Goal: Contribute content: Contribute content

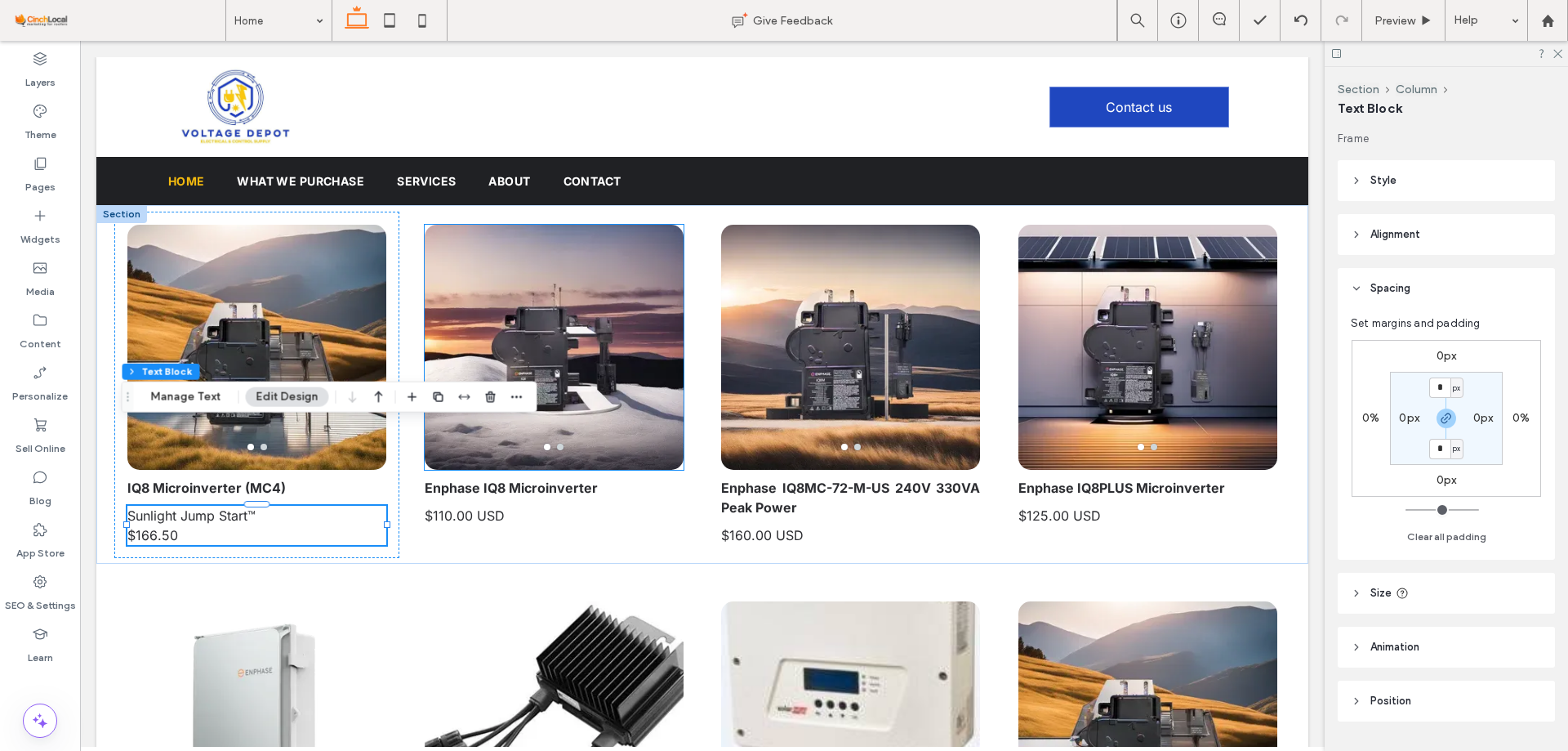
scroll to position [81, 0]
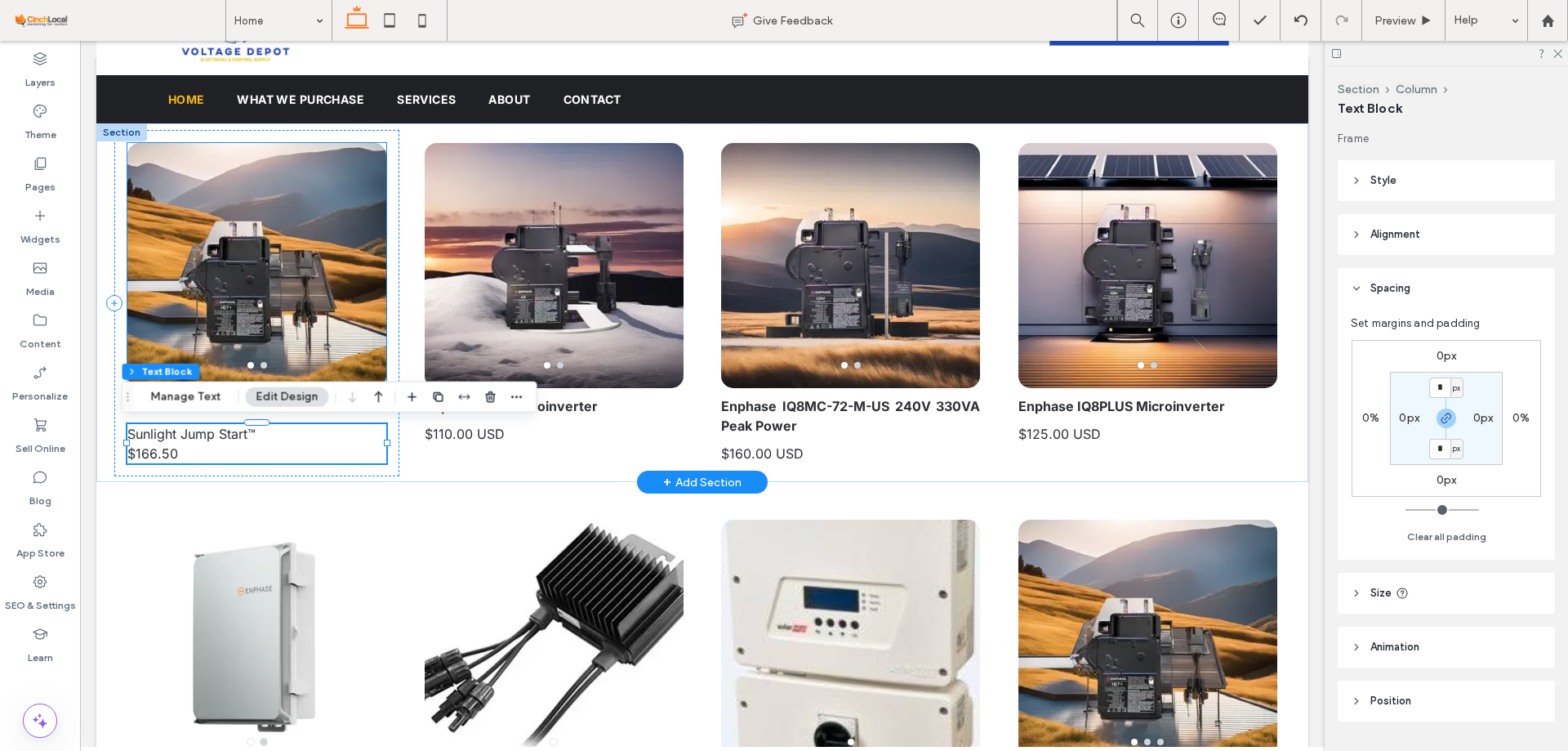
click at [289, 240] on div at bounding box center [257, 275] width 259 height 167
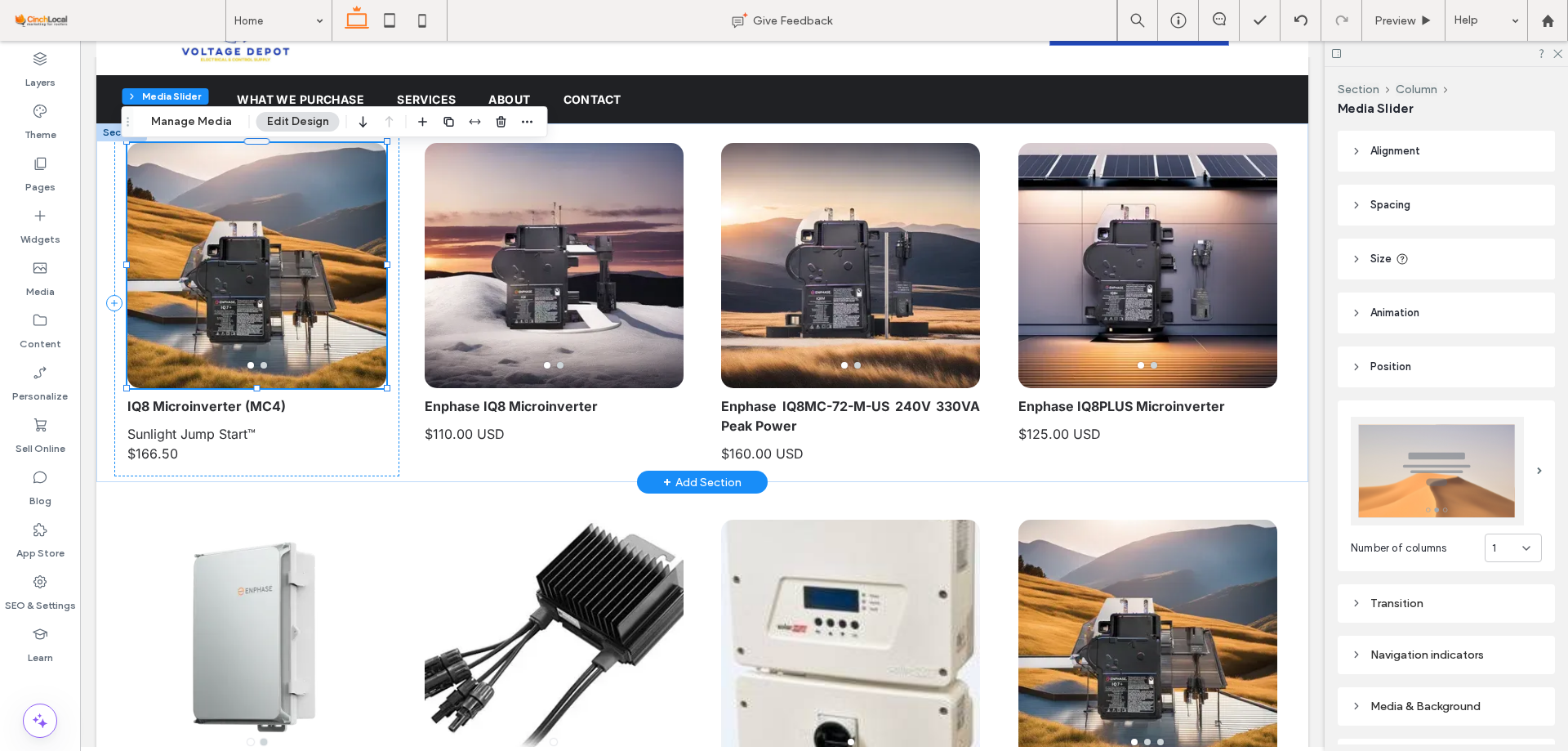
click at [267, 297] on div at bounding box center [257, 275] width 259 height 167
click at [205, 130] on button "Manage Media" at bounding box center [191, 121] width 102 height 20
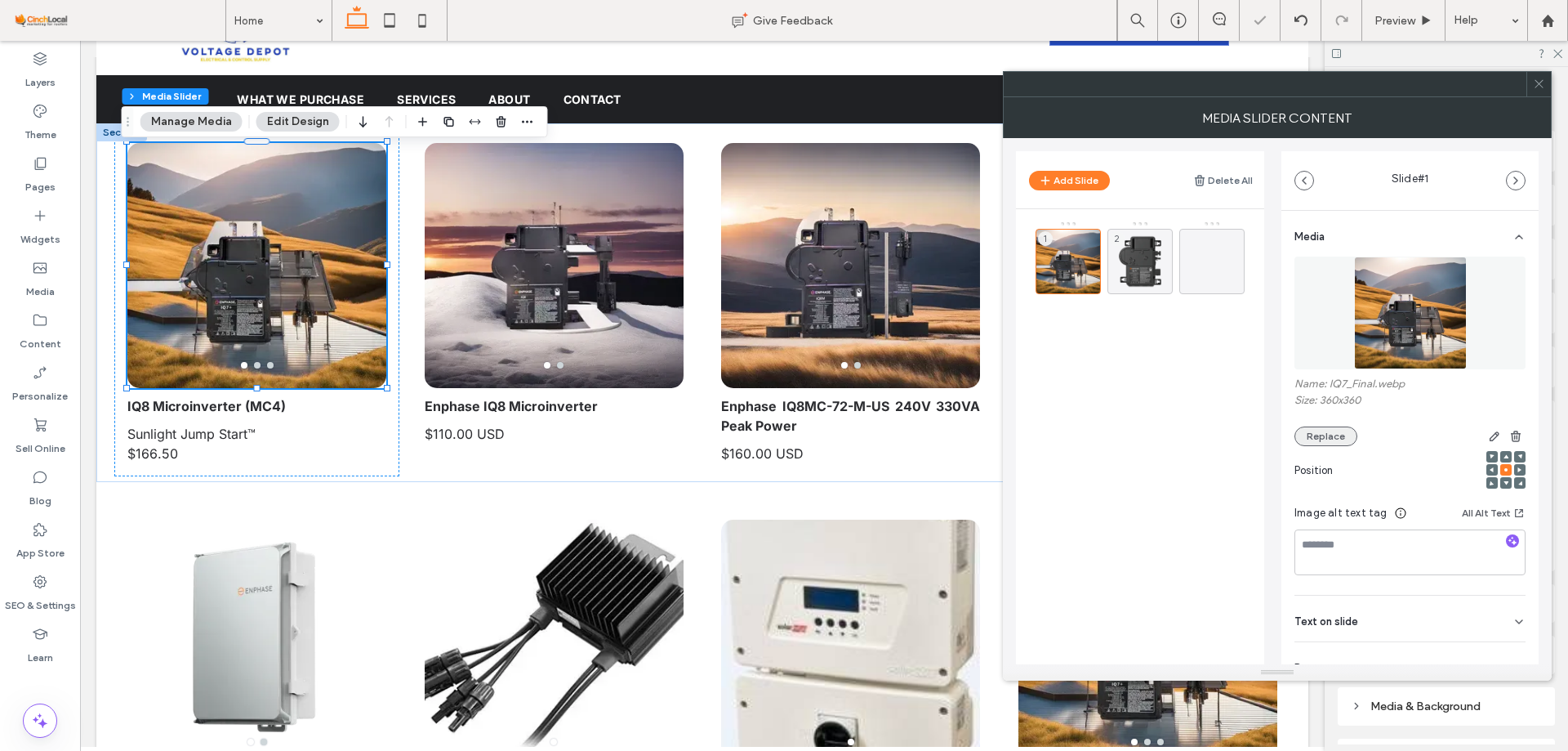
click at [1347, 435] on button "Replace" at bounding box center [1326, 436] width 63 height 20
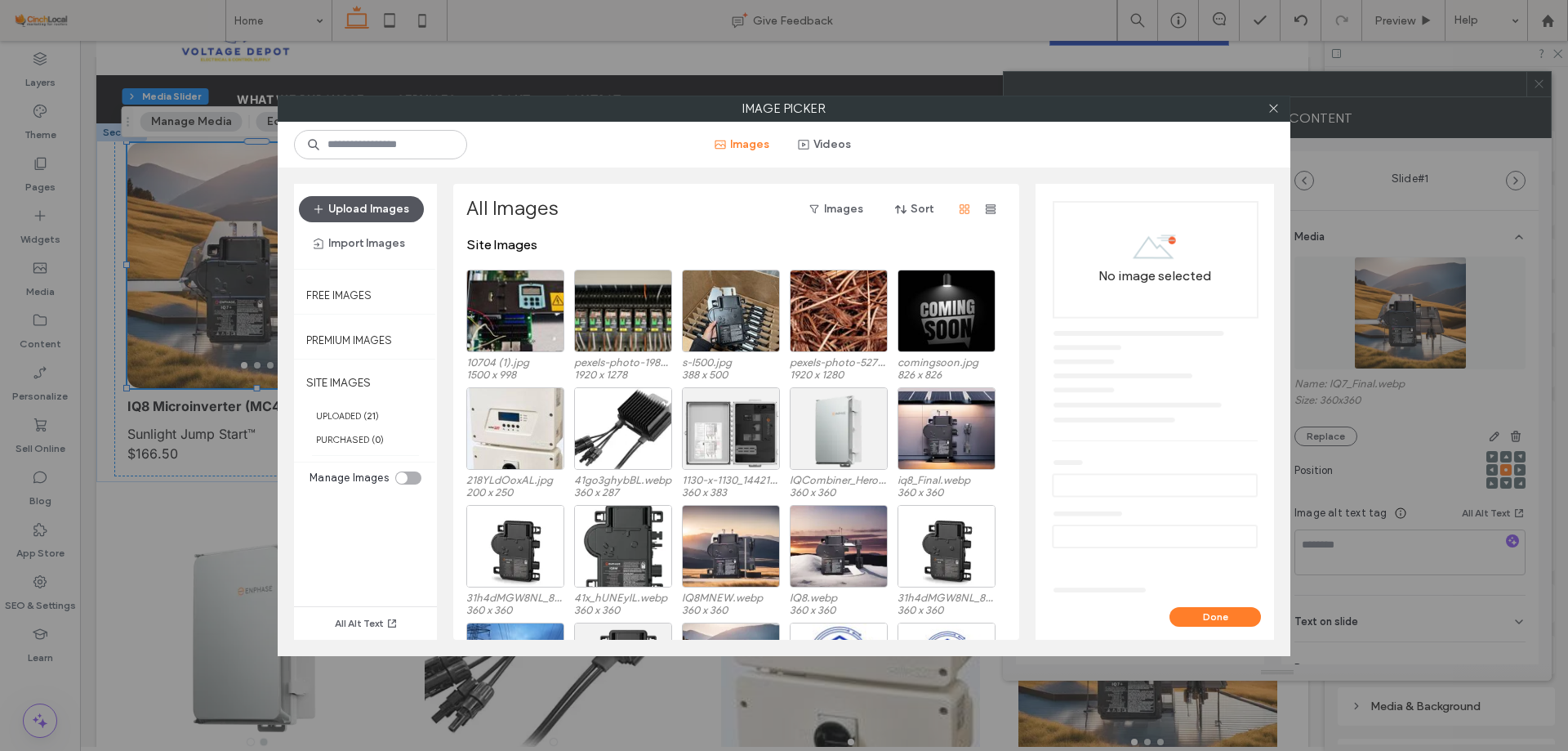
click at [346, 205] on button "Upload Images" at bounding box center [361, 209] width 125 height 26
click at [415, 476] on div "toggle" at bounding box center [408, 477] width 26 height 13
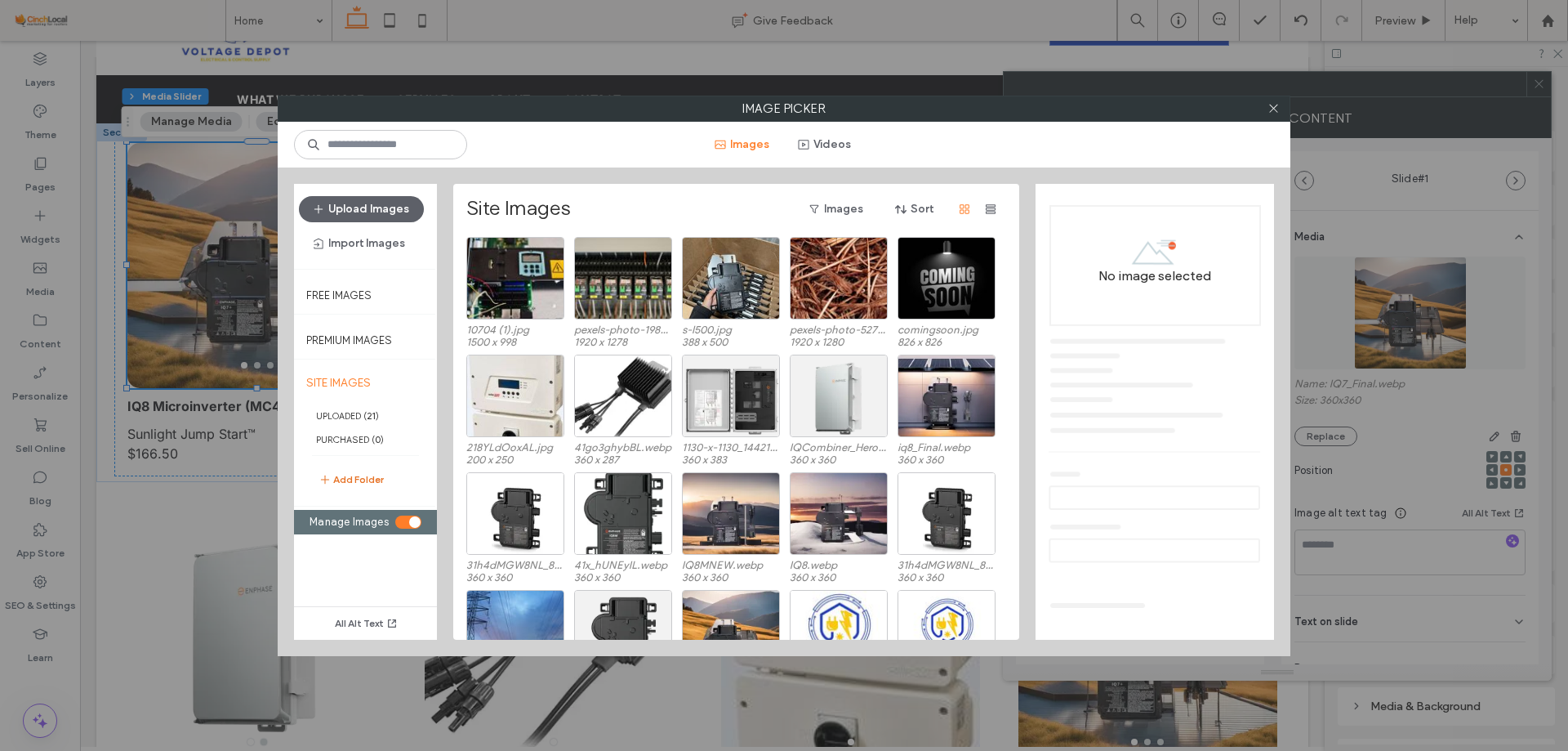
click at [355, 475] on button "Add Folder" at bounding box center [351, 480] width 66 height 20
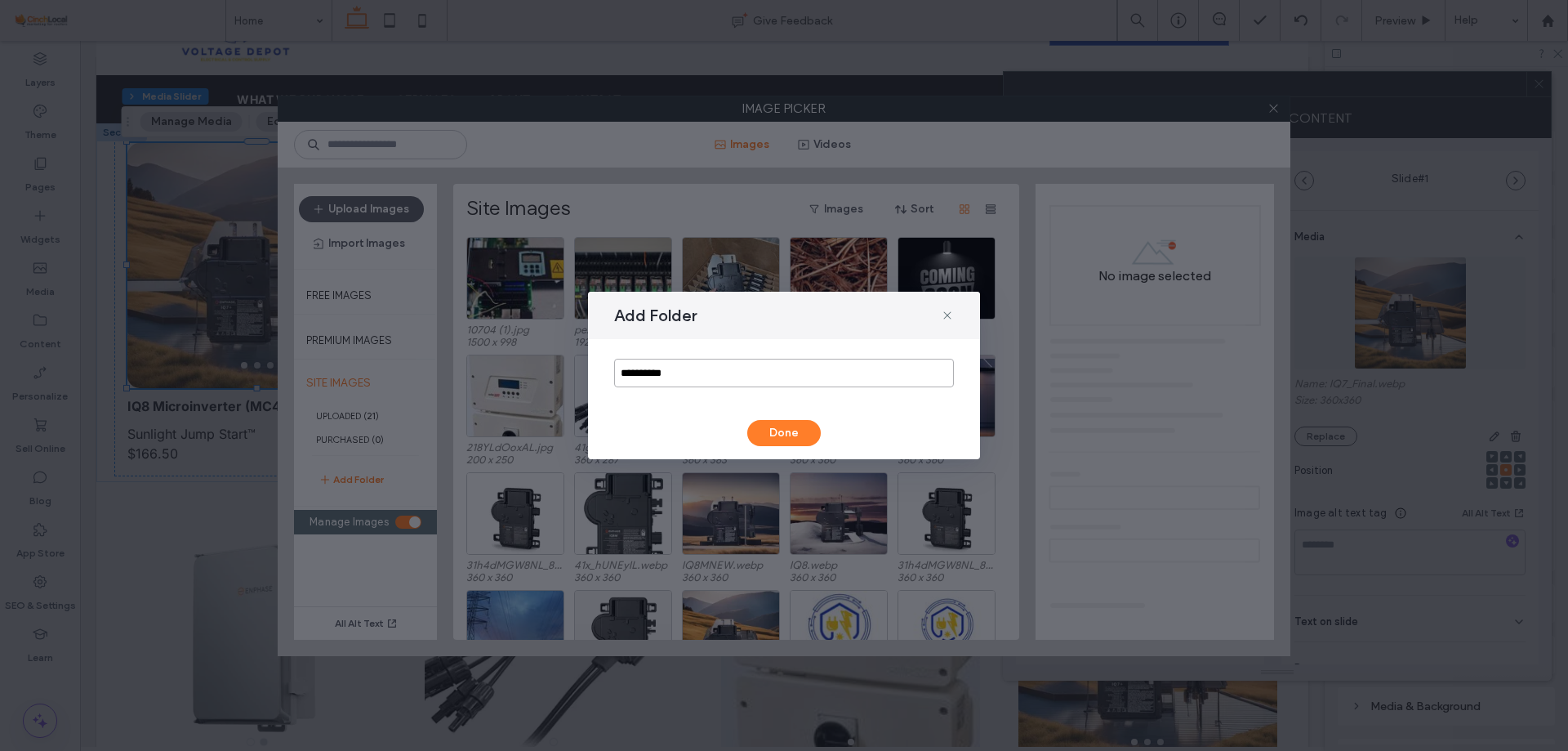
click at [755, 358] on input "**********" at bounding box center [784, 372] width 340 height 28
paste input
type input "***"
click at [771, 443] on button "Done" at bounding box center [784, 433] width 73 height 26
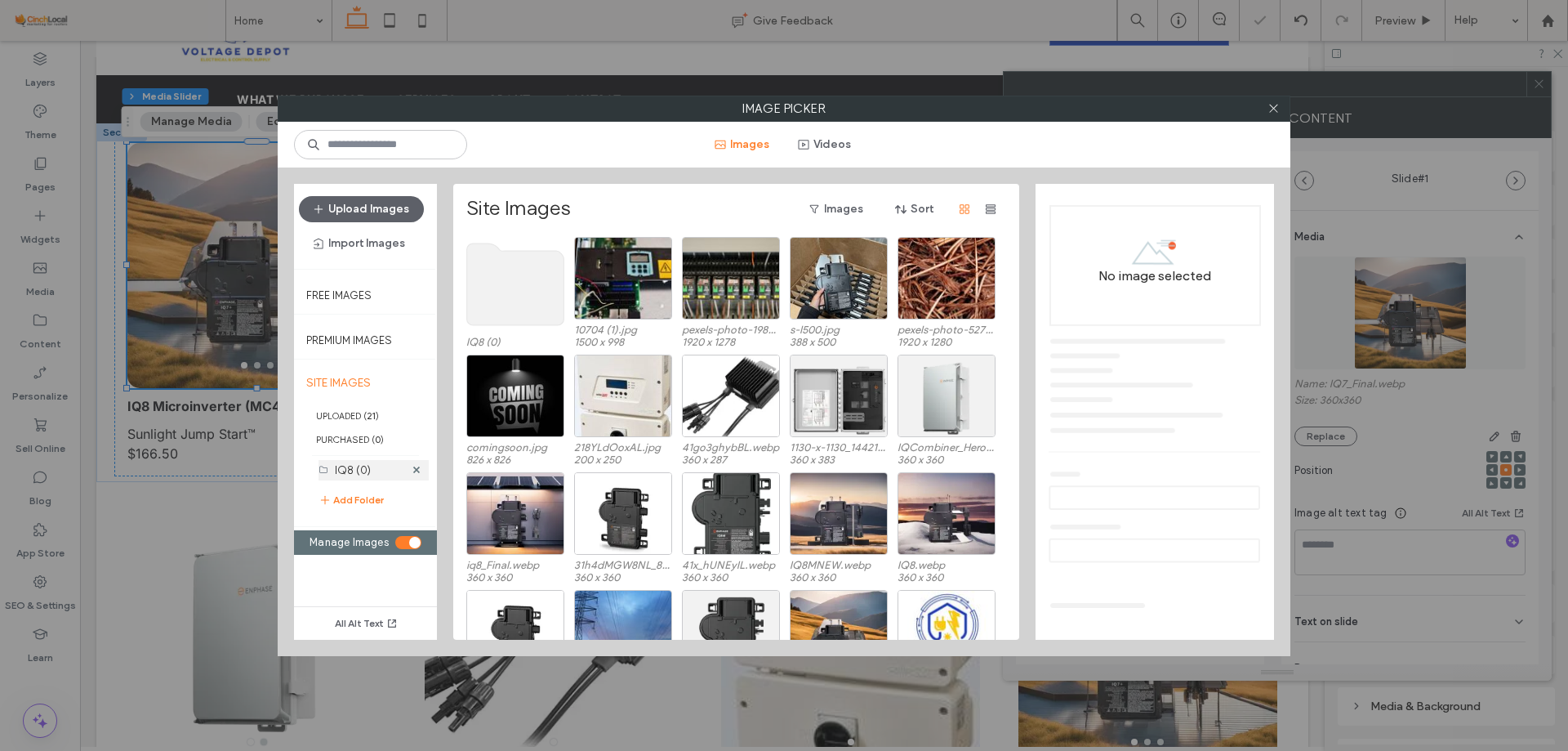
click at [378, 475] on div "IQ8 (0)" at bounding box center [369, 470] width 70 height 18
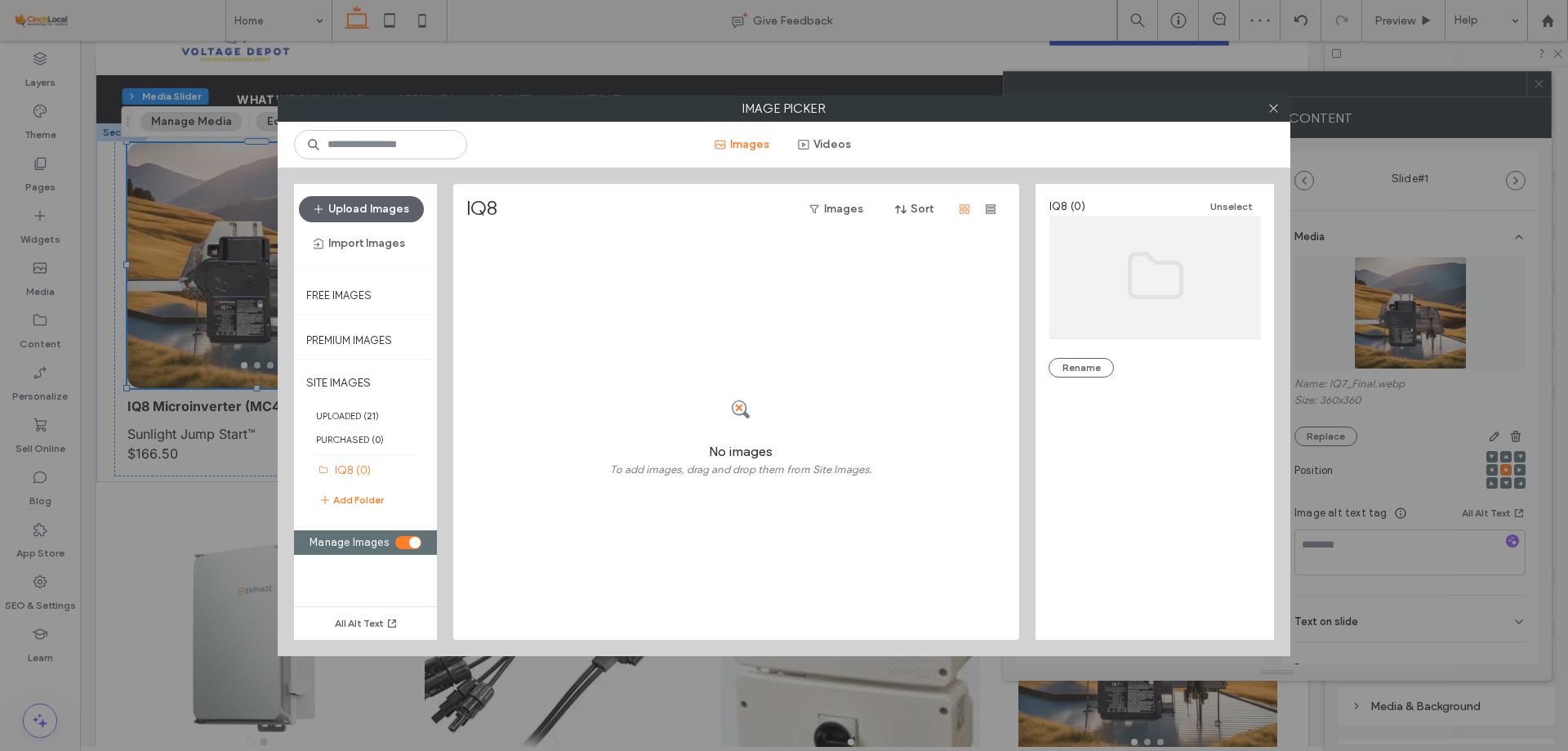
click at [411, 549] on section "Manage Images" at bounding box center [365, 541] width 128 height 24
click at [410, 542] on div "toggle" at bounding box center [415, 542] width 12 height 12
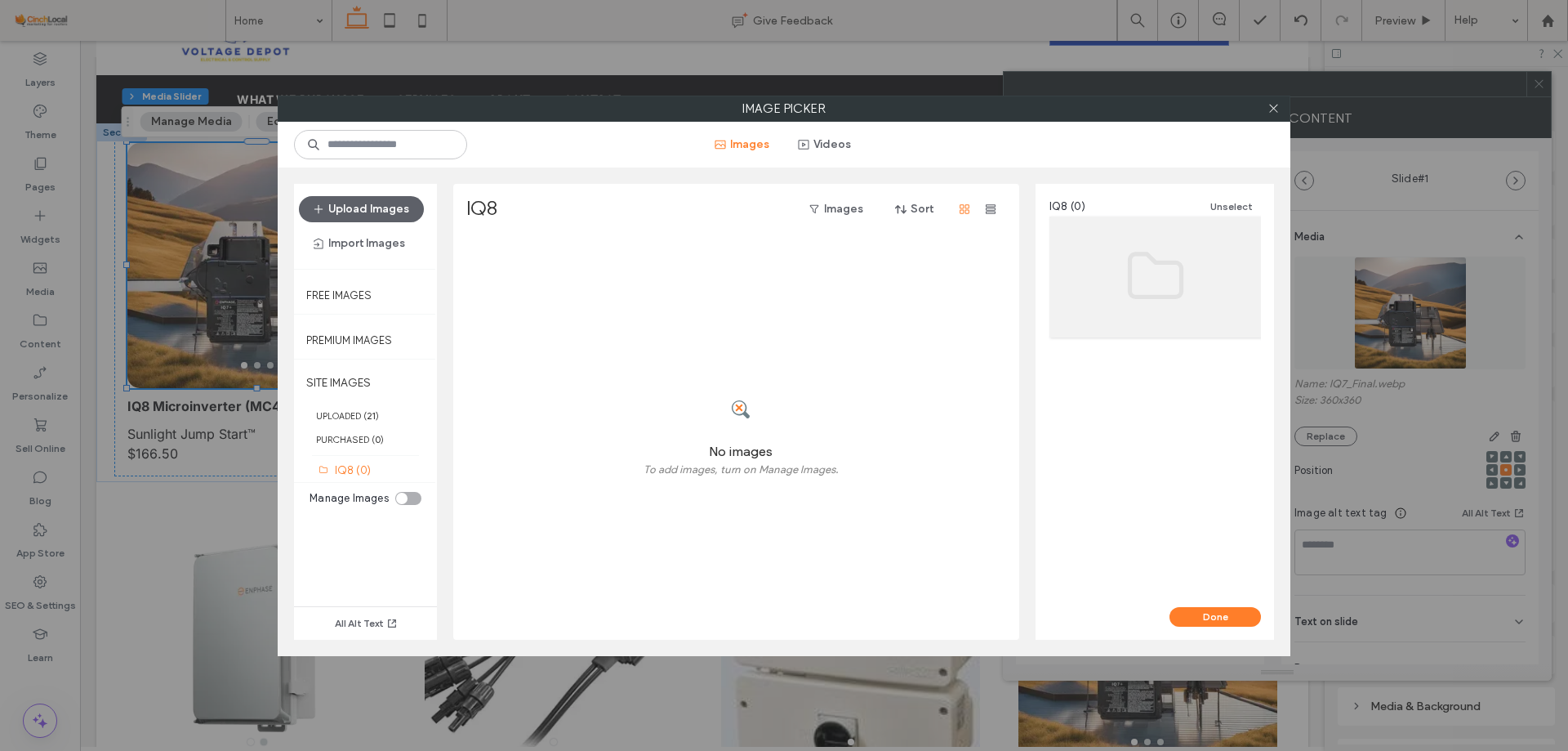
click at [376, 185] on div "Upload Images Import Images" at bounding box center [365, 226] width 143 height 85
click at [388, 209] on button "Upload Images" at bounding box center [361, 209] width 125 height 26
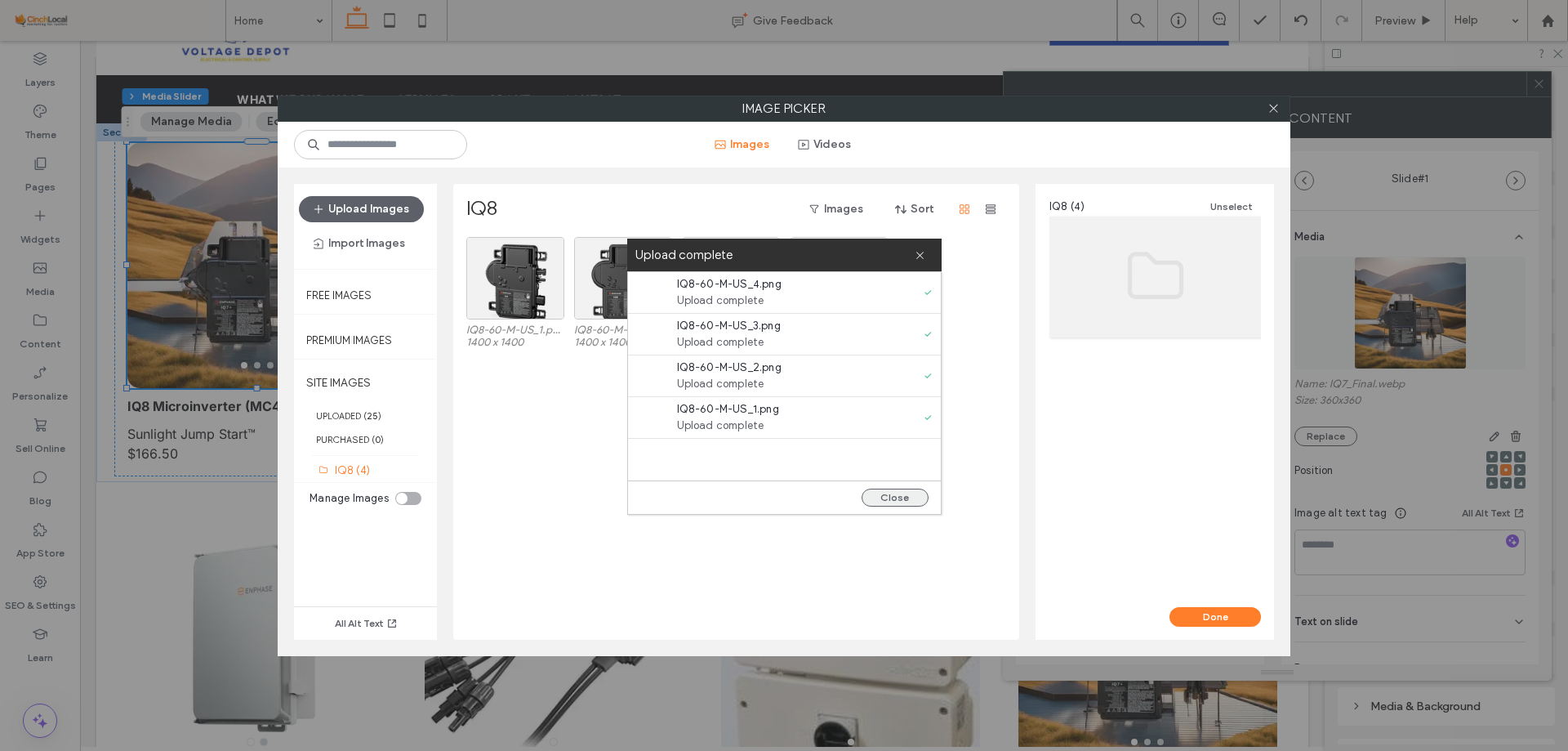
click at [916, 496] on button "Close" at bounding box center [895, 497] width 67 height 18
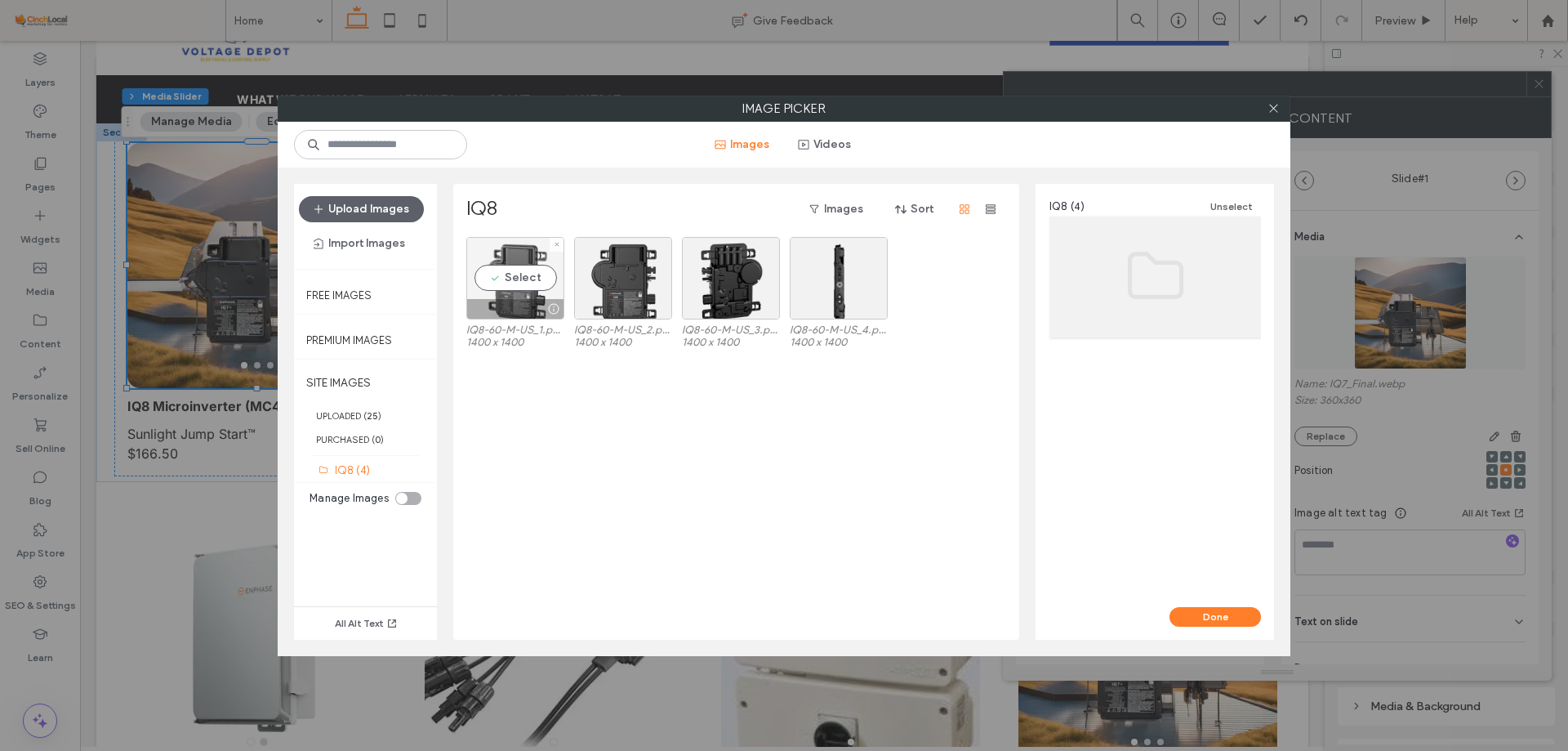
click at [502, 288] on div "Select" at bounding box center [515, 278] width 98 height 82
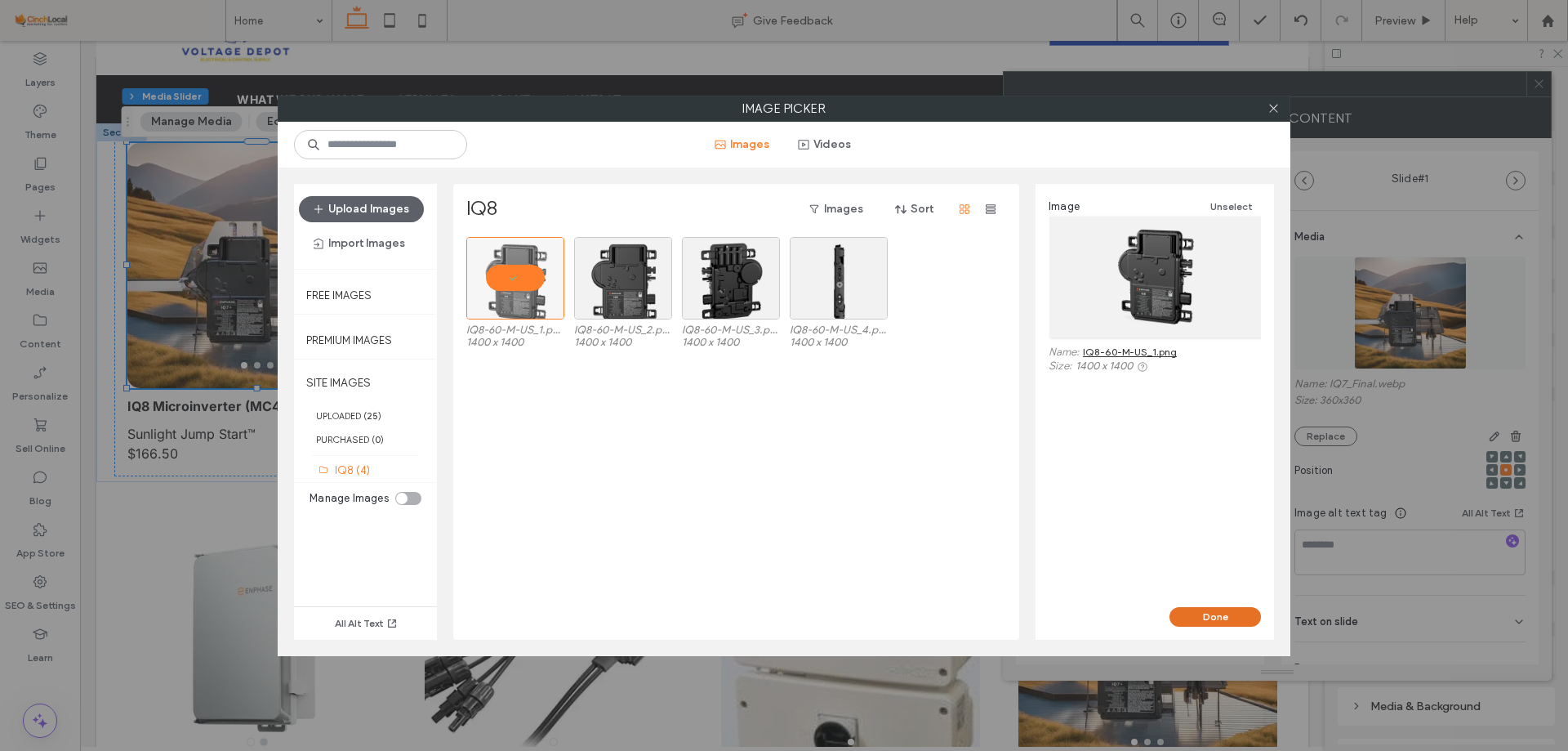
click at [1219, 620] on button "Done" at bounding box center [1214, 617] width 91 height 20
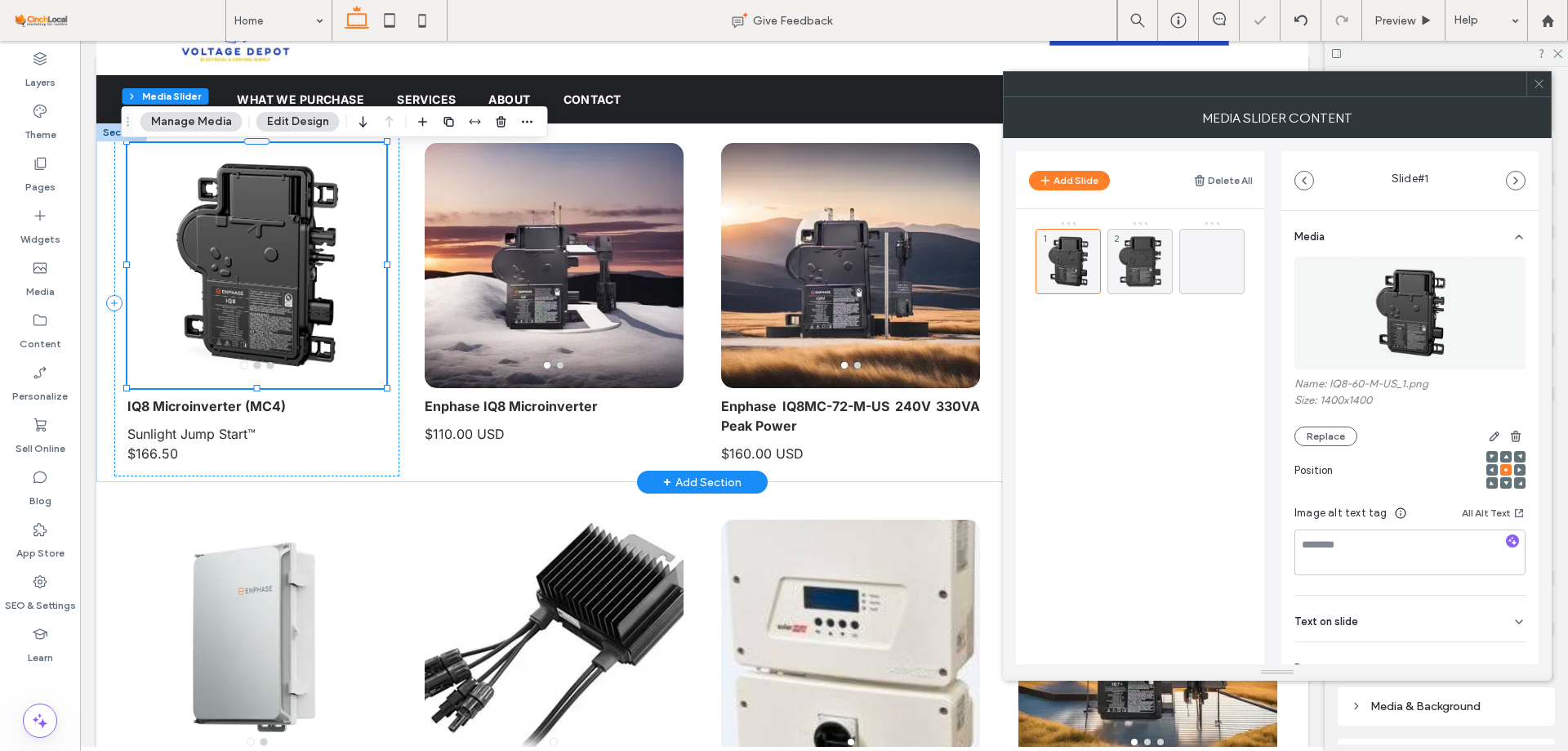
click at [344, 268] on div at bounding box center [257, 275] width 259 height 167
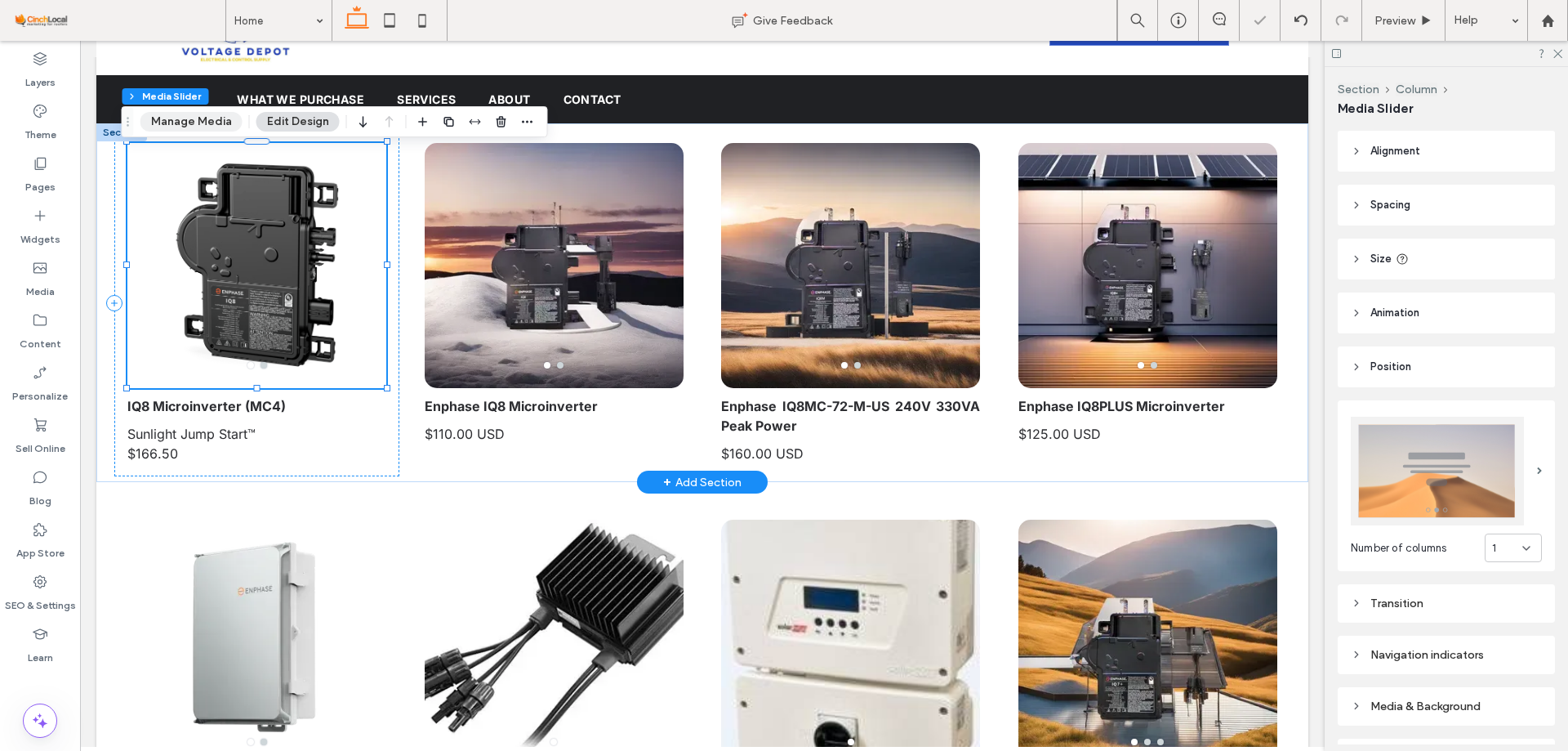
drag, startPoint x: 182, startPoint y: 116, endPoint x: 902, endPoint y: 210, distance: 726.1
click at [182, 116] on button "Manage Media" at bounding box center [191, 121] width 102 height 20
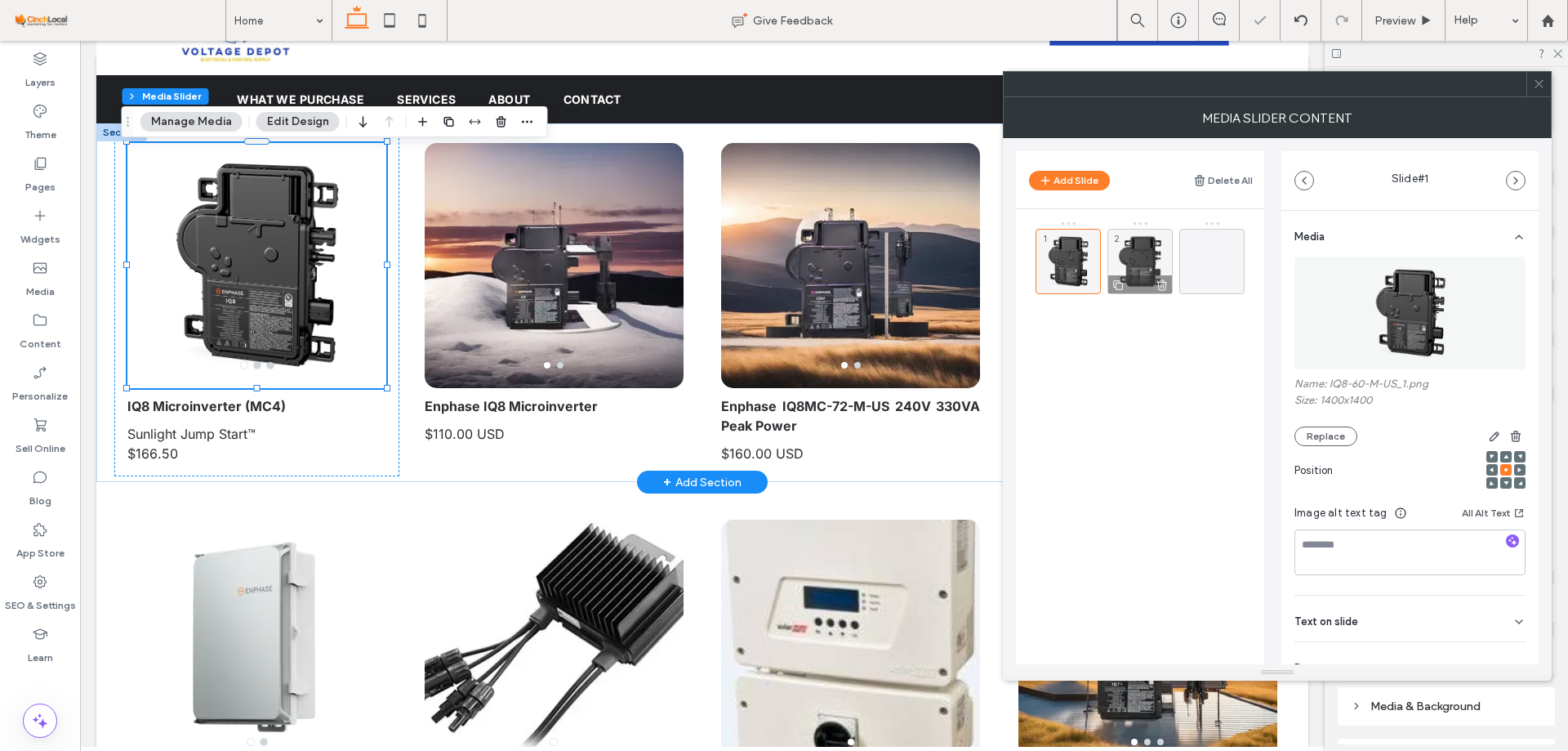
click at [1142, 278] on div at bounding box center [1140, 284] width 64 height 18
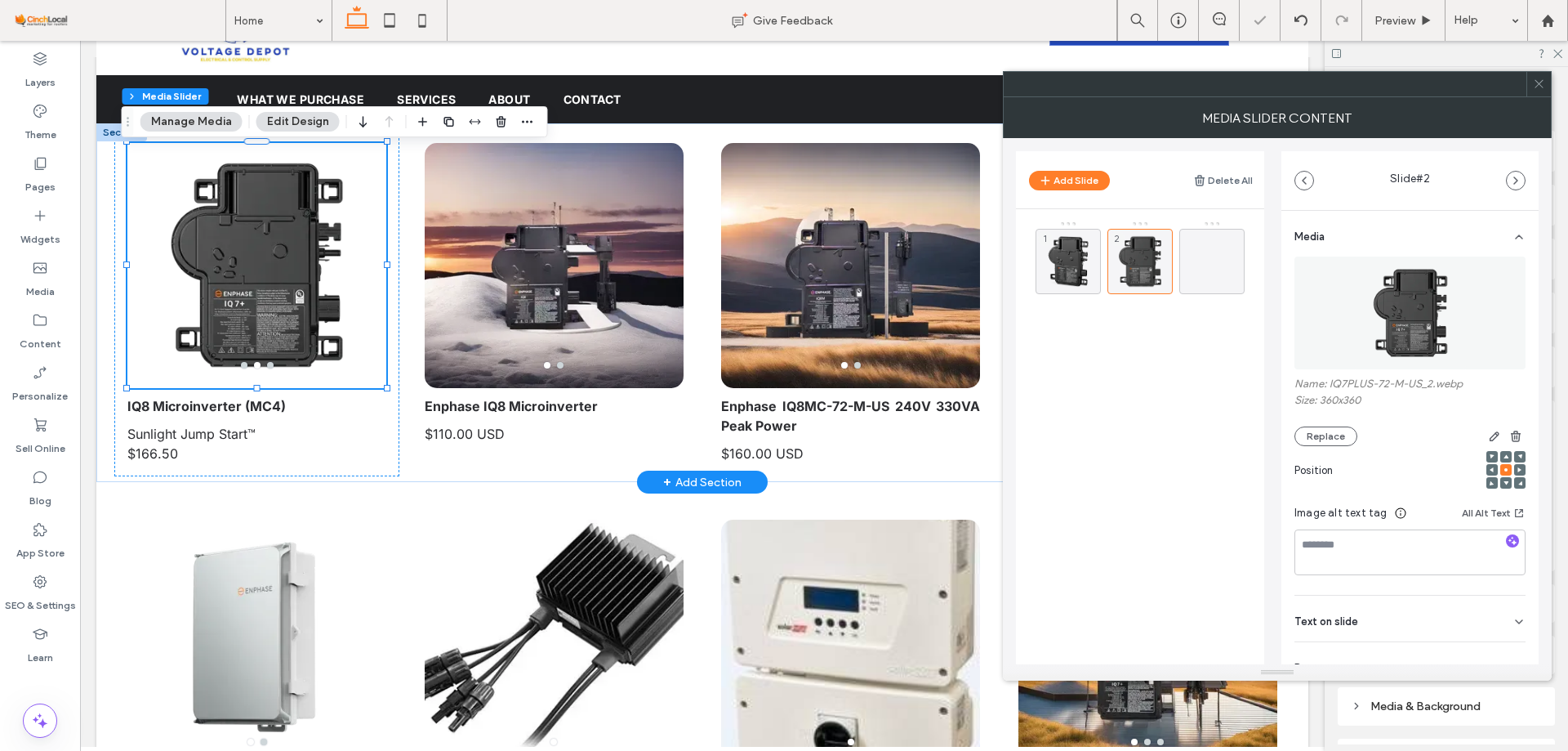
click at [1405, 320] on img at bounding box center [1410, 312] width 113 height 113
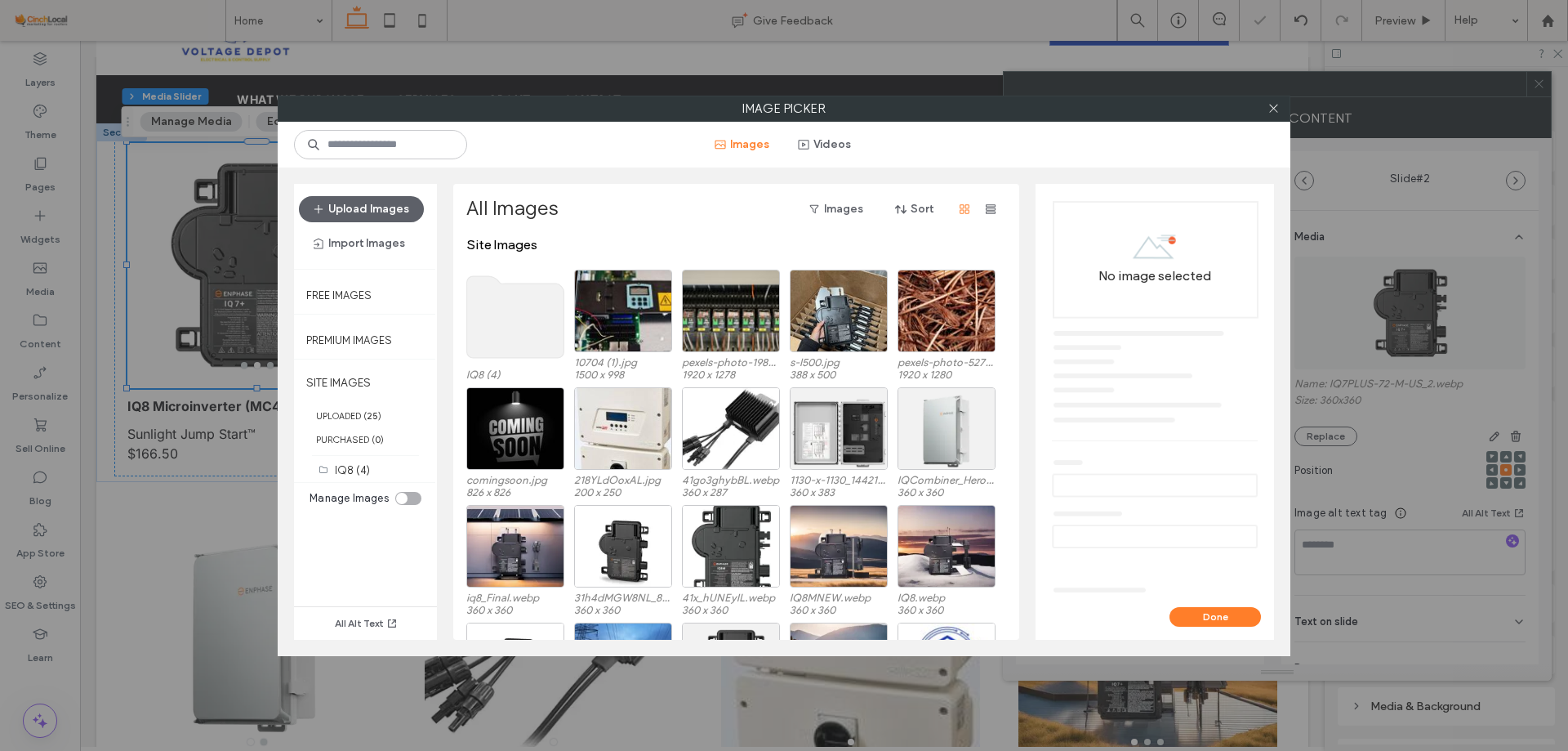
click at [538, 298] on use at bounding box center [515, 316] width 97 height 81
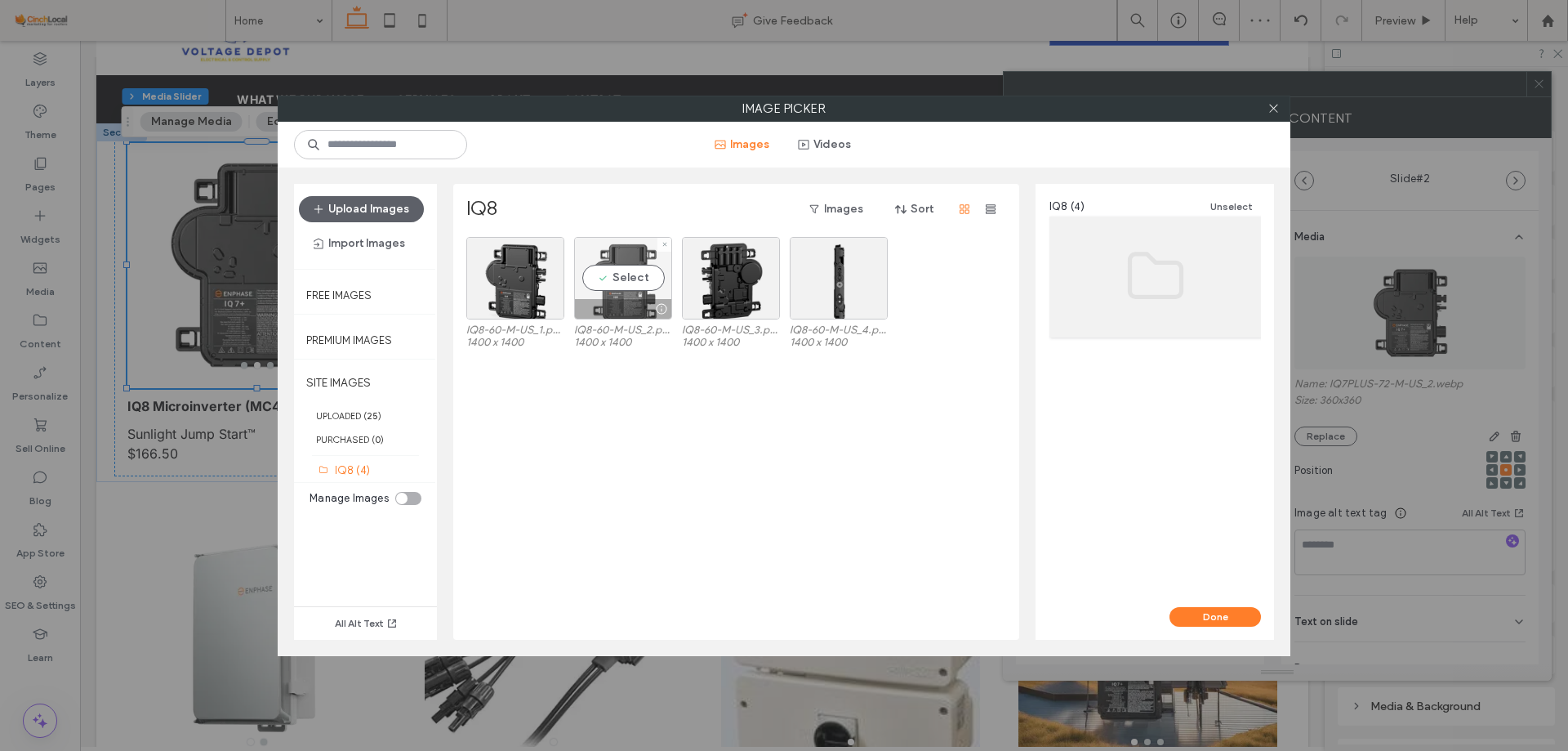
click at [598, 300] on div at bounding box center [623, 308] width 96 height 20
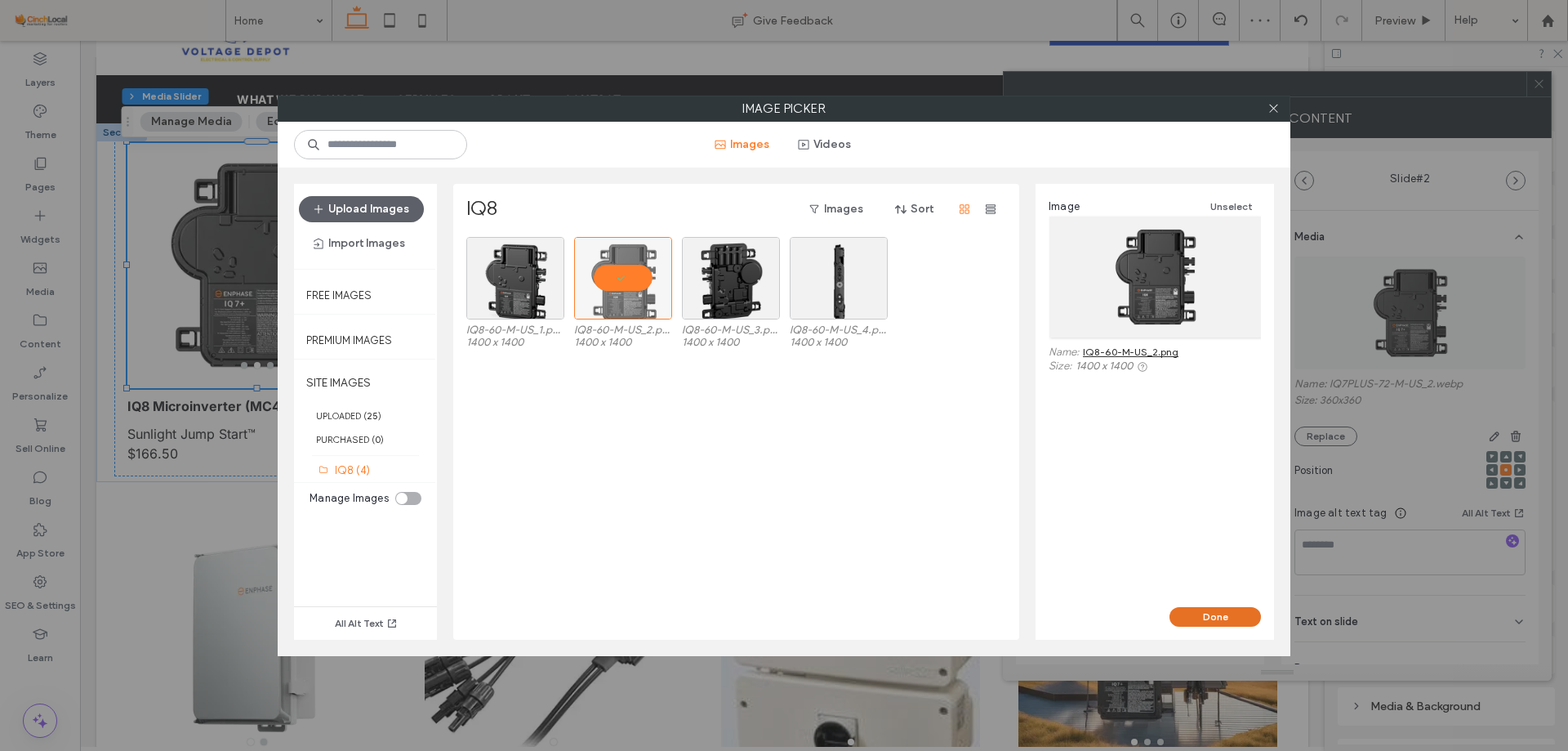
click at [1243, 623] on button "Done" at bounding box center [1214, 617] width 91 height 20
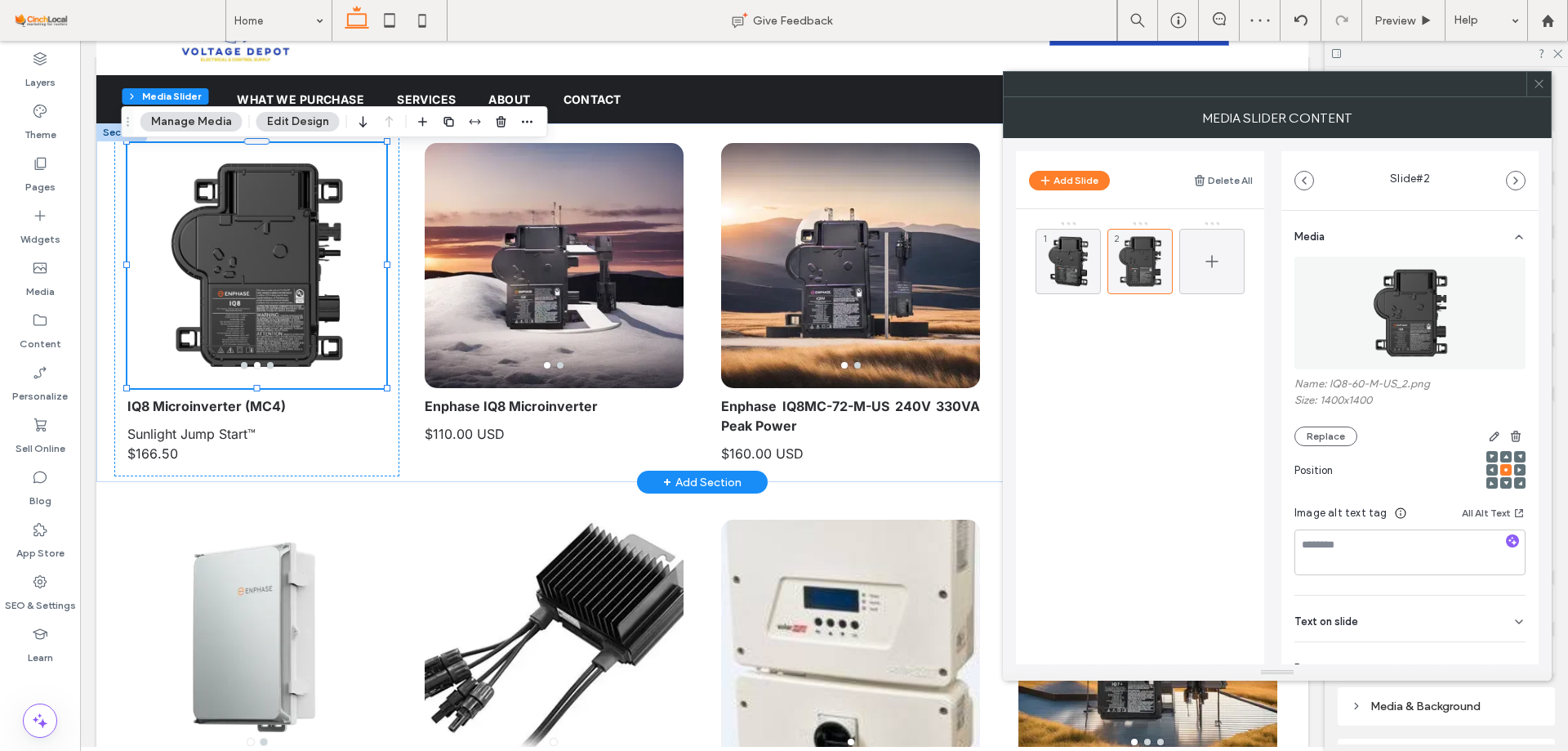
drag, startPoint x: 1228, startPoint y: 237, endPoint x: 1244, endPoint y: 237, distance: 16.0
click at [1229, 237] on div at bounding box center [1212, 261] width 66 height 66
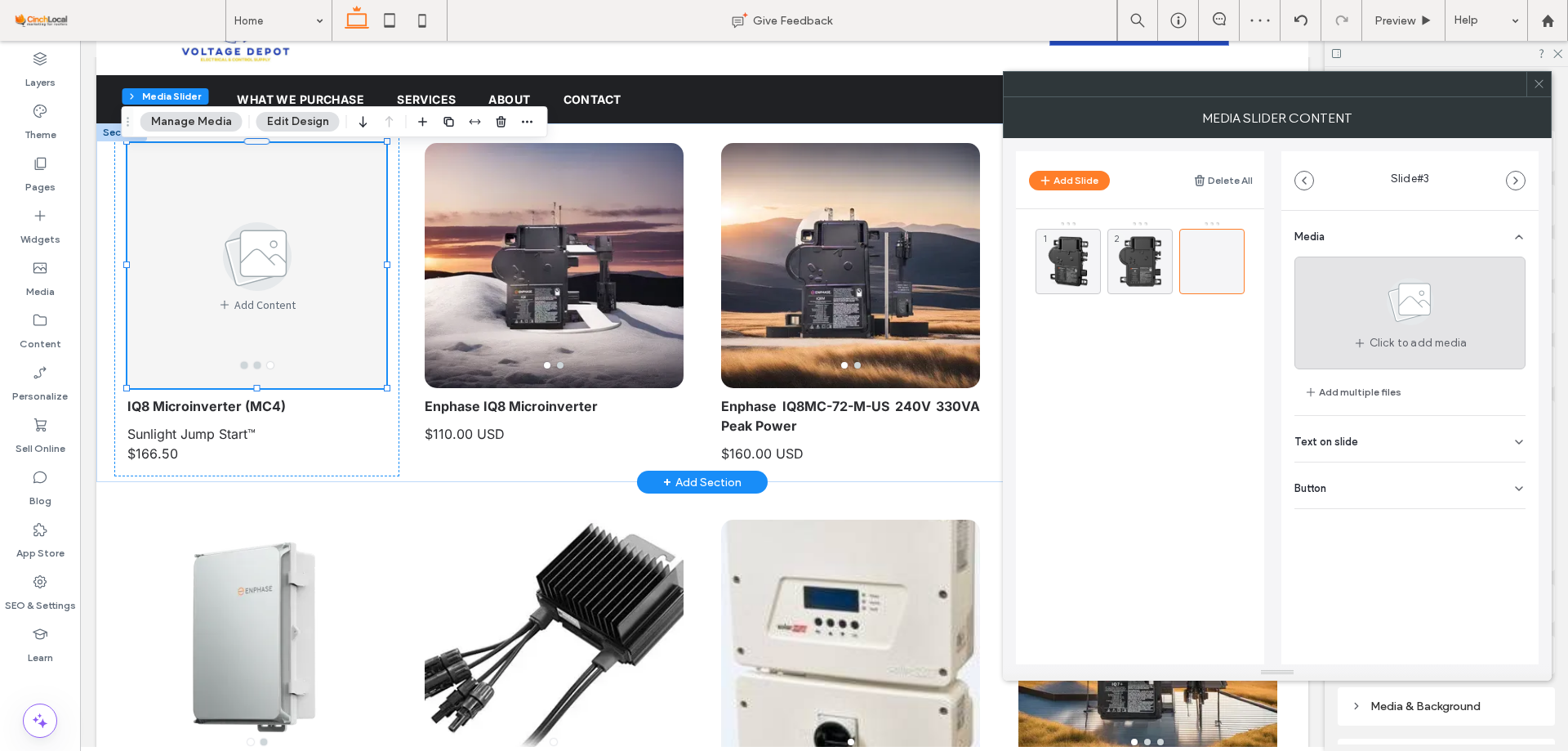
click at [1415, 305] on use at bounding box center [1410, 302] width 47 height 47
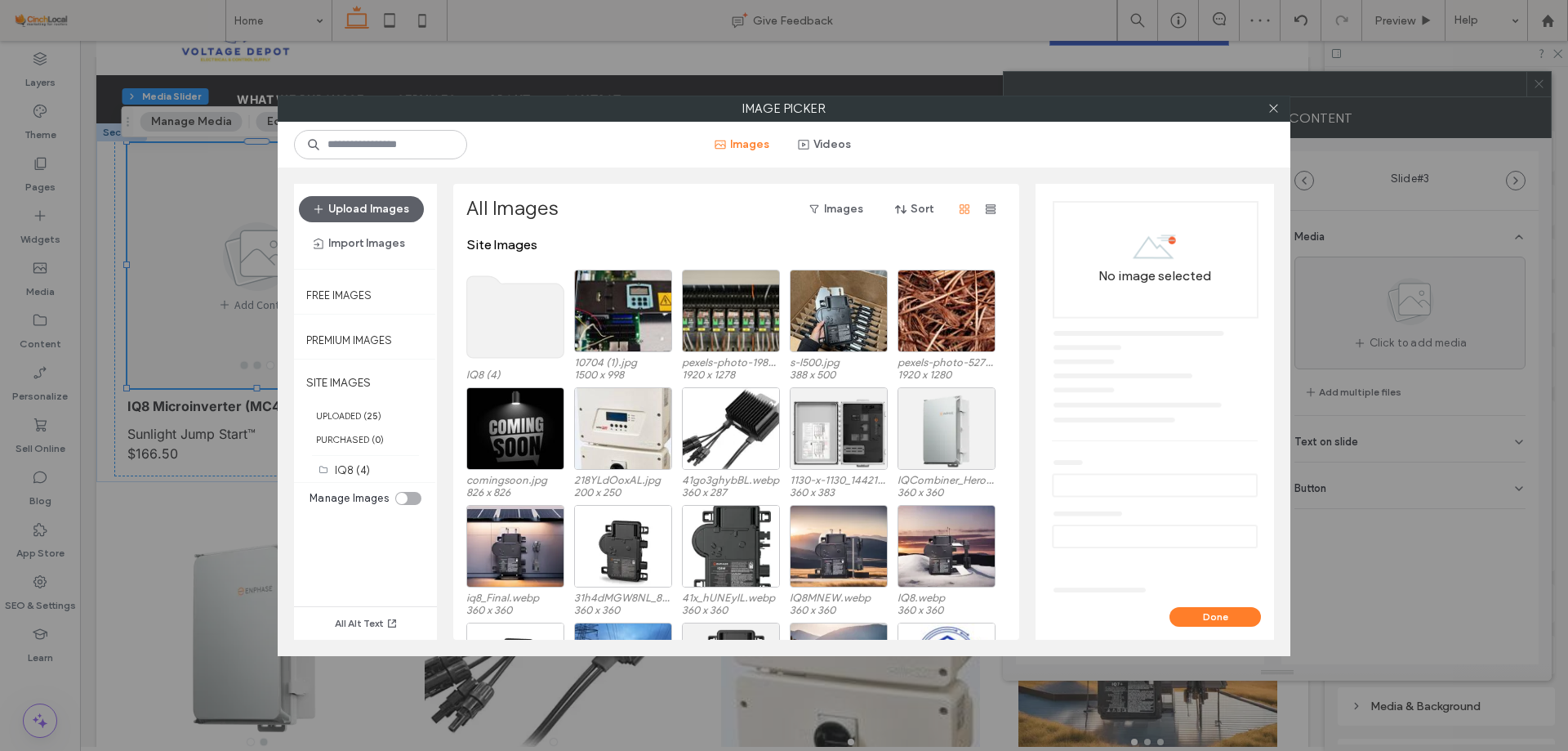
click at [529, 310] on use at bounding box center [515, 316] width 97 height 81
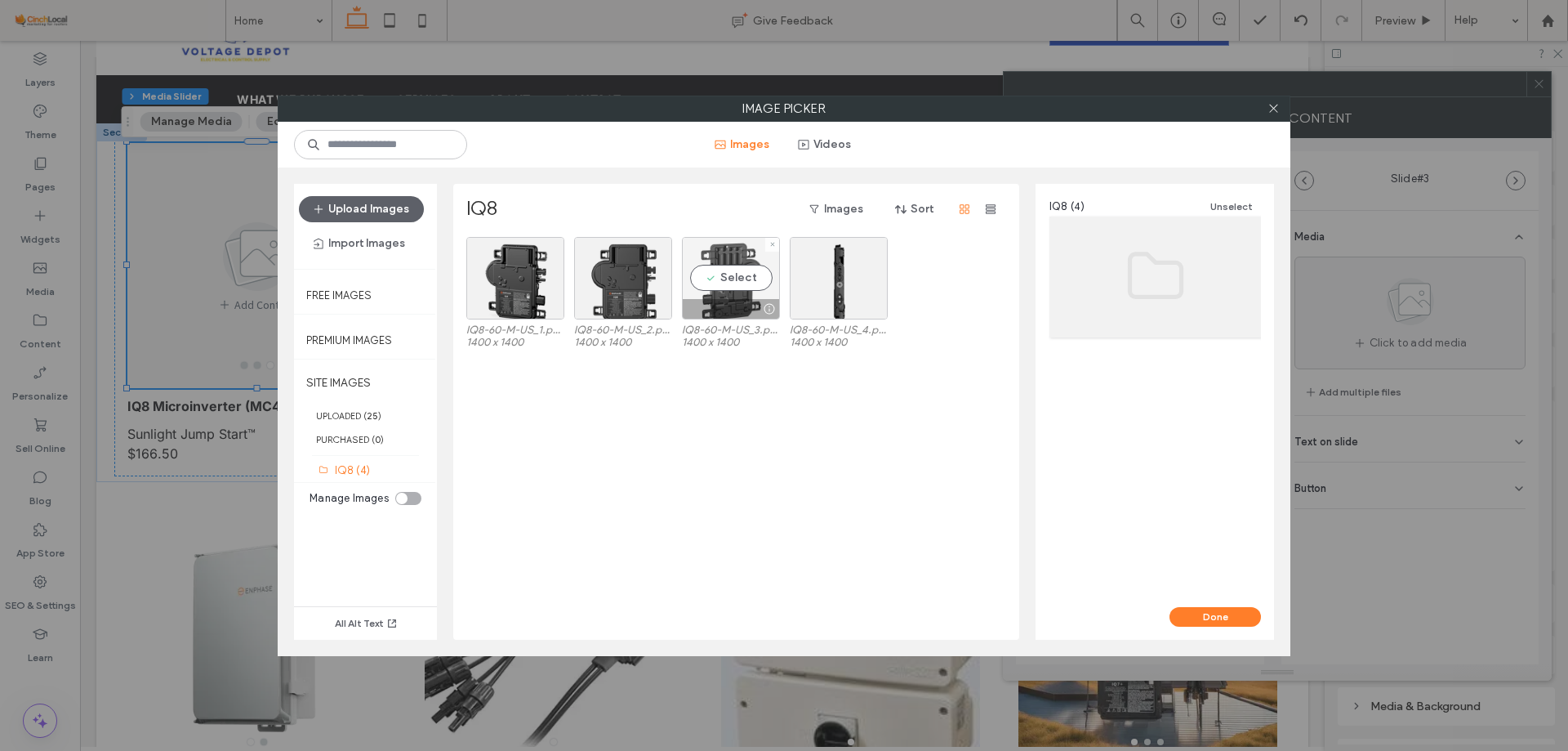
click at [723, 286] on div "Select" at bounding box center [731, 278] width 98 height 82
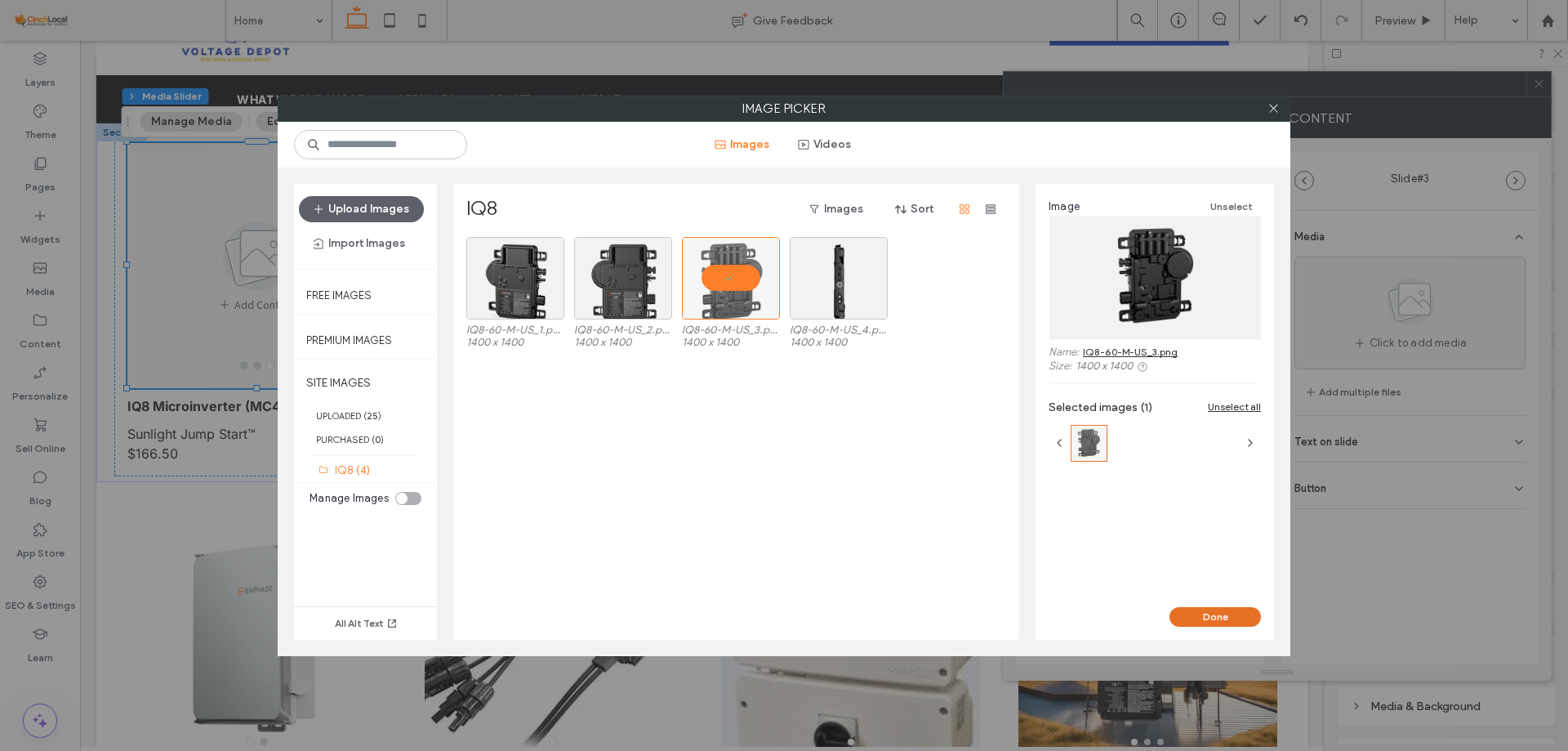
click at [1208, 620] on button "Done" at bounding box center [1214, 617] width 91 height 20
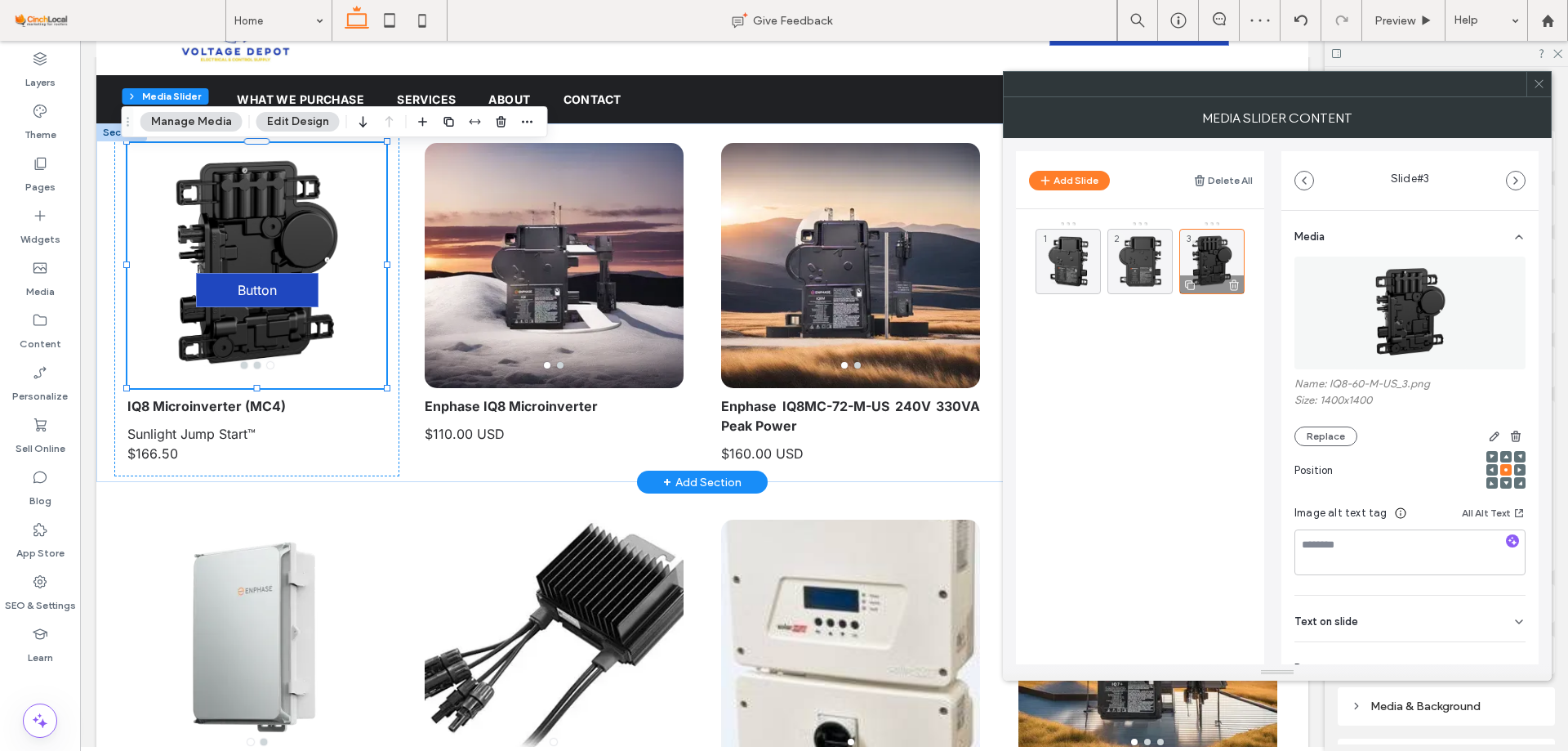
click at [1188, 282] on icon at bounding box center [1190, 285] width 13 height 15
click at [1058, 344] on div "4" at bounding box center [1069, 350] width 66 height 66
click at [1448, 330] on img at bounding box center [1410, 312] width 113 height 113
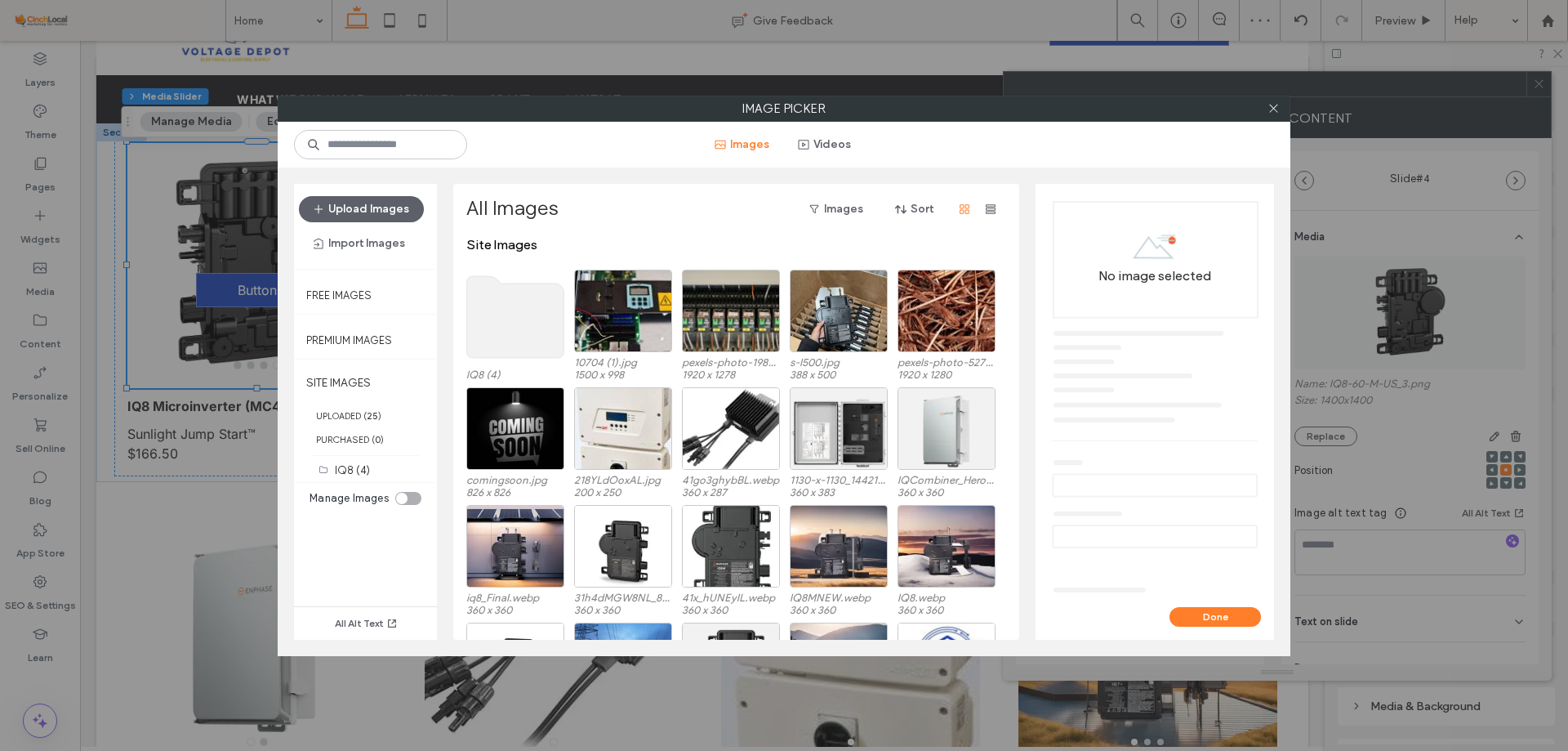
click at [483, 321] on use at bounding box center [515, 316] width 97 height 81
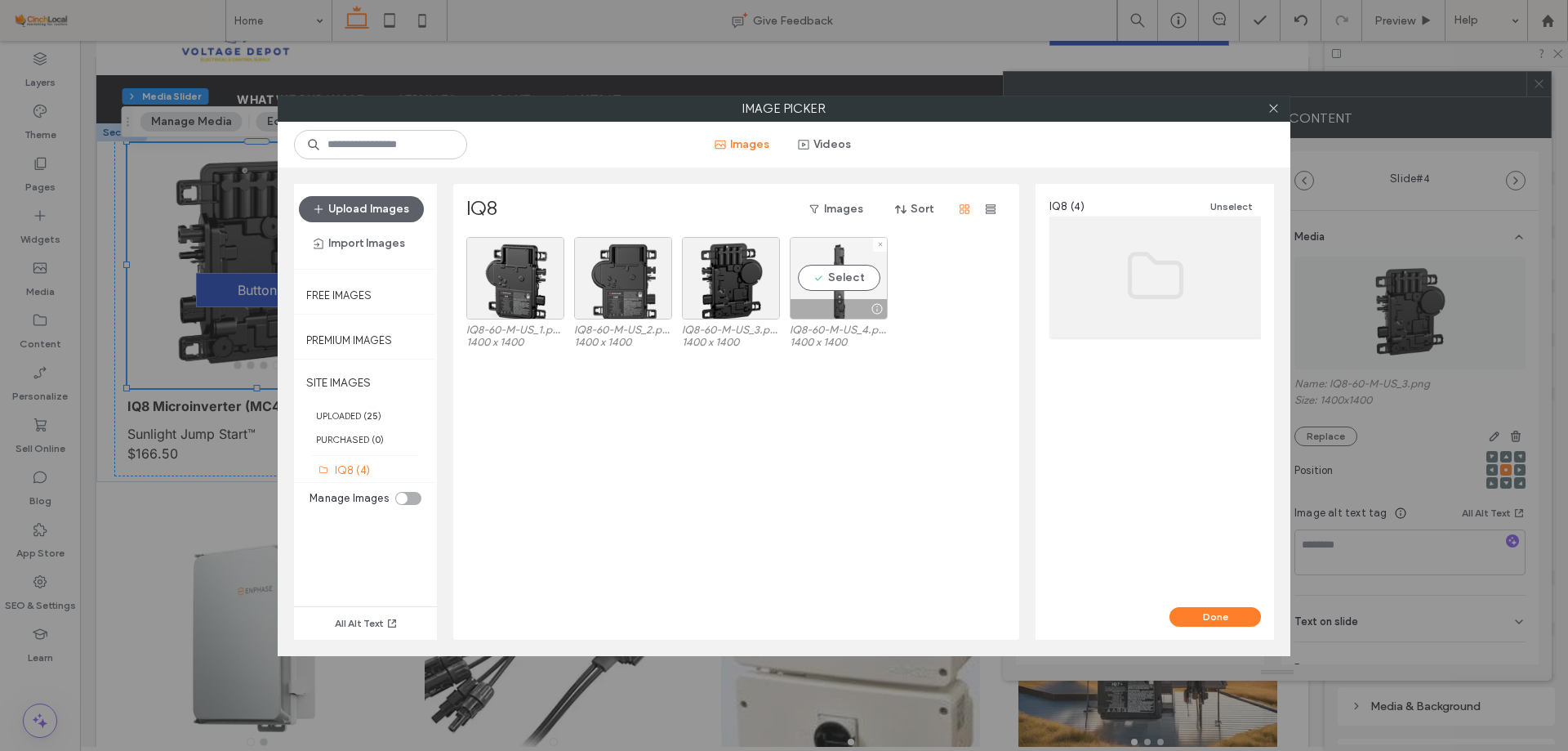
click at [859, 266] on div "Select" at bounding box center [839, 278] width 98 height 82
click at [1209, 608] on button "Done" at bounding box center [1214, 617] width 91 height 20
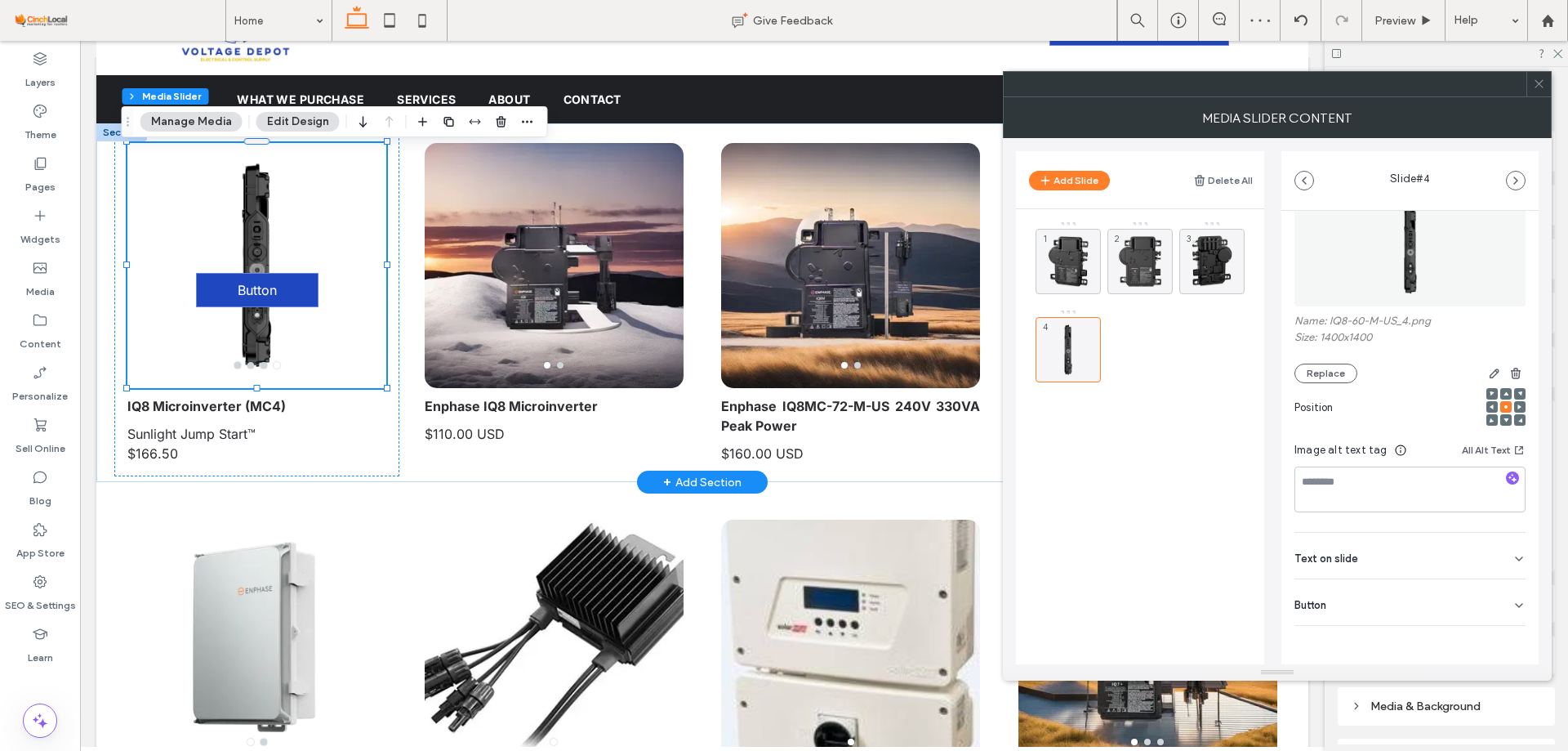
click at [1371, 621] on div "Button" at bounding box center [1410, 601] width 231 height 46
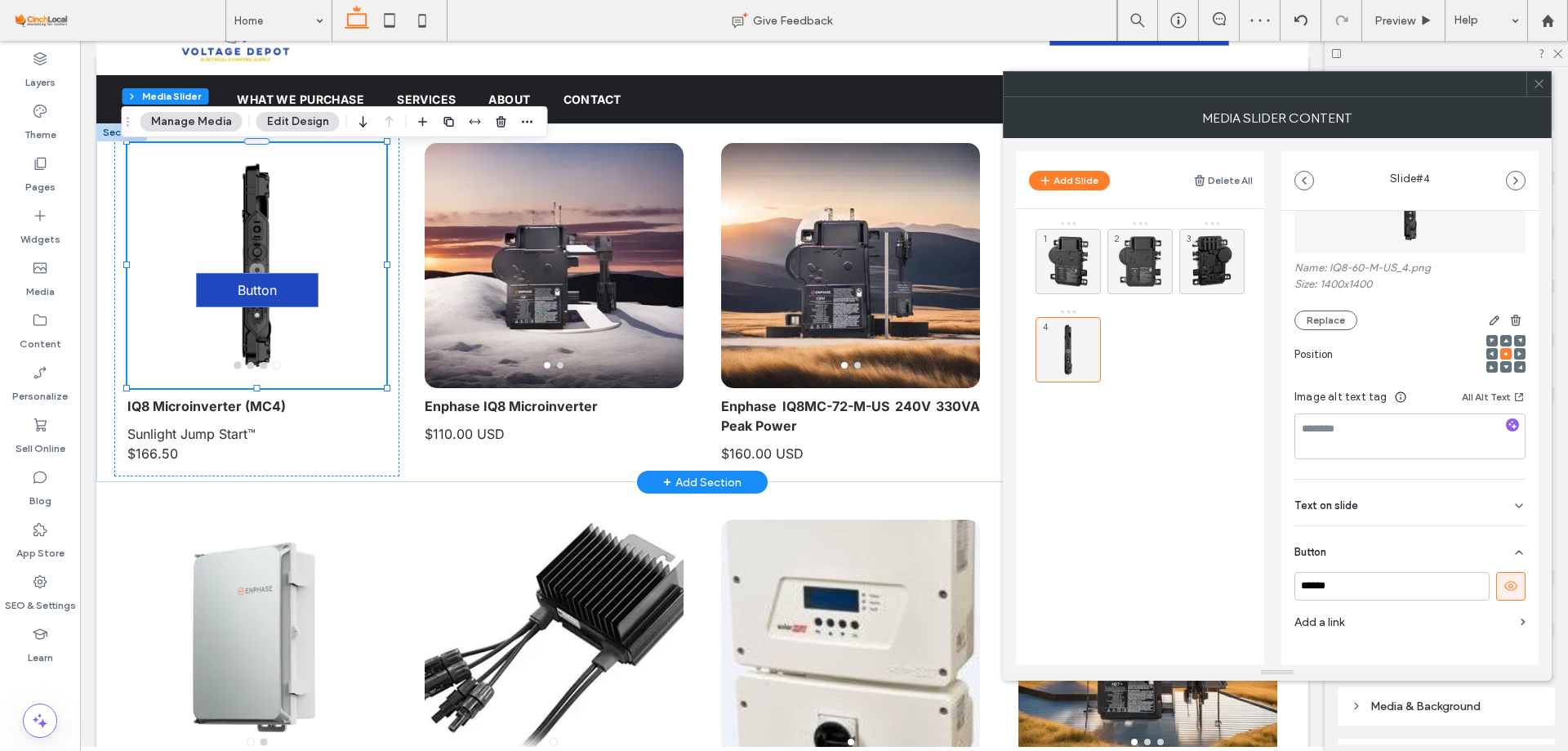
scroll to position [140, 0]
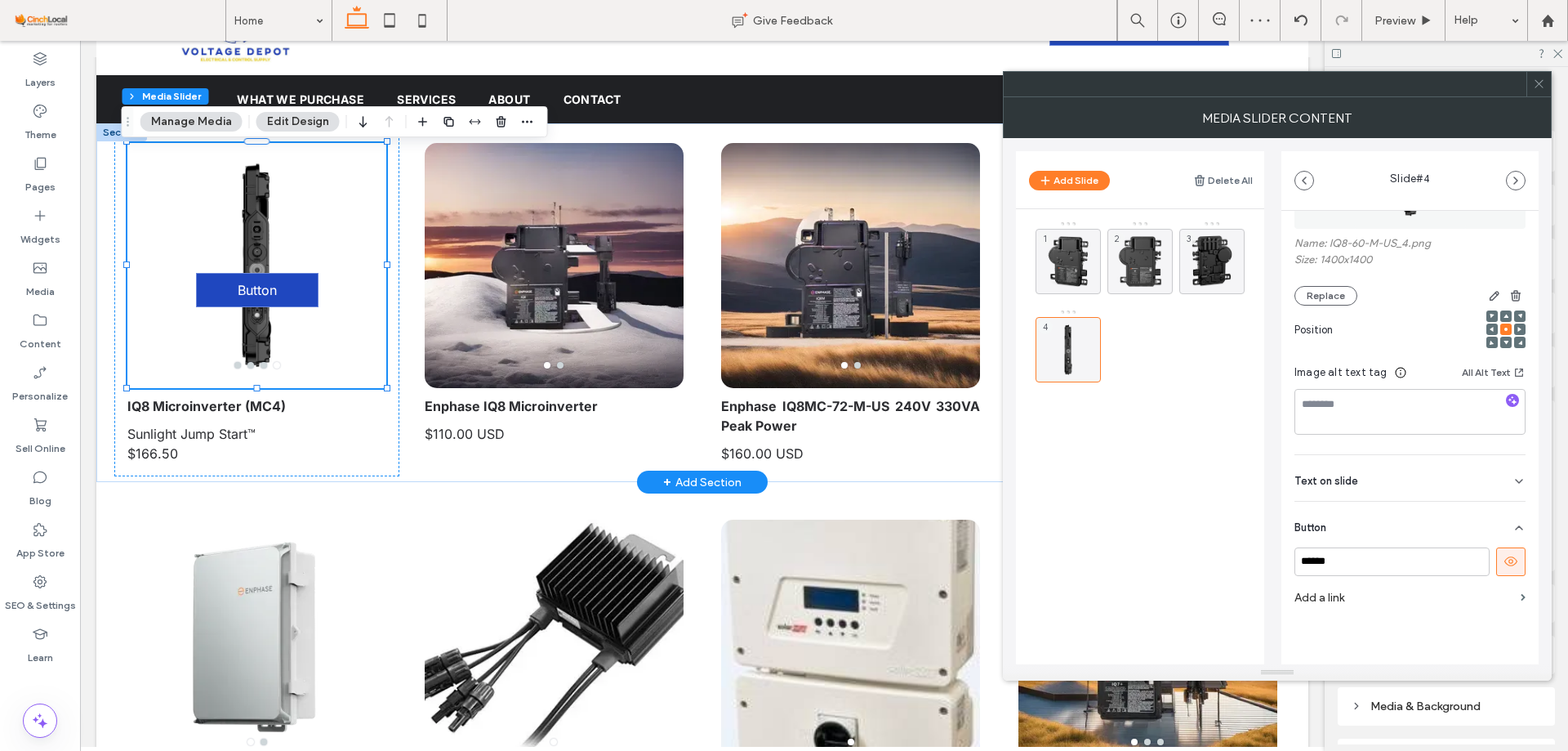
click at [1504, 562] on icon at bounding box center [1511, 561] width 15 height 15
click at [1202, 255] on div "3" at bounding box center [1212, 261] width 66 height 66
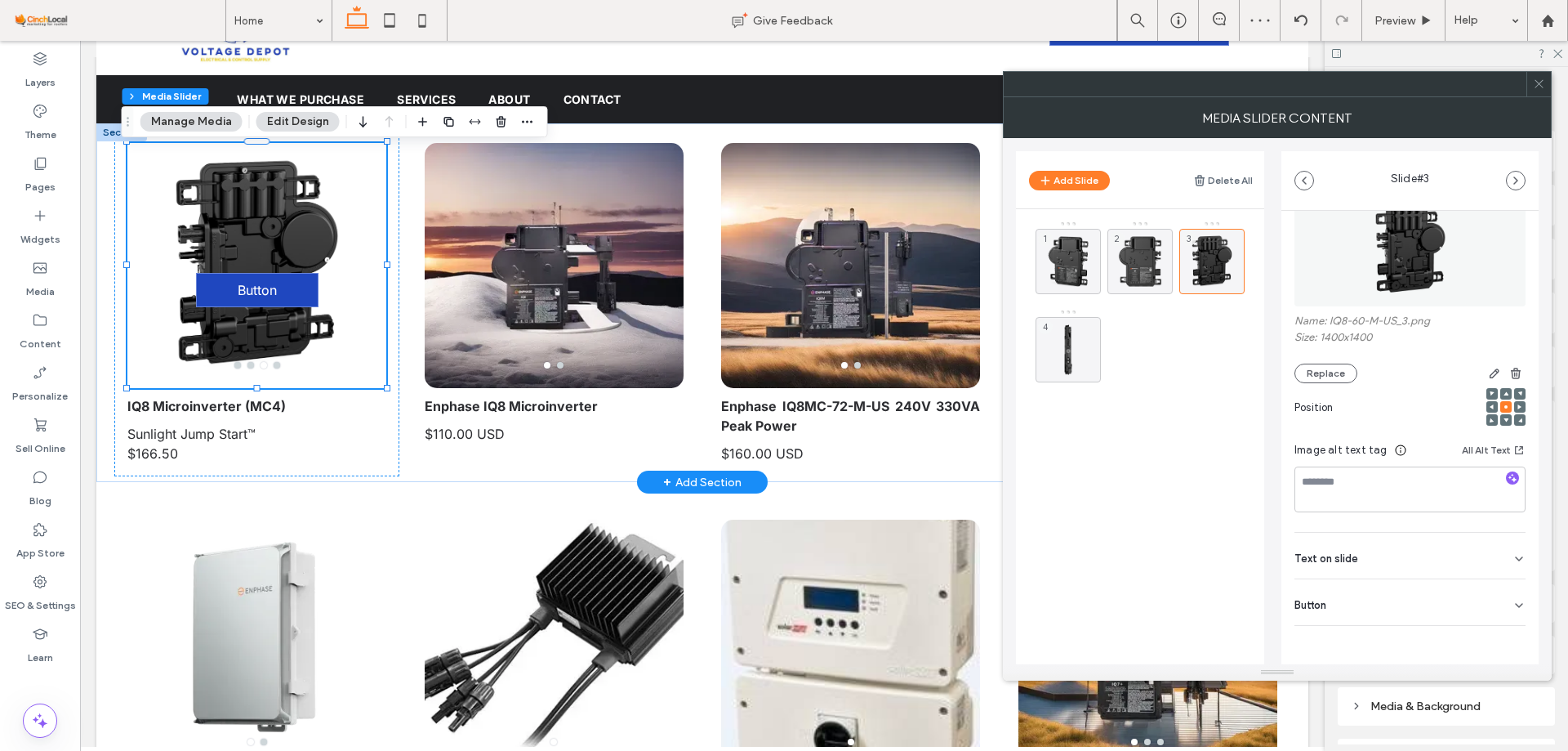
click at [1499, 598] on div "Button" at bounding box center [1410, 601] width 231 height 46
click at [1504, 637] on icon at bounding box center [1511, 638] width 15 height 15
click at [1141, 268] on div "2" at bounding box center [1140, 261] width 66 height 66
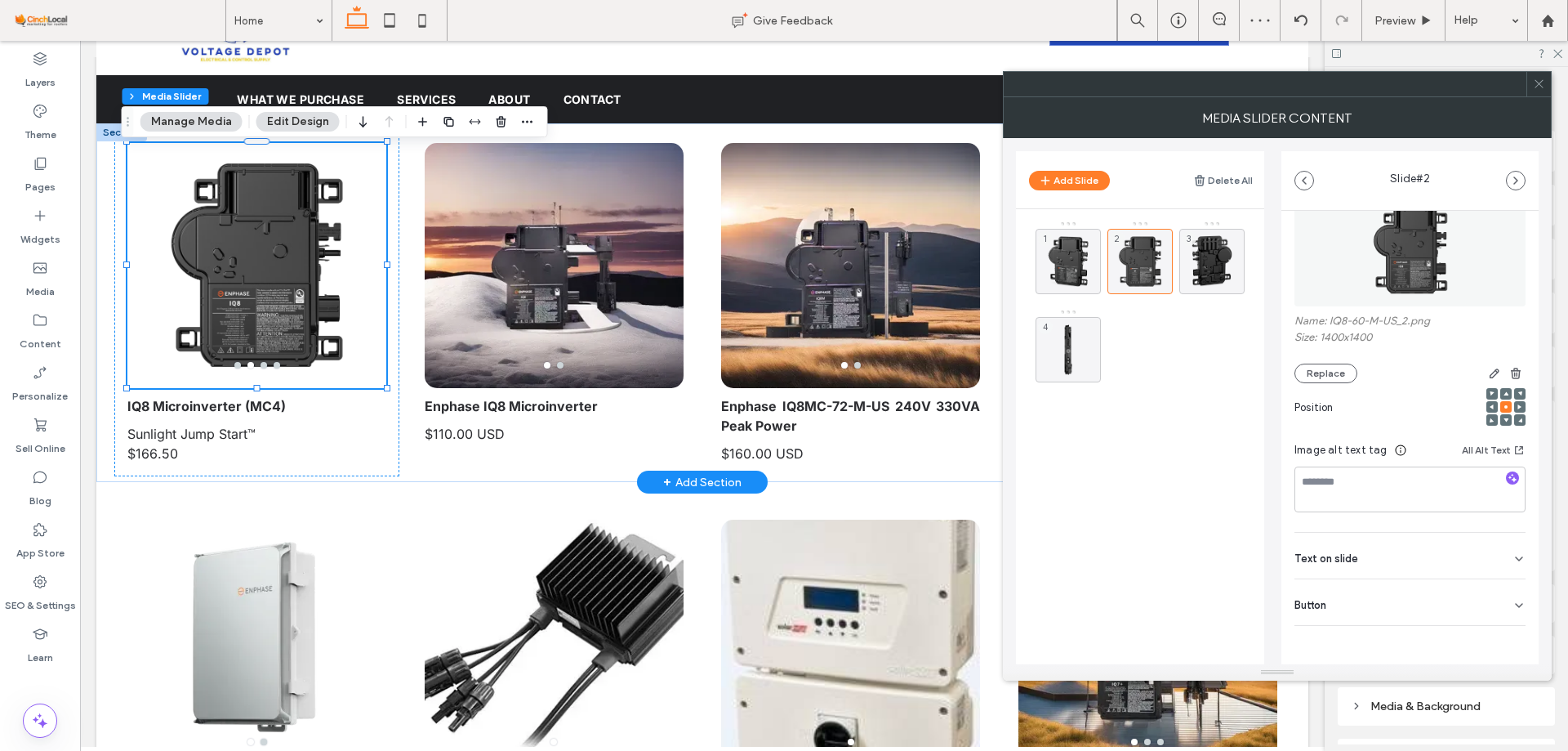
click at [1514, 608] on icon at bounding box center [1519, 604] width 13 height 13
click at [1532, 85] on div at bounding box center [1539, 83] width 24 height 24
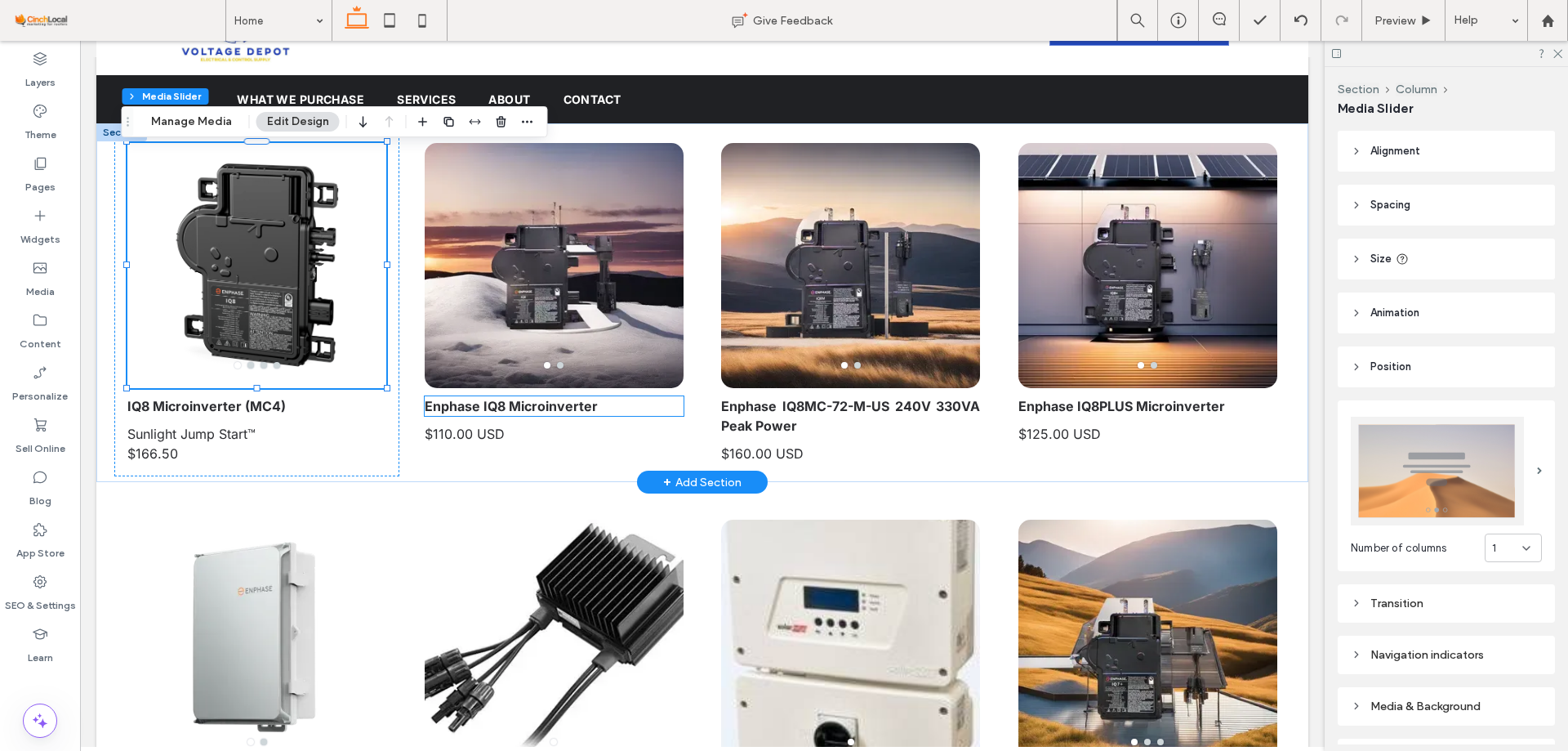
click at [446, 404] on strong "Enphase IQ8 Microinverter" at bounding box center [511, 405] width 173 height 17
click at [446, 404] on div "Enphase IQ8 Microinverter" at bounding box center [554, 406] width 259 height 20
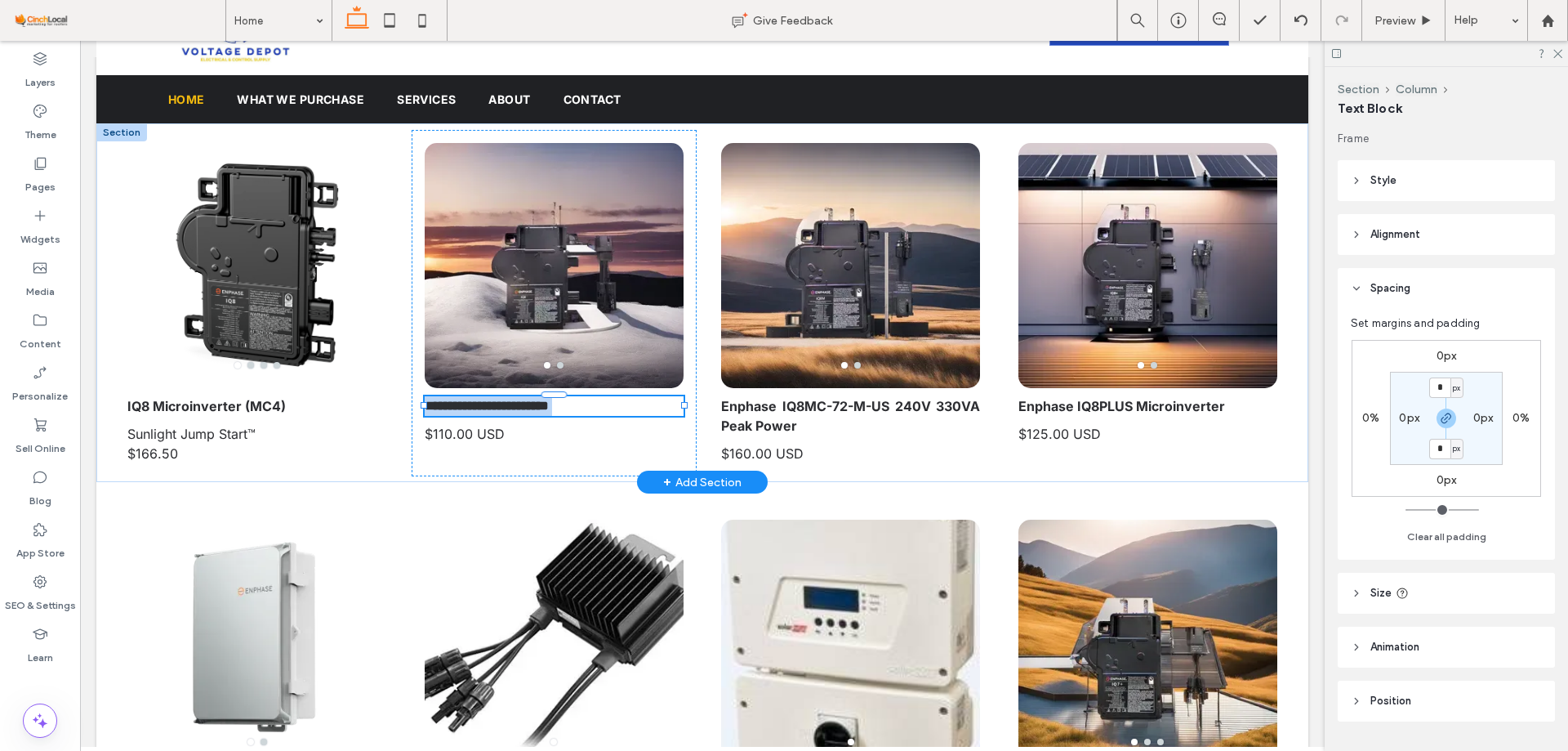
click at [499, 404] on strong "**********" at bounding box center [487, 405] width 124 height 13
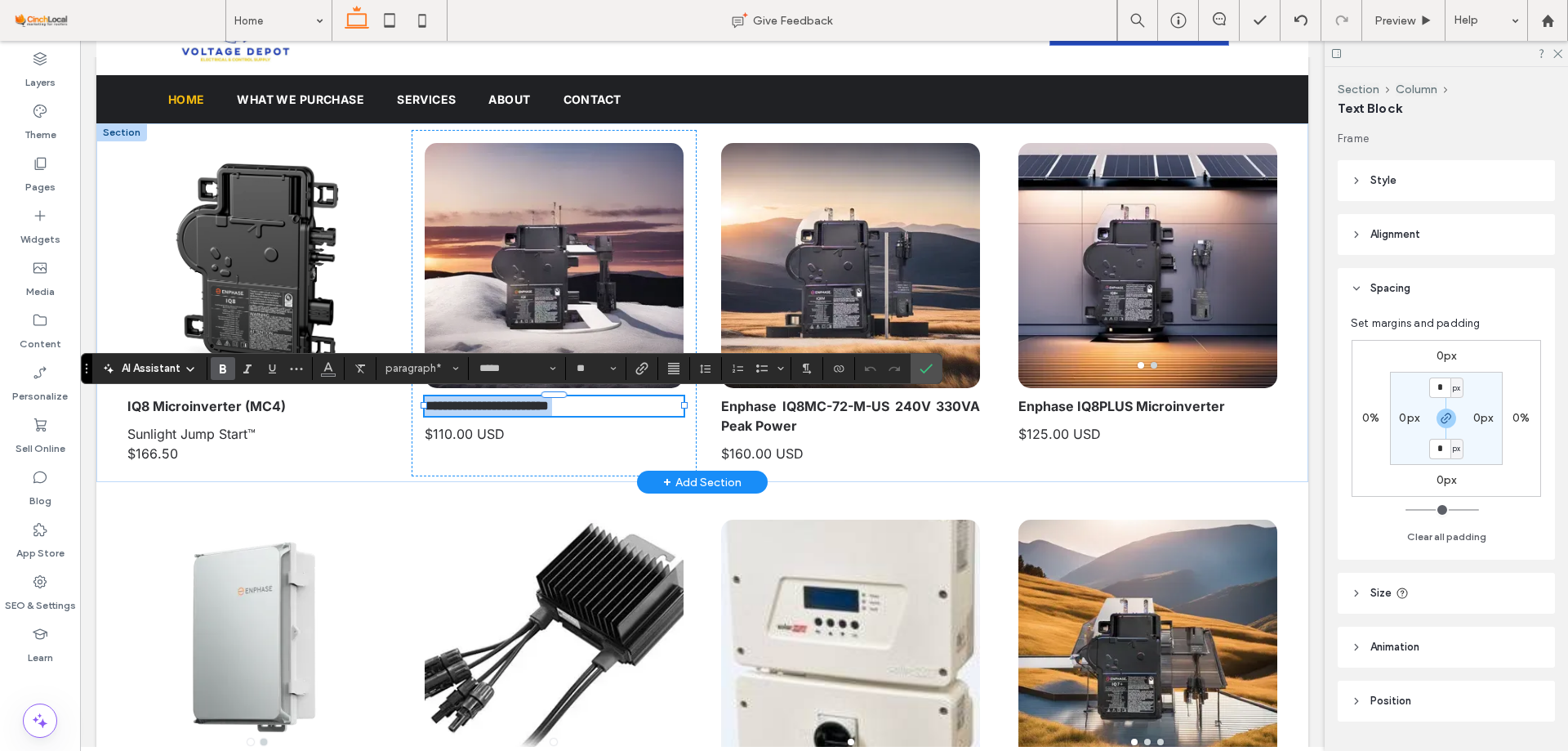
click at [499, 404] on strong "**********" at bounding box center [487, 405] width 124 height 13
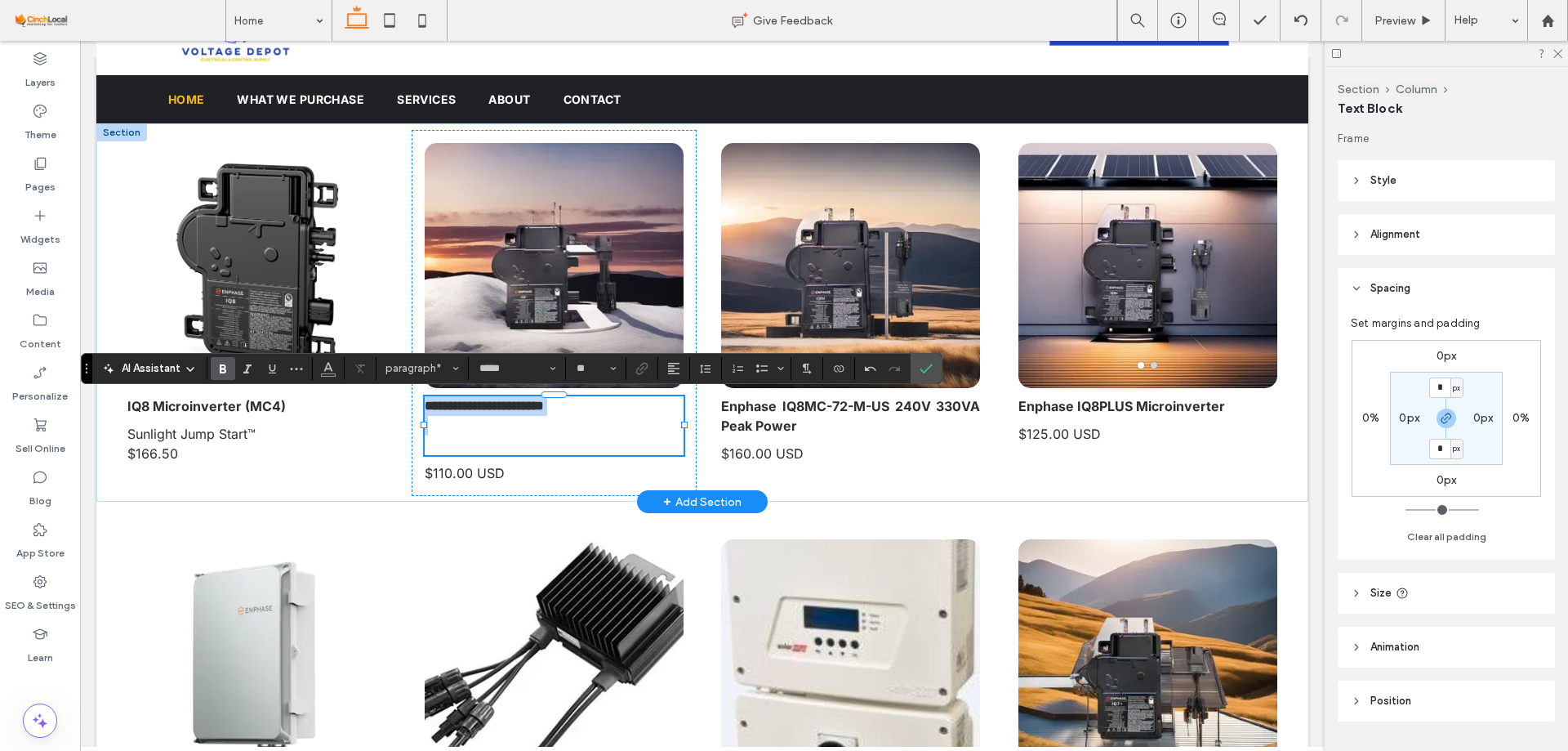
click at [513, 406] on strong "**********" at bounding box center [485, 405] width 119 height 13
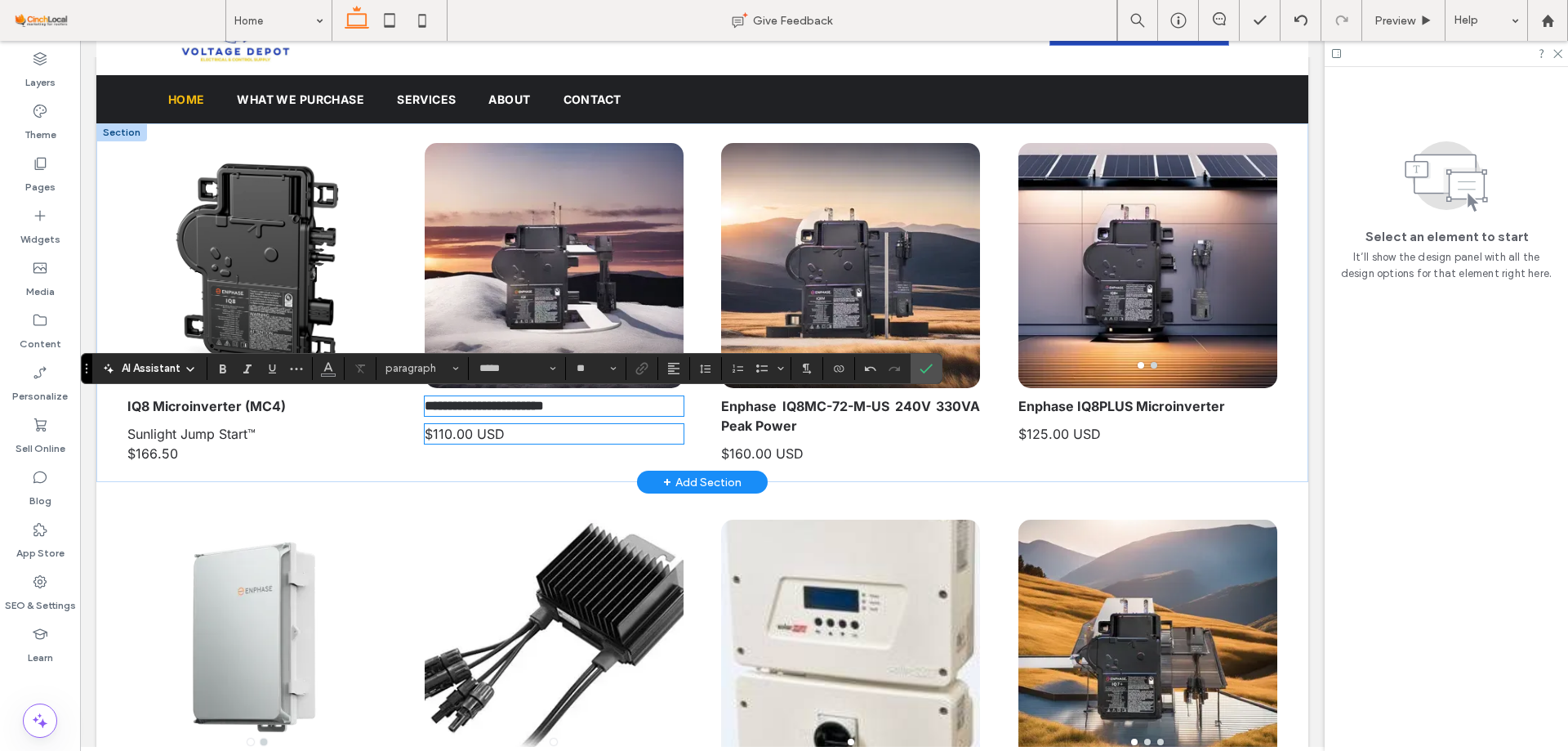
click at [447, 440] on span "$110.00 USD" at bounding box center [465, 434] width 80 height 17
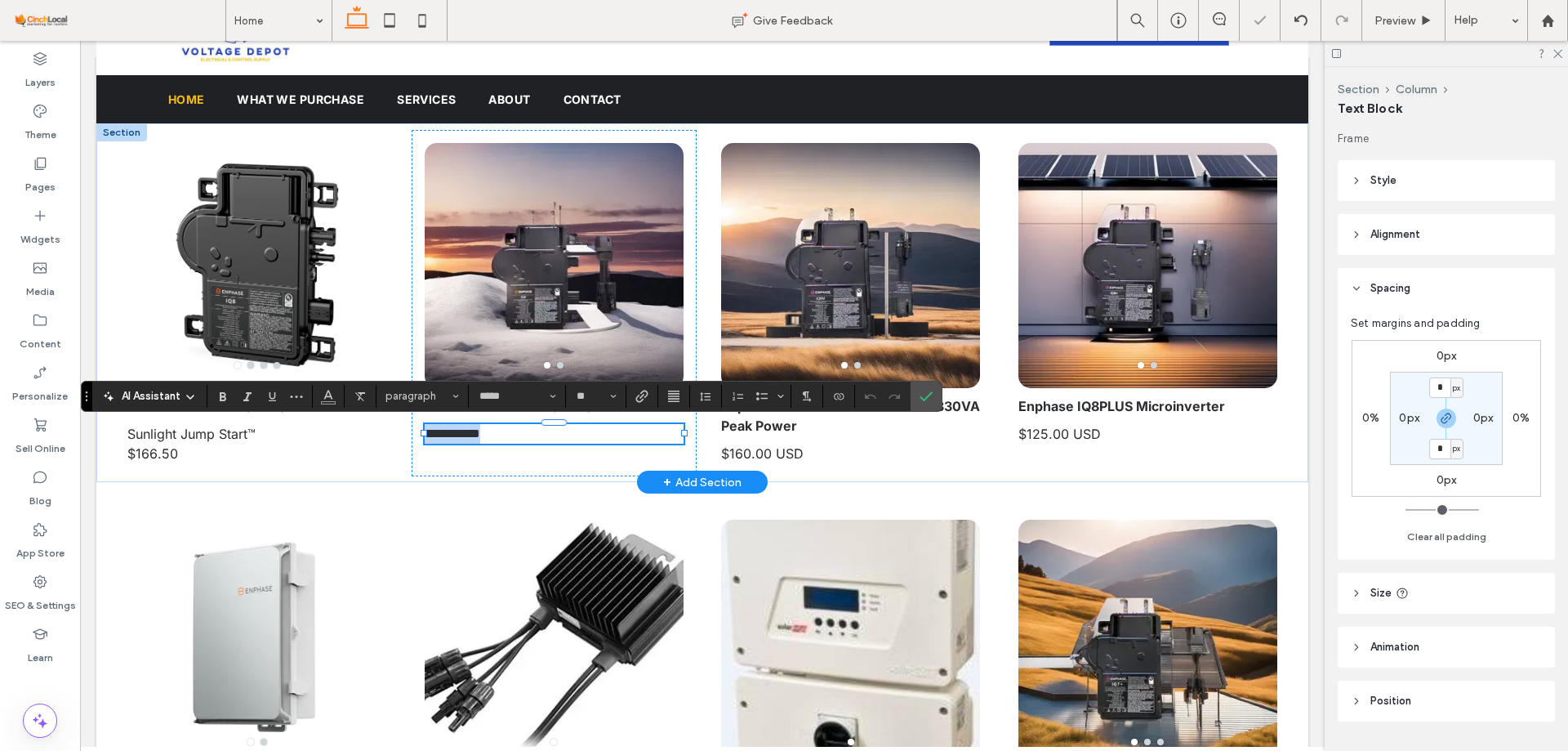
click at [480, 439] on span "**********" at bounding box center [452, 433] width 56 height 13
click at [524, 434] on p "**********" at bounding box center [554, 434] width 259 height 20
paste div
click at [437, 450] on span "**********" at bounding box center [475, 443] width 100 height 32
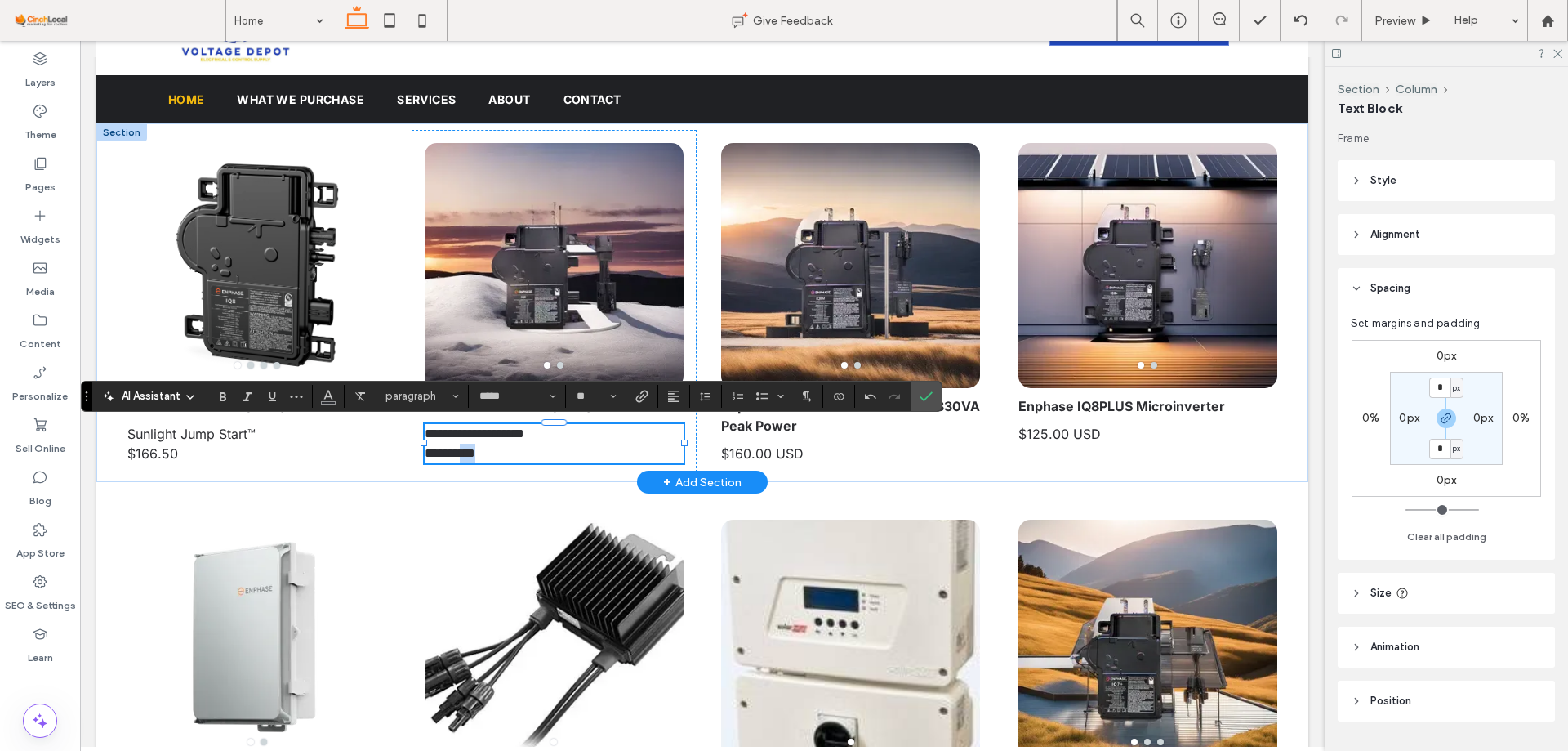
click at [529, 447] on p "**********" at bounding box center [554, 444] width 259 height 39
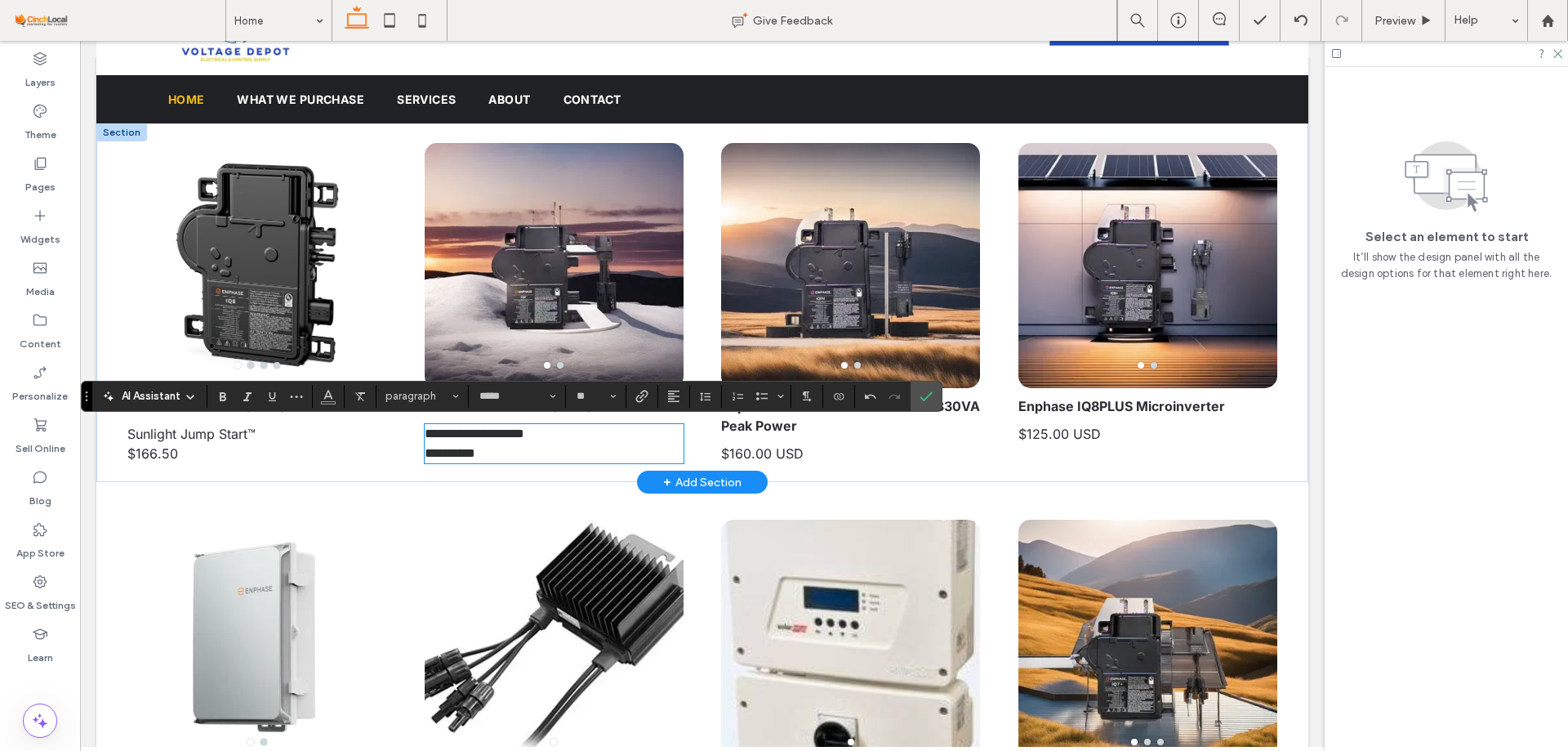
click at [462, 459] on span "**********" at bounding box center [475, 443] width 100 height 32
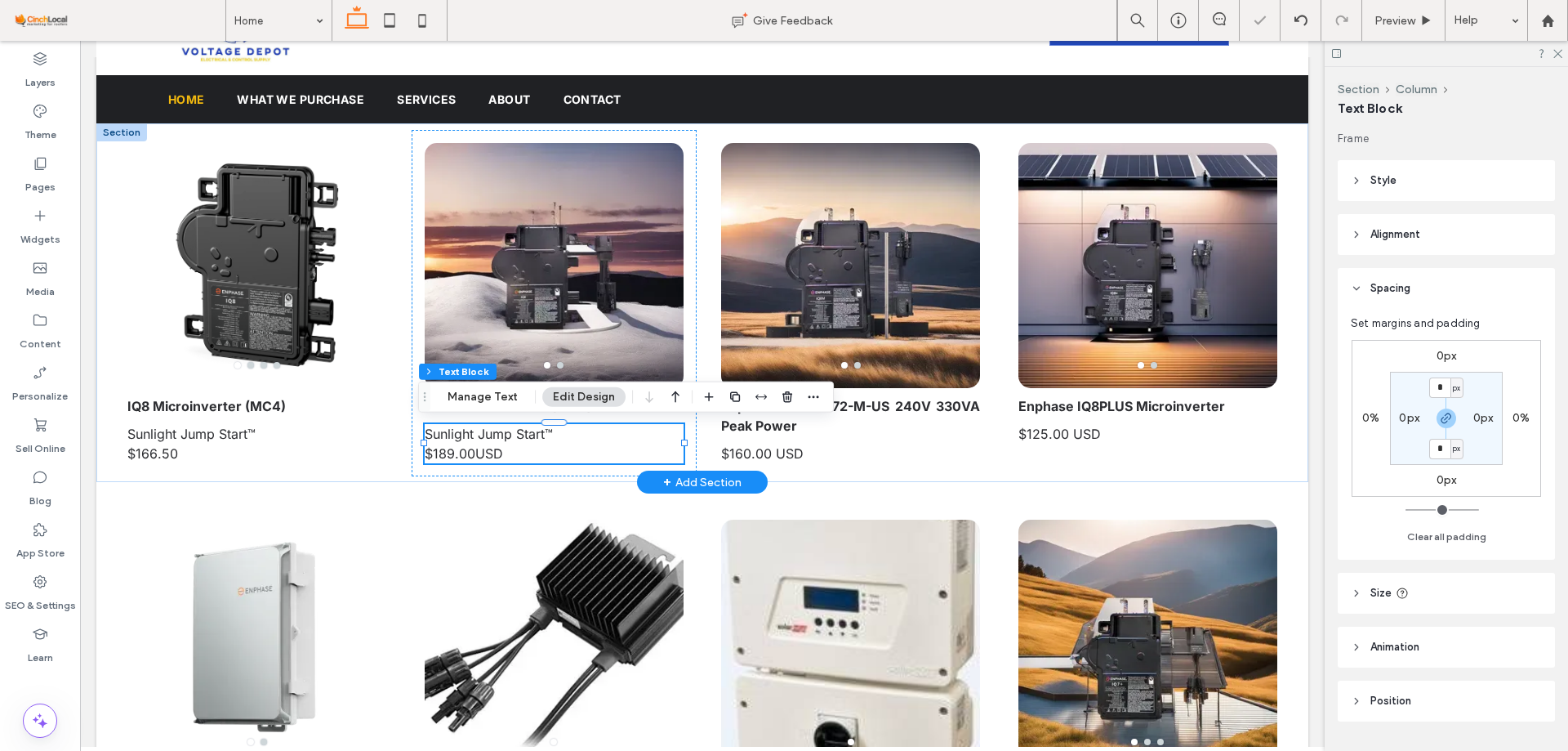
click at [465, 455] on span "Sunlight Jump Start™ $189.00USD" at bounding box center [489, 444] width 128 height 36
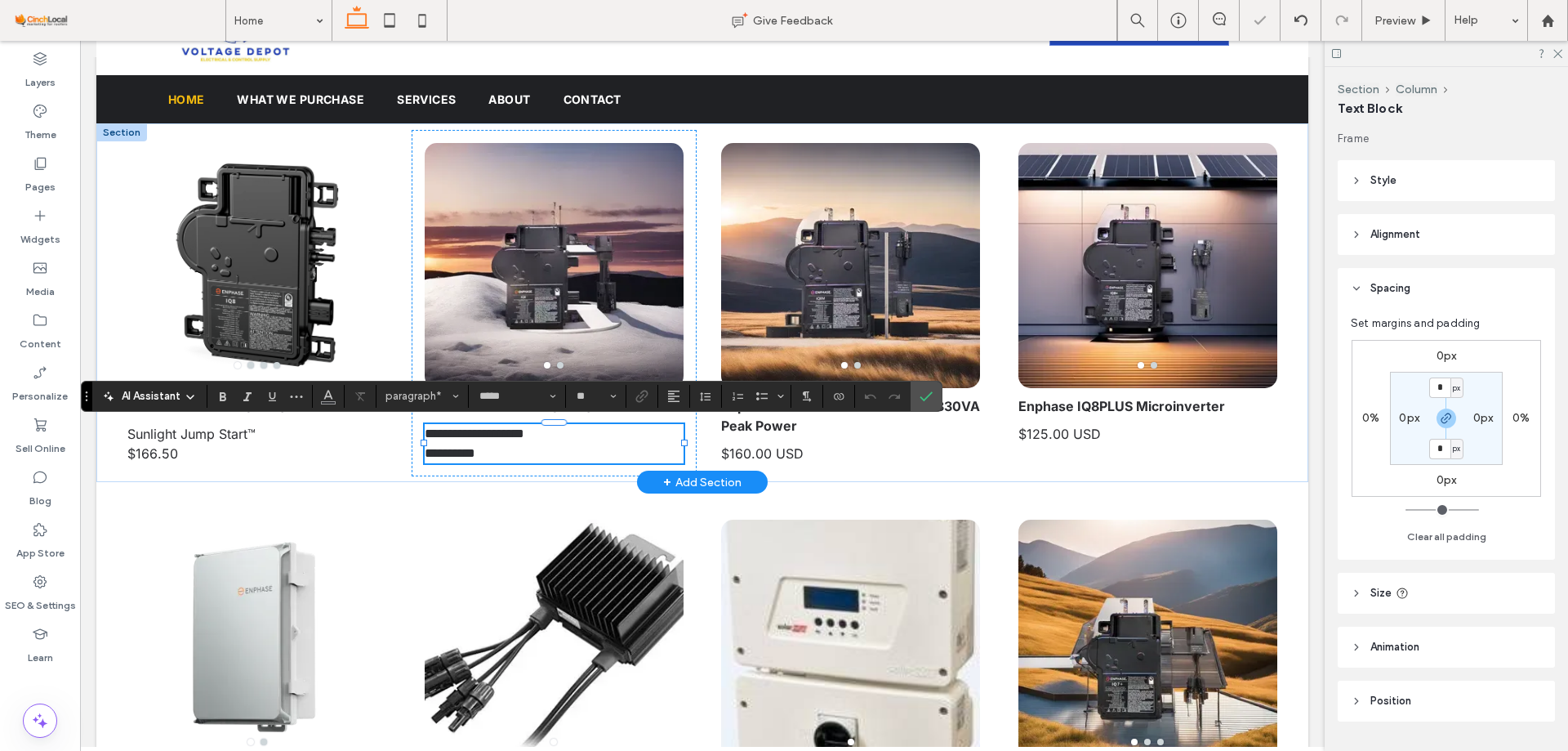
click at [465, 453] on span "**********" at bounding box center [451, 452] width 51 height 13
click at [519, 453] on p "**********" at bounding box center [554, 444] width 259 height 39
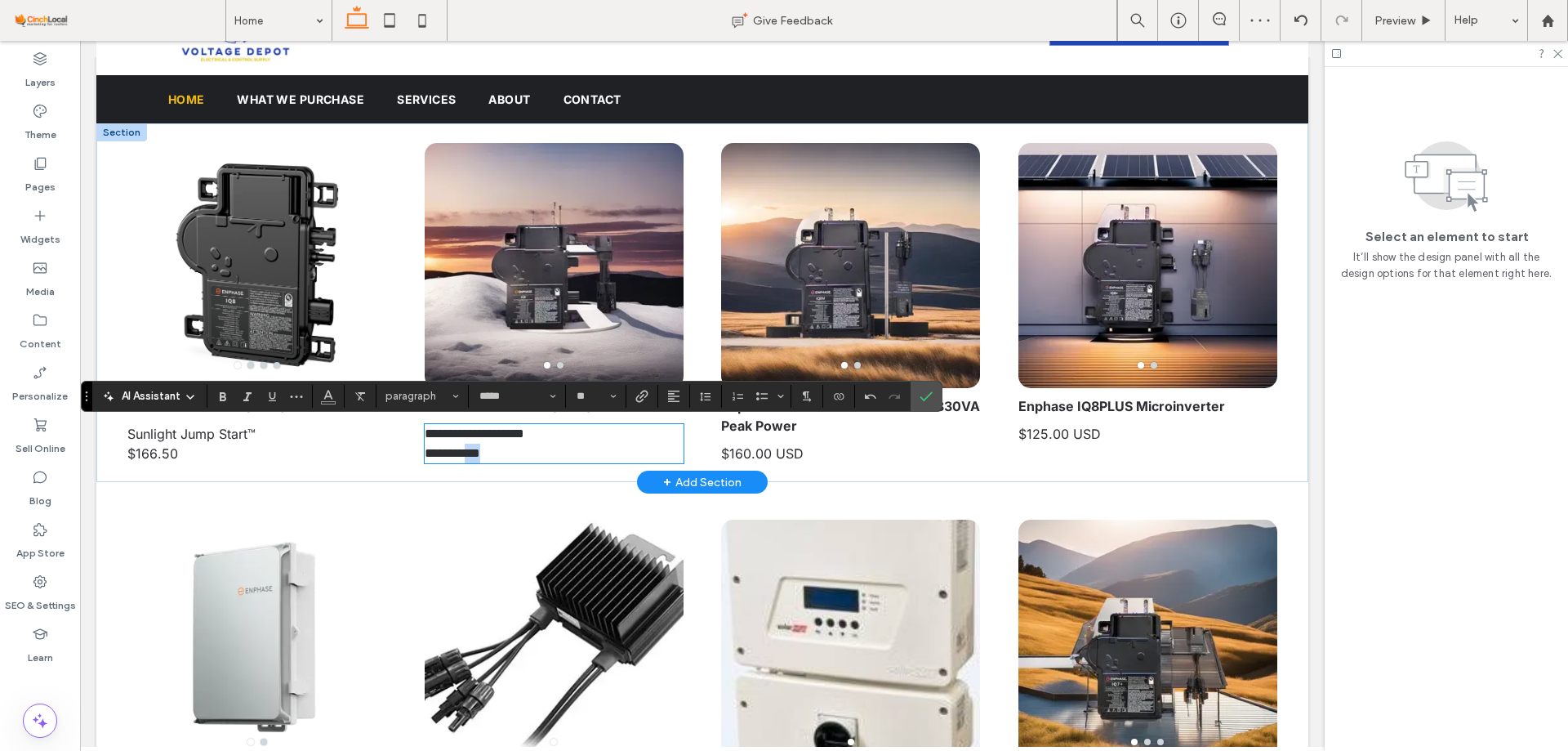
copy span "***"
click at [160, 451] on span "$166.50 ﻿" at bounding box center [153, 453] width 51 height 17
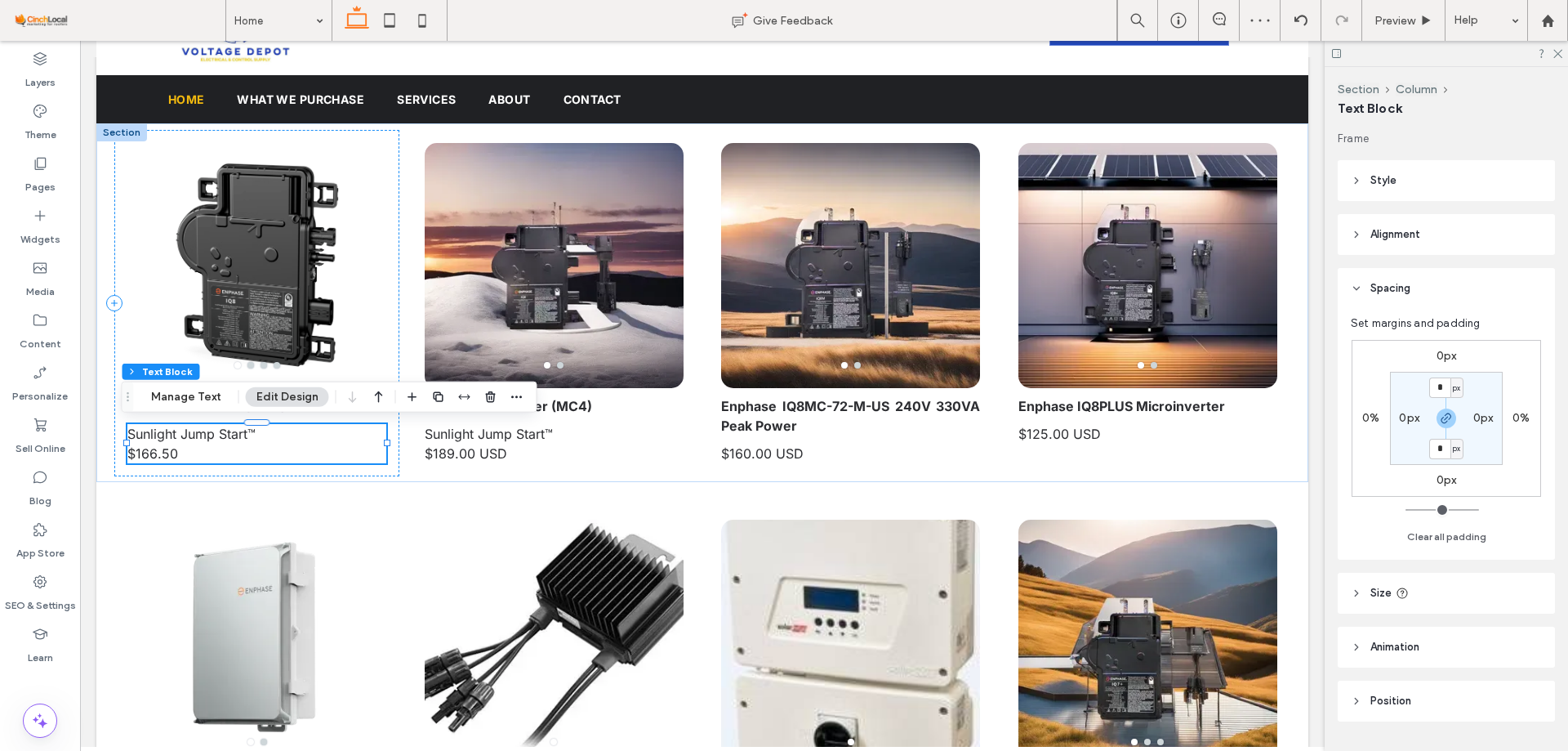
click at [160, 451] on div "Sunlight Jump Start™ $166.50 ﻿" at bounding box center [257, 444] width 259 height 39
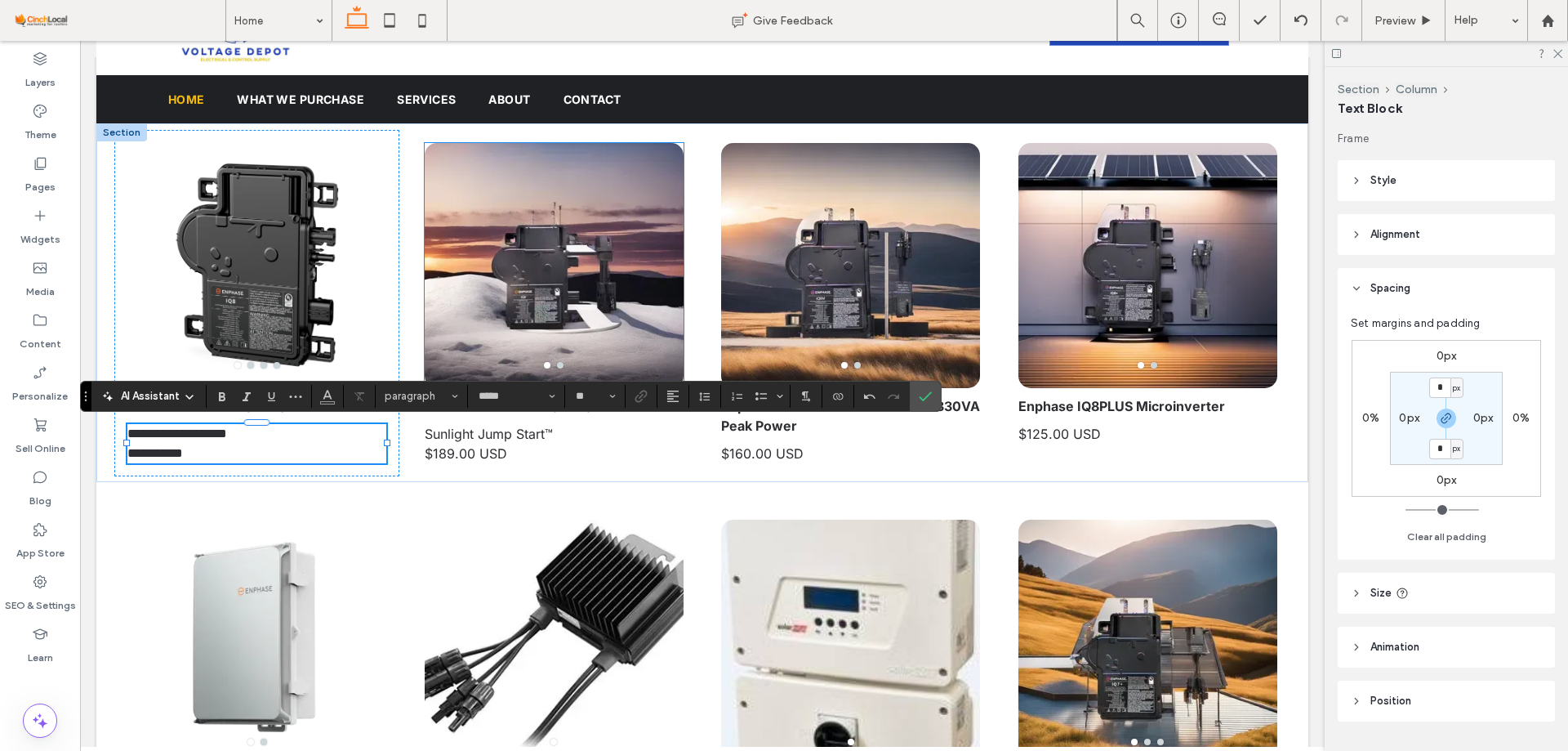
click at [576, 283] on div at bounding box center [554, 275] width 259 height 167
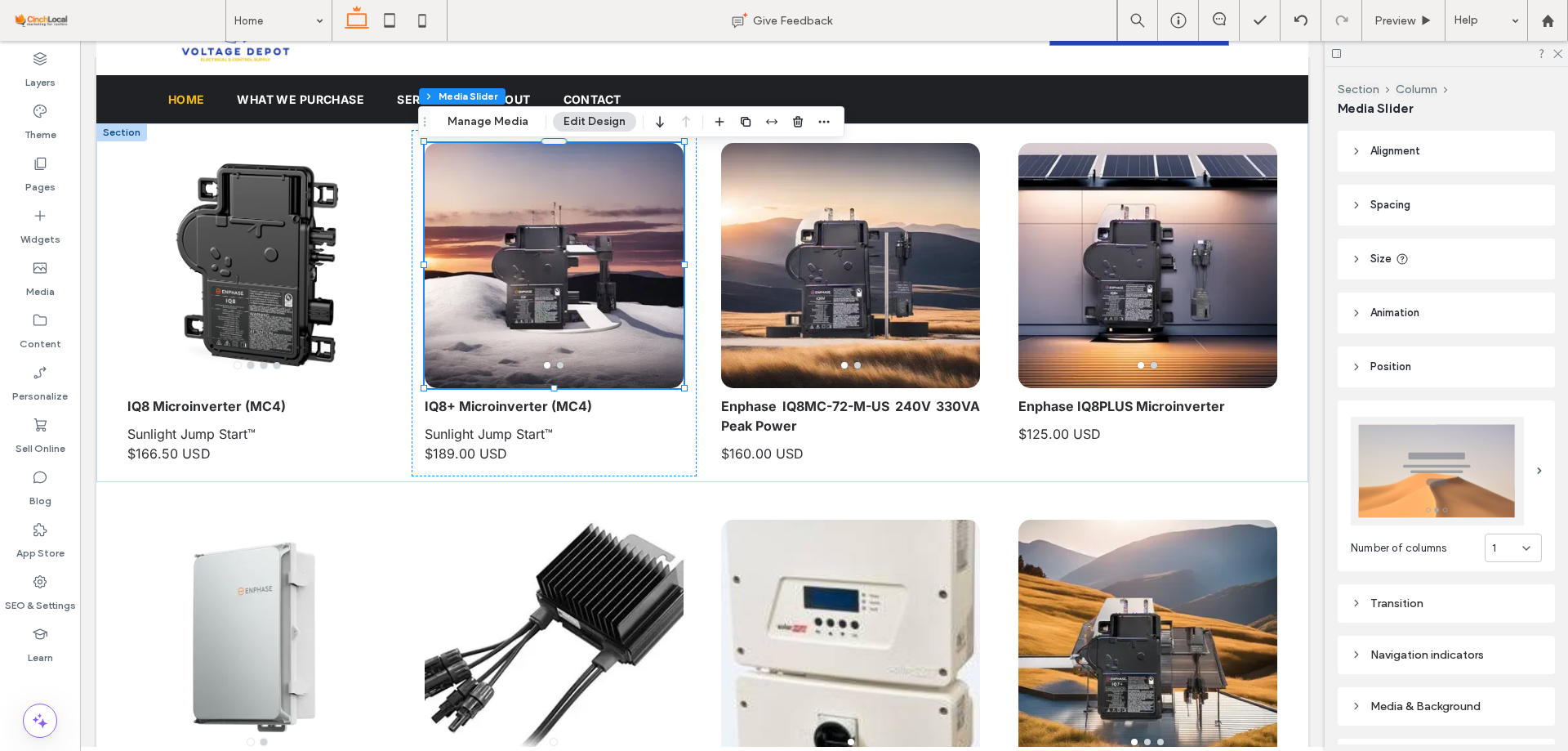
click at [544, 283] on div at bounding box center [554, 275] width 259 height 167
click at [474, 125] on button "Manage Media" at bounding box center [488, 121] width 102 height 20
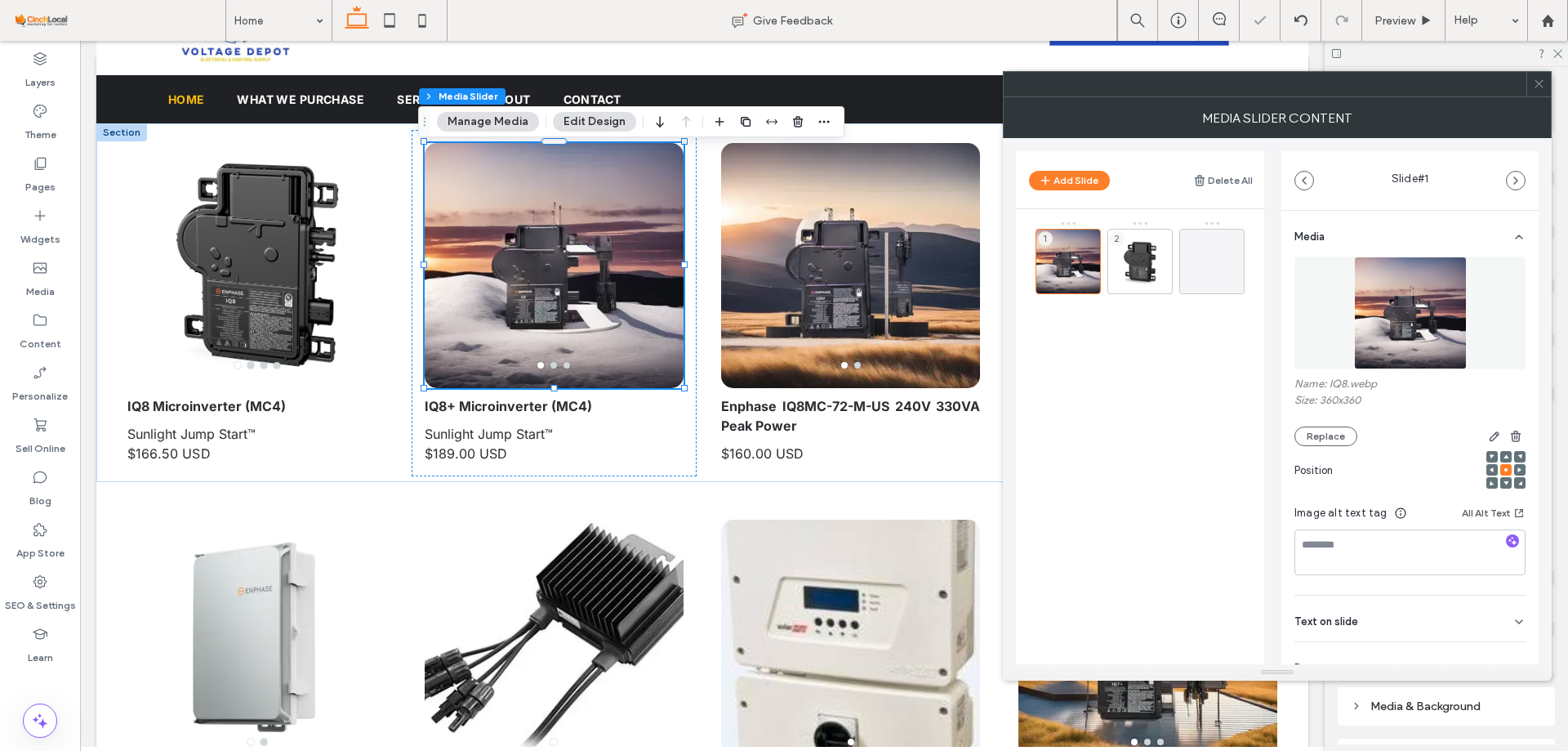
click at [1410, 343] on img at bounding box center [1410, 312] width 113 height 113
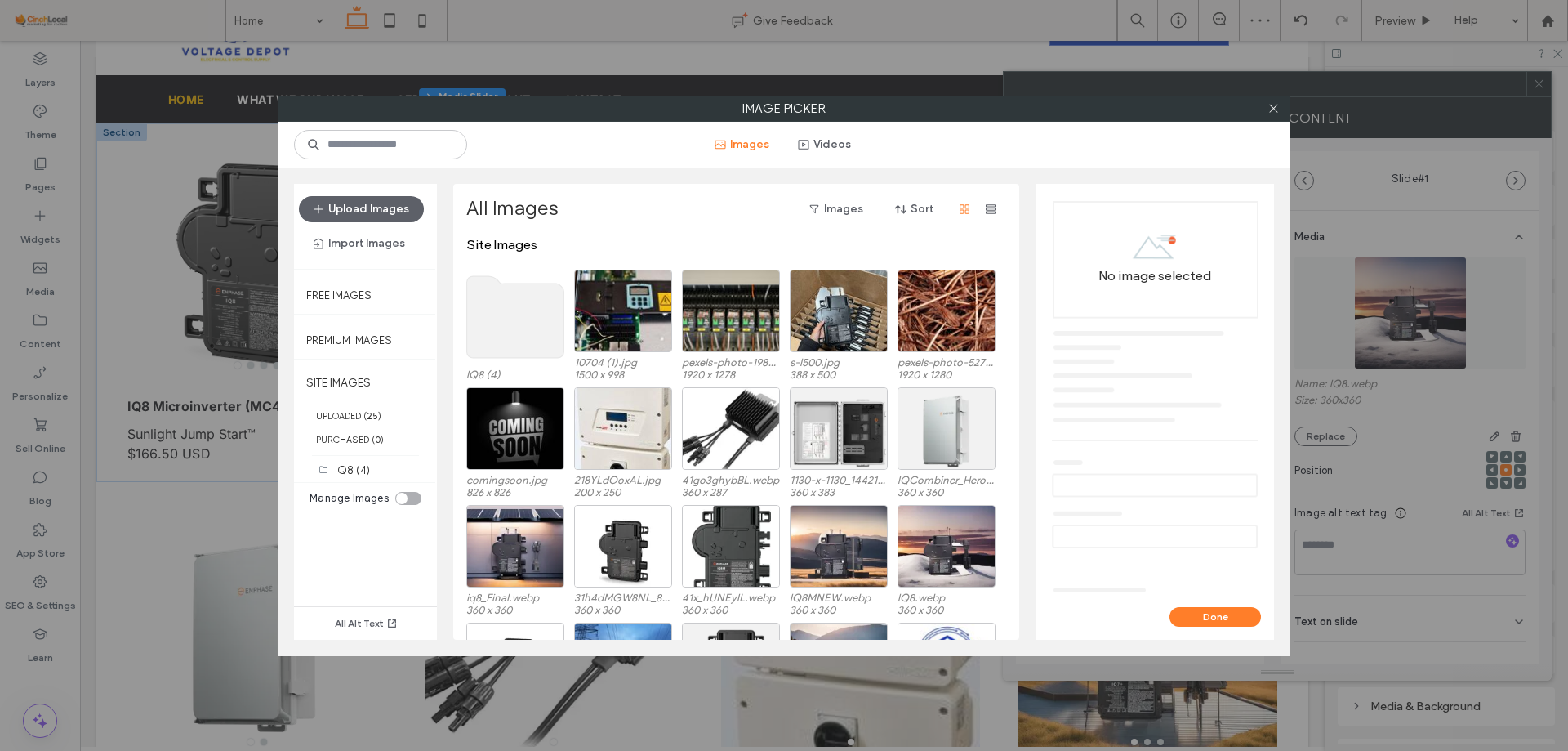
click at [404, 489] on section "Manage Images" at bounding box center [365, 497] width 128 height 24
click at [407, 497] on div "toggle" at bounding box center [408, 497] width 26 height 13
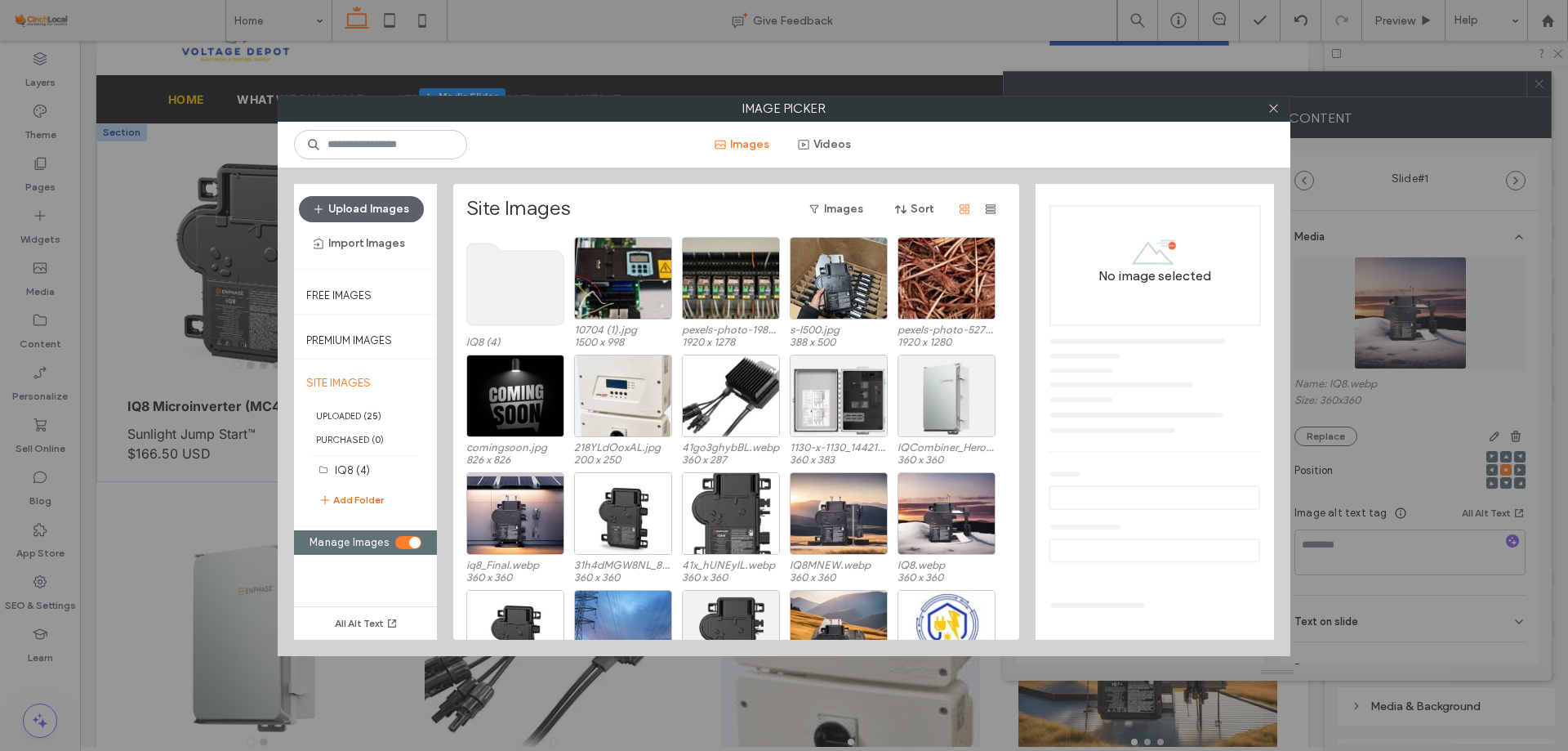
click at [355, 494] on button "Add Folder" at bounding box center [351, 499] width 66 height 20
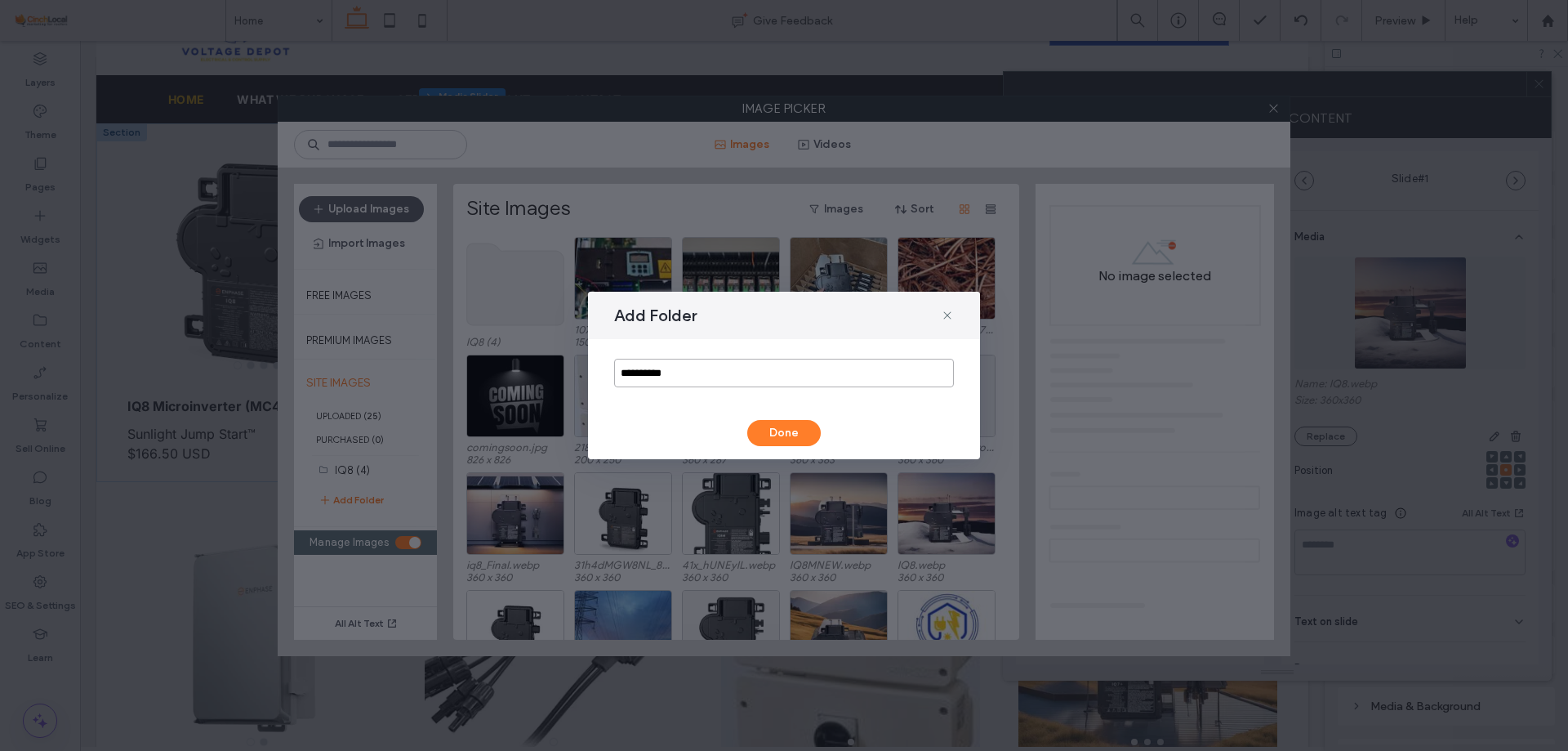
click at [720, 364] on input "**********" at bounding box center [784, 372] width 340 height 28
paste input "**********"
paste input
click at [639, 365] on input "**********" at bounding box center [784, 372] width 340 height 28
click at [635, 371] on input "**********" at bounding box center [784, 372] width 340 height 28
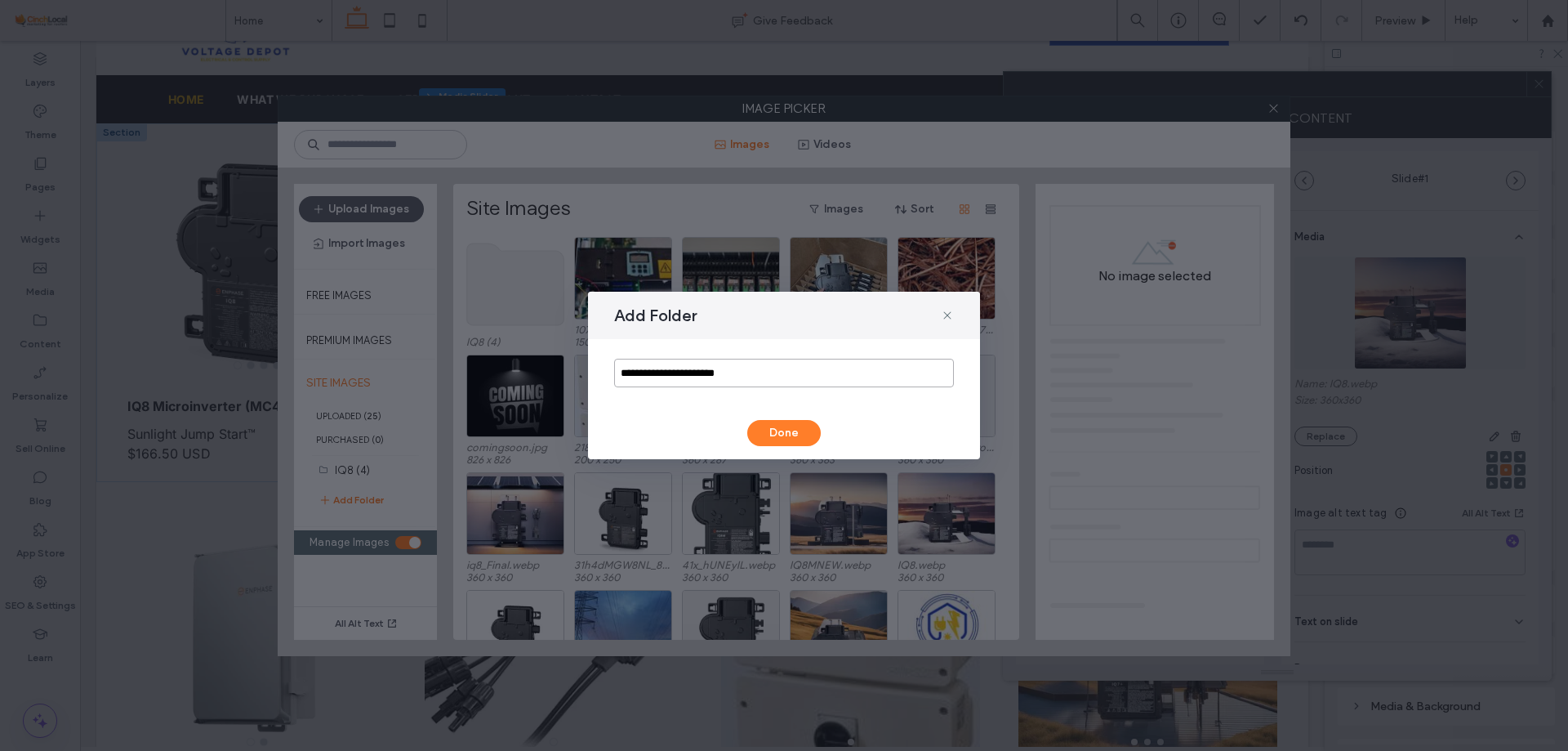
click at [631, 373] on input "**********" at bounding box center [784, 372] width 340 height 28
click at [642, 372] on input "**********" at bounding box center [784, 372] width 340 height 28
click at [667, 367] on input "**********" at bounding box center [784, 372] width 340 height 28
drag, startPoint x: 667, startPoint y: 367, endPoint x: 894, endPoint y: 367, distance: 227.0
click at [894, 367] on input "**********" at bounding box center [784, 372] width 340 height 28
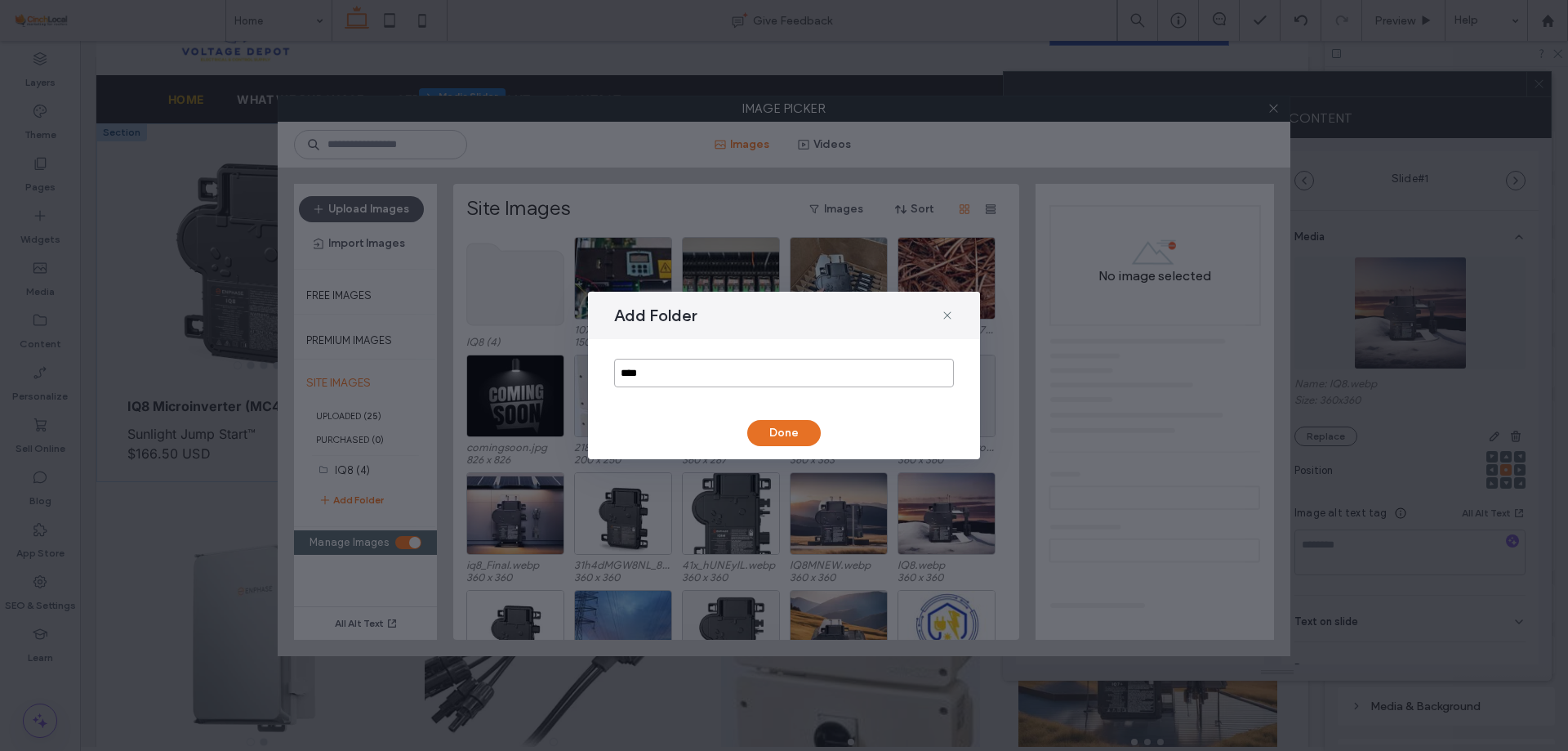
type input "****"
click at [805, 420] on button "Done" at bounding box center [784, 433] width 73 height 26
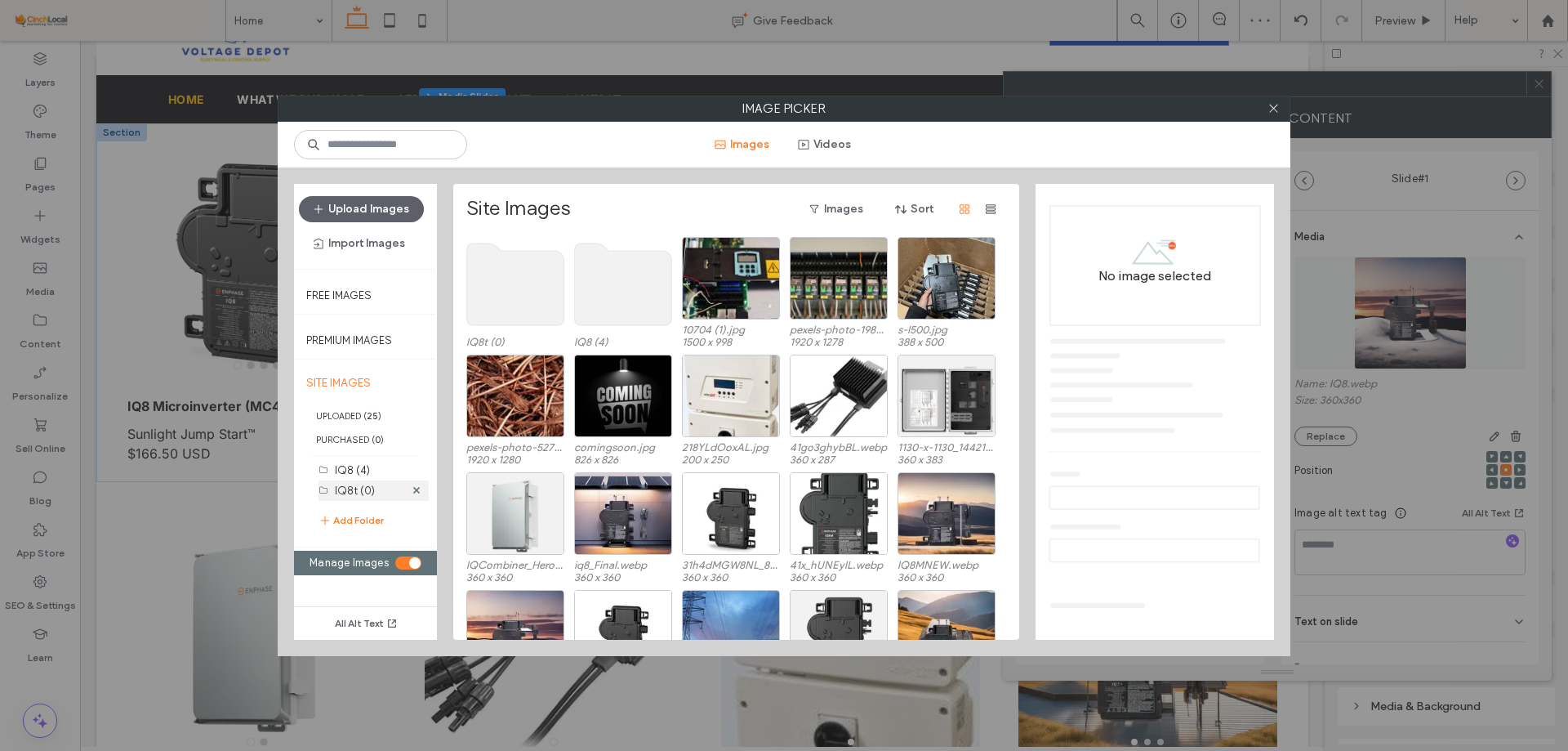
click at [375, 482] on div "IQ8t (0)" at bounding box center [369, 491] width 70 height 18
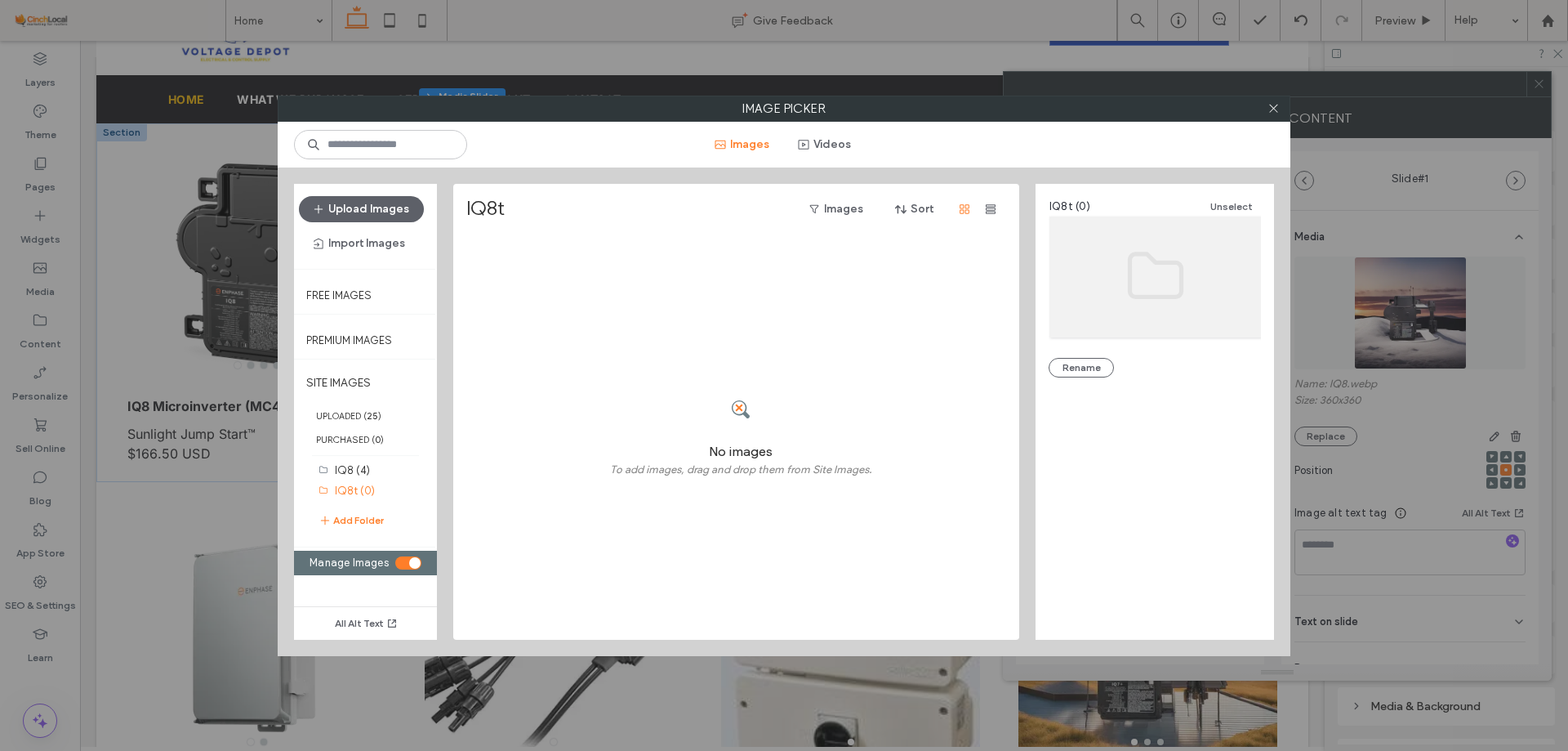
click at [413, 563] on div "toggle" at bounding box center [415, 563] width 12 height 12
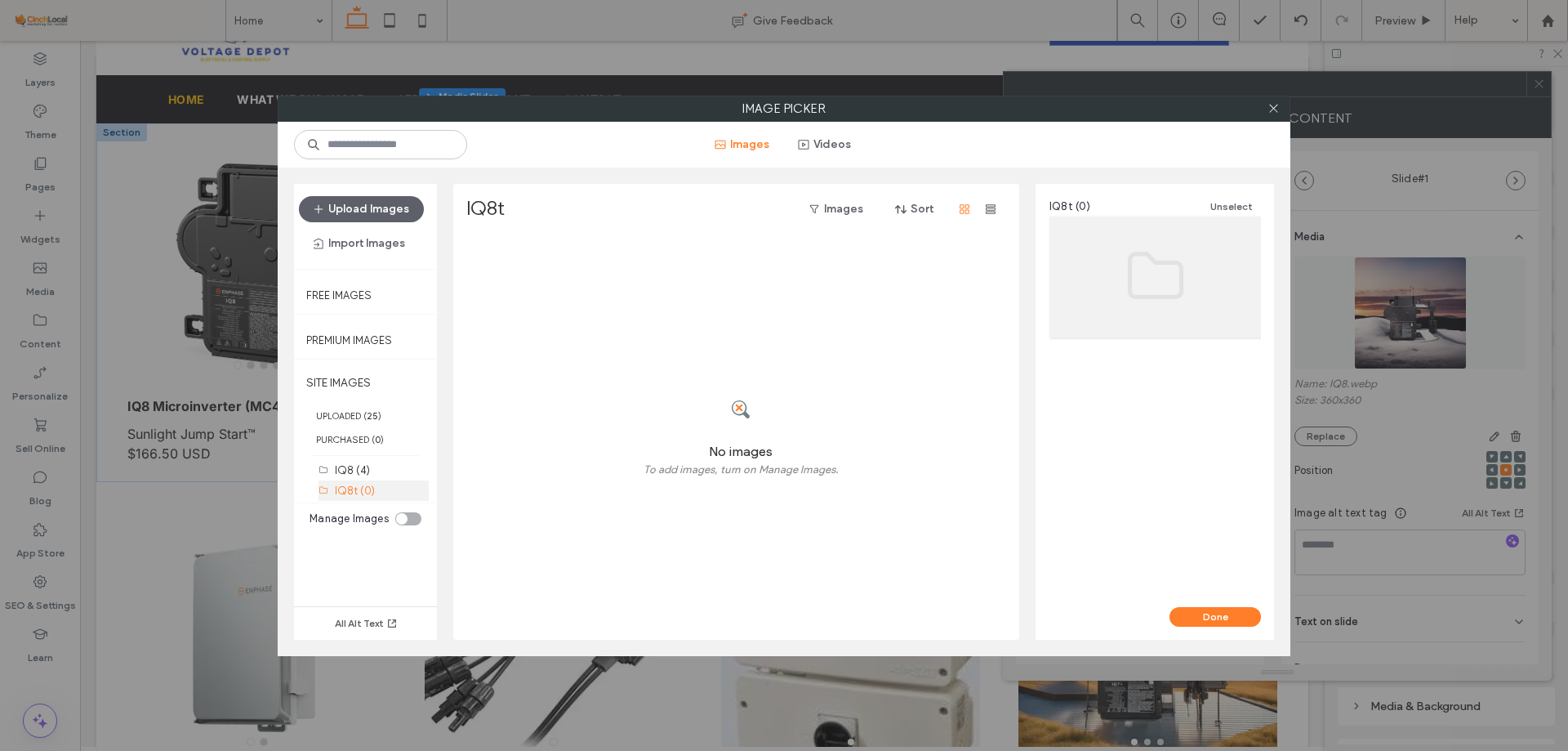
click at [347, 493] on label "IQ8t (0)" at bounding box center [355, 491] width 40 height 13
click at [404, 529] on section "Manage Images" at bounding box center [365, 518] width 128 height 24
click at [404, 519] on div "toggle" at bounding box center [403, 519] width 12 height 12
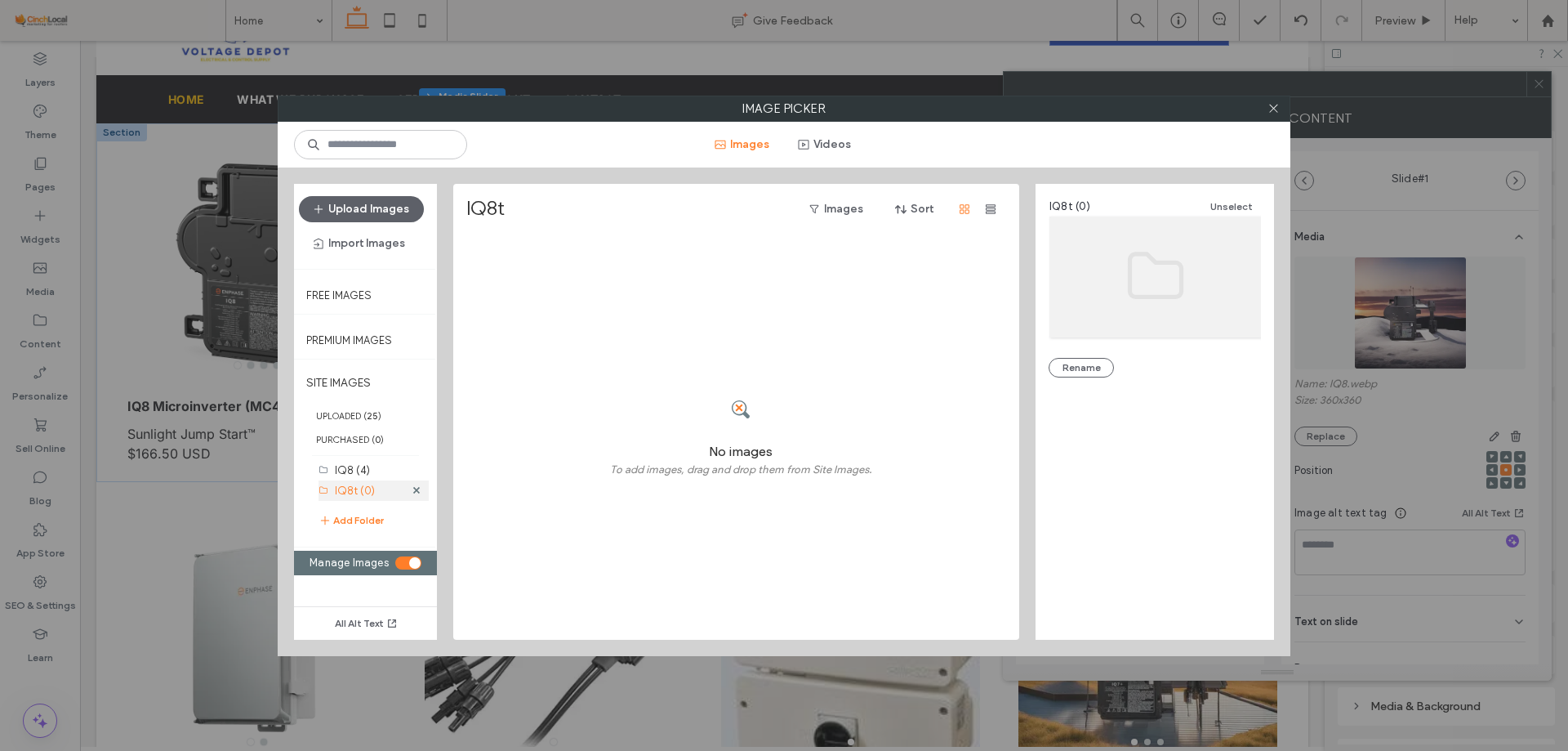
click at [342, 486] on label "IQ8t (0)" at bounding box center [355, 491] width 40 height 13
click at [1088, 362] on button "Rename" at bounding box center [1081, 367] width 66 height 20
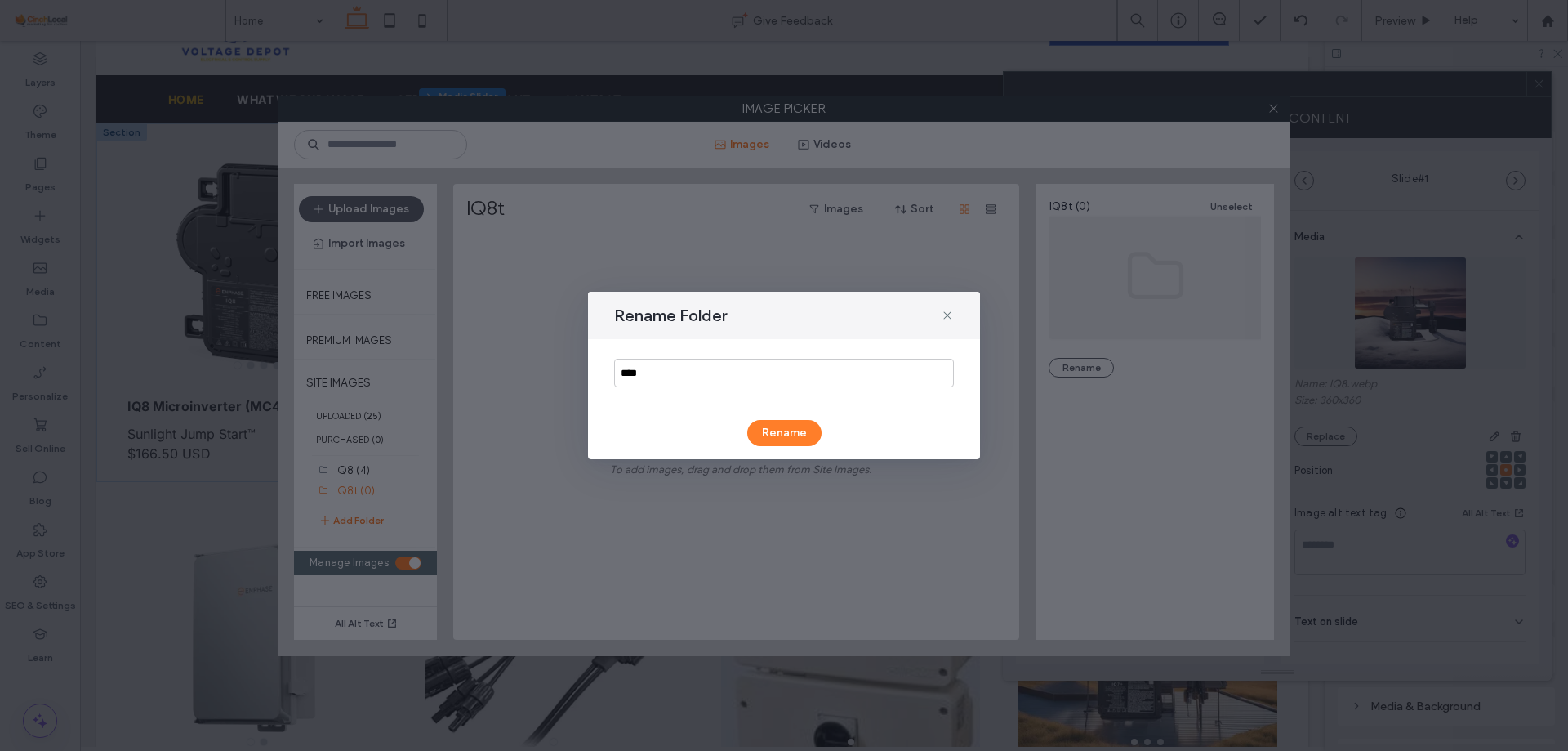
click at [672, 356] on div "****" at bounding box center [784, 372] width 392 height 68
click at [676, 371] on input "****" at bounding box center [784, 372] width 340 height 28
paste input "****"
type input "*******"
drag, startPoint x: 773, startPoint y: 443, endPoint x: 761, endPoint y: 448, distance: 13.0
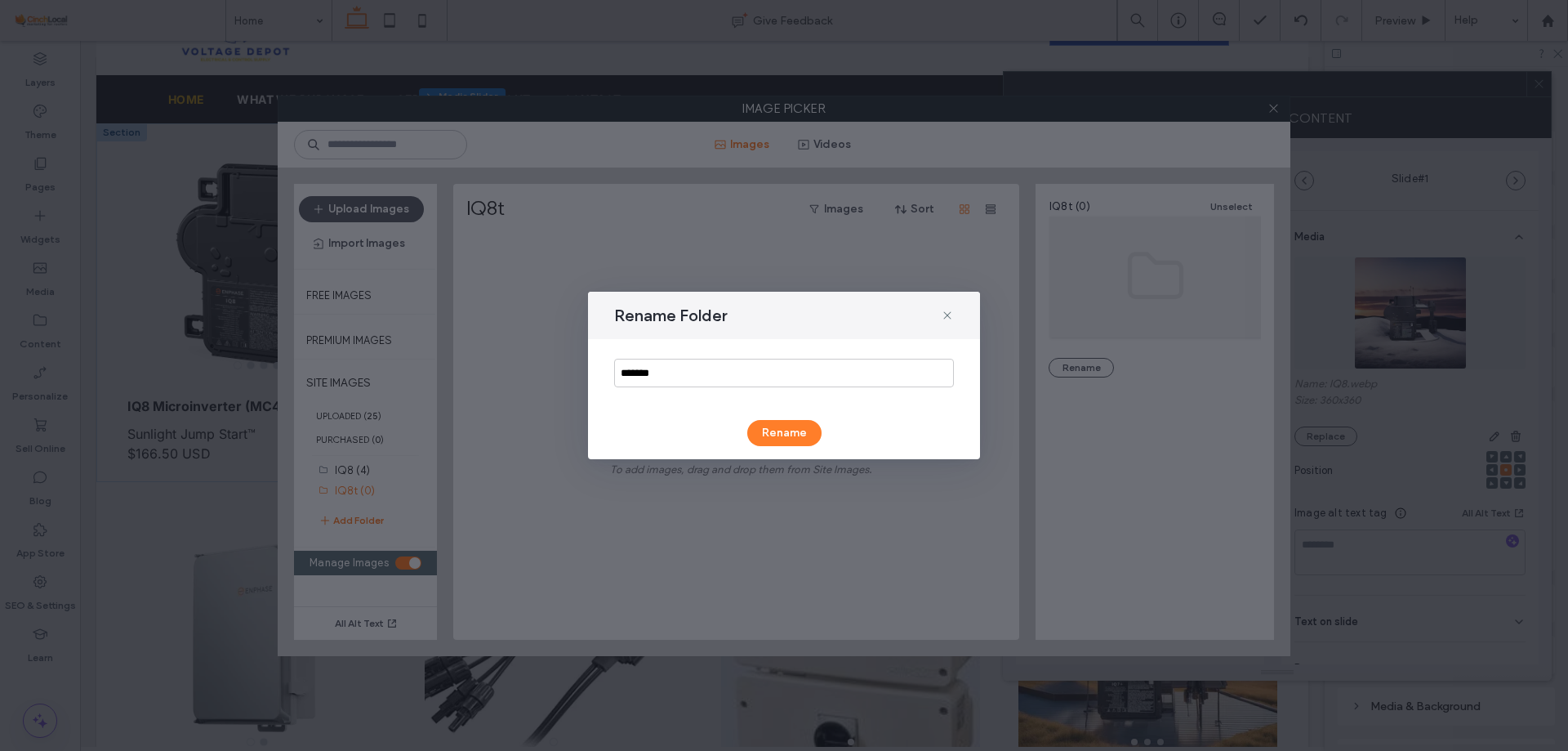
click at [770, 446] on div "Rename Folder ******* Rename" at bounding box center [784, 375] width 392 height 167
click at [761, 441] on button "Rename" at bounding box center [784, 433] width 74 height 26
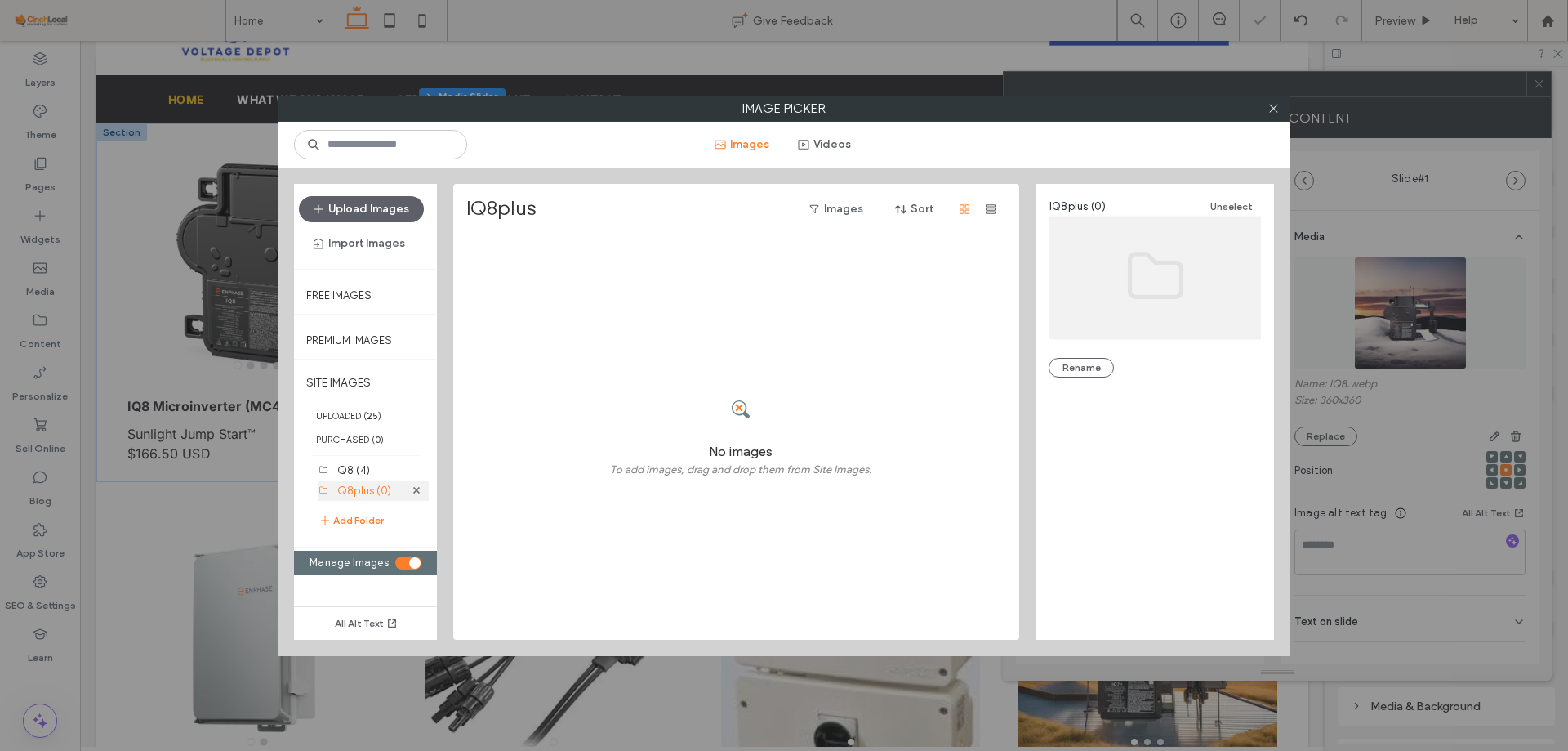
click at [364, 490] on label "IQ8plus (0)" at bounding box center [363, 491] width 57 height 13
click at [406, 564] on div "toggle" at bounding box center [408, 562] width 26 height 13
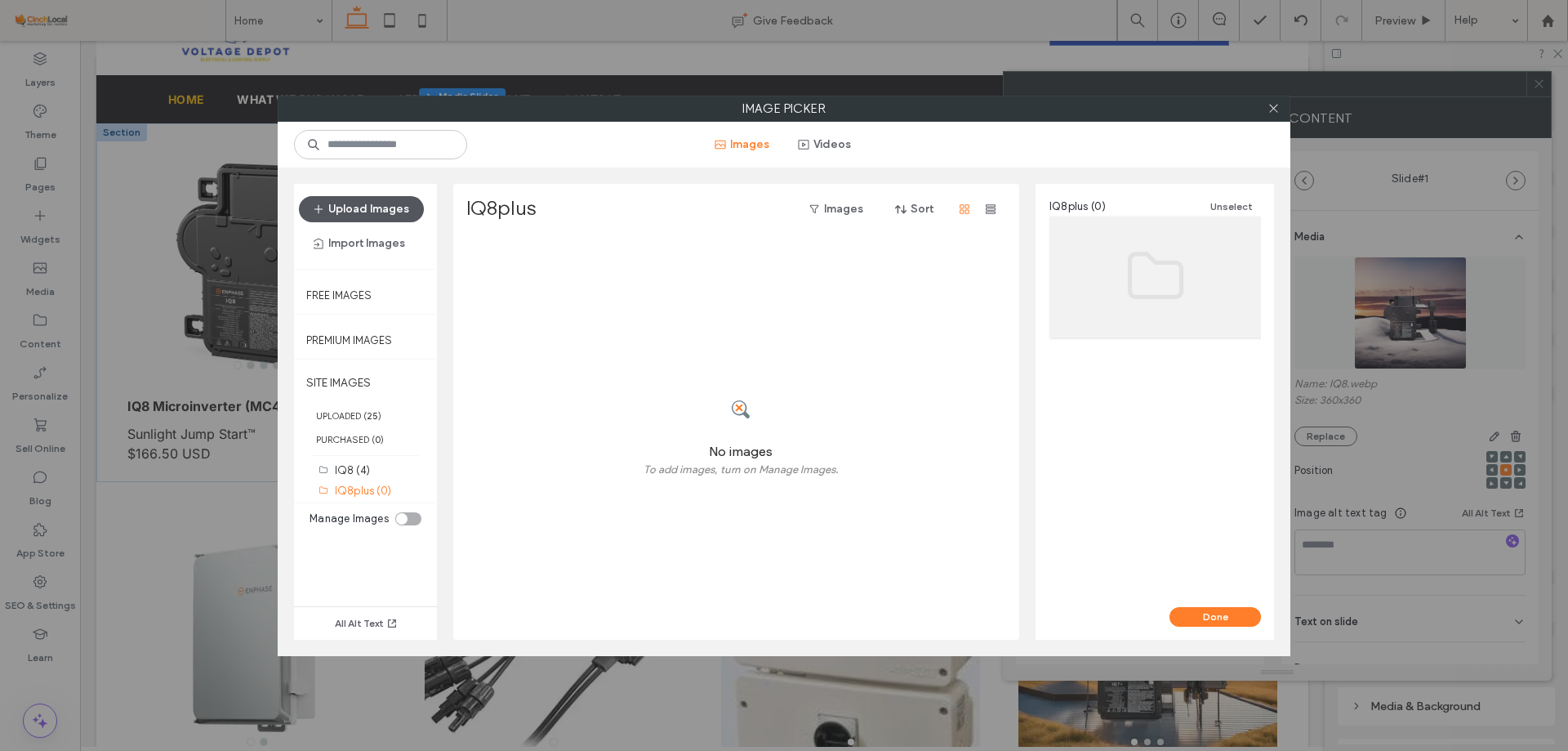
click at [388, 198] on button "Upload Images" at bounding box center [361, 209] width 125 height 26
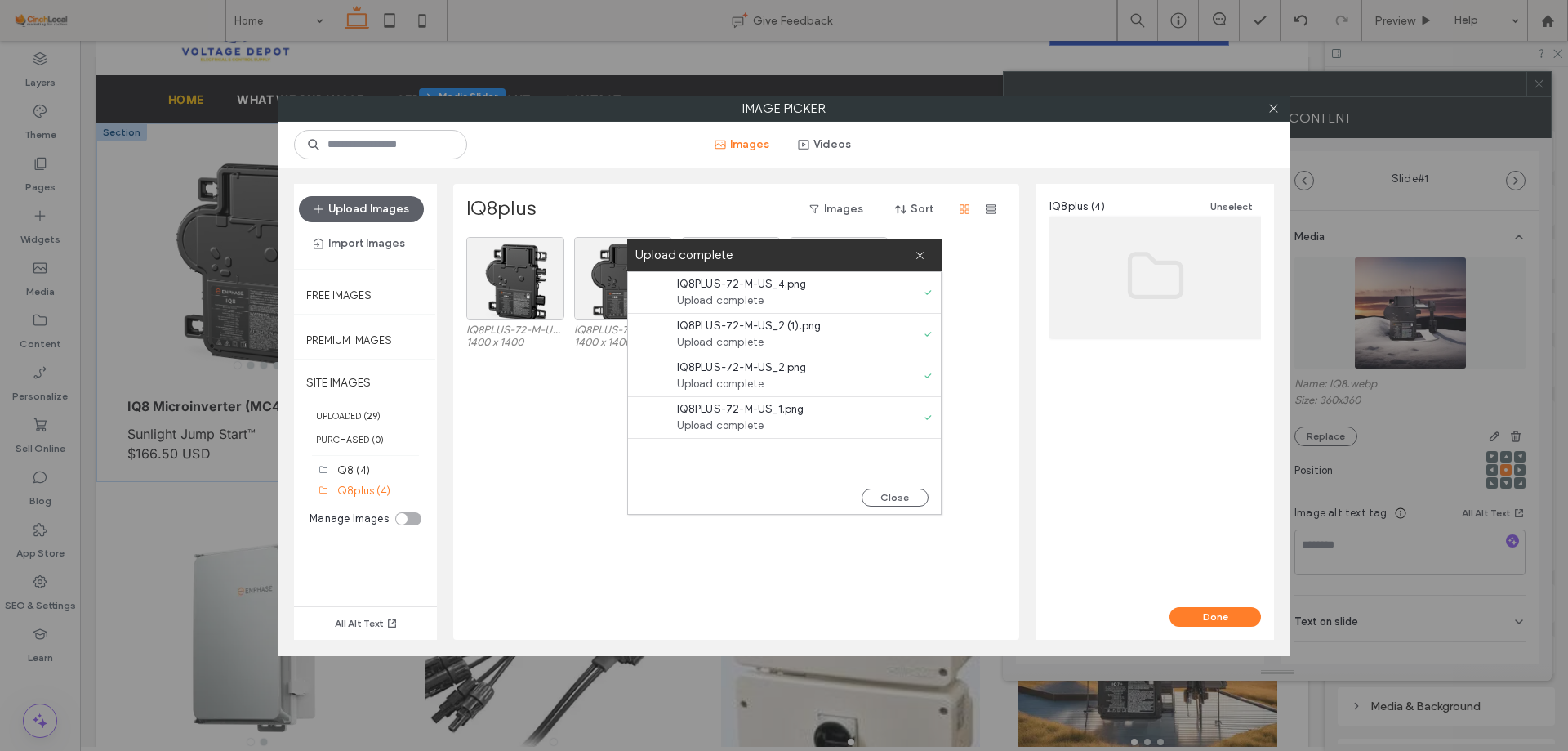
click at [594, 465] on div "IQ8PLUS-72-M-US_1.png 1400 x 1400 IQ8PLUS-72-M-US_2.png 1400 x 1400 IQ8PLUS-72-…" at bounding box center [740, 438] width 549 height 402
click at [518, 297] on div "Select" at bounding box center [515, 278] width 98 height 82
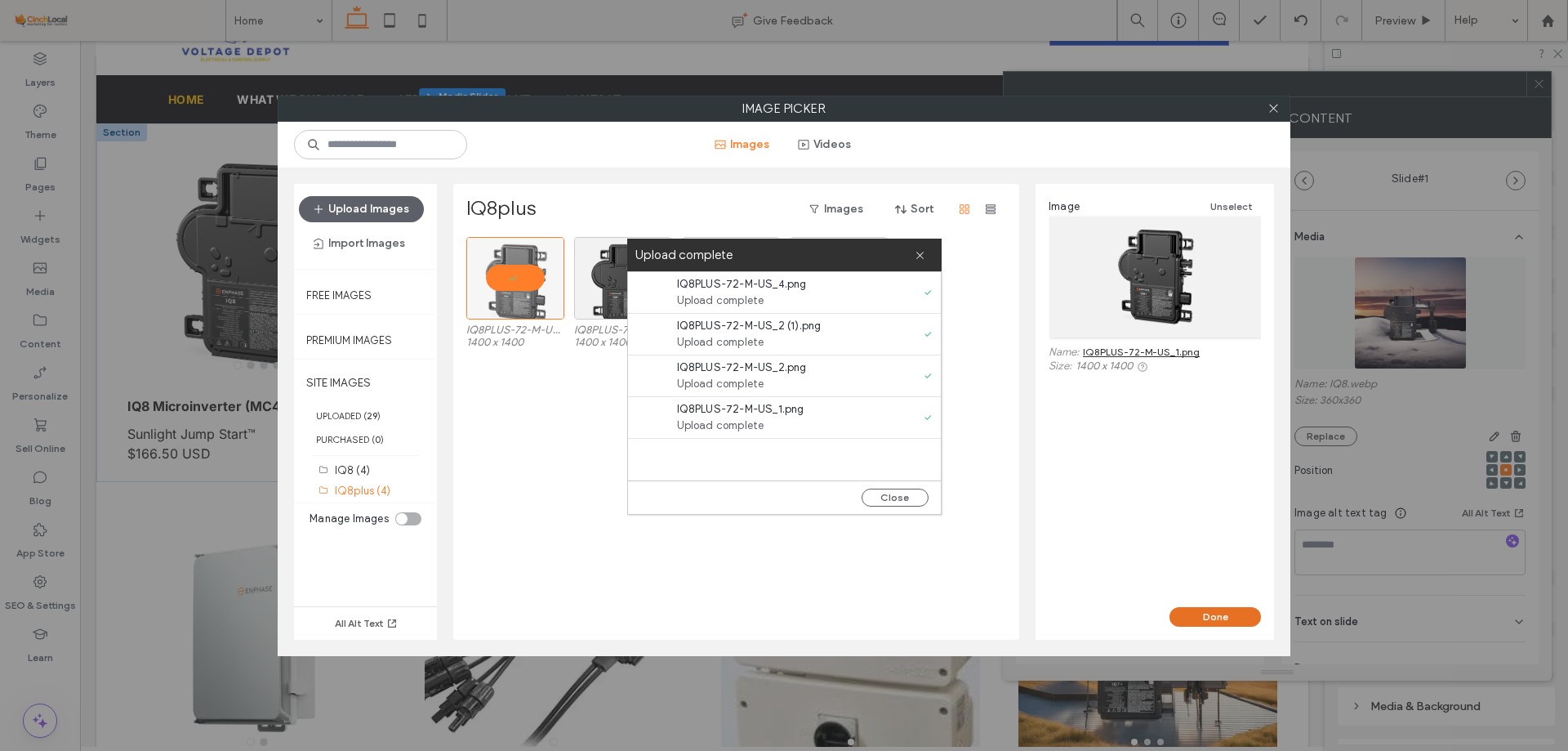
click at [1212, 623] on button "Done" at bounding box center [1214, 617] width 91 height 20
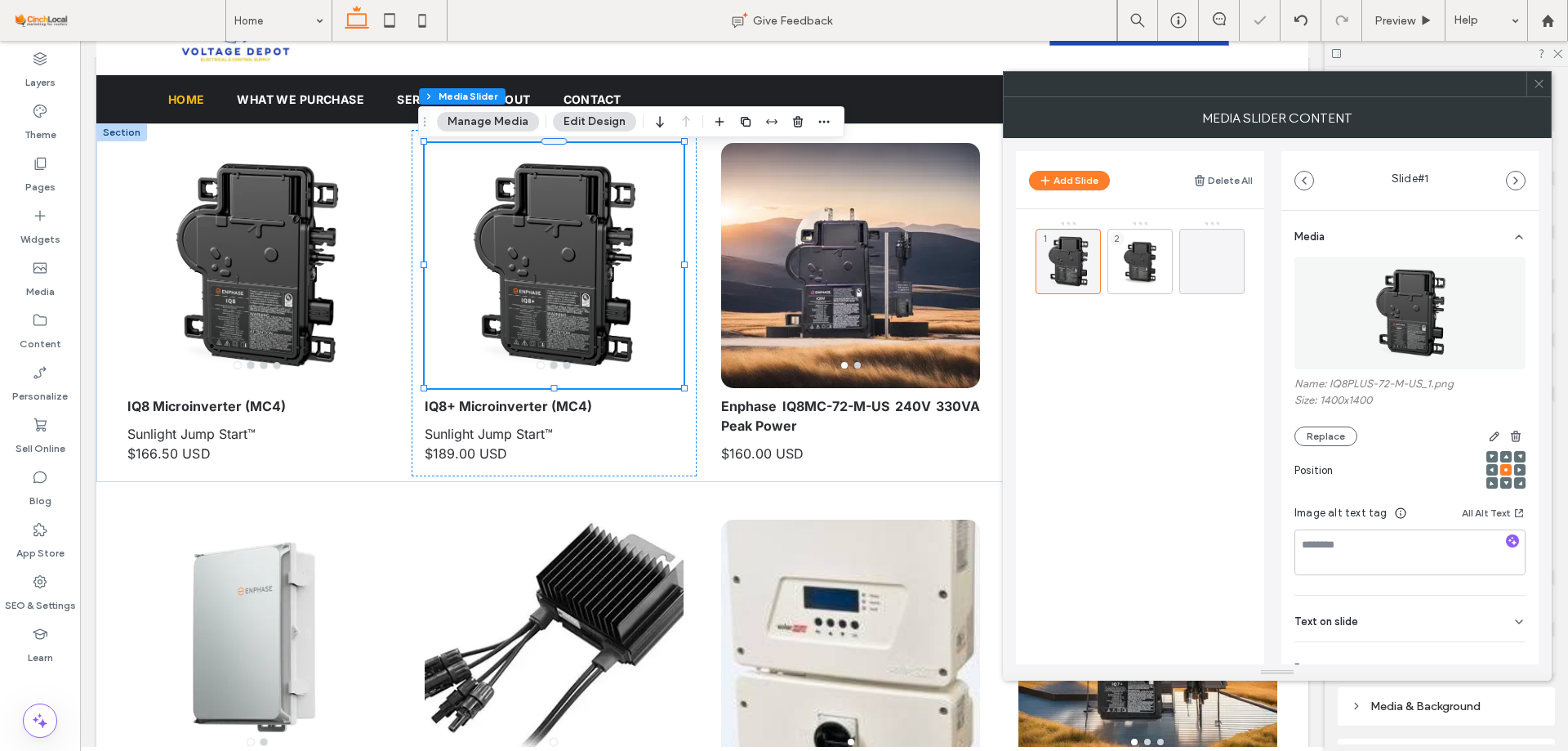
click at [481, 130] on button "Manage Media" at bounding box center [488, 121] width 102 height 20
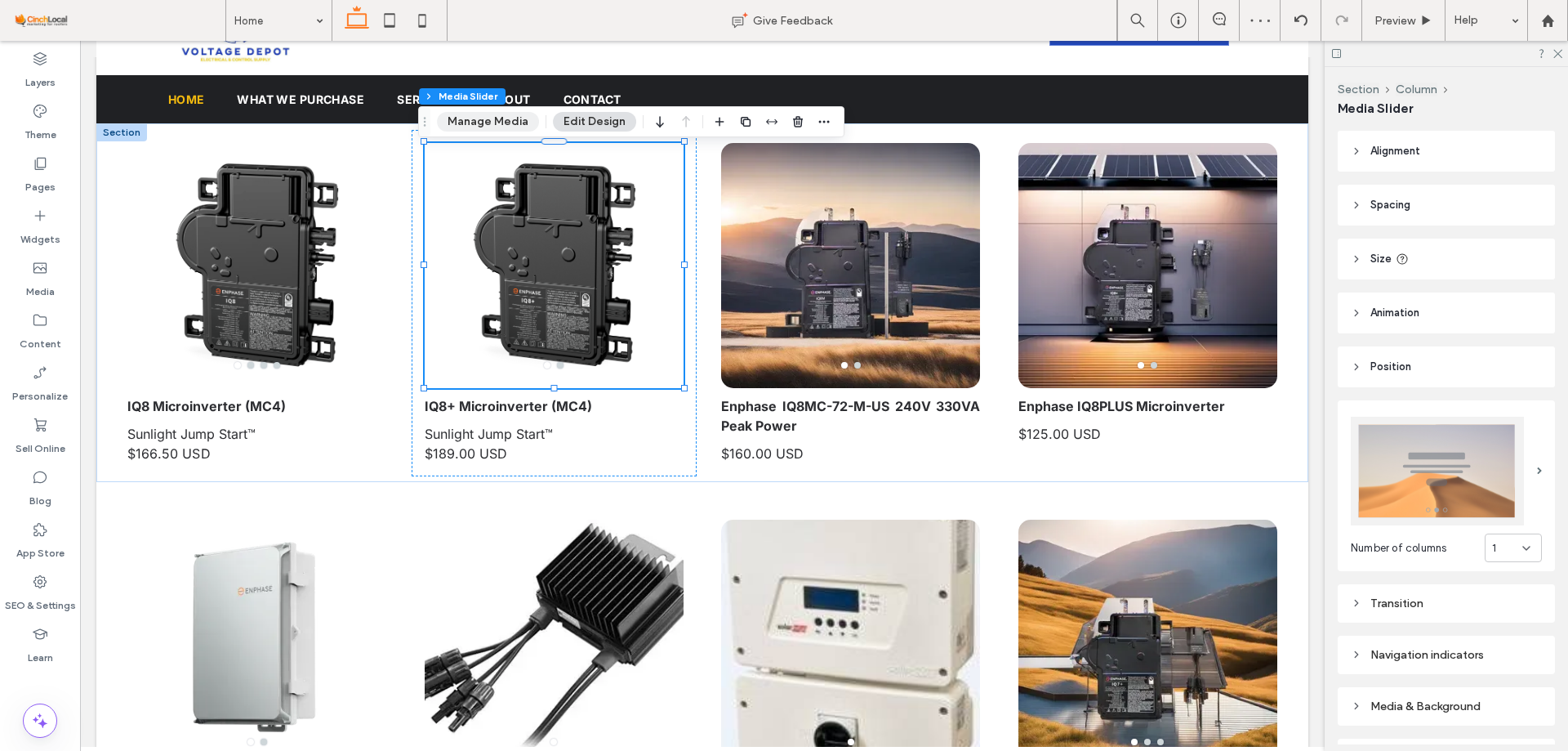
click at [481, 130] on button "Manage Media" at bounding box center [488, 121] width 102 height 20
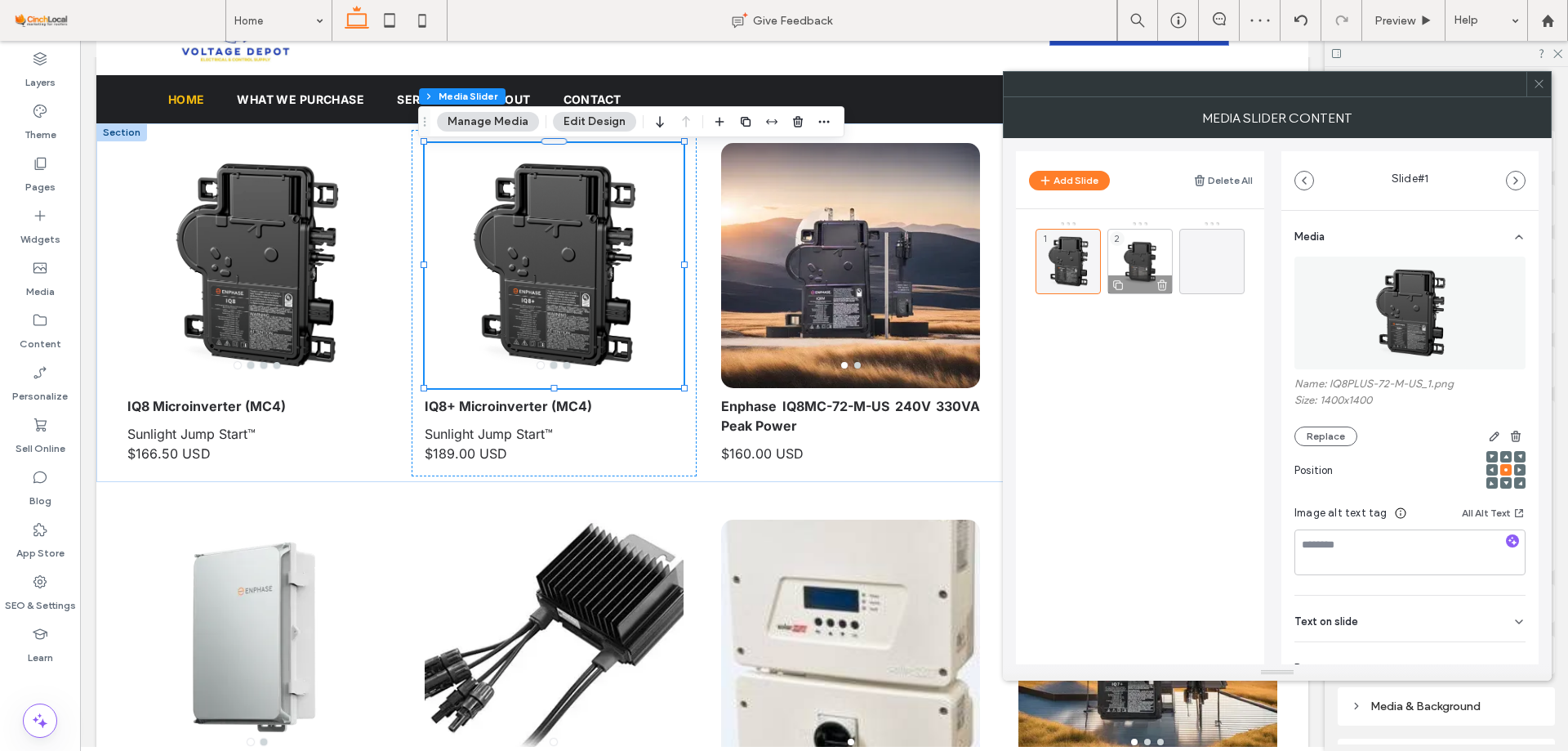
click at [1148, 235] on div "2" at bounding box center [1140, 261] width 66 height 66
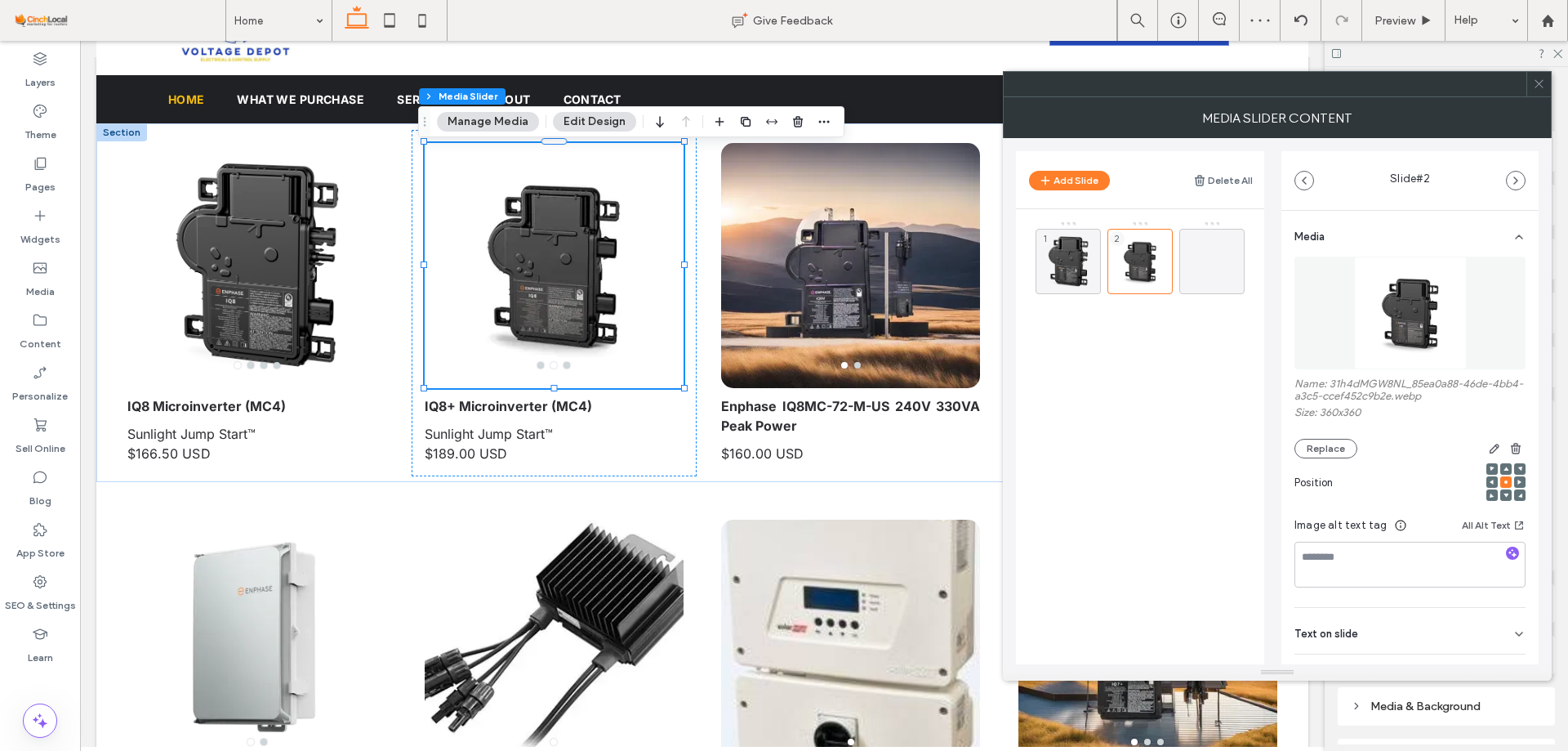
click at [1381, 298] on img at bounding box center [1410, 312] width 113 height 113
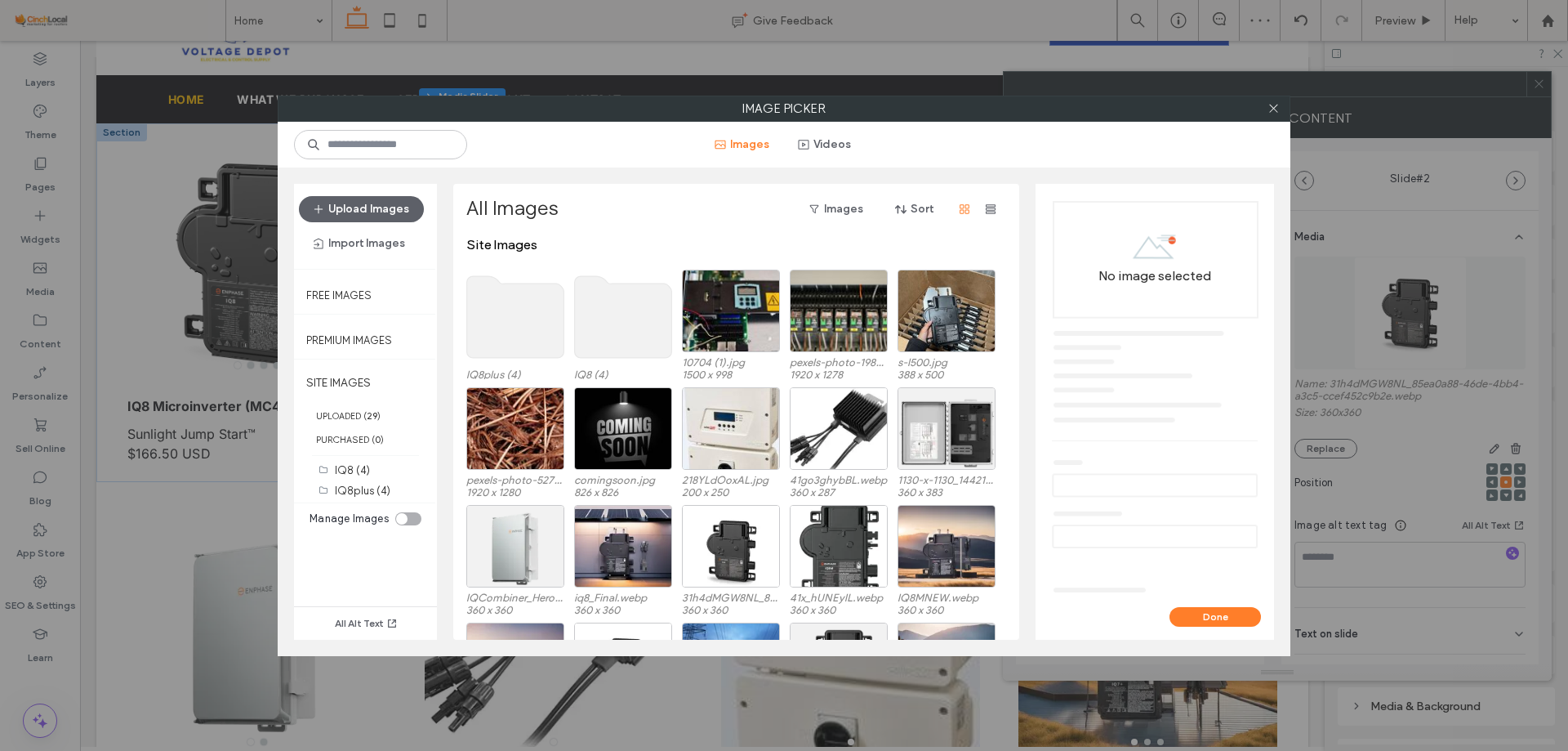
click at [501, 317] on use at bounding box center [515, 316] width 97 height 81
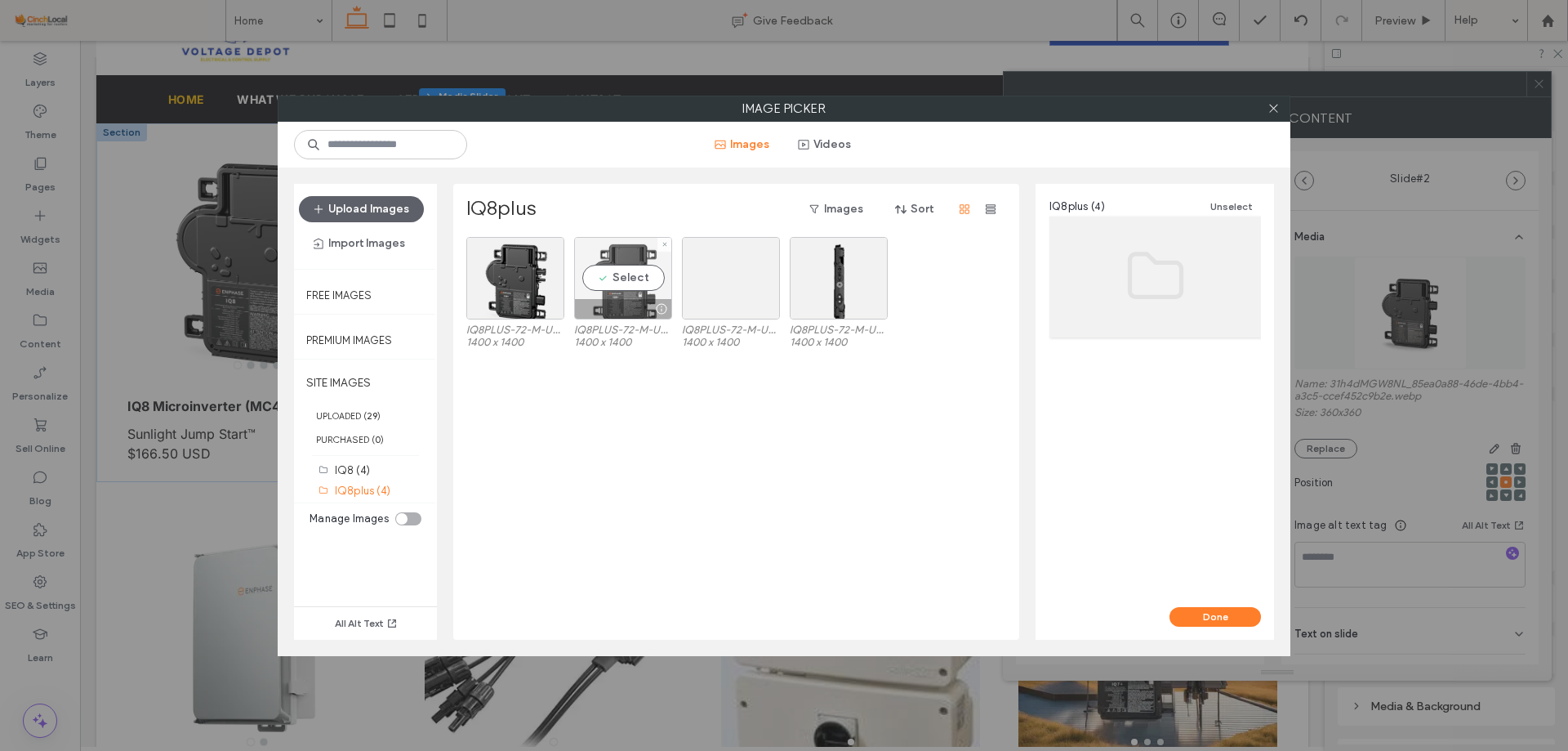
click at [642, 284] on div "Select" at bounding box center [623, 278] width 98 height 82
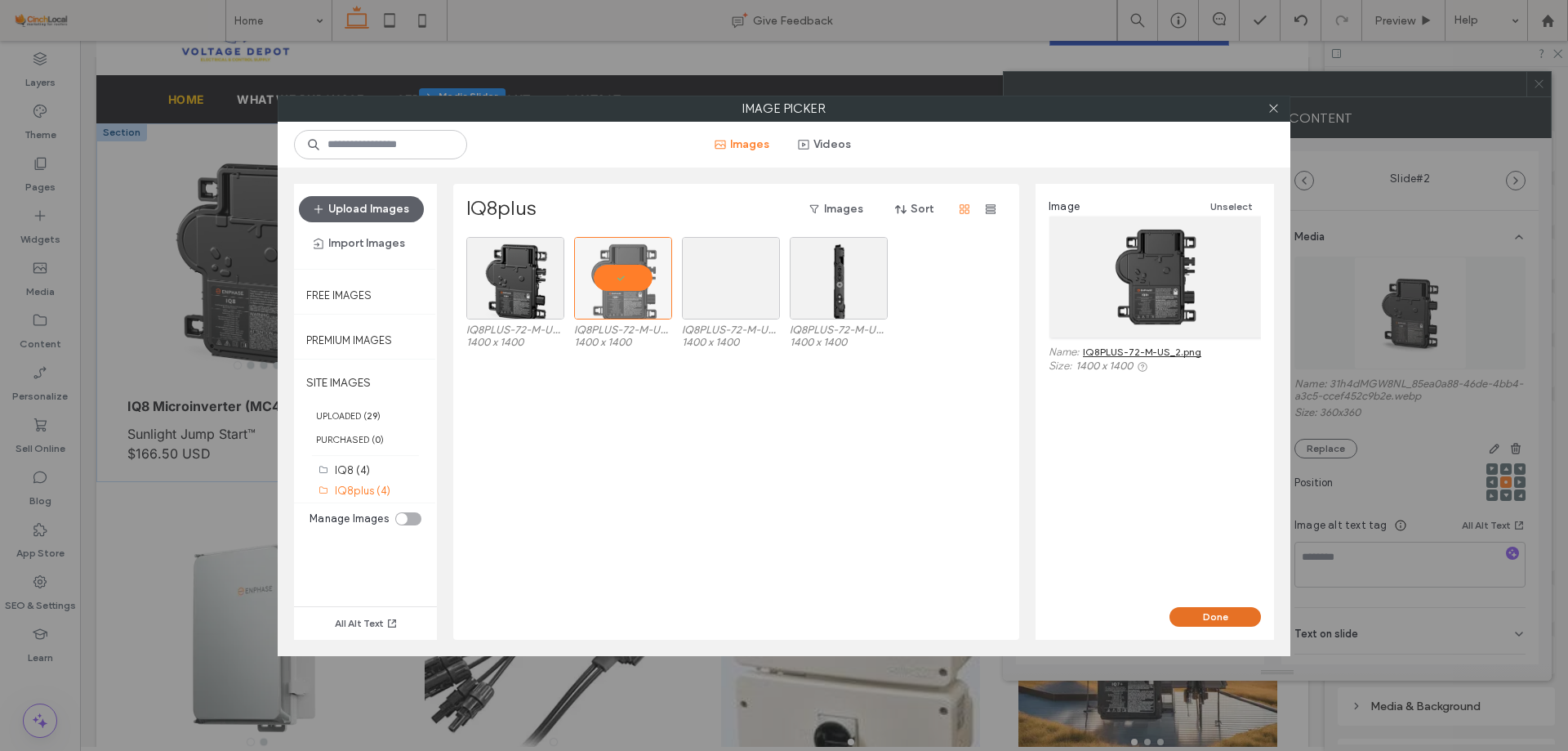
click at [1238, 616] on button "Done" at bounding box center [1214, 617] width 91 height 20
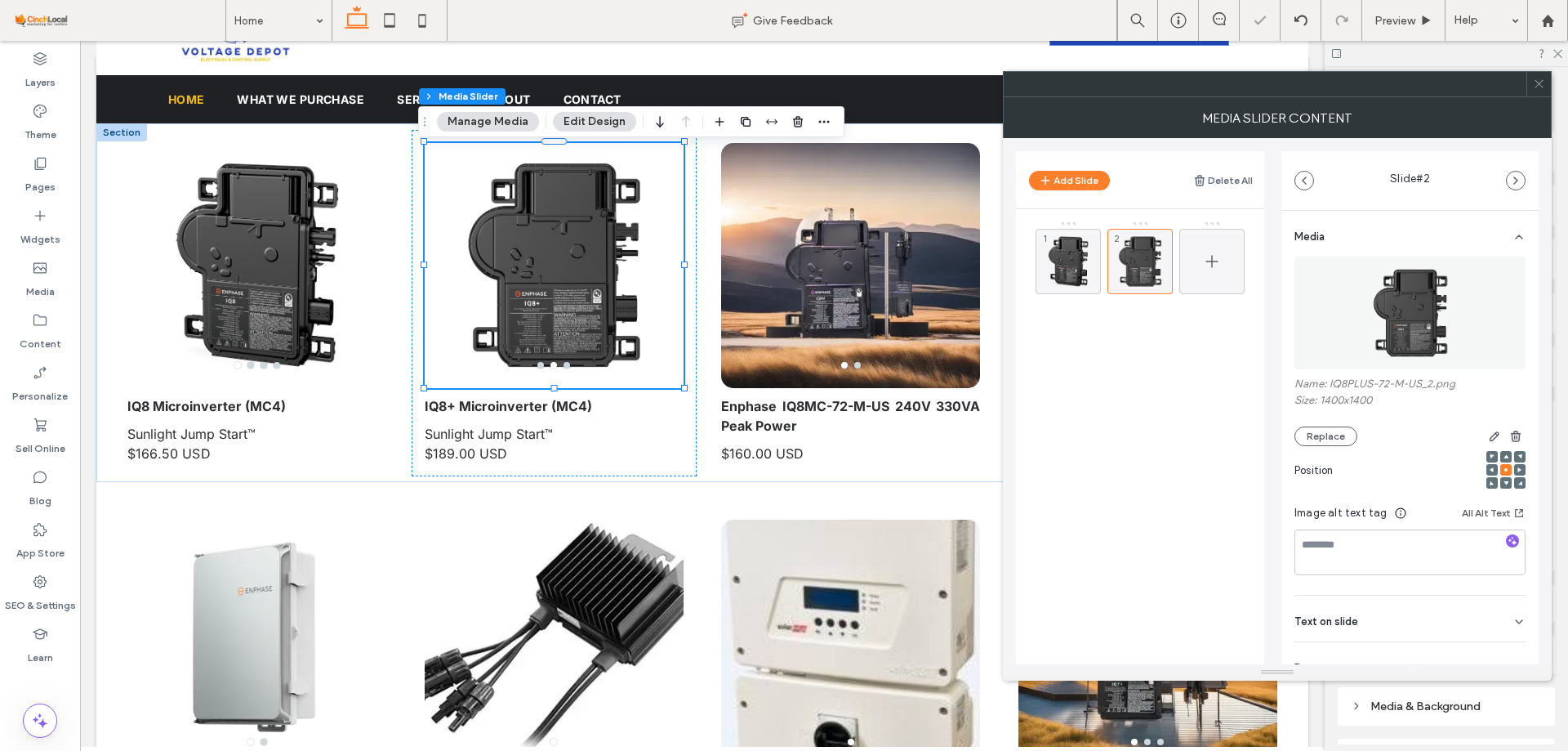
click at [1228, 251] on div at bounding box center [1212, 261] width 66 height 66
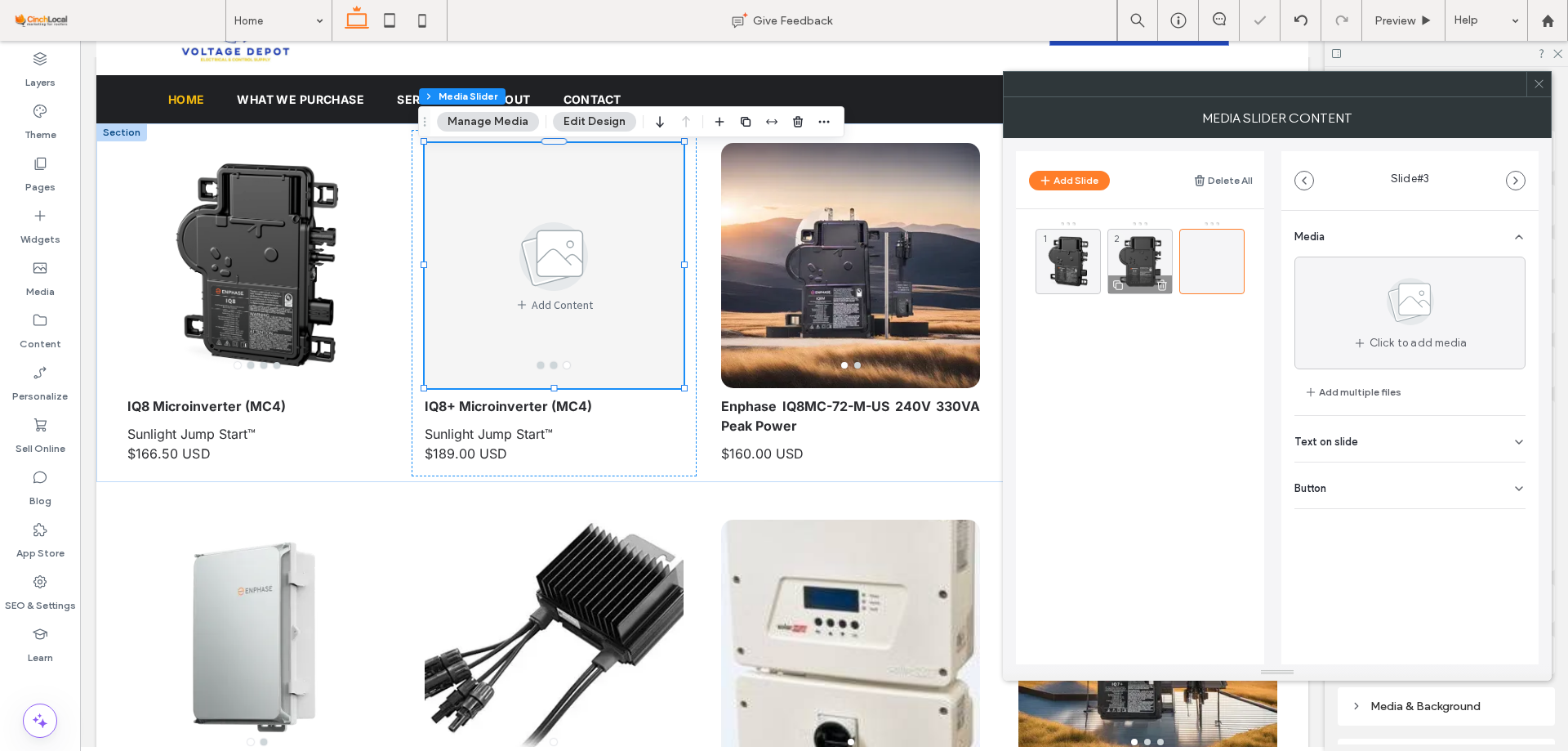
click at [1133, 249] on div "2" at bounding box center [1140, 261] width 66 height 66
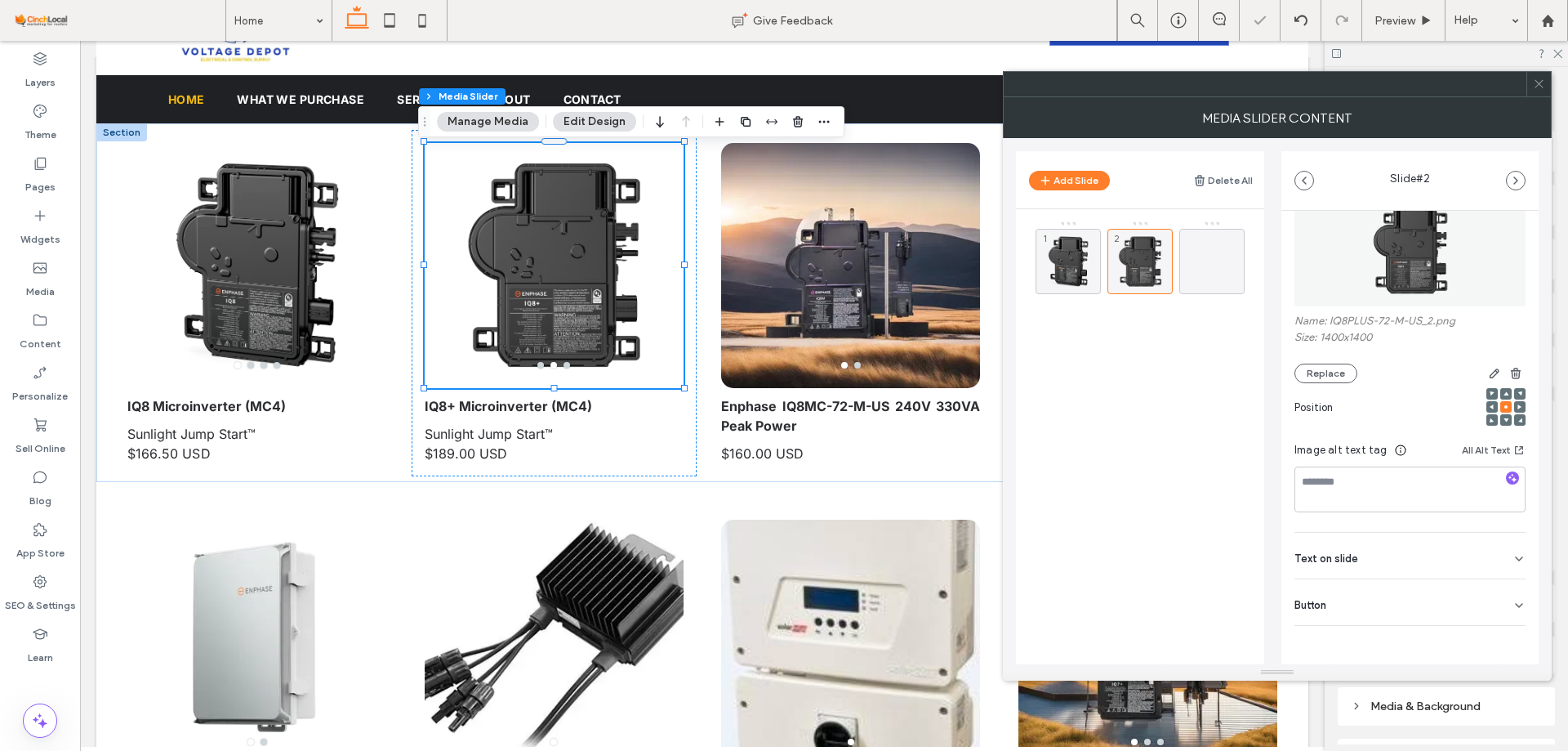
click at [1444, 610] on div "Button" at bounding box center [1410, 601] width 231 height 46
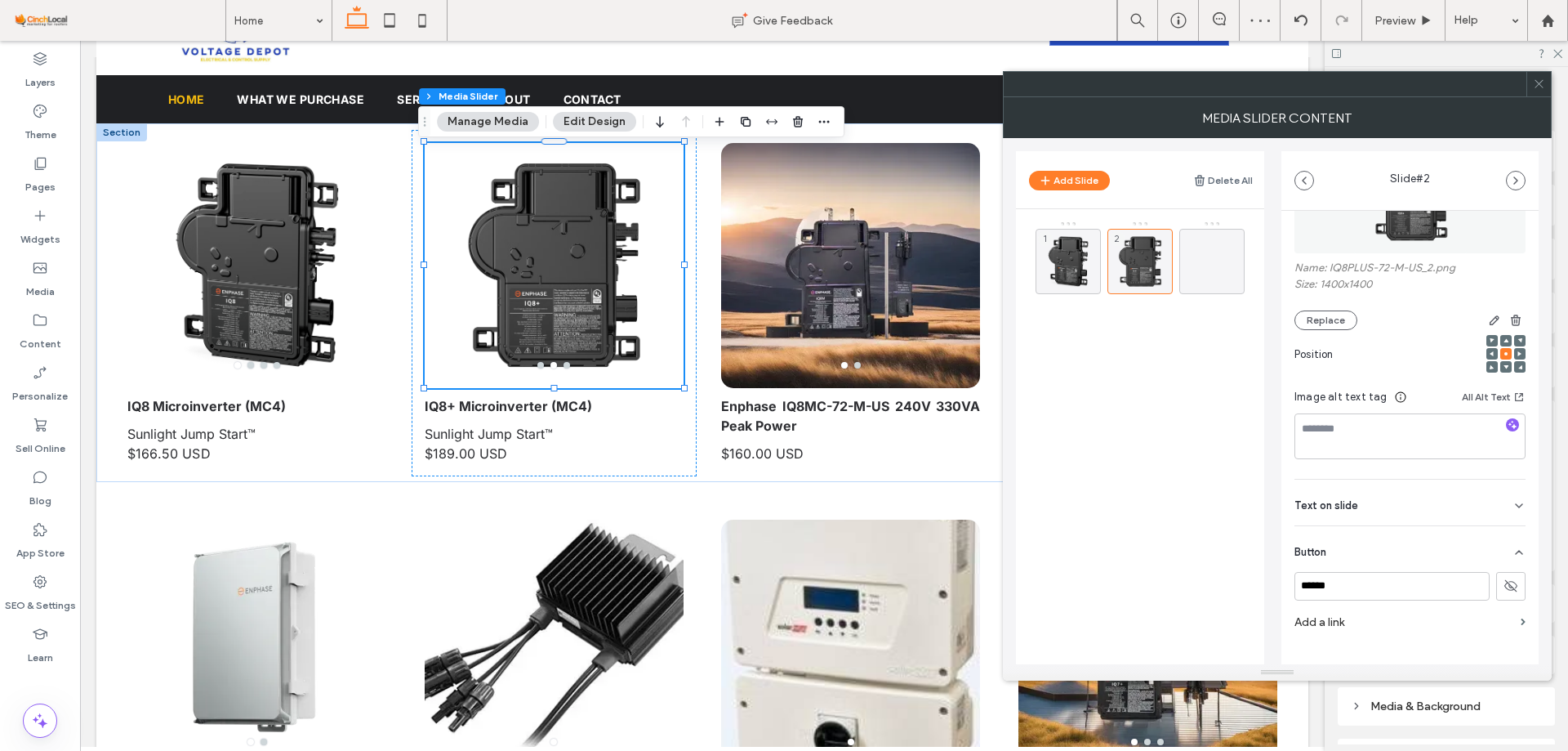
scroll to position [140, 0]
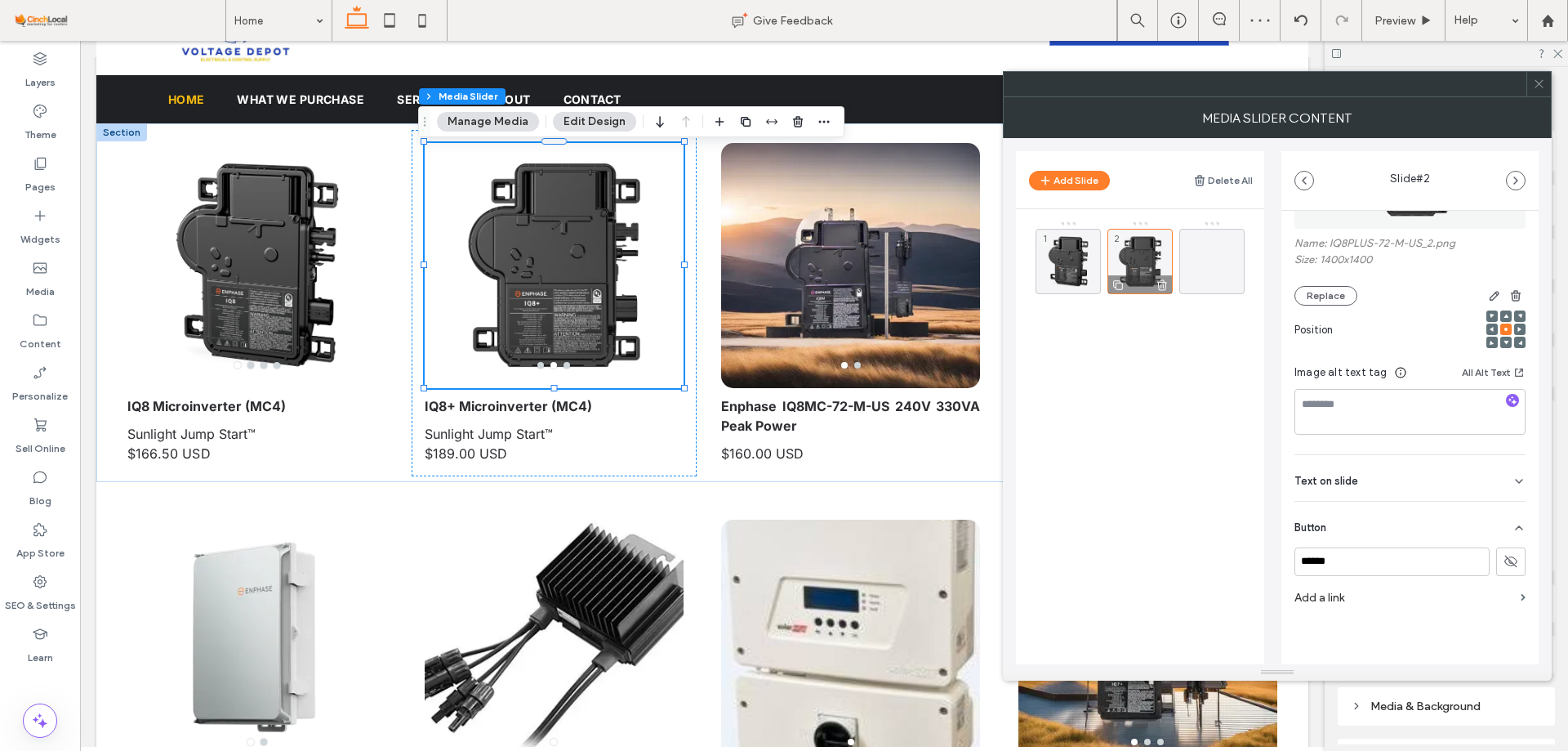
click at [1122, 279] on icon at bounding box center [1117, 285] width 13 height 15
click at [1118, 285] on icon at bounding box center [1117, 285] width 13 height 15
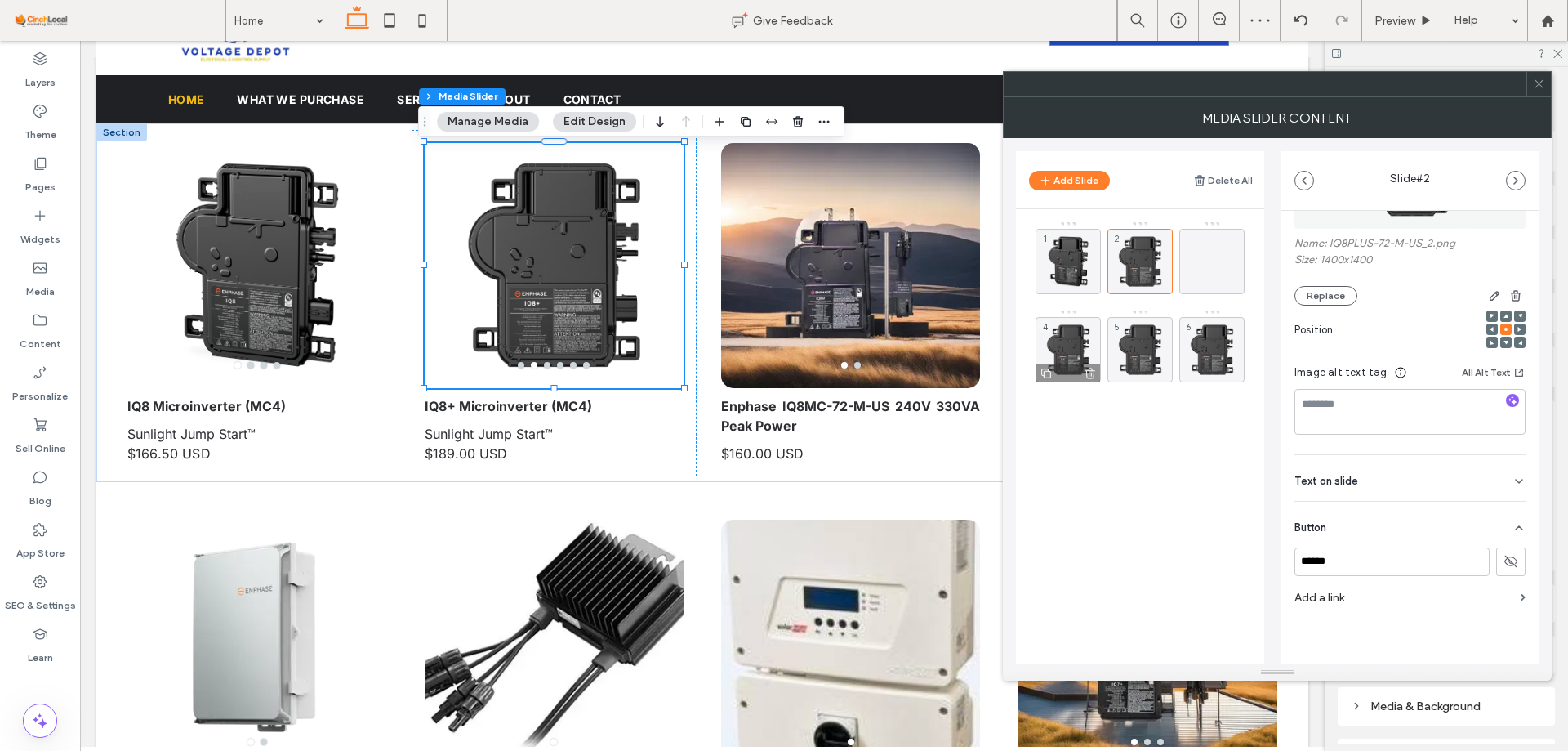
click at [1066, 334] on div "4" at bounding box center [1069, 350] width 66 height 66
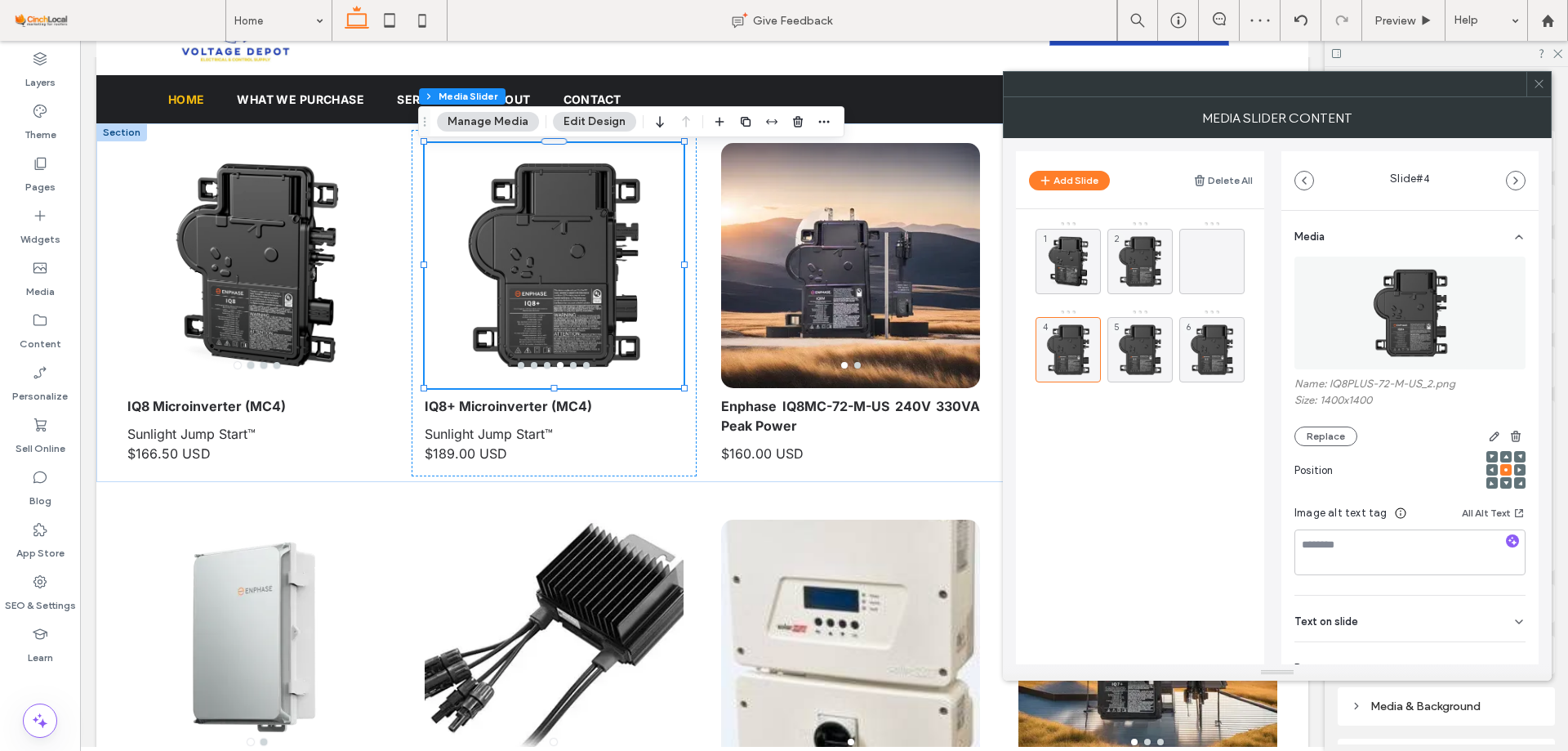
click at [1460, 295] on img at bounding box center [1410, 312] width 113 height 113
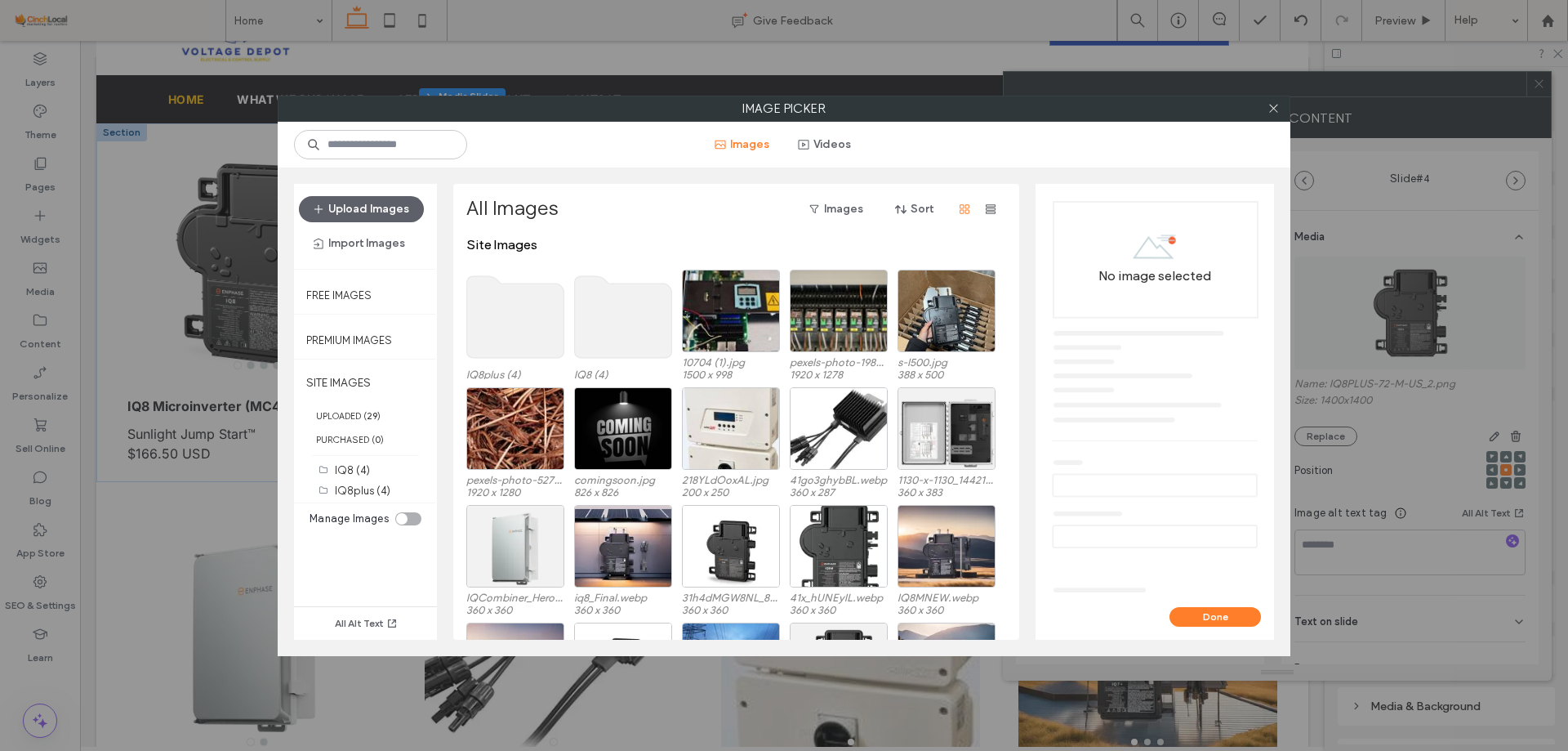
click at [509, 327] on use at bounding box center [515, 316] width 97 height 81
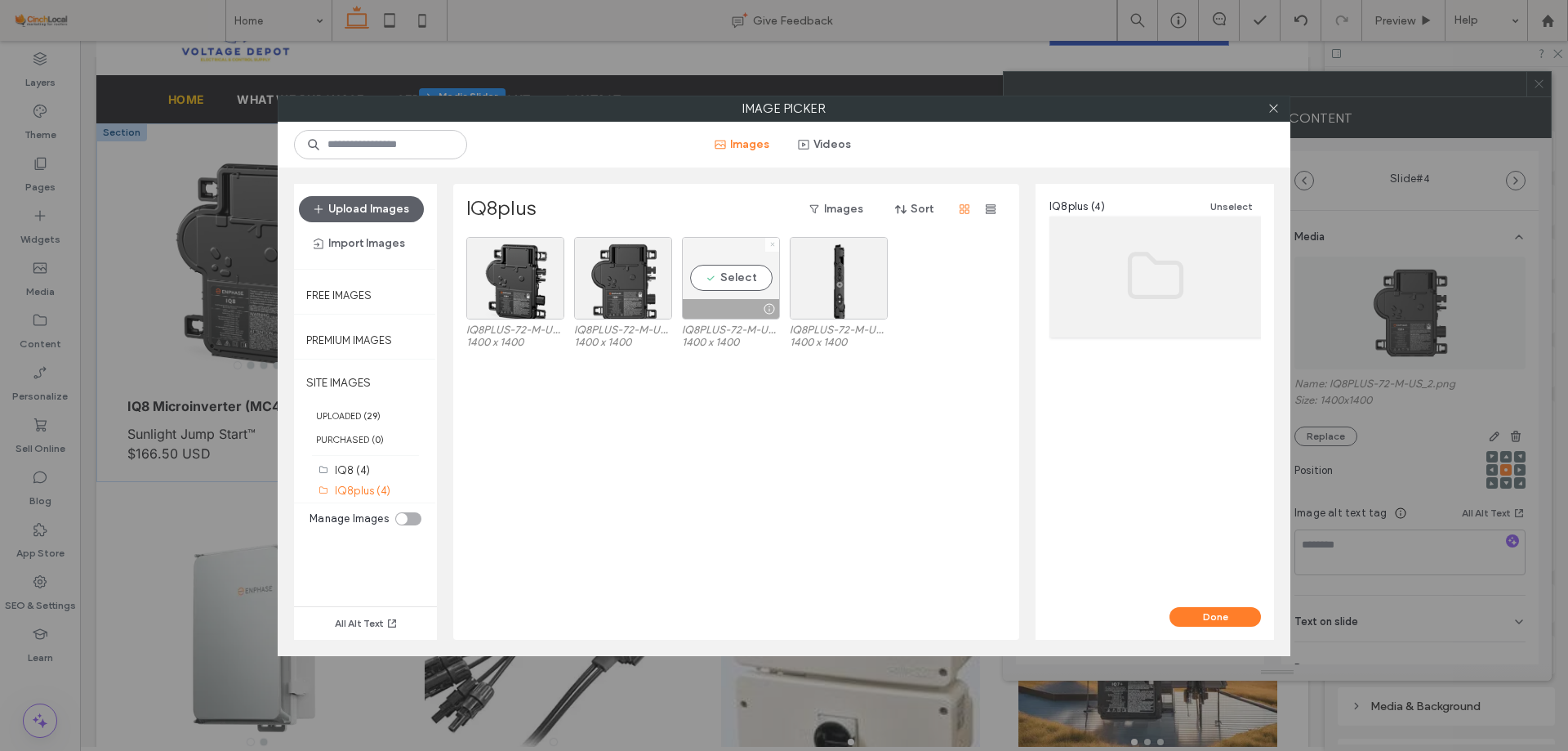
click at [771, 244] on icon at bounding box center [773, 244] width 7 height 7
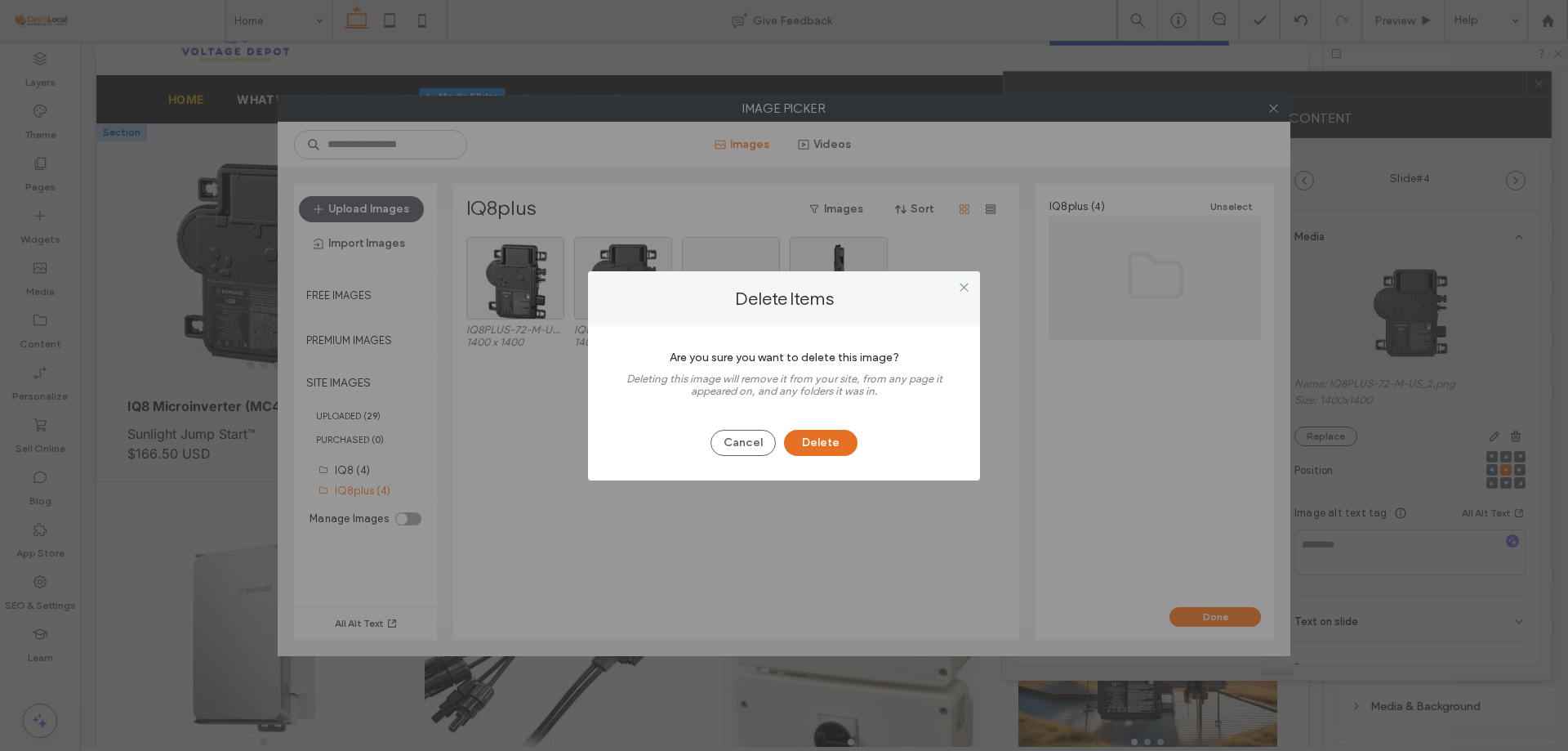
click at [813, 452] on button "Delete" at bounding box center [821, 443] width 73 height 26
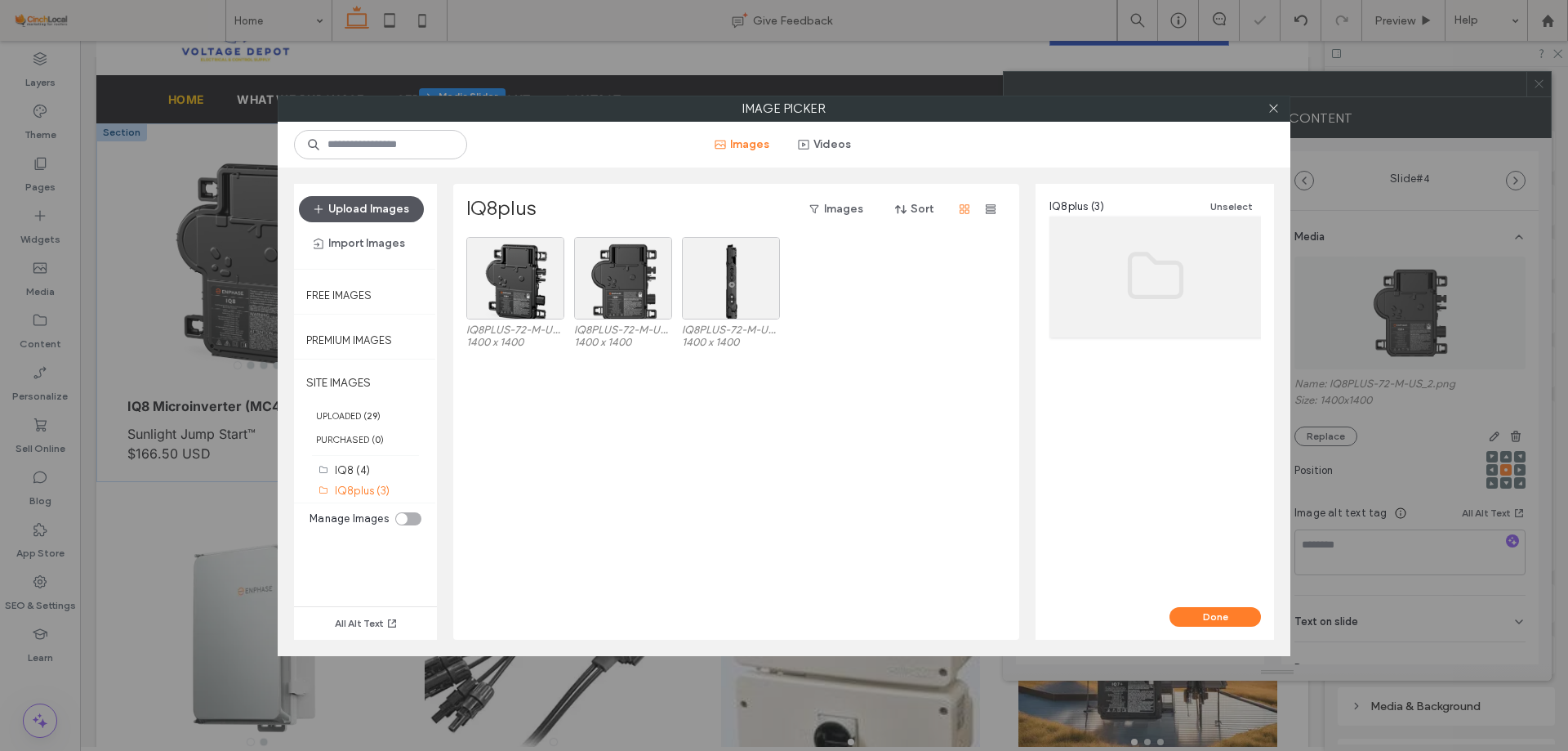
click at [364, 198] on button "Upload Images" at bounding box center [361, 209] width 125 height 26
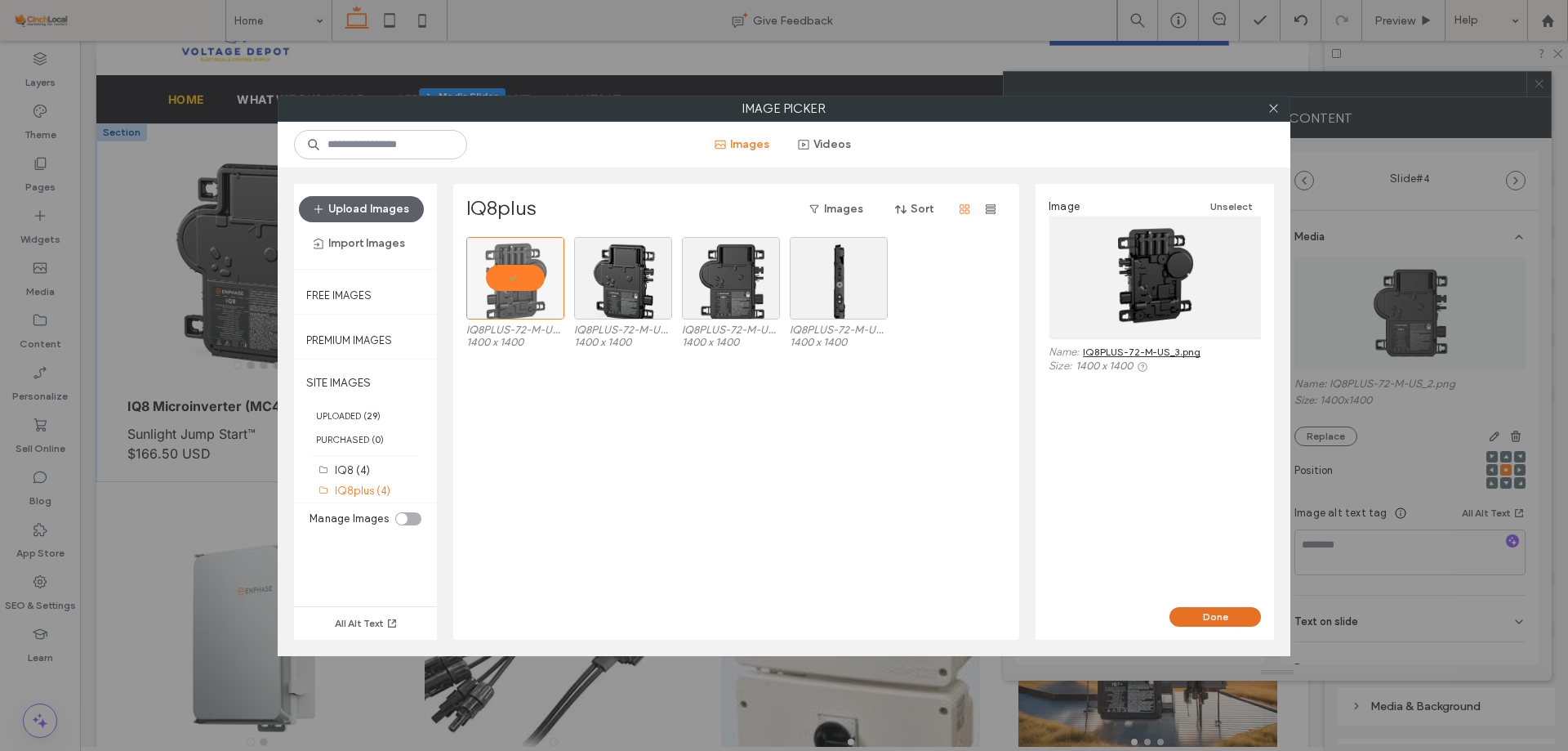
click at [1192, 612] on button "Done" at bounding box center [1214, 617] width 91 height 20
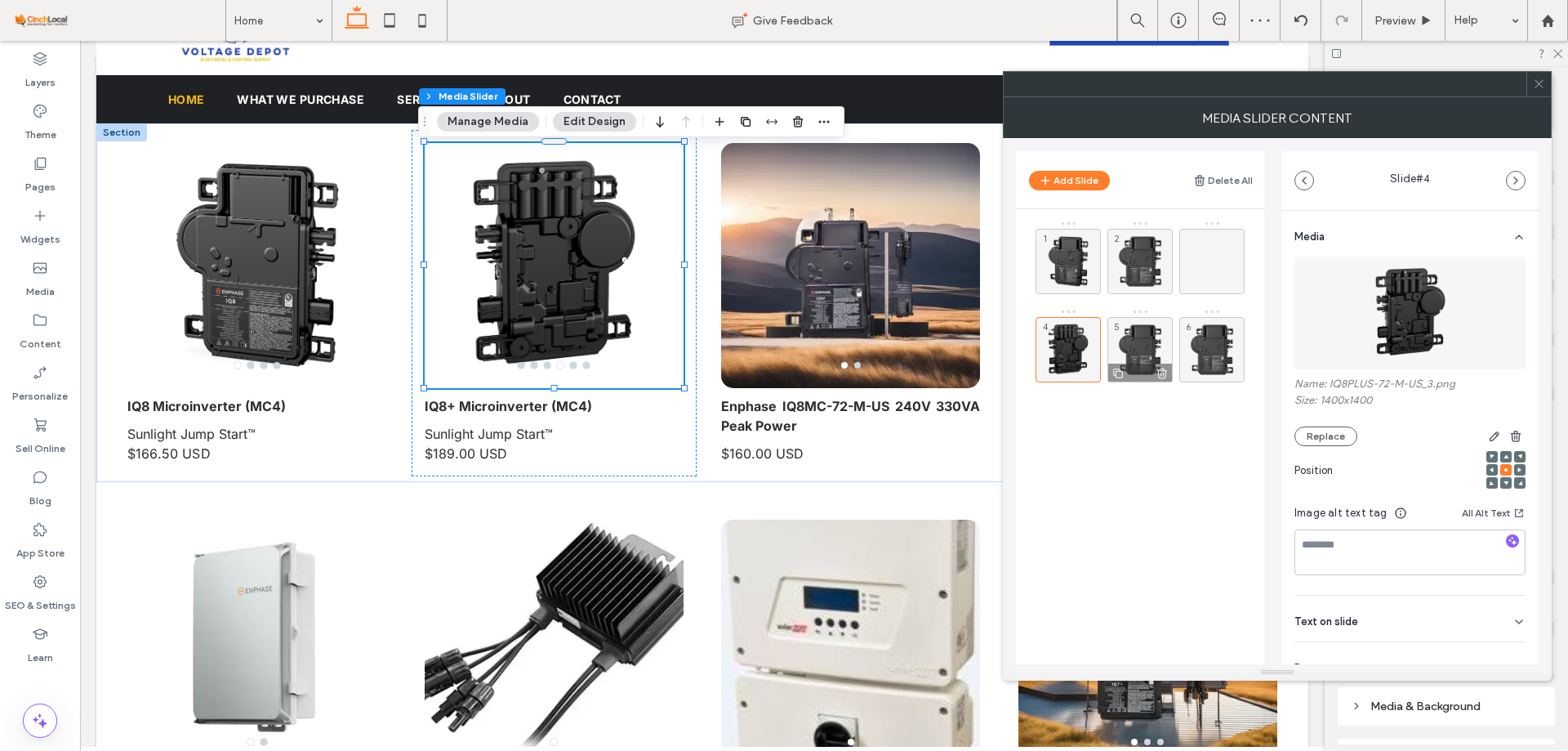
click at [1163, 370] on use at bounding box center [1163, 372] width 10 height 11
click at [1140, 329] on div "5" at bounding box center [1140, 350] width 66 height 66
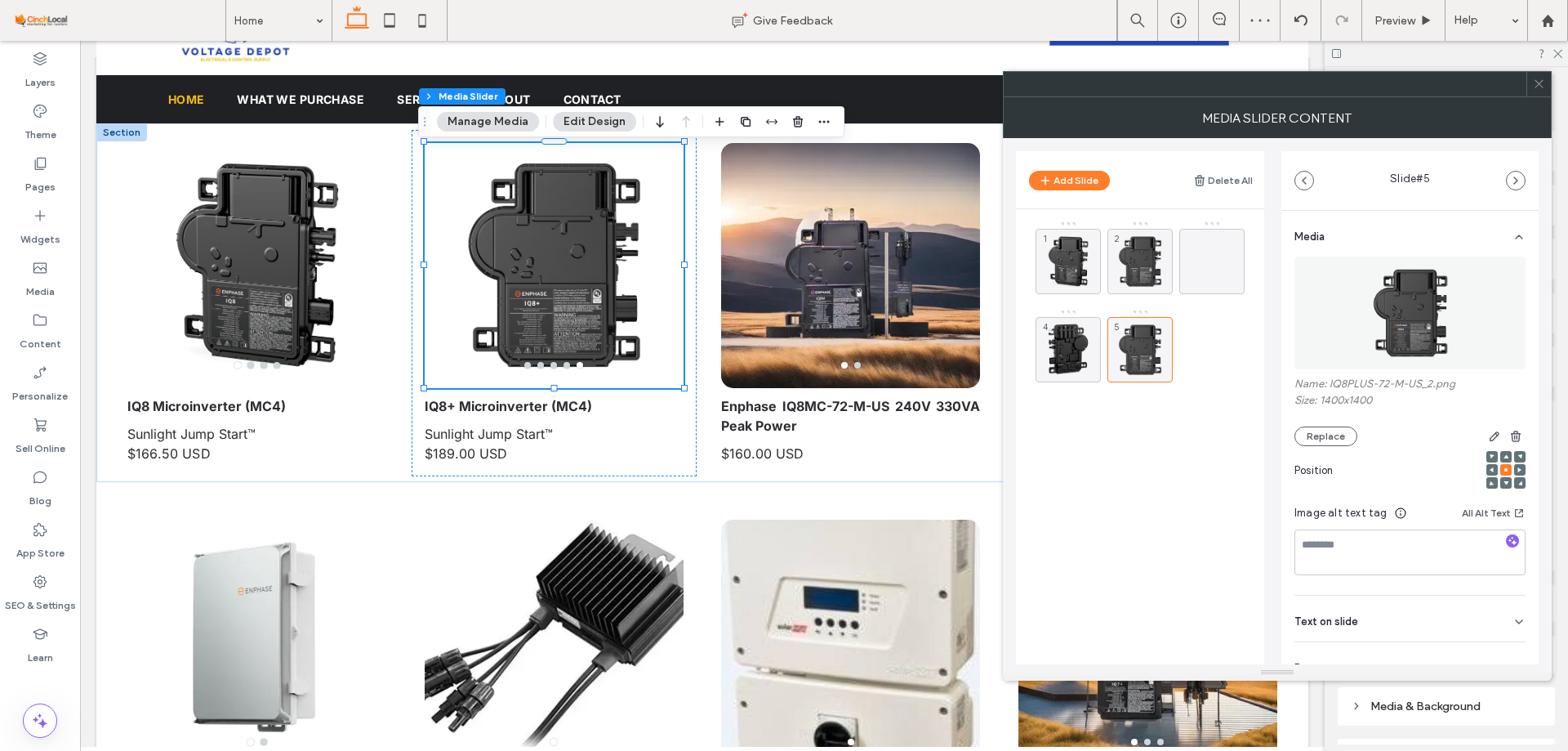
click at [1413, 311] on img at bounding box center [1410, 312] width 113 height 113
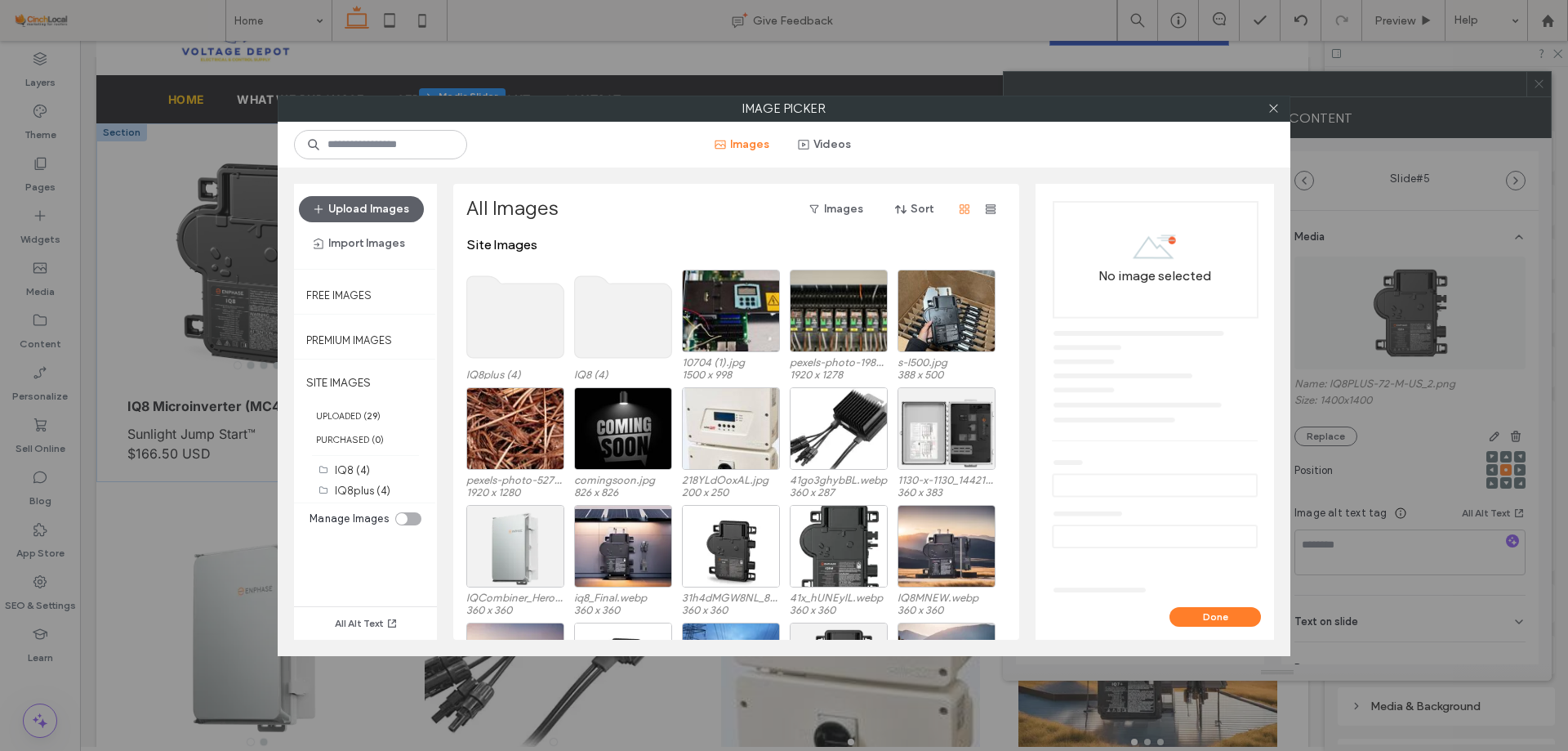
click at [538, 332] on use at bounding box center [515, 316] width 97 height 81
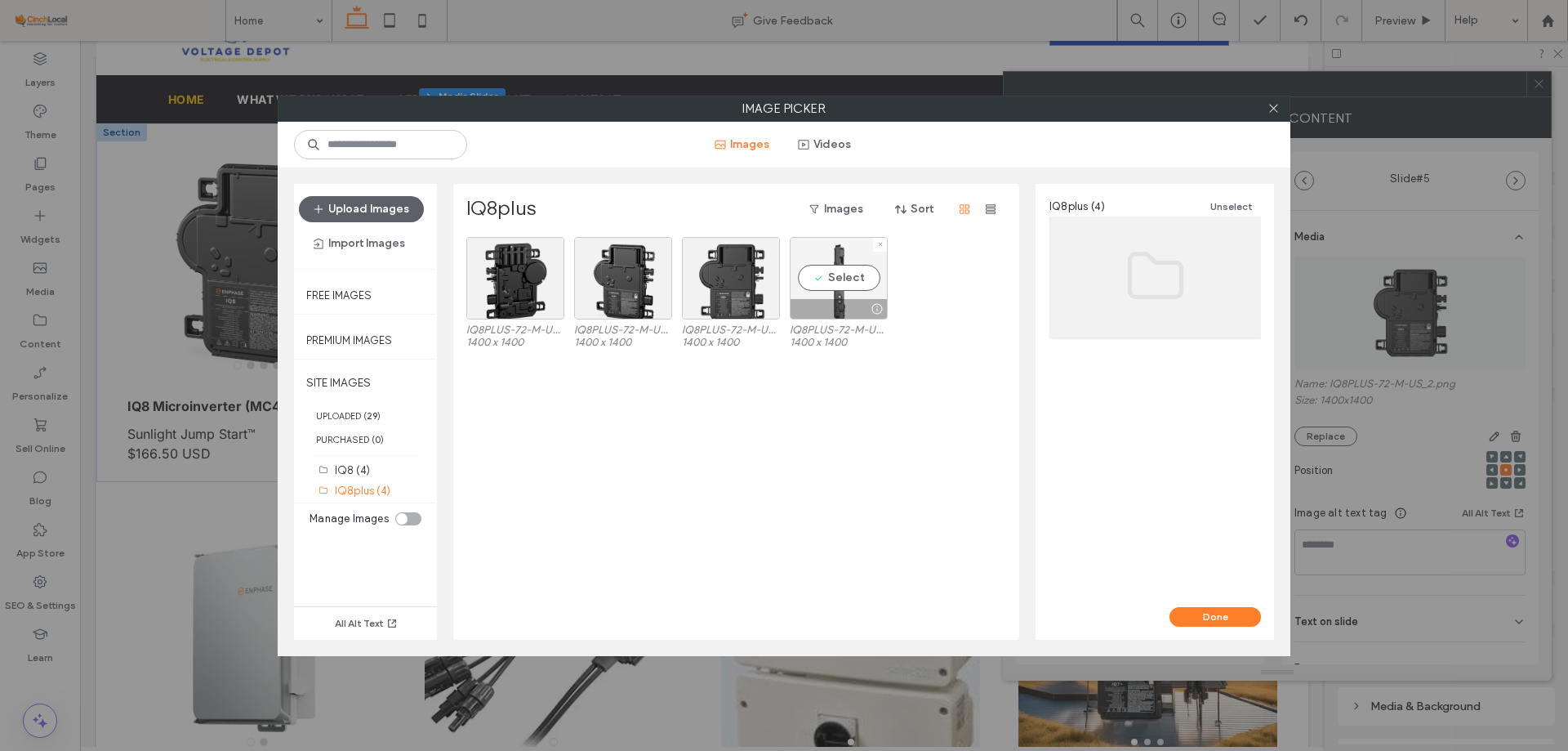
click at [865, 250] on div "Select" at bounding box center [839, 278] width 98 height 82
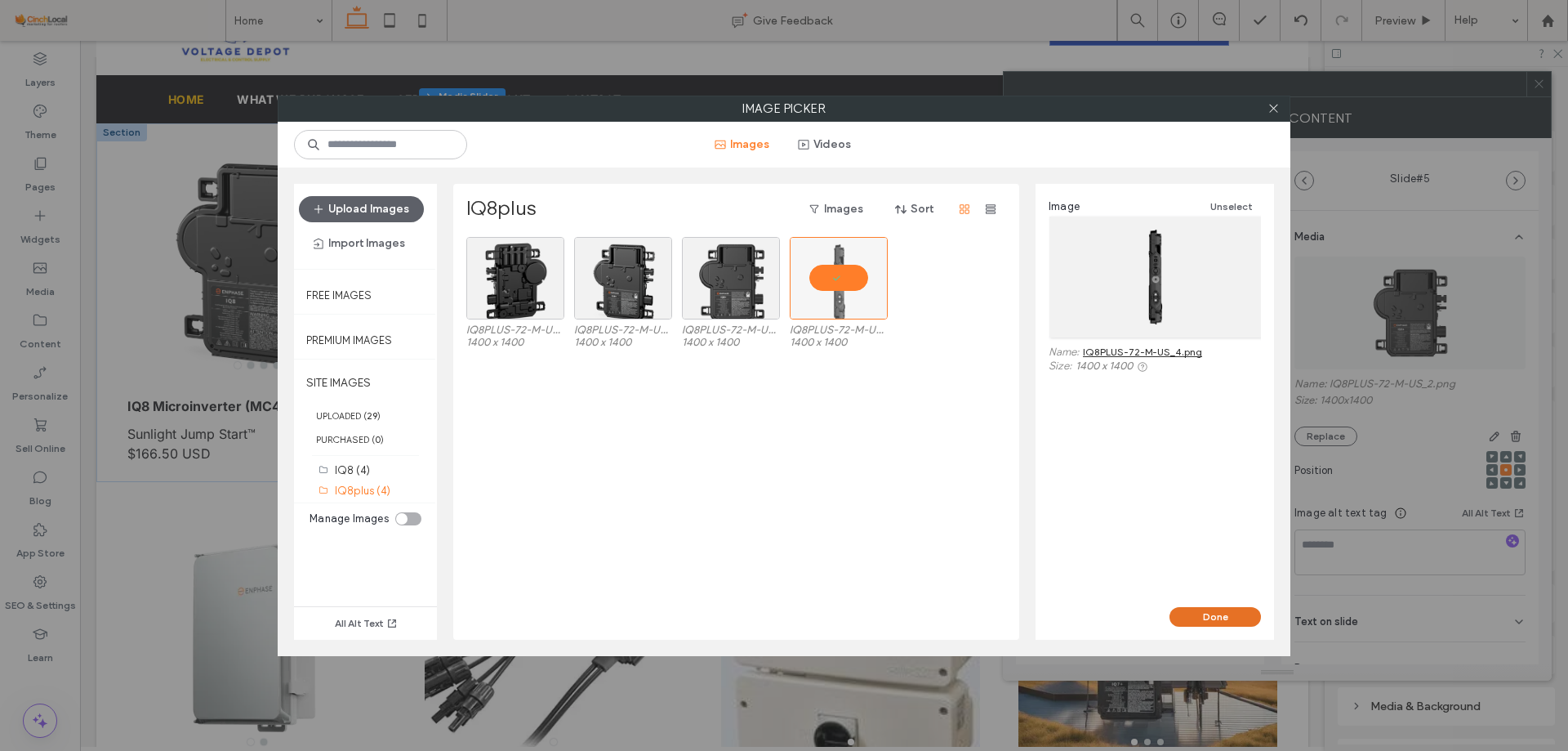
click at [1248, 615] on button "Done" at bounding box center [1214, 617] width 91 height 20
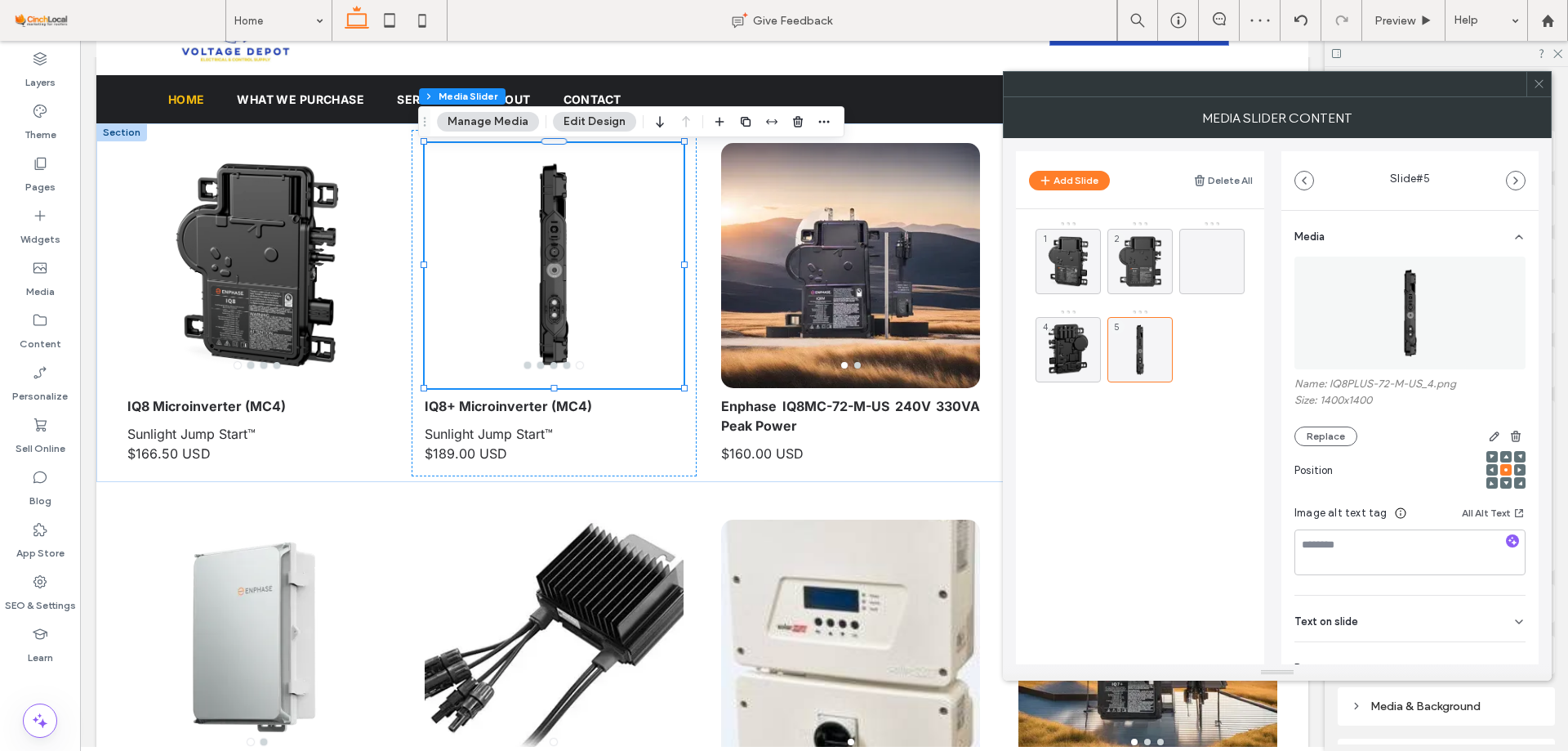
click at [1548, 88] on div at bounding box center [1539, 83] width 24 height 24
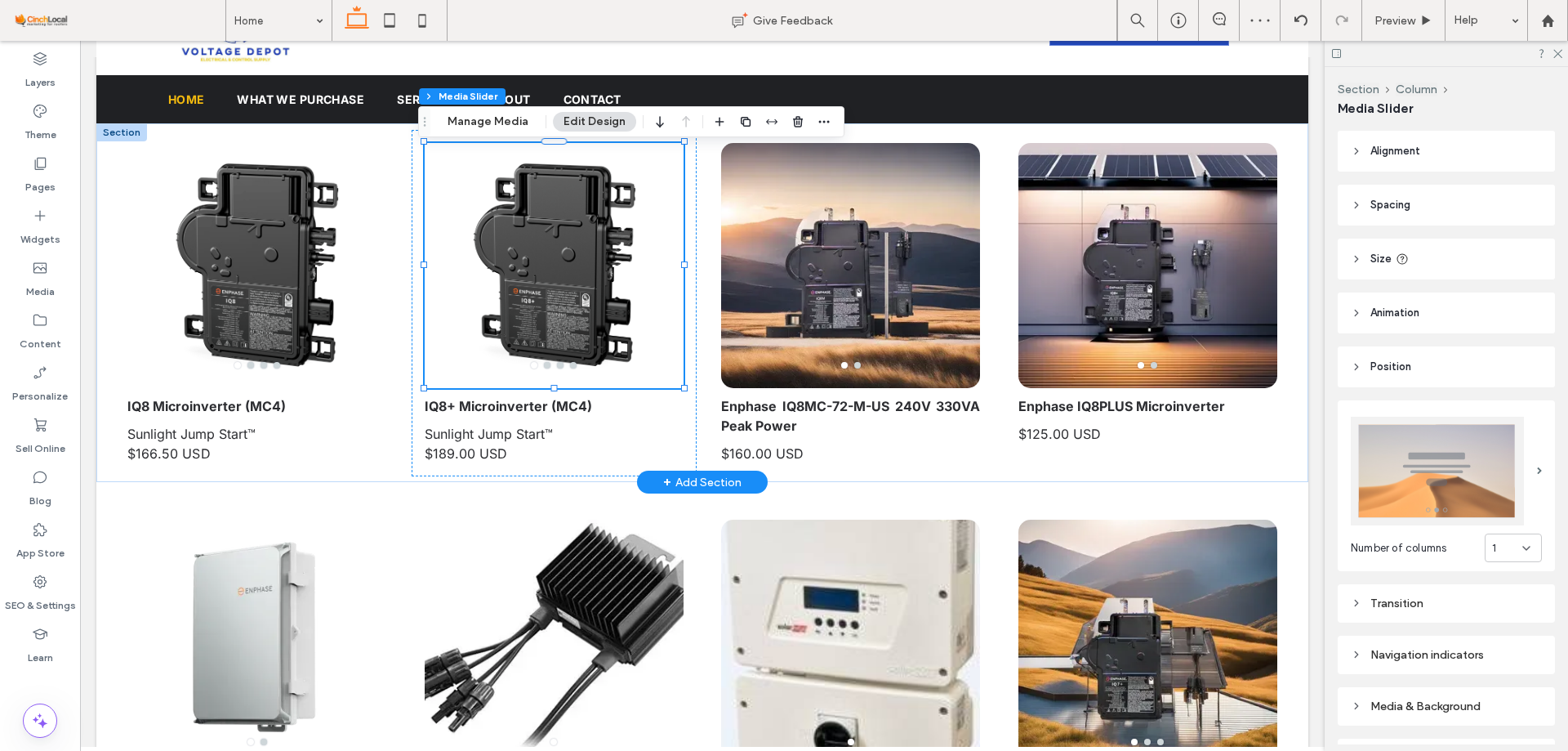
click at [511, 276] on div at bounding box center [554, 275] width 259 height 167
click at [592, 284] on div at bounding box center [554, 275] width 259 height 167
click at [489, 121] on button "Manage Media" at bounding box center [488, 121] width 102 height 20
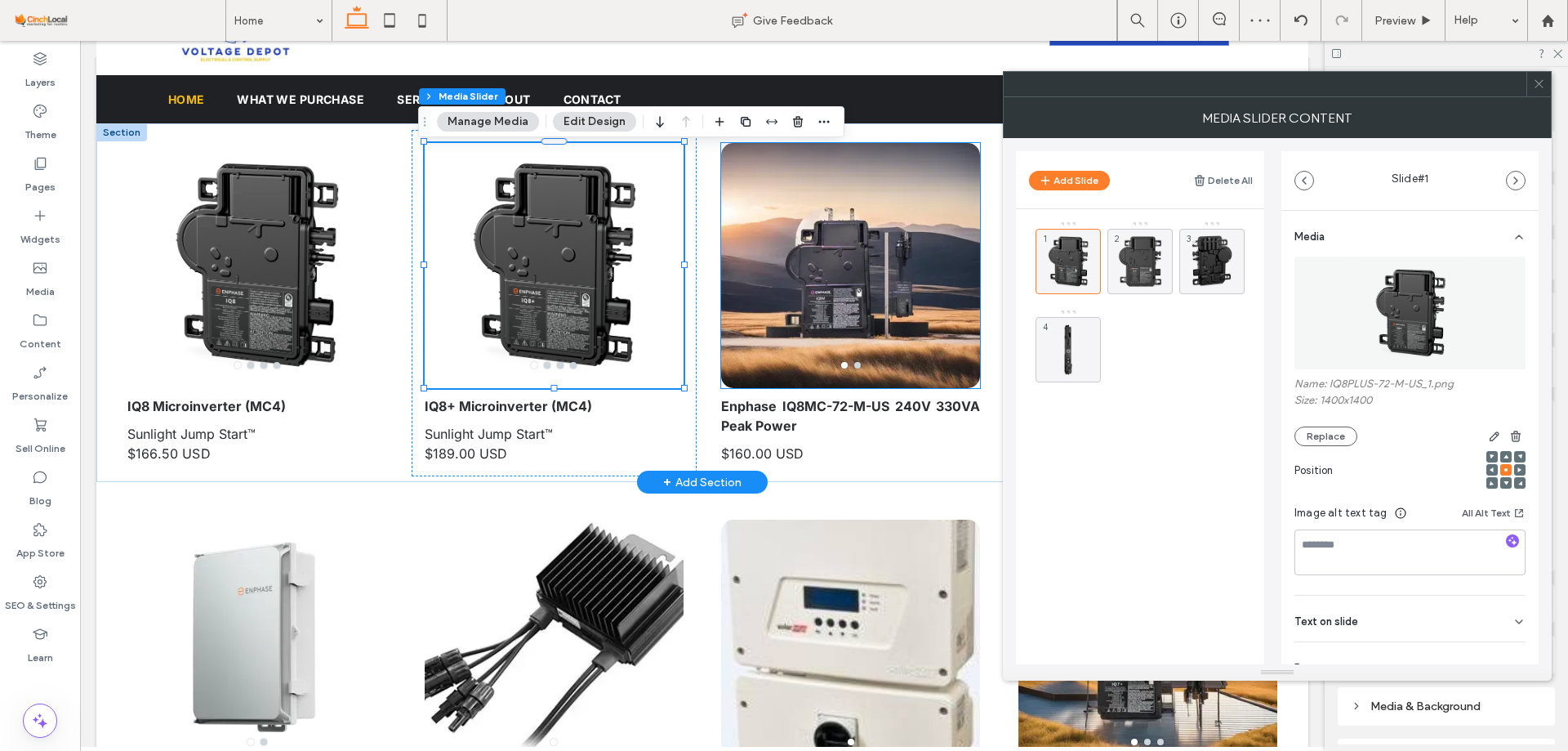
click at [888, 277] on div at bounding box center [851, 275] width 259 height 167
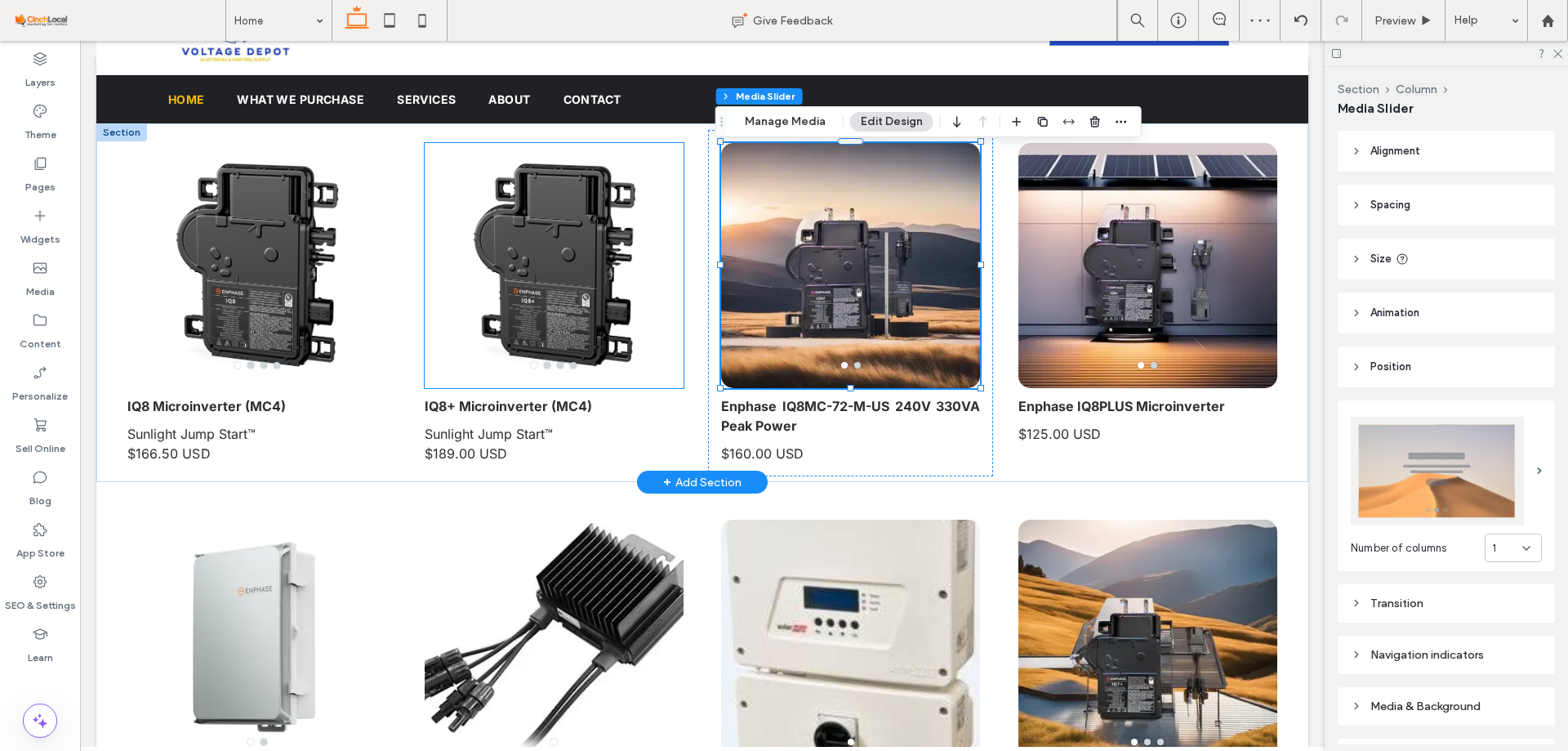
click at [450, 223] on div at bounding box center [554, 275] width 259 height 167
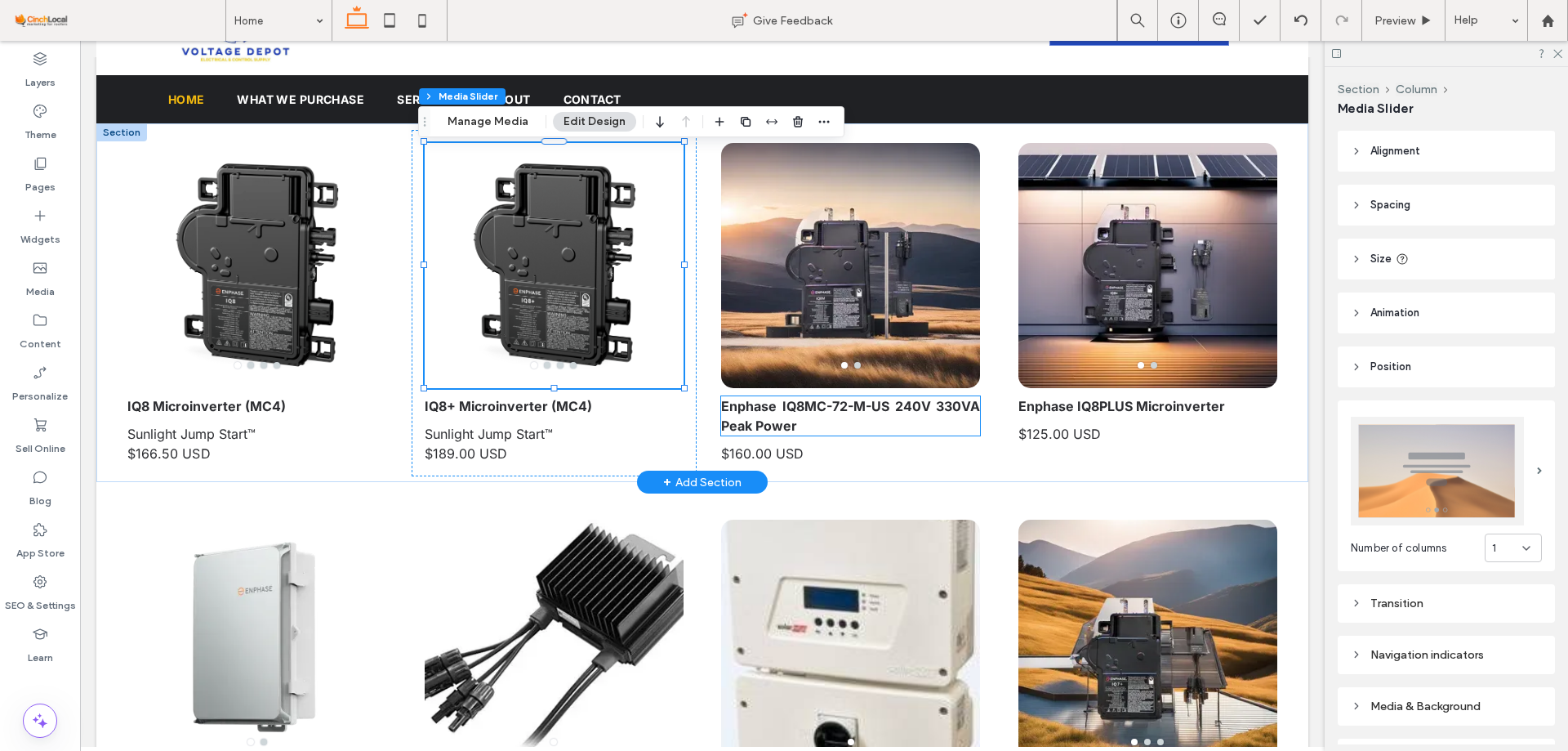
click at [852, 435] on p "Enphase IQ8MC-72-M-US 240V 330VA Peak Power" at bounding box center [851, 416] width 259 height 39
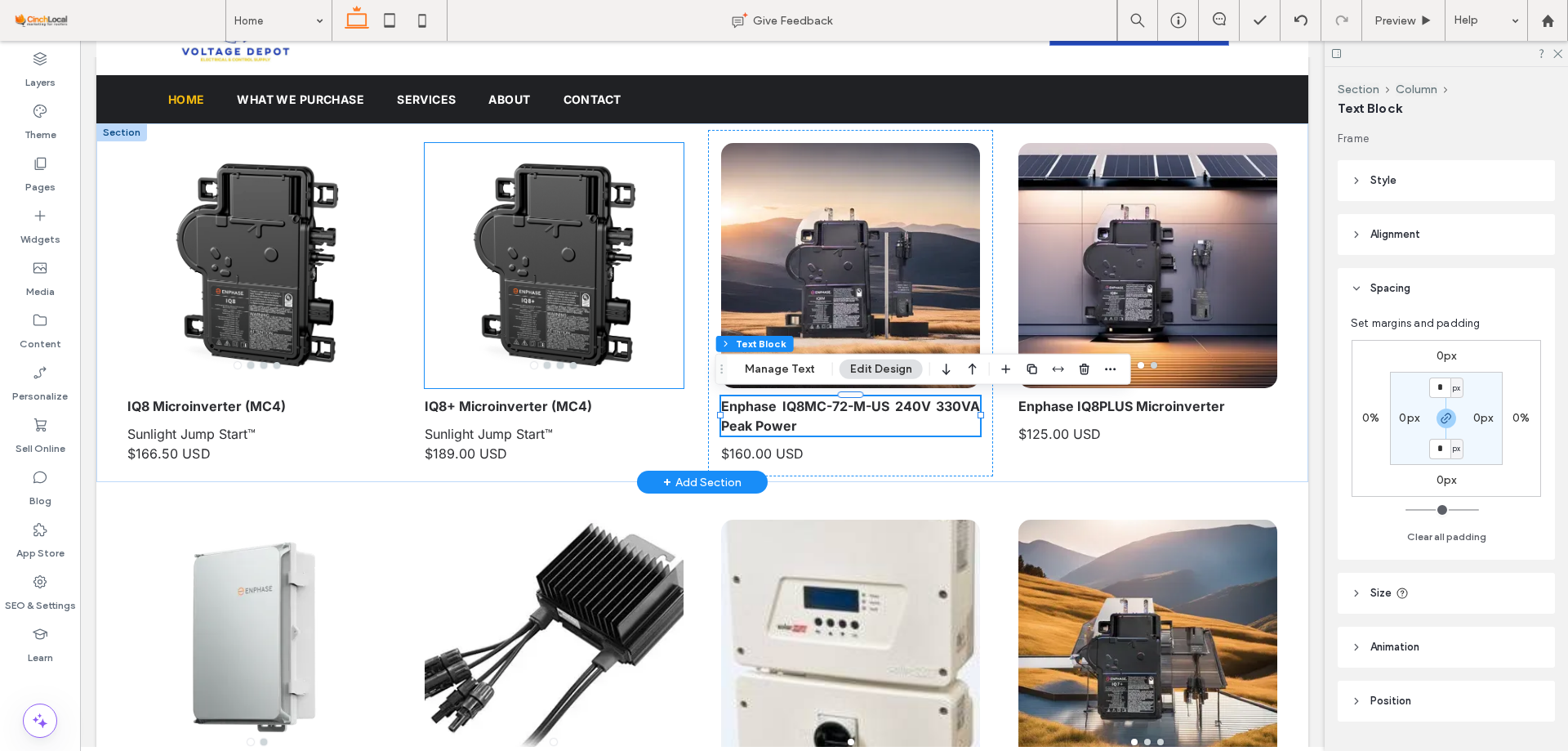
click at [585, 267] on div at bounding box center [554, 275] width 259 height 167
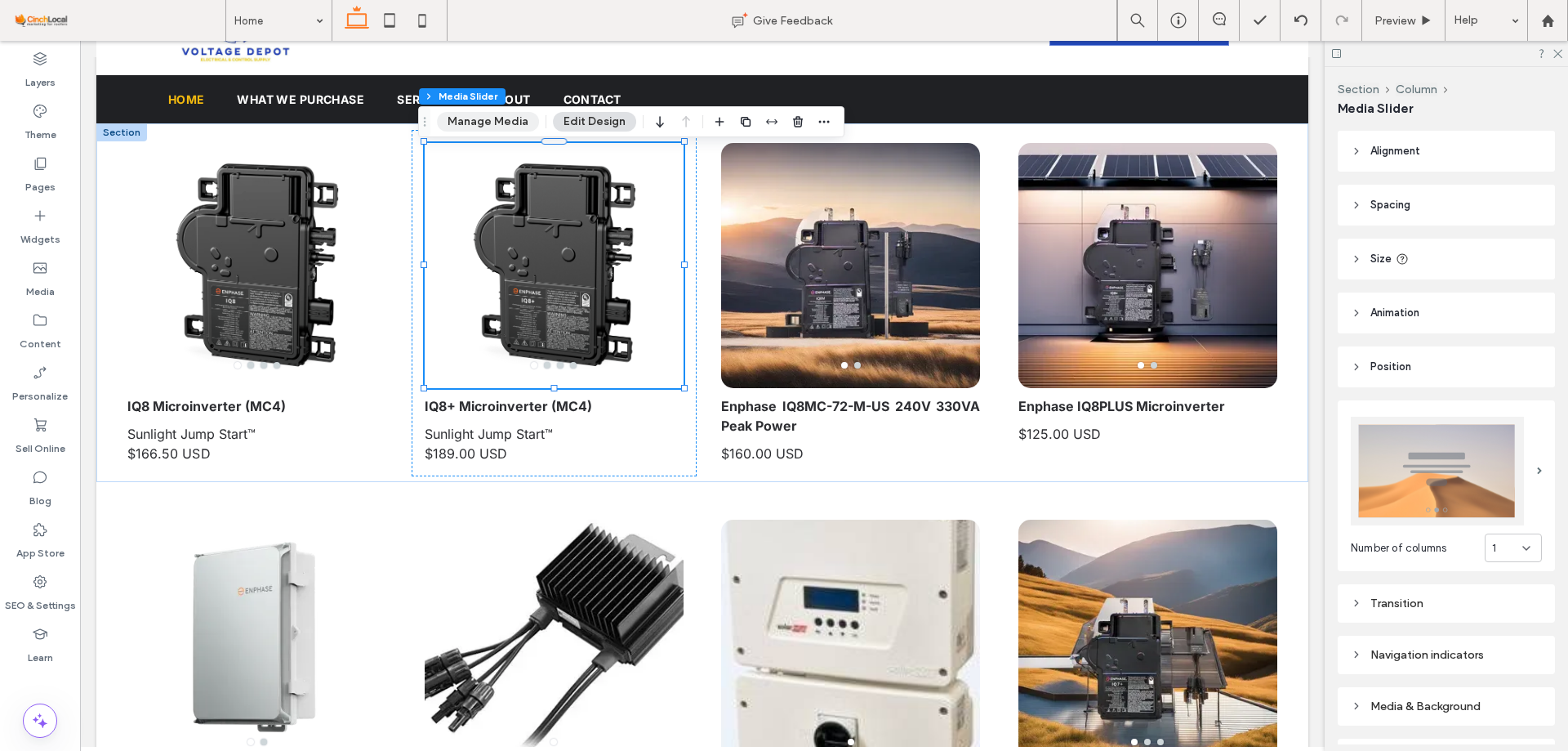
click at [507, 125] on button "Manage Media" at bounding box center [488, 121] width 102 height 20
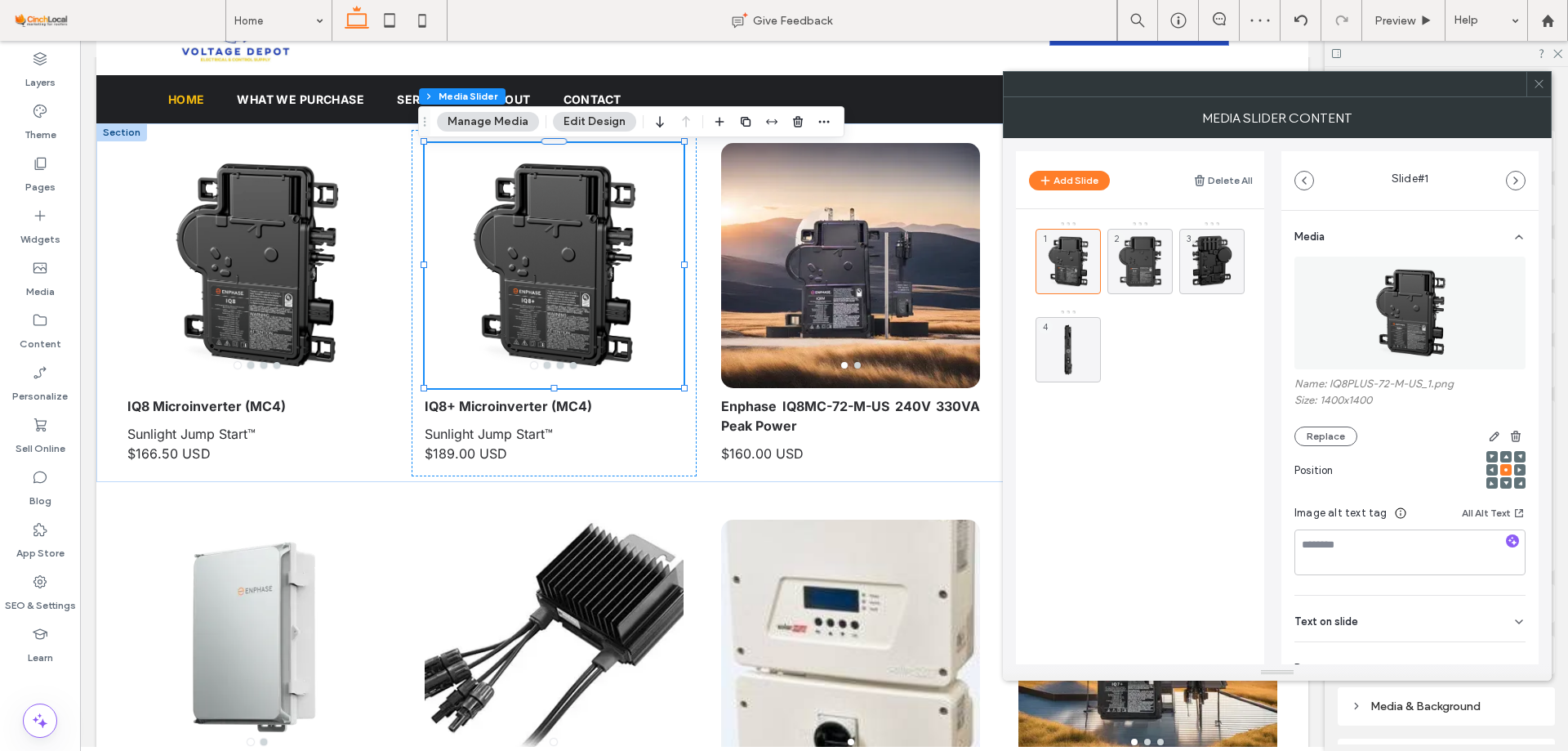
click at [1541, 77] on icon at bounding box center [1540, 83] width 13 height 13
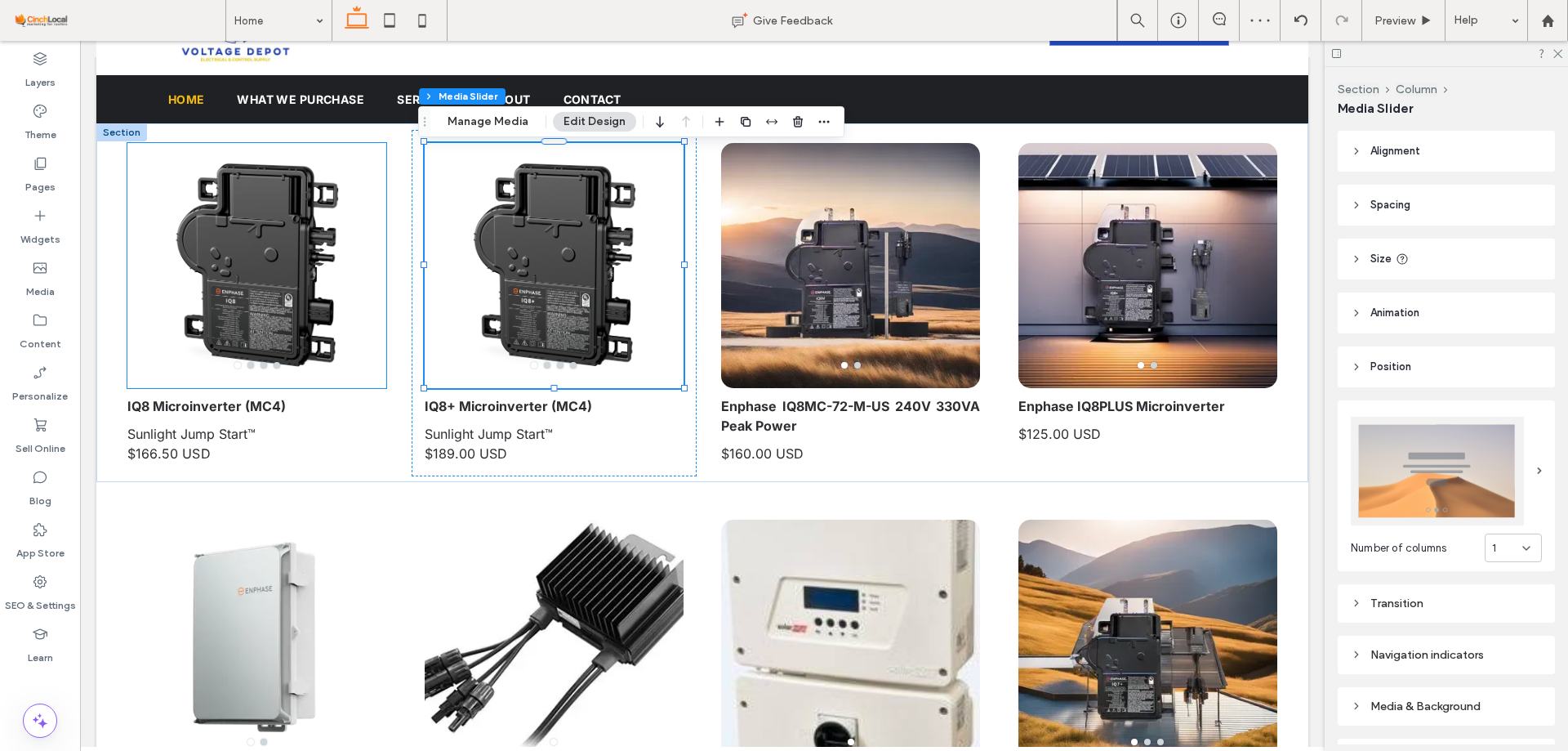
click at [315, 313] on div at bounding box center [257, 275] width 259 height 167
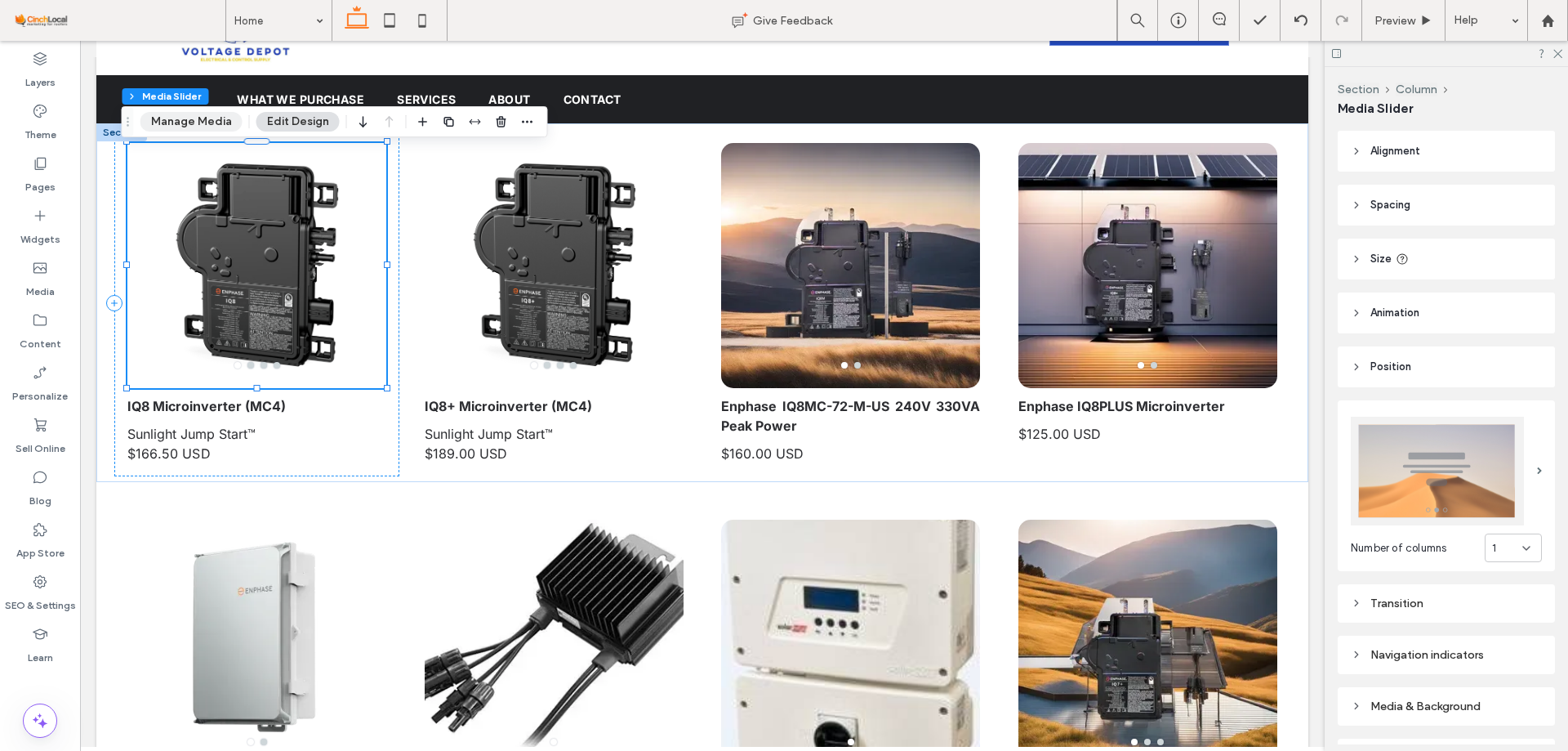
click at [213, 117] on button "Manage Media" at bounding box center [191, 121] width 102 height 20
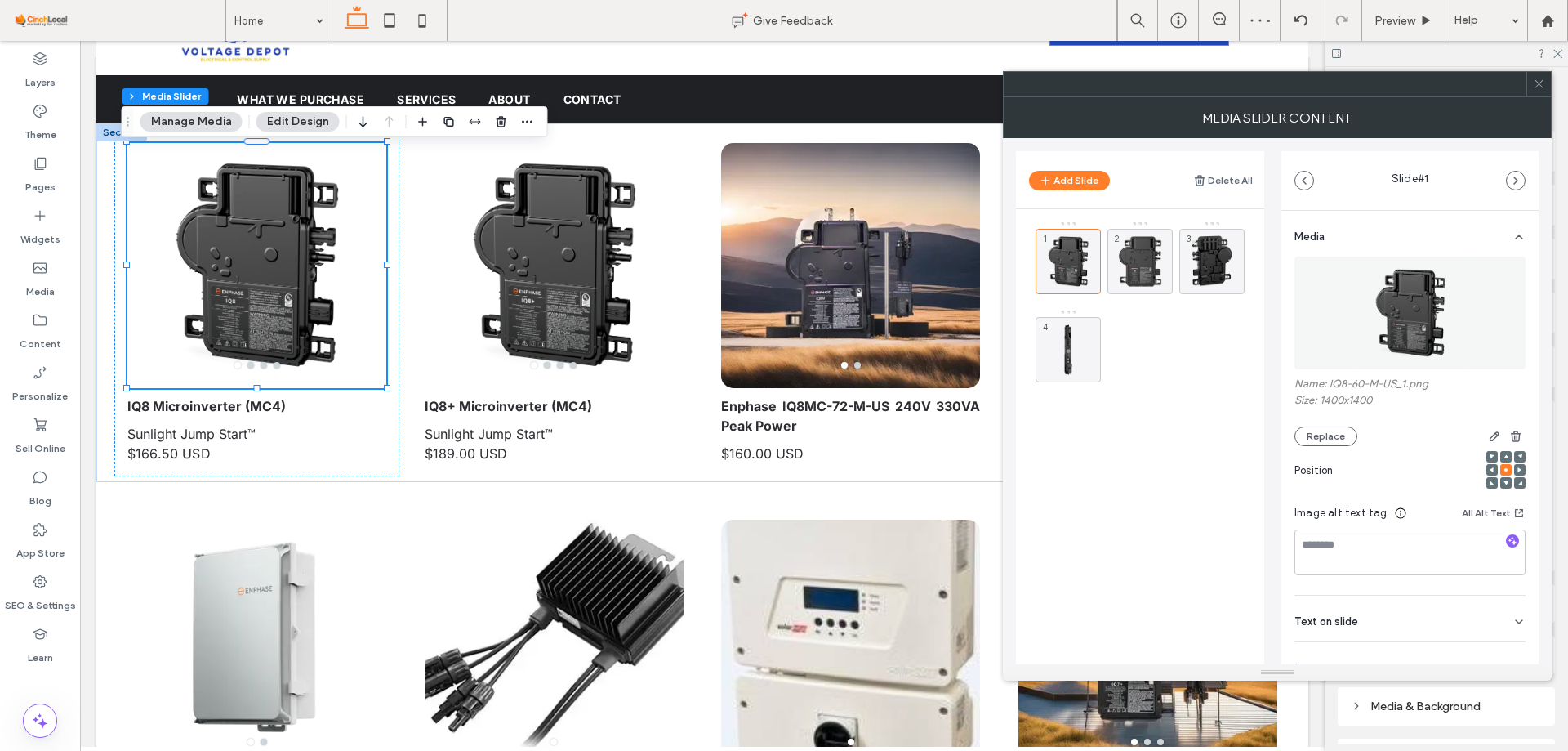
click at [1548, 91] on div at bounding box center [1539, 83] width 24 height 24
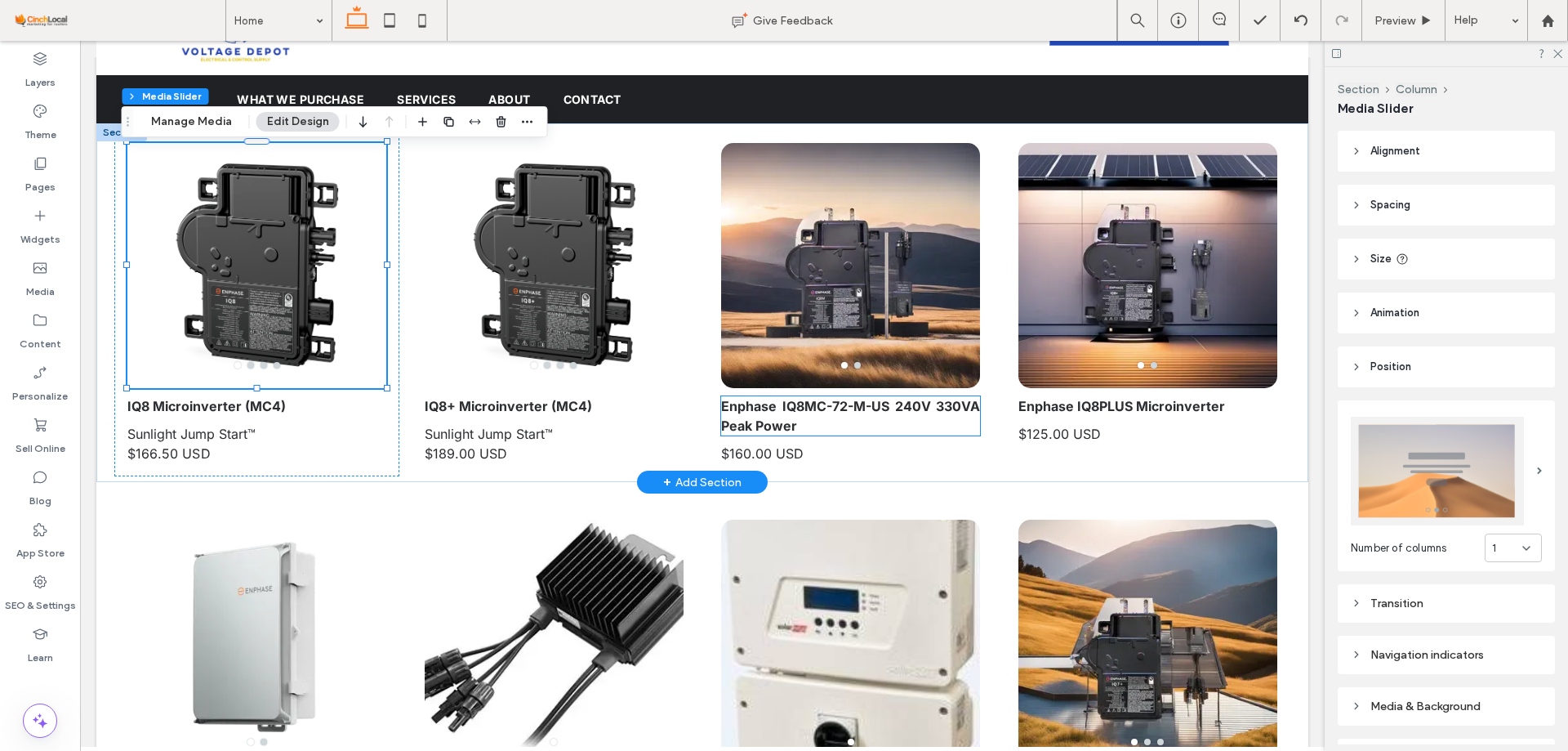
click at [801, 402] on strong "Enphase IQ8MC-72-M-US 240V 330VA Peak Power" at bounding box center [851, 415] width 259 height 36
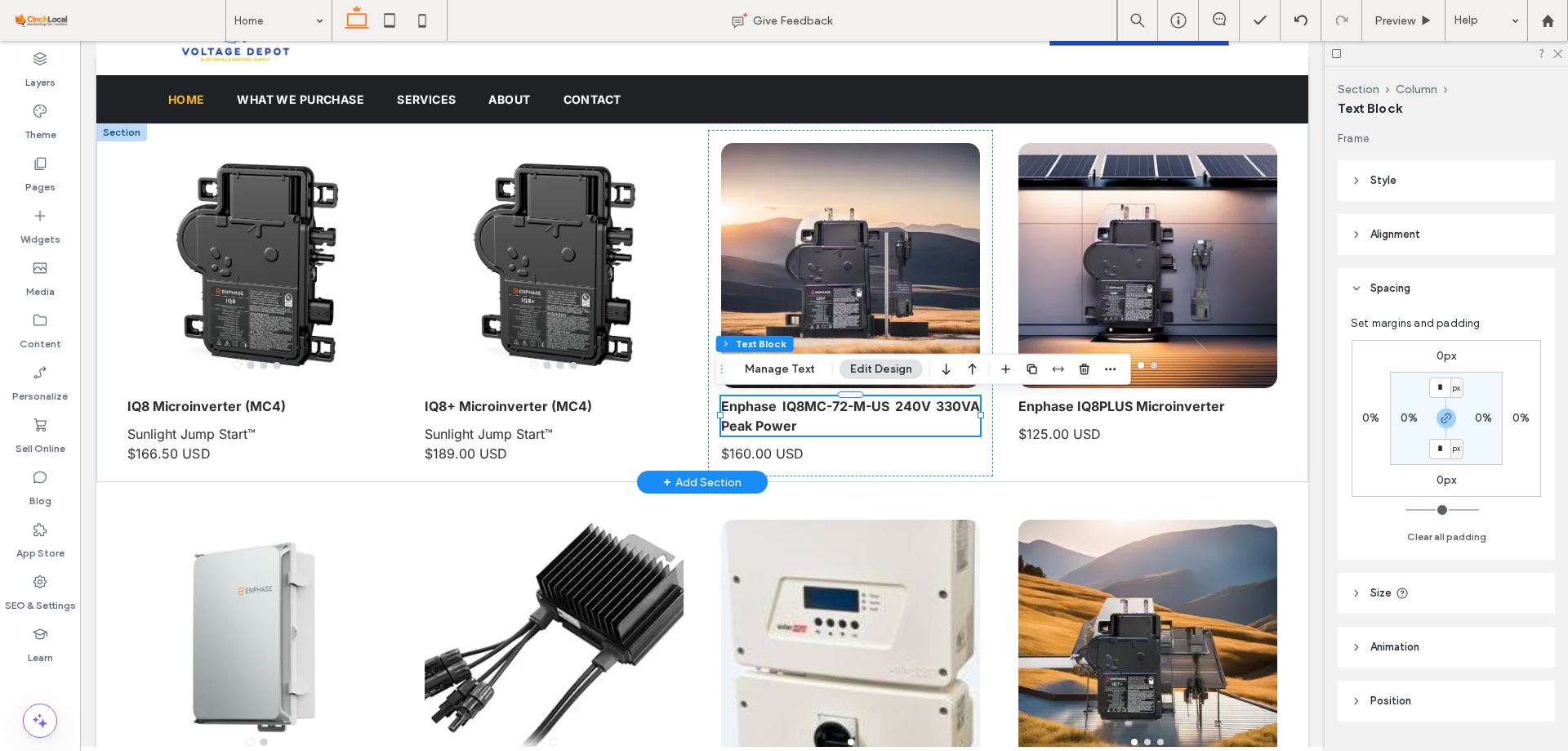
click at [801, 402] on div "Enphase IQ8MC-72-M-US 240V 330VA Peak Power" at bounding box center [851, 416] width 259 height 39
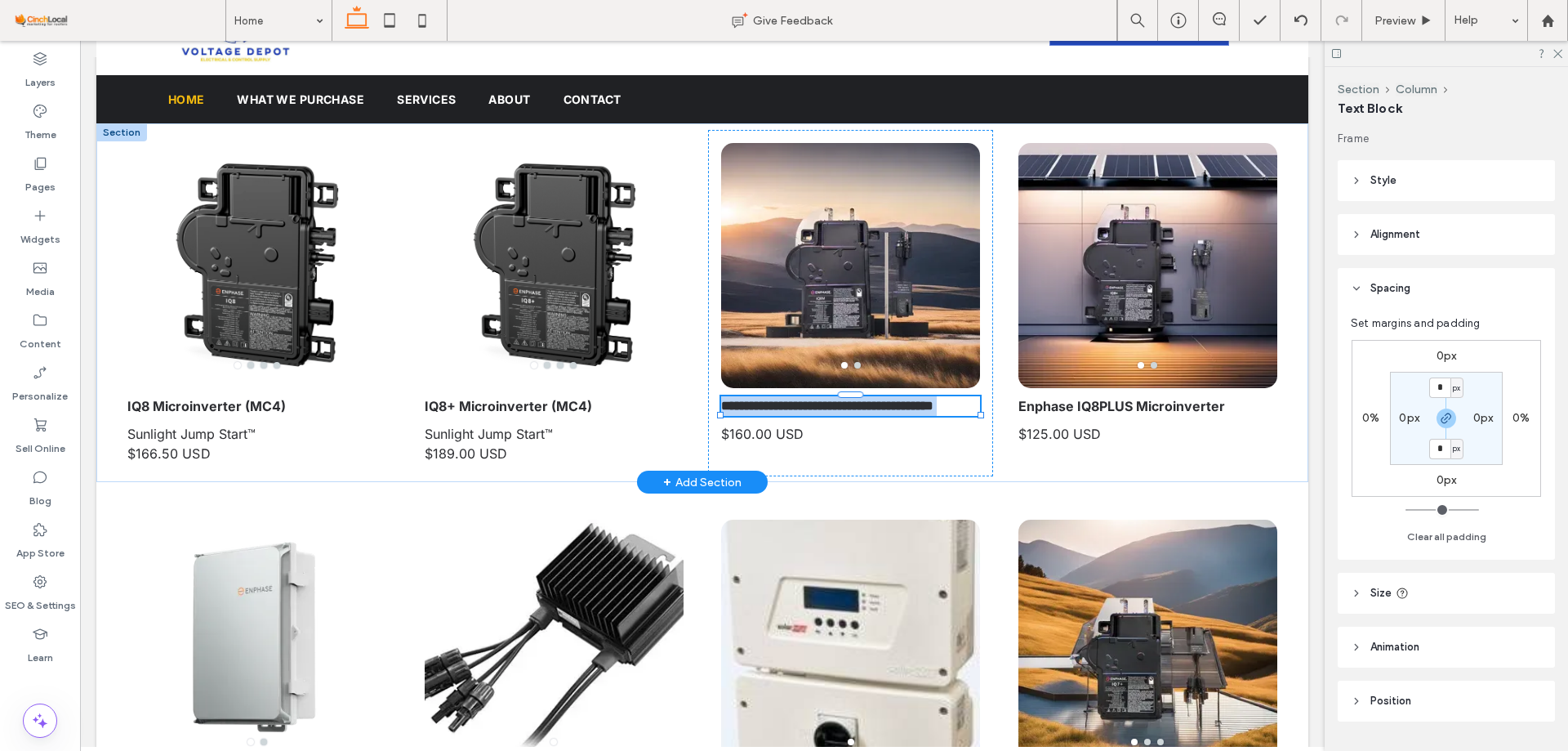
type input "*****"
type input "**"
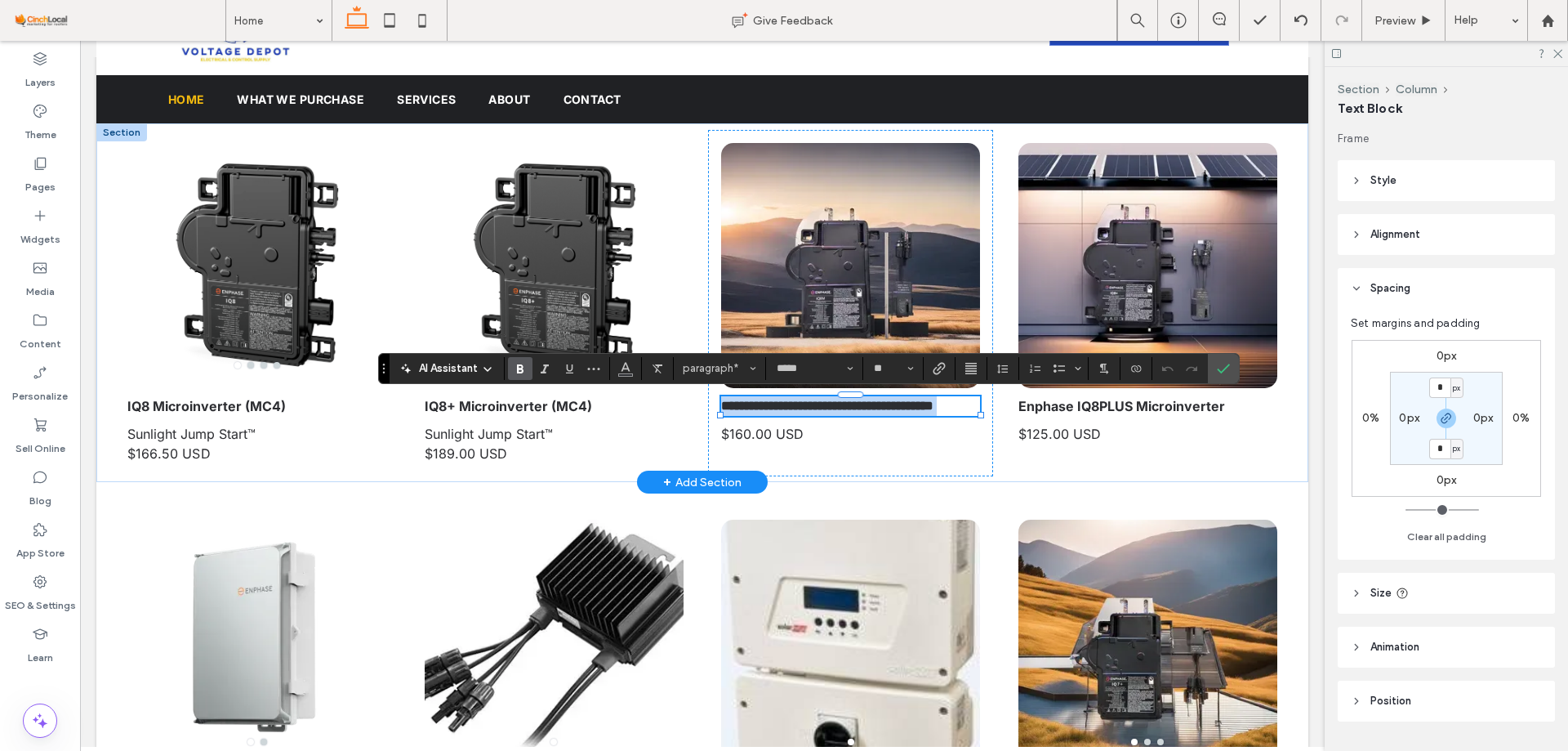
click at [842, 409] on strong "**********" at bounding box center [828, 405] width 213 height 13
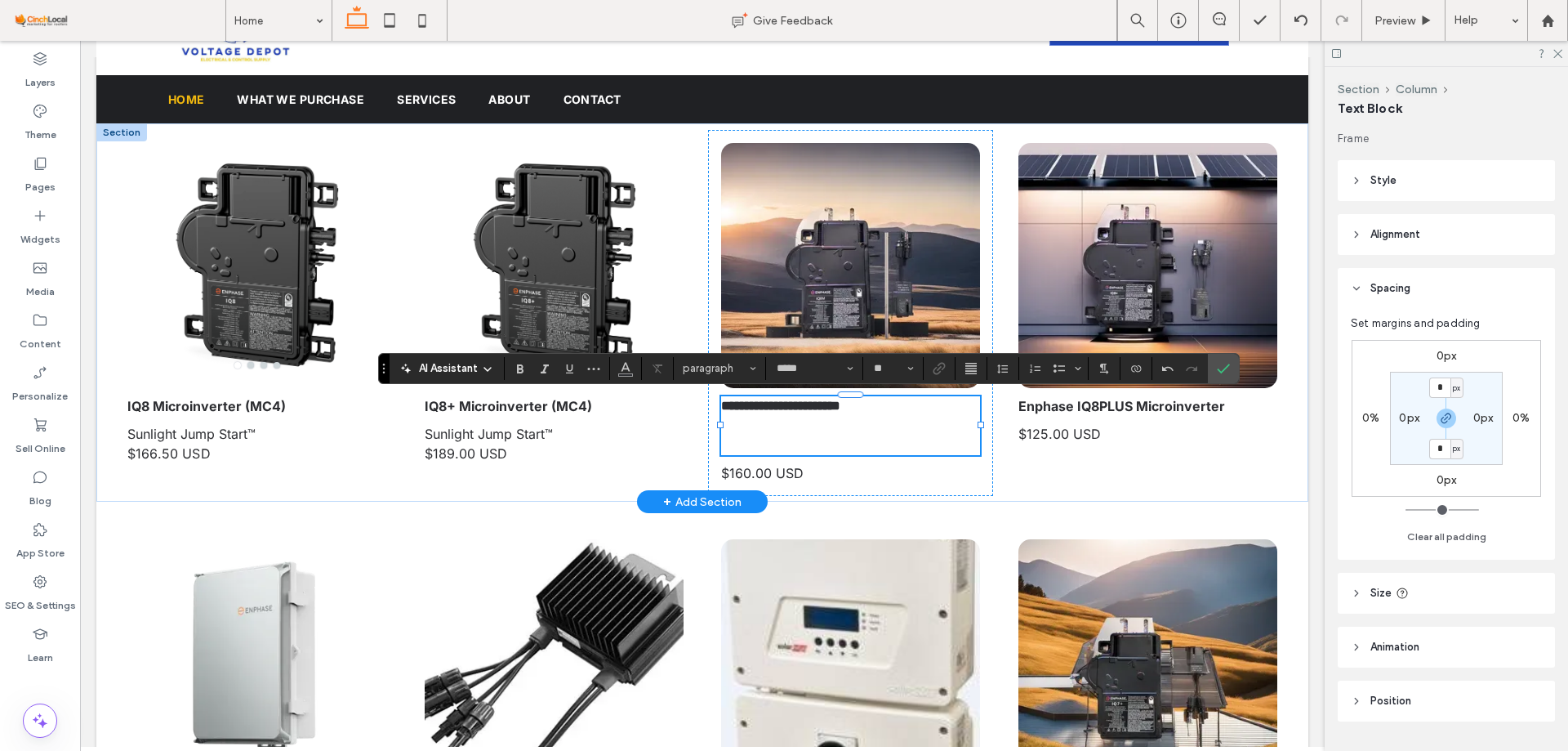
scroll to position [0, 0]
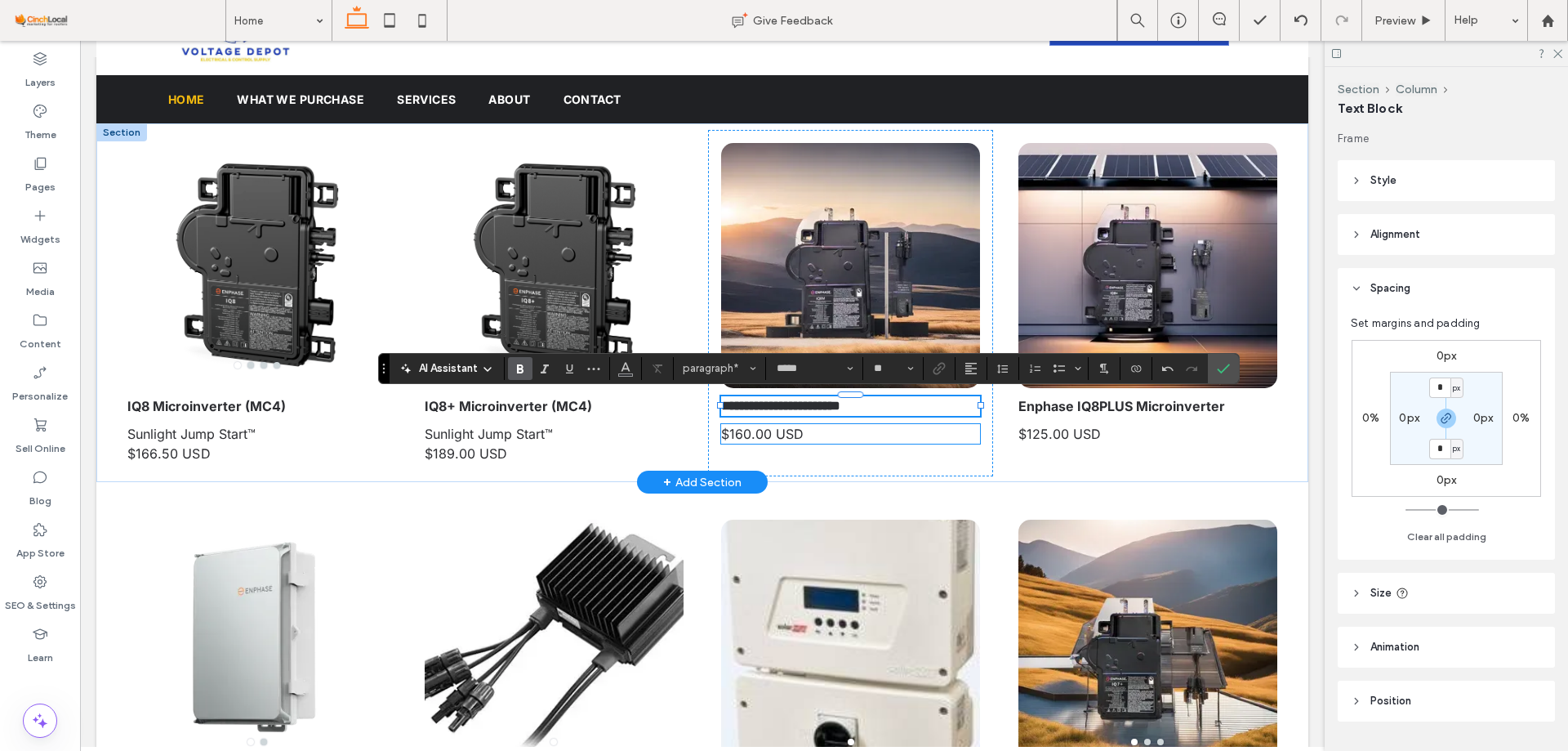
click at [777, 440] on span "$160.00 USD" at bounding box center [763, 434] width 82 height 17
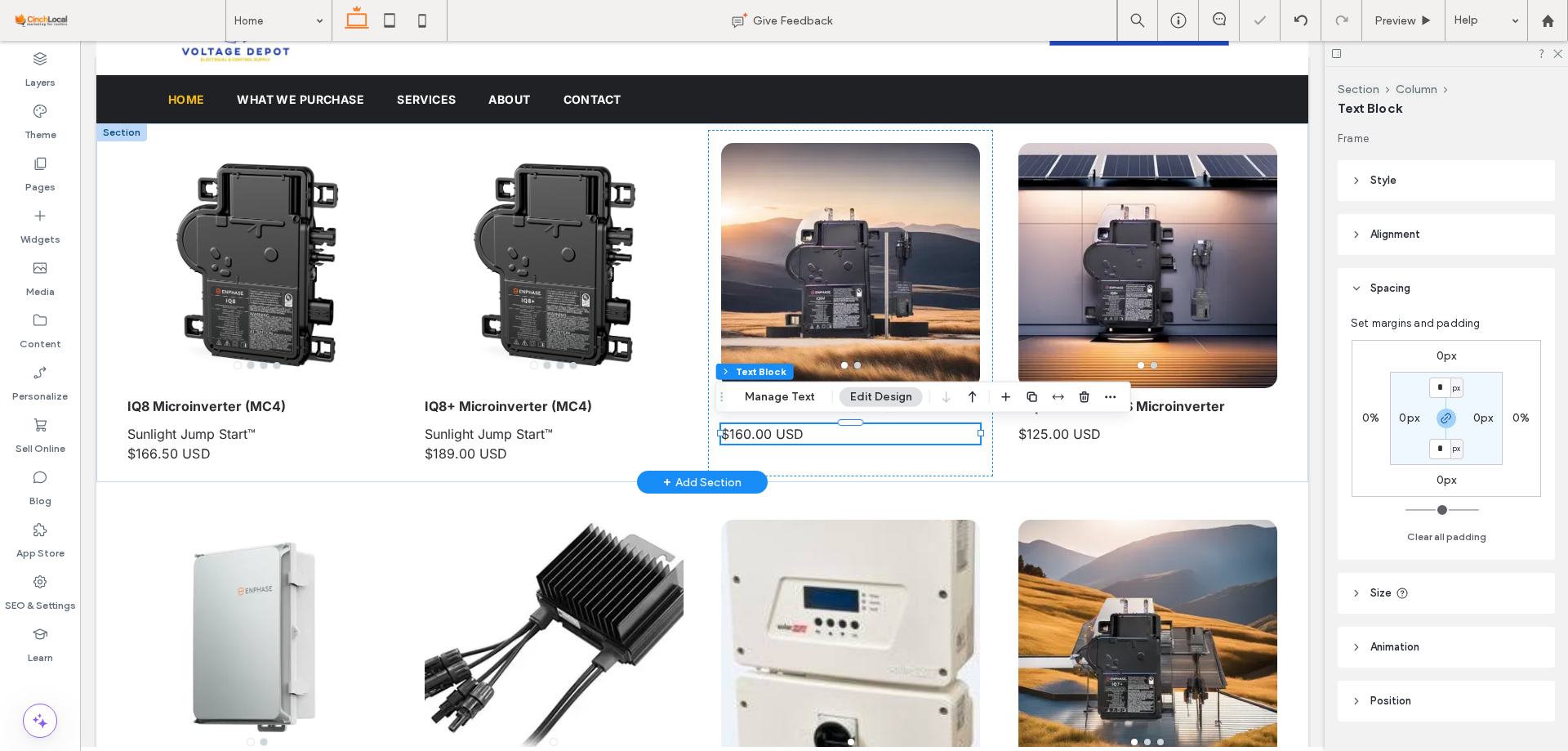
click at [777, 440] on span "$160.00 USD" at bounding box center [763, 434] width 82 height 17
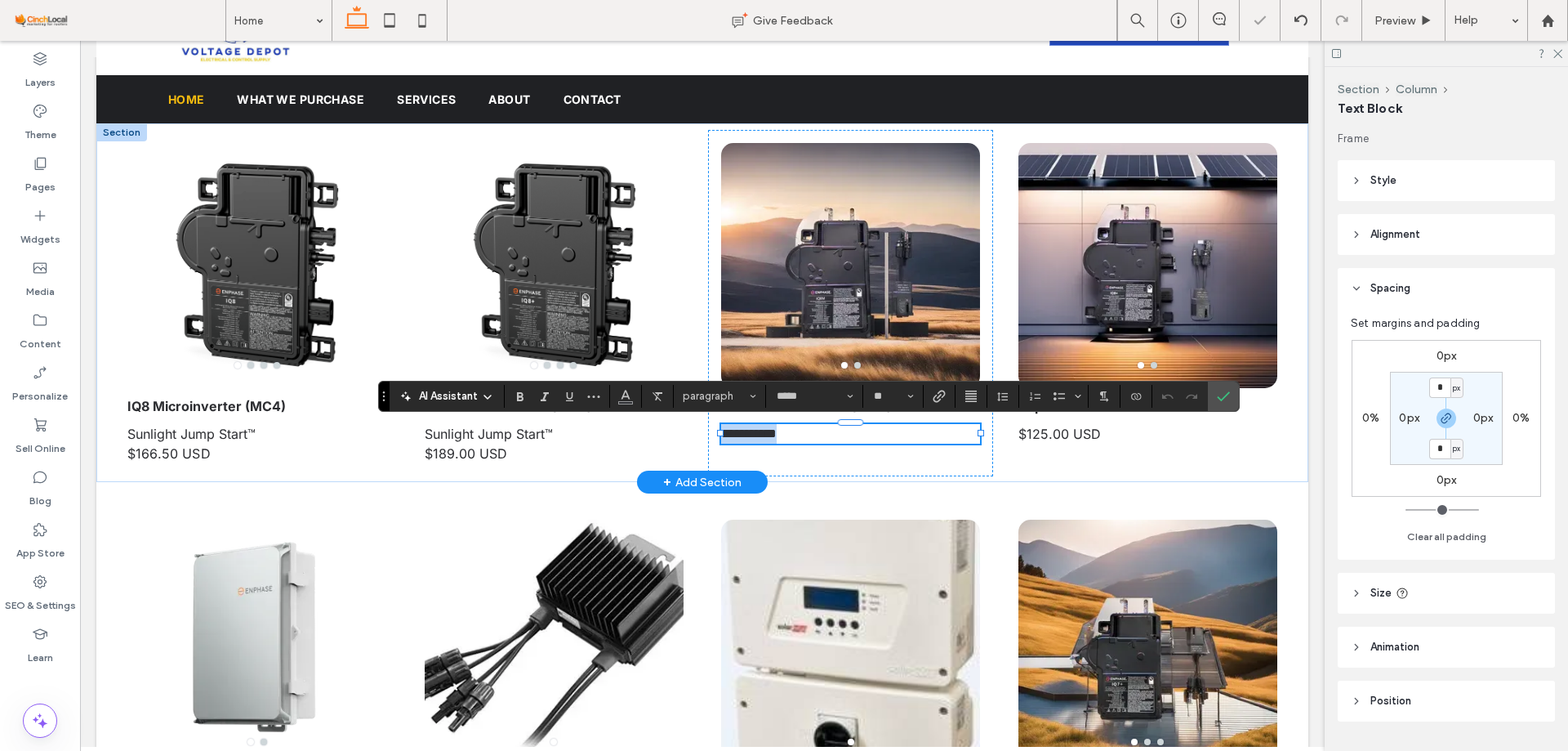
click at [741, 430] on span "**********" at bounding box center [749, 433] width 56 height 13
click at [1217, 395] on icon "Confirm" at bounding box center [1223, 396] width 13 height 13
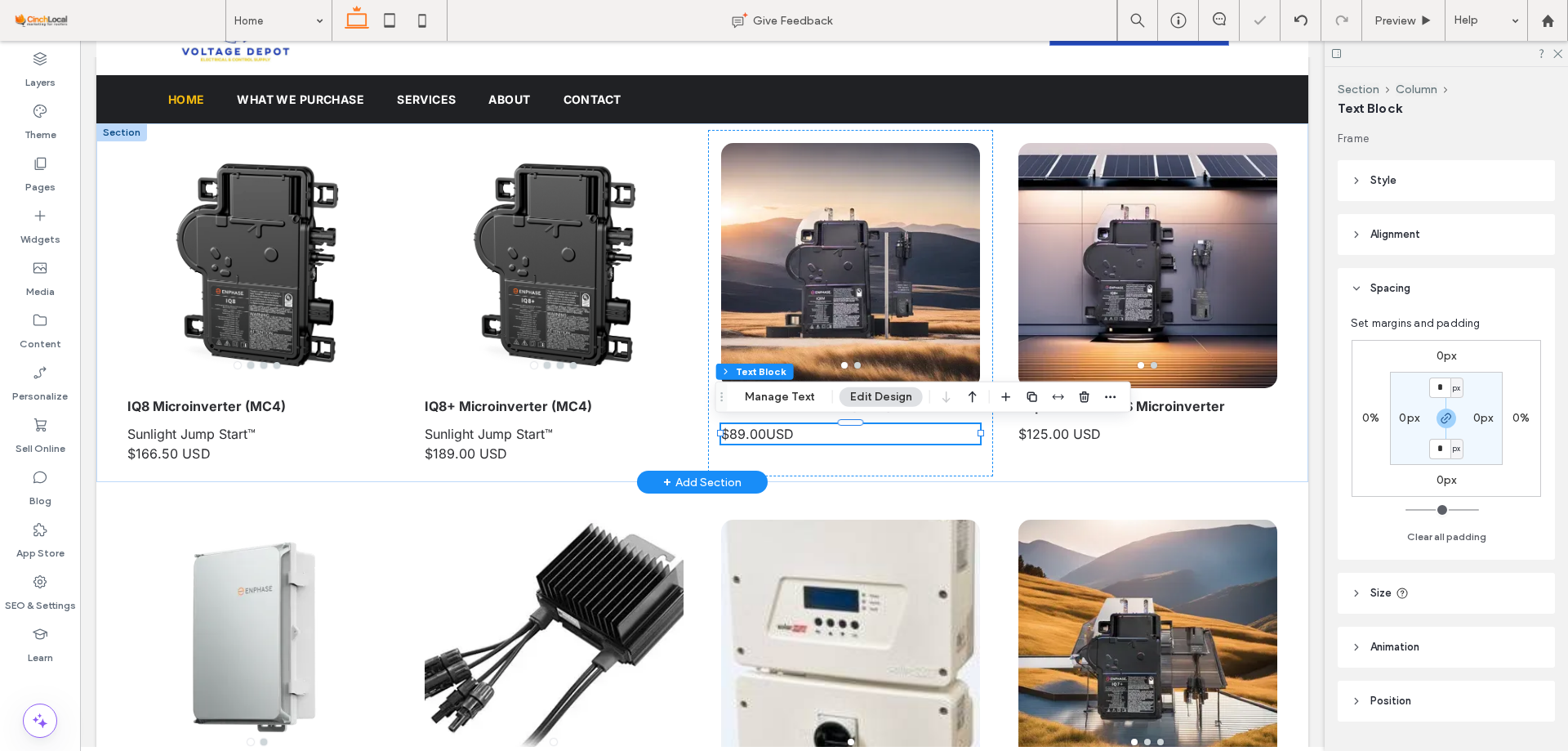
click at [767, 439] on span "$89.00USD" at bounding box center [758, 434] width 72 height 17
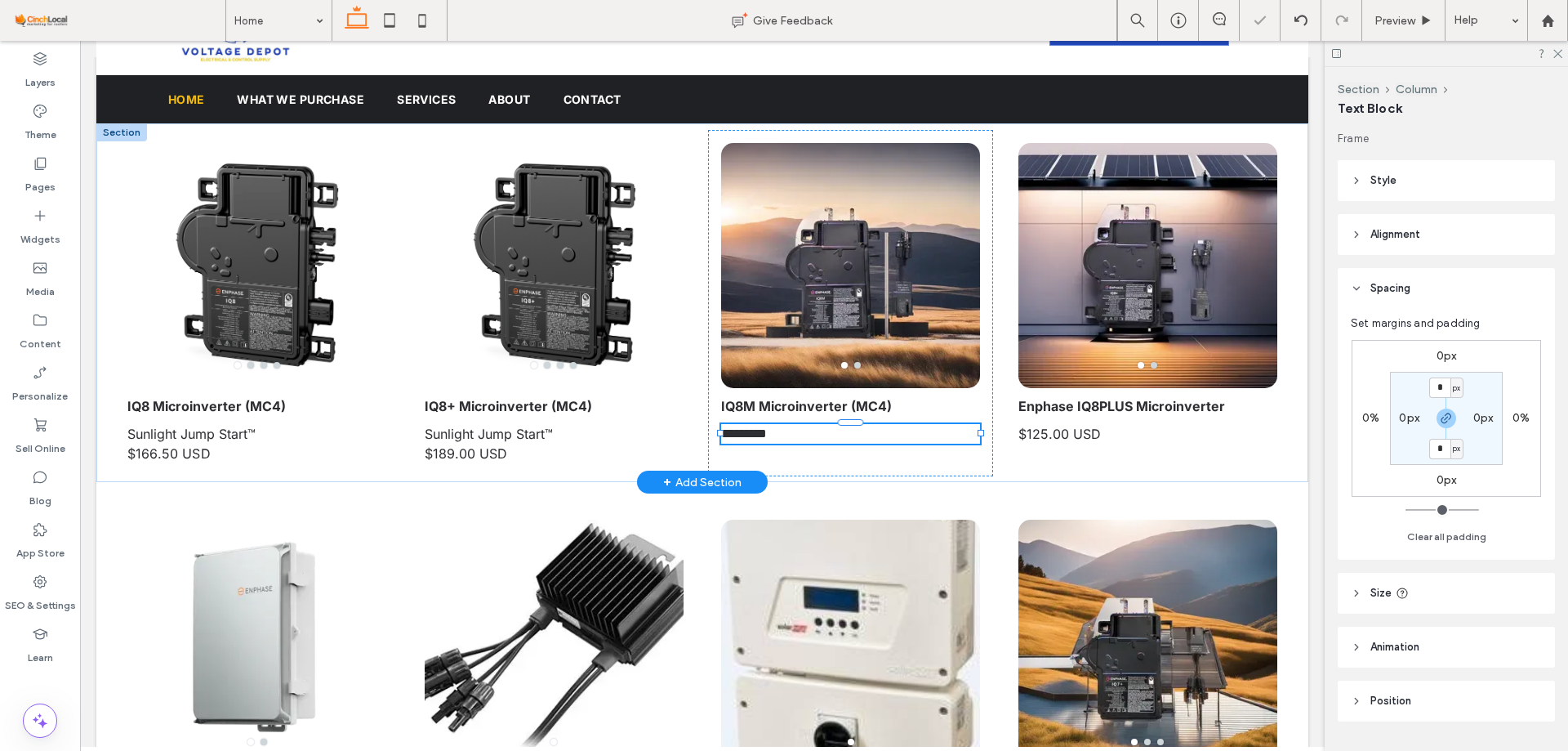
type input "*****"
type input "**"
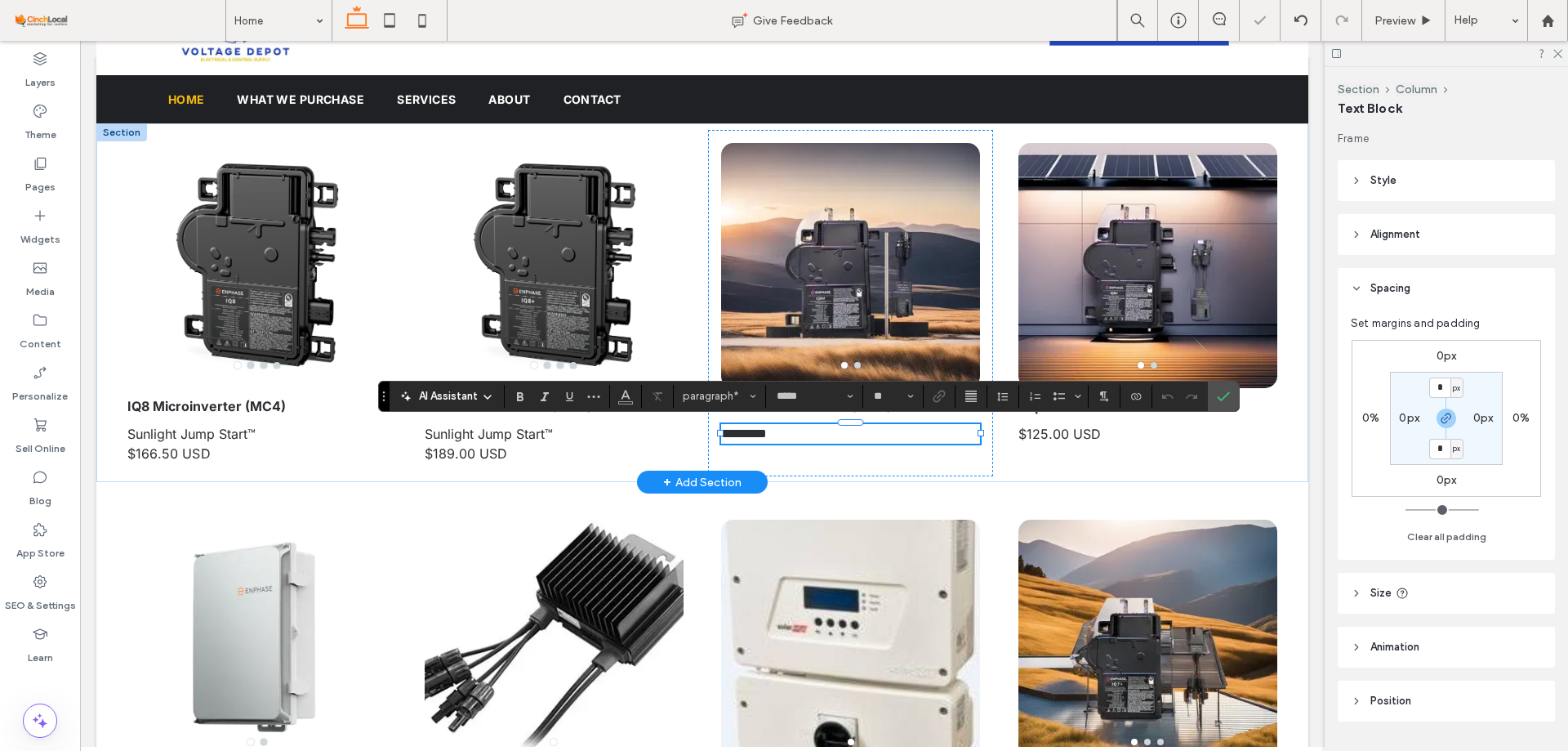
click at [764, 439] on span "*********" at bounding box center [744, 433] width 46 height 13
click at [760, 437] on span "*********" at bounding box center [744, 433] width 46 height 13
click at [806, 335] on div at bounding box center [851, 275] width 259 height 167
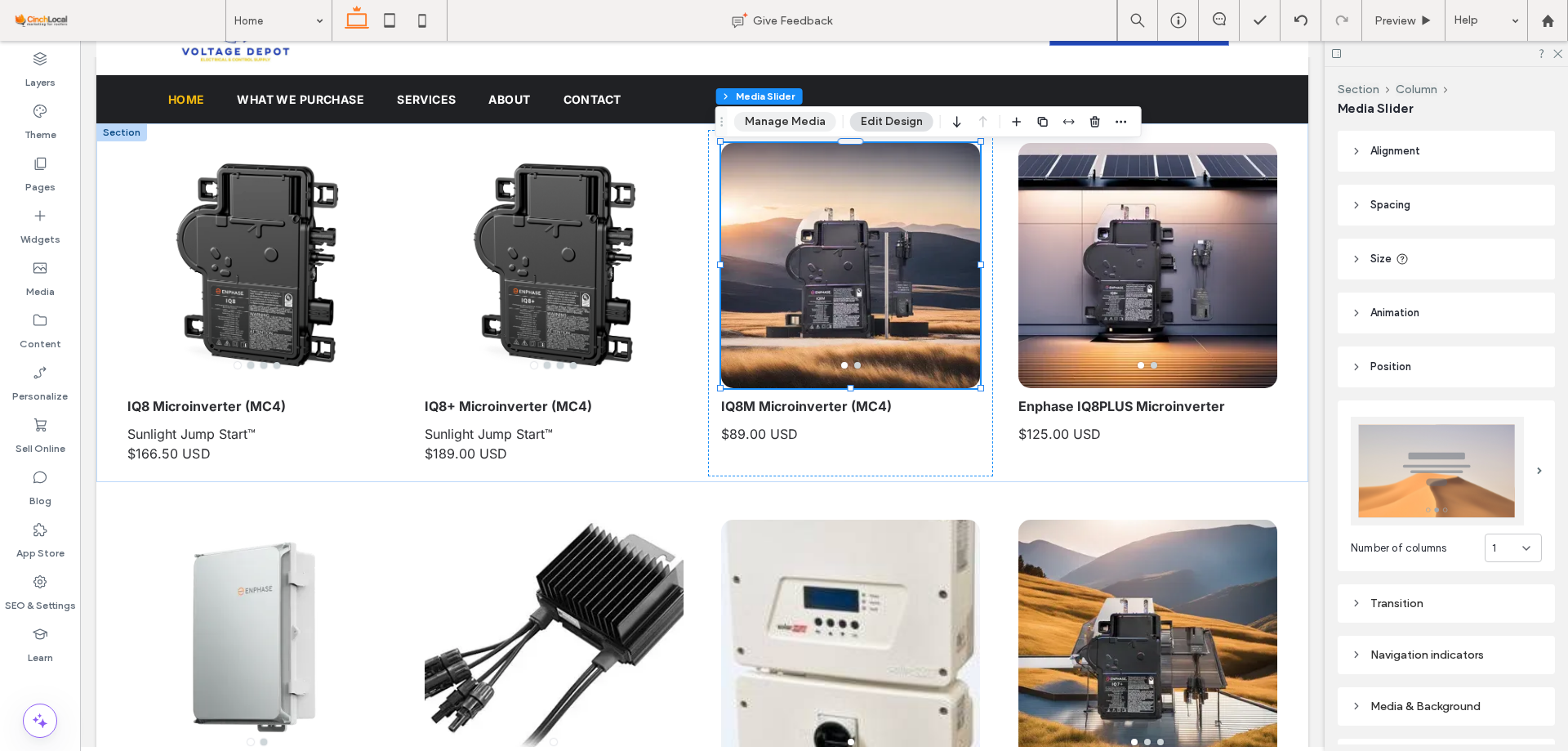
click at [756, 126] on button "Manage Media" at bounding box center [785, 121] width 102 height 20
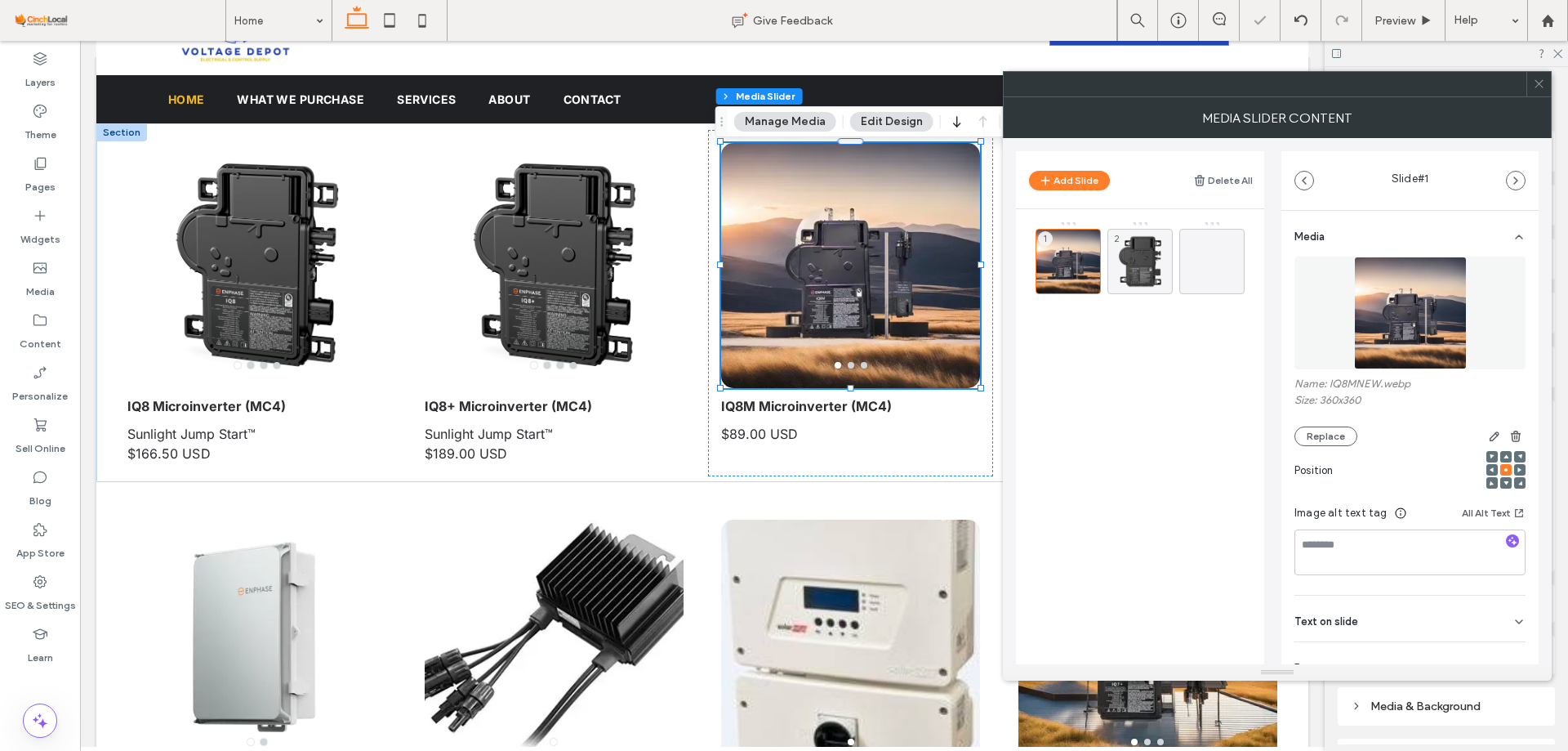
click at [1376, 317] on img at bounding box center [1410, 312] width 113 height 113
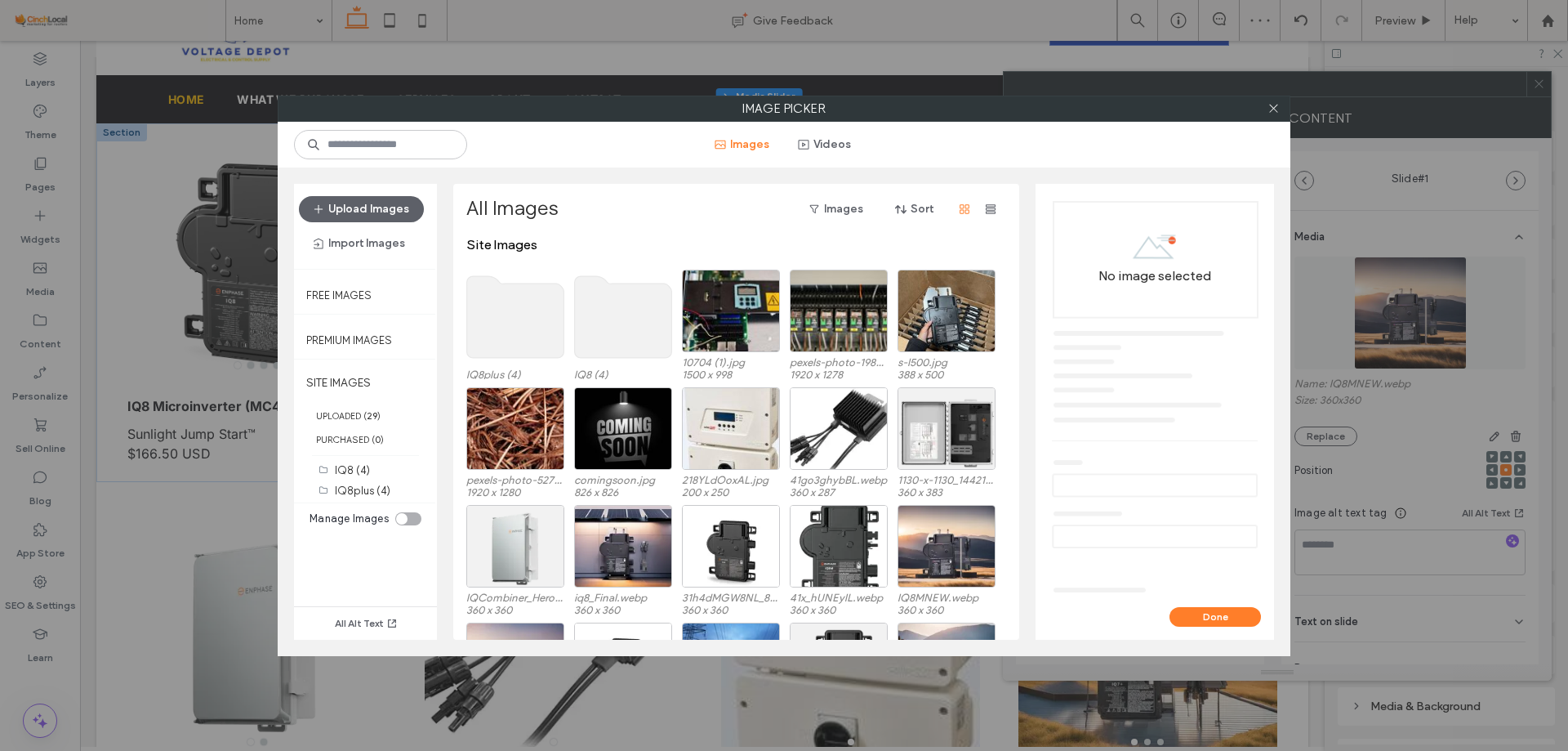
click at [413, 516] on div "toggle" at bounding box center [408, 518] width 26 height 13
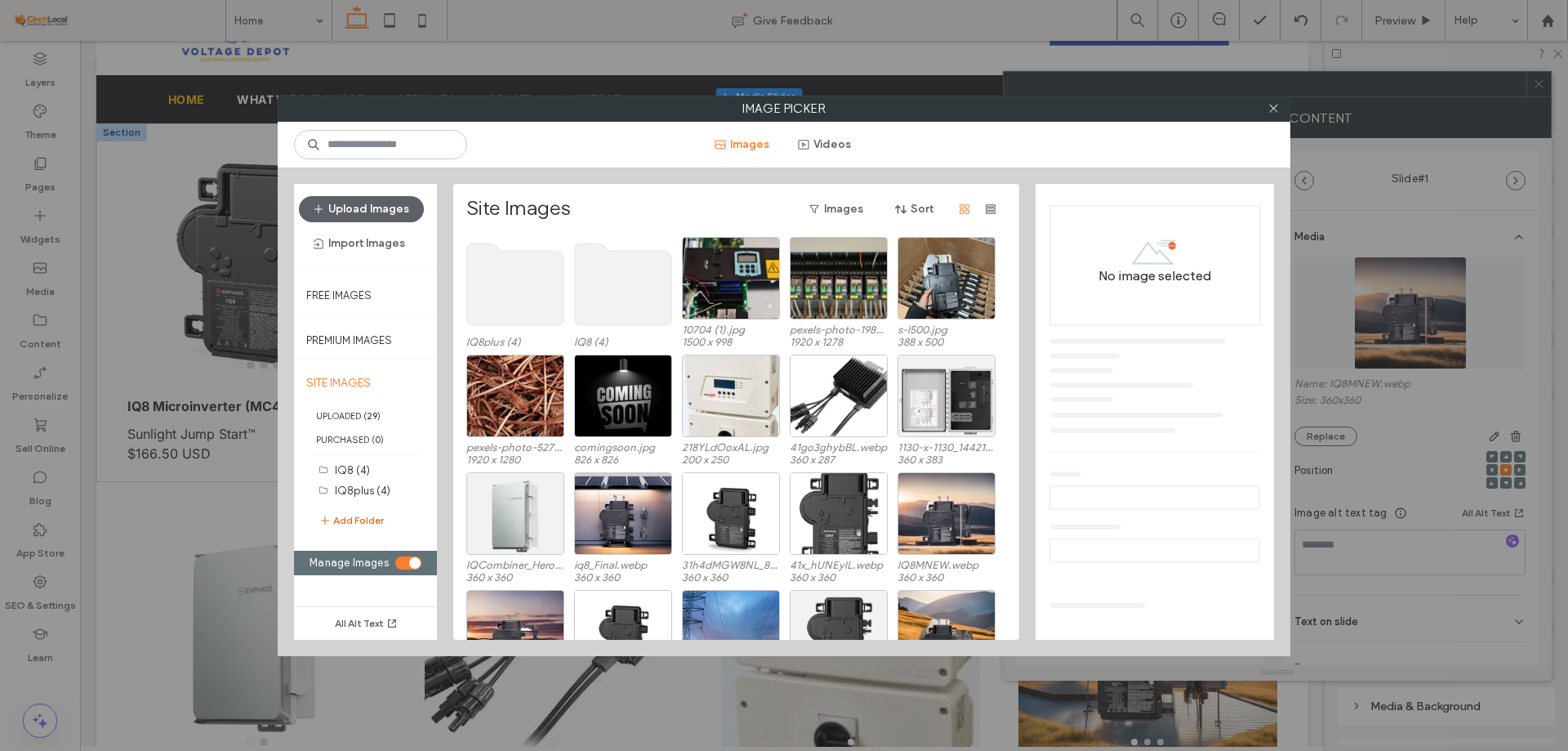
click at [342, 514] on button "Add Folder" at bounding box center [351, 520] width 66 height 20
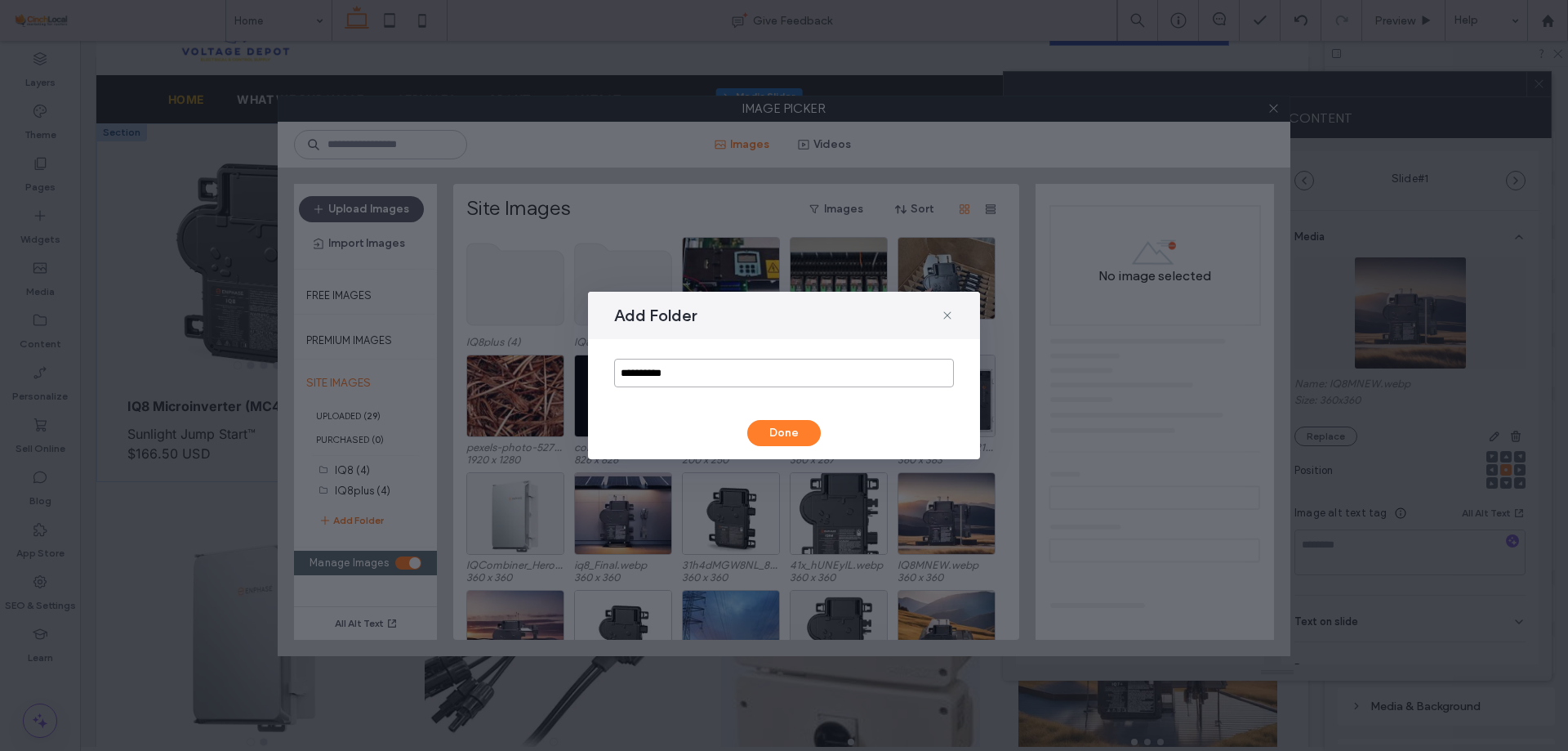
click at [695, 374] on input "**********" at bounding box center [784, 372] width 340 height 28
paste input "**********"
drag, startPoint x: 659, startPoint y: 371, endPoint x: 981, endPoint y: 366, distance: 322.0
click at [981, 366] on div "**********" at bounding box center [784, 375] width 1568 height 751
type input "****"
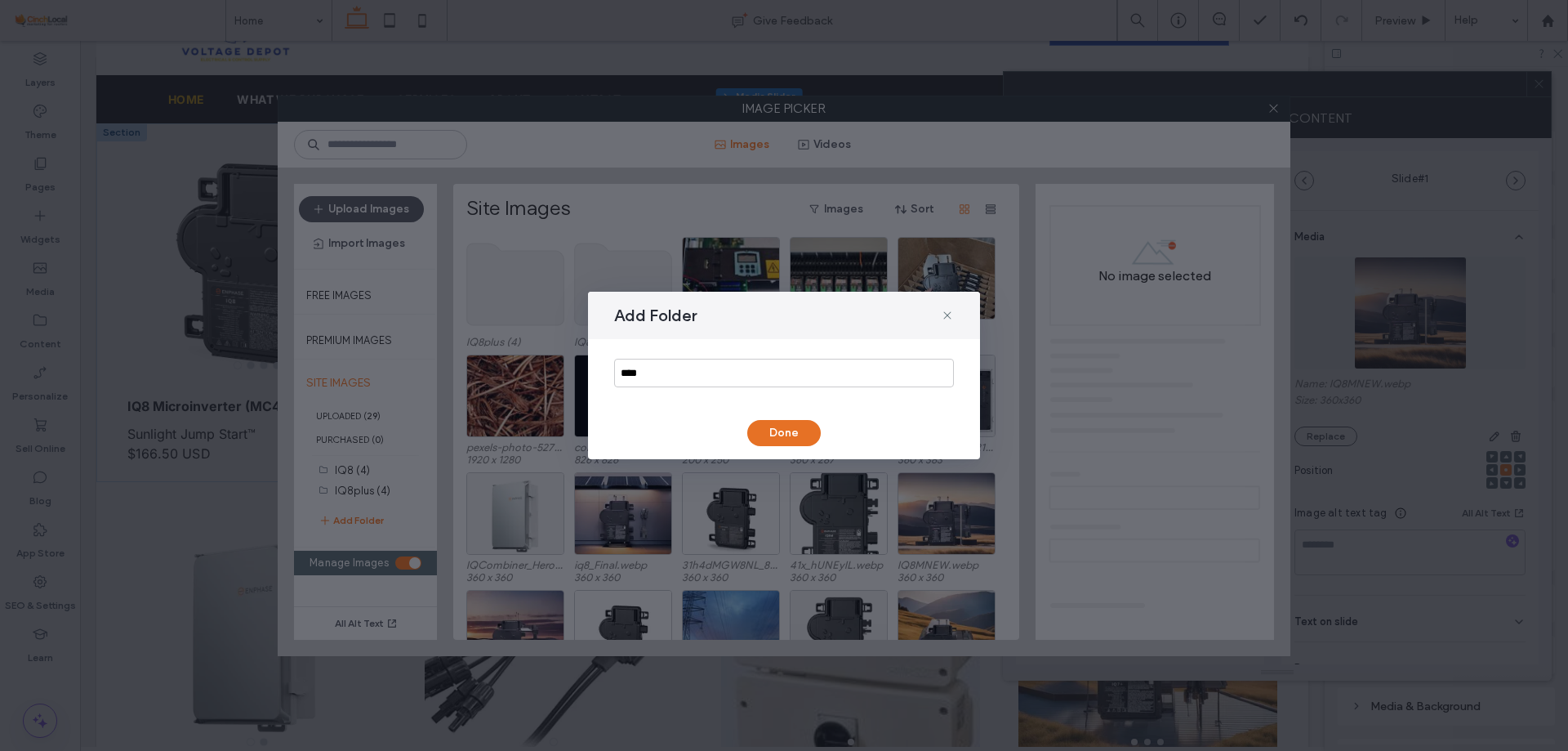
click at [786, 420] on div "Add Folder **** Done" at bounding box center [784, 375] width 392 height 167
click at [792, 426] on button "Done" at bounding box center [784, 433] width 73 height 26
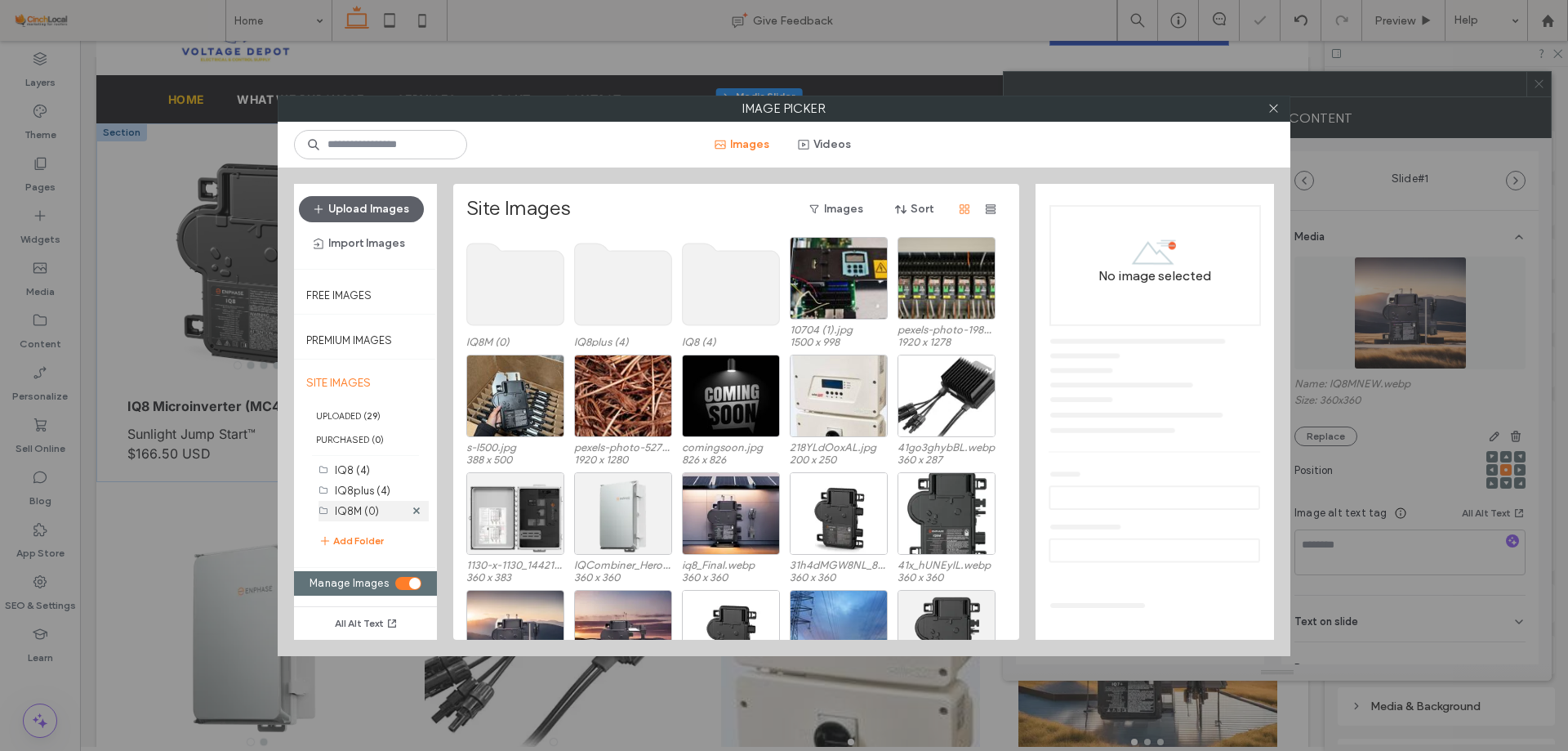
click at [345, 510] on label "IQ8M (0)" at bounding box center [356, 510] width 44 height 13
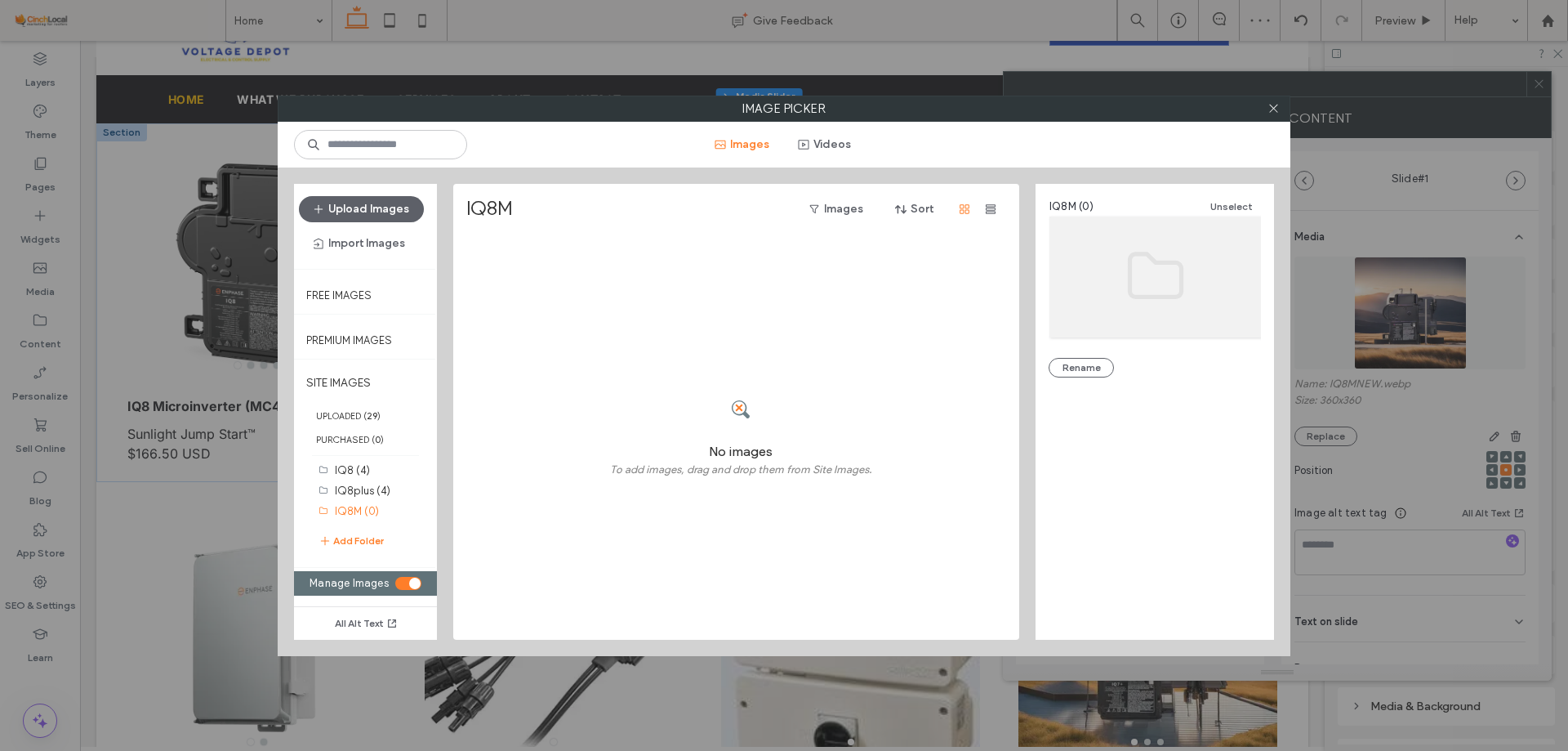
click at [404, 584] on div "toggle" at bounding box center [408, 583] width 26 height 13
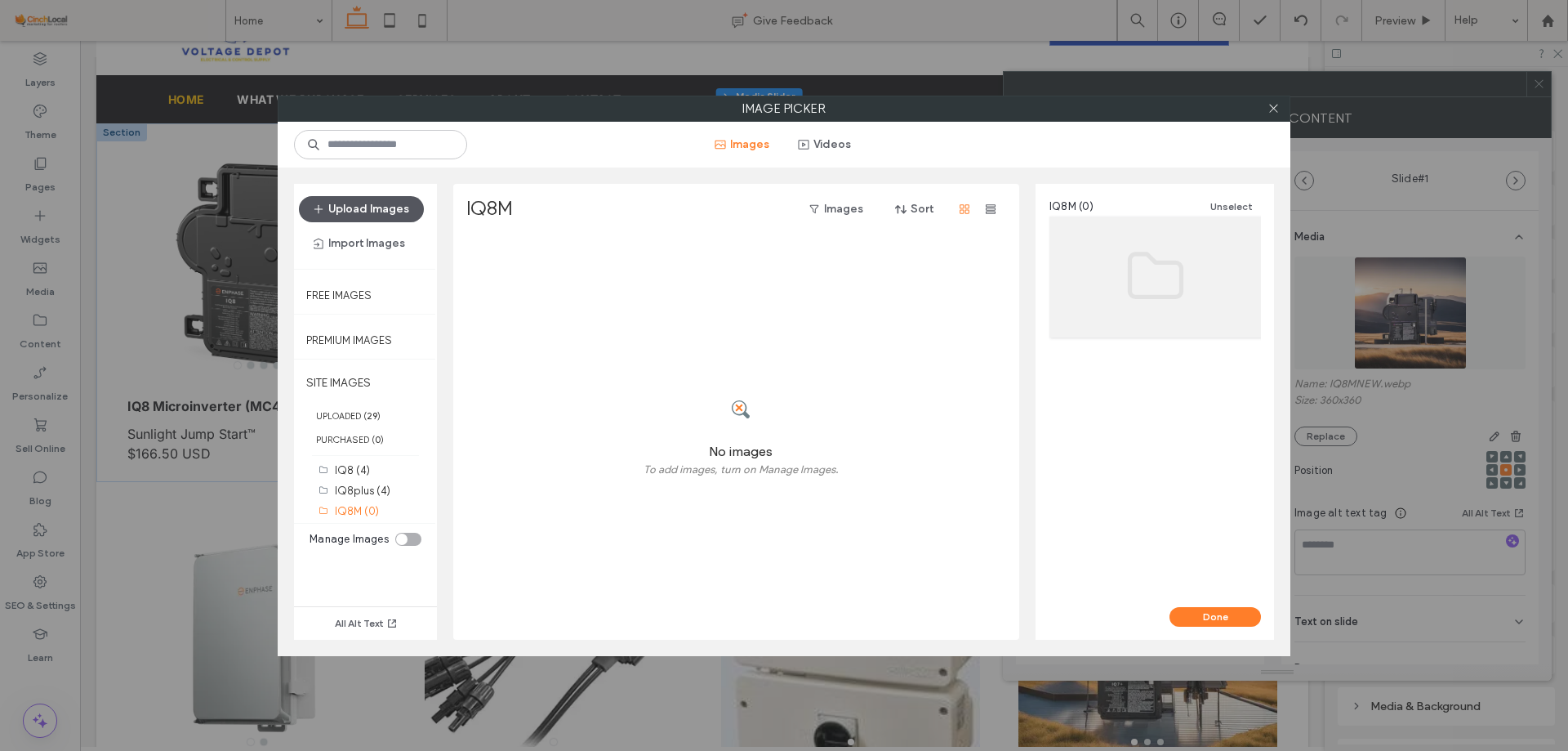
click at [364, 209] on button "Upload Images" at bounding box center [361, 209] width 125 height 26
click at [366, 211] on button "Upload Images" at bounding box center [361, 209] width 125 height 26
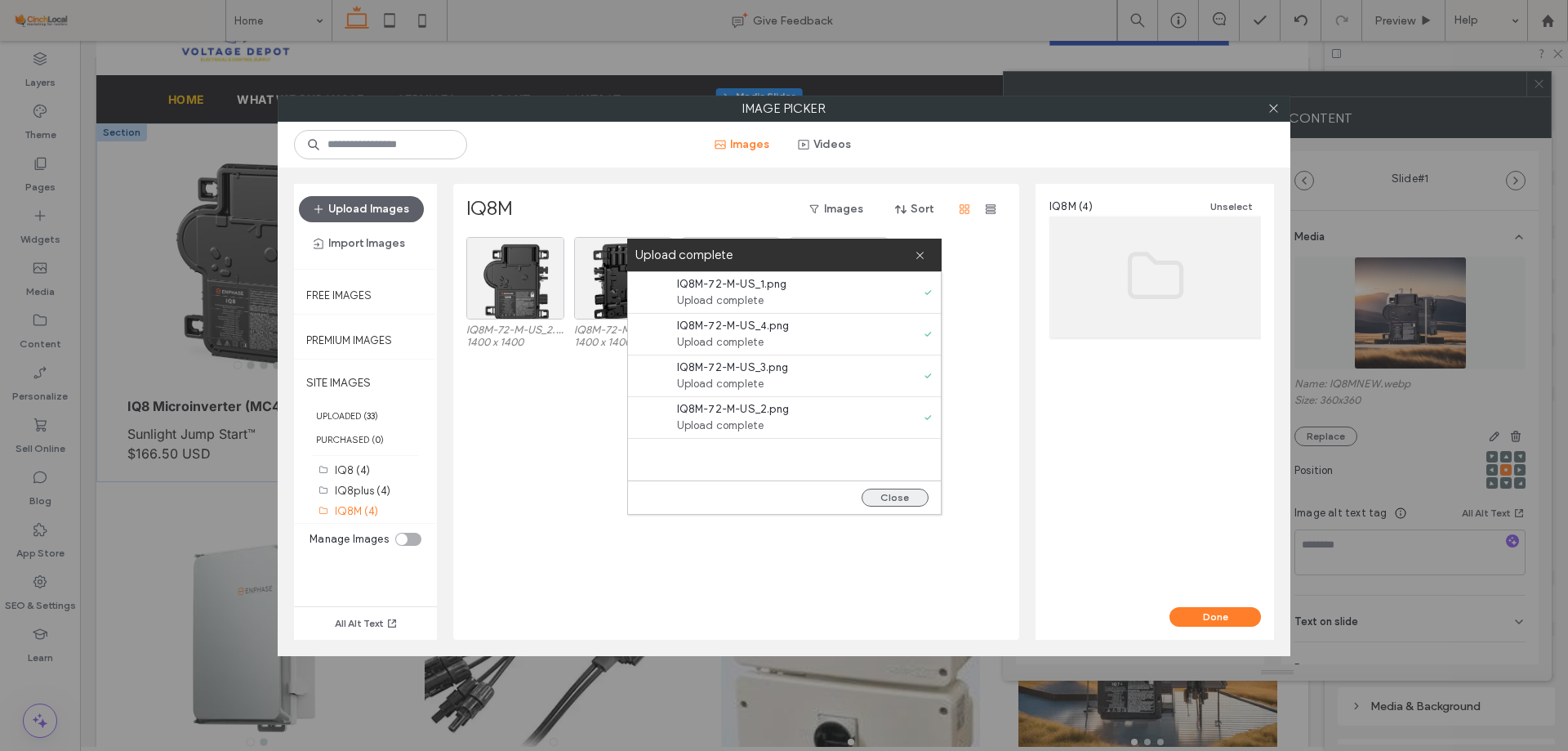
click at [905, 496] on button "Close" at bounding box center [895, 497] width 67 height 18
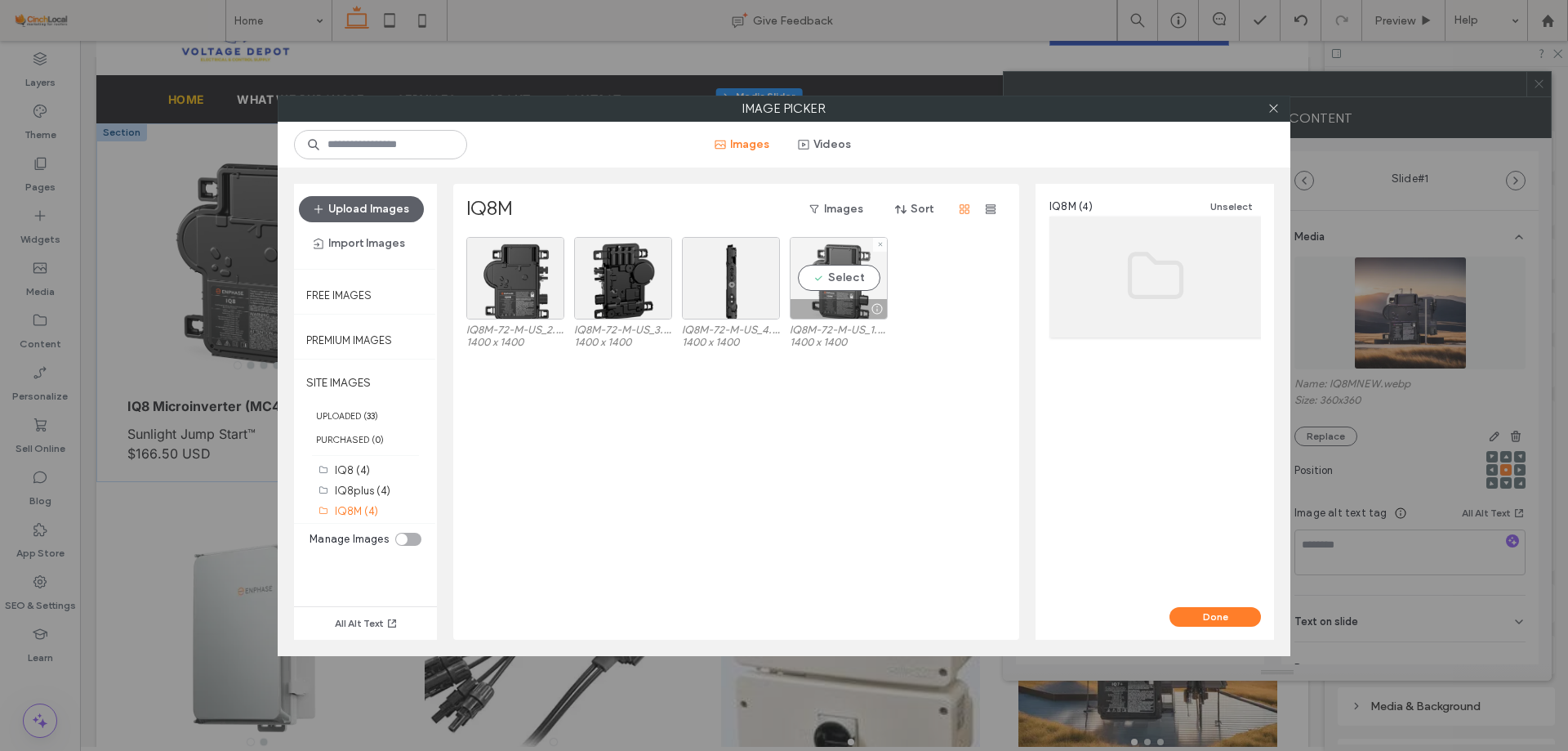
click at [830, 293] on div "Select" at bounding box center [839, 278] width 98 height 82
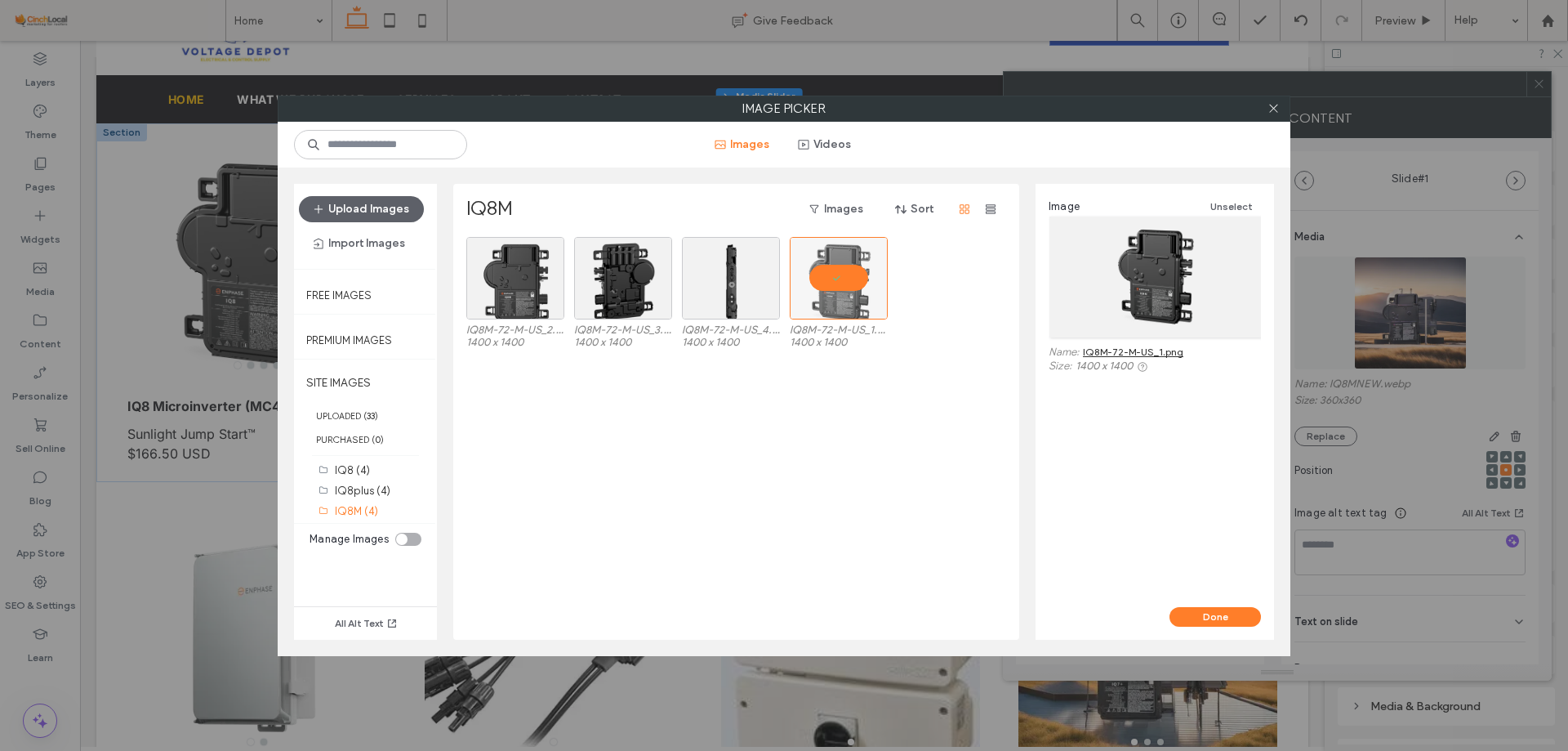
click at [1224, 628] on div "Done" at bounding box center [1156, 623] width 239 height 32
click at [1221, 612] on button "Done" at bounding box center [1214, 617] width 91 height 20
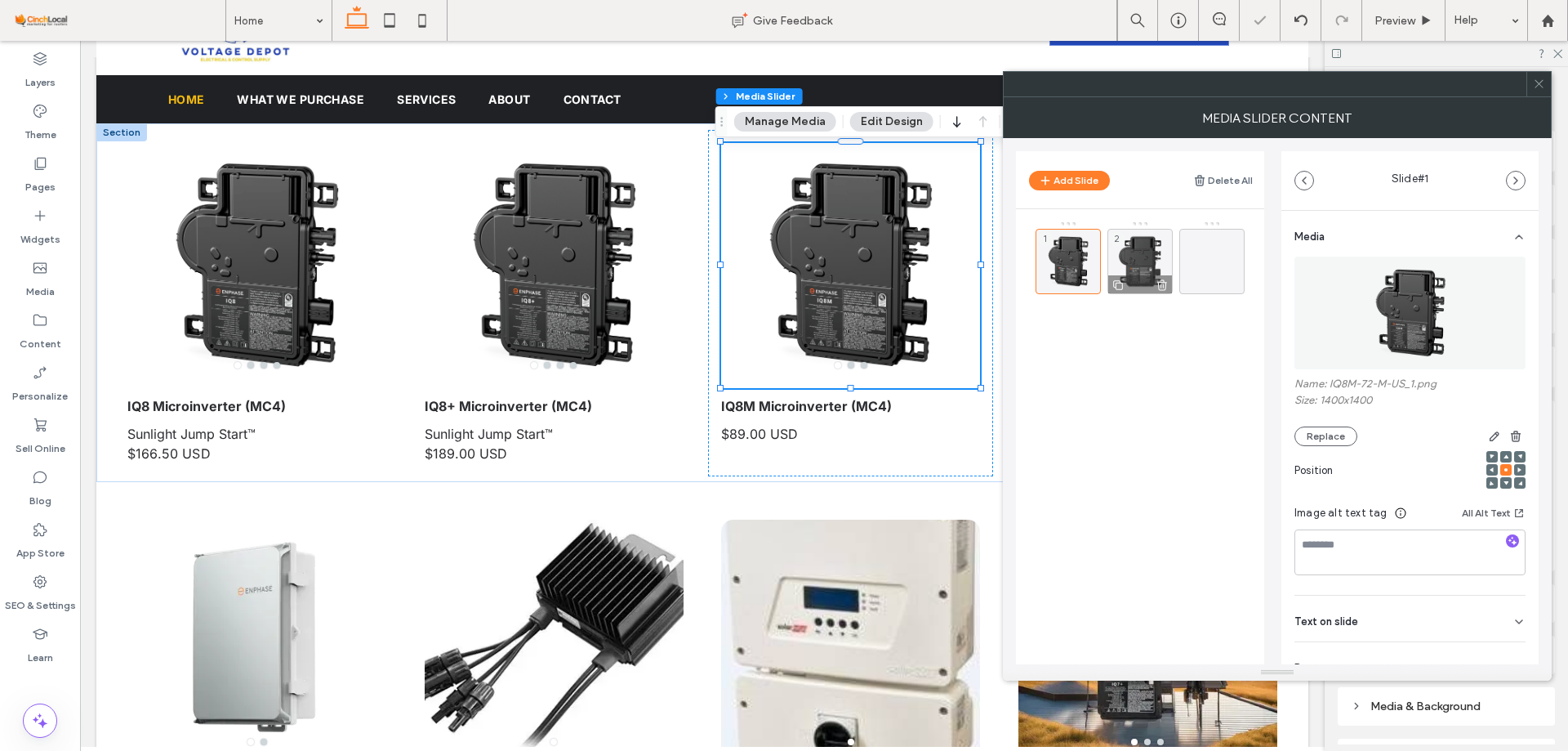
click at [1125, 263] on div "2" at bounding box center [1140, 261] width 66 height 66
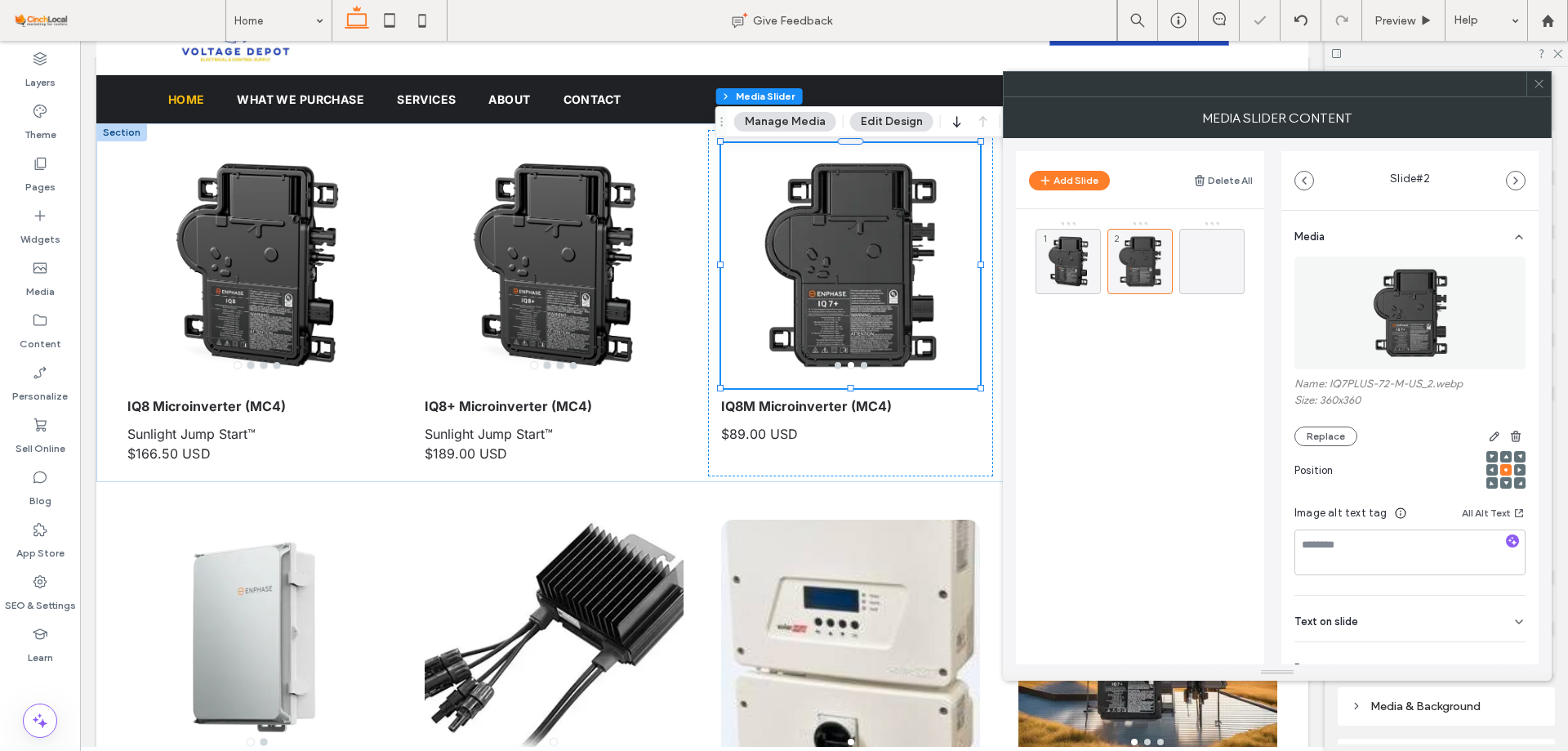
click at [1425, 308] on img at bounding box center [1410, 312] width 113 height 113
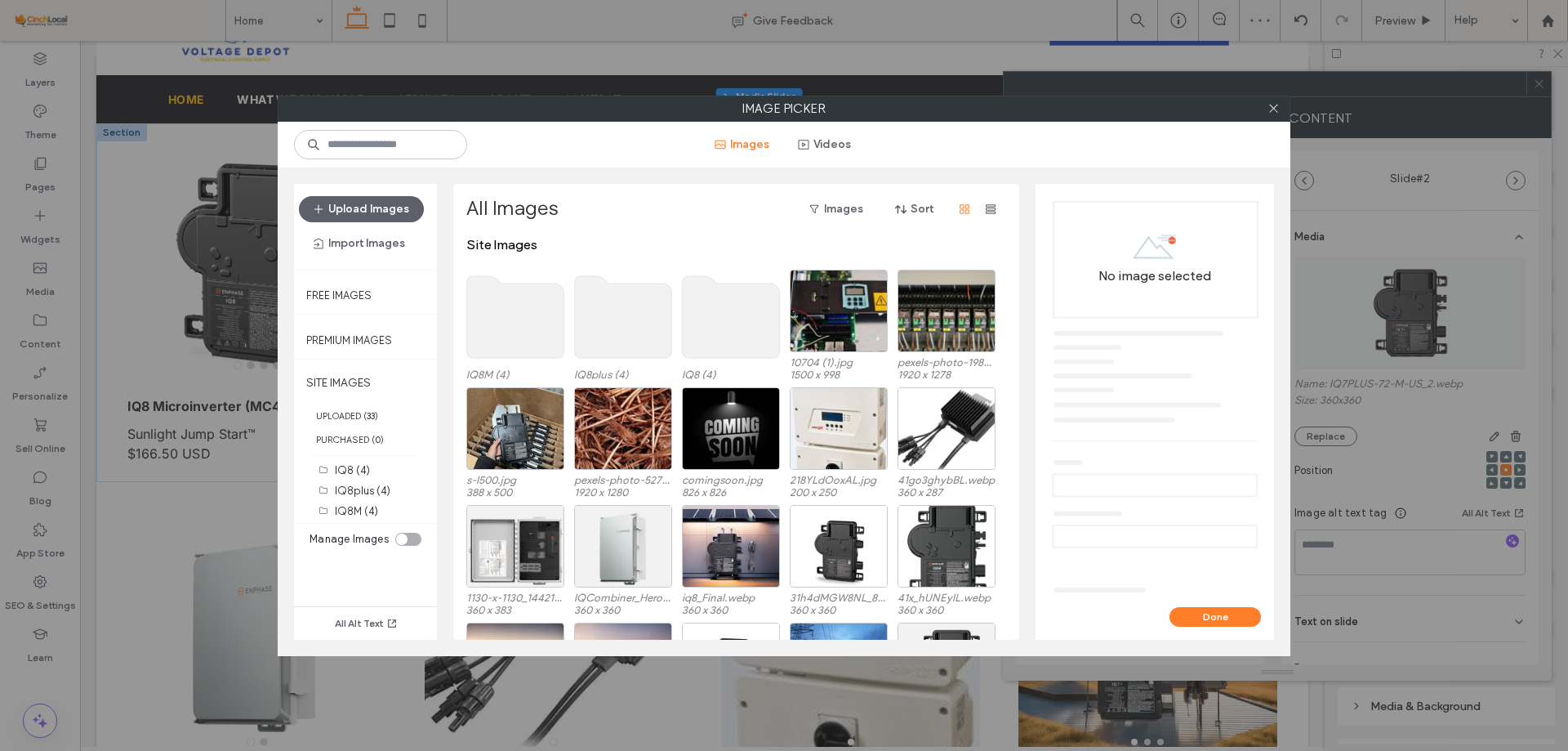
click at [511, 307] on use at bounding box center [515, 316] width 97 height 81
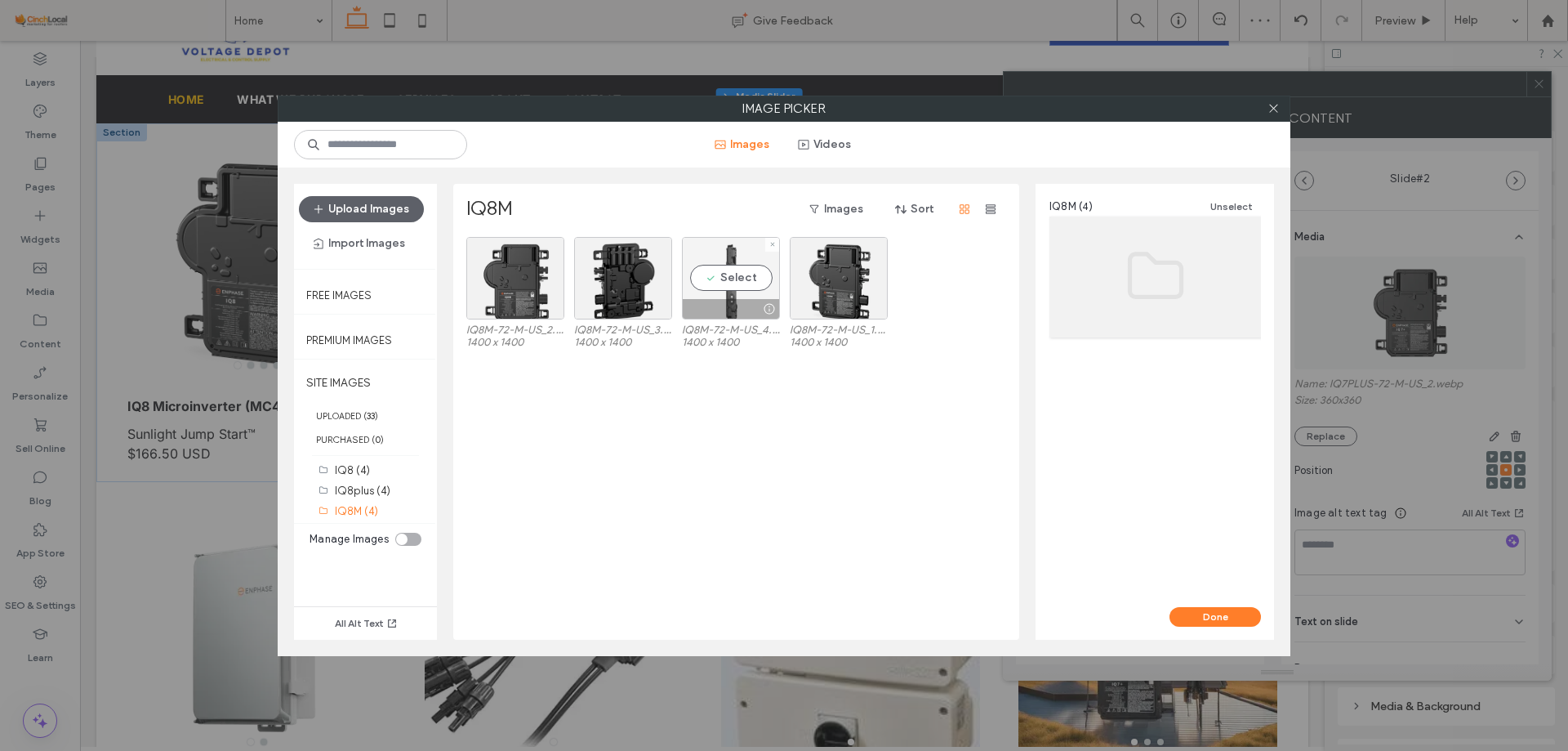
click at [755, 292] on div "Select" at bounding box center [731, 278] width 98 height 82
click at [1209, 608] on button "Done" at bounding box center [1214, 617] width 91 height 20
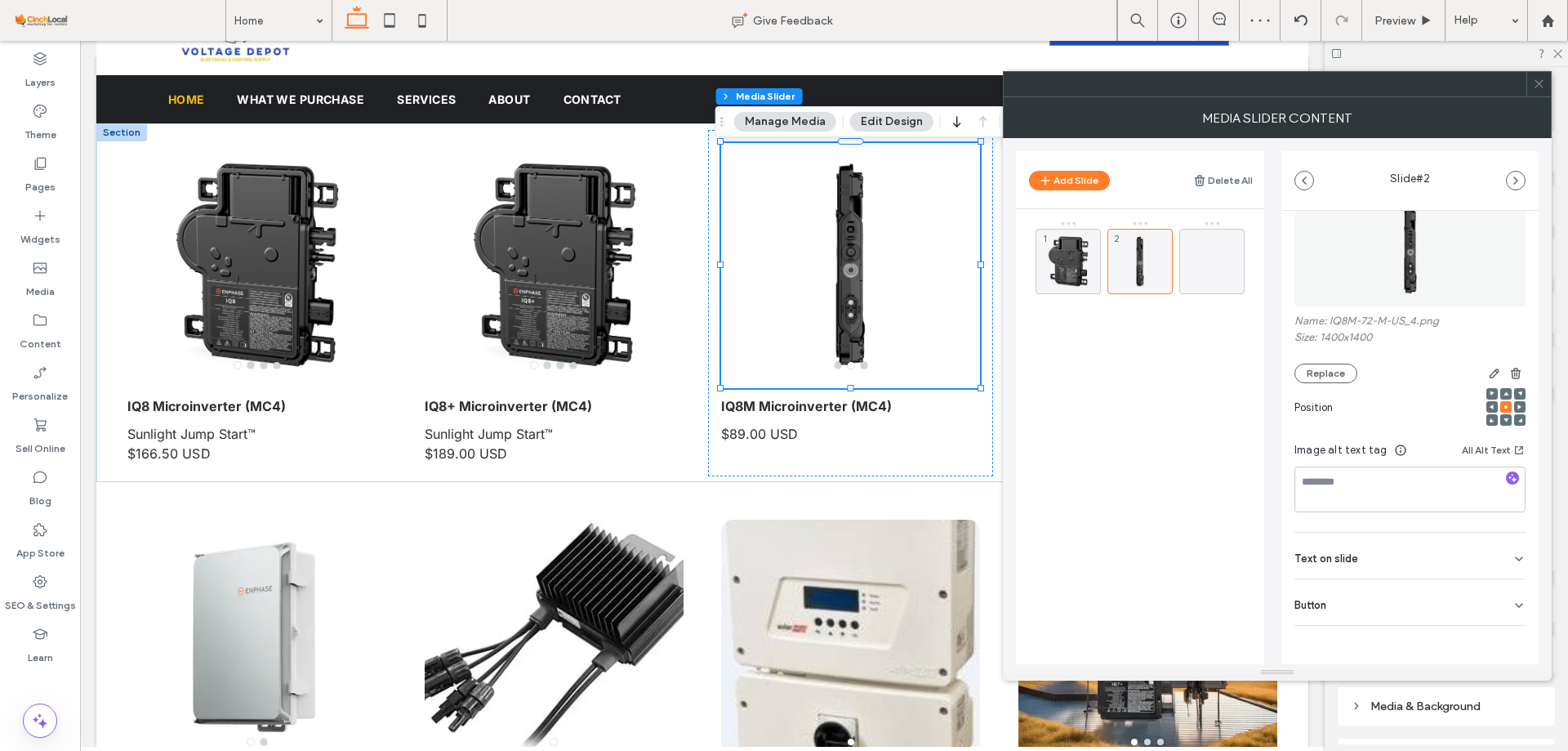
click at [1453, 608] on div "Button" at bounding box center [1410, 601] width 231 height 46
click at [1116, 288] on use at bounding box center [1118, 285] width 10 height 10
click at [1083, 327] on div "4" at bounding box center [1069, 350] width 66 height 66
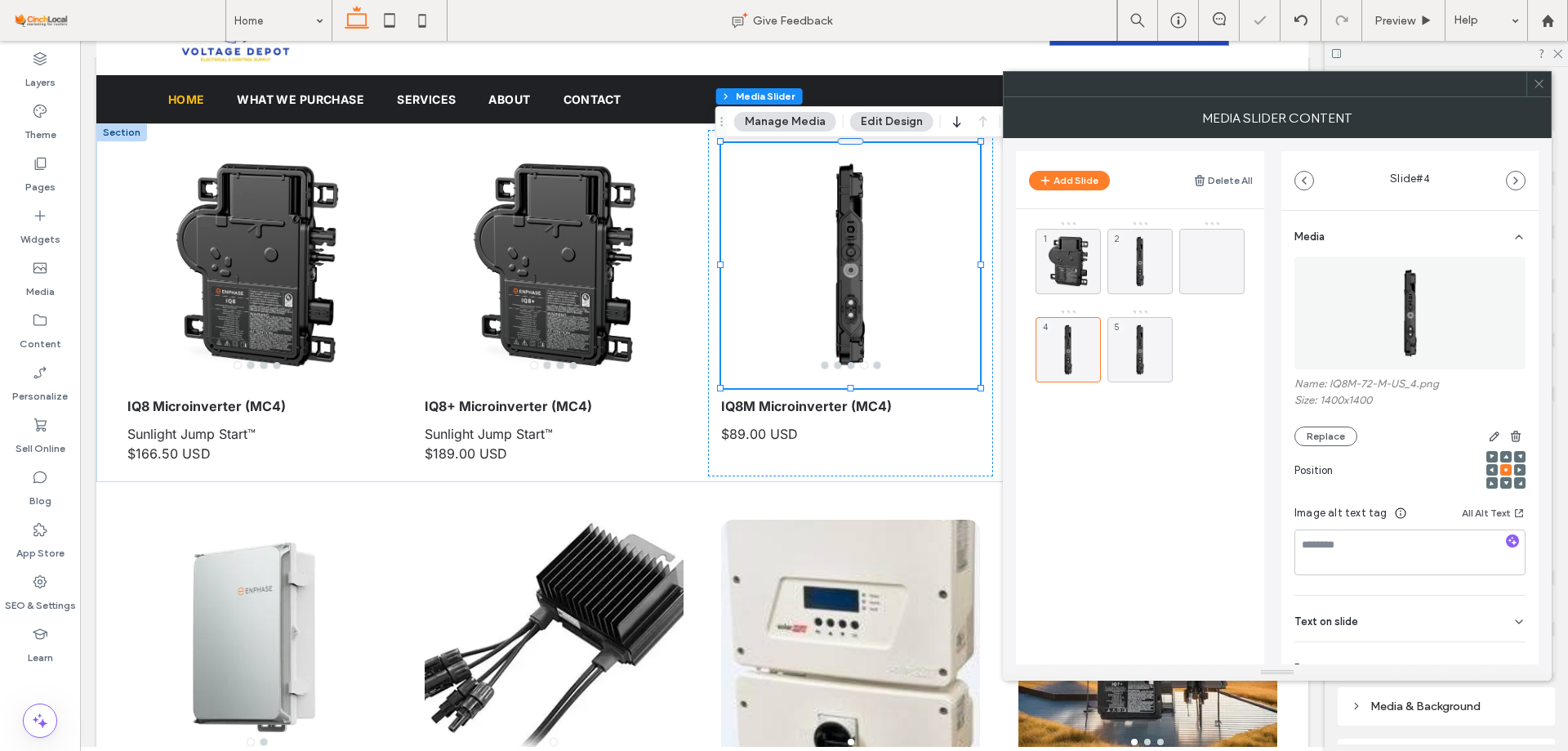
click at [1416, 309] on img at bounding box center [1410, 312] width 113 height 113
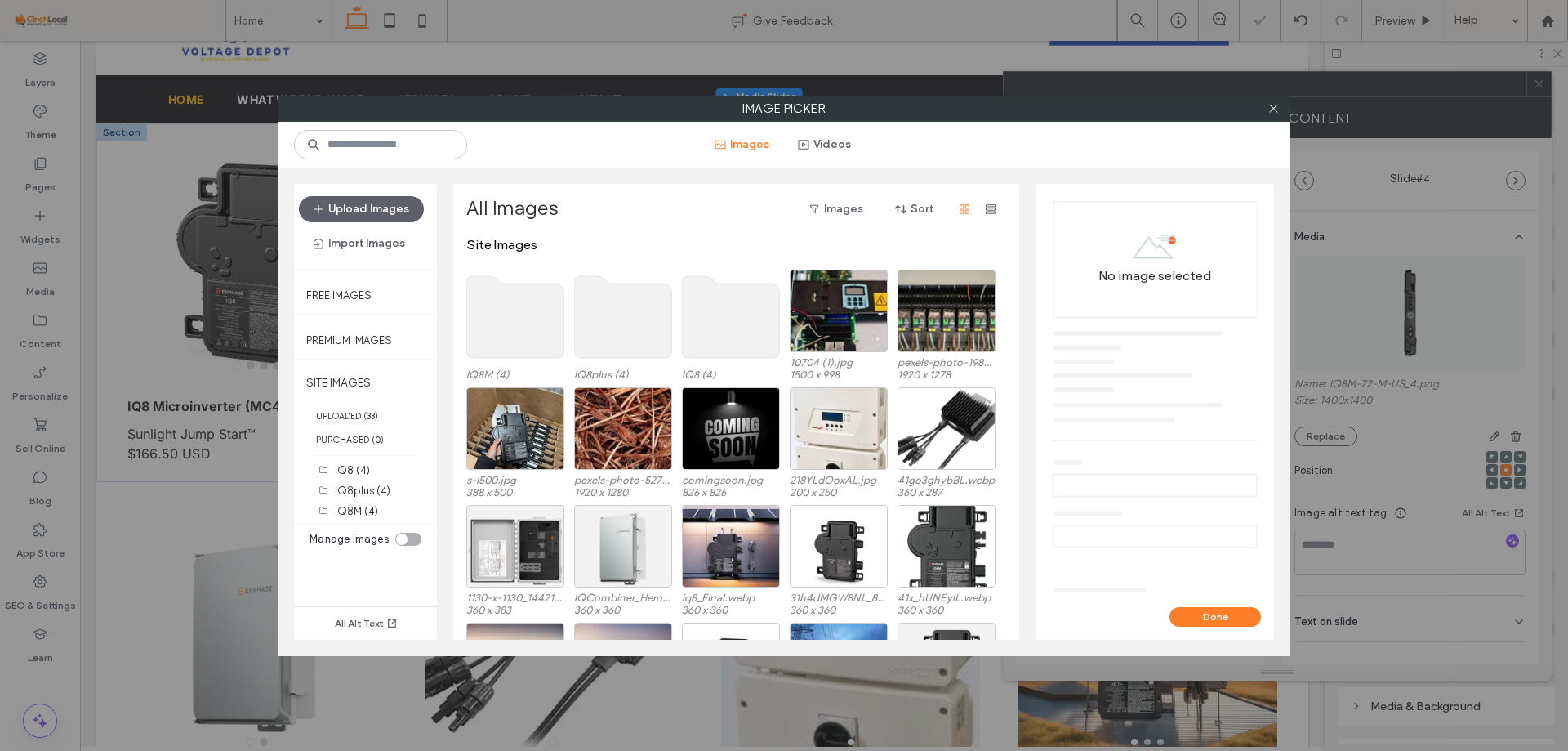
click at [514, 324] on use at bounding box center [515, 316] width 97 height 81
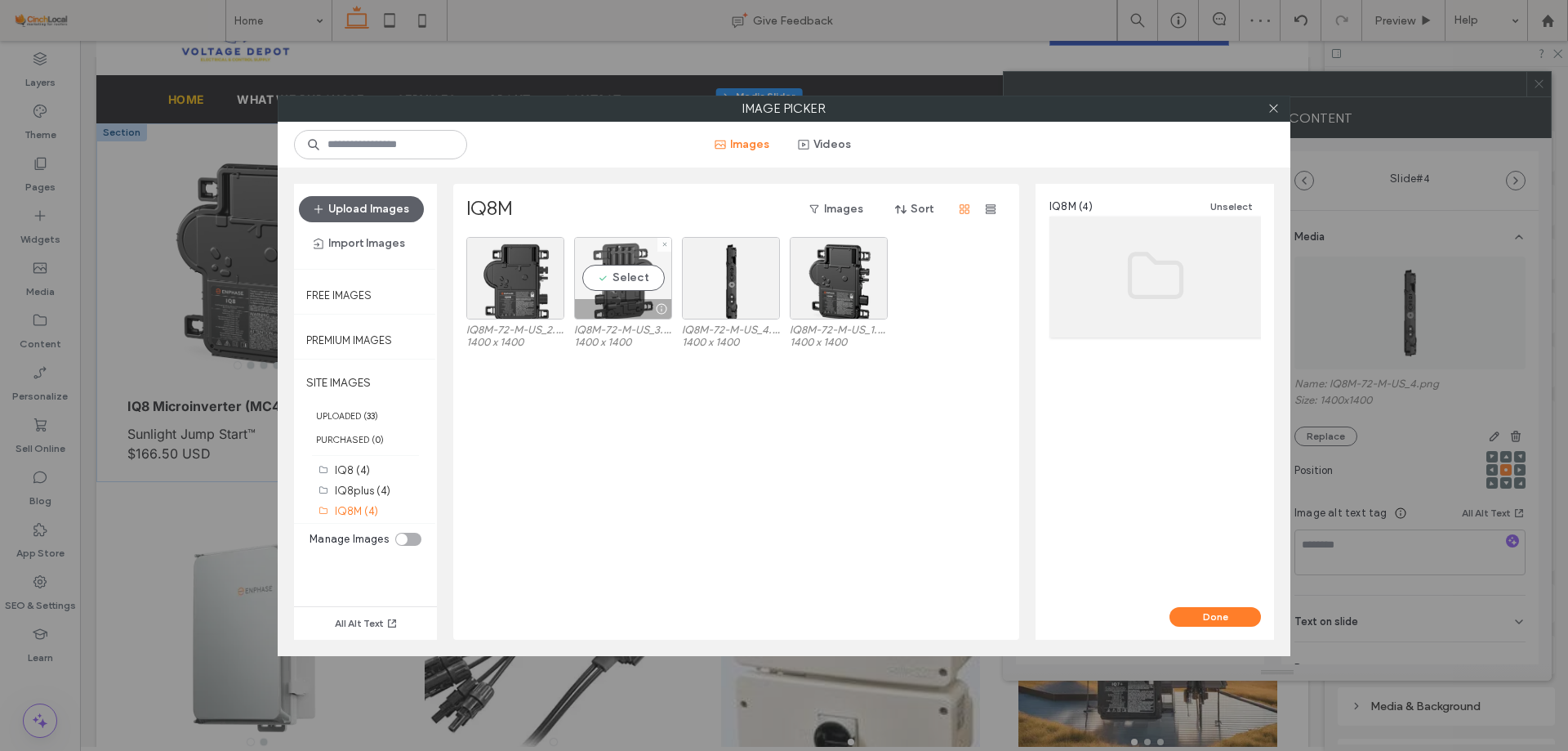
click at [642, 292] on div "Select" at bounding box center [623, 278] width 98 height 82
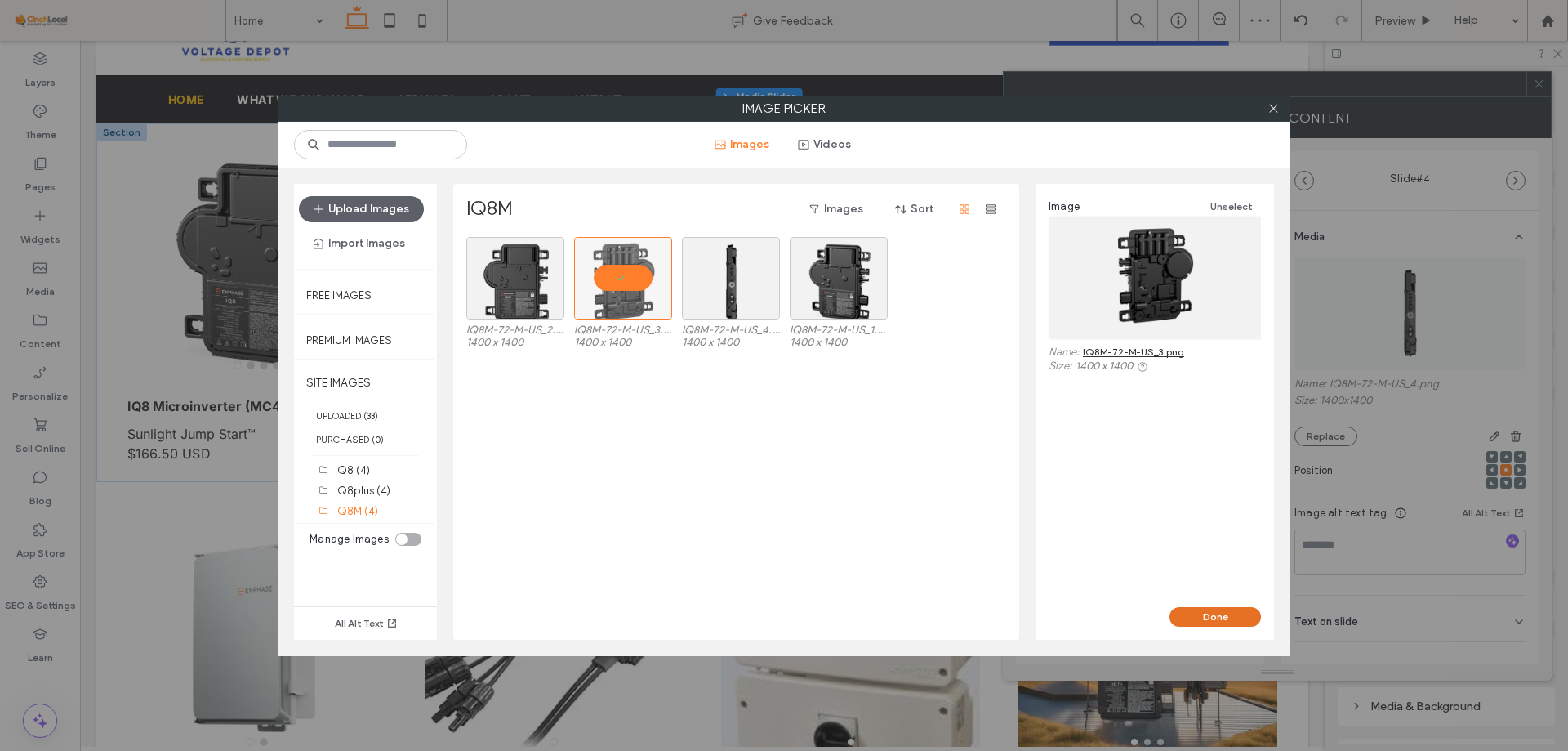
click at [1198, 621] on button "Done" at bounding box center [1214, 617] width 91 height 20
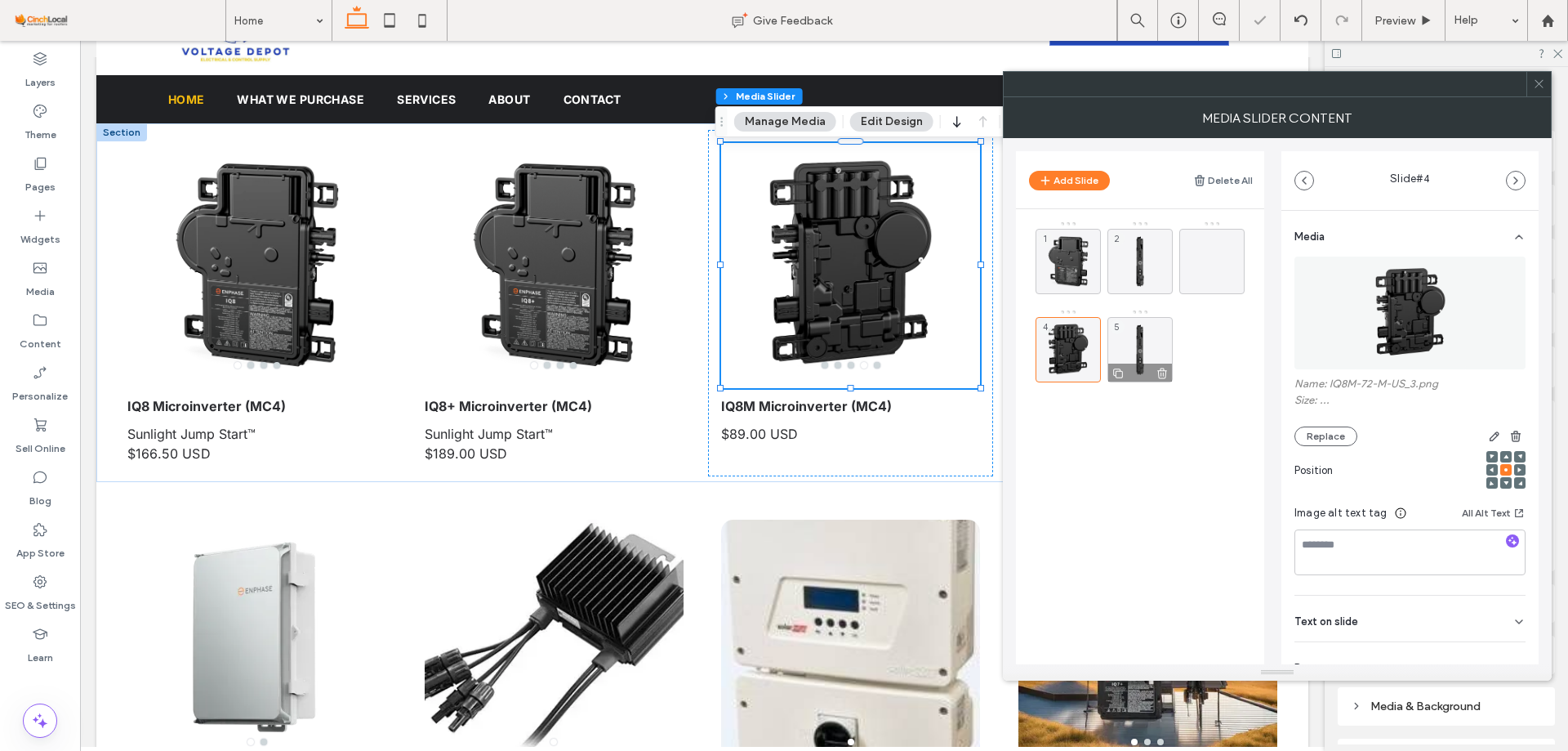
click at [1145, 359] on div "5" at bounding box center [1140, 350] width 66 height 66
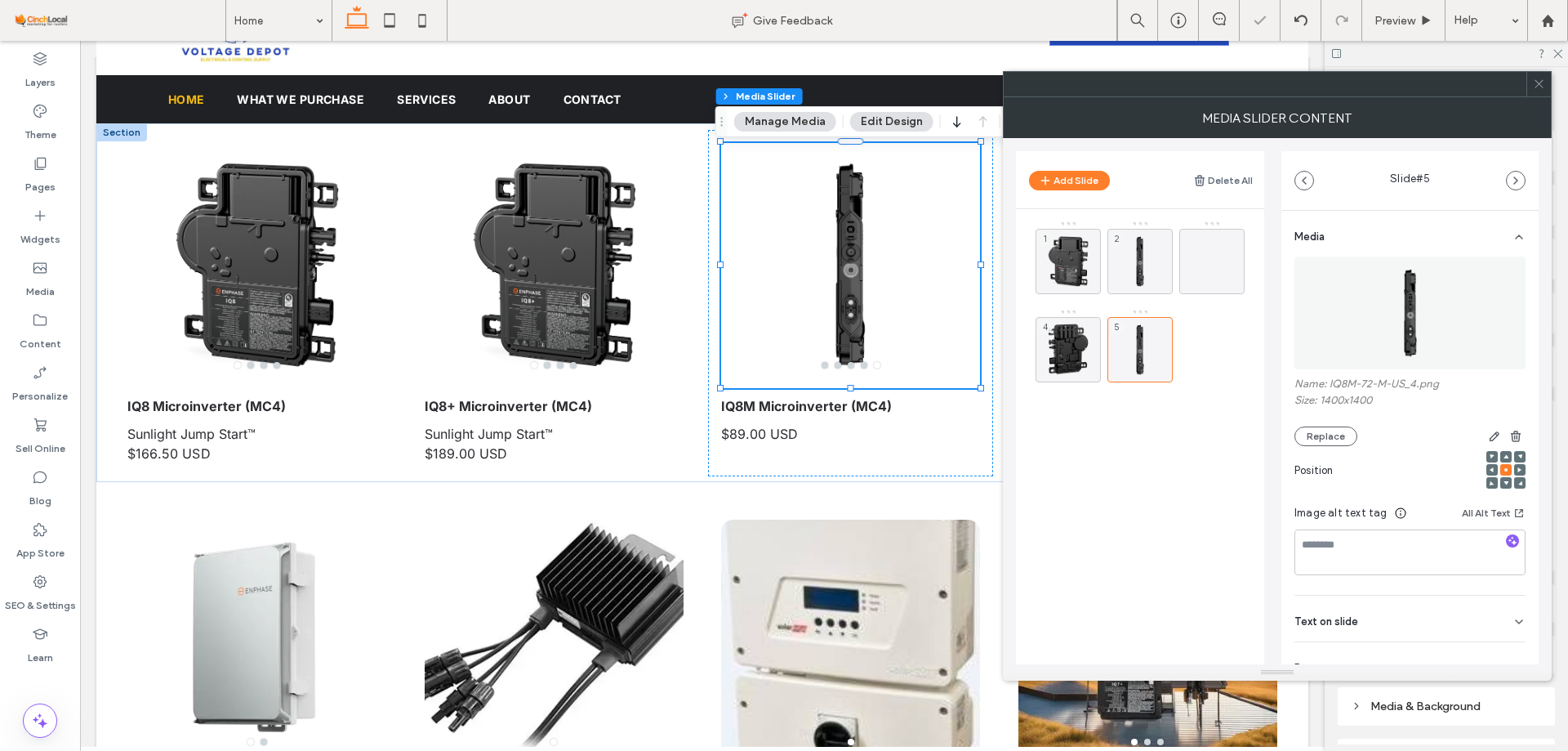
click at [1376, 340] on img at bounding box center [1410, 312] width 113 height 113
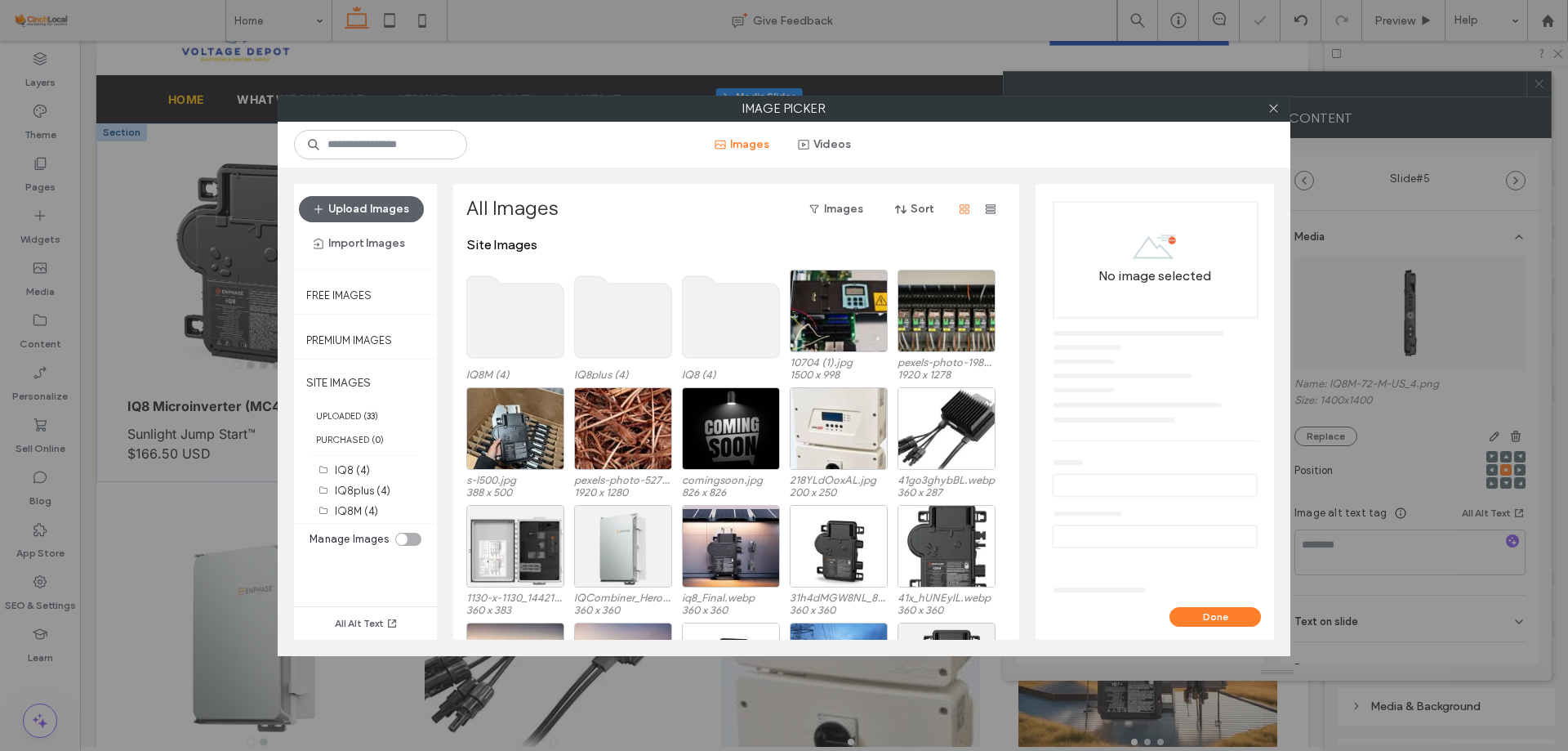
click at [475, 315] on use at bounding box center [515, 316] width 97 height 81
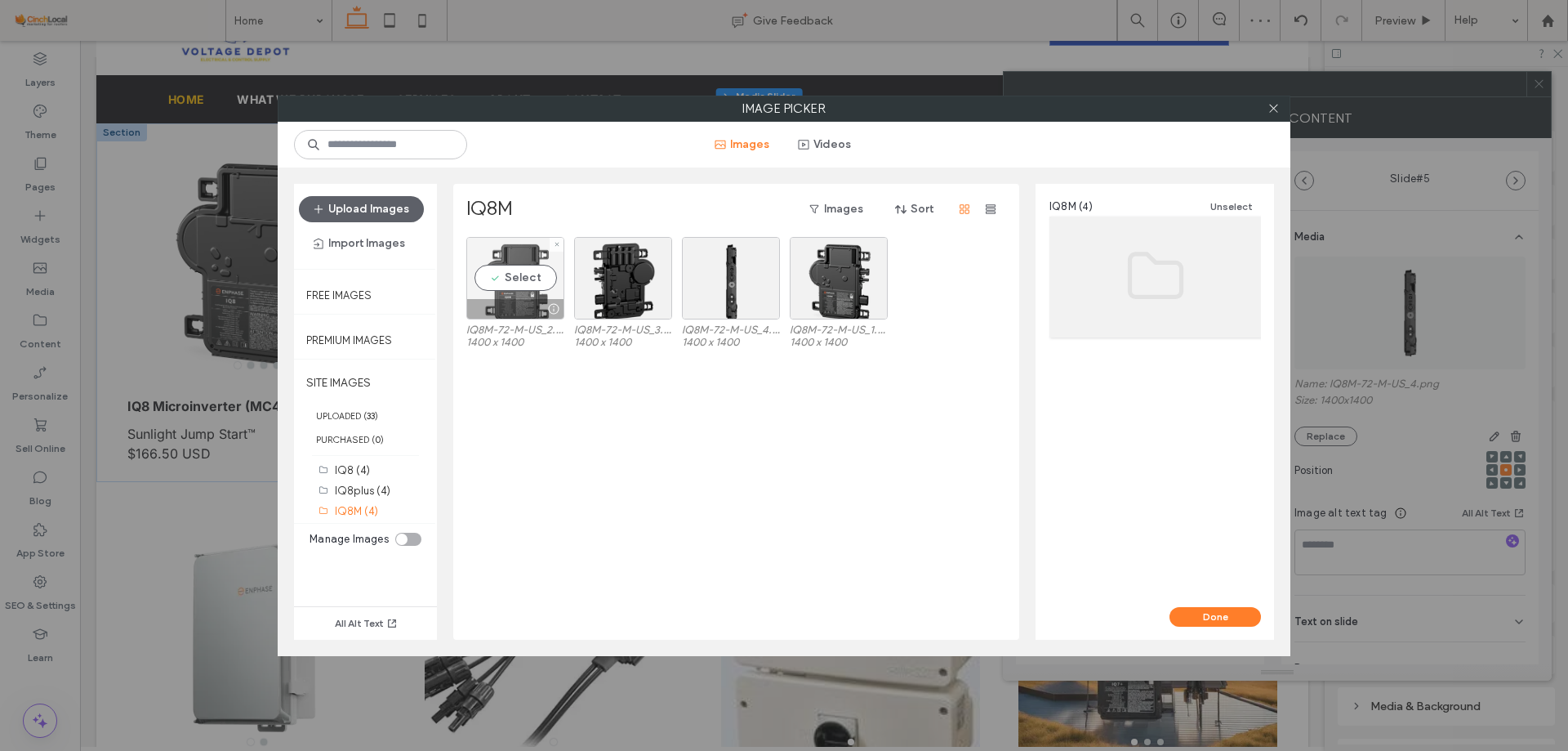
click at [513, 299] on div at bounding box center [515, 308] width 96 height 20
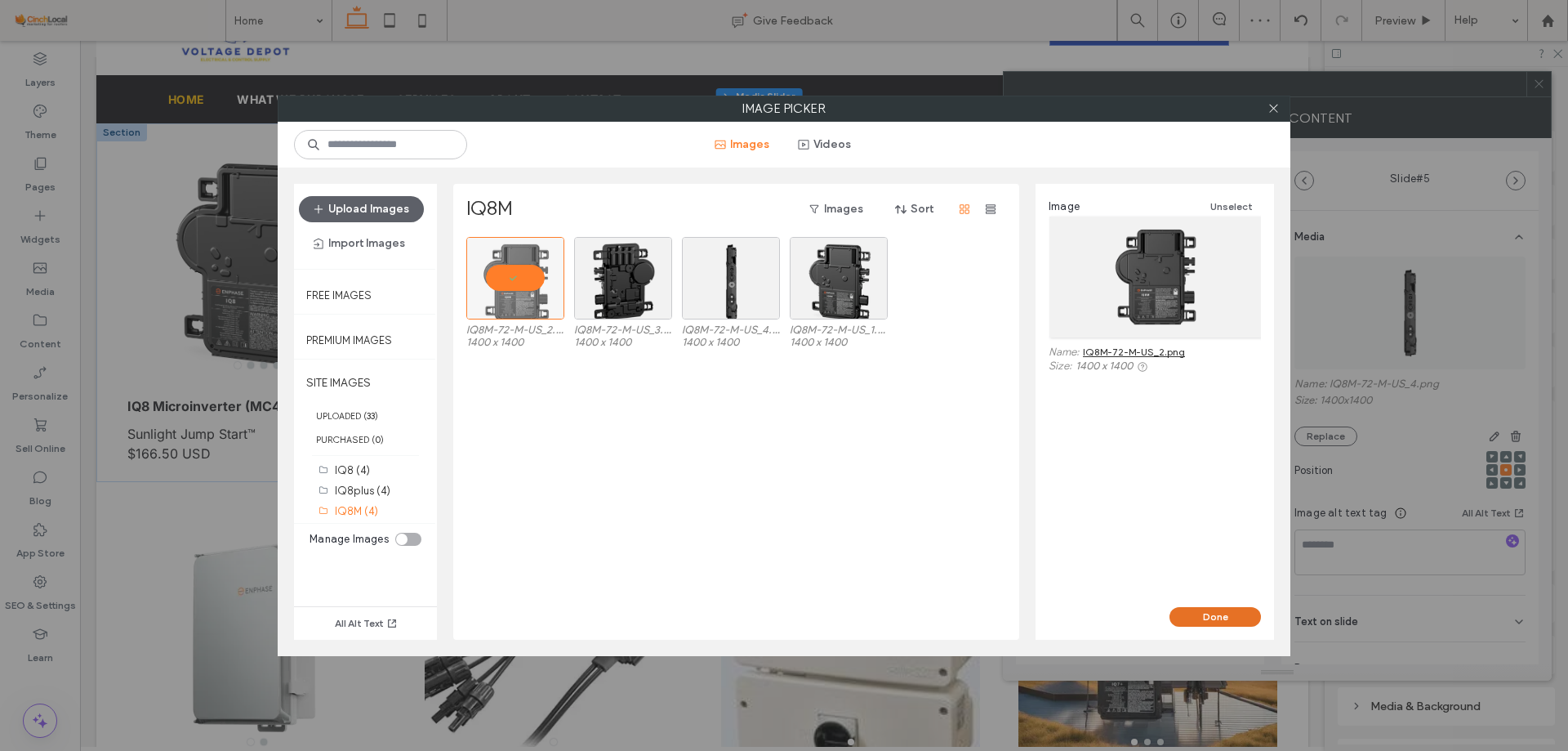
click at [1201, 609] on button "Done" at bounding box center [1214, 617] width 91 height 20
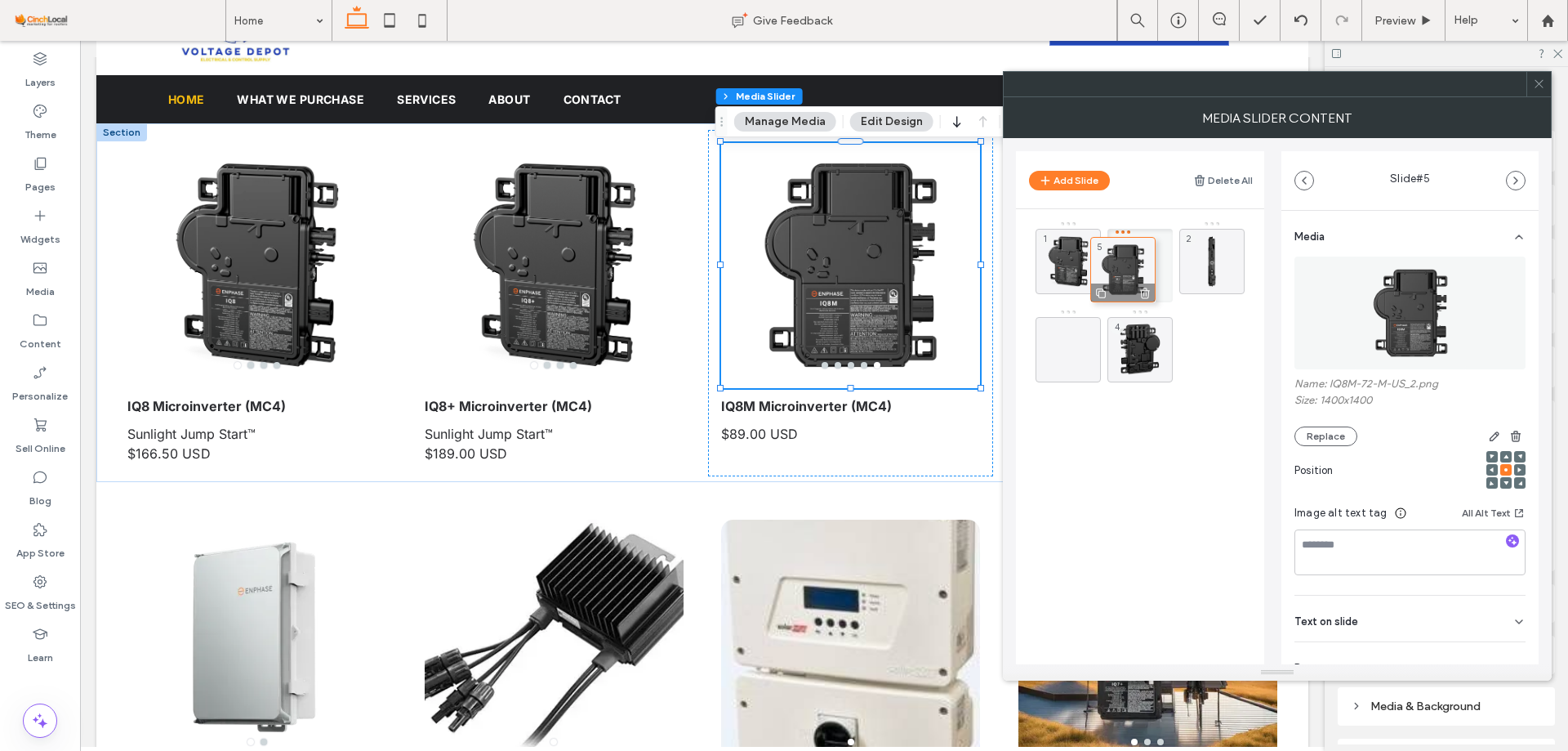
drag, startPoint x: 1139, startPoint y: 349, endPoint x: 1121, endPoint y: 259, distance: 91.8
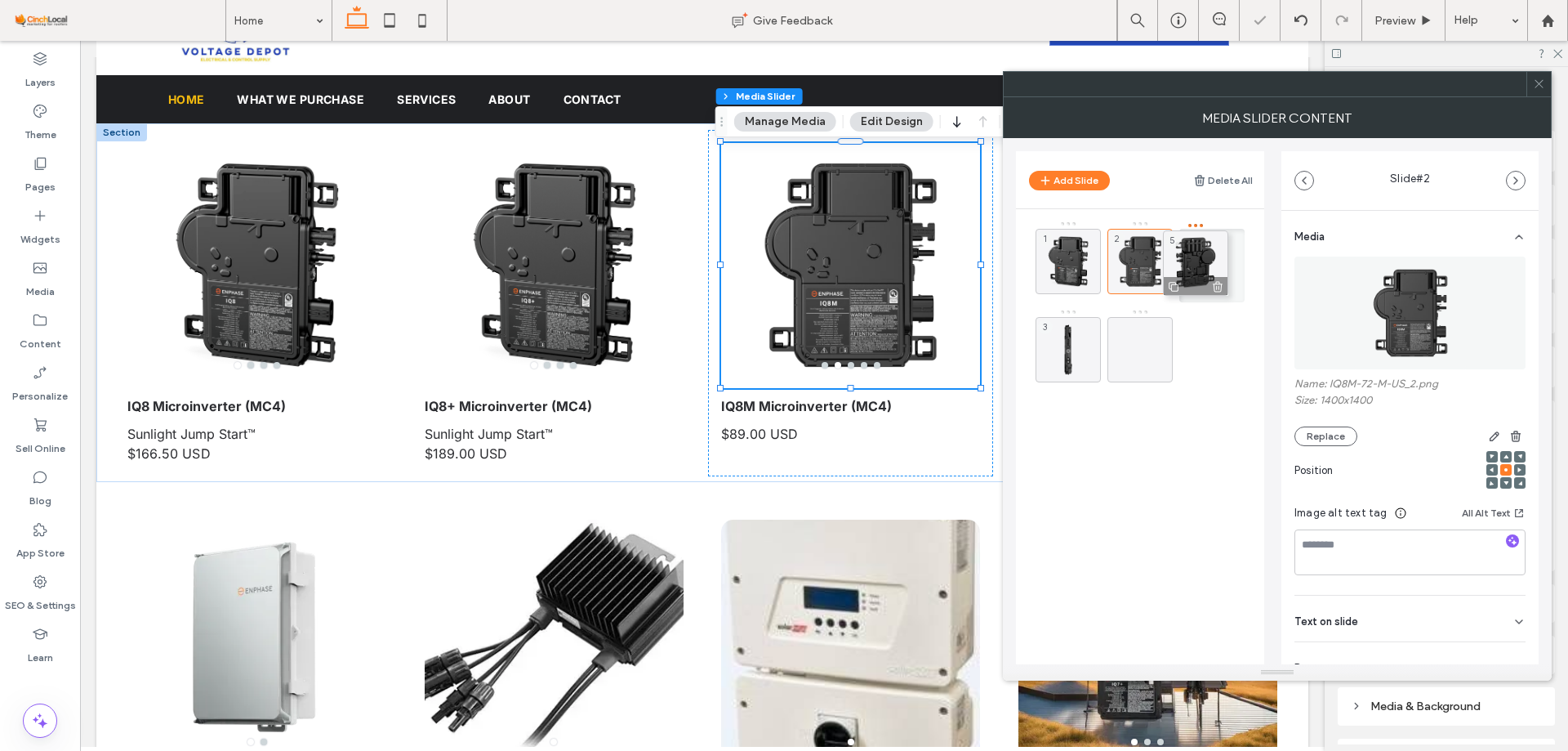
drag, startPoint x: 1144, startPoint y: 353, endPoint x: 1199, endPoint y: 267, distance: 102.1
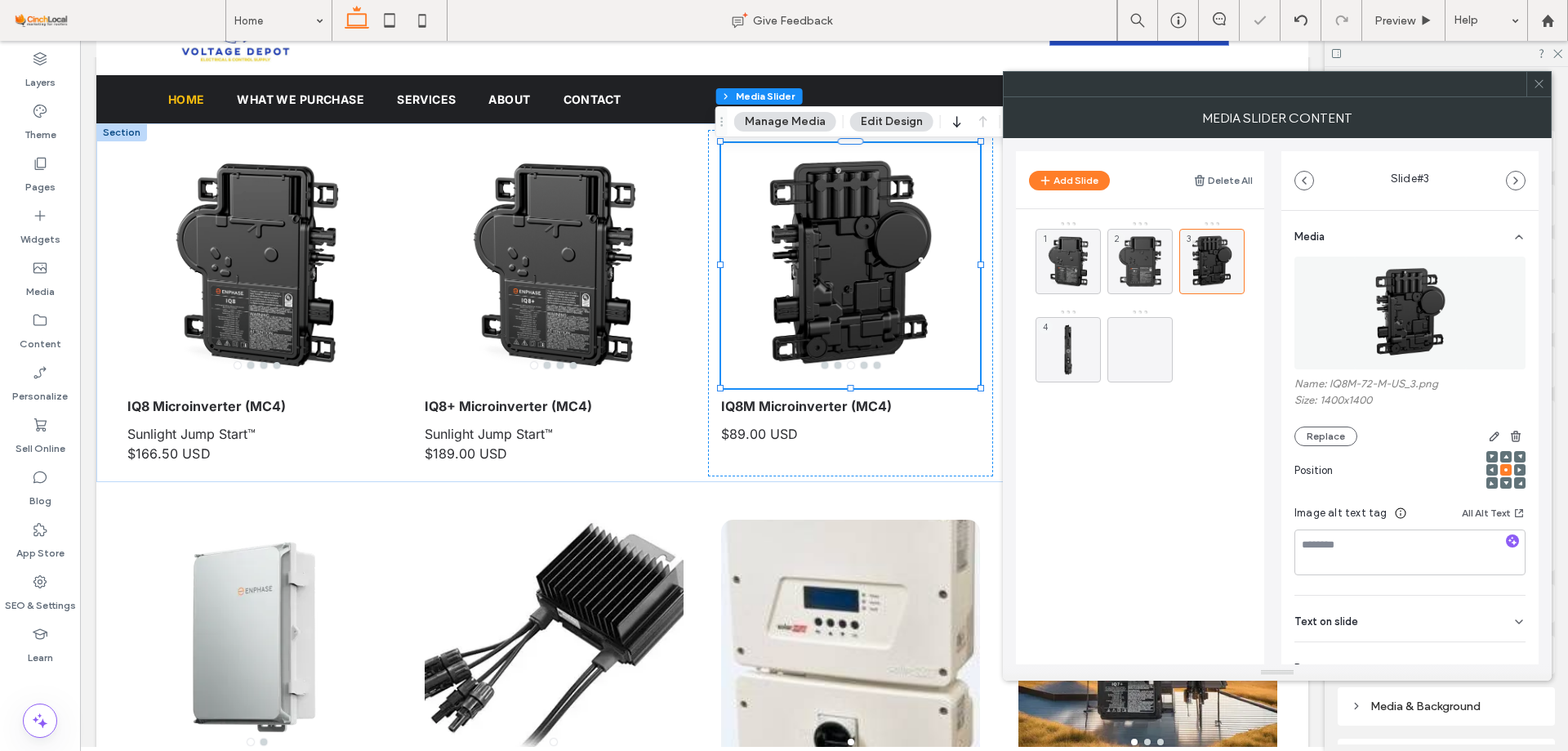
click at [1174, 506] on main "1 2 3 4" at bounding box center [1141, 471] width 249 height 524
click at [1539, 83] on icon at bounding box center [1540, 83] width 13 height 13
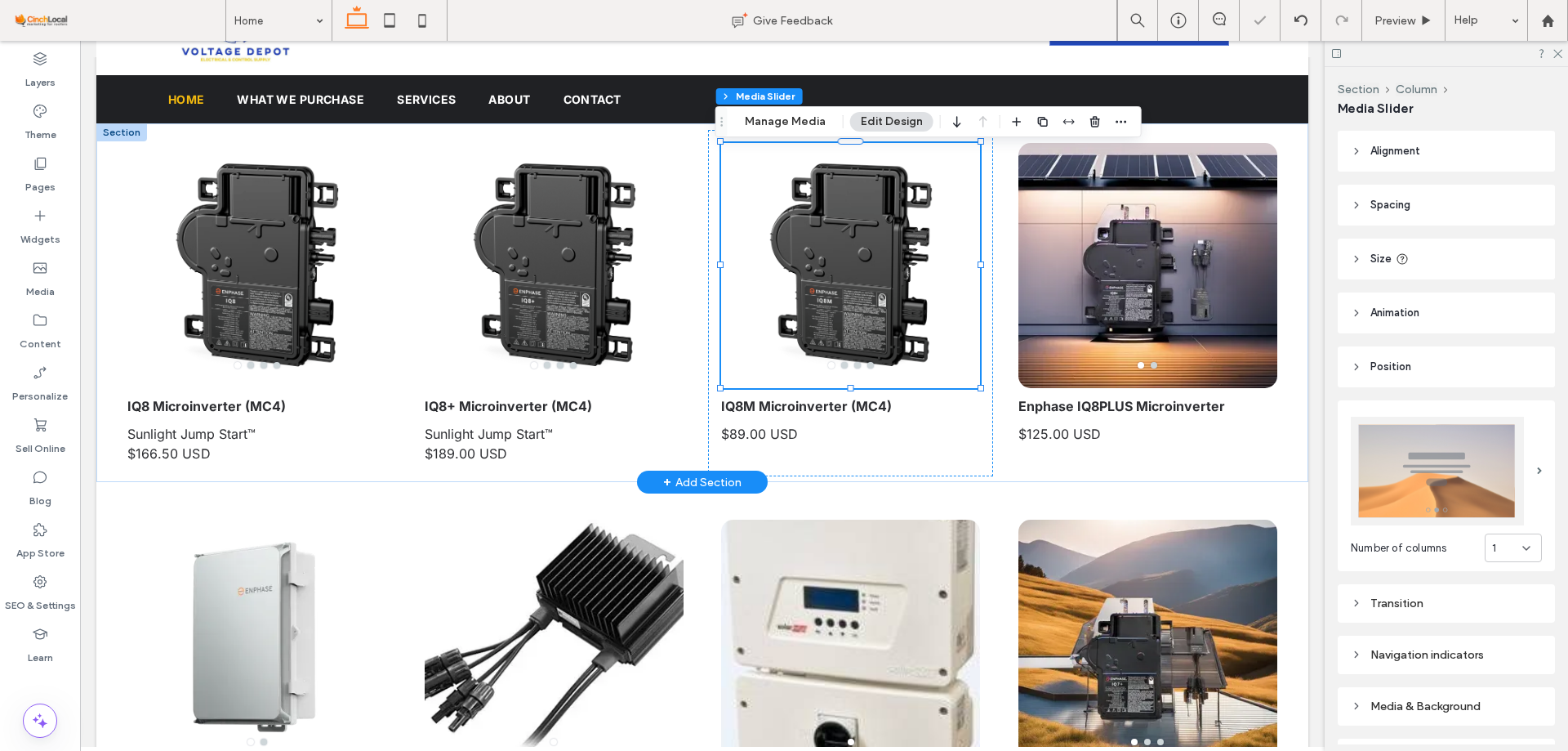
click at [858, 311] on div at bounding box center [851, 275] width 259 height 167
click at [1129, 414] on p "Enphase IQ8PLUS Microinverter" at bounding box center [1148, 406] width 259 height 20
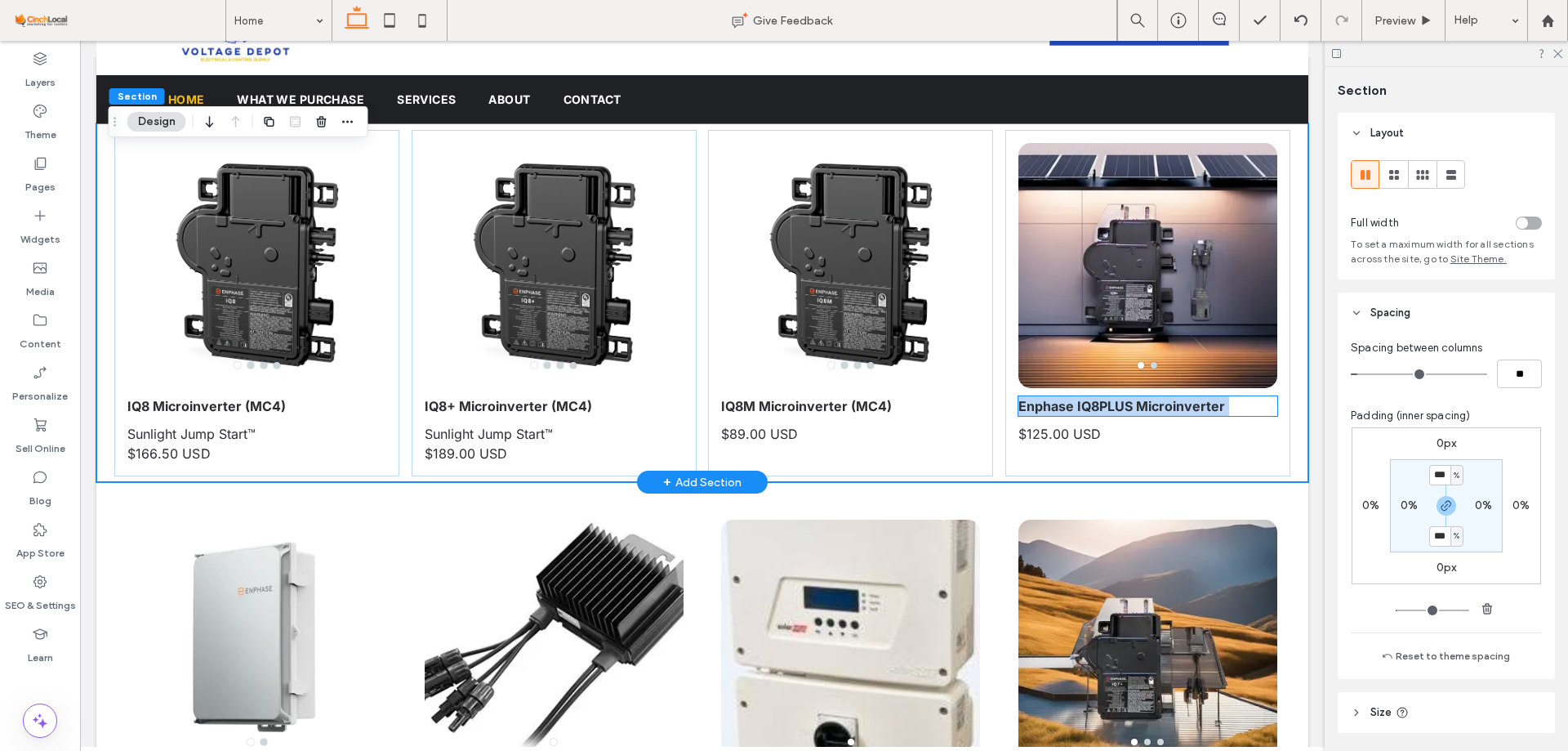
click at [1129, 414] on p "Enphase IQ8PLUS Microinverter" at bounding box center [1148, 406] width 259 height 20
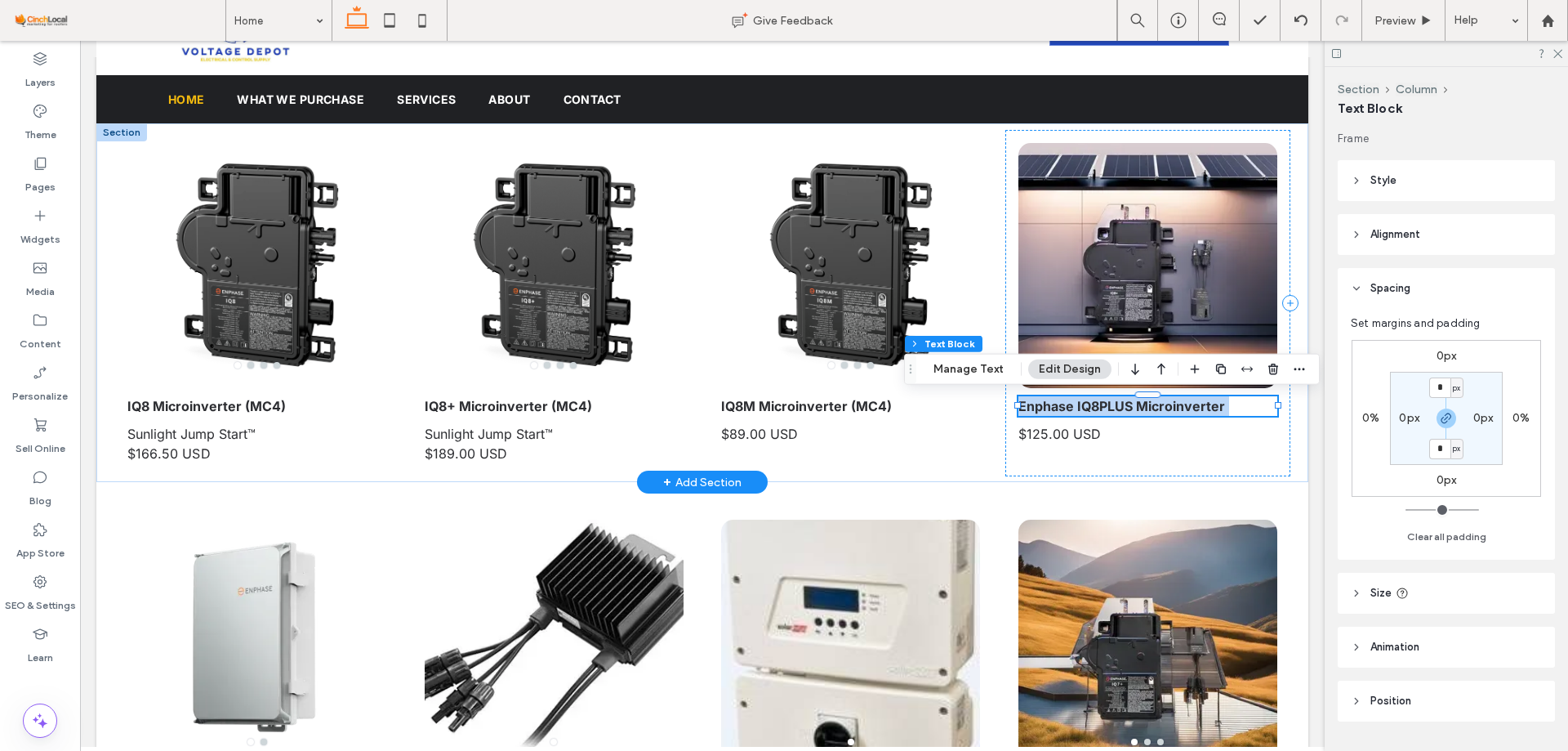
click at [1126, 403] on strong "Enphase IQ8PLUS Microinverter" at bounding box center [1121, 405] width 207 height 17
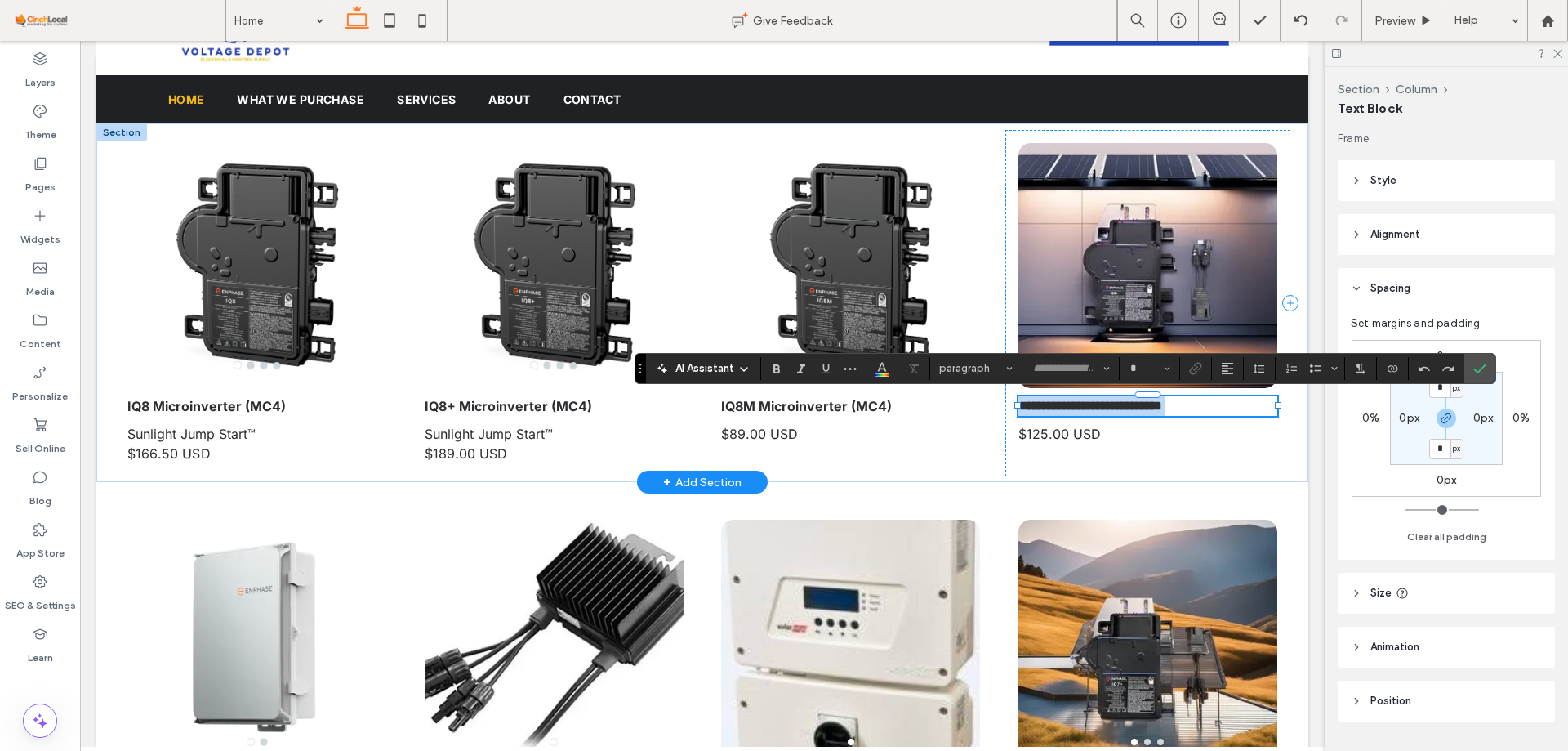
type input "*****"
type input "**"
click at [1126, 403] on strong "**********" at bounding box center [1090, 405] width 144 height 13
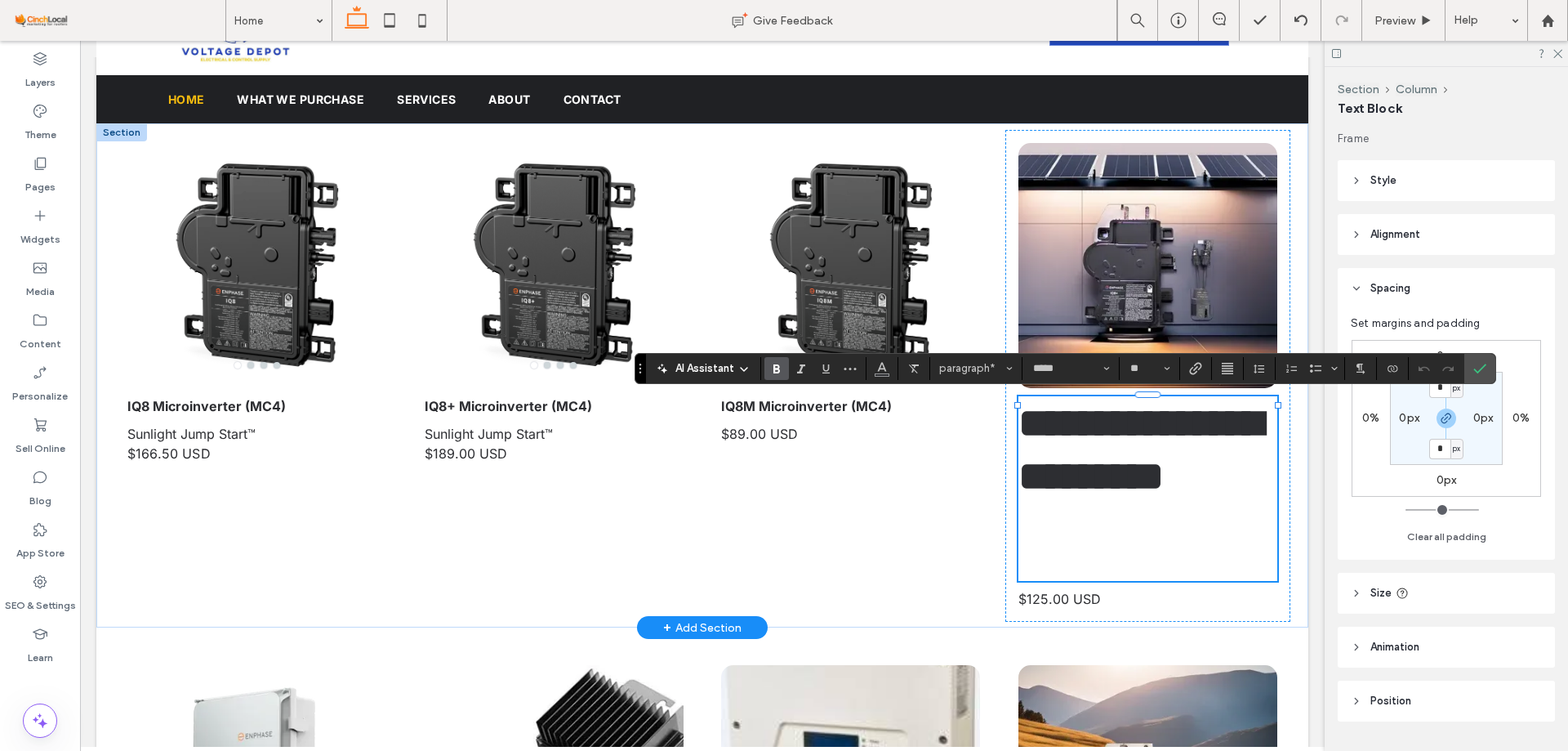
scroll to position [0, 0]
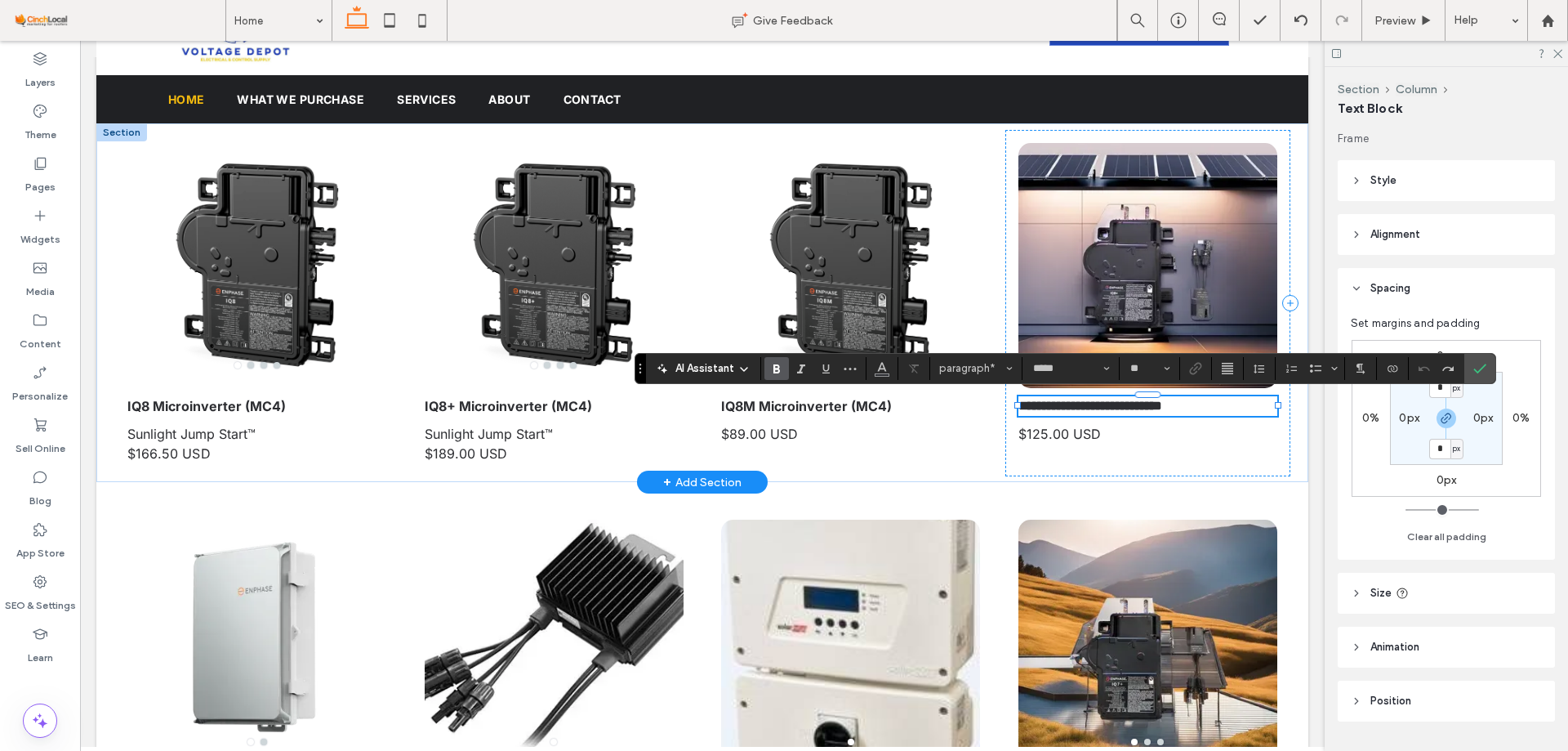
click at [1113, 406] on strong "**********" at bounding box center [1090, 405] width 144 height 13
click at [736, 435] on span "$89.00 USD" at bounding box center [760, 434] width 76 height 17
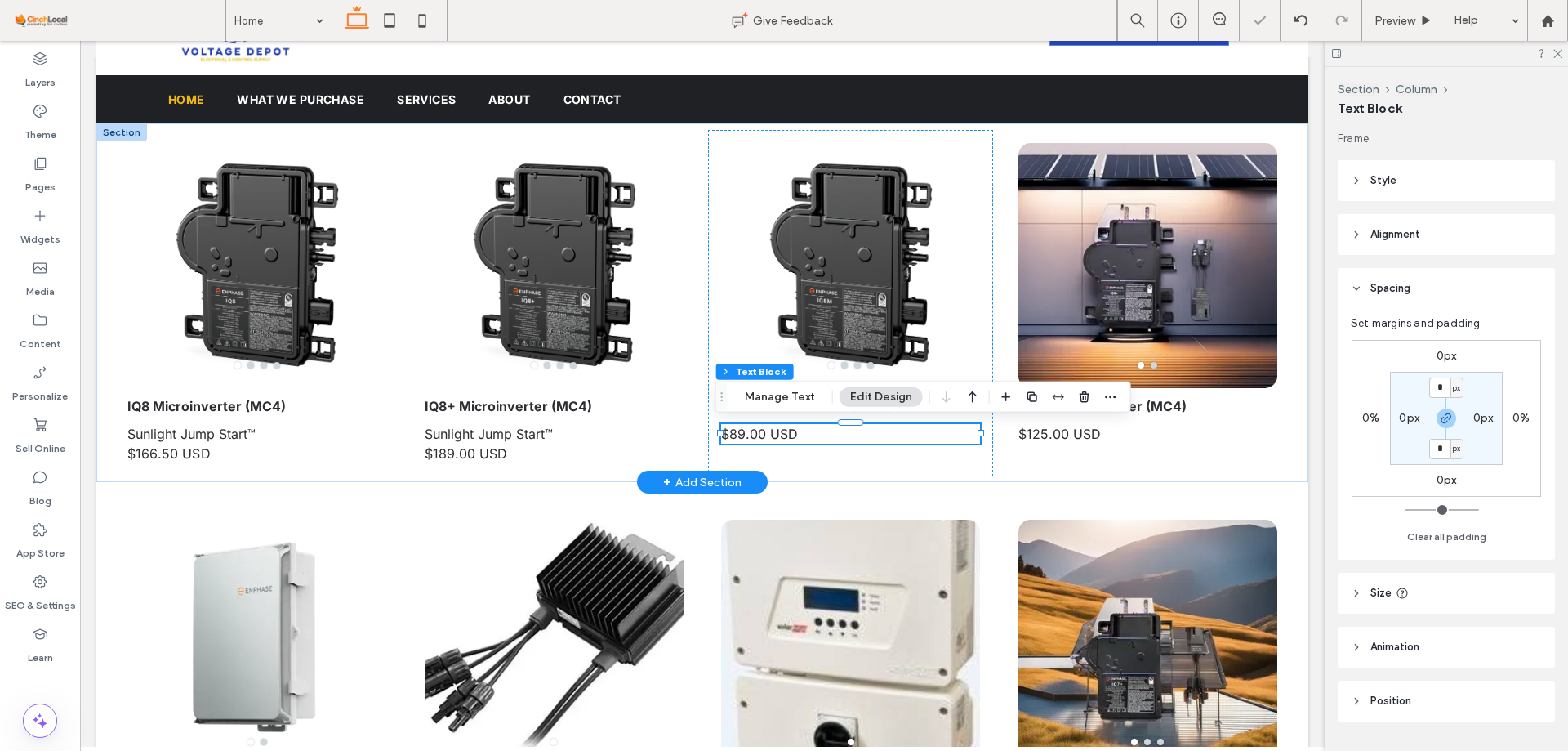
click at [727, 435] on span "$89.00 USD" at bounding box center [760, 434] width 76 height 17
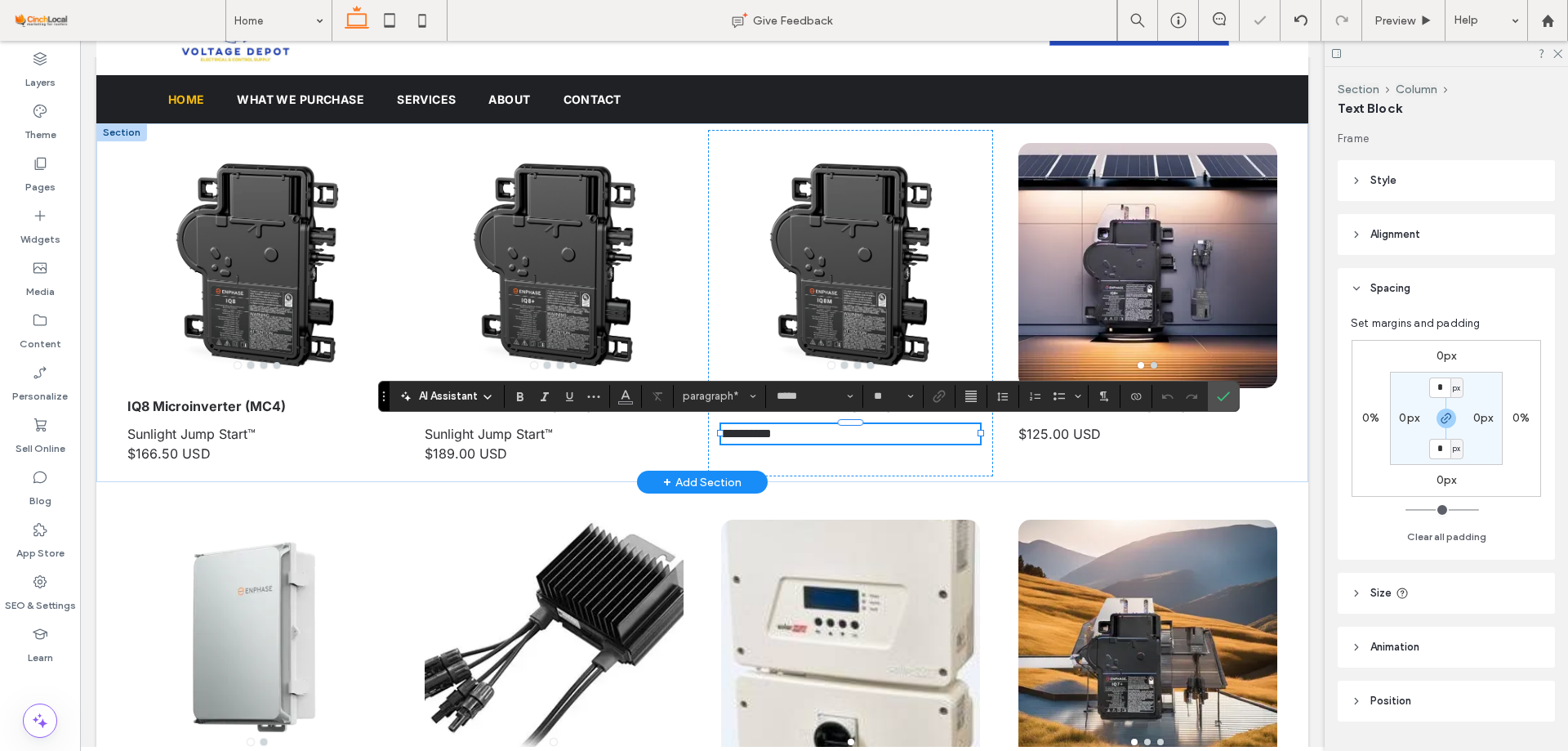
click at [725, 435] on span "**********" at bounding box center [747, 433] width 51 height 13
click at [1049, 436] on span "$125.00 USD" at bounding box center [1060, 434] width 82 height 17
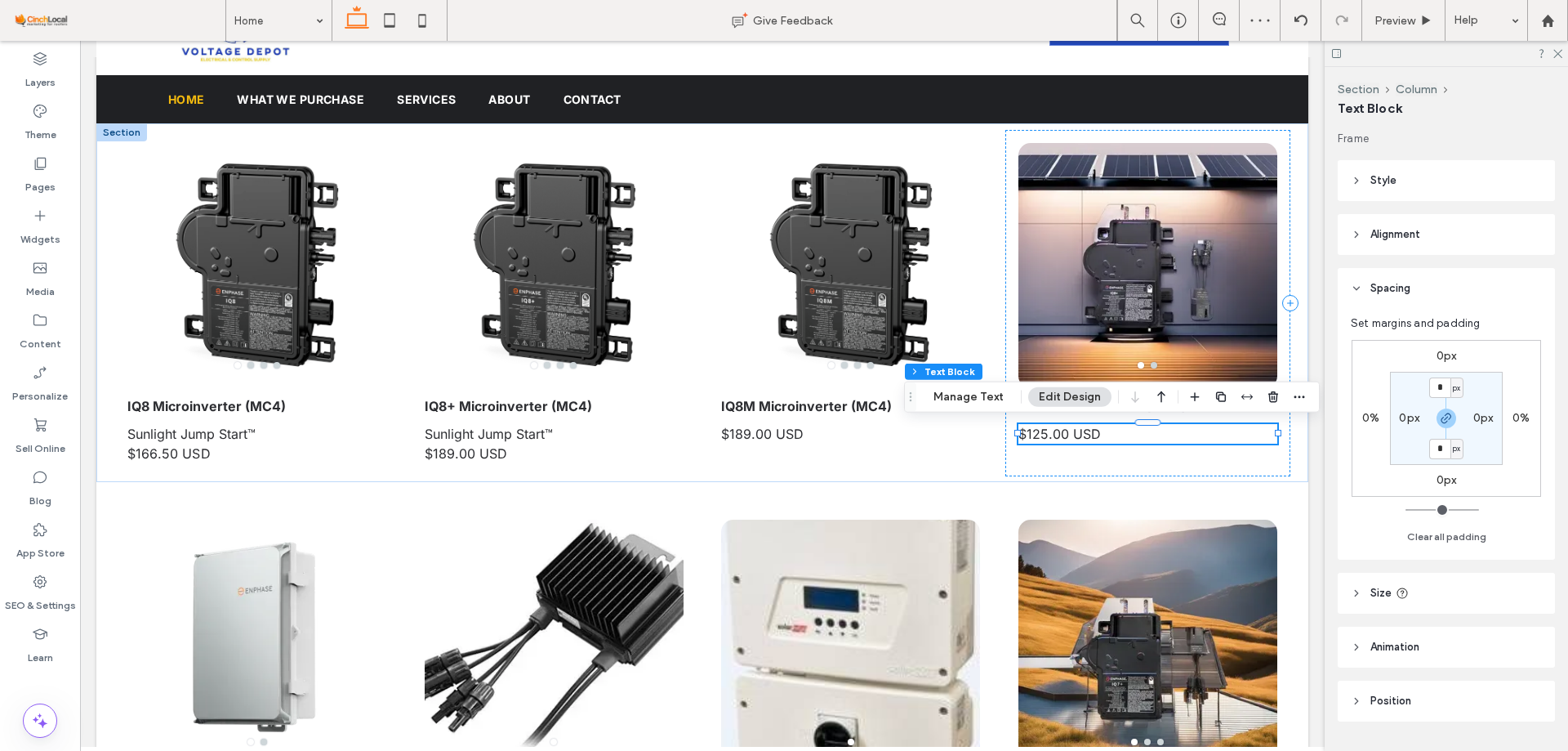
click at [1039, 438] on span "$125.00 USD" at bounding box center [1060, 434] width 82 height 17
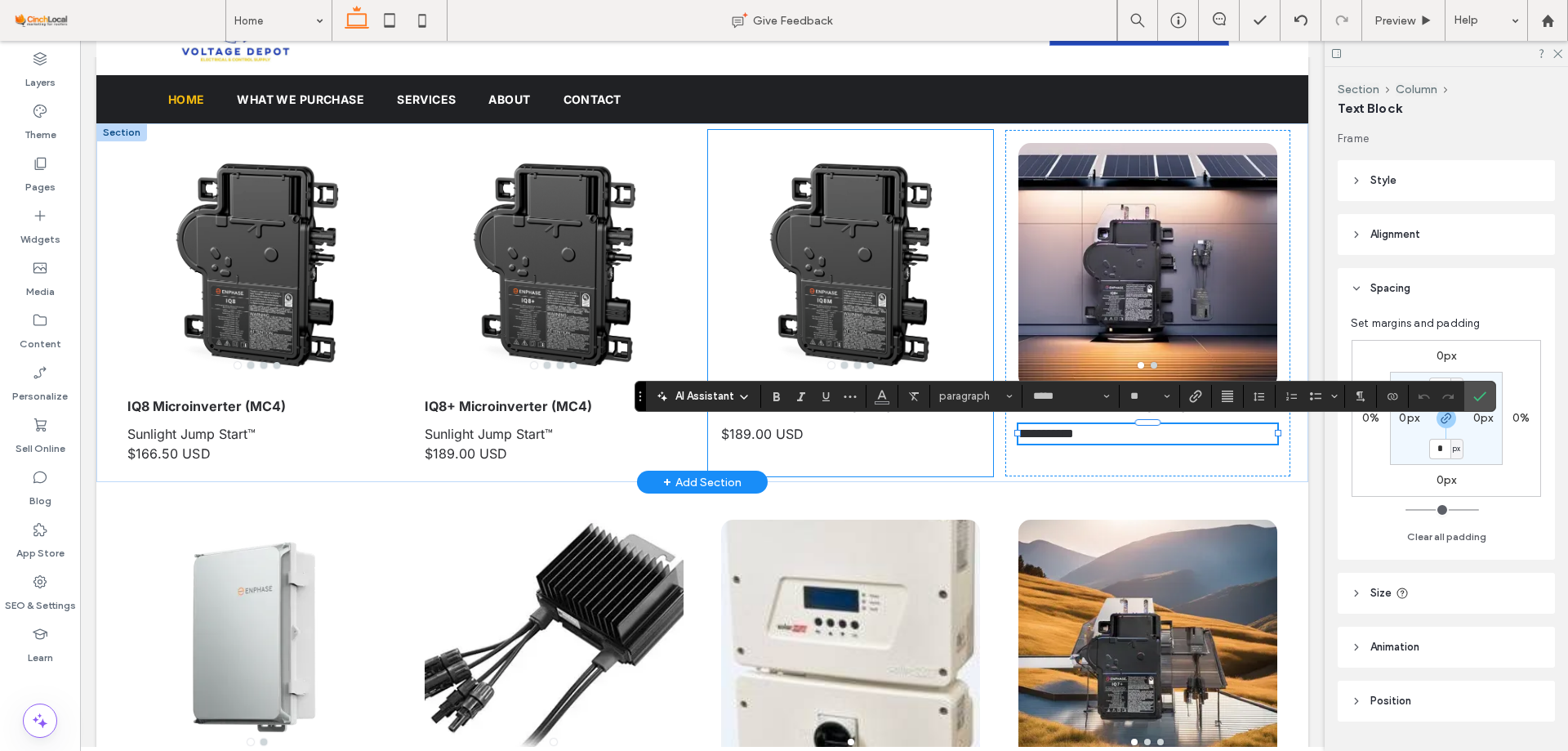
click at [959, 473] on div "a a a a IQ8M Microinverter (MC4) $189.00 USD" at bounding box center [850, 304] width 285 height 347
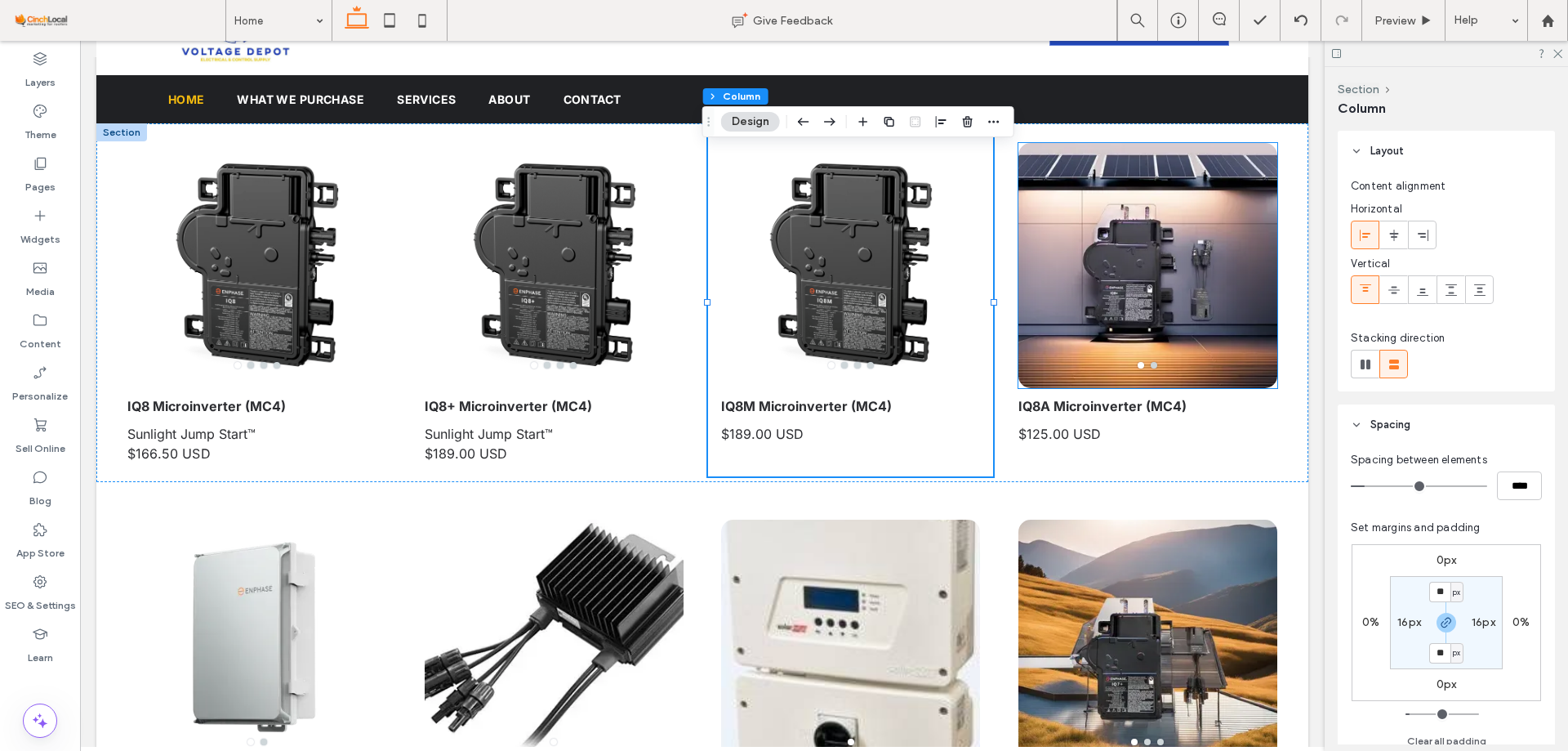
click at [1087, 268] on div at bounding box center [1148, 275] width 259 height 167
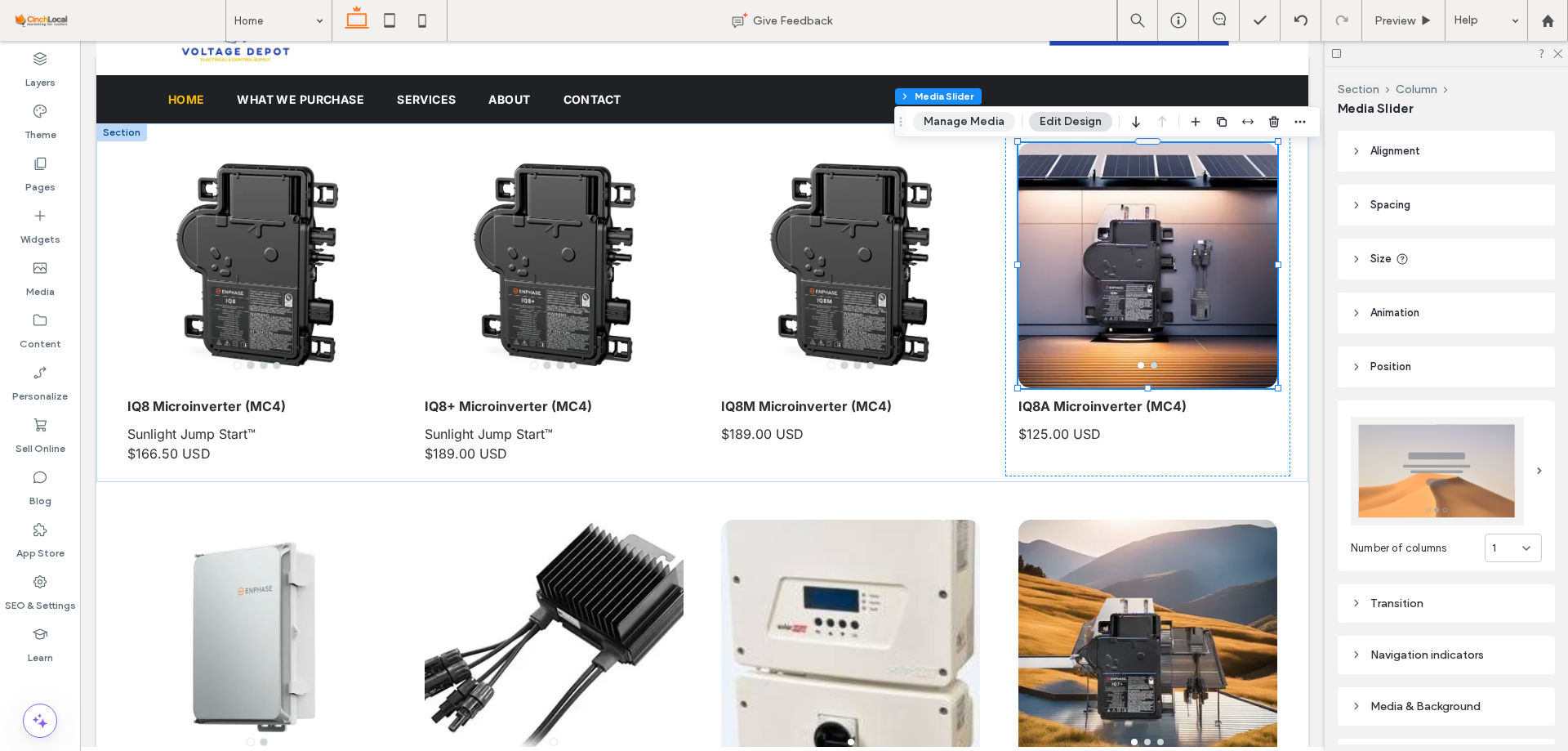
click at [965, 116] on button "Manage Media" at bounding box center [965, 121] width 102 height 20
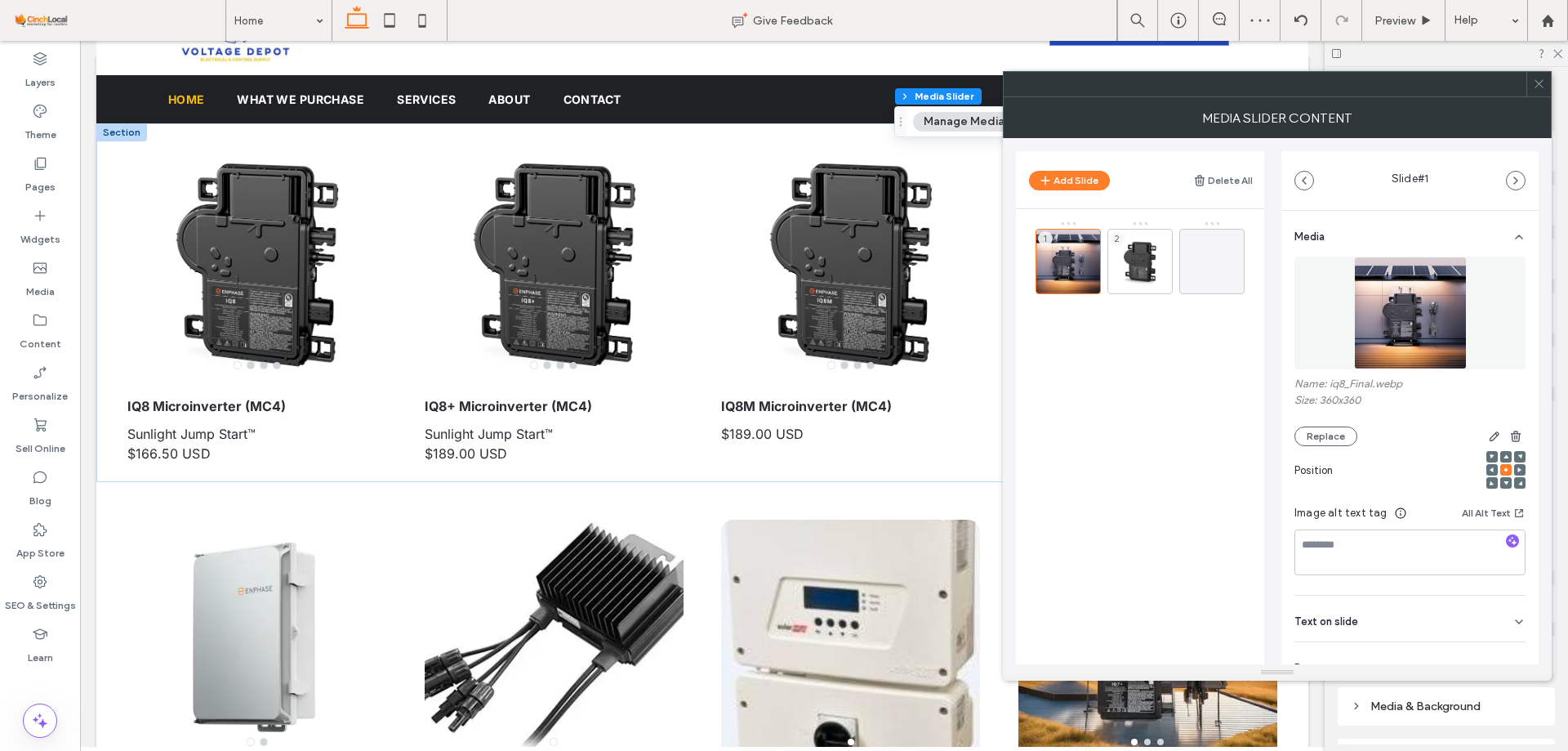
click at [1426, 314] on img at bounding box center [1410, 312] width 113 height 113
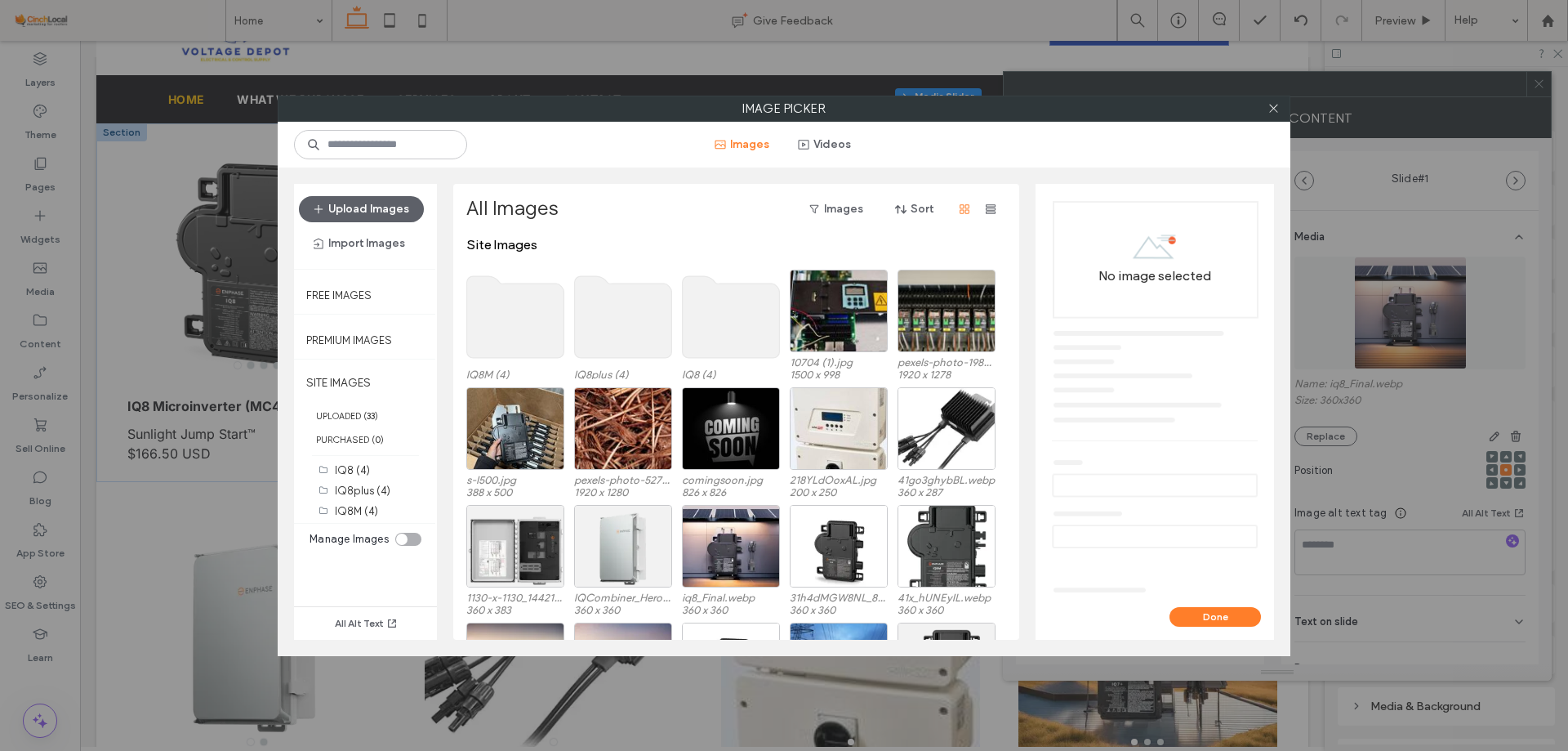
click at [402, 536] on div "toggle" at bounding box center [403, 540] width 12 height 12
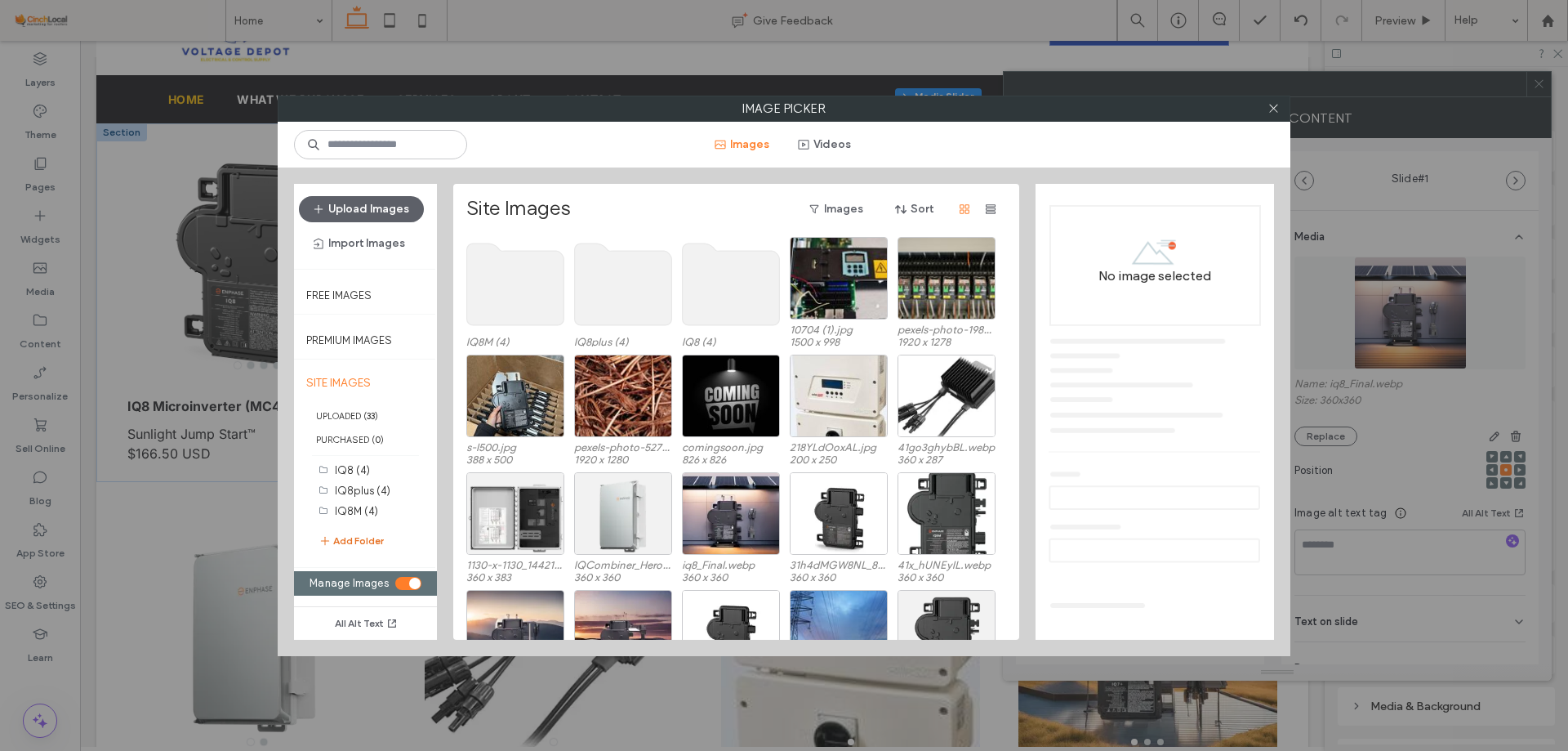
click at [367, 537] on button "Add Folder" at bounding box center [351, 540] width 66 height 20
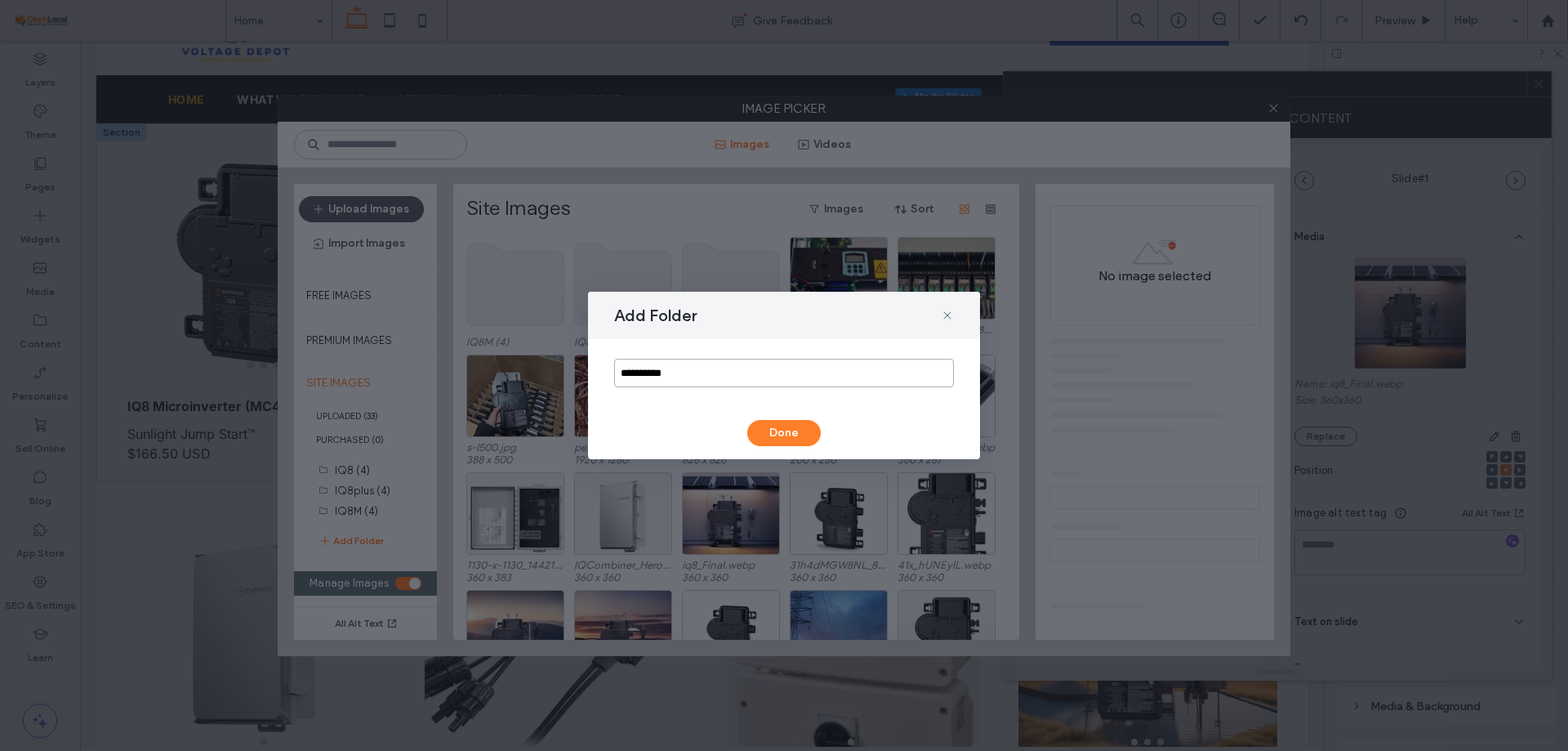
click at [693, 375] on input "**********" at bounding box center [784, 372] width 340 height 28
paste input "**********"
type input "**********"
click at [799, 442] on button "Done" at bounding box center [784, 433] width 73 height 26
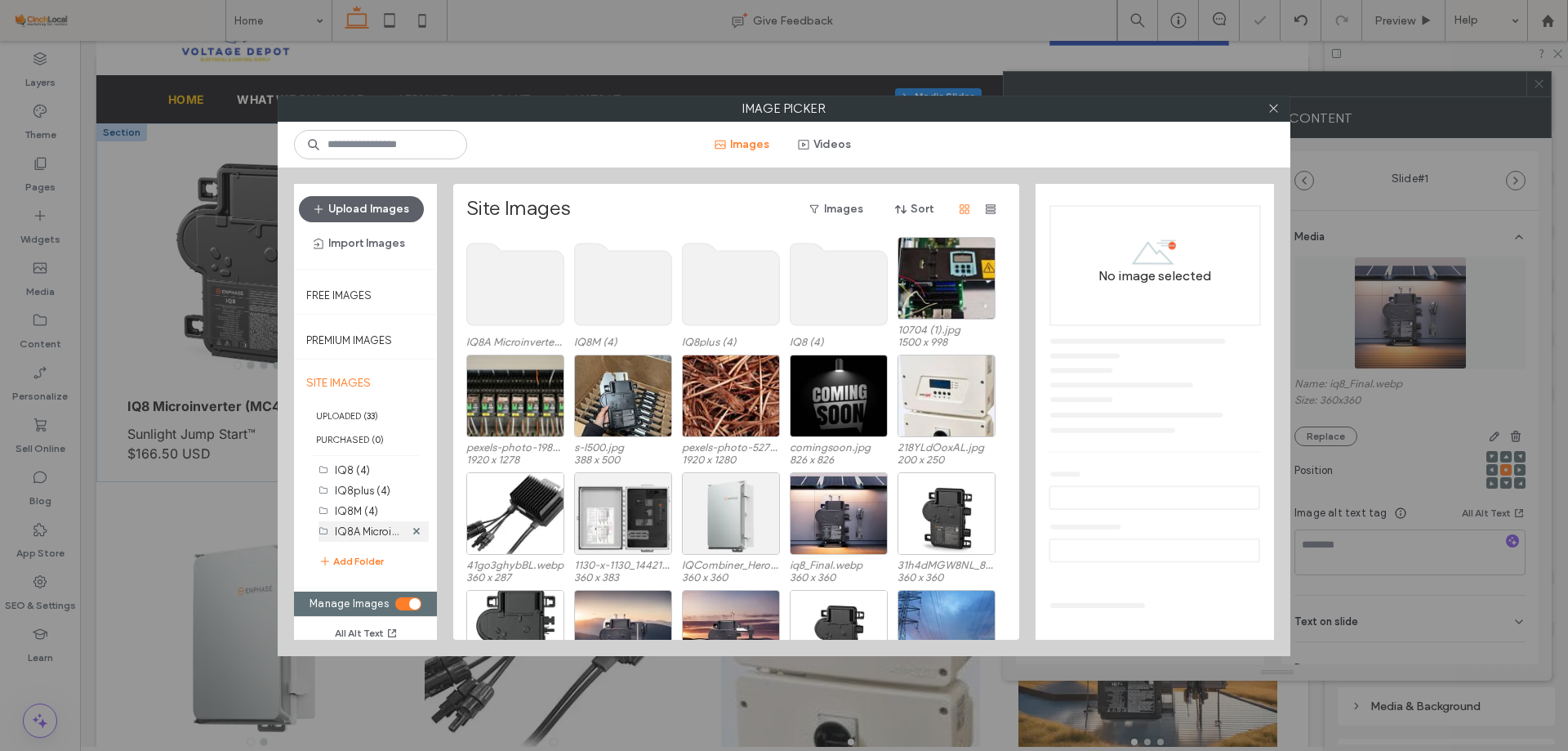
click at [368, 531] on label "IQ8A Microinverter (MC4) (0)" at bounding box center [405, 531] width 141 height 16
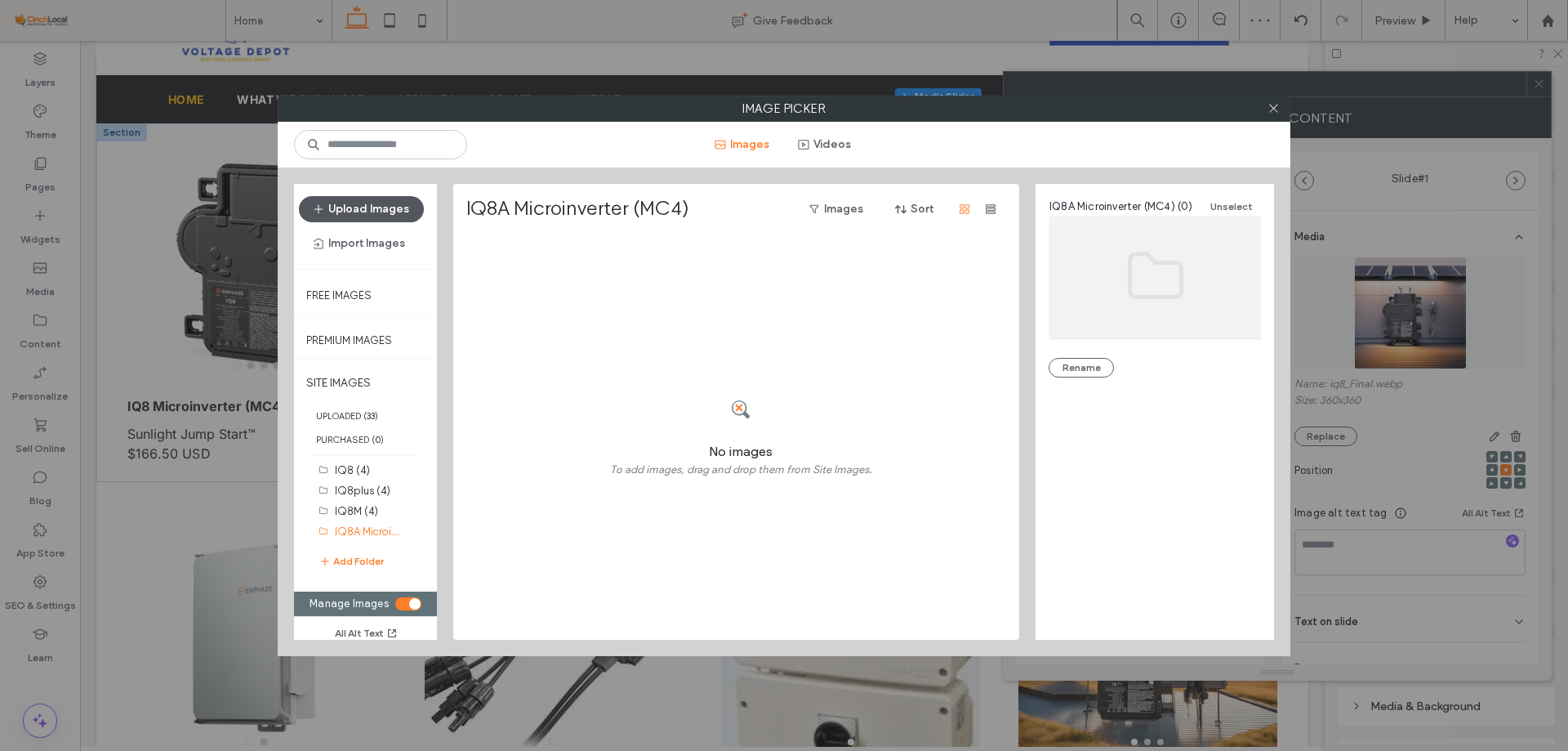
click at [391, 213] on button "Upload Images" at bounding box center [361, 209] width 125 height 26
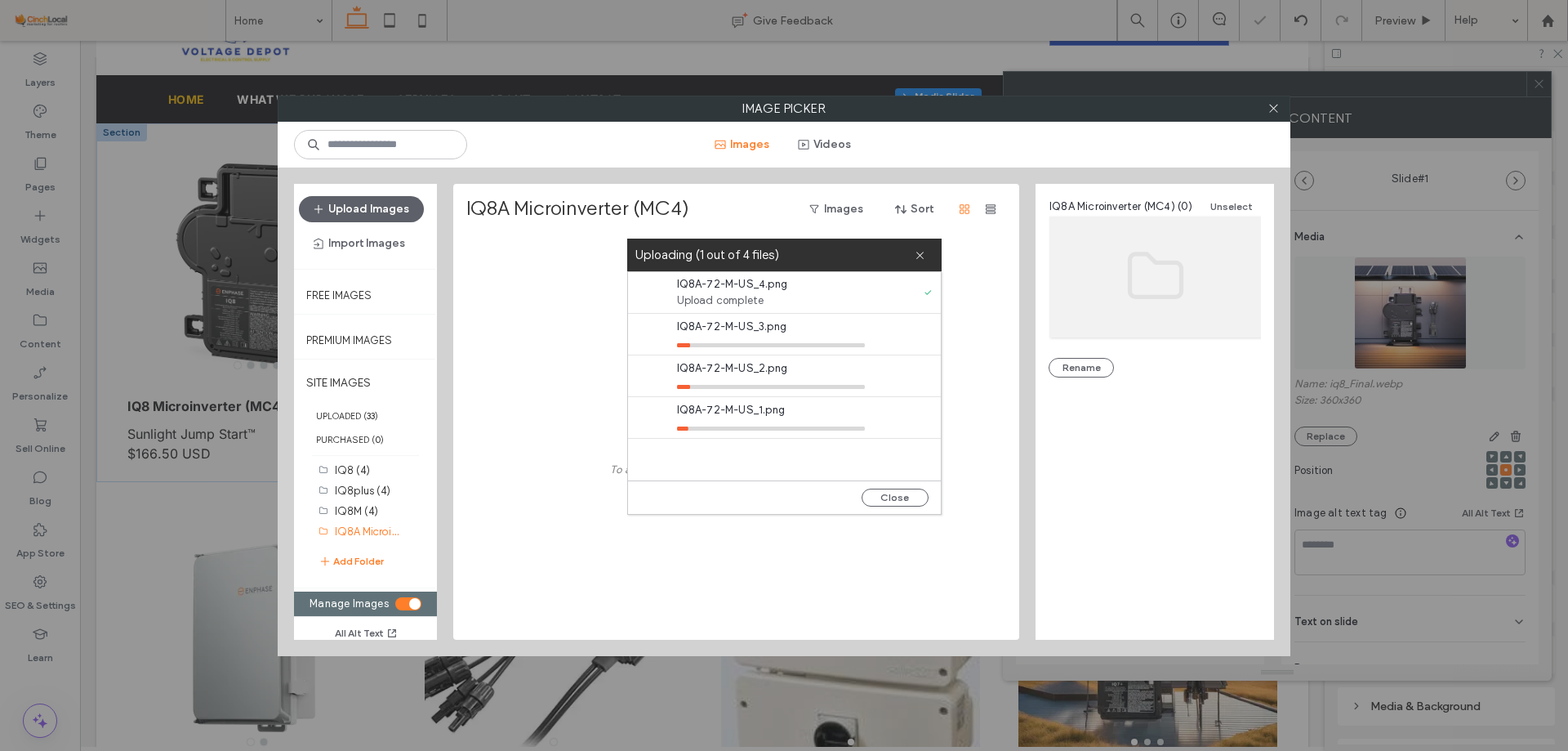
click at [409, 603] on div "toggle" at bounding box center [415, 604] width 12 height 12
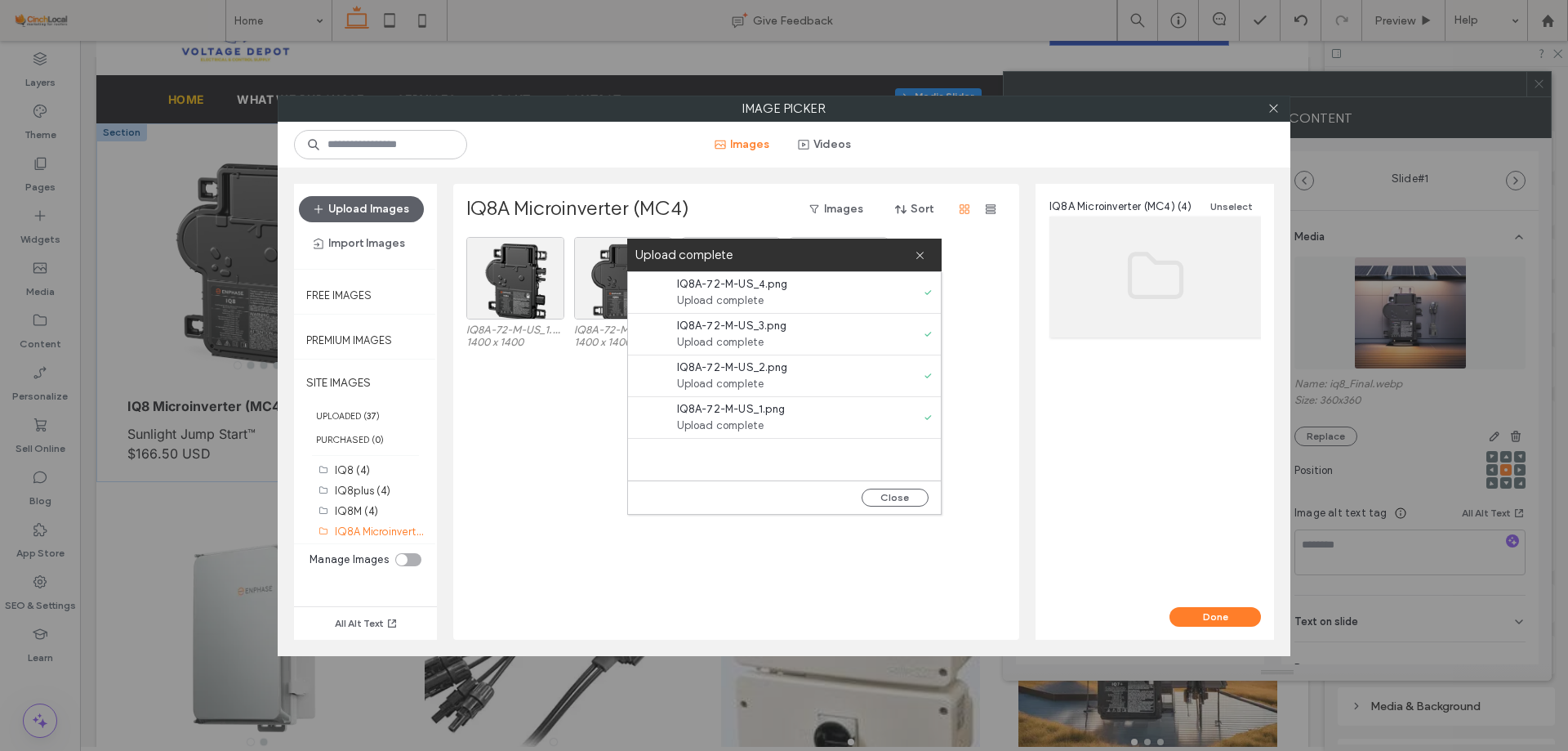
click at [884, 488] on div "Close" at bounding box center [784, 496] width 312 height 33
click at [888, 499] on button "Close" at bounding box center [895, 497] width 67 height 18
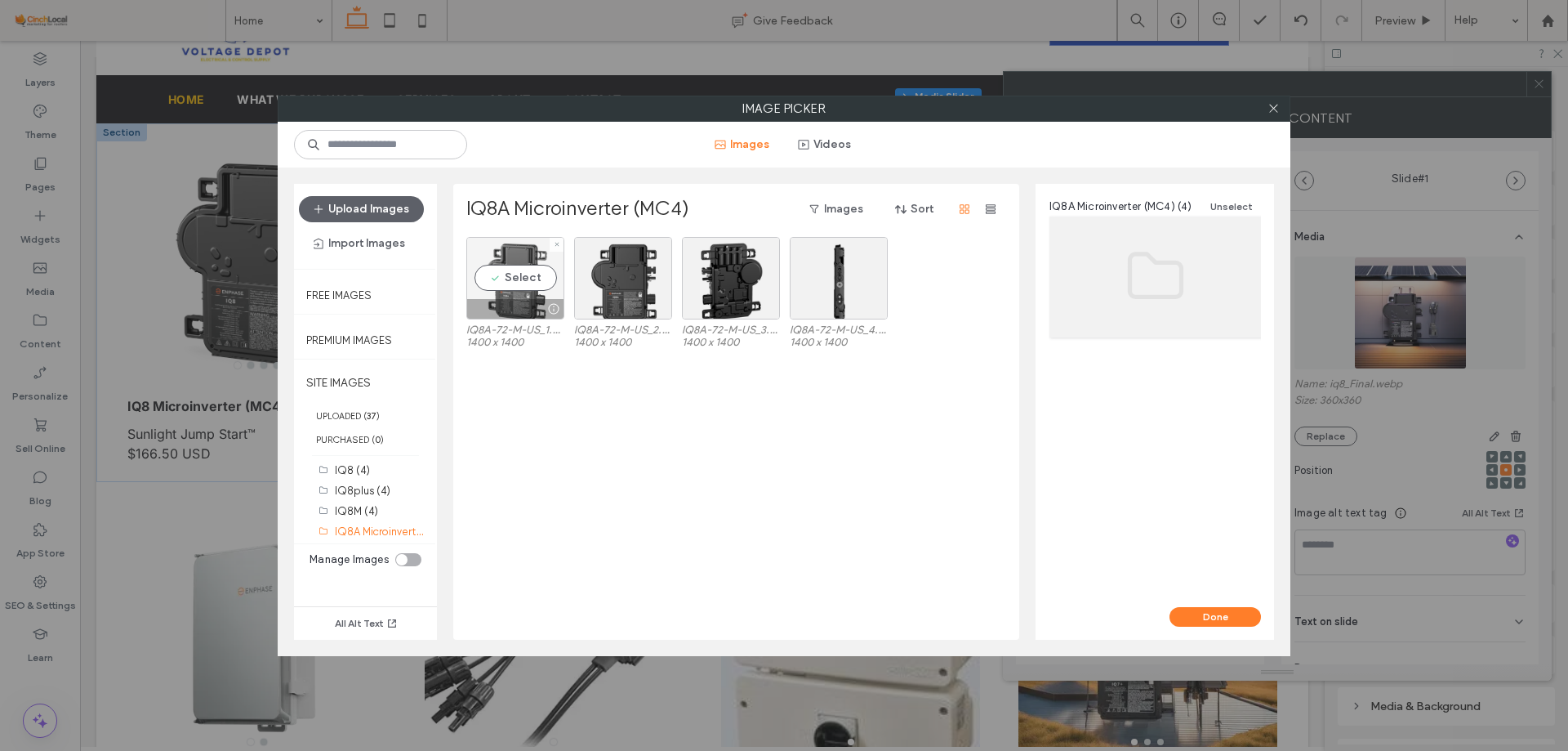
click at [523, 270] on div "Select" at bounding box center [515, 278] width 98 height 82
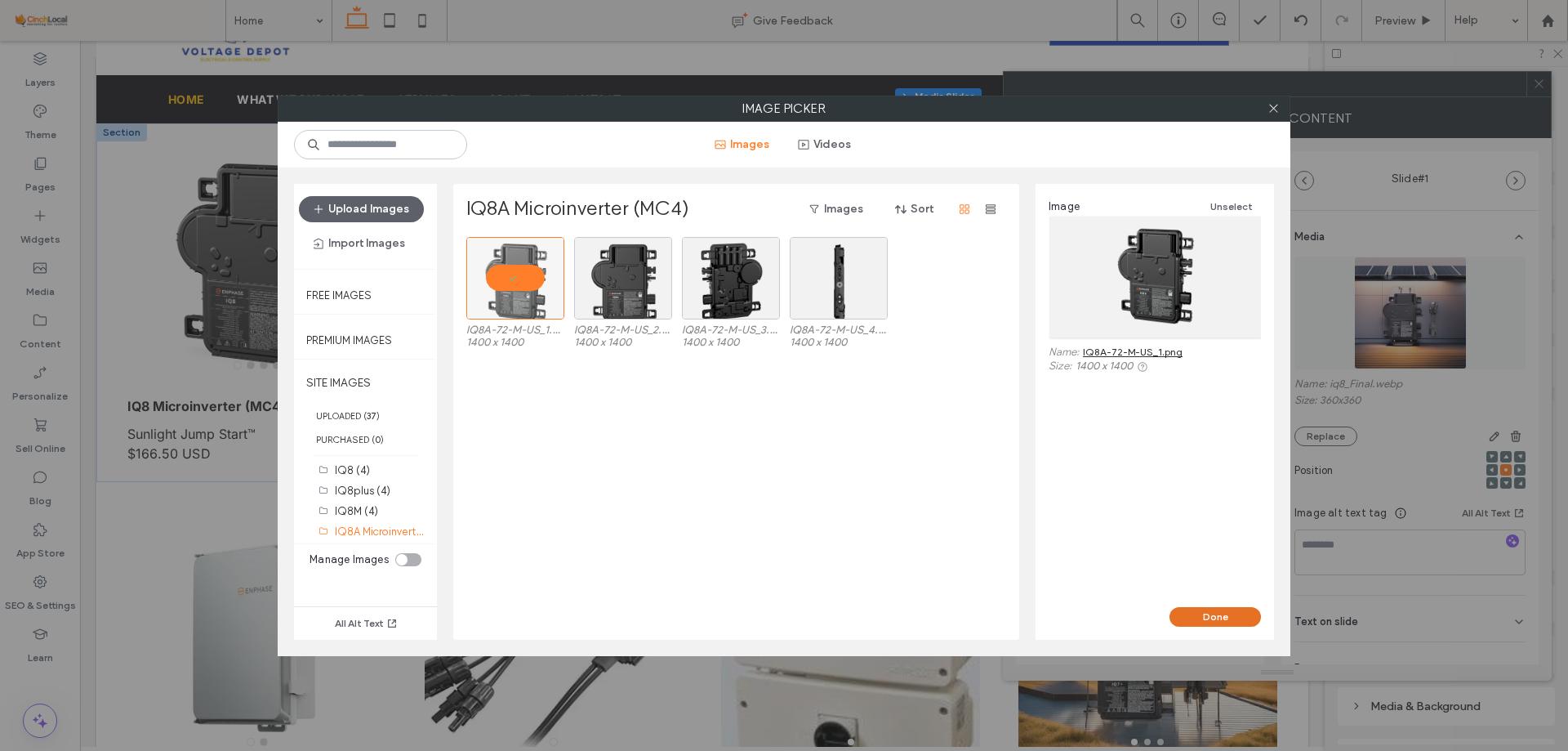
click at [1204, 615] on button "Done" at bounding box center [1214, 617] width 91 height 20
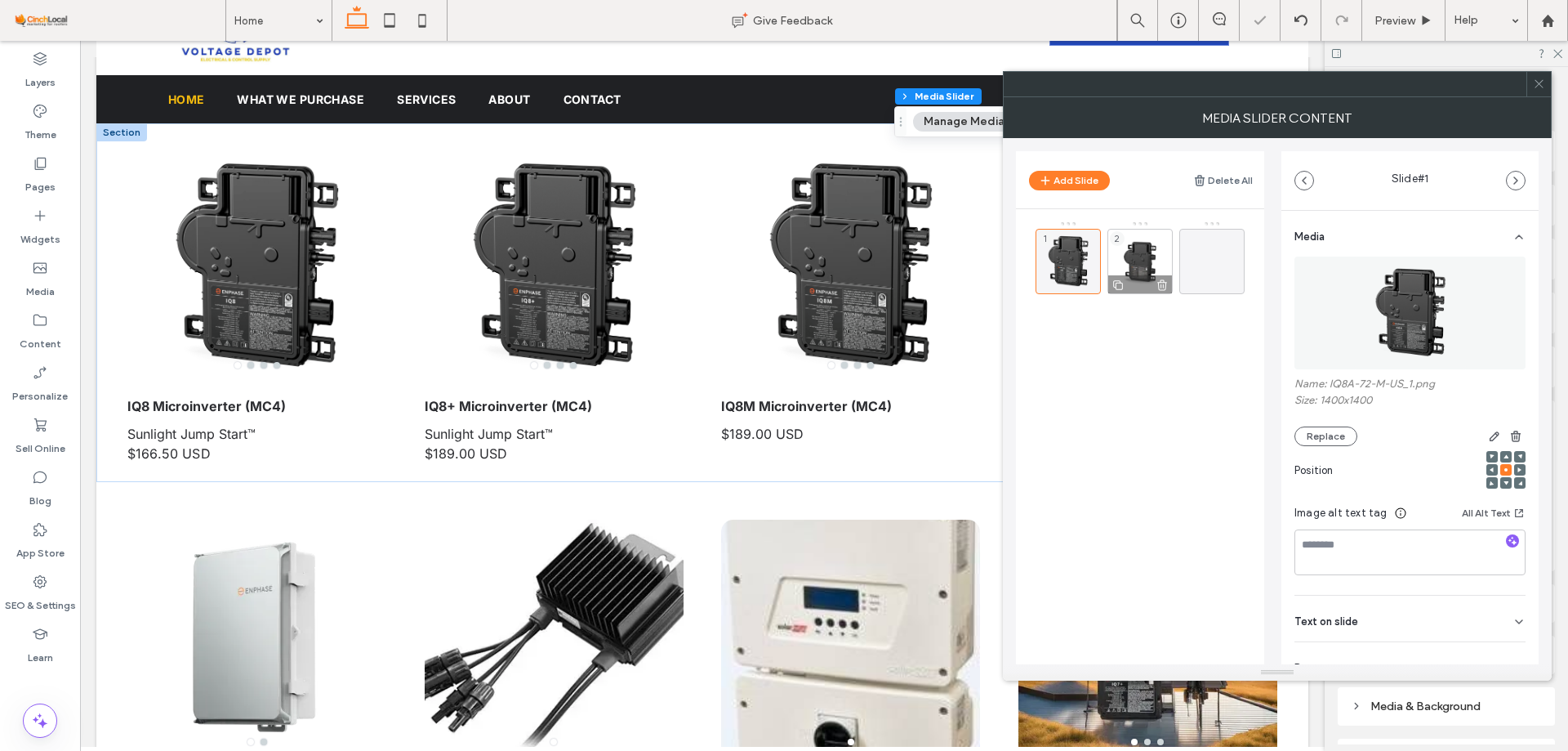
click at [1145, 263] on div "2" at bounding box center [1140, 261] width 66 height 66
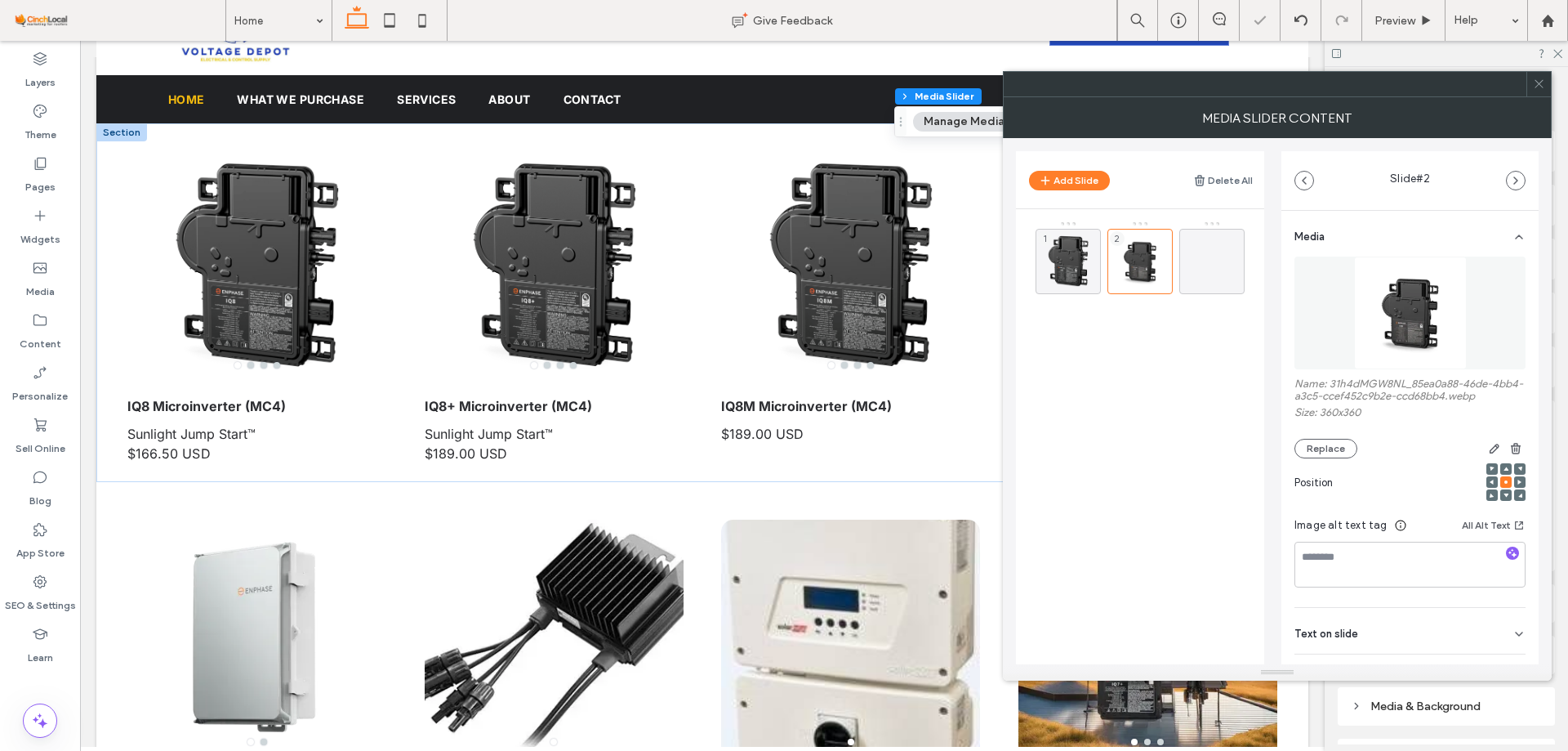
click at [1369, 306] on img at bounding box center [1410, 312] width 113 height 113
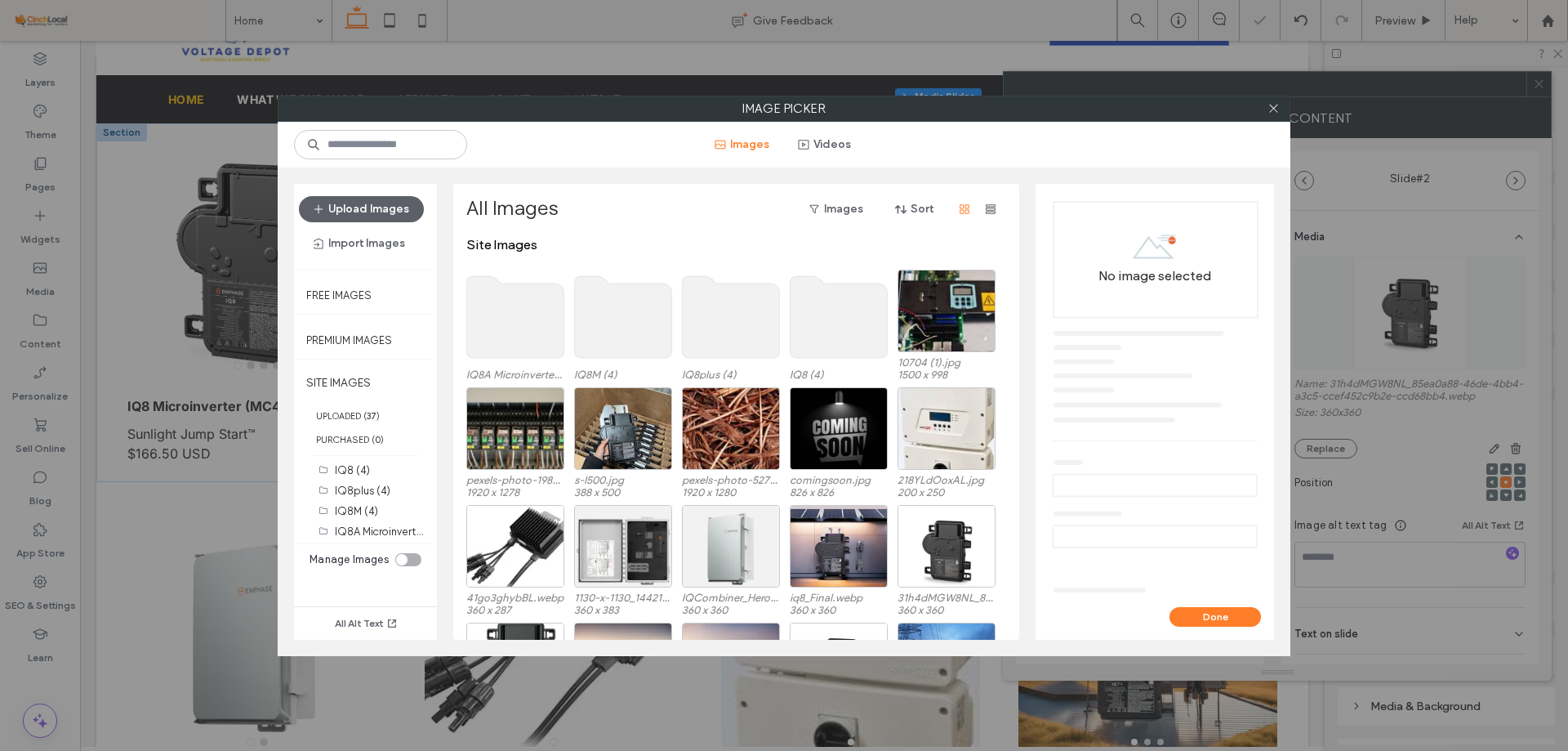
click at [513, 299] on use at bounding box center [515, 316] width 97 height 81
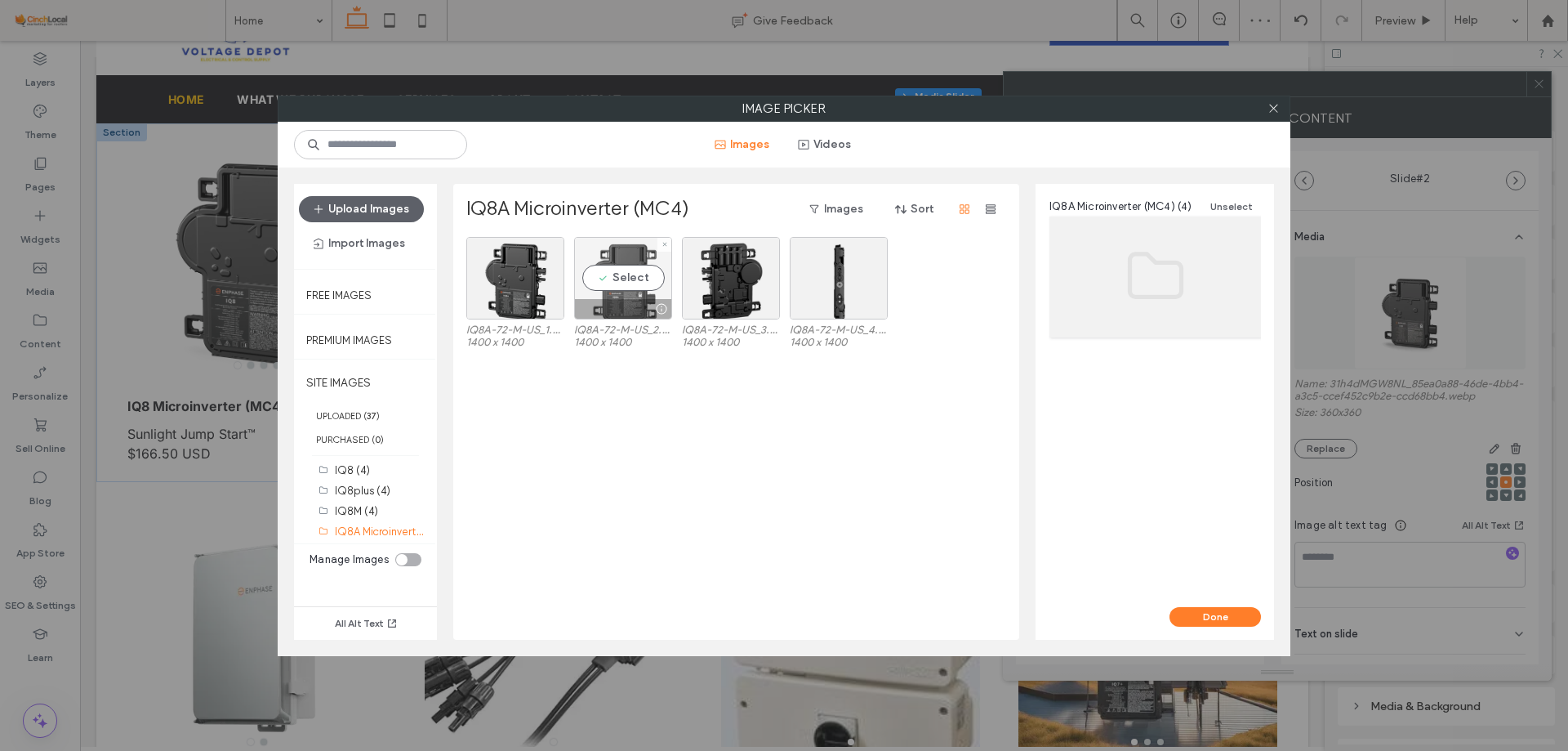
click at [656, 267] on div "Select" at bounding box center [623, 278] width 98 height 82
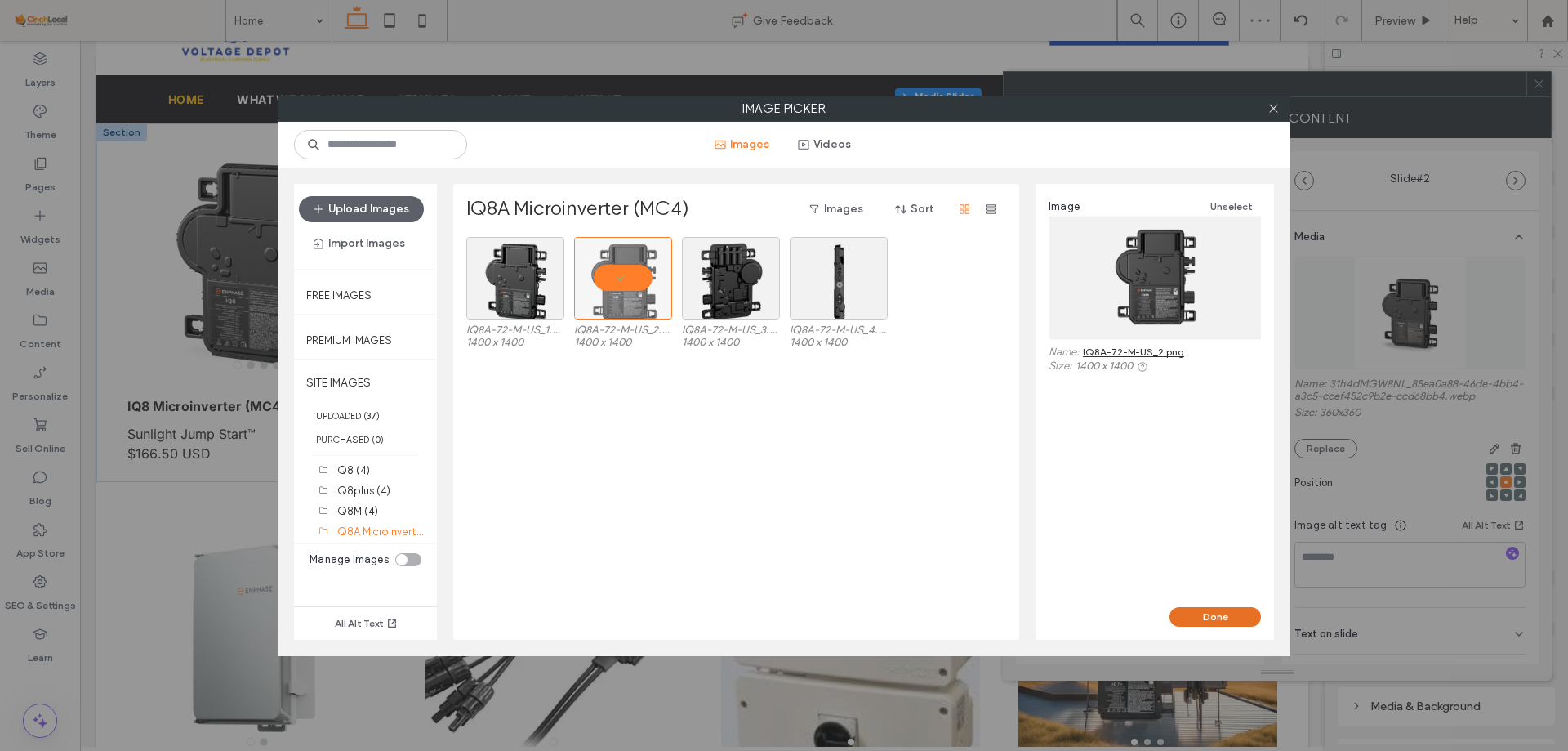
click at [1177, 613] on button "Done" at bounding box center [1214, 617] width 91 height 20
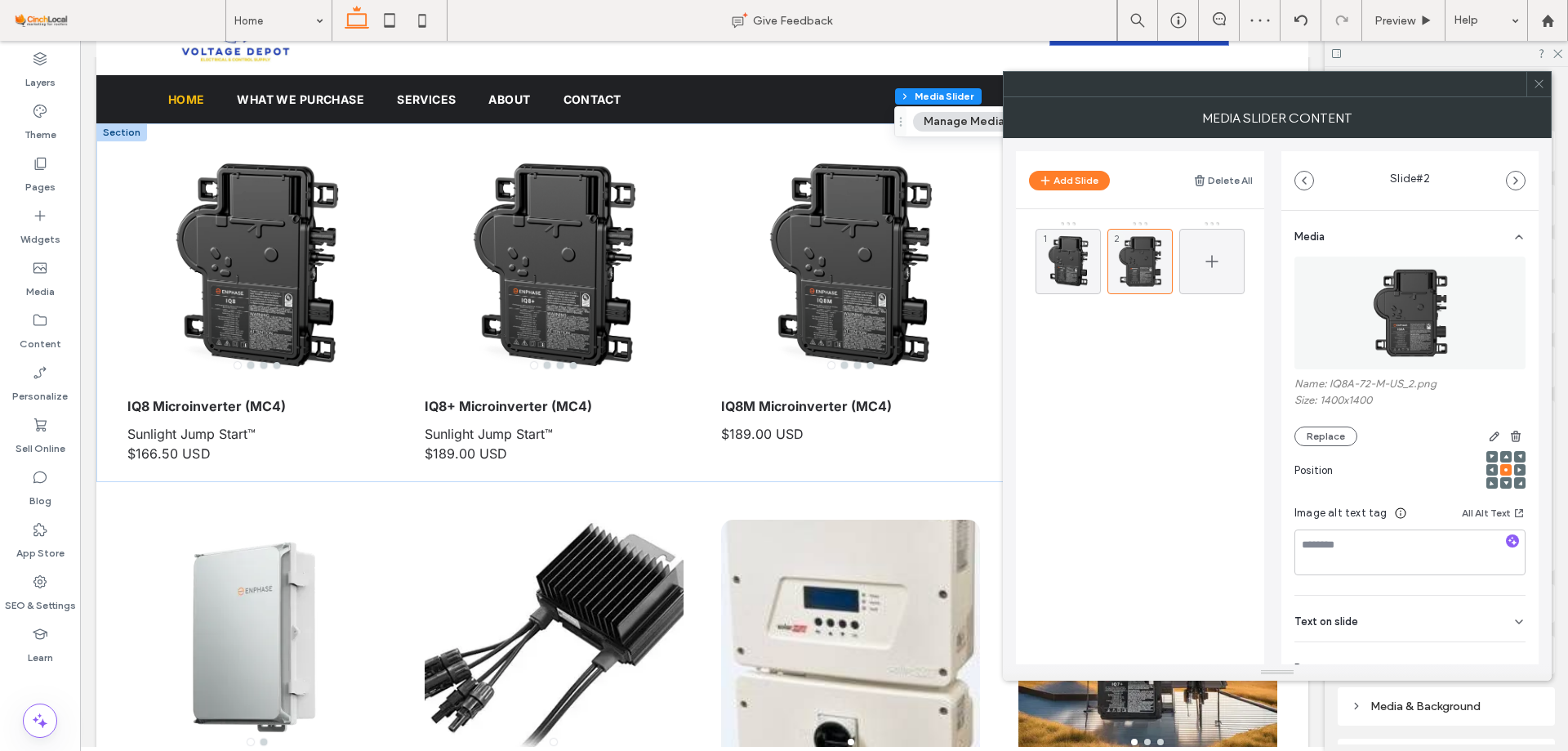
click at [1203, 254] on icon at bounding box center [1212, 261] width 20 height 20
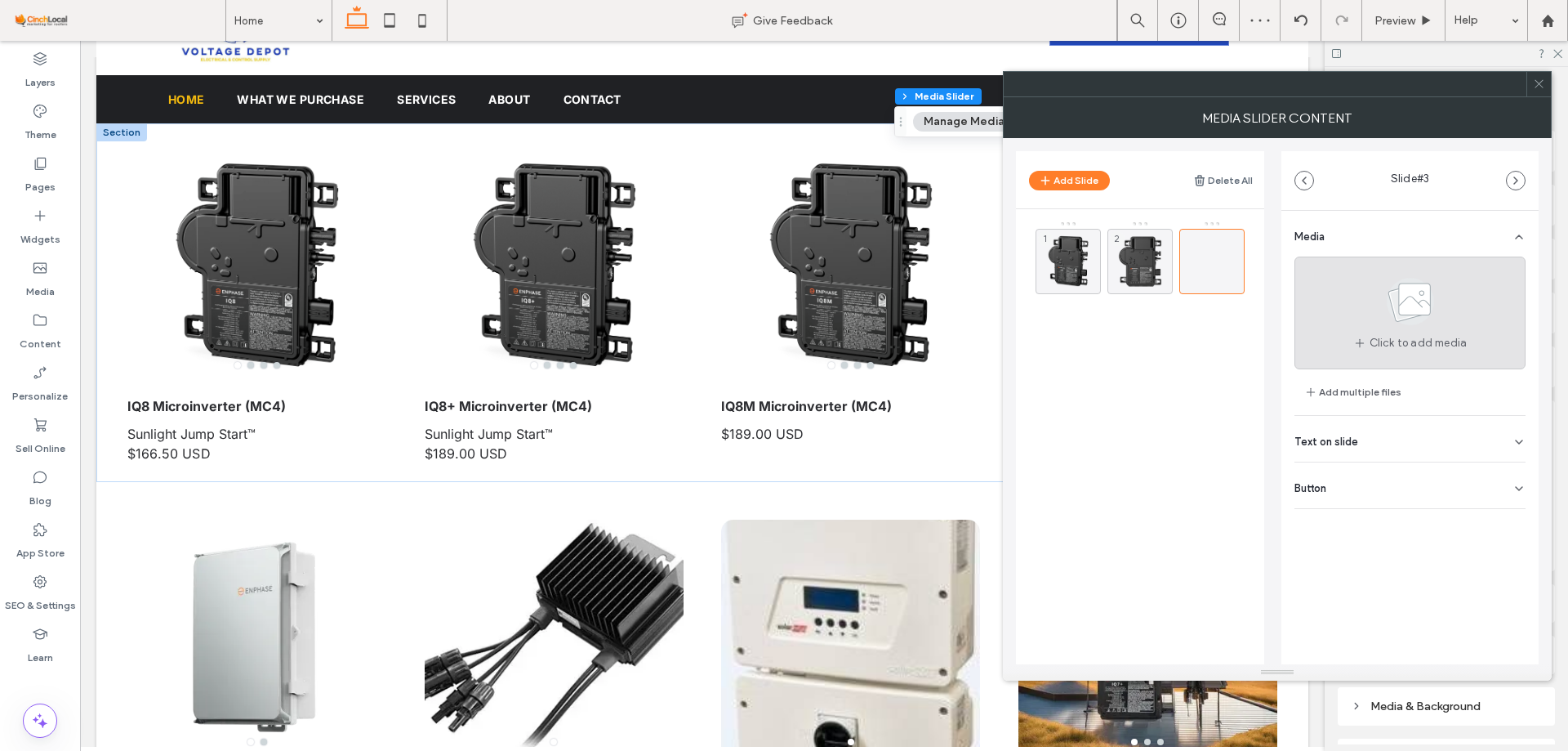
click at [1408, 317] on use at bounding box center [1410, 302] width 47 height 47
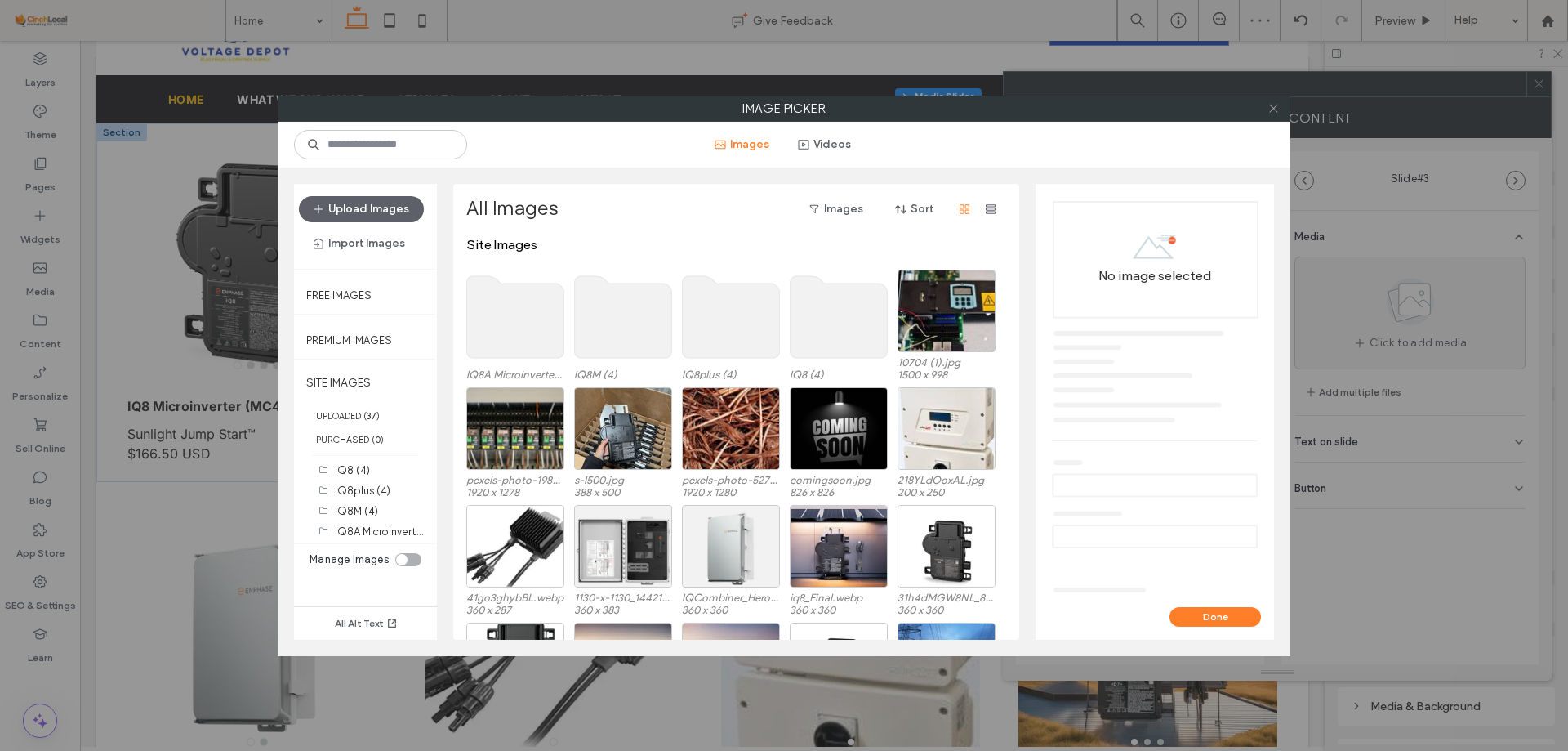
click at [1276, 102] on icon at bounding box center [1274, 108] width 13 height 13
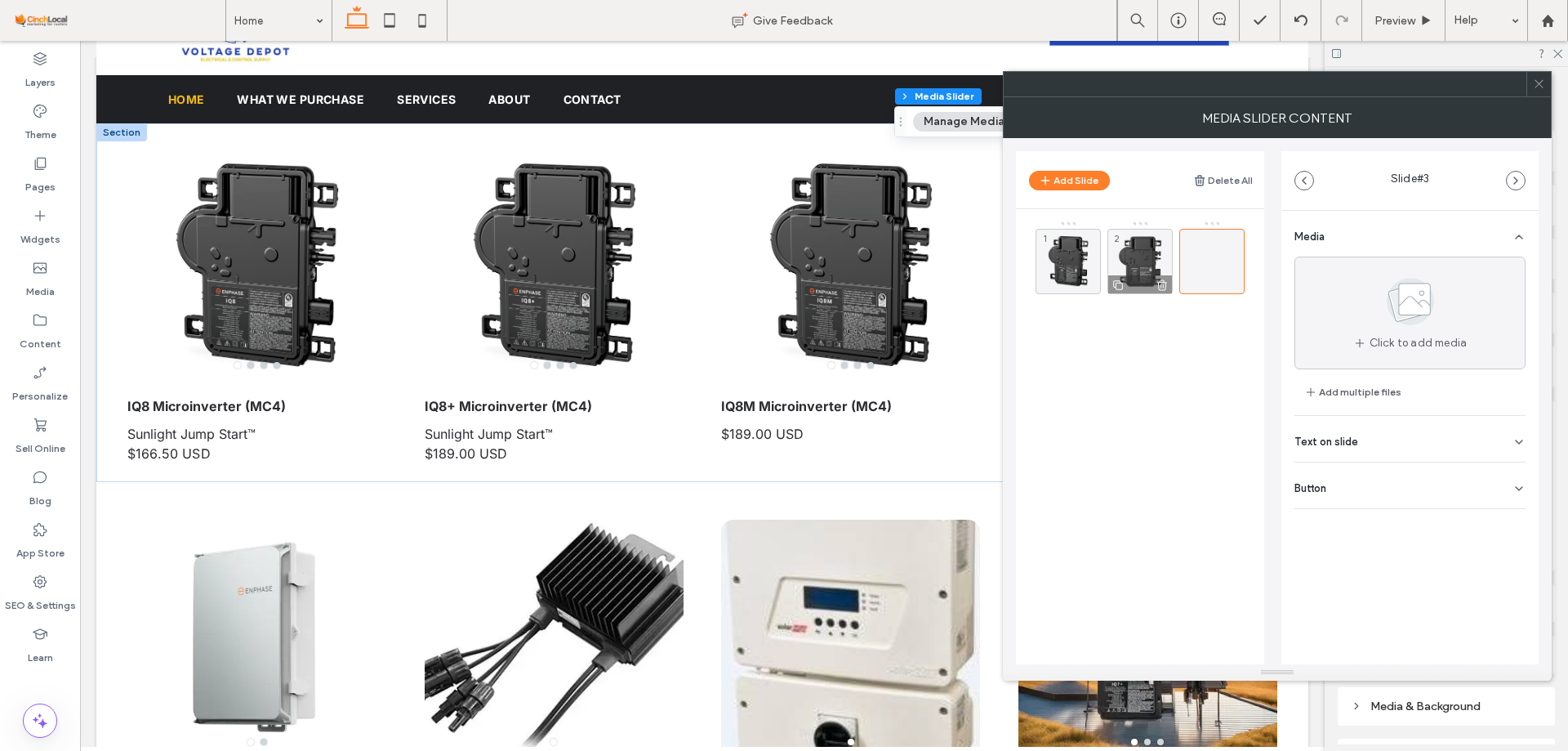
click at [1117, 282] on icon at bounding box center [1117, 285] width 13 height 15
click at [1117, 288] on icon at bounding box center [1117, 285] width 13 height 15
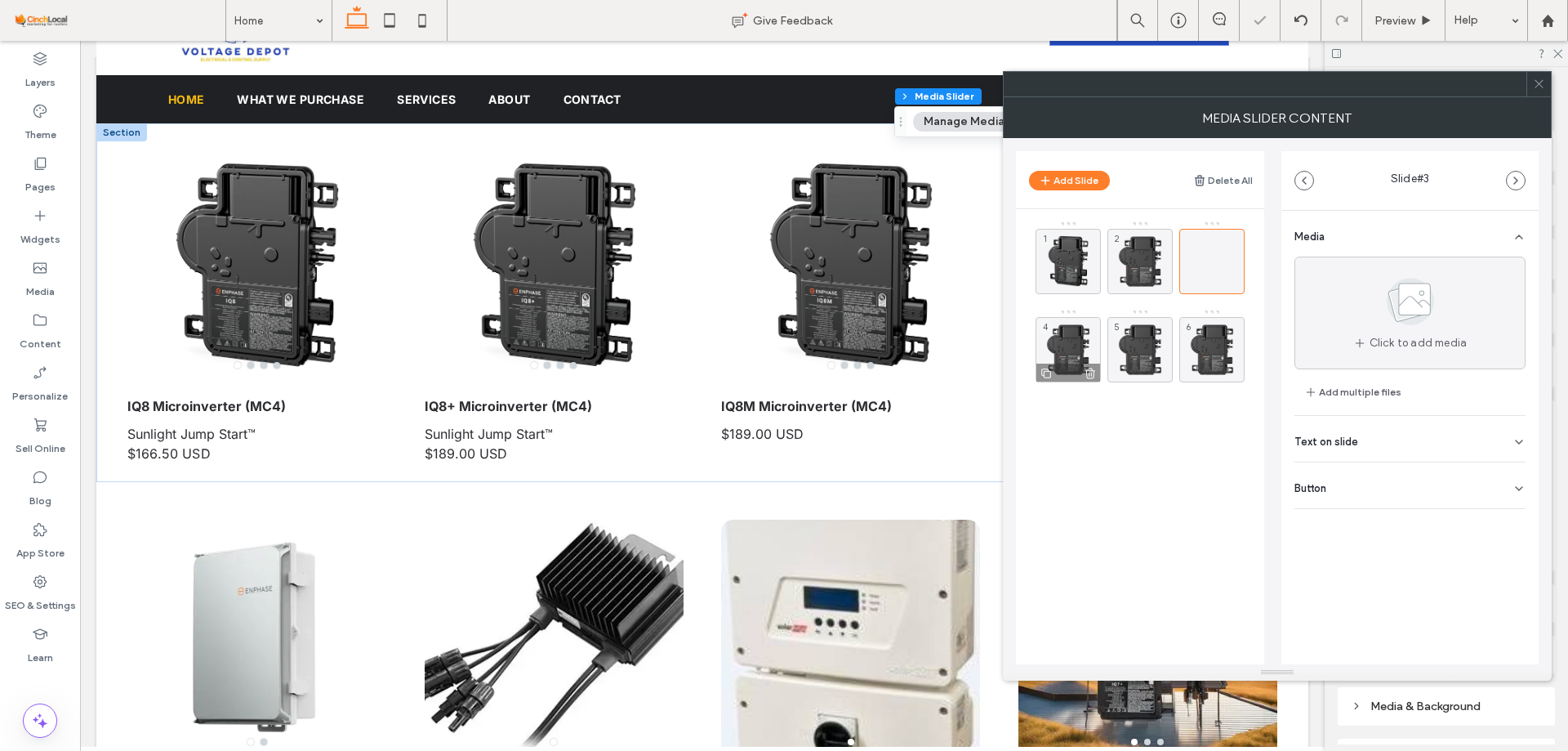
click at [1054, 337] on div "4" at bounding box center [1069, 350] width 66 height 66
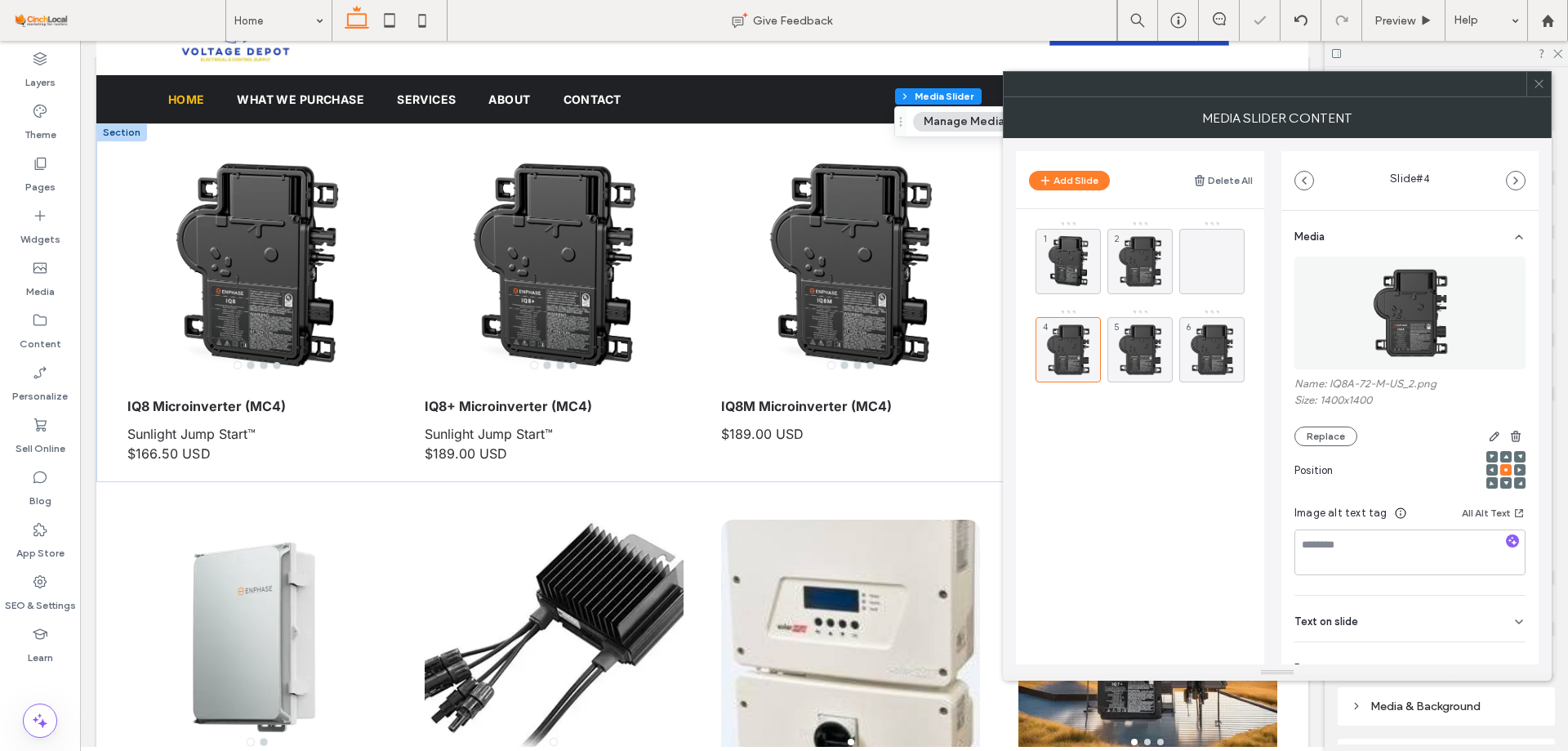
click at [1348, 315] on figure at bounding box center [1410, 312] width 231 height 113
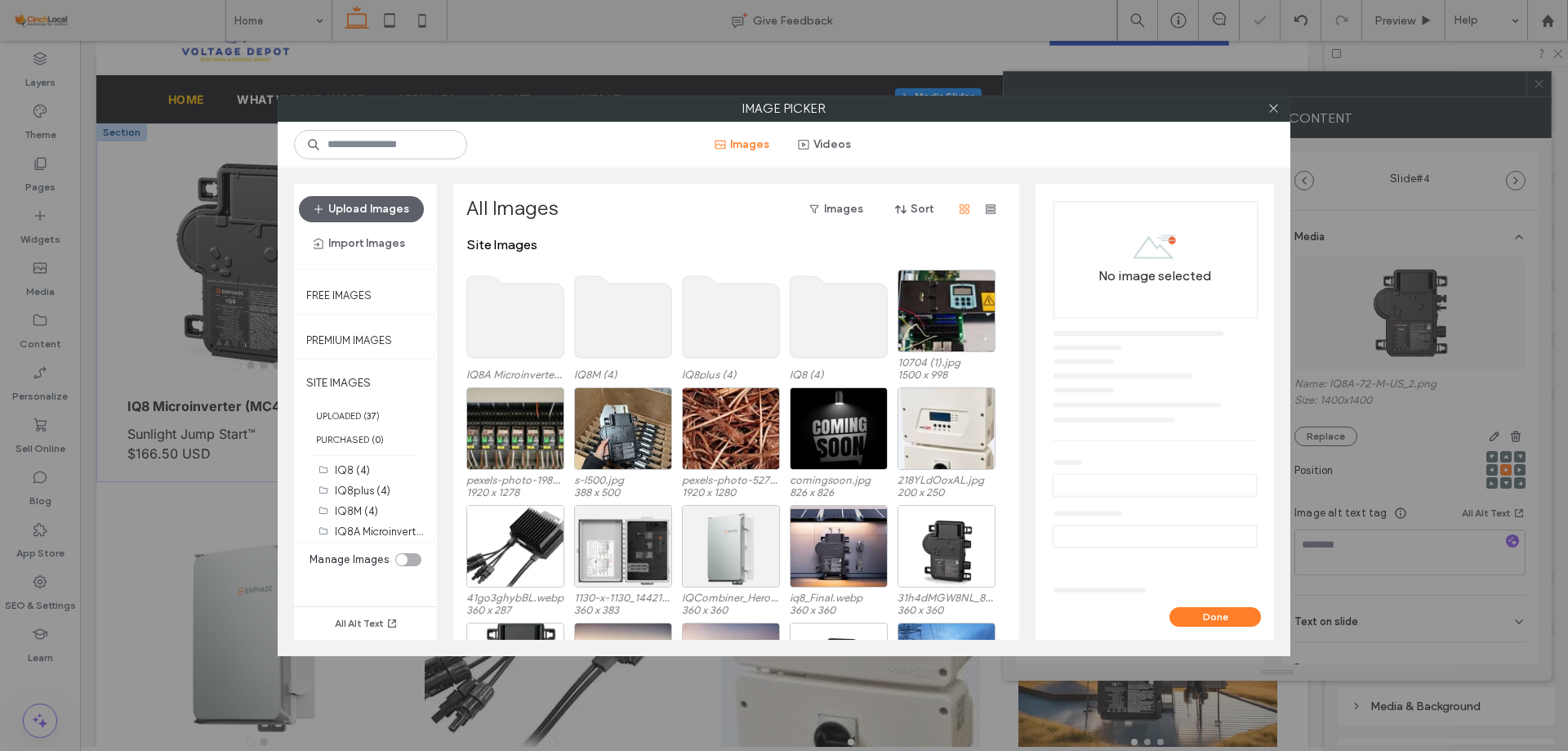
click at [532, 320] on use at bounding box center [515, 316] width 97 height 81
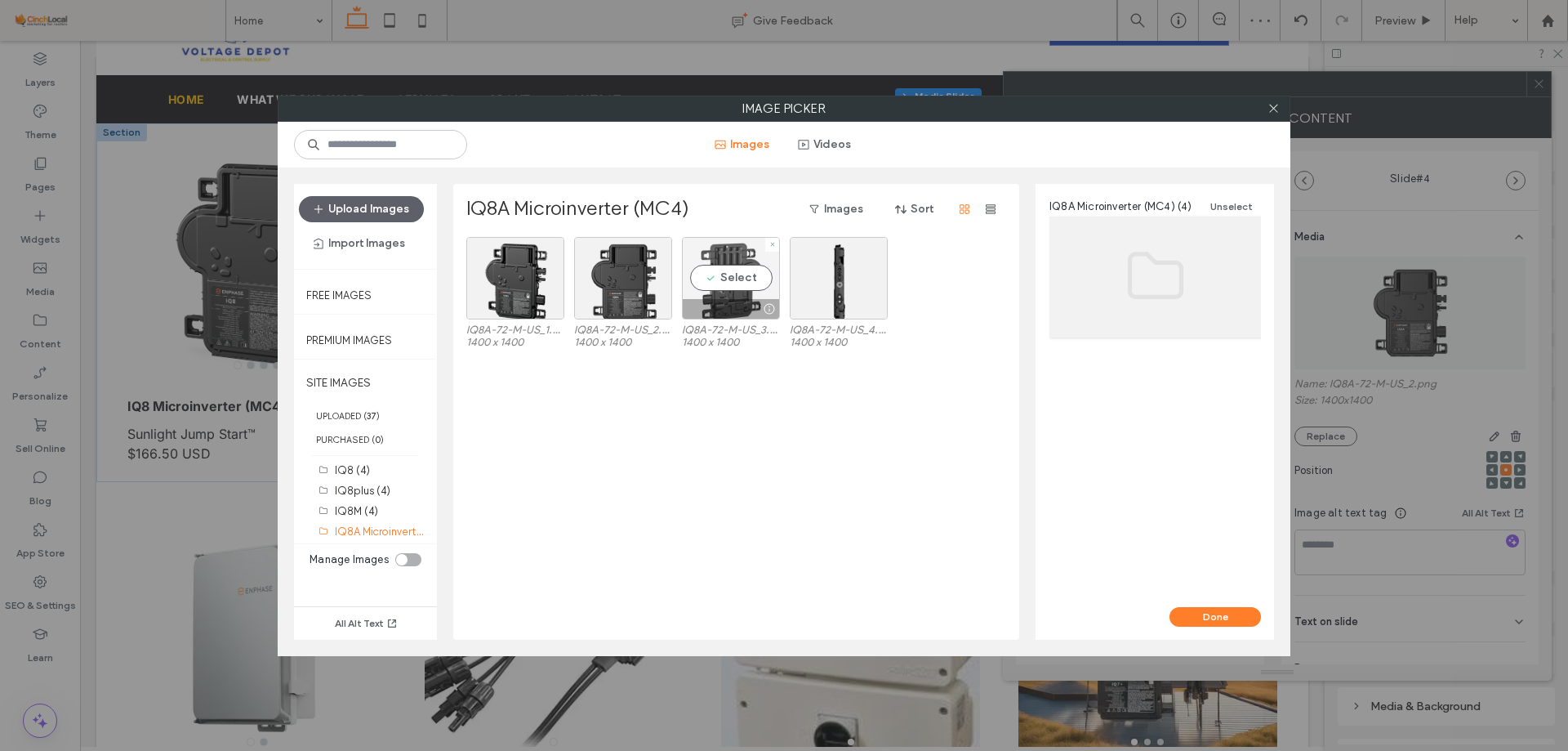
click at [740, 274] on div "Select" at bounding box center [731, 278] width 98 height 82
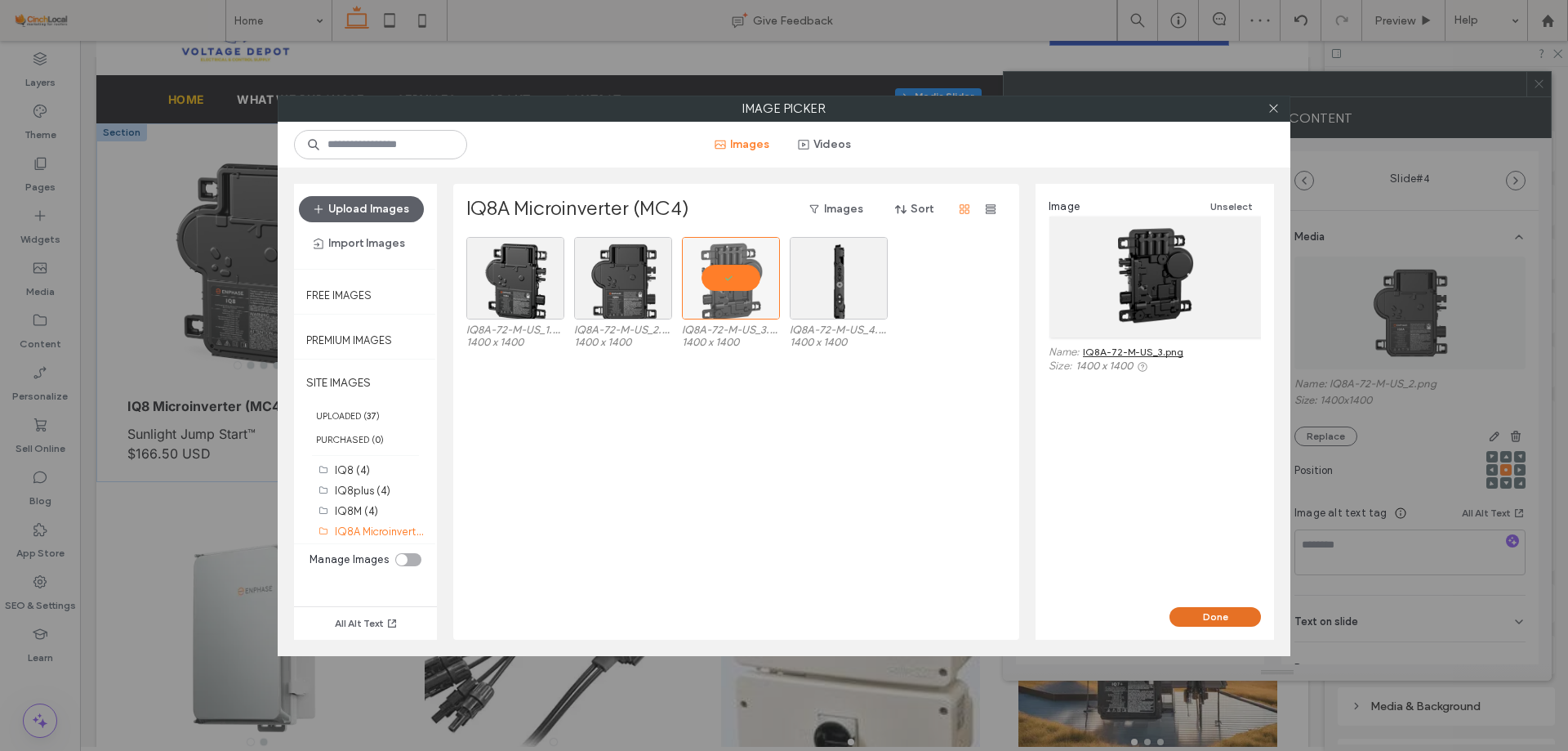
click at [1204, 610] on button "Done" at bounding box center [1214, 617] width 91 height 20
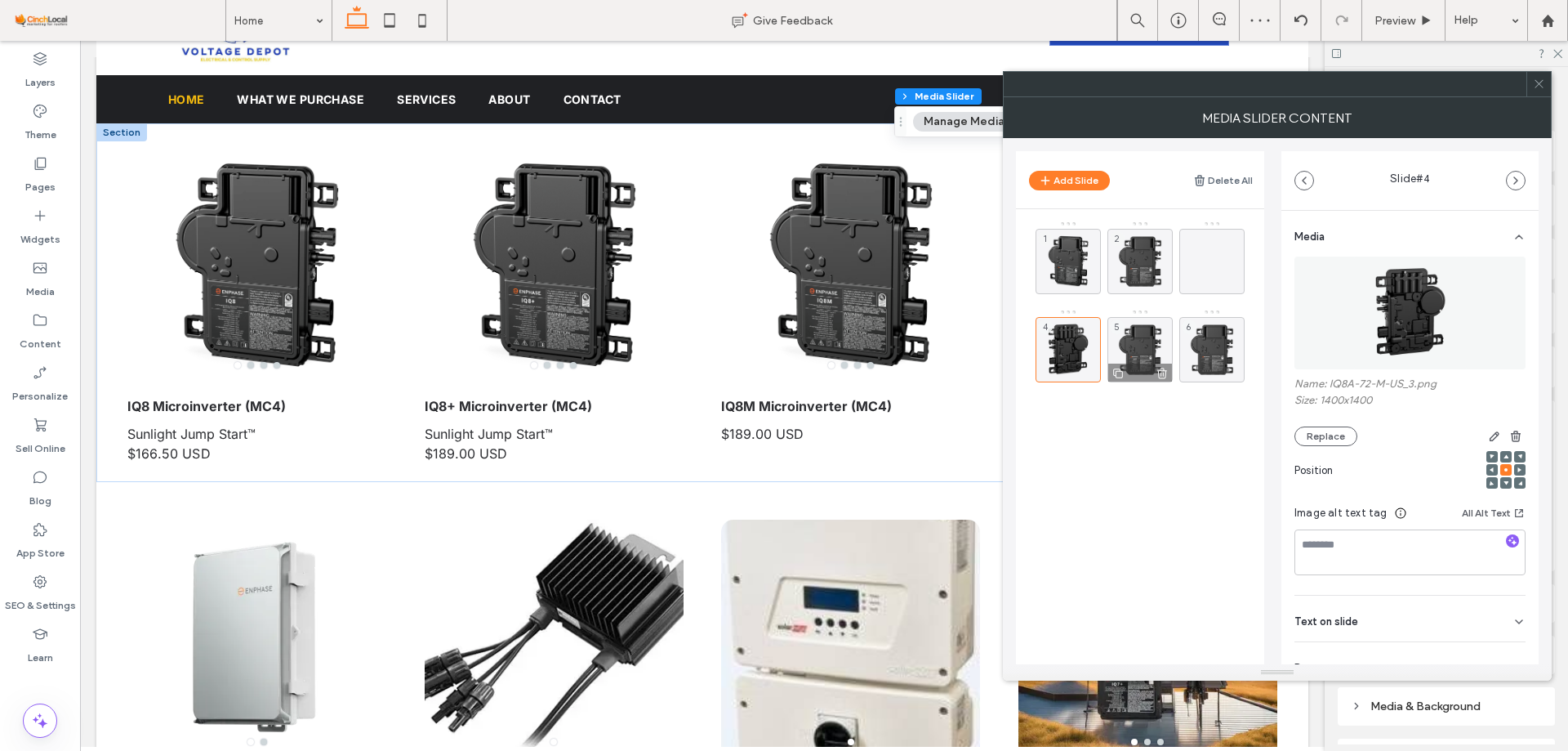
click at [1130, 354] on div "5" at bounding box center [1140, 350] width 66 height 66
click at [1386, 337] on img at bounding box center [1410, 312] width 113 height 113
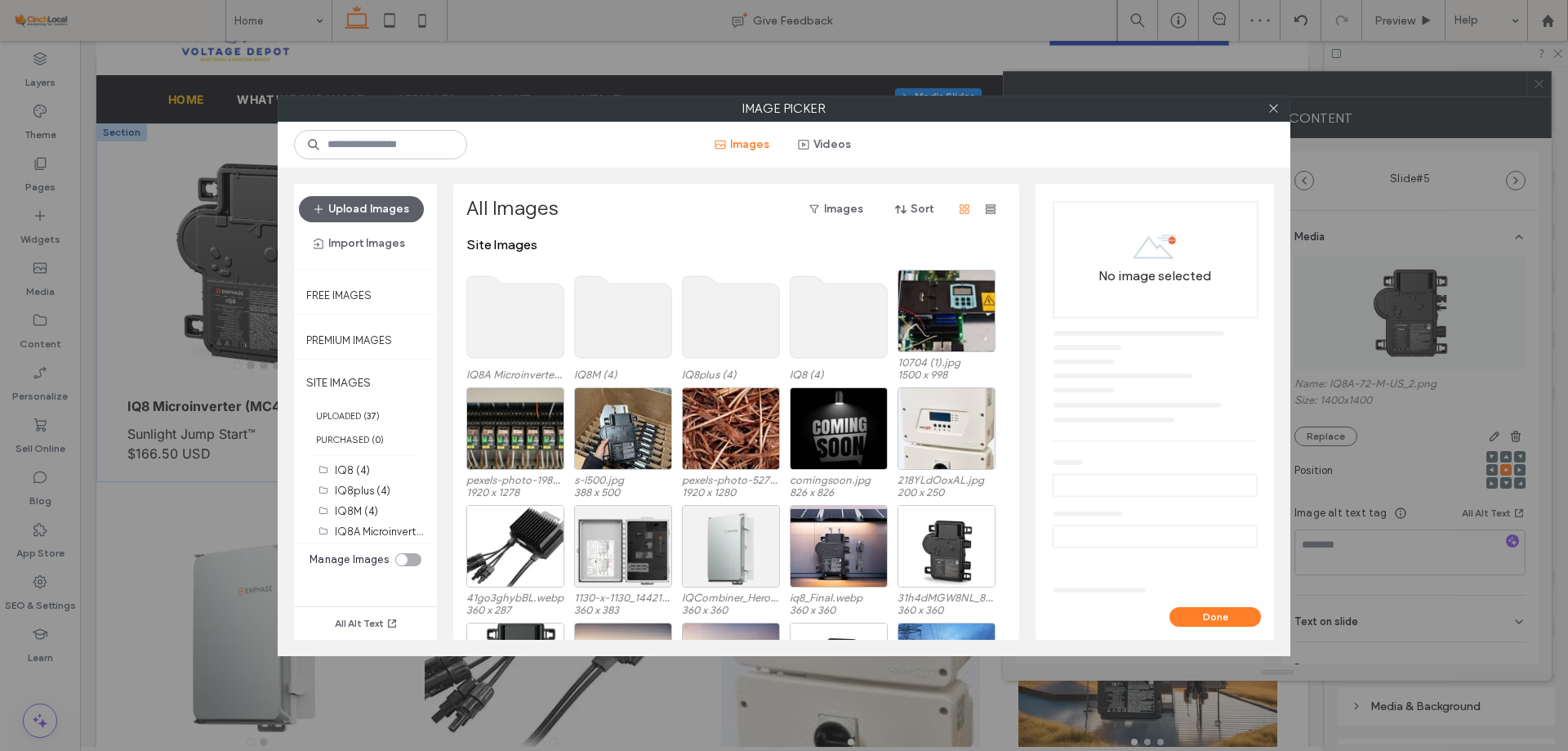
click at [529, 306] on use at bounding box center [515, 316] width 97 height 81
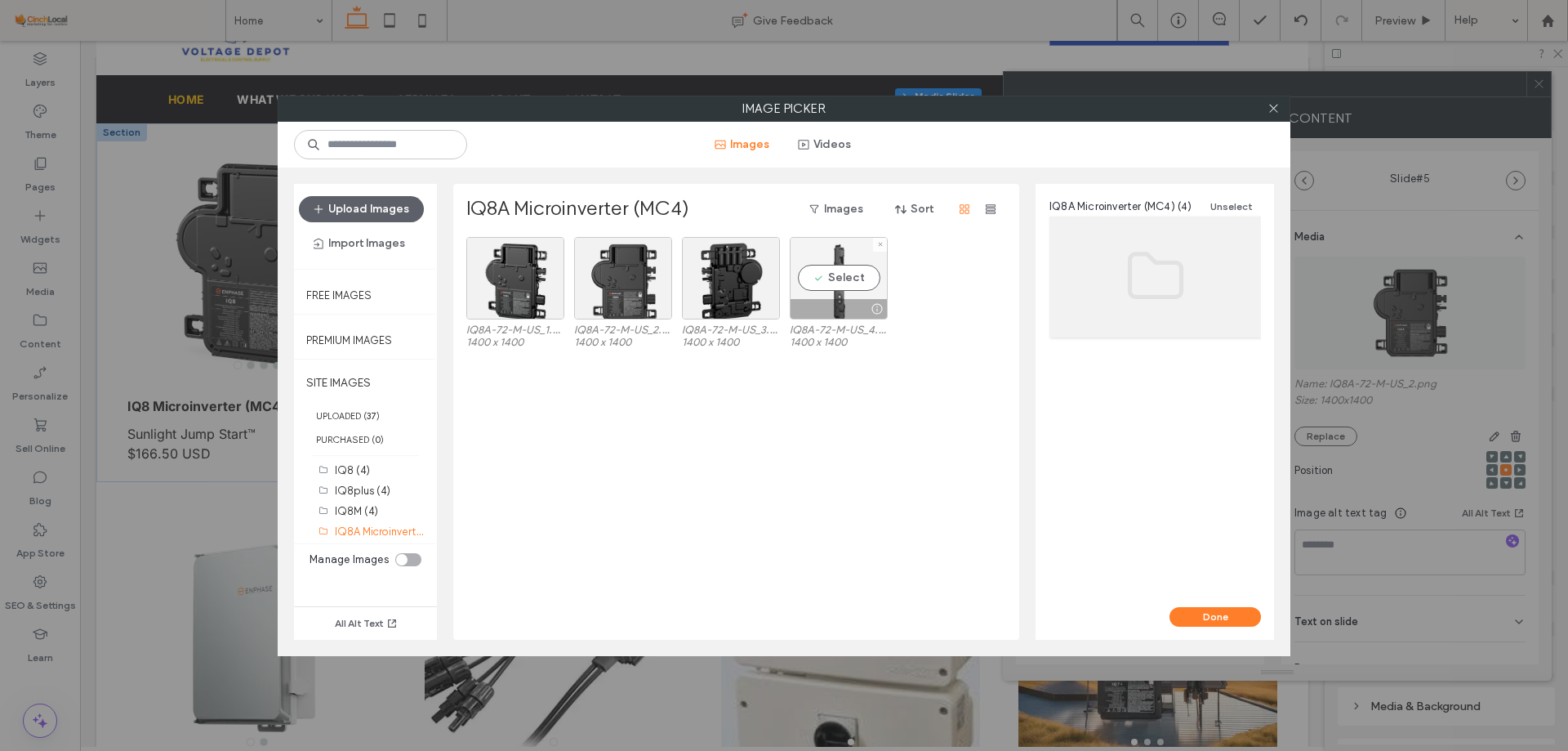
click at [827, 267] on div "Select" at bounding box center [839, 278] width 98 height 82
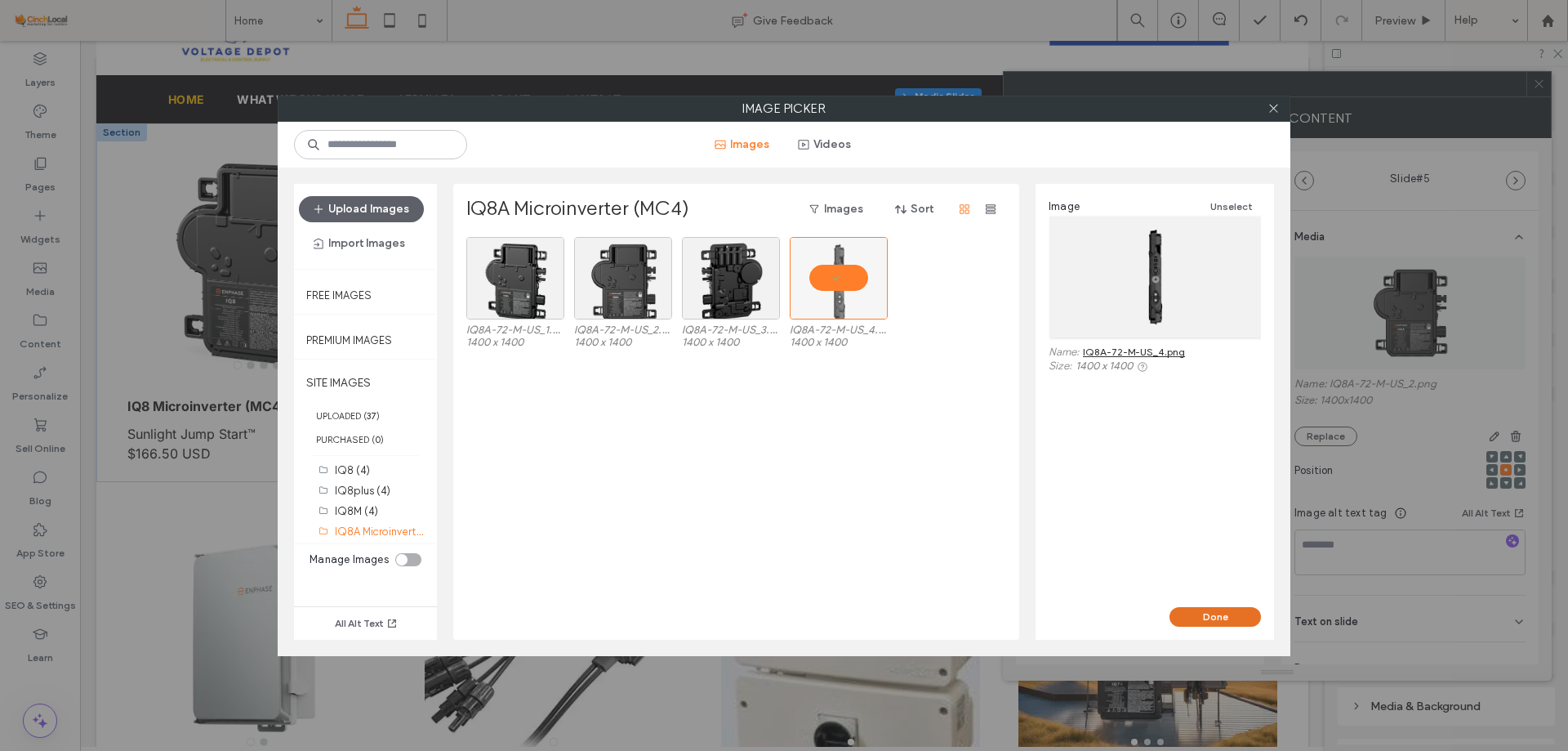
click at [1196, 624] on button "Done" at bounding box center [1214, 617] width 91 height 20
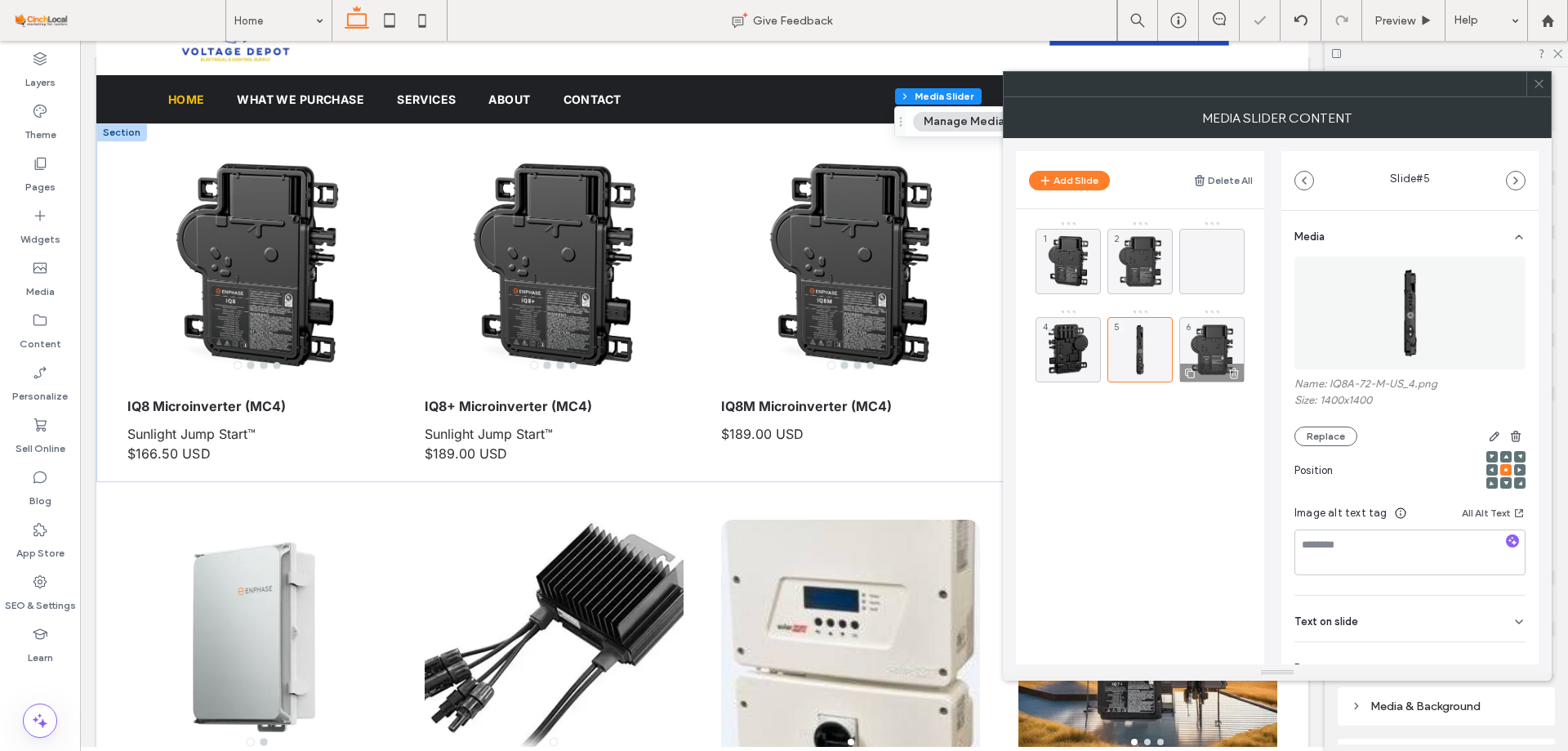
click at [1233, 369] on use at bounding box center [1234, 372] width 10 height 11
click at [1178, 513] on main "1 2 4 5" at bounding box center [1141, 471] width 249 height 524
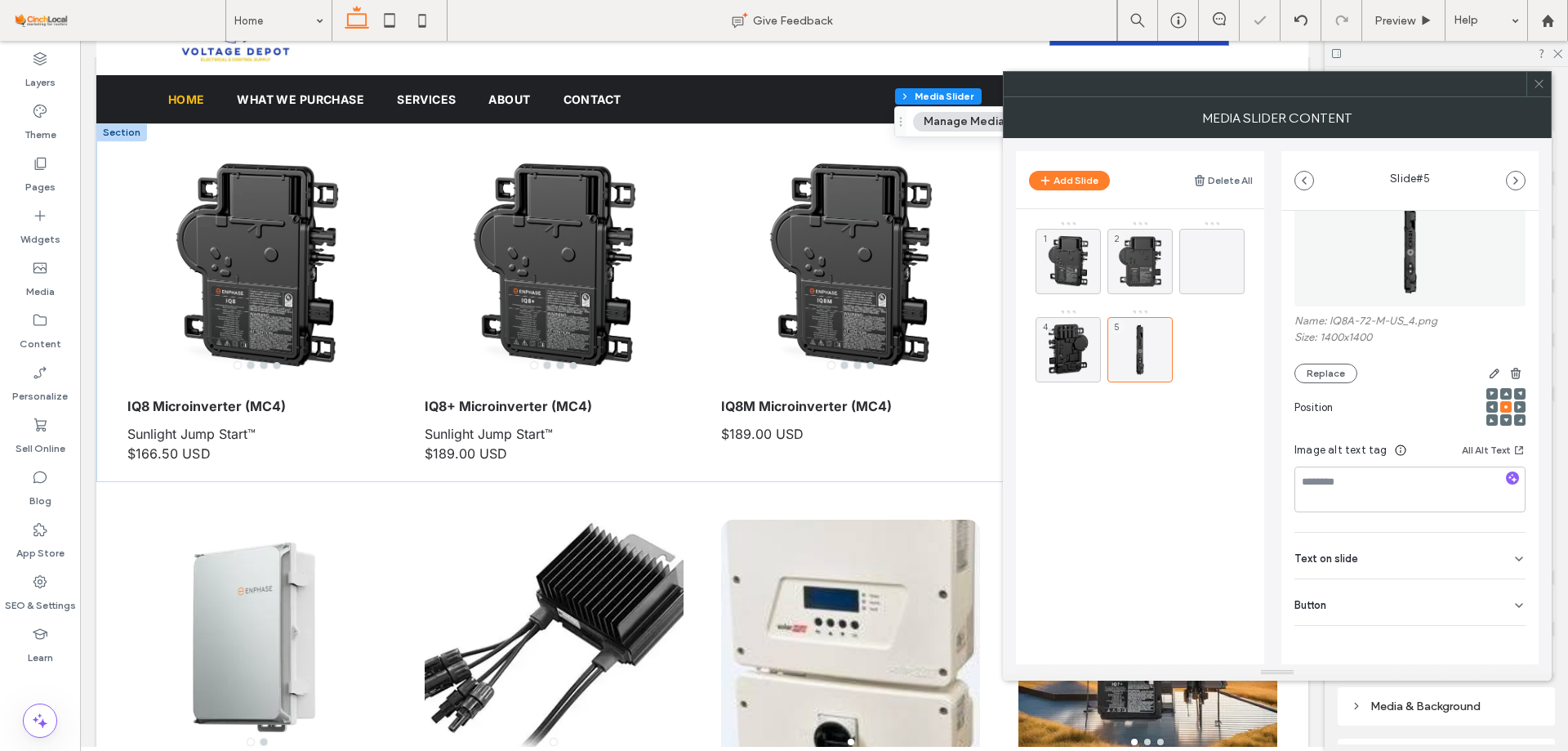
click at [1405, 606] on div "Button" at bounding box center [1410, 601] width 231 height 46
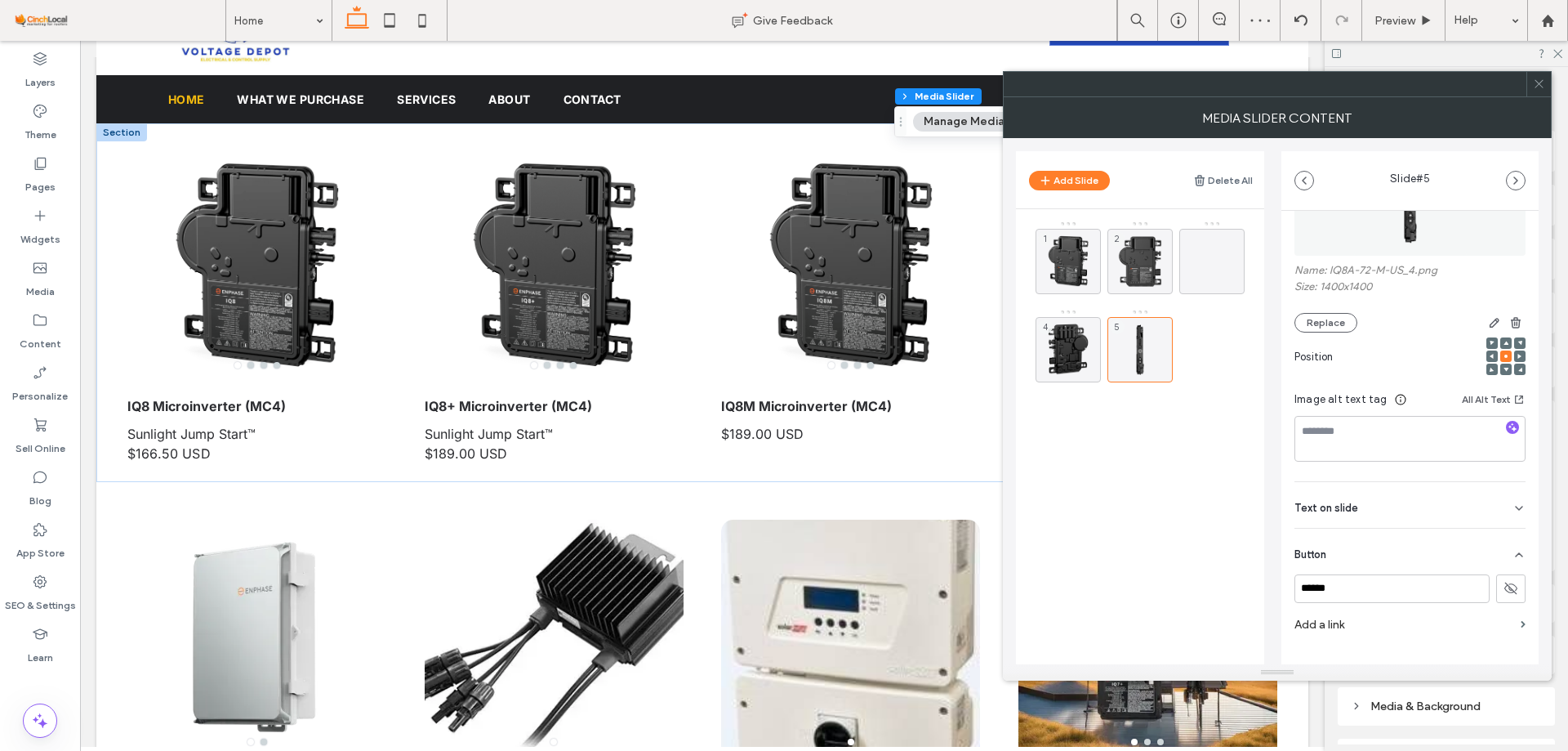
scroll to position [116, 0]
click at [1534, 75] on span at bounding box center [1540, 83] width 13 height 24
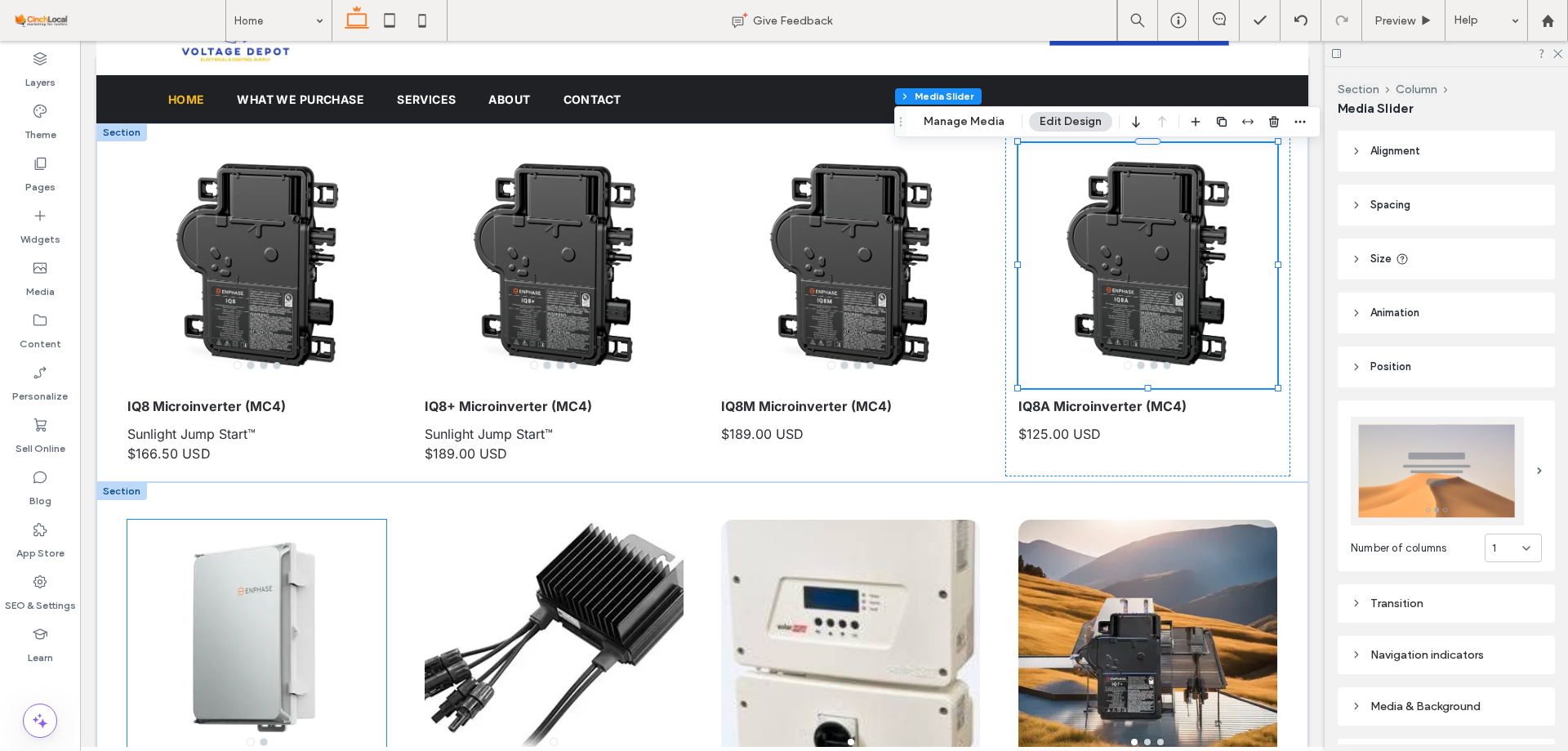
click at [348, 608] on div at bounding box center [257, 652] width 259 height 167
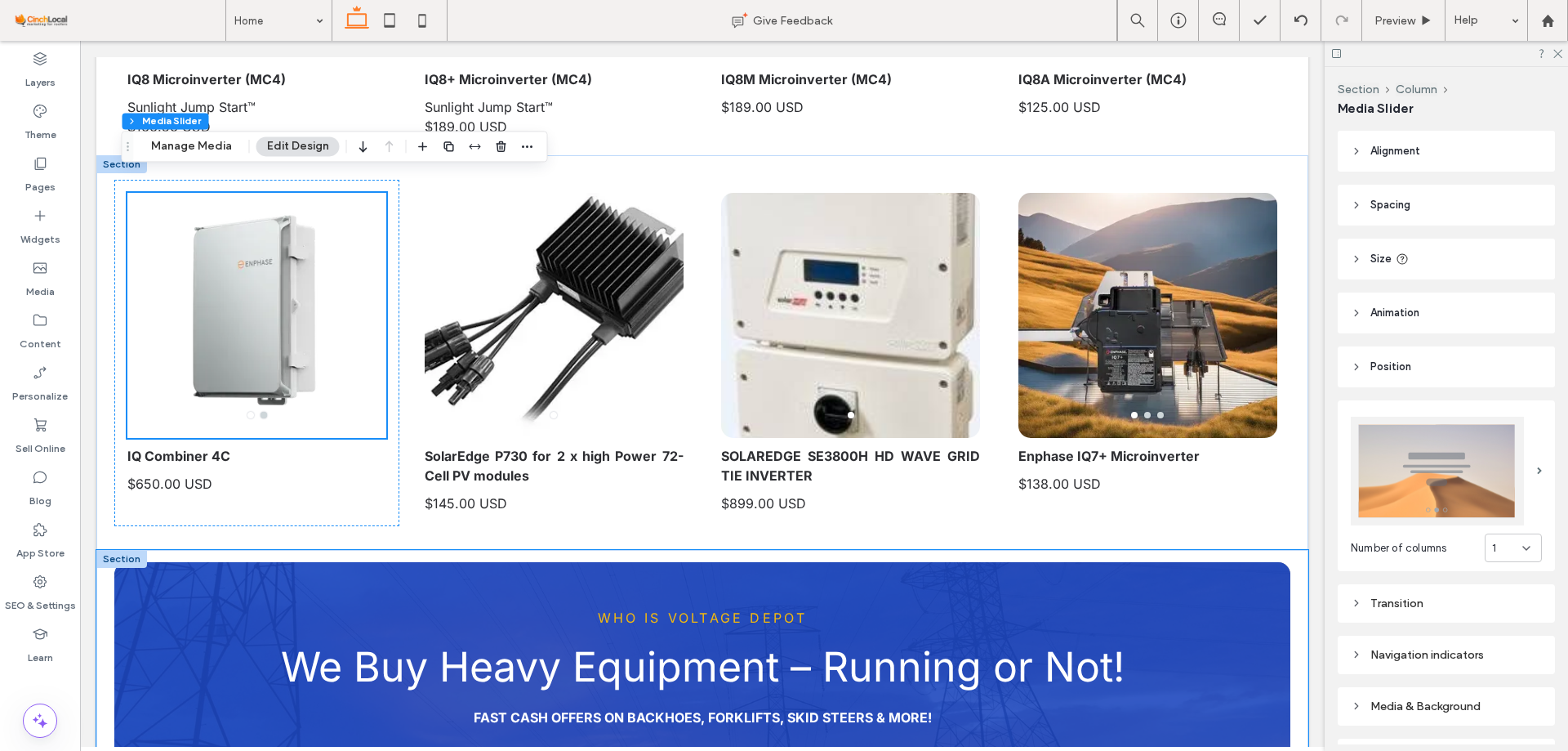
scroll to position [490, 0]
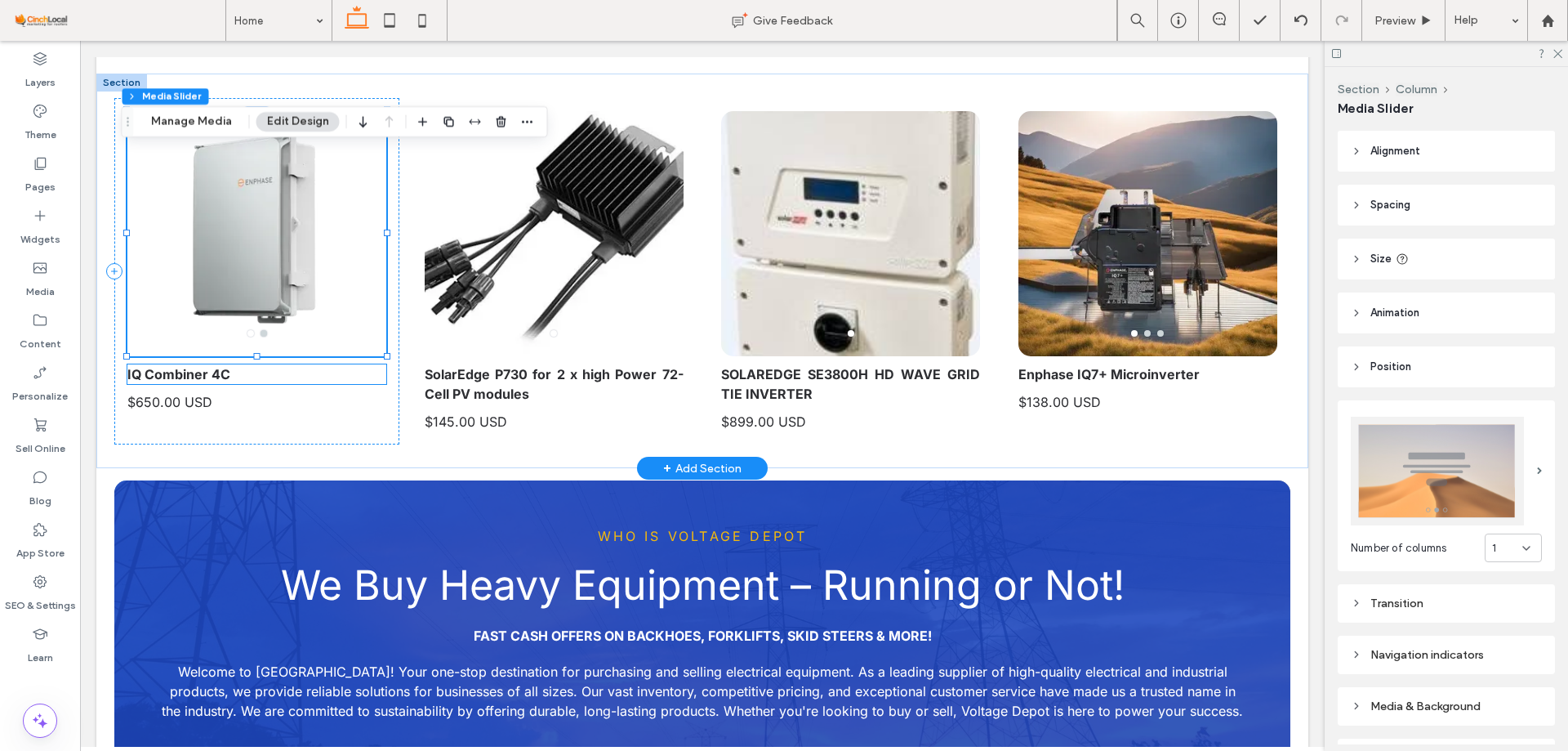
click at [214, 376] on strong "IQ Combiner 4C" at bounding box center [178, 374] width 103 height 17
click at [214, 376] on div "IQ Combiner 4C" at bounding box center [257, 374] width 259 height 20
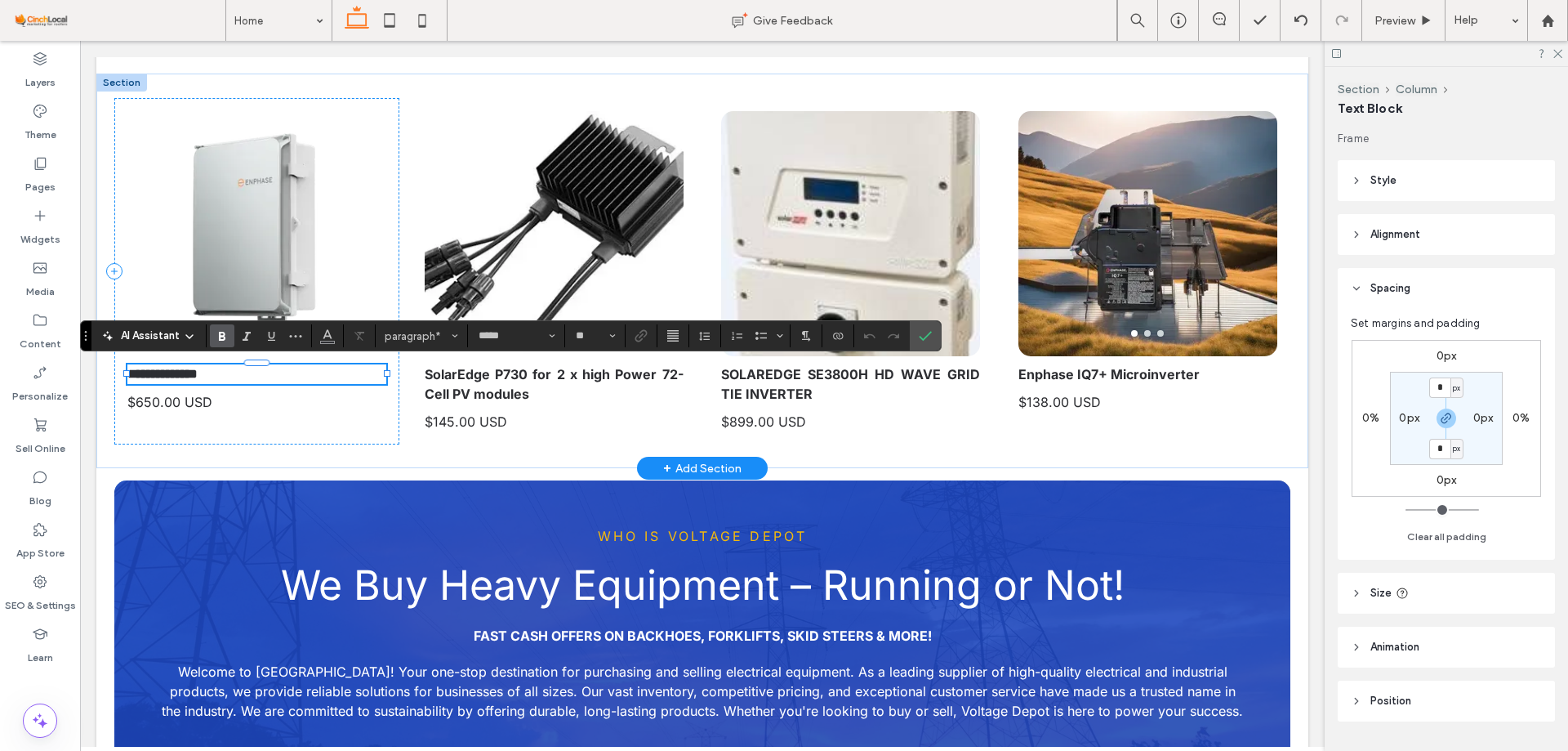
click at [198, 376] on strong "**********" at bounding box center [163, 373] width 71 height 13
click at [257, 218] on div at bounding box center [257, 243] width 259 height 167
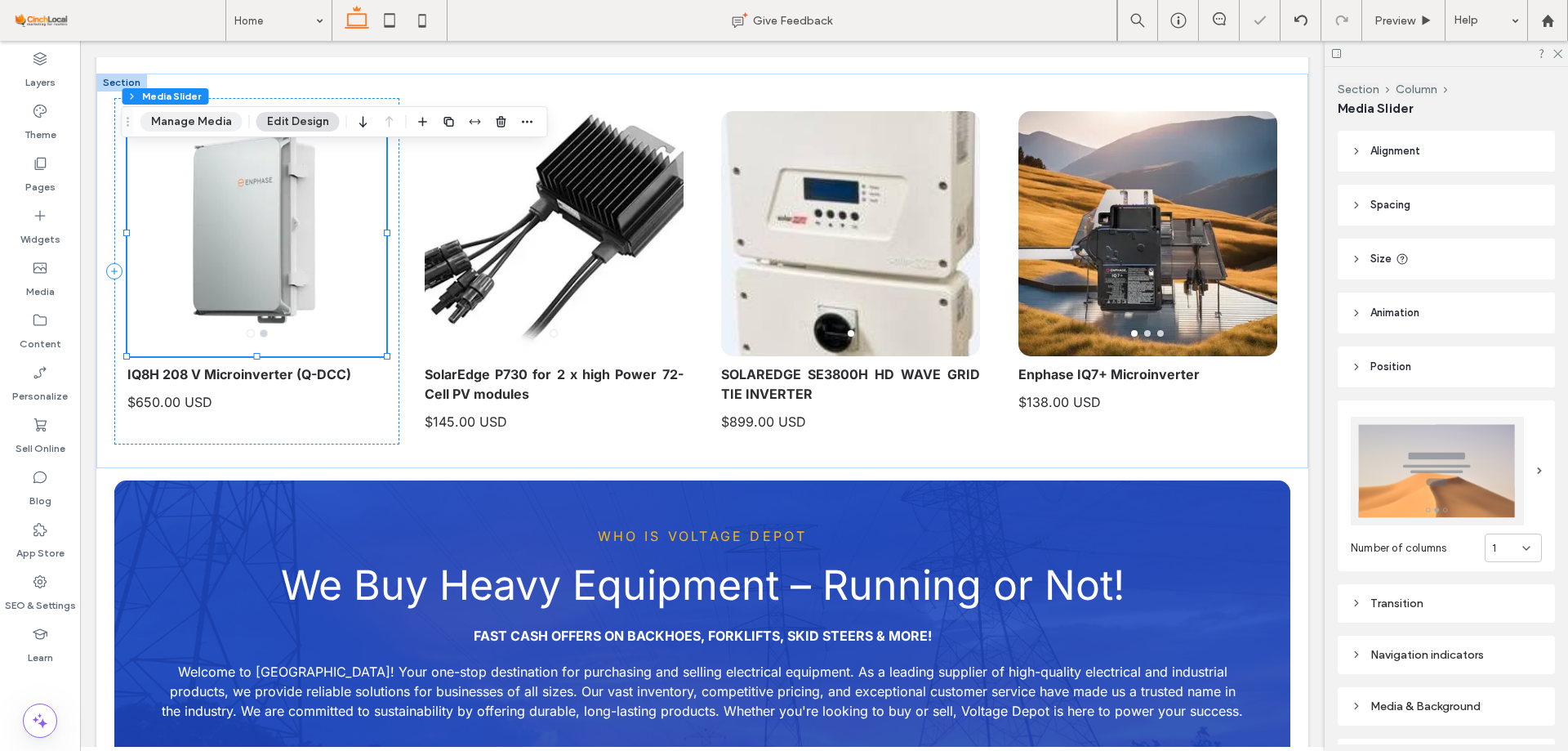
click at [205, 130] on button "Manage Media" at bounding box center [191, 121] width 102 height 20
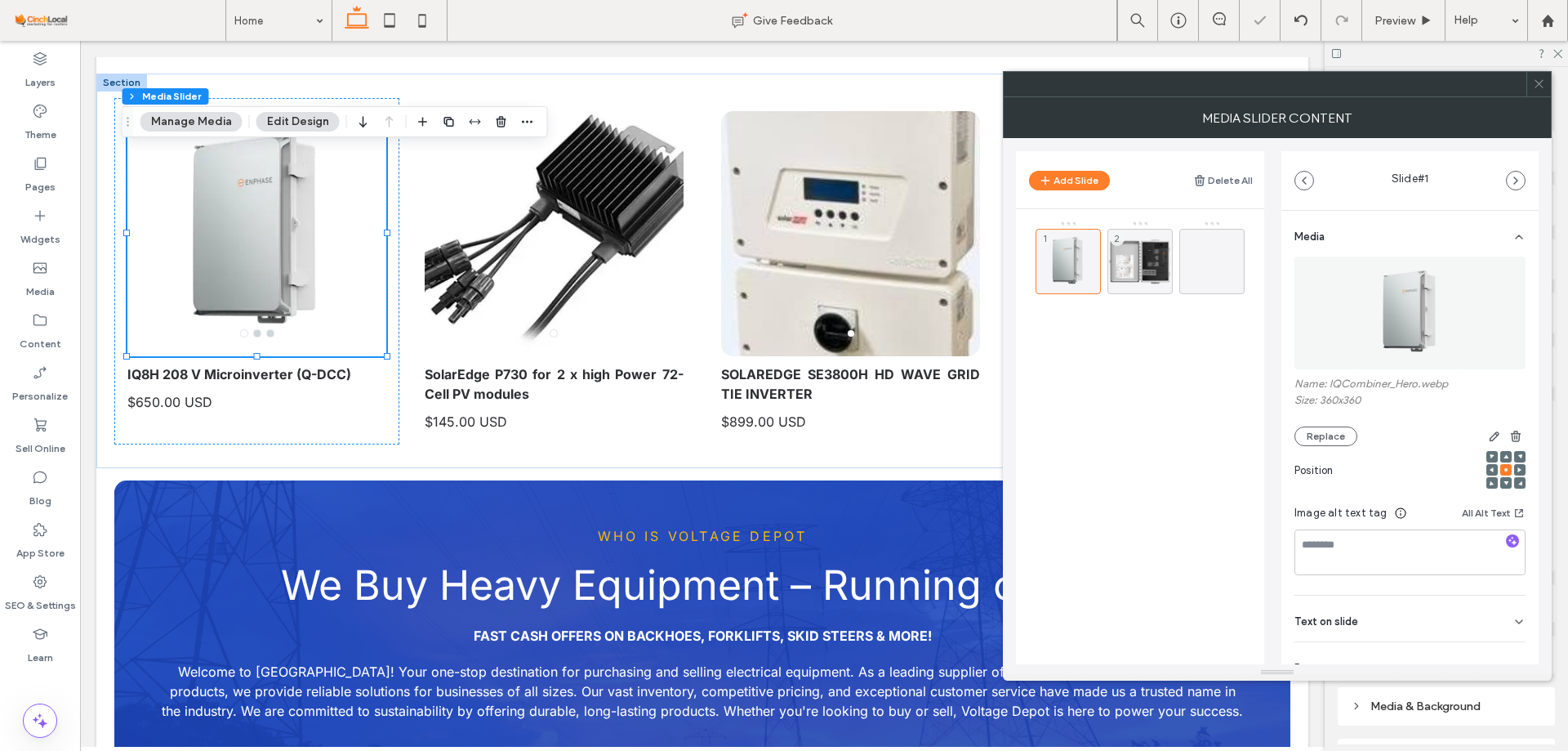
click at [1402, 300] on img at bounding box center [1410, 312] width 113 height 113
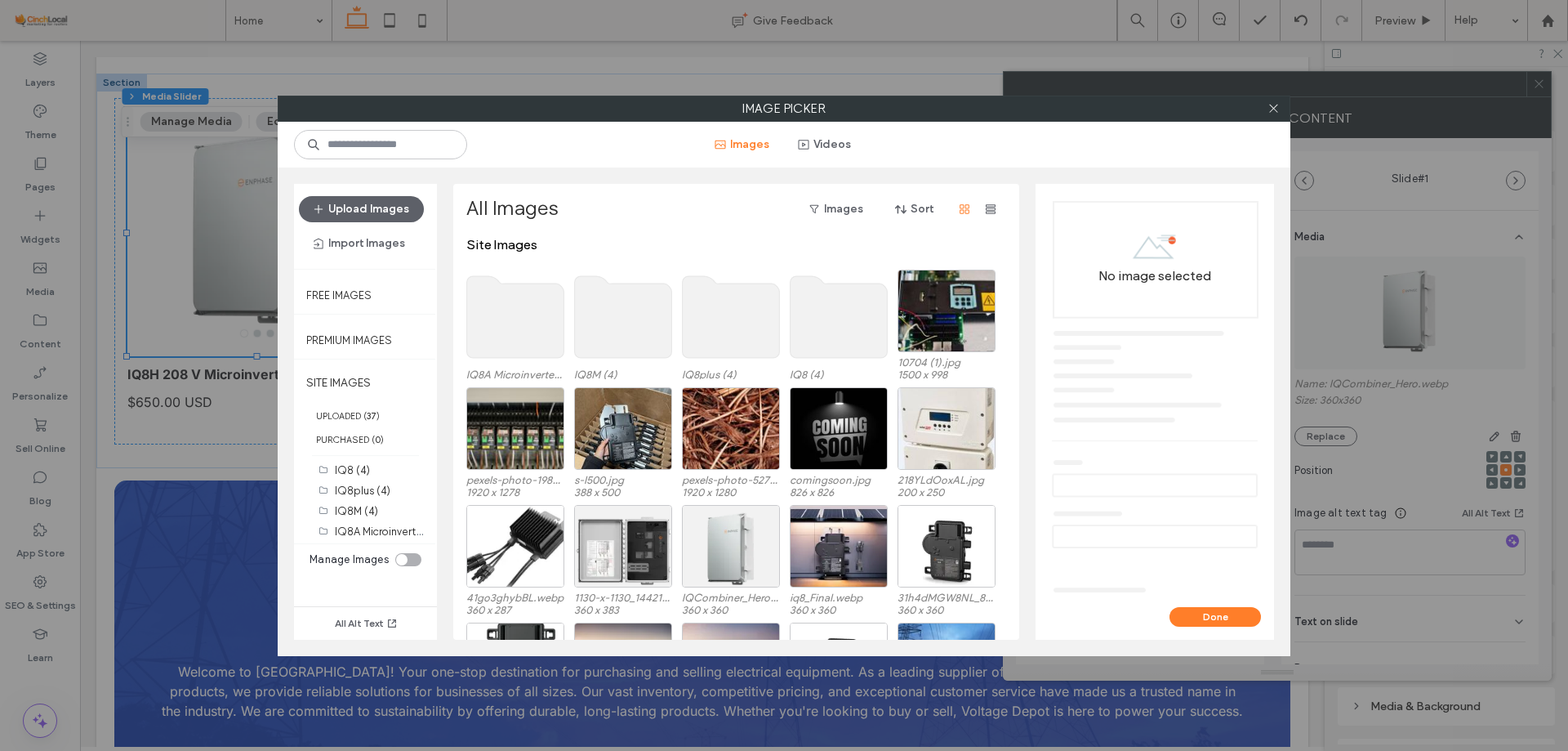
click at [407, 559] on div "toggle" at bounding box center [408, 559] width 26 height 13
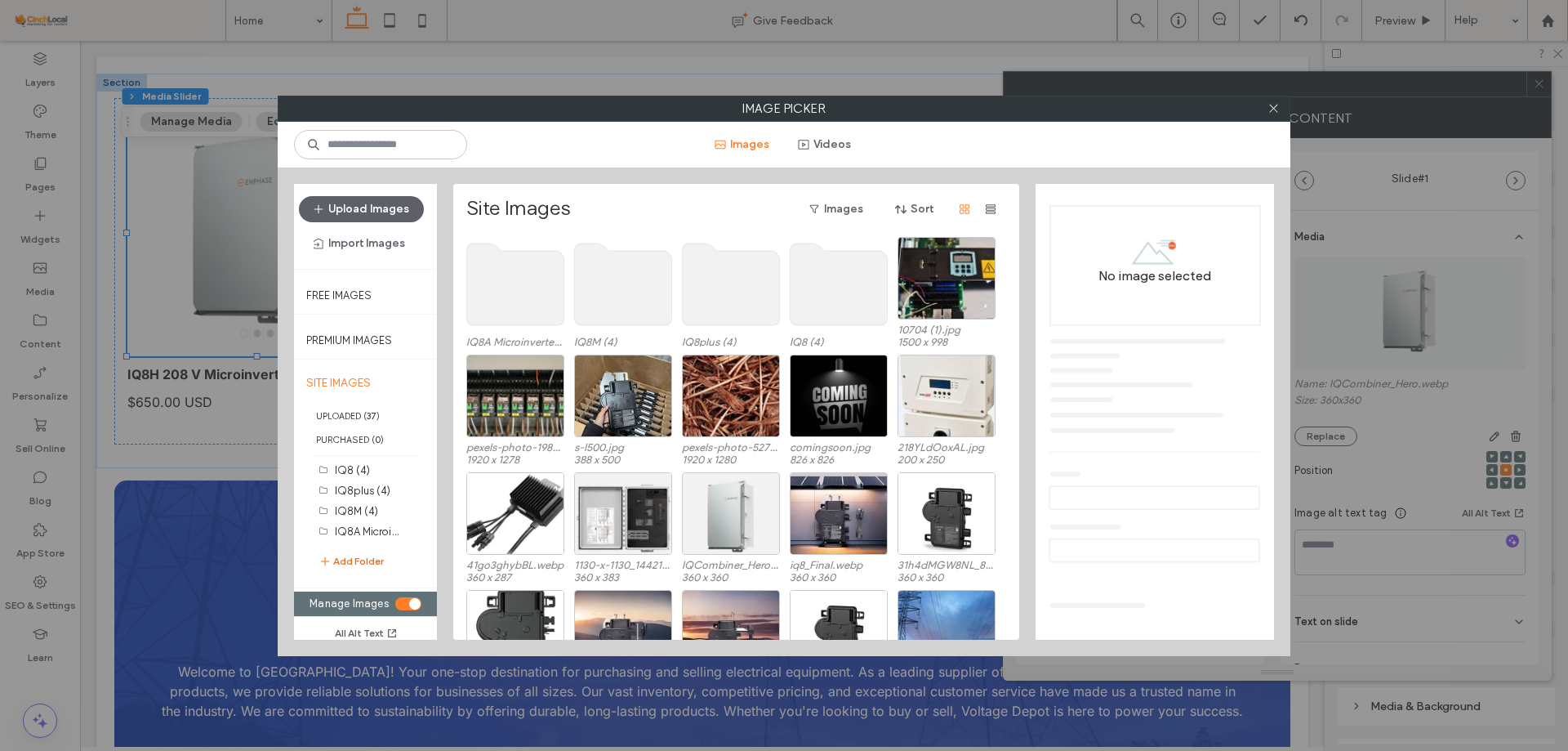
click at [369, 556] on button "Add Folder" at bounding box center [351, 561] width 66 height 20
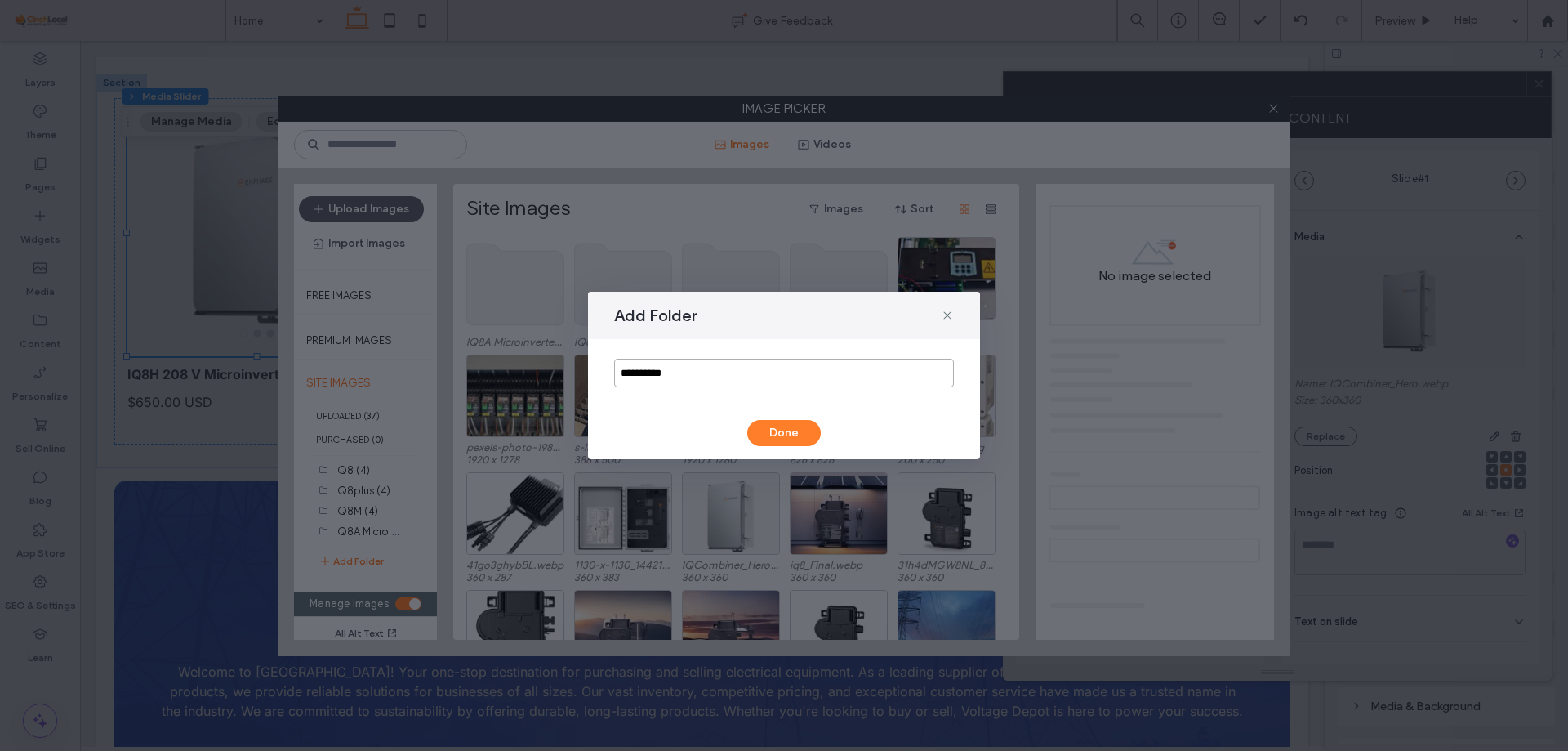
click at [655, 377] on input "**********" at bounding box center [784, 372] width 340 height 28
paste input "**********"
type input "**********"
click at [778, 428] on button "Done" at bounding box center [784, 433] width 73 height 26
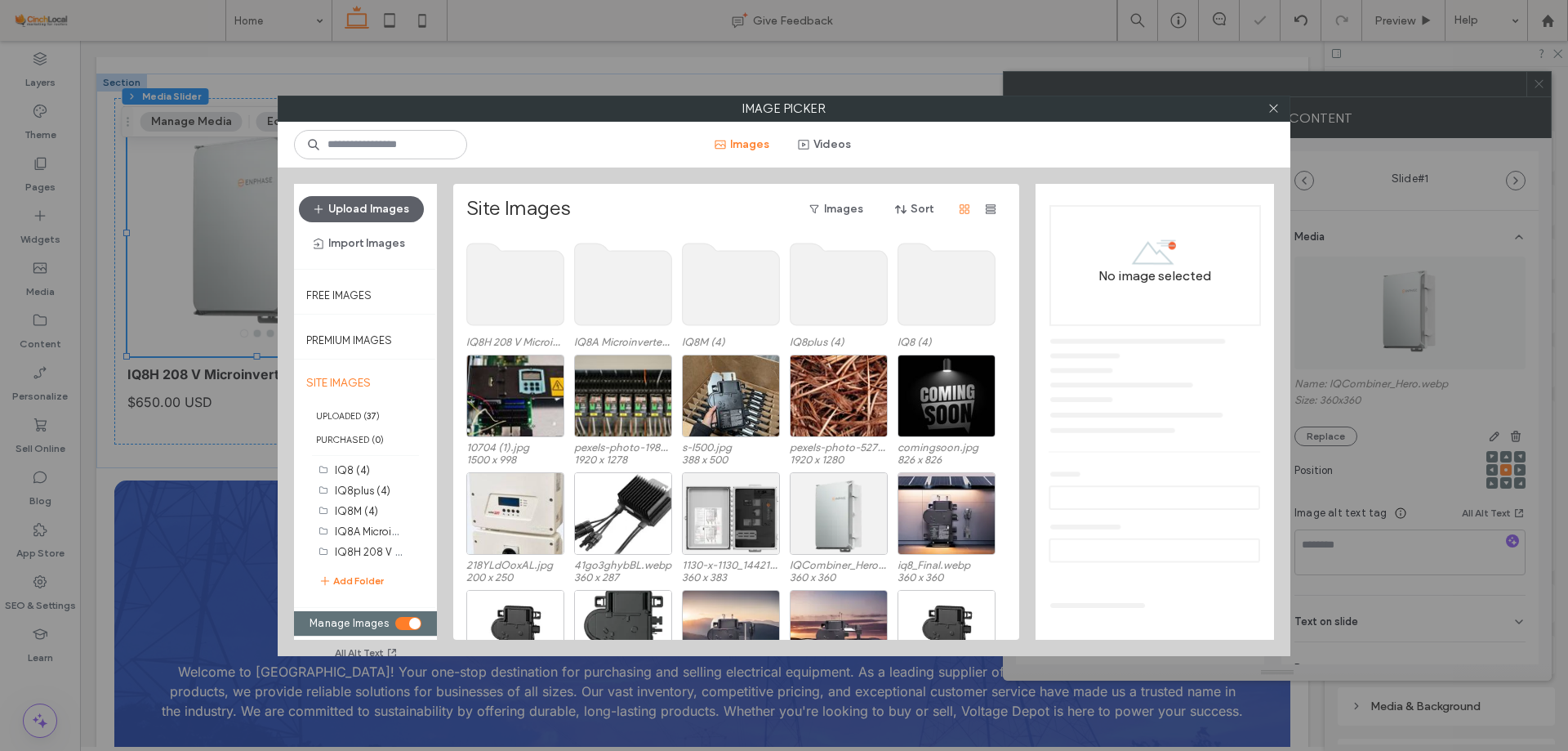
click at [418, 618] on div "toggle" at bounding box center [415, 624] width 12 height 12
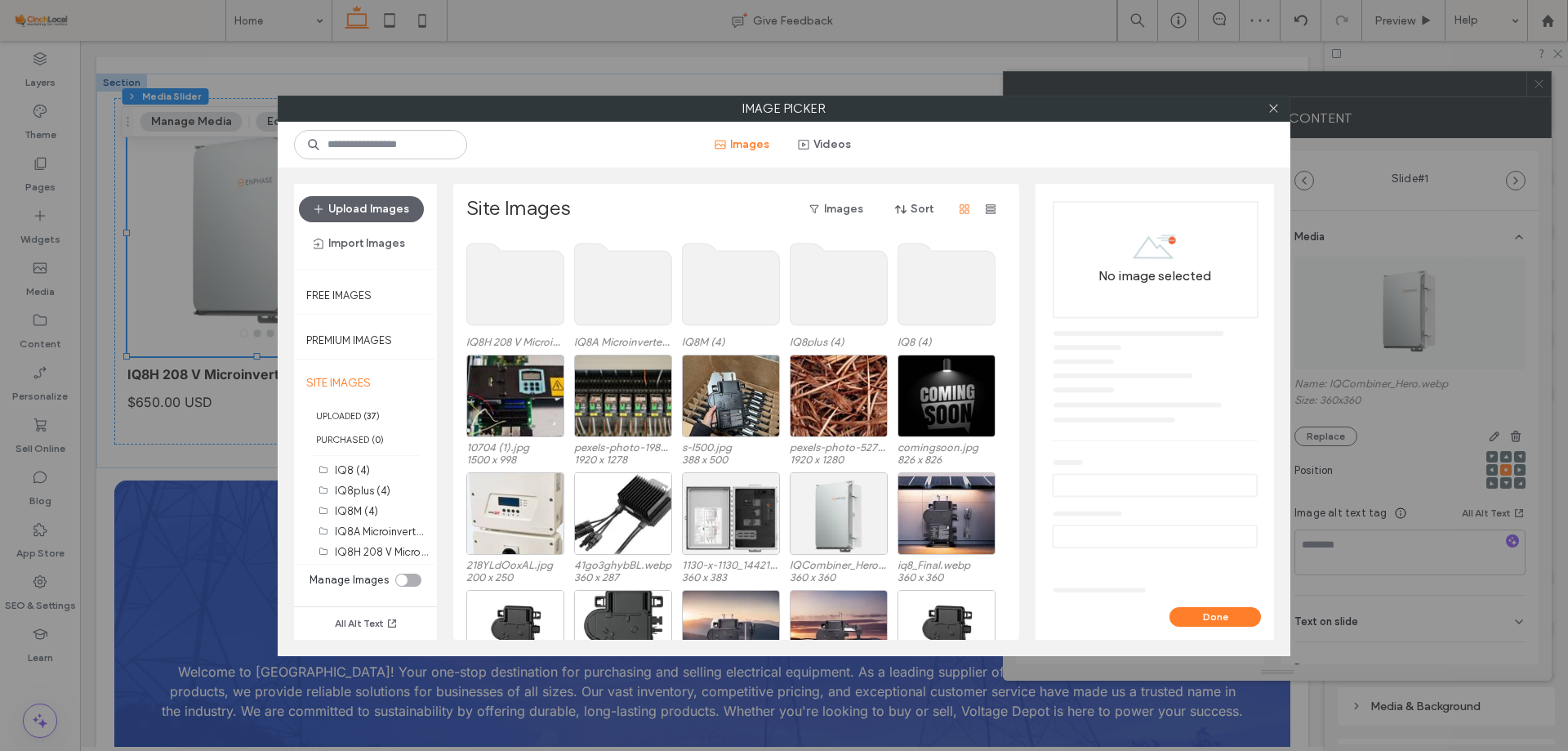
click at [516, 300] on use at bounding box center [515, 284] width 97 height 81
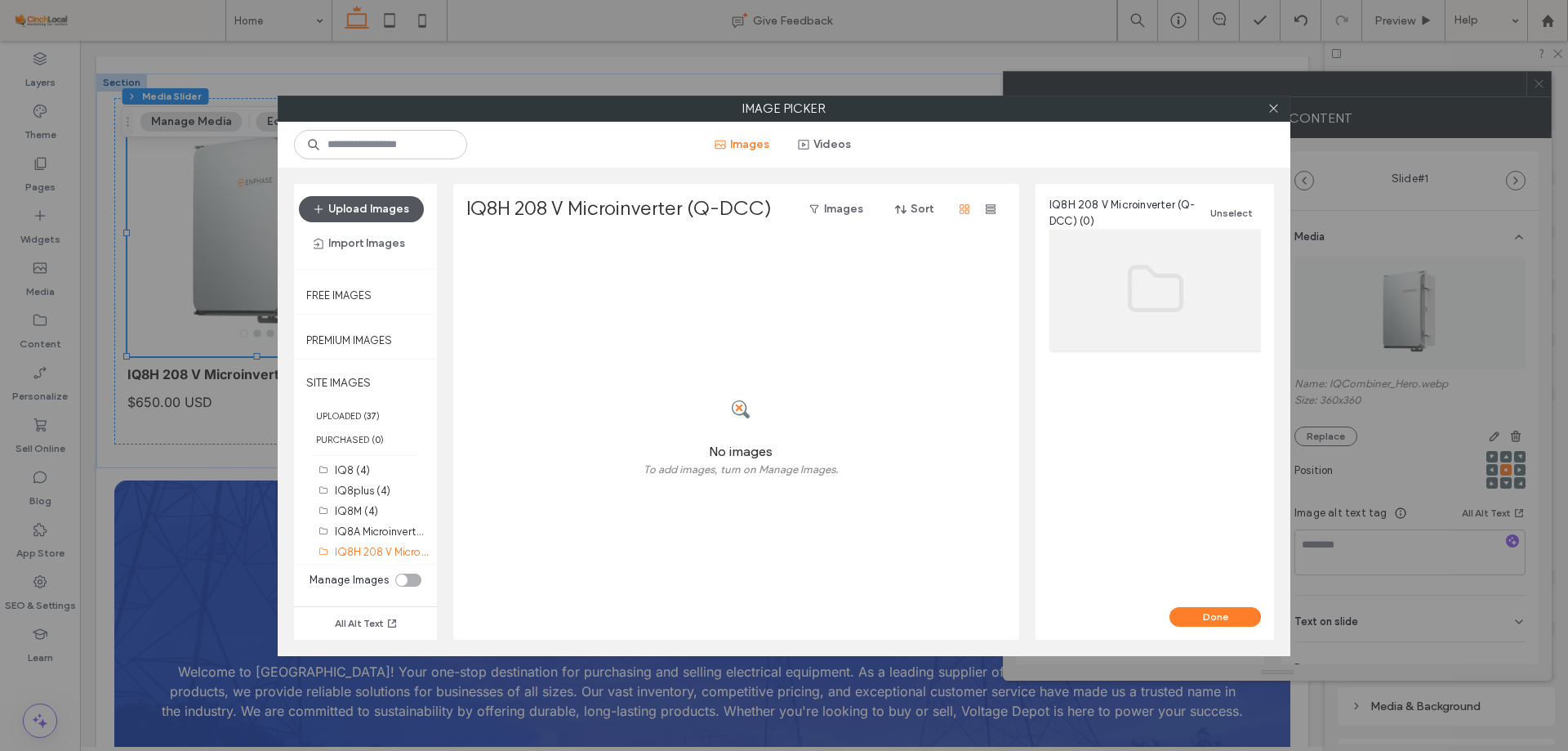
click at [389, 196] on button "Upload Images" at bounding box center [361, 209] width 125 height 26
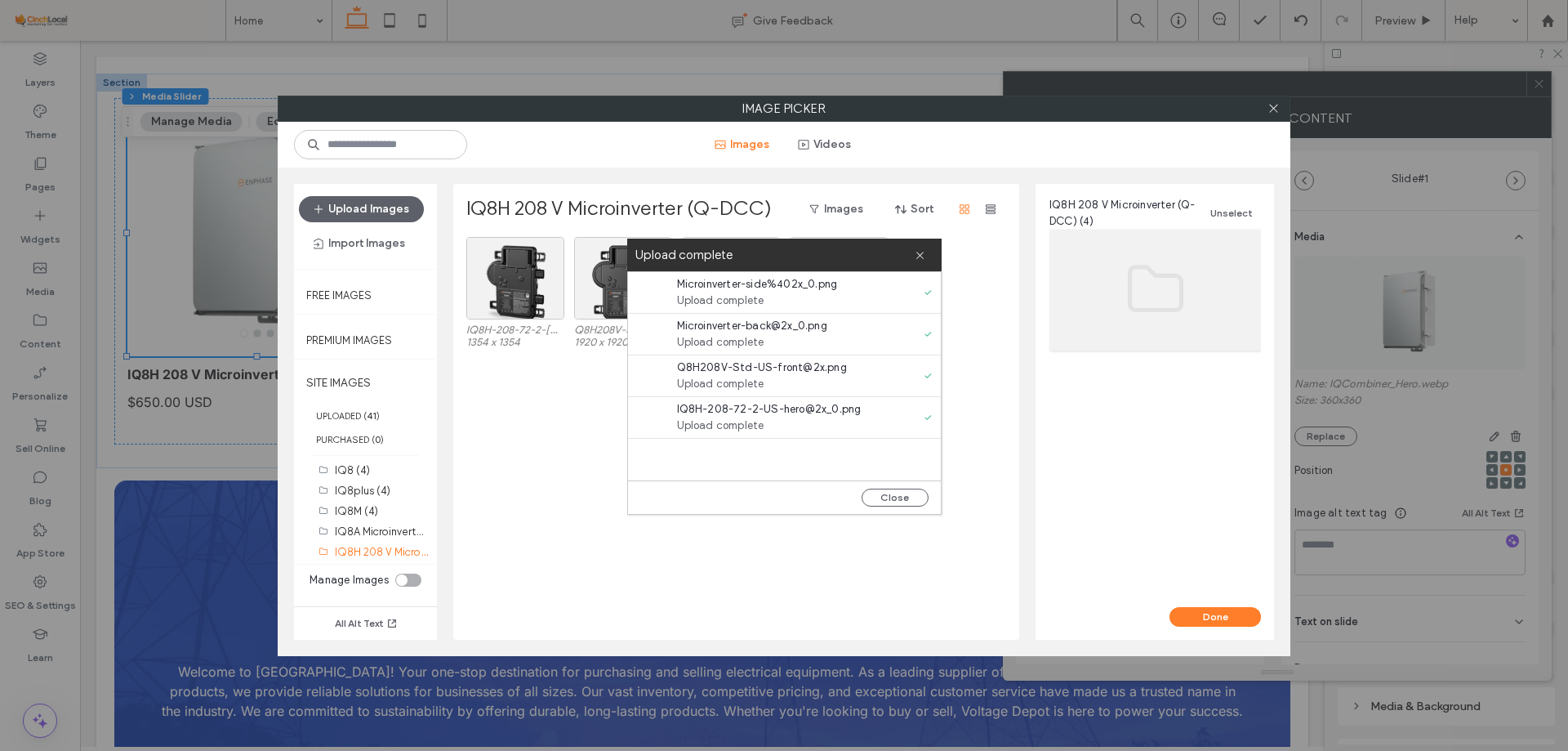
click at [594, 406] on div "IQ8H-208-72-2-[DEMOGRAPHIC_DATA]-hero-2x_0.png 1354 x 1354 Q8H208V-Std-US-front…" at bounding box center [740, 438] width 549 height 402
click at [522, 410] on div "IQ8H-208-72-2-[DEMOGRAPHIC_DATA]-hero-2x_0.png 1354 x 1354 Q8H208V-Std-US-front…" at bounding box center [740, 438] width 549 height 402
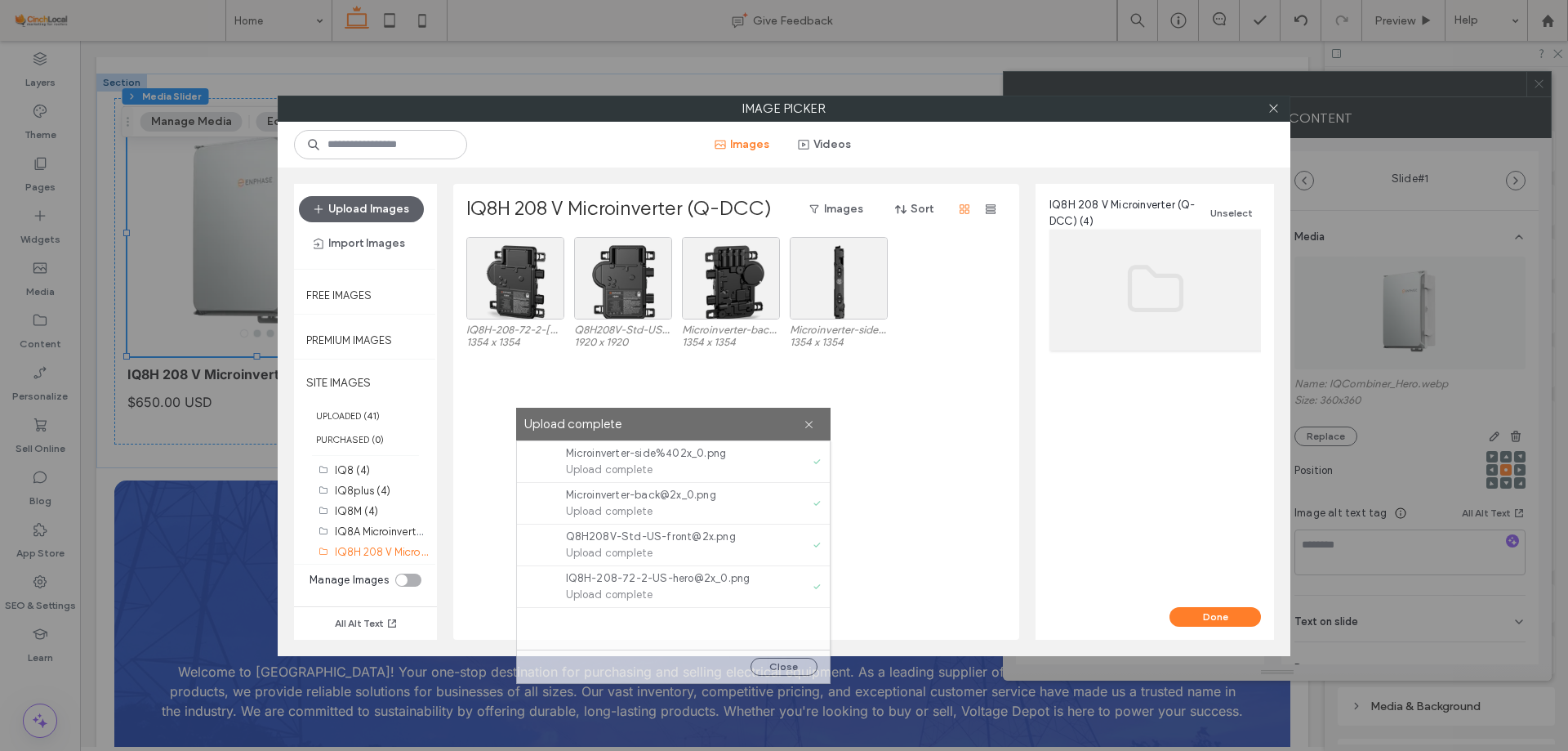
drag, startPoint x: 861, startPoint y: 255, endPoint x: 750, endPoint y: 424, distance: 202.2
click at [750, 424] on label "Upload complete" at bounding box center [663, 424] width 279 height 23
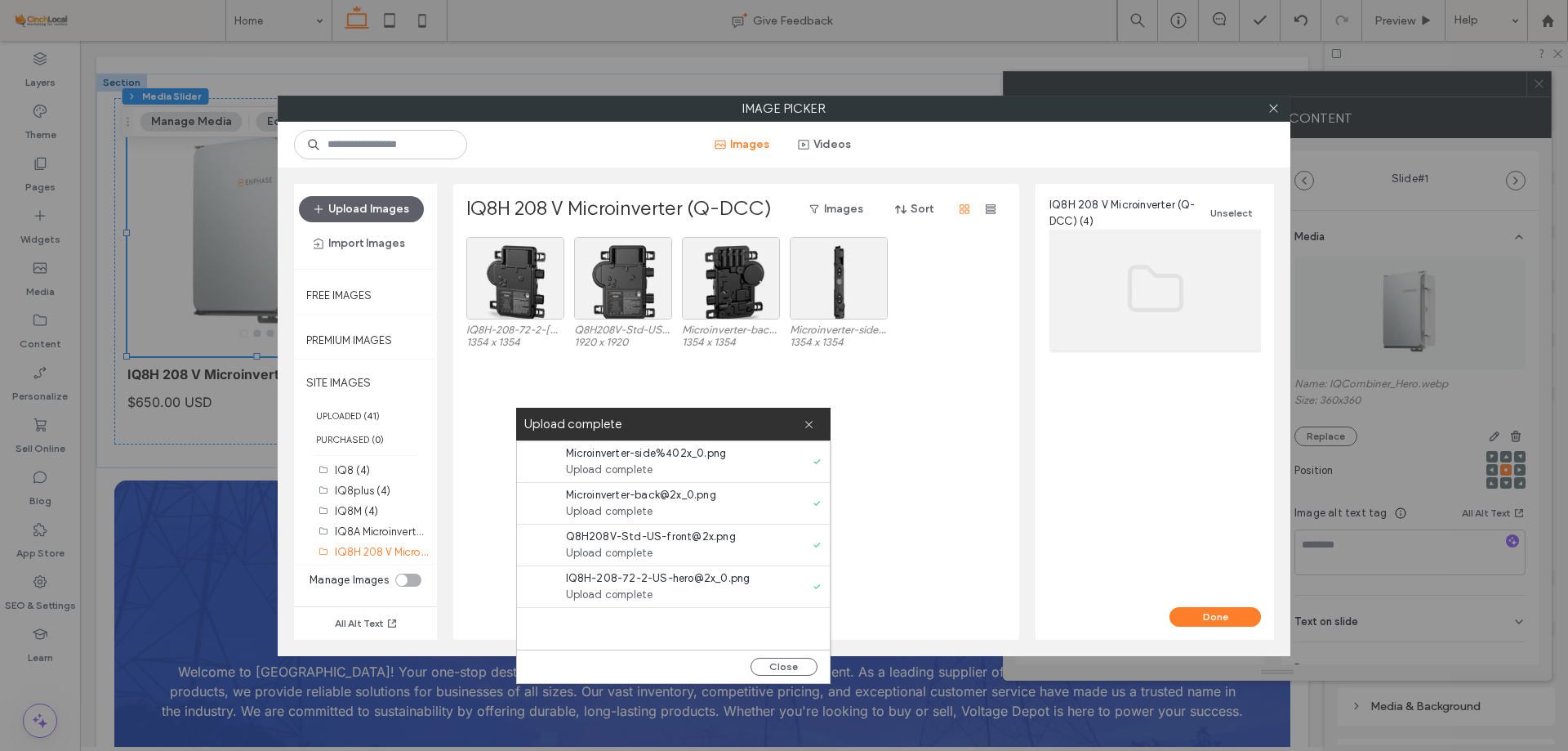
drag, startPoint x: 781, startPoint y: 669, endPoint x: 772, endPoint y: 642, distance: 28.5
click at [781, 667] on button "Close" at bounding box center [784, 666] width 67 height 18
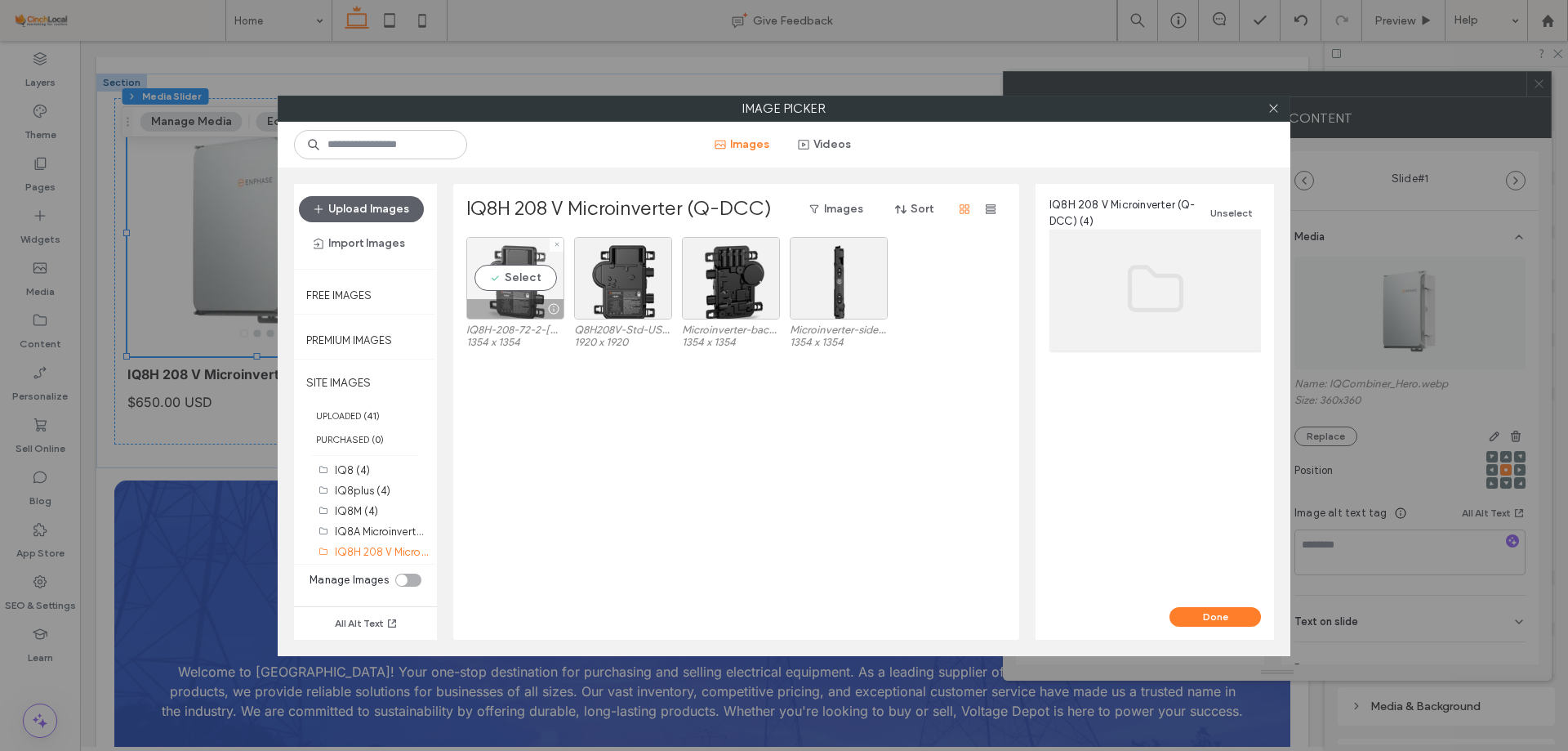
click at [530, 267] on div "Select" at bounding box center [515, 278] width 98 height 82
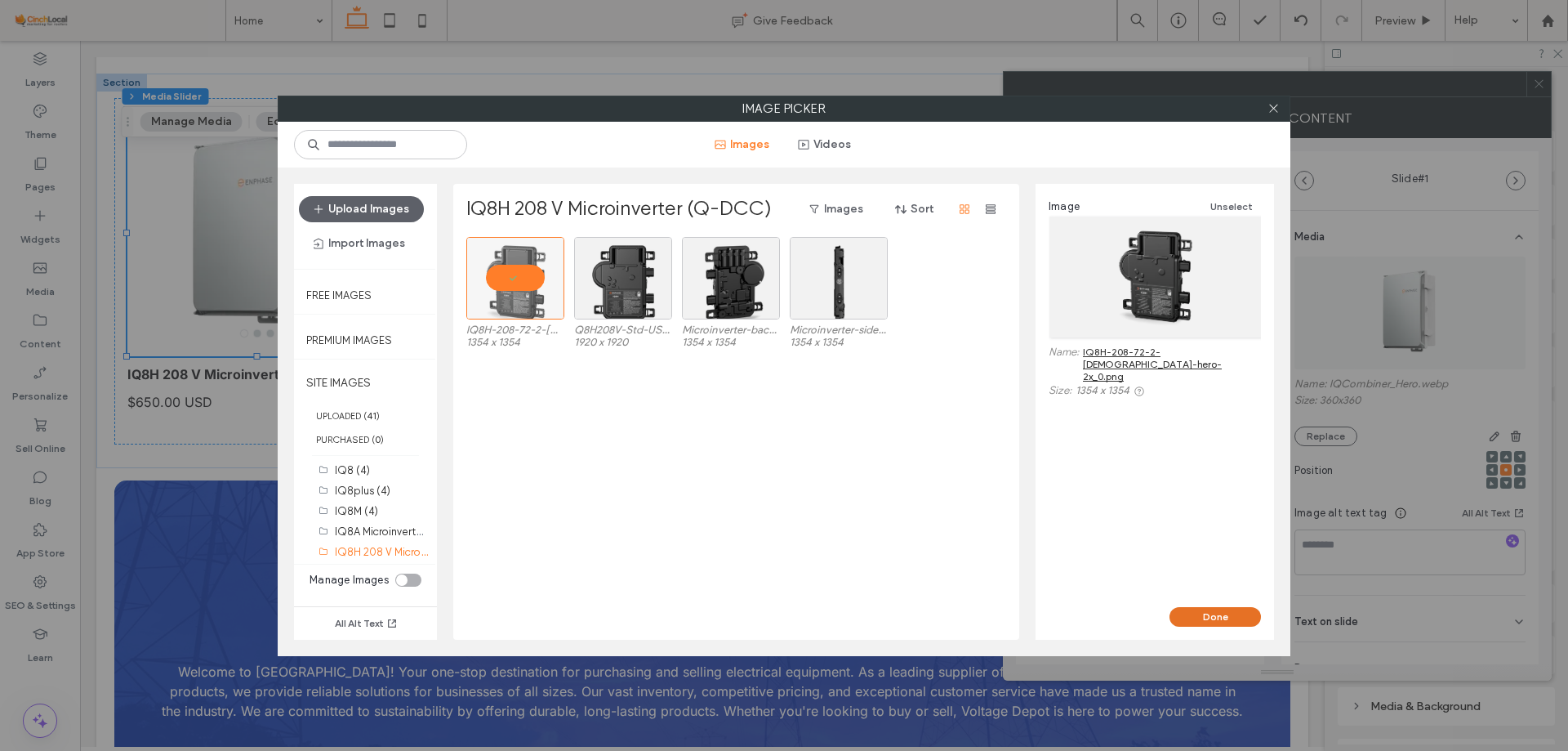
click at [1233, 615] on button "Done" at bounding box center [1214, 617] width 91 height 20
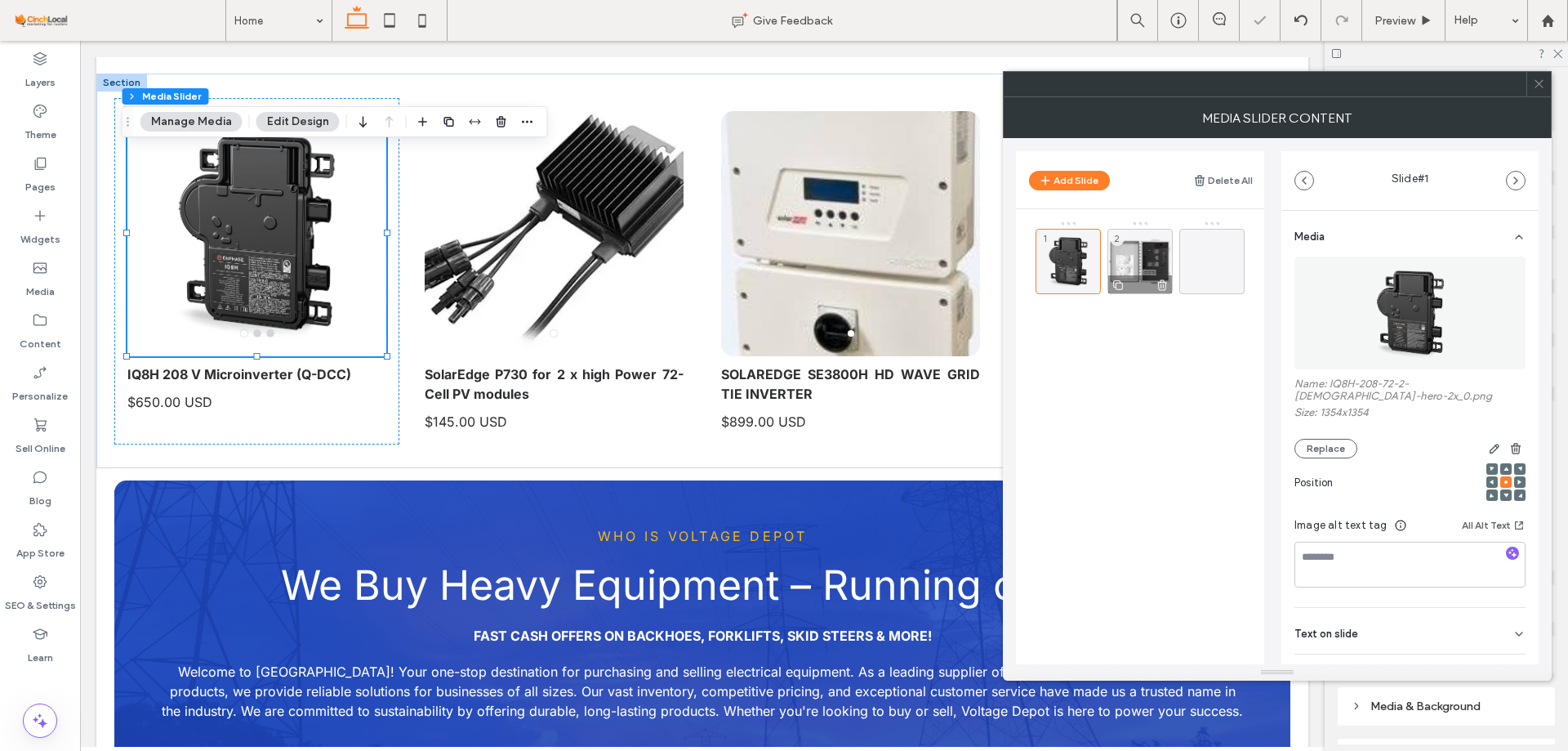
click at [1129, 258] on div "2" at bounding box center [1140, 261] width 66 height 66
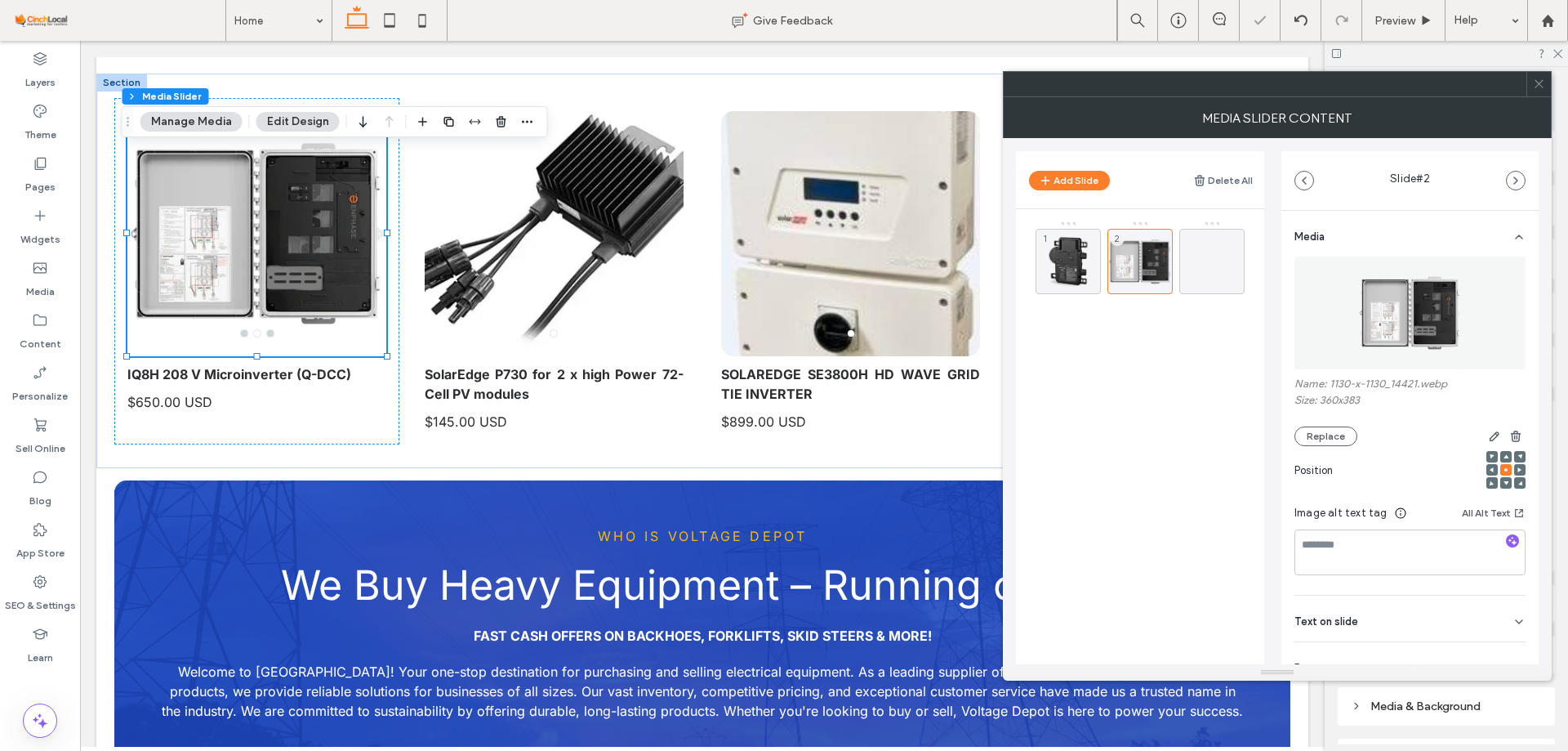
click at [1343, 317] on figure at bounding box center [1410, 312] width 231 height 113
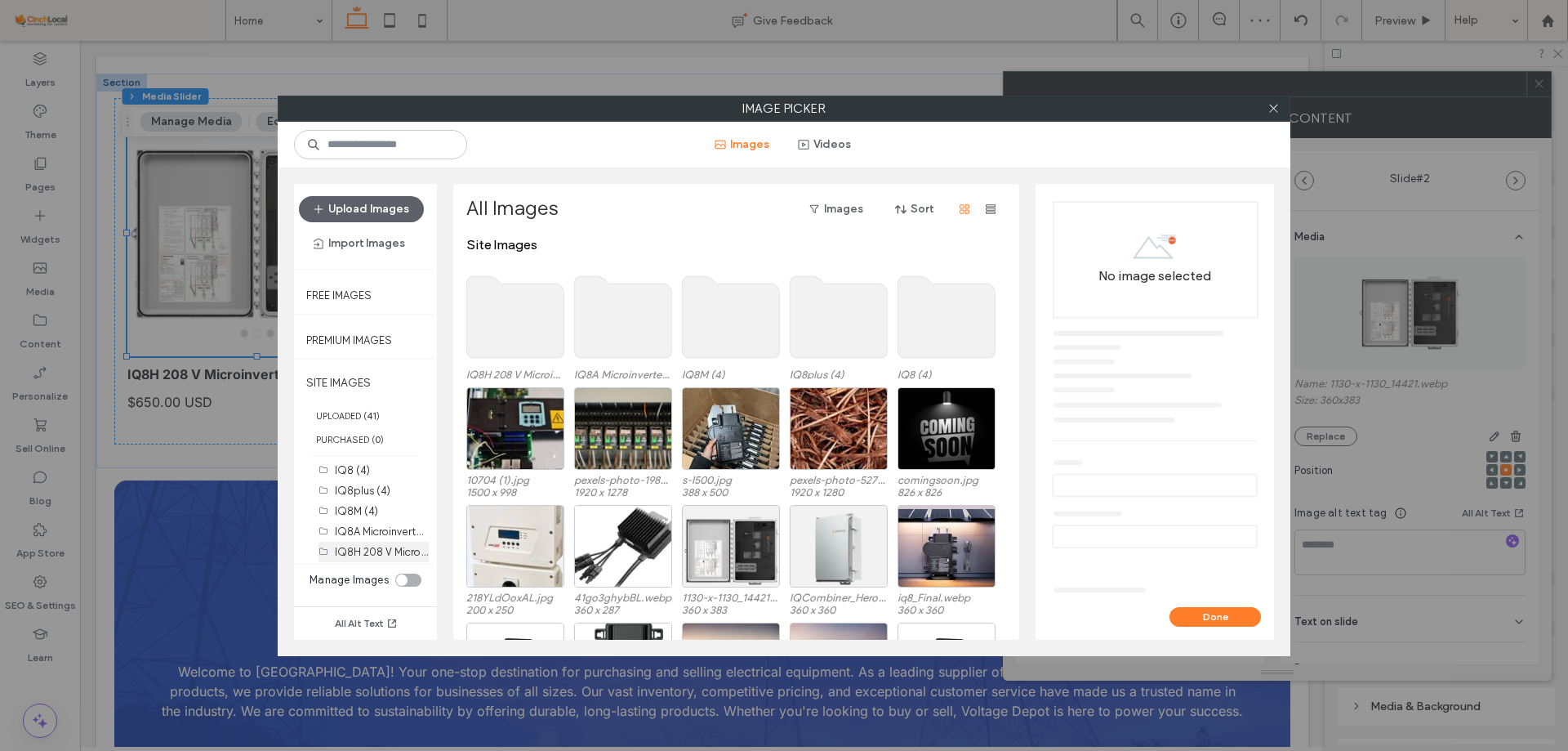
click at [402, 547] on label "IQ8H 208 V Microinverter (Q-DCC) (4)" at bounding box center [429, 551] width 189 height 16
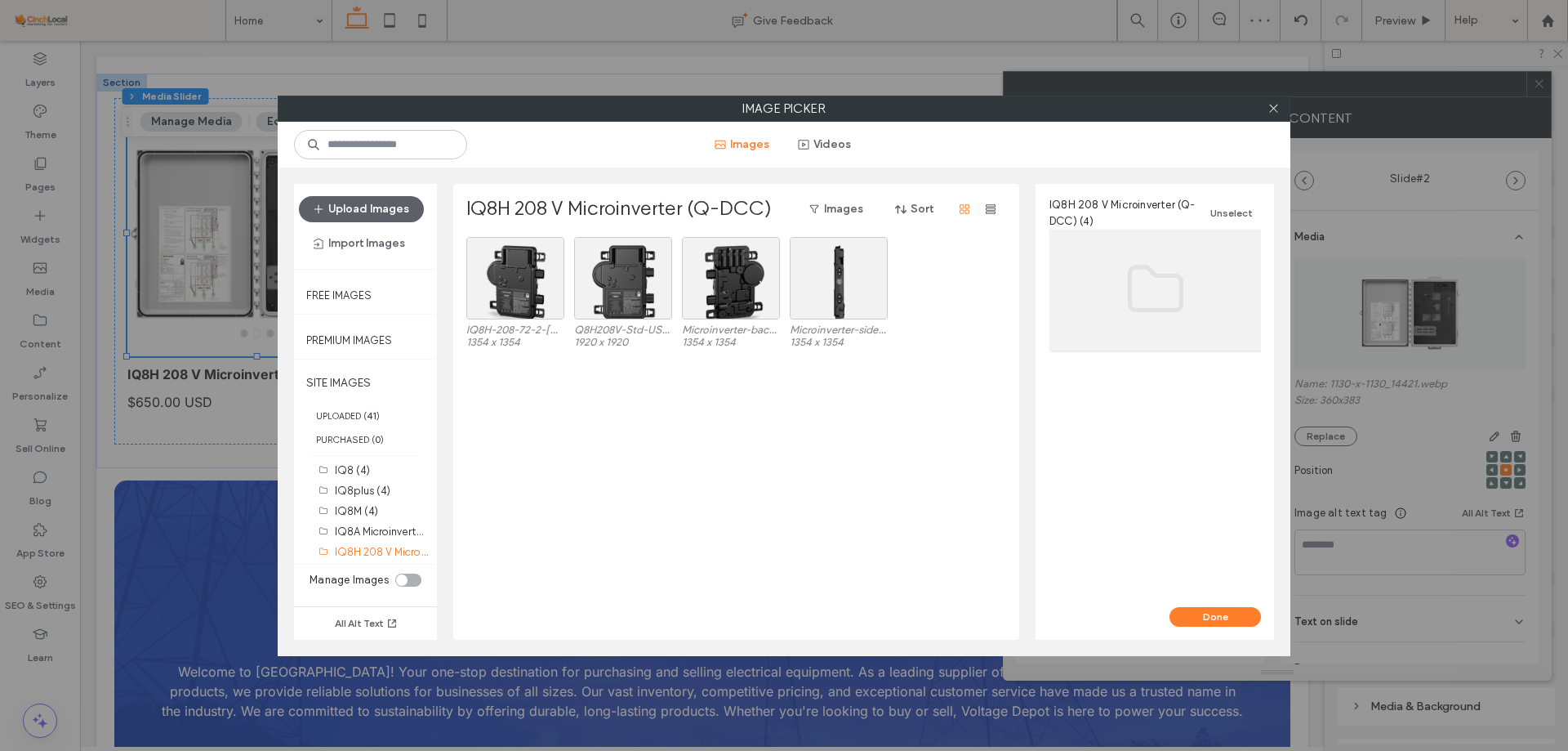
click at [631, 234] on div "IQ8H 208 V Microinverter (Q-DCC) Images Sort" at bounding box center [735, 216] width 538 height 41
click at [632, 268] on div "Select" at bounding box center [623, 278] width 98 height 82
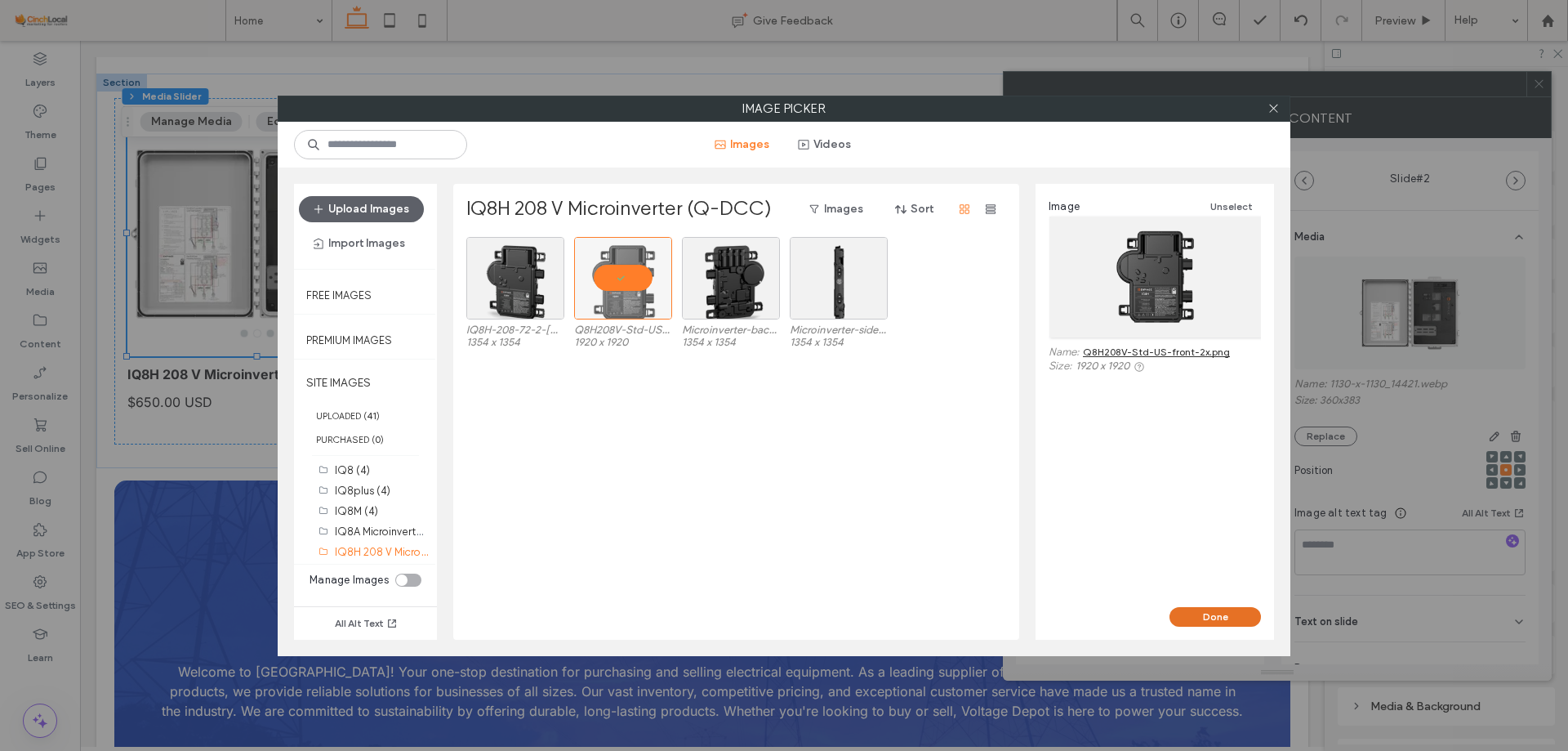
click at [1225, 618] on button "Done" at bounding box center [1214, 617] width 91 height 20
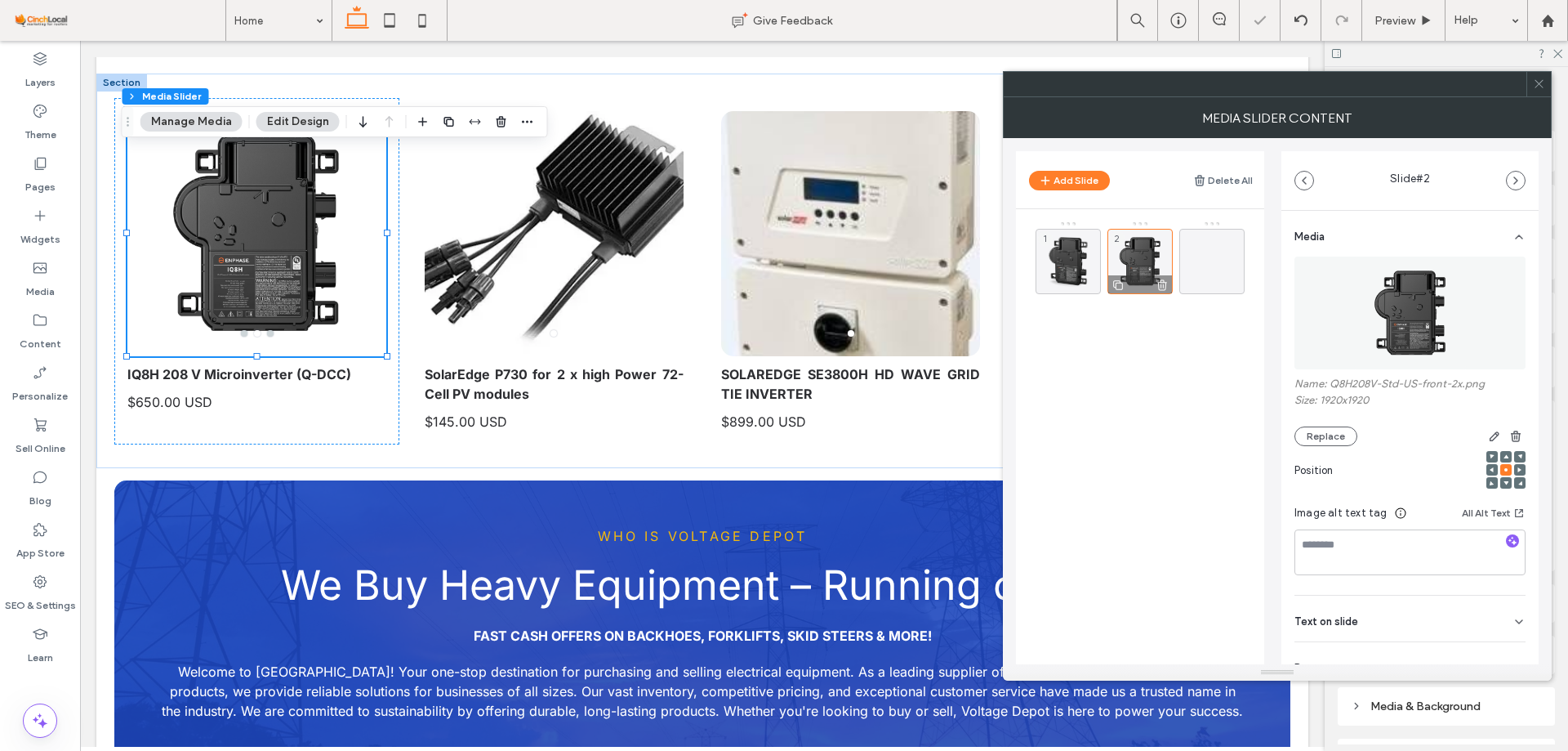
click at [1116, 275] on div at bounding box center [1140, 284] width 64 height 18
click at [1119, 282] on icon at bounding box center [1117, 285] width 13 height 15
click at [1039, 338] on div "4" at bounding box center [1069, 350] width 66 height 66
click at [1400, 291] on img at bounding box center [1410, 312] width 113 height 113
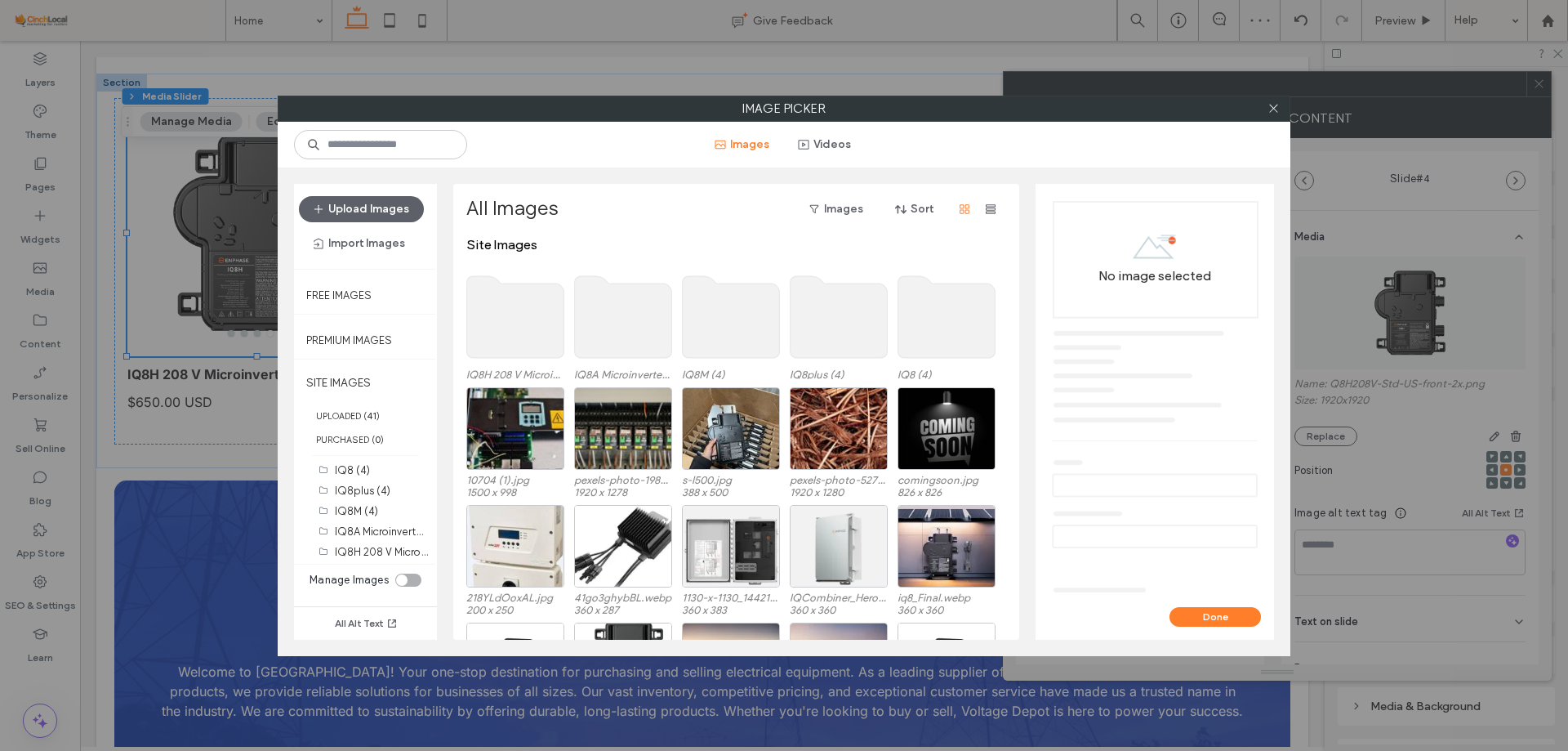
click at [514, 314] on use at bounding box center [515, 316] width 97 height 81
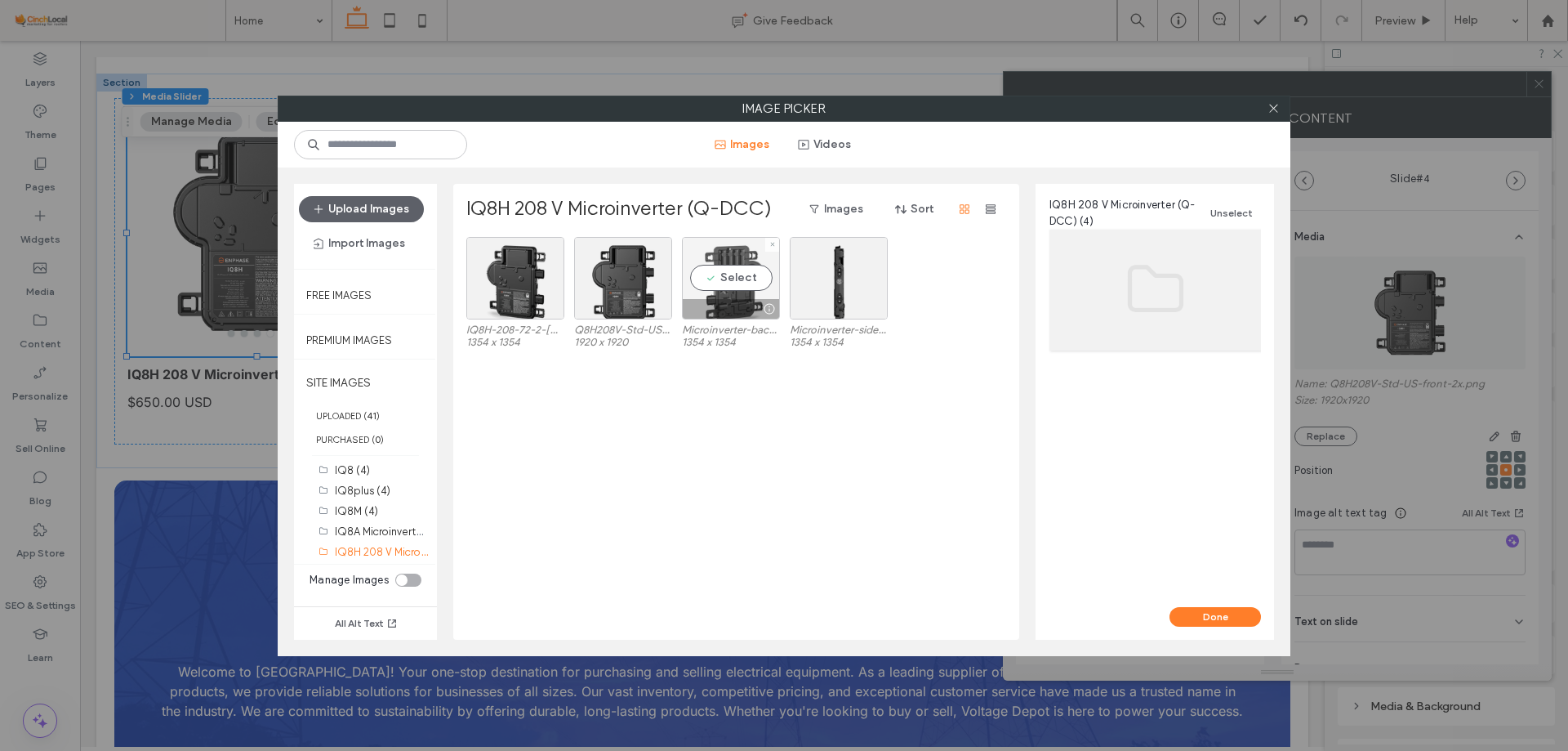
click at [774, 303] on div at bounding box center [769, 308] width 21 height 13
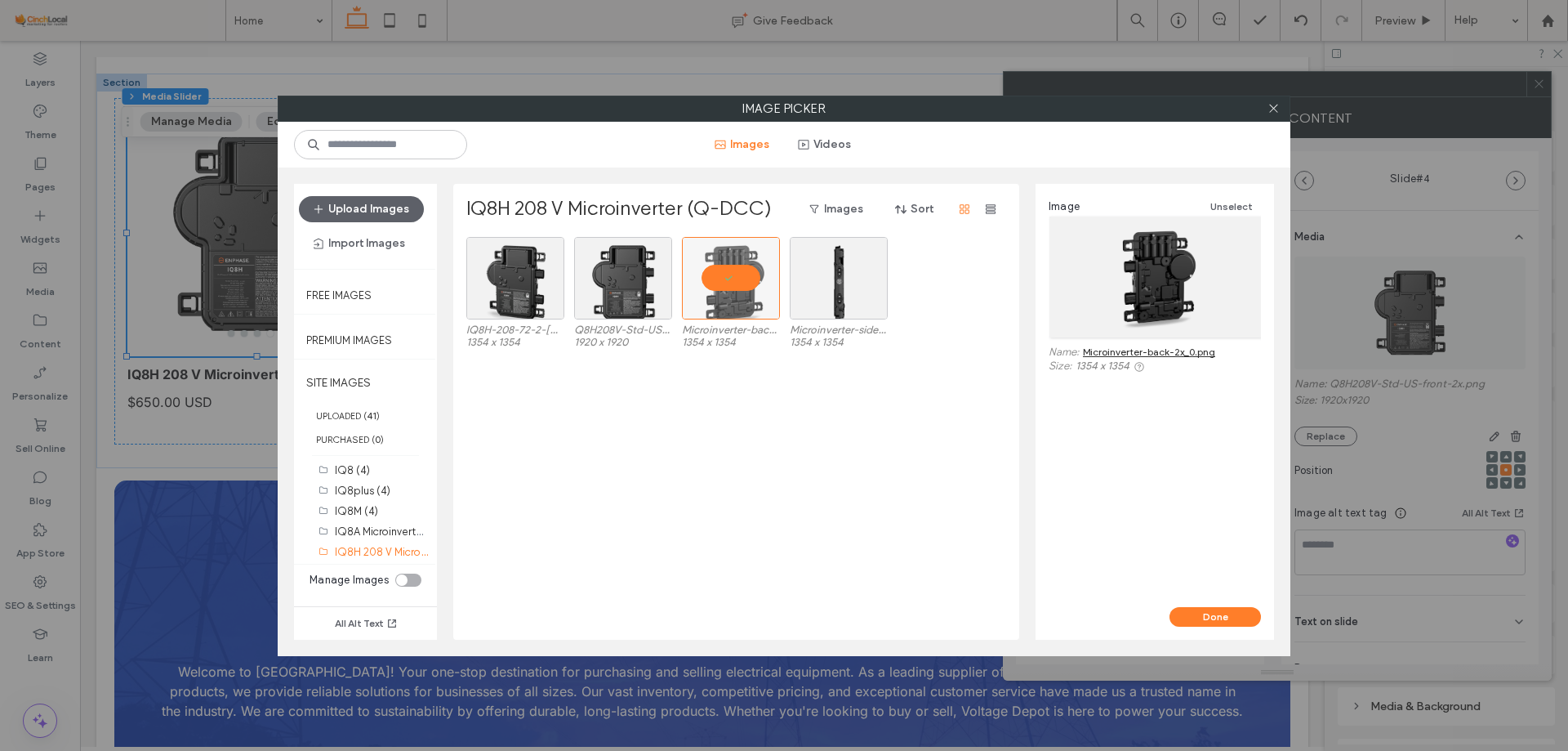
click at [1213, 627] on div "Done" at bounding box center [1156, 623] width 239 height 32
click at [1213, 616] on button "Done" at bounding box center [1214, 617] width 91 height 20
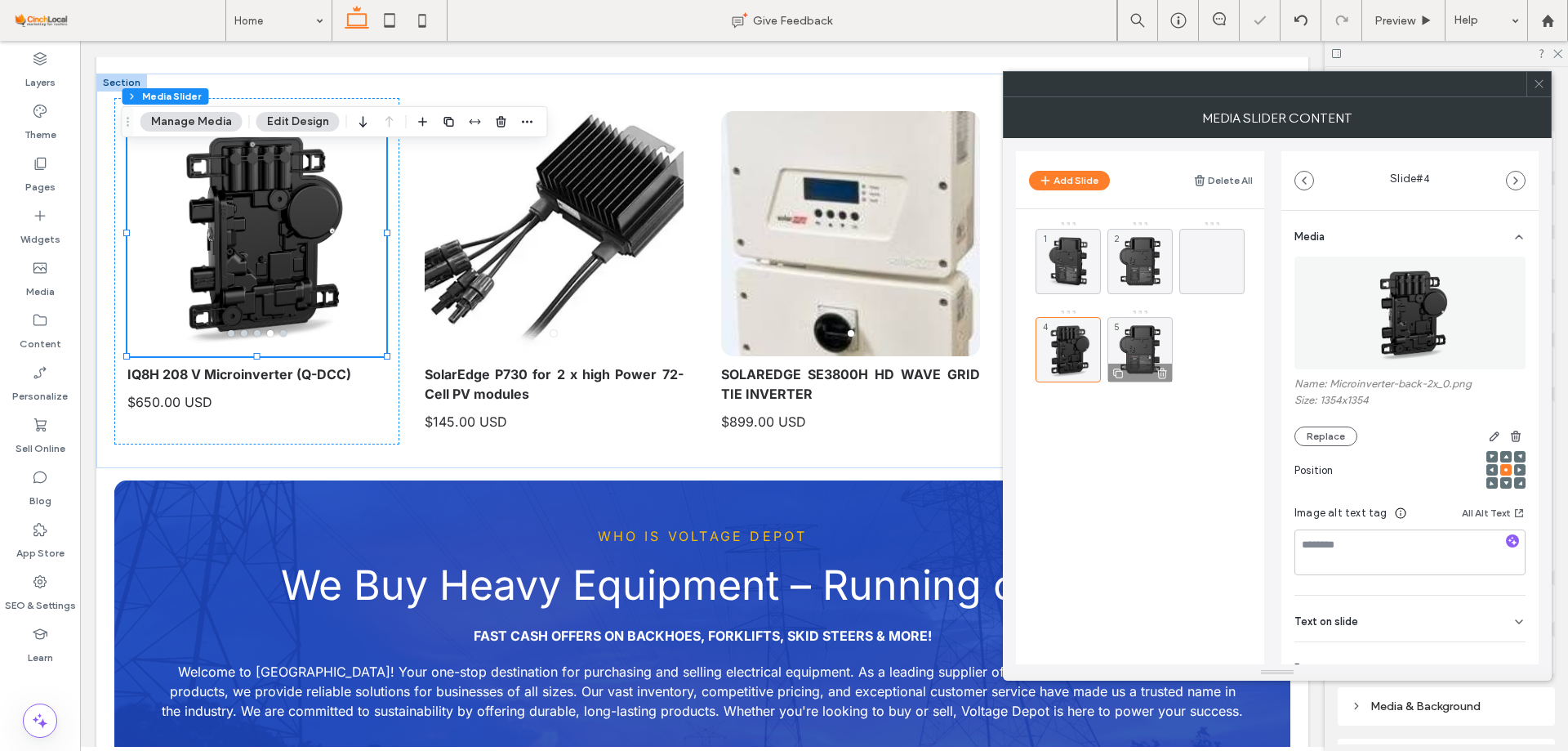
click at [1140, 347] on div "5" at bounding box center [1140, 350] width 66 height 66
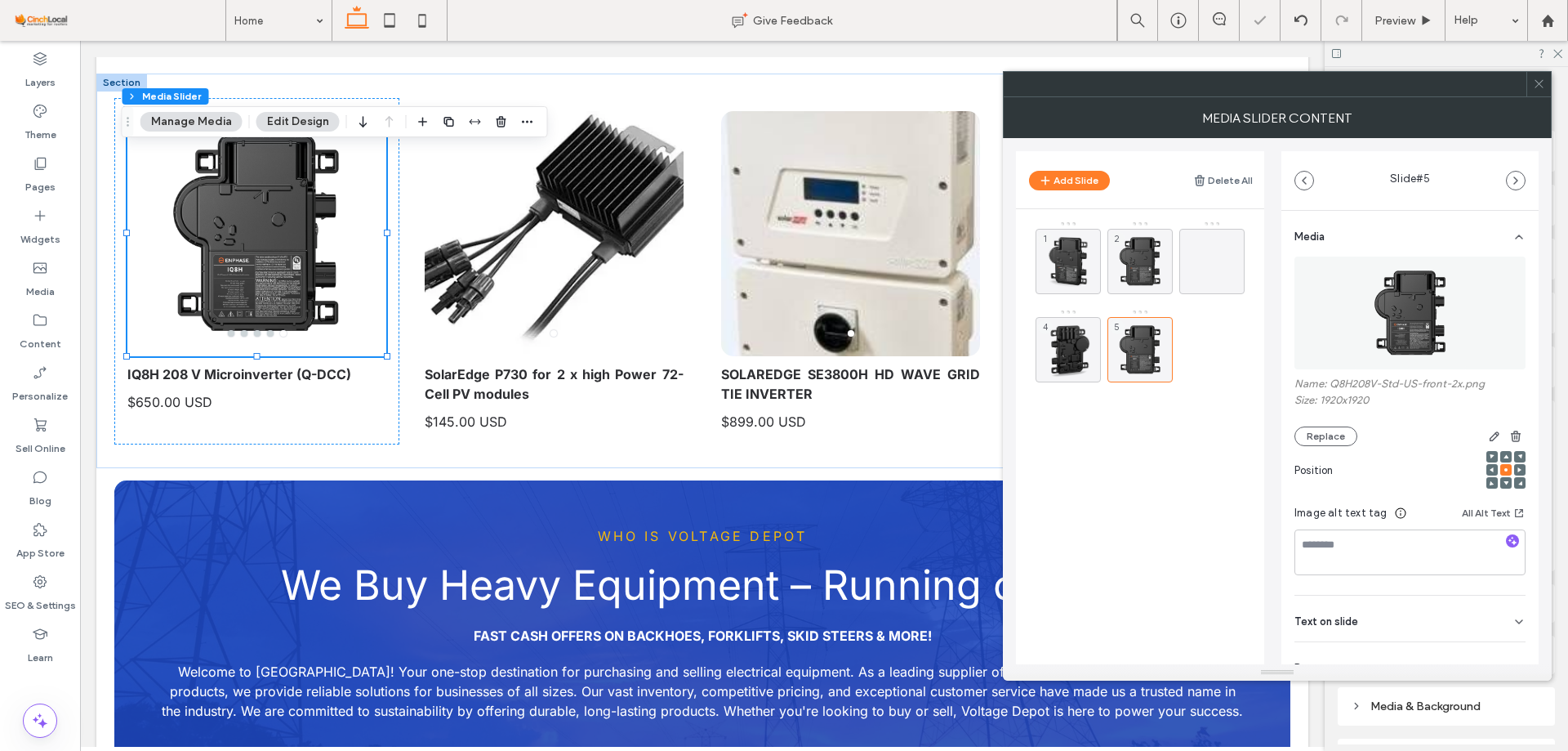
click at [1391, 312] on img at bounding box center [1410, 312] width 113 height 113
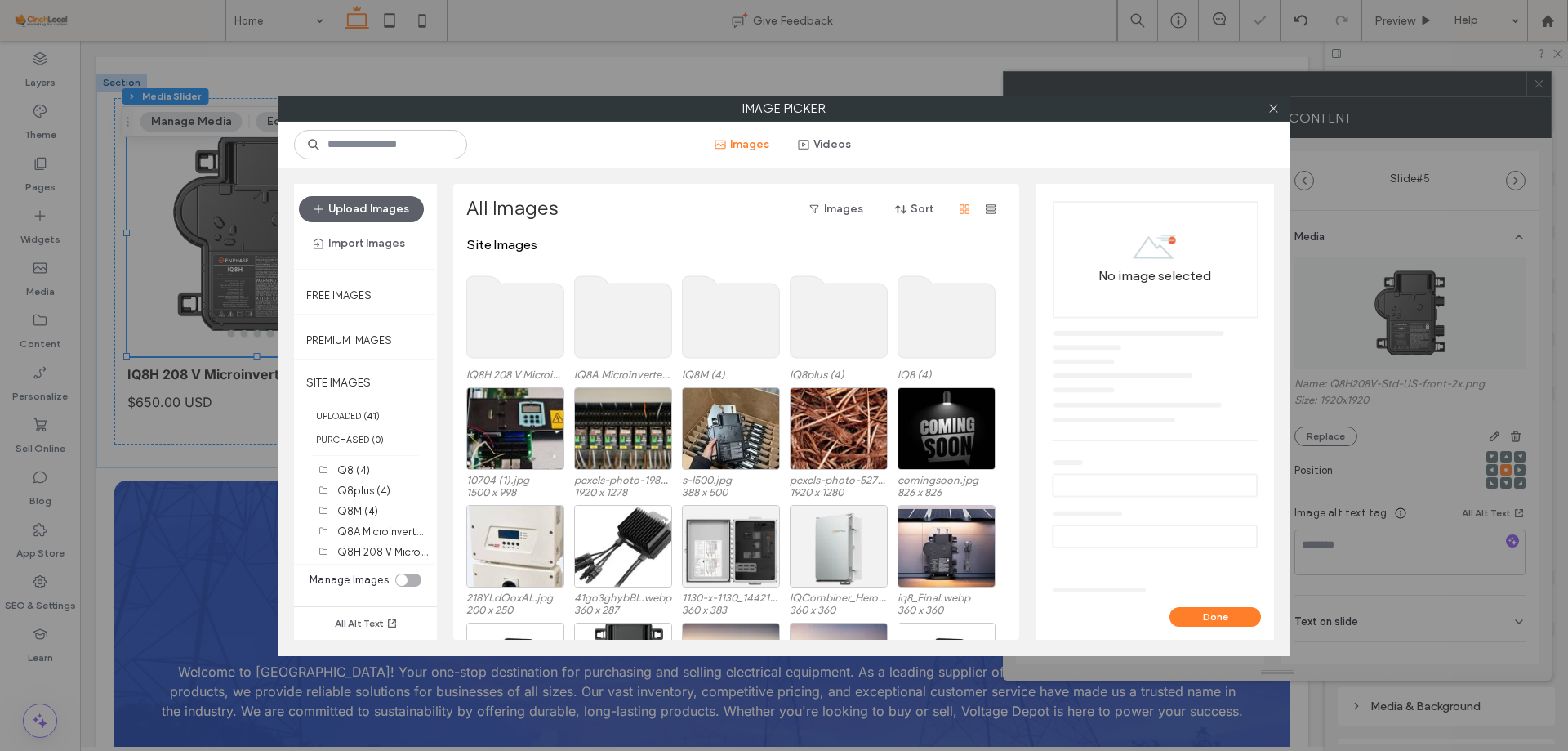
click at [523, 302] on use at bounding box center [515, 316] width 97 height 81
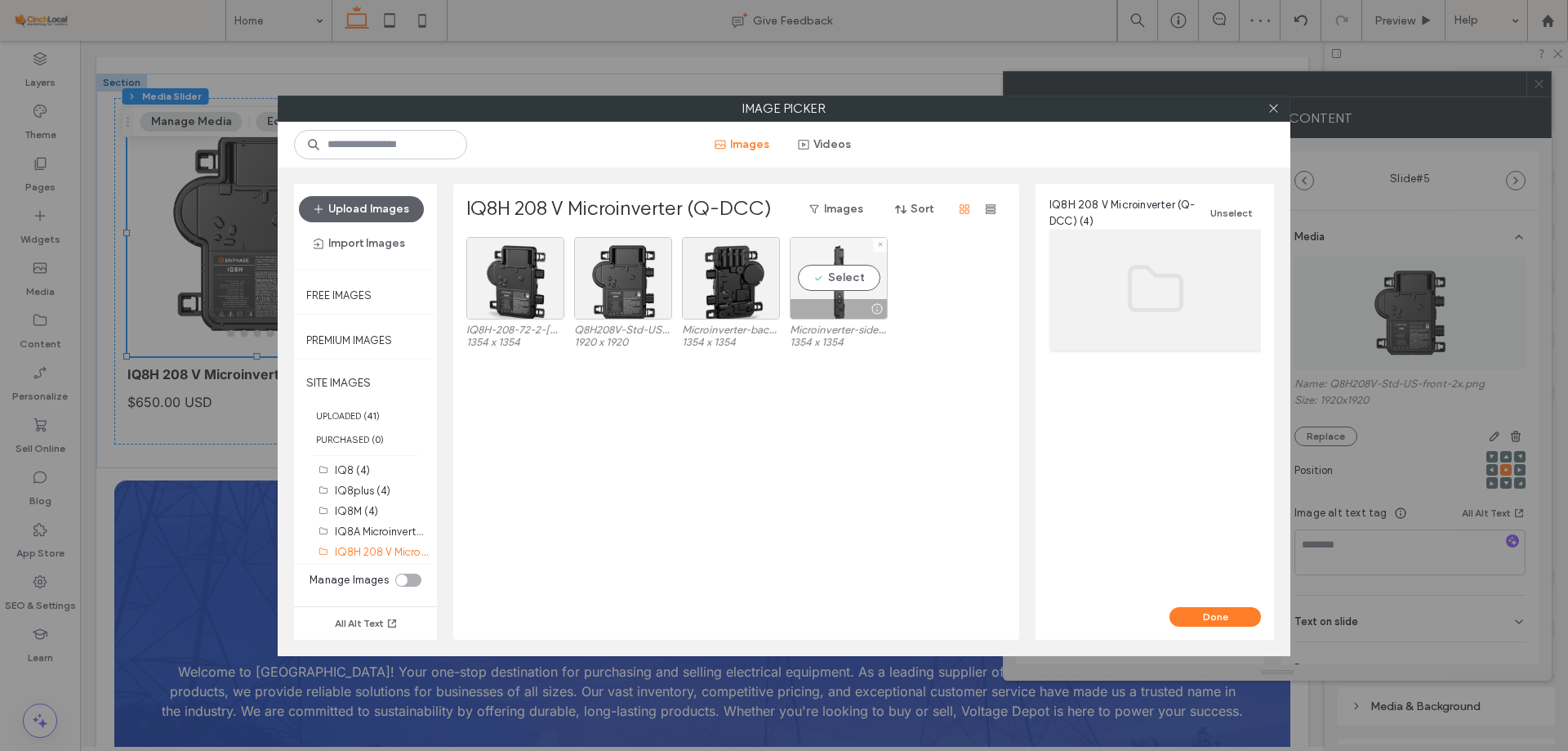
click at [828, 294] on div "Select" at bounding box center [839, 278] width 98 height 82
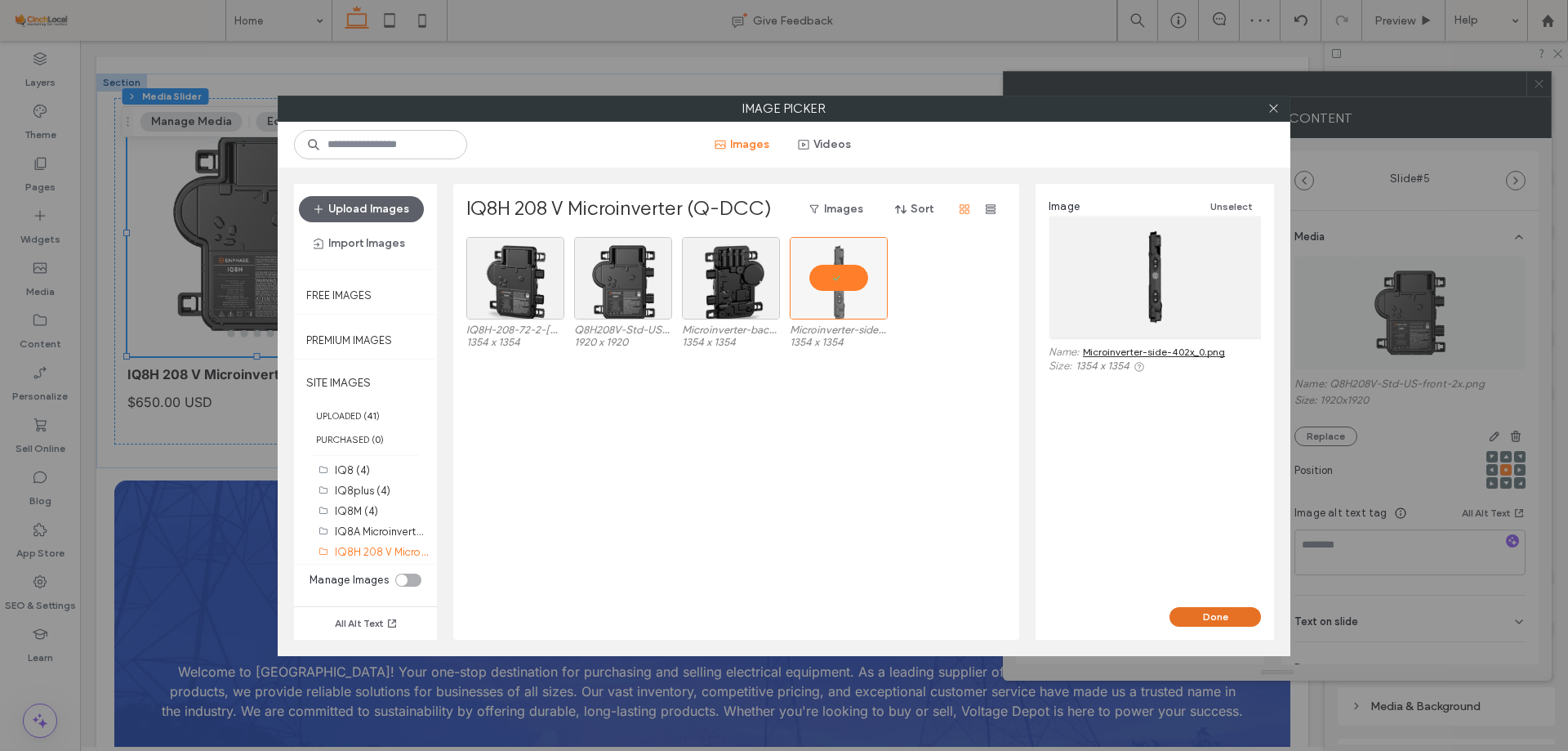
click at [1199, 622] on button "Done" at bounding box center [1214, 617] width 91 height 20
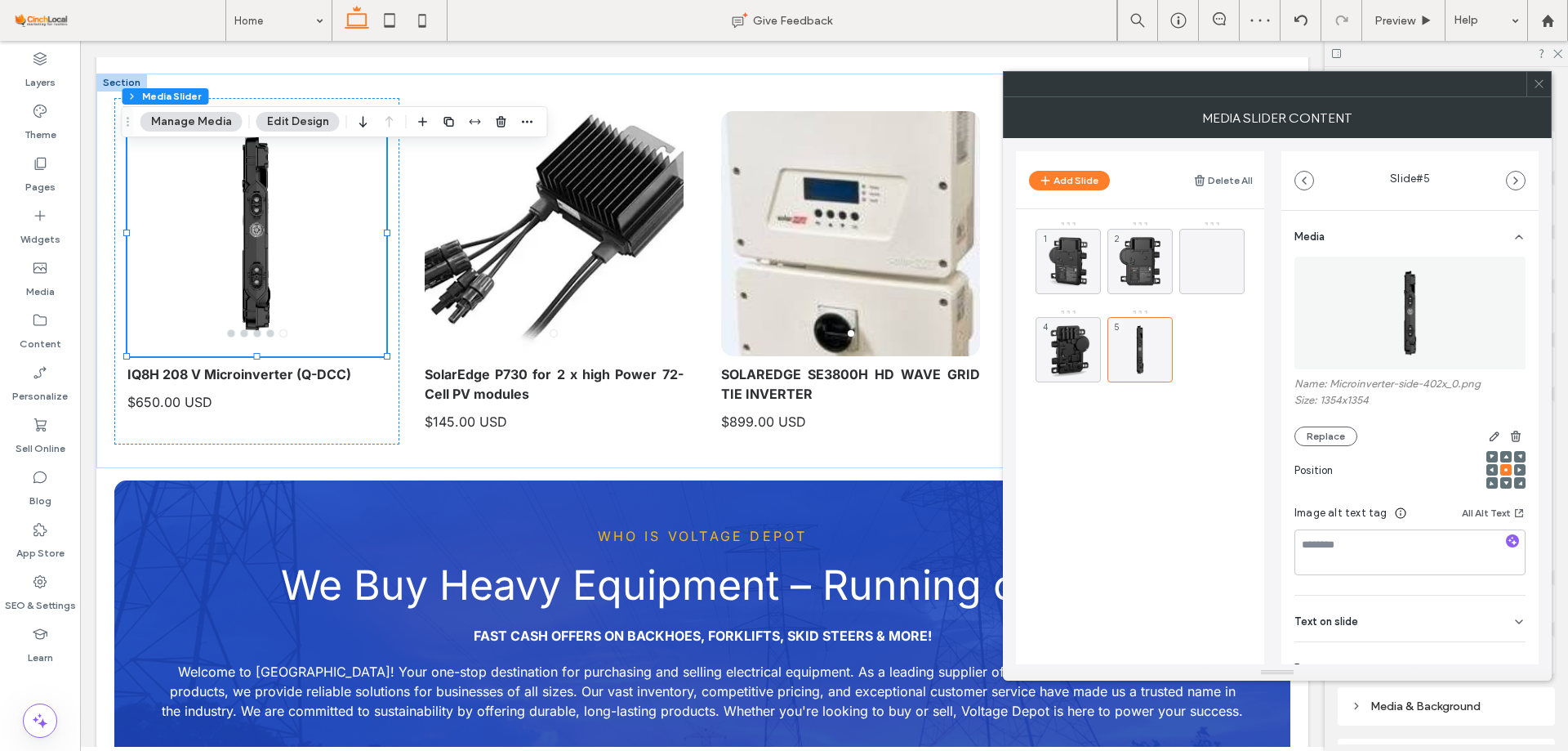
click at [1544, 82] on icon at bounding box center [1540, 83] width 13 height 13
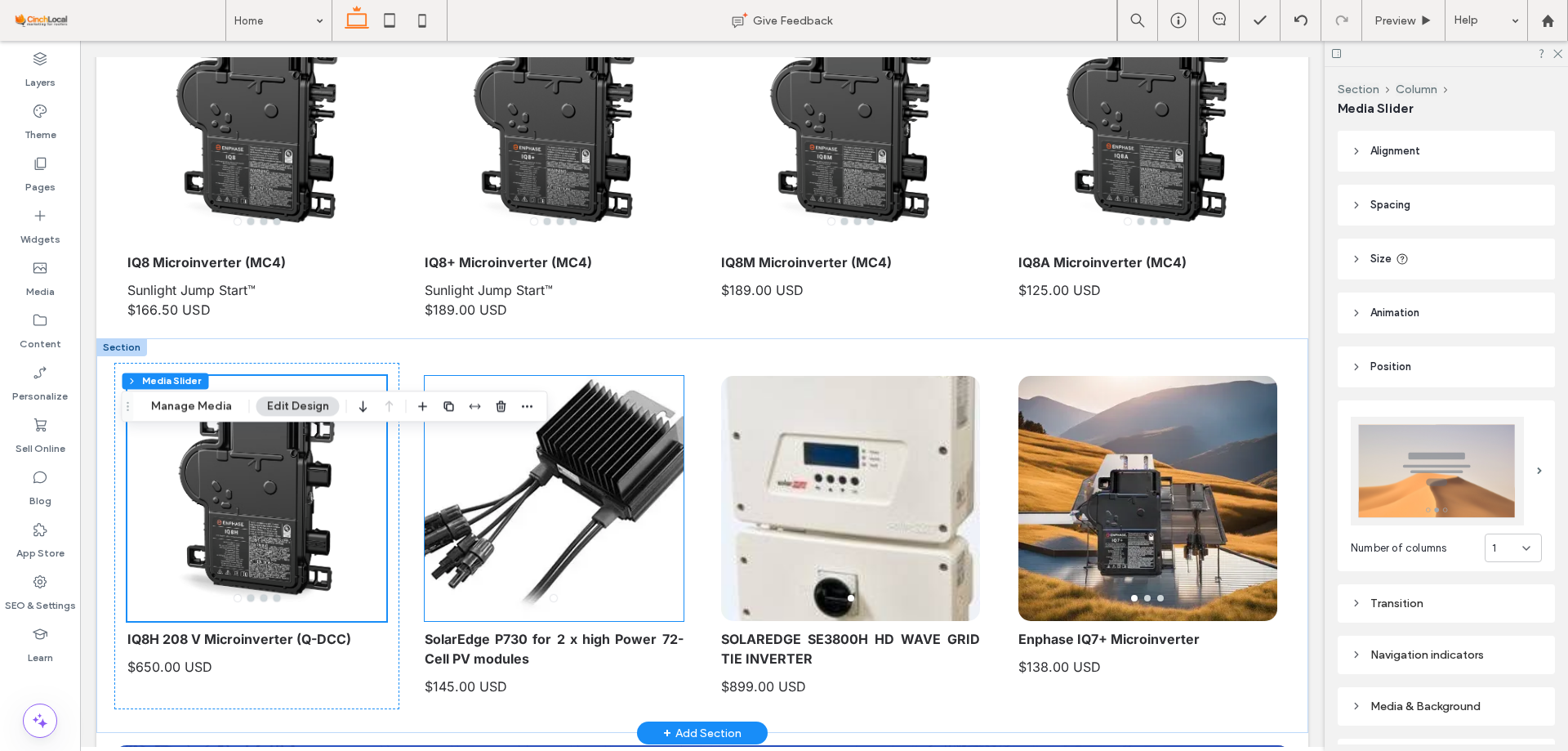
scroll to position [164, 0]
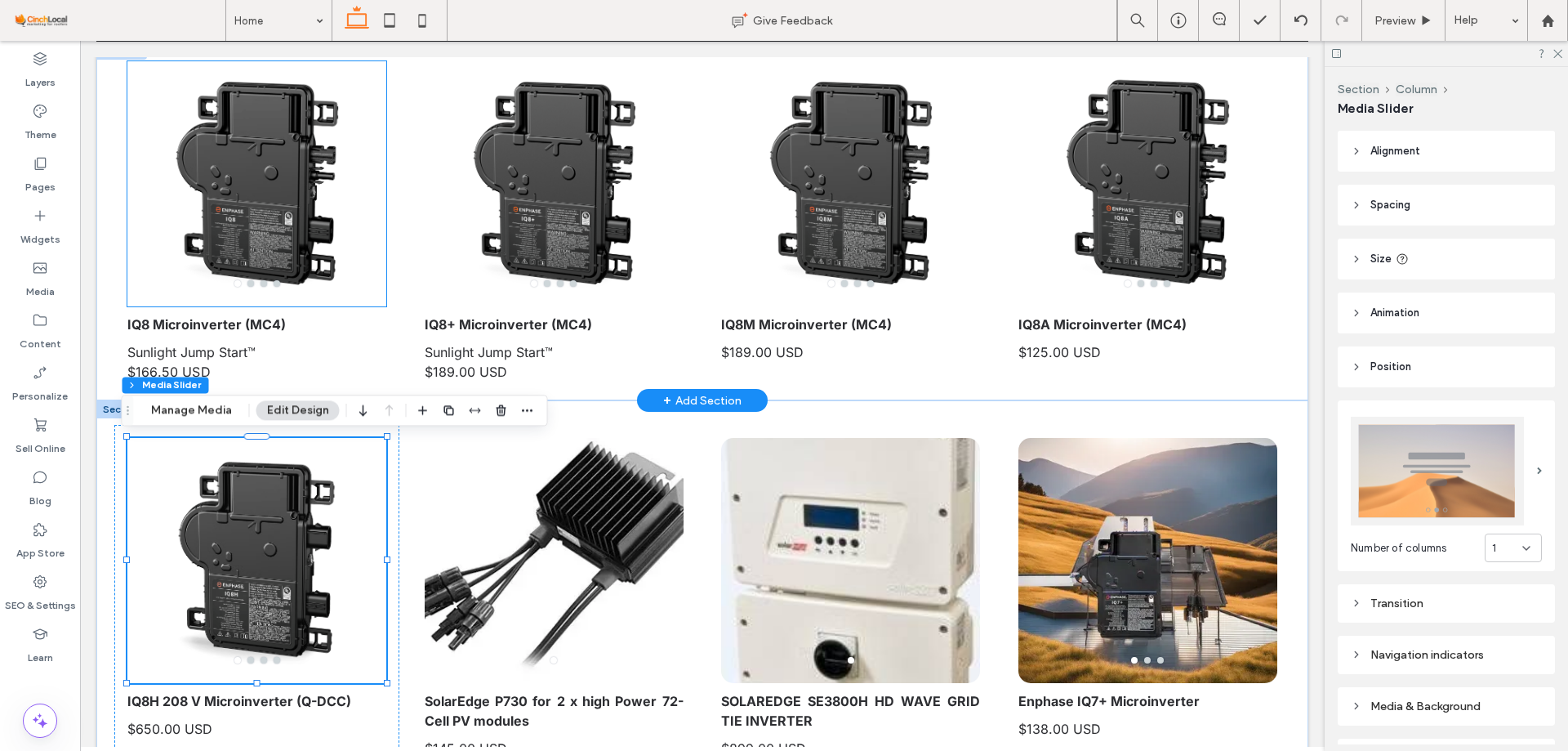
click at [282, 183] on div at bounding box center [257, 194] width 259 height 167
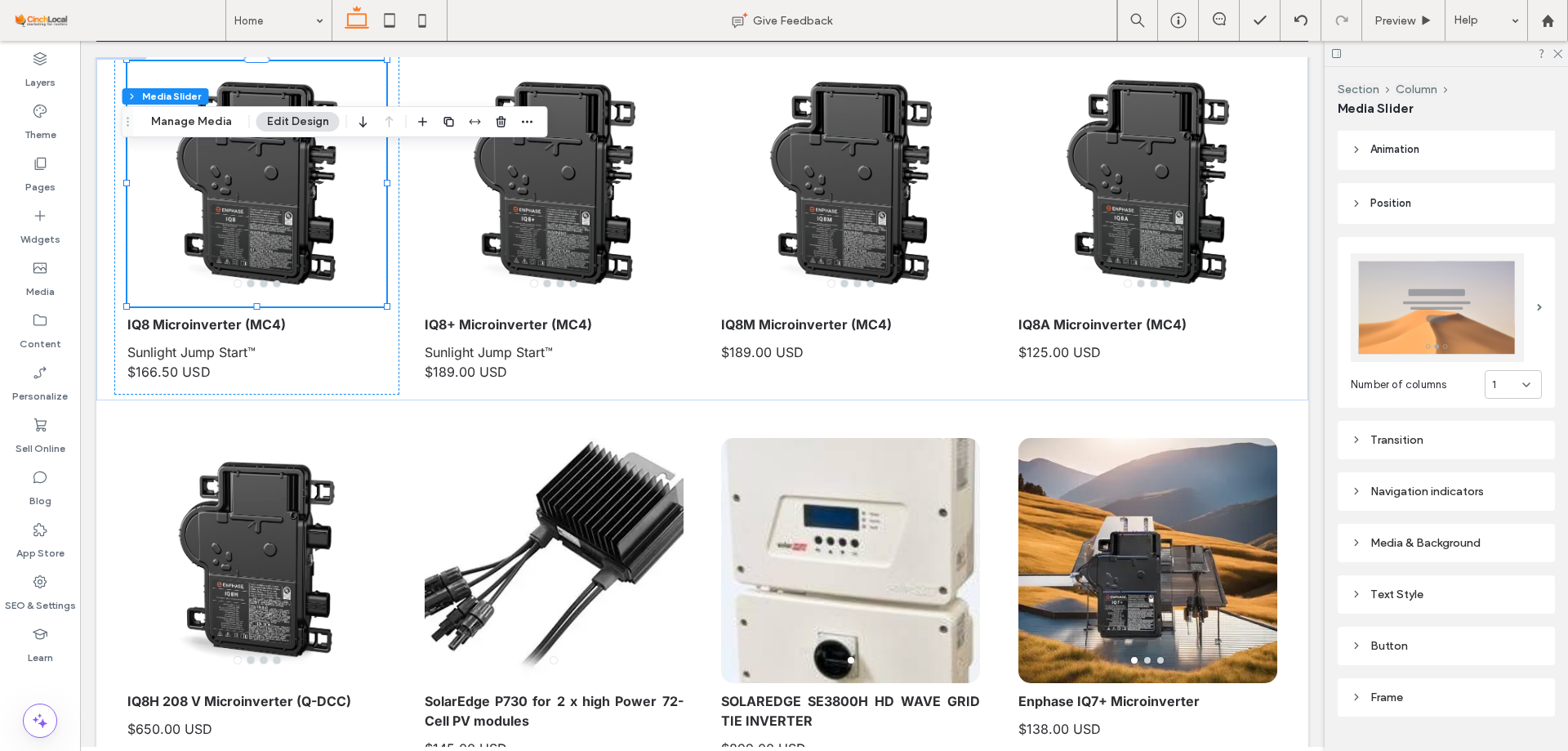
click at [1420, 459] on div "Number of columns 1 Transition Navigation indicators Media & Background Text St…" at bounding box center [1447, 470] width 217 height 493
click at [1417, 441] on div "Transition" at bounding box center [1447, 440] width 191 height 23
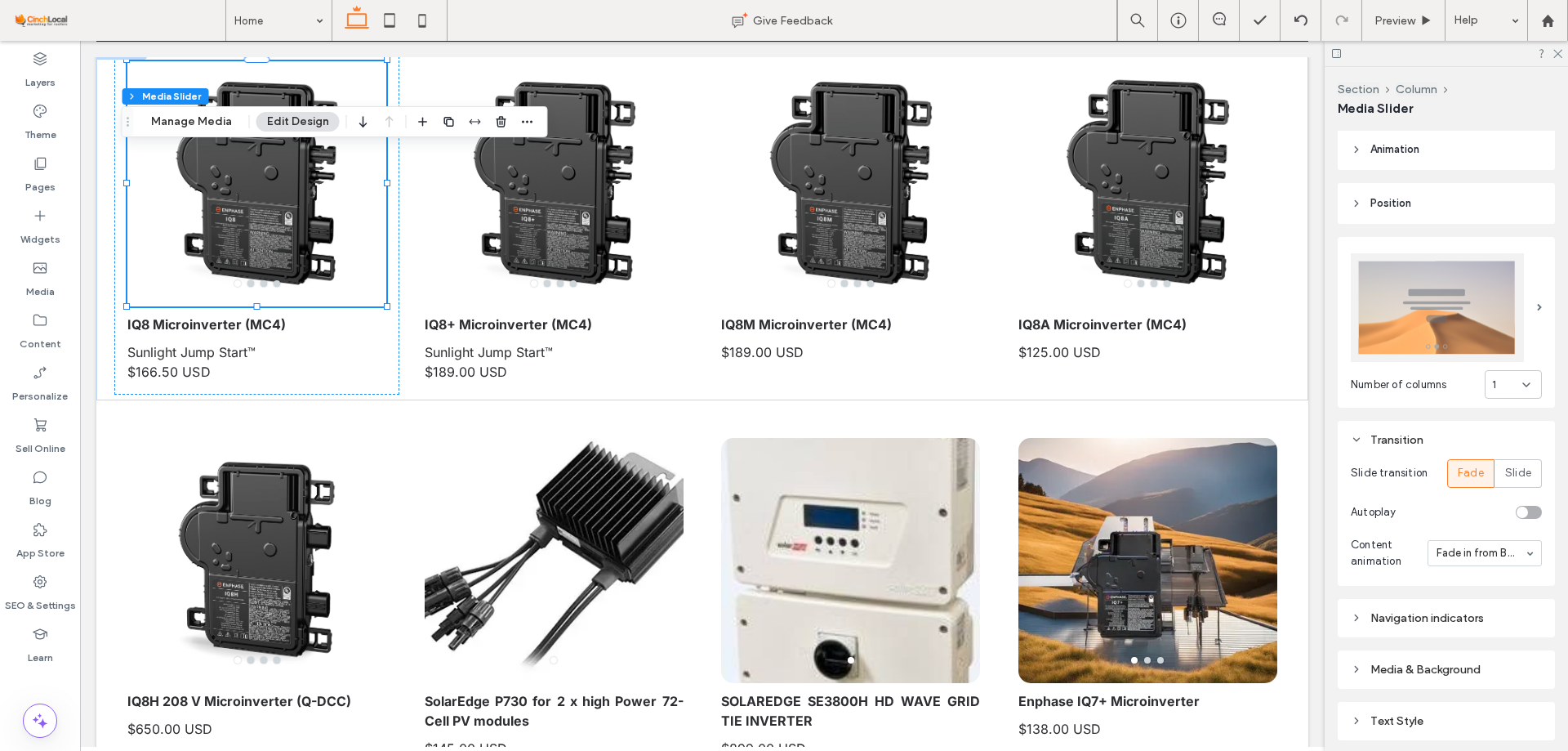
click at [1518, 506] on div "toggle" at bounding box center [1523, 512] width 12 height 12
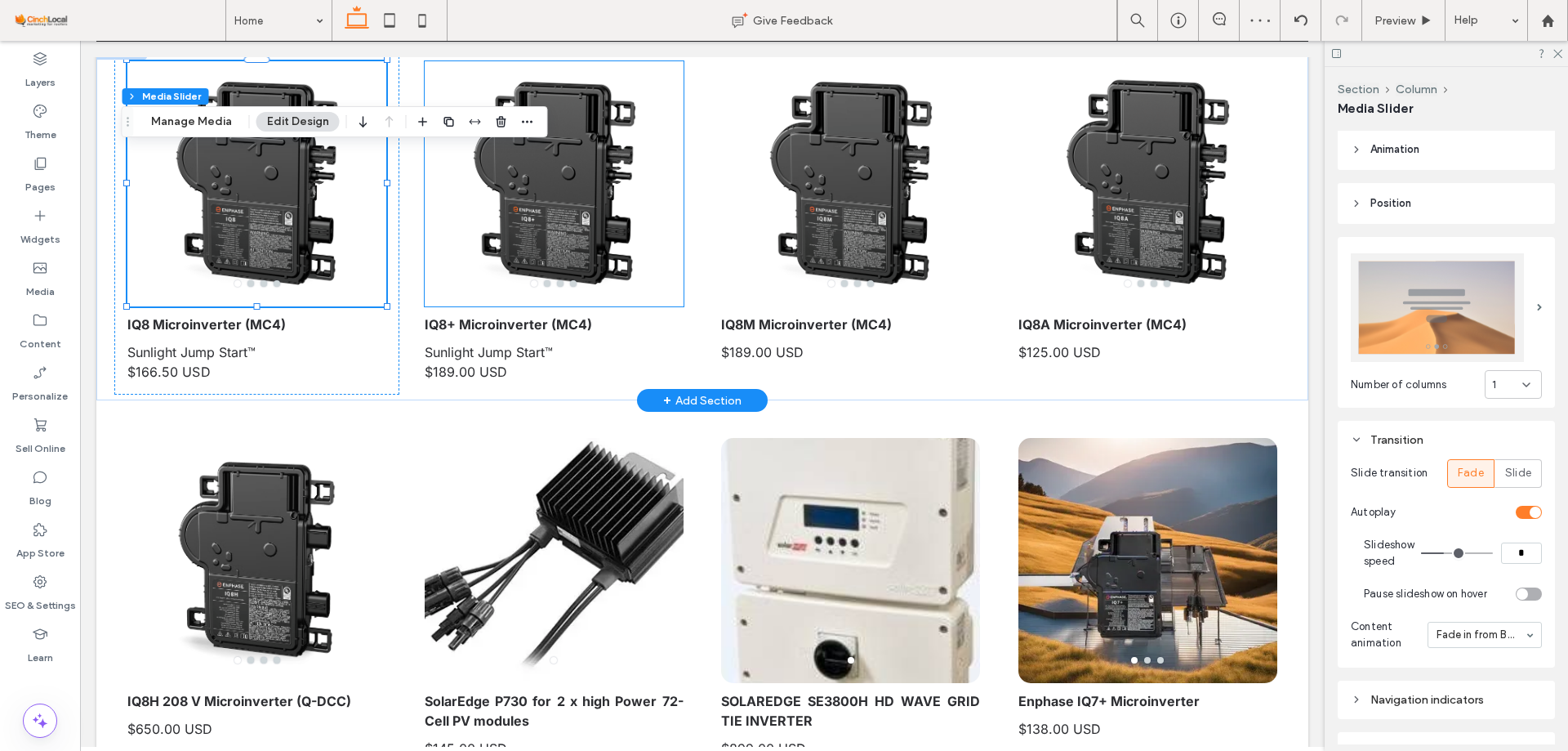
click at [506, 208] on div at bounding box center [554, 194] width 259 height 167
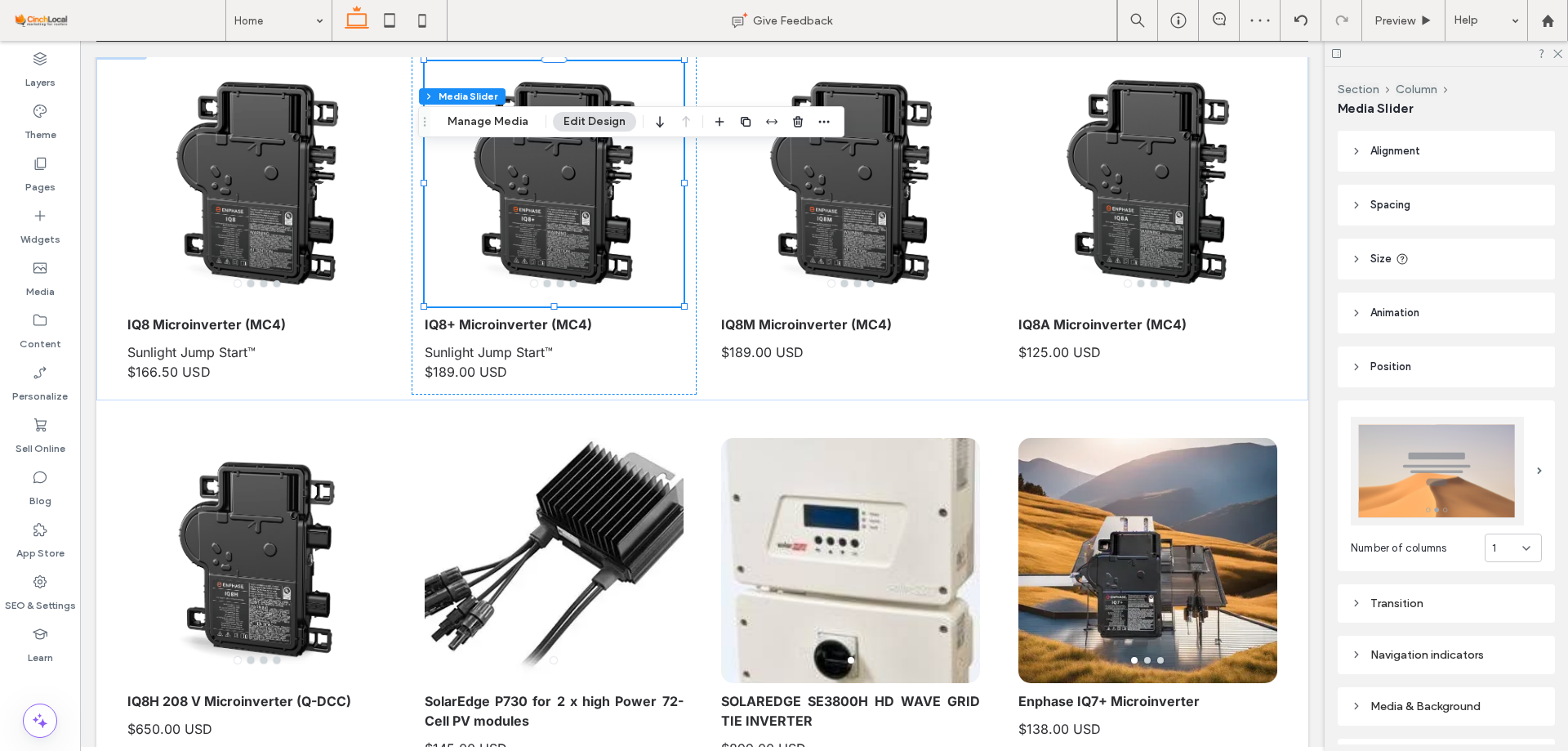
click at [1421, 574] on div "Number of columns 1 Transition Navigation indicators Media & Background Text St…" at bounding box center [1447, 633] width 217 height 493
click at [1427, 596] on div "Transition" at bounding box center [1447, 603] width 191 height 14
click at [1531, 672] on div "toggle" at bounding box center [1529, 675] width 26 height 13
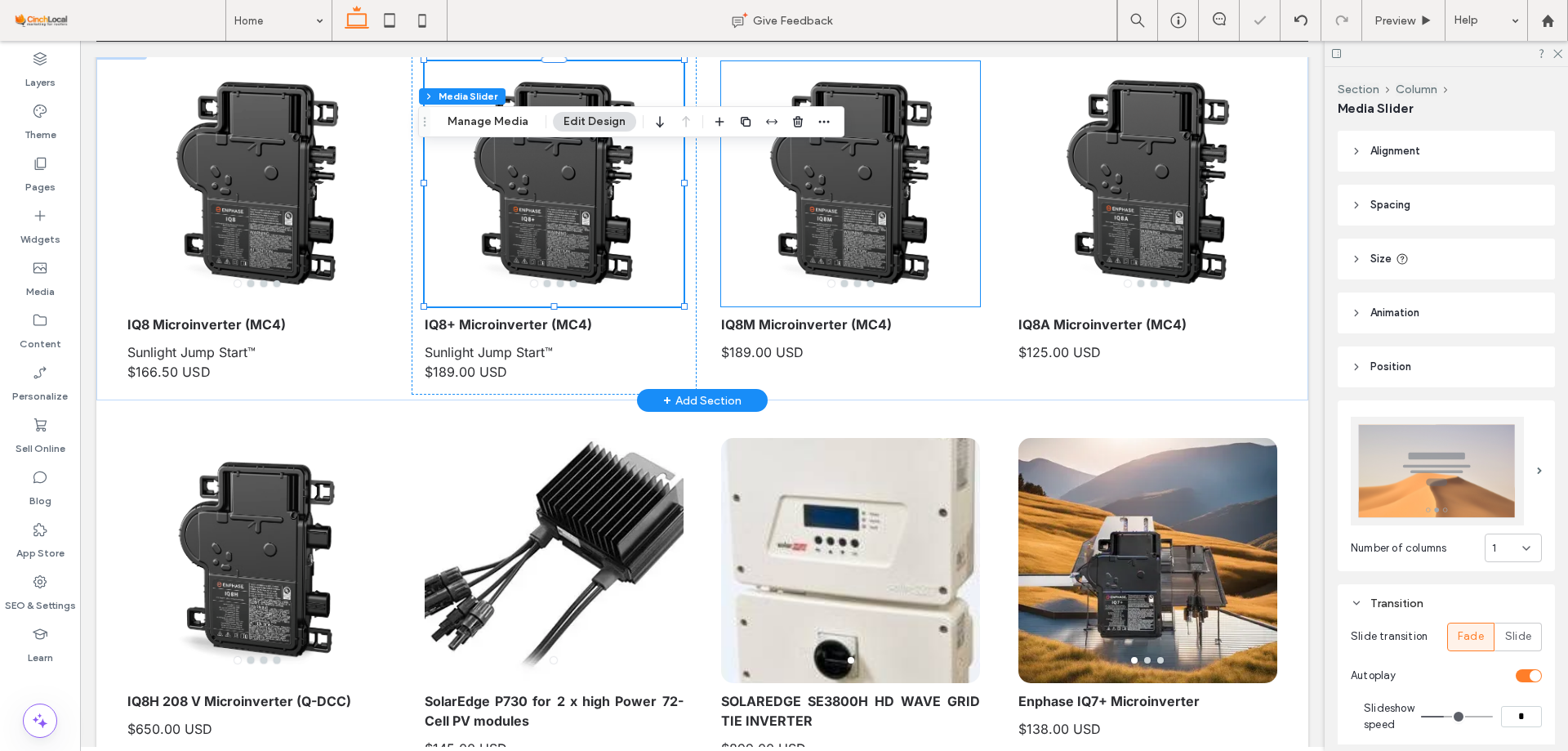
click at [869, 211] on div at bounding box center [851, 194] width 259 height 167
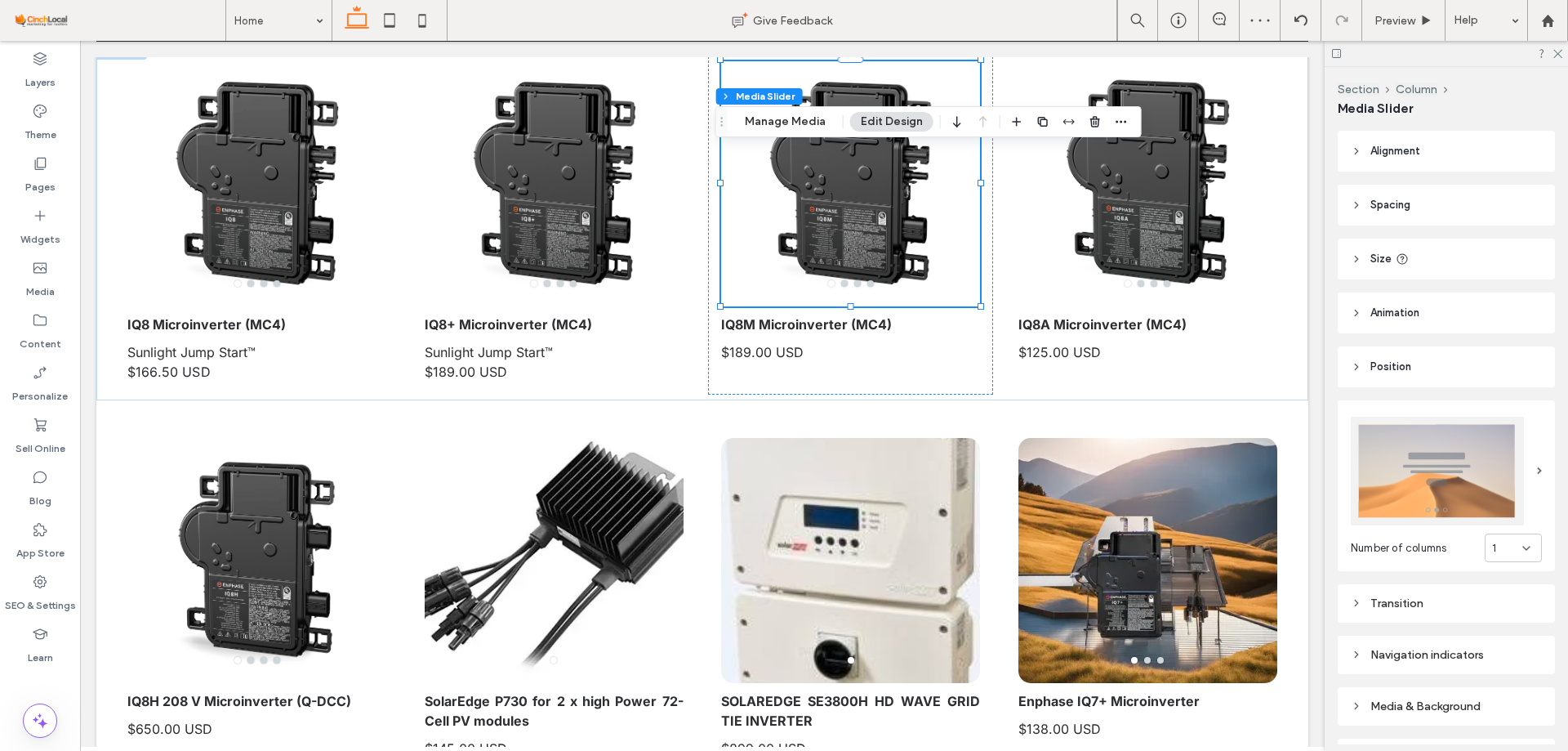
click at [1464, 603] on div "Transition" at bounding box center [1447, 603] width 191 height 14
click at [1522, 674] on div "toggle" at bounding box center [1529, 675] width 26 height 13
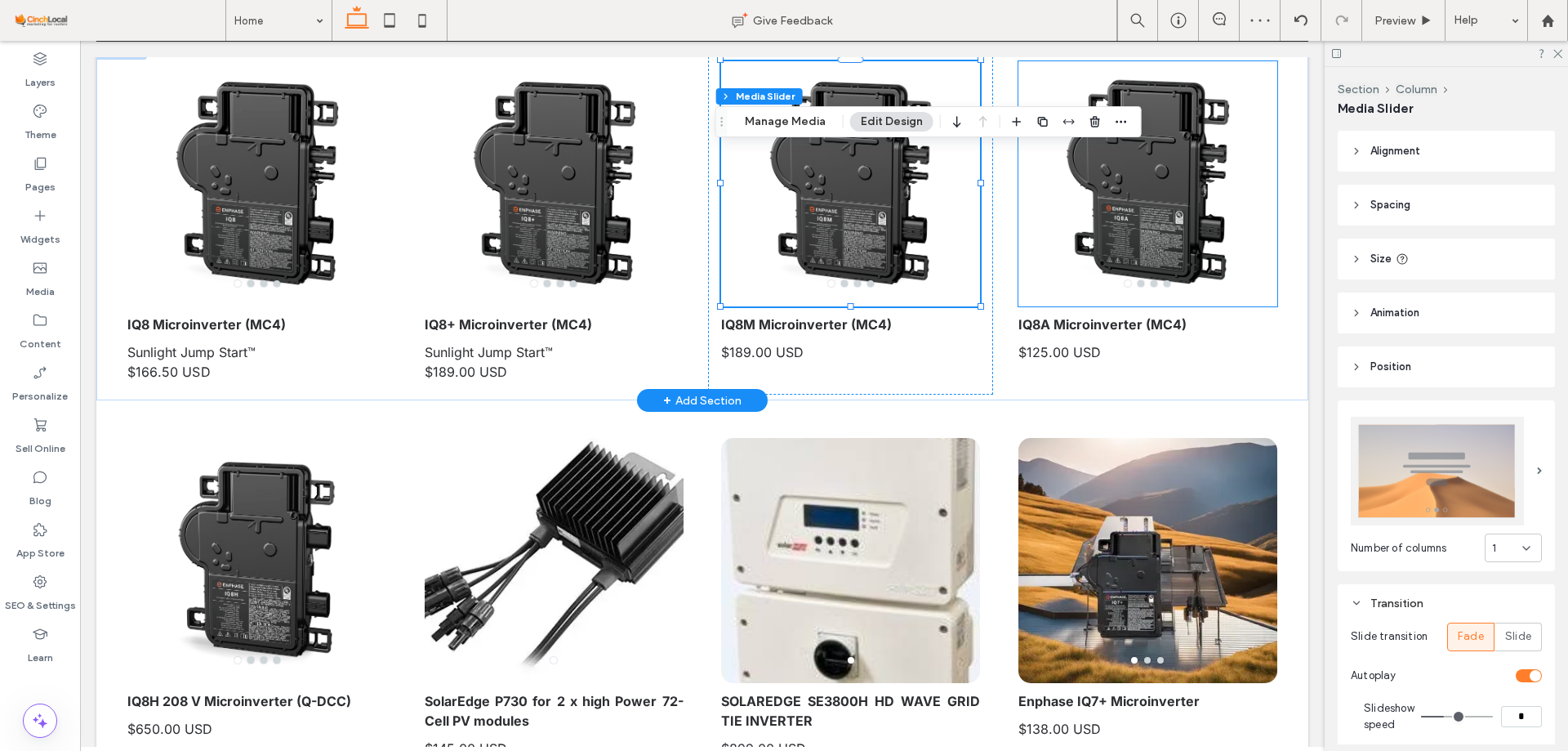
click at [1130, 249] on div at bounding box center [1148, 194] width 259 height 167
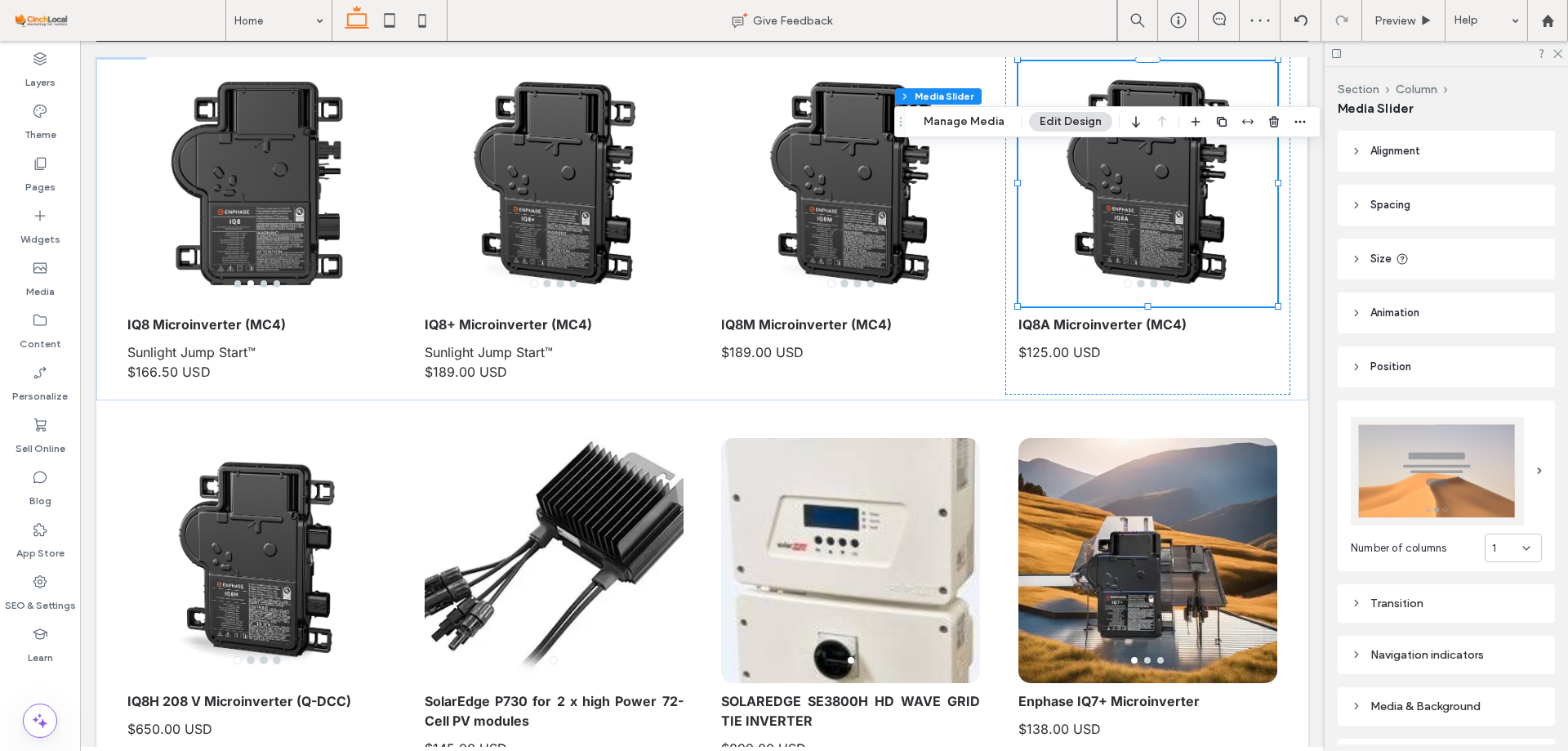
click at [1441, 596] on div "Transition" at bounding box center [1447, 603] width 191 height 14
click at [1524, 670] on div "toggle" at bounding box center [1529, 675] width 26 height 13
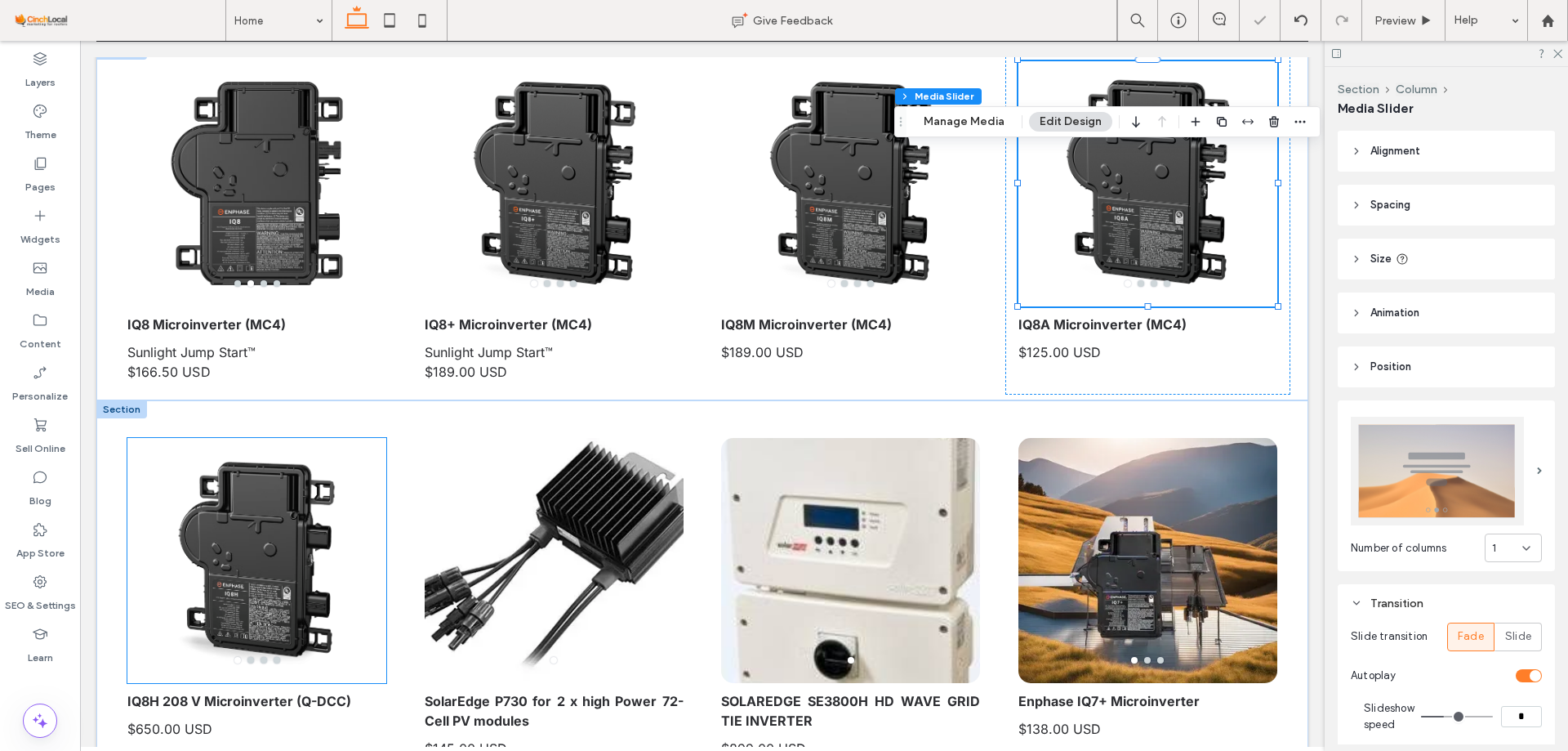
click at [317, 615] on div at bounding box center [257, 570] width 259 height 167
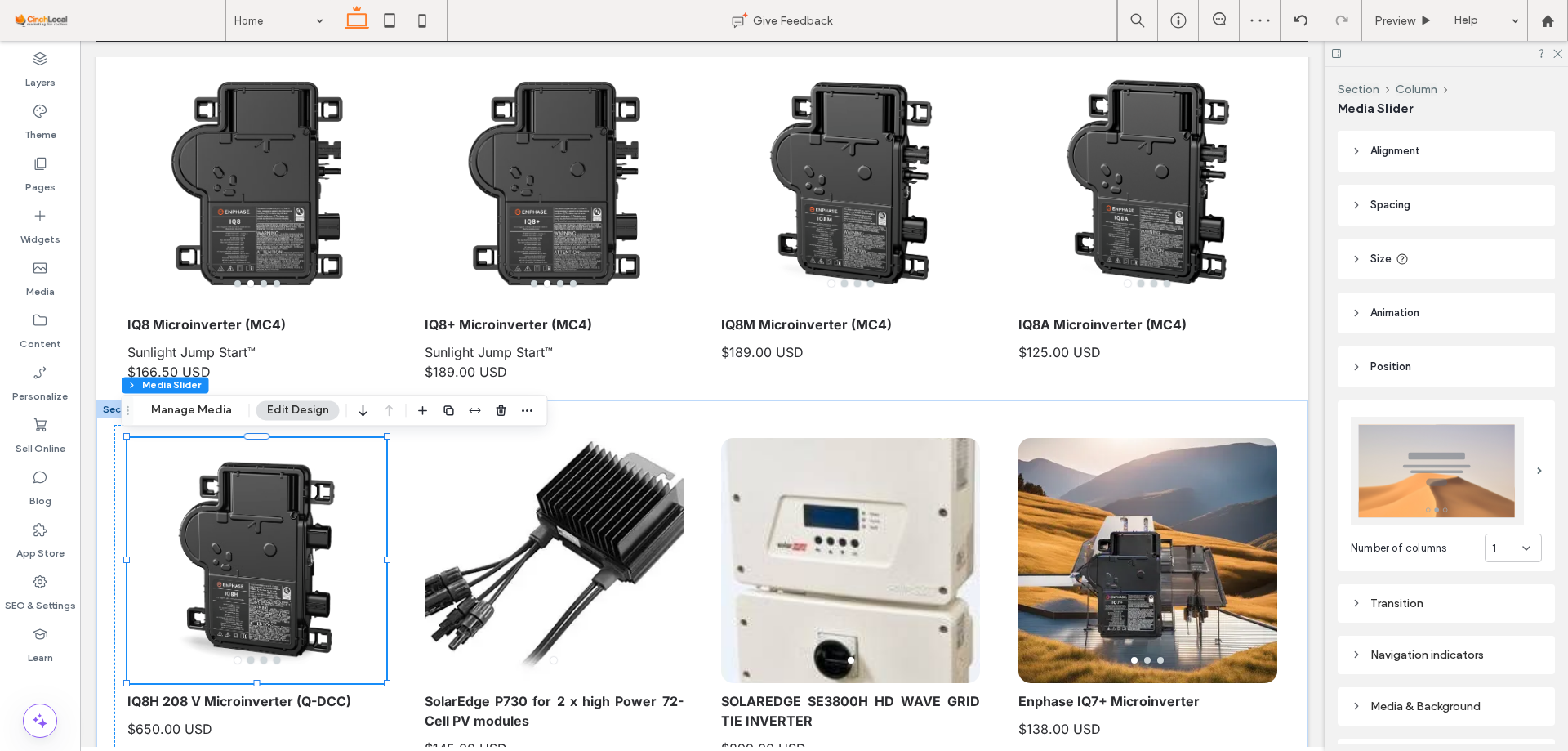
click at [1397, 598] on div "Transition" at bounding box center [1447, 603] width 191 height 14
click at [1529, 675] on div "toggle" at bounding box center [1529, 675] width 26 height 13
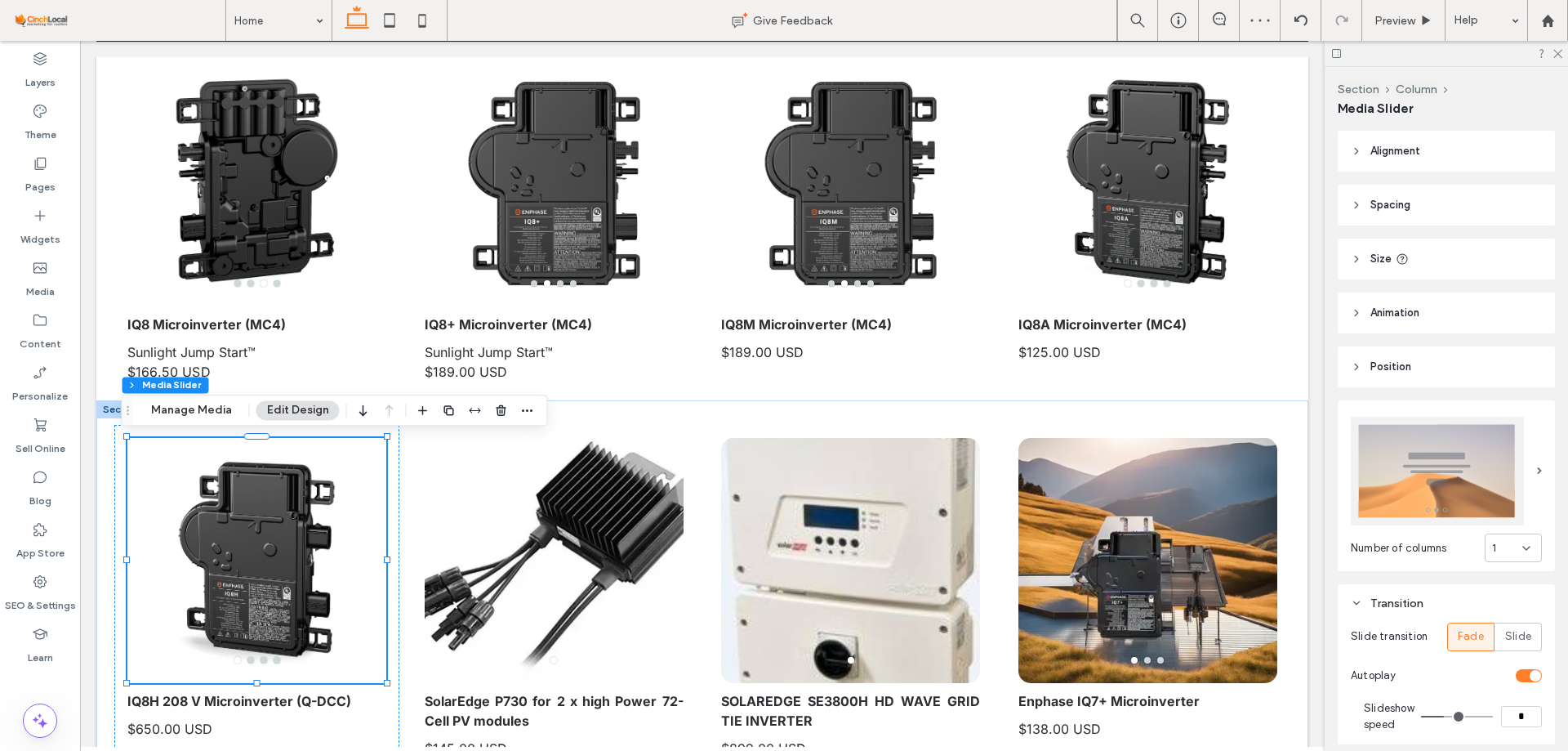
click at [1524, 706] on input "*" at bounding box center [1522, 717] width 41 height 22
click at [1517, 708] on input "*" at bounding box center [1522, 717] width 41 height 22
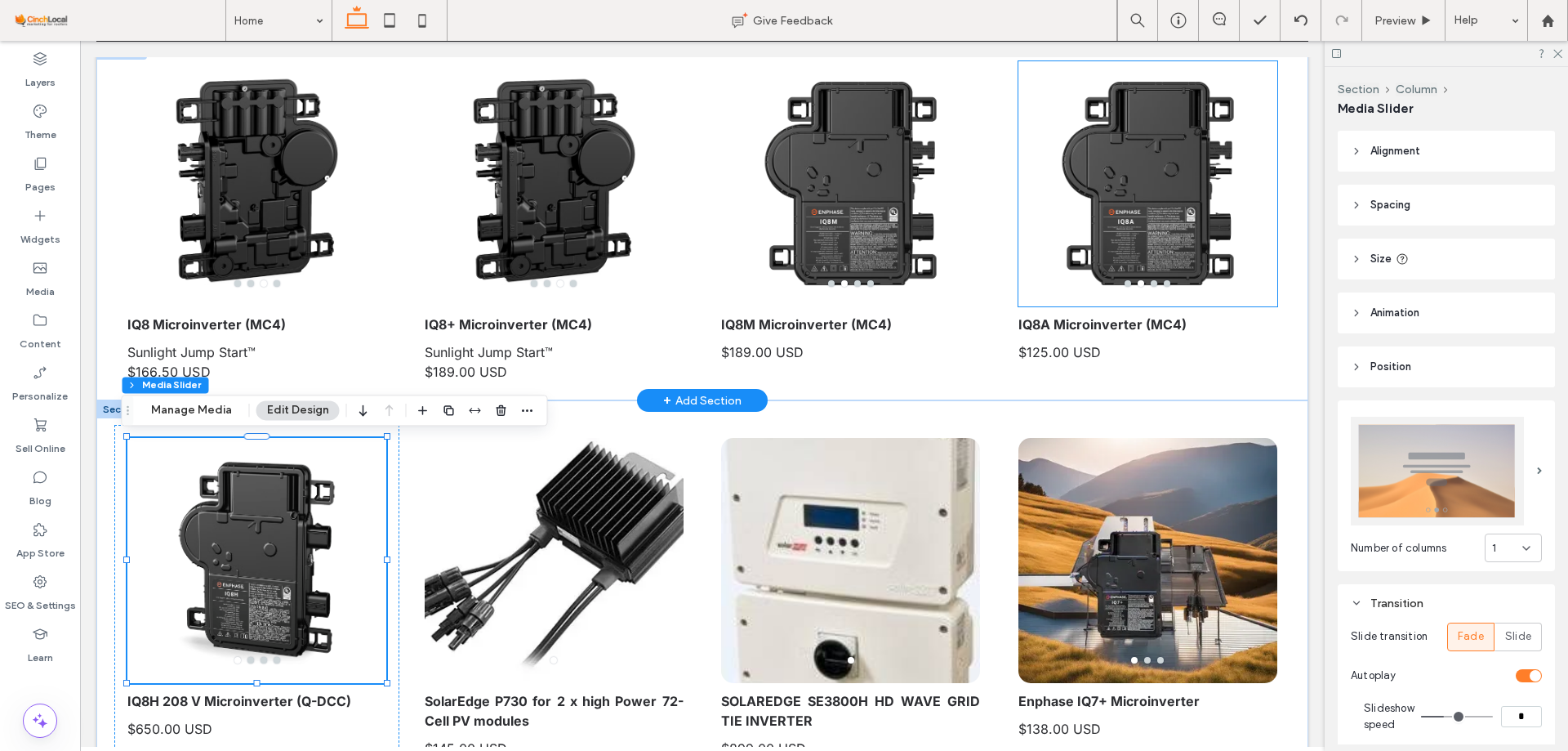
type input "*"
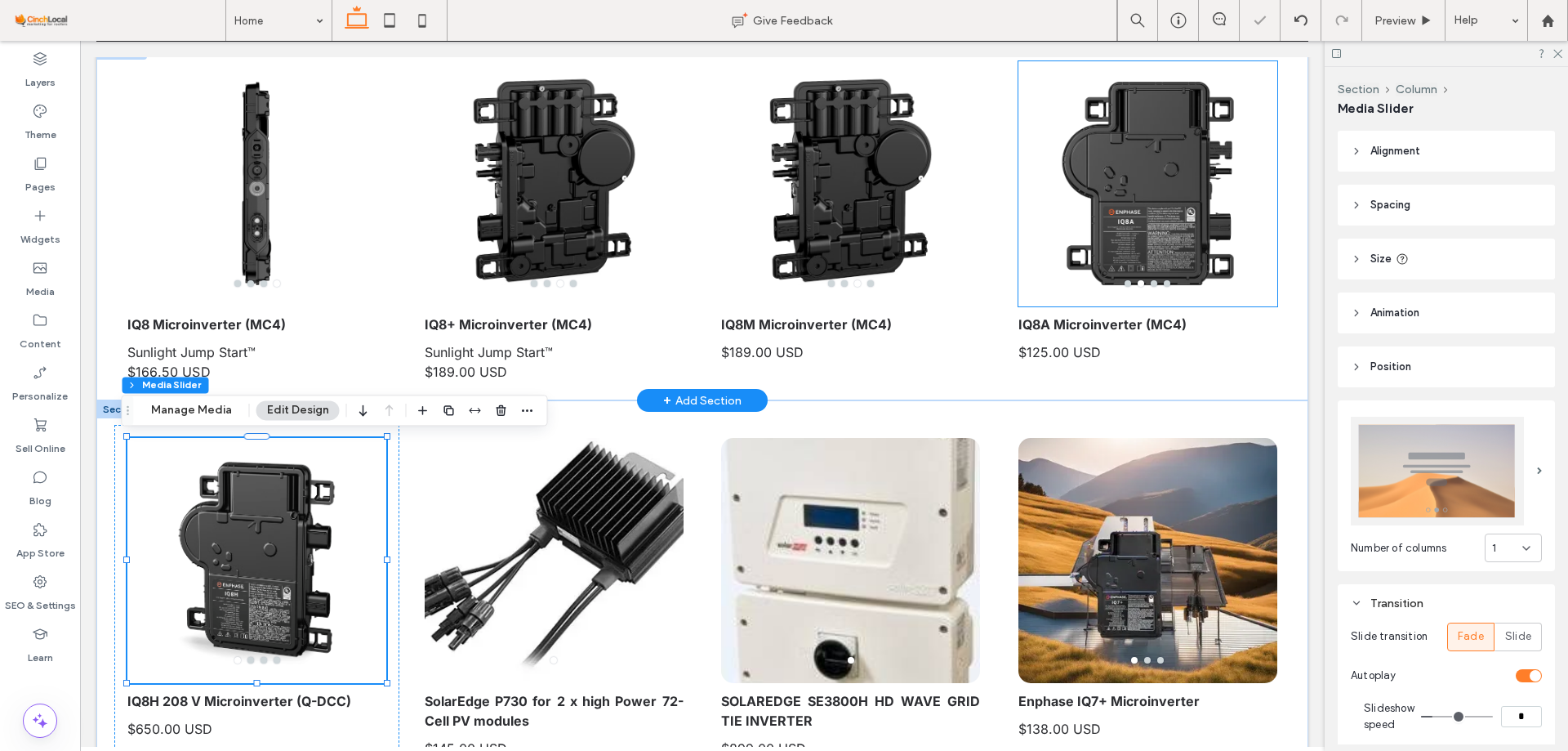
click at [1165, 217] on div at bounding box center [1148, 194] width 259 height 167
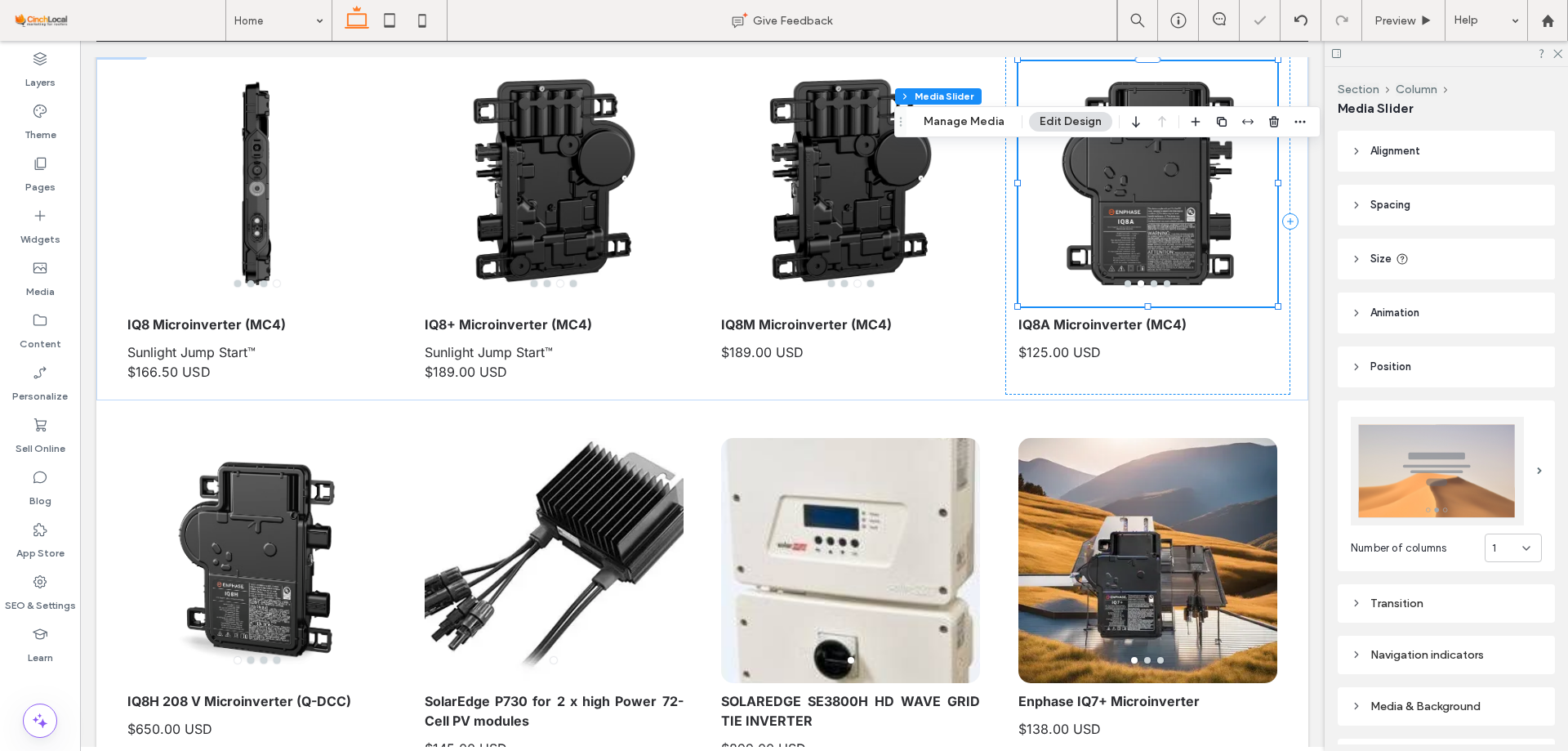
click at [1434, 596] on div "Transition" at bounding box center [1447, 603] width 191 height 14
click at [1514, 708] on input "*" at bounding box center [1522, 717] width 41 height 22
type input "*"
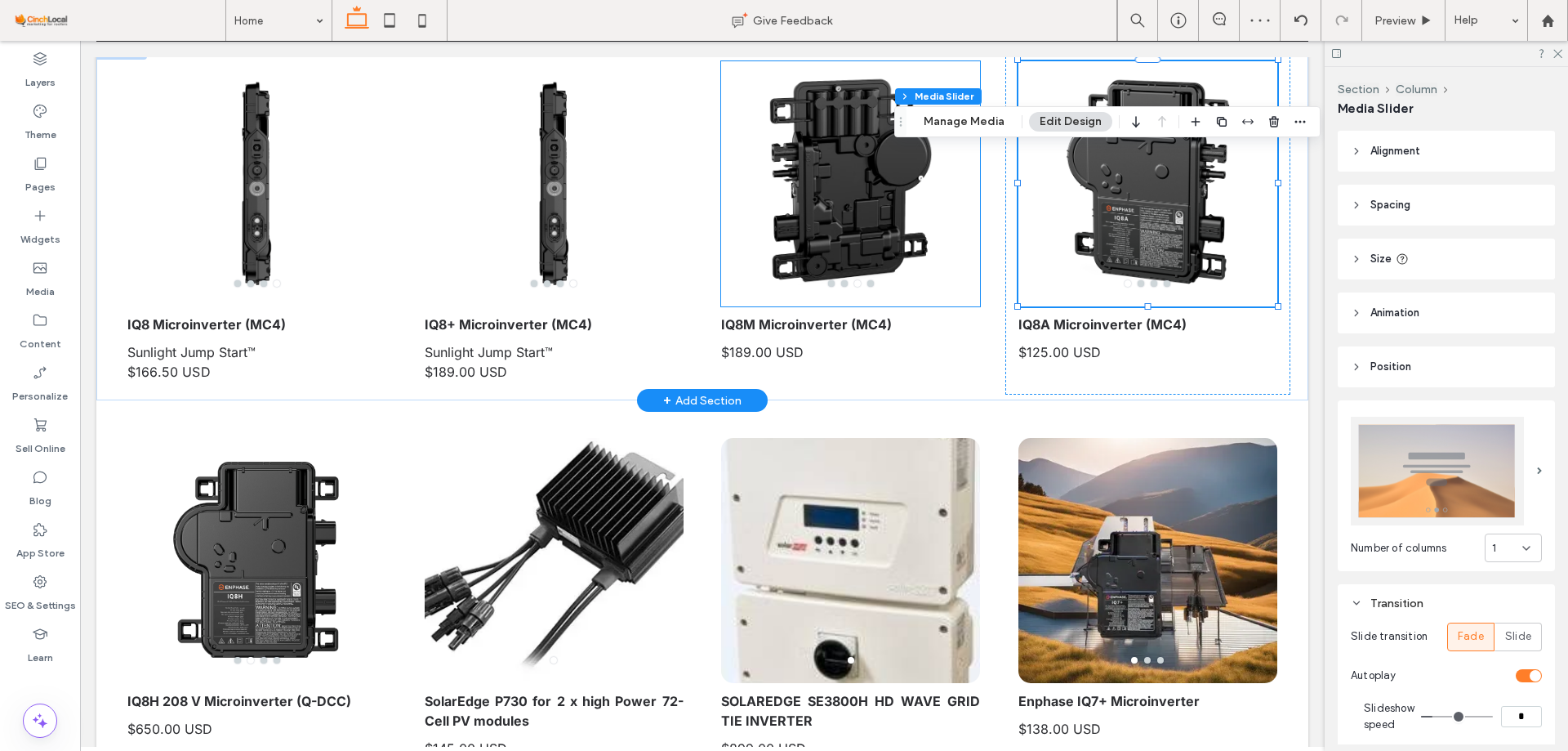
click at [895, 164] on div at bounding box center [851, 194] width 259 height 167
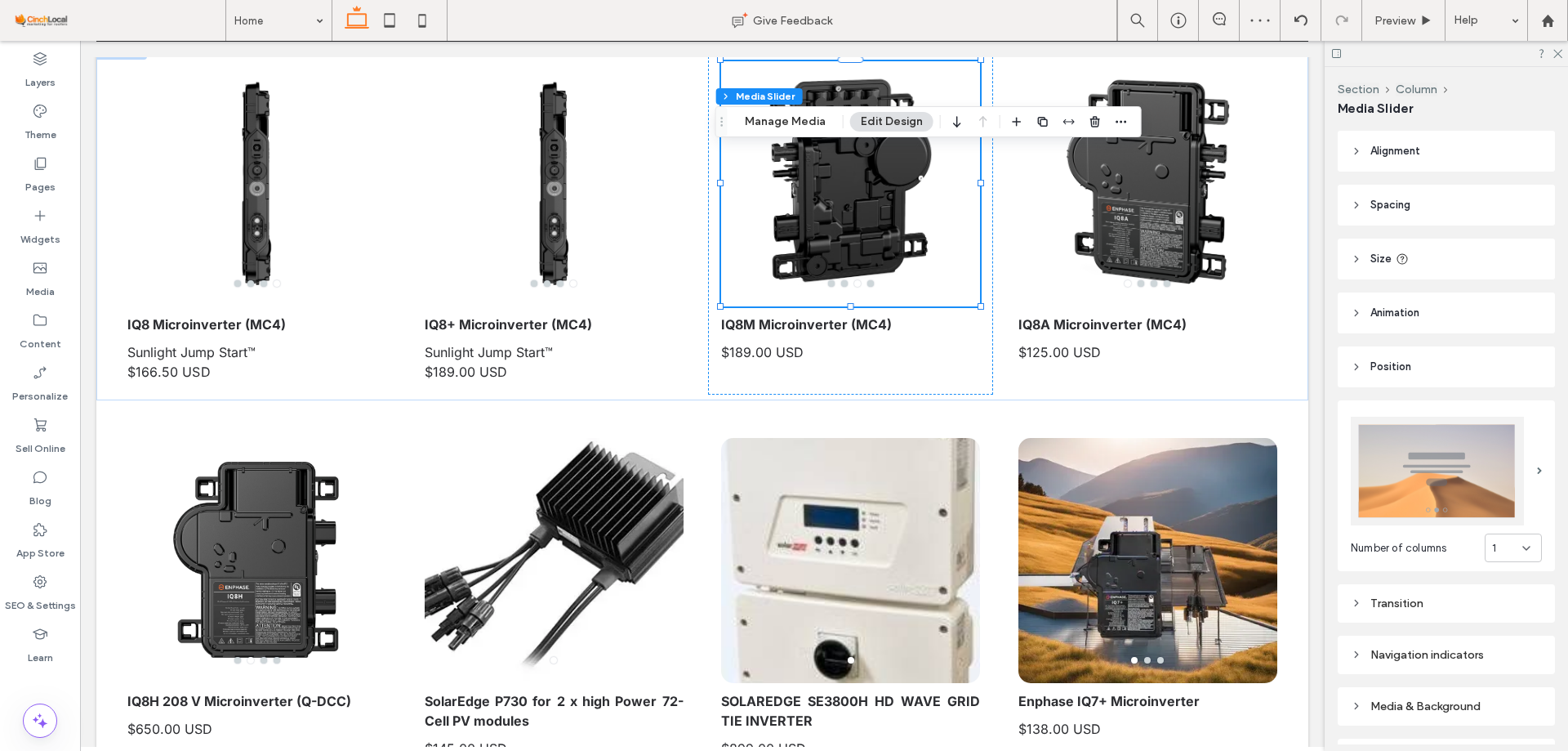
click at [1426, 564] on div "Number of columns 1" at bounding box center [1447, 486] width 217 height 170
click at [1433, 601] on div "Transition" at bounding box center [1447, 603] width 191 height 14
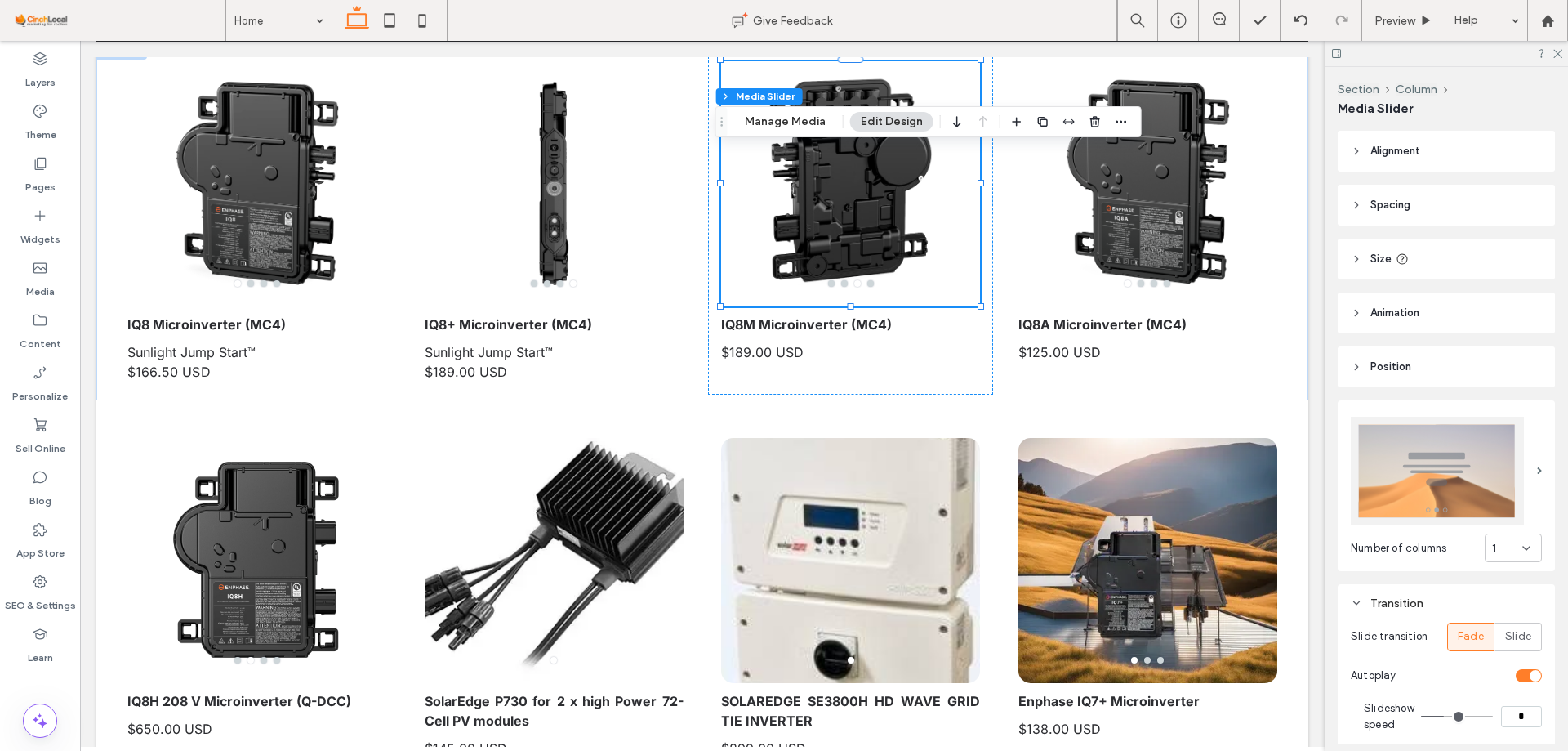
click at [1516, 710] on input "*" at bounding box center [1522, 717] width 41 height 22
type input "*"
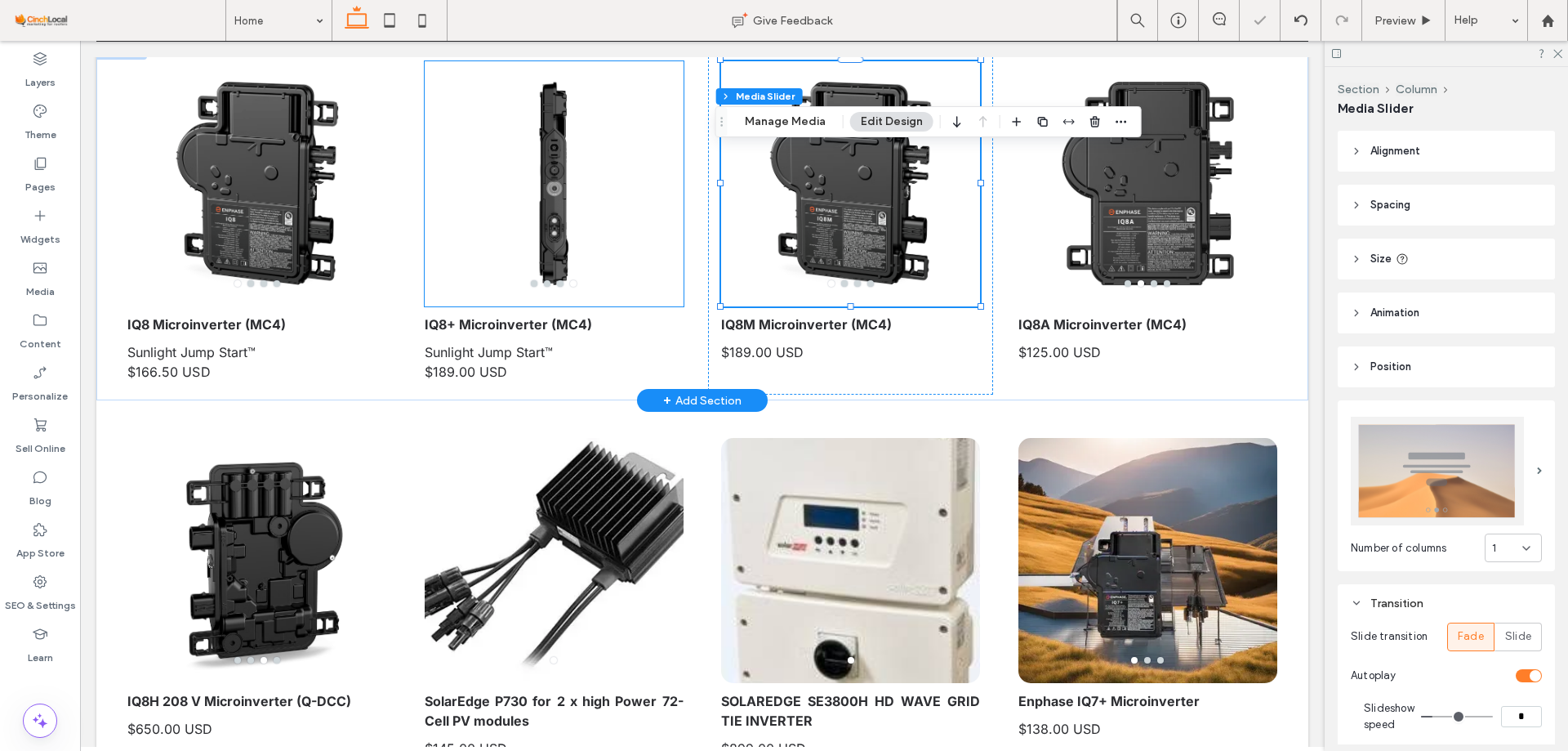
click at [527, 222] on div at bounding box center [554, 194] width 259 height 167
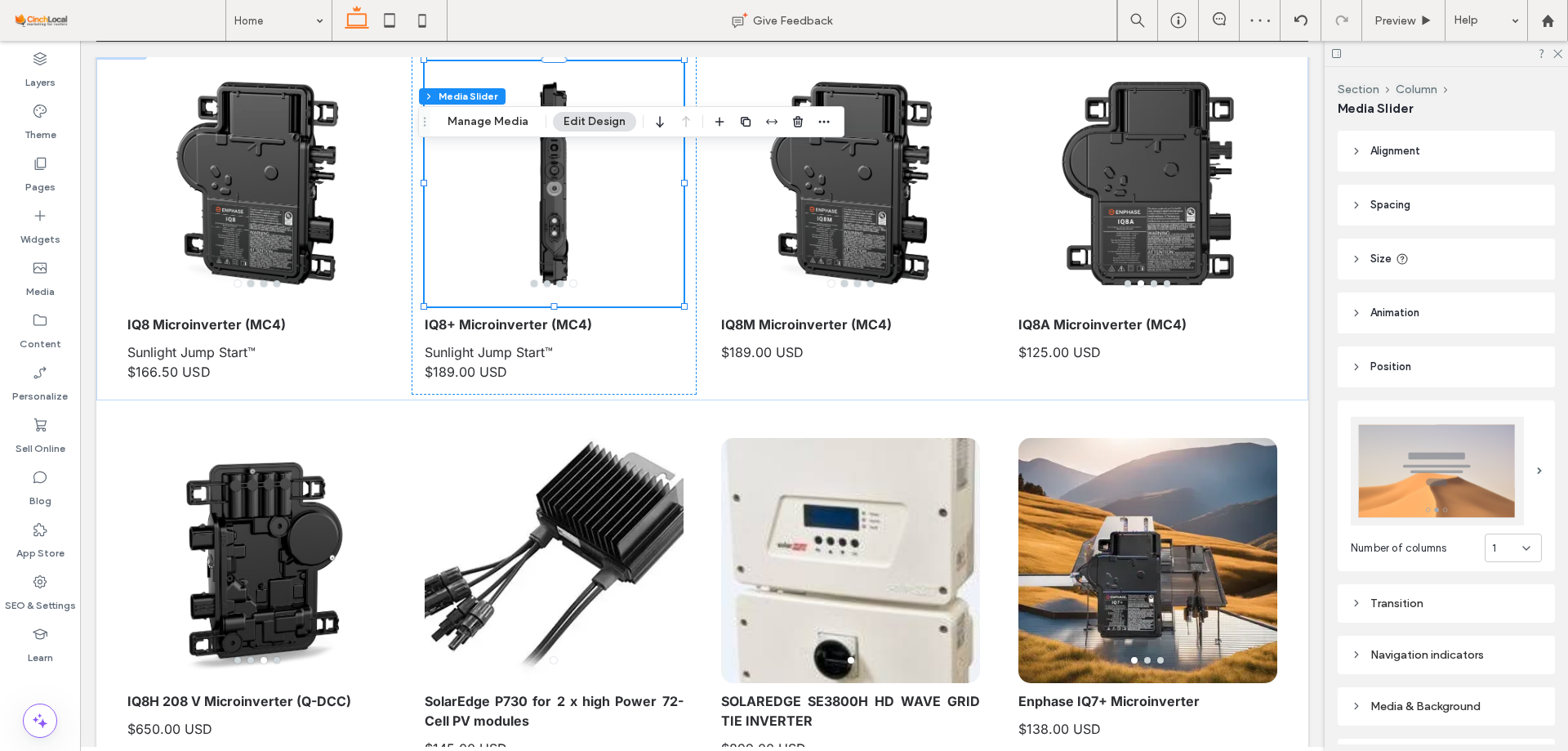
click at [1472, 596] on div "Transition" at bounding box center [1447, 603] width 191 height 14
click at [1512, 711] on input "*" at bounding box center [1522, 717] width 41 height 22
type input "*"
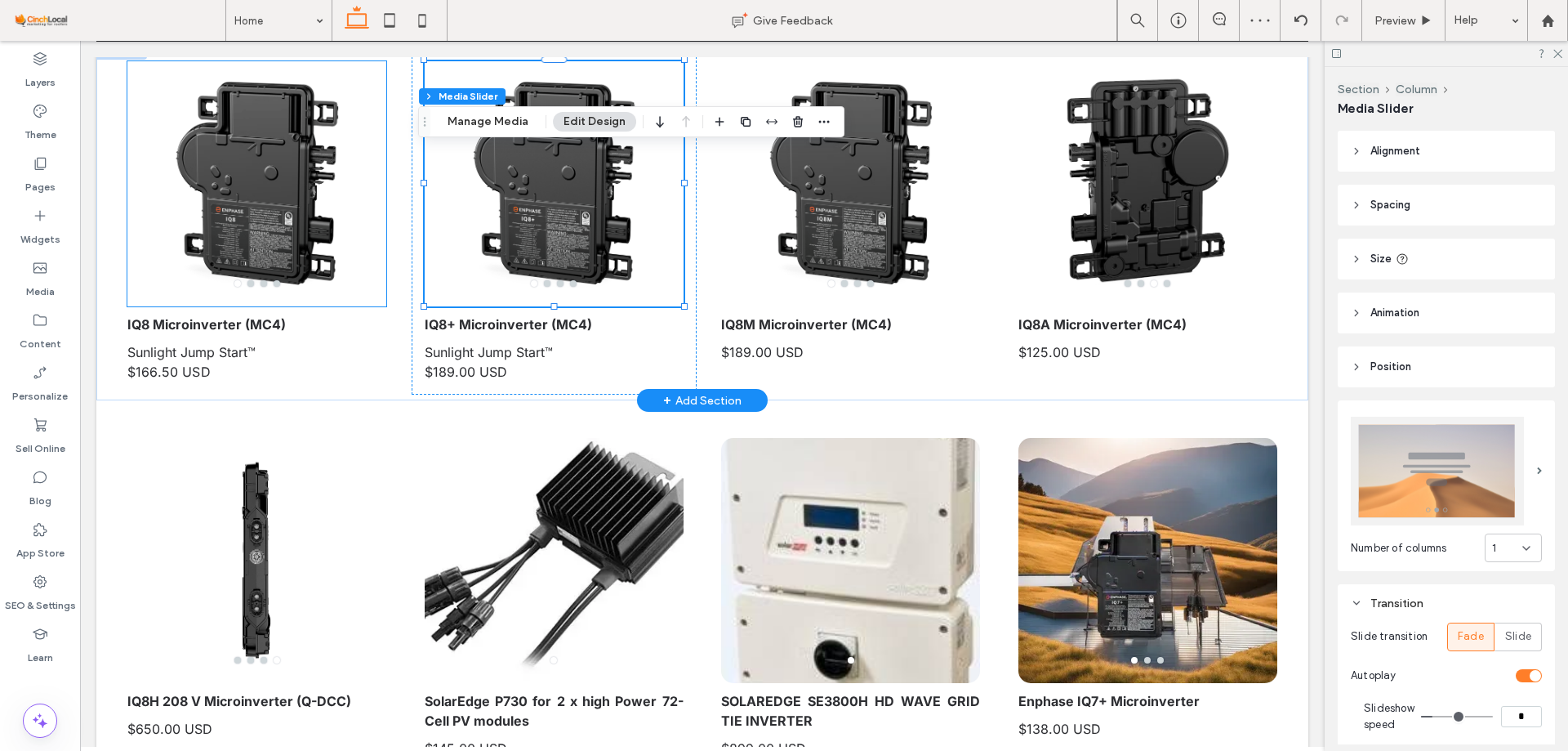
click at [268, 180] on div at bounding box center [257, 194] width 259 height 167
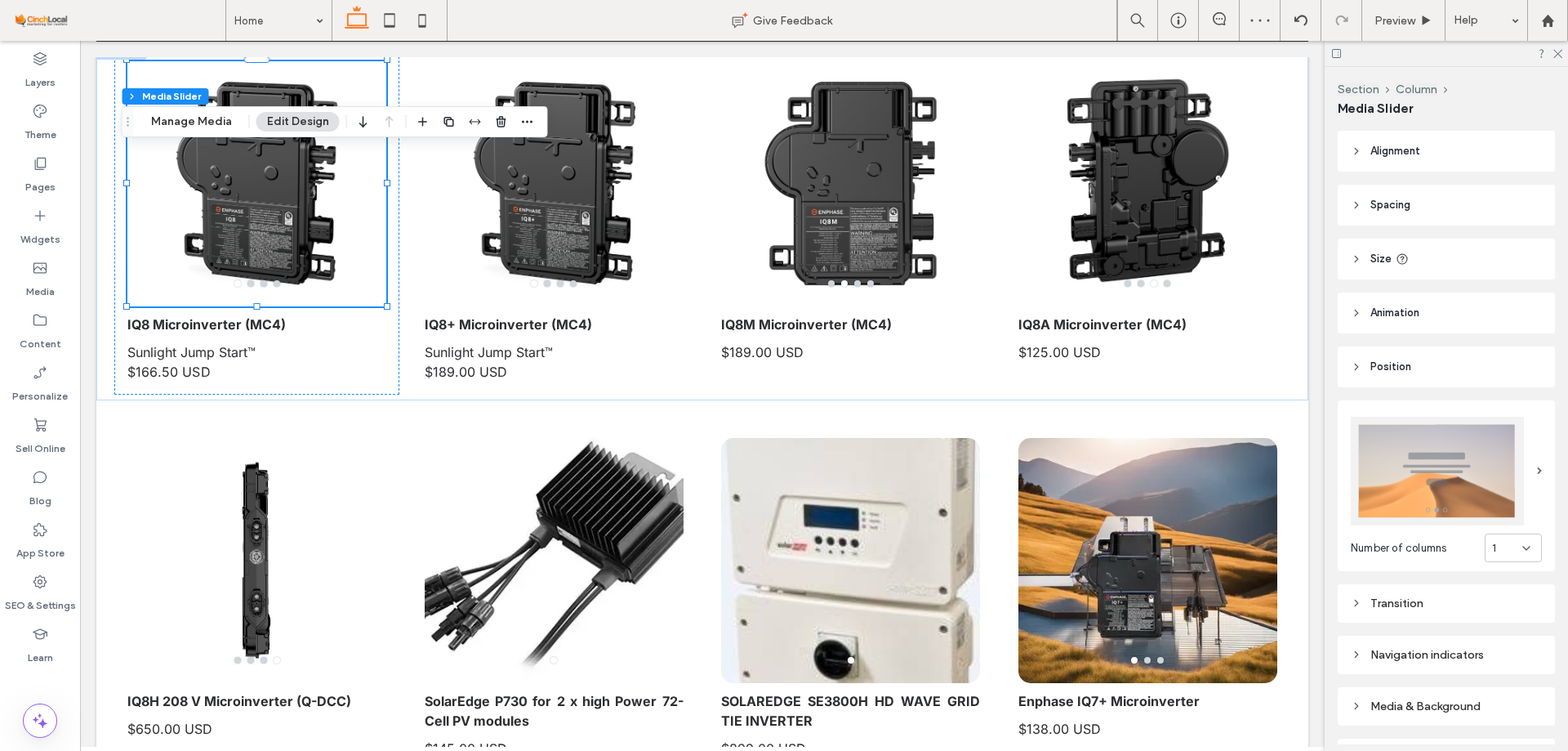
click at [1395, 598] on div "Transition" at bounding box center [1447, 603] width 191 height 14
click at [1514, 712] on input "*" at bounding box center [1522, 717] width 41 height 22
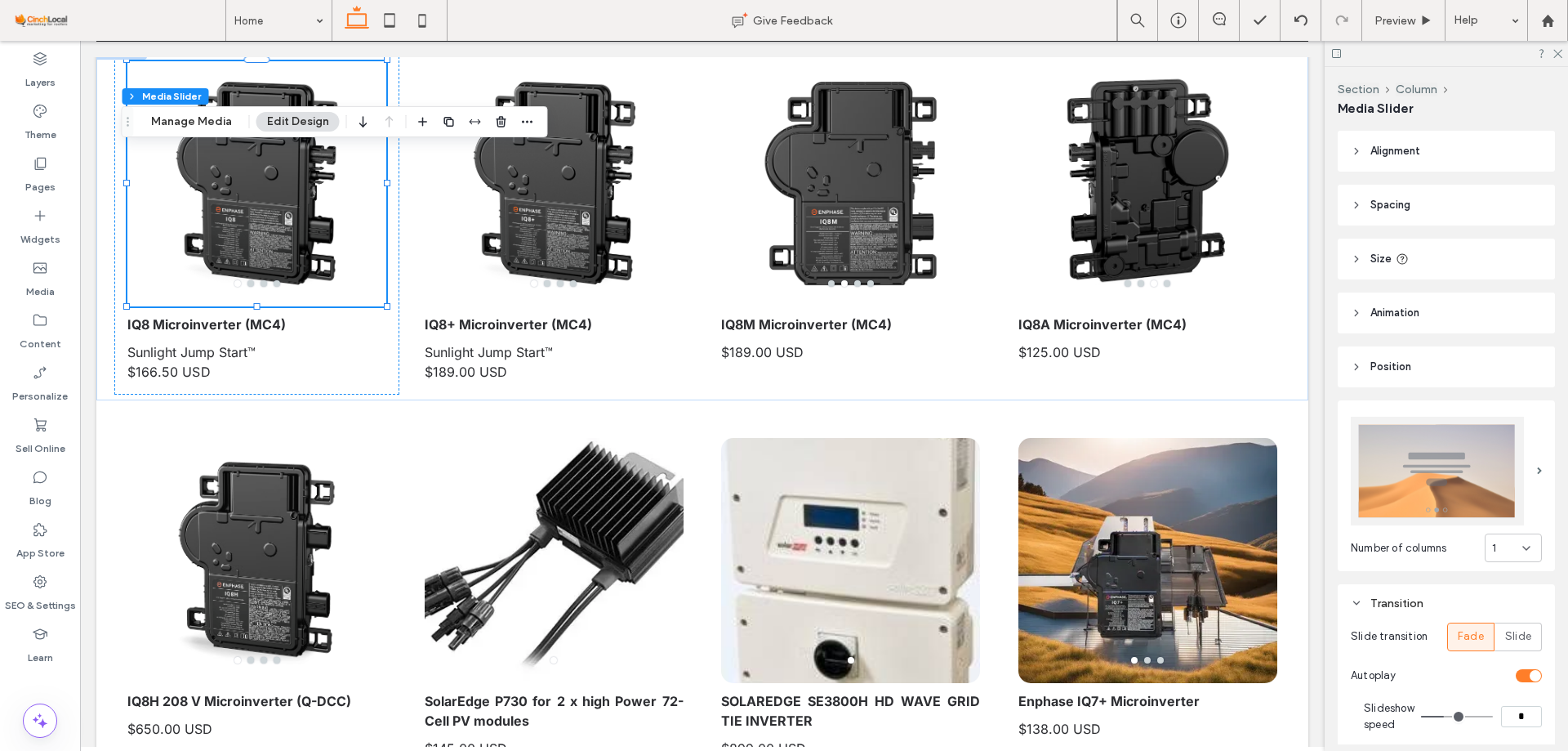
type input "*"
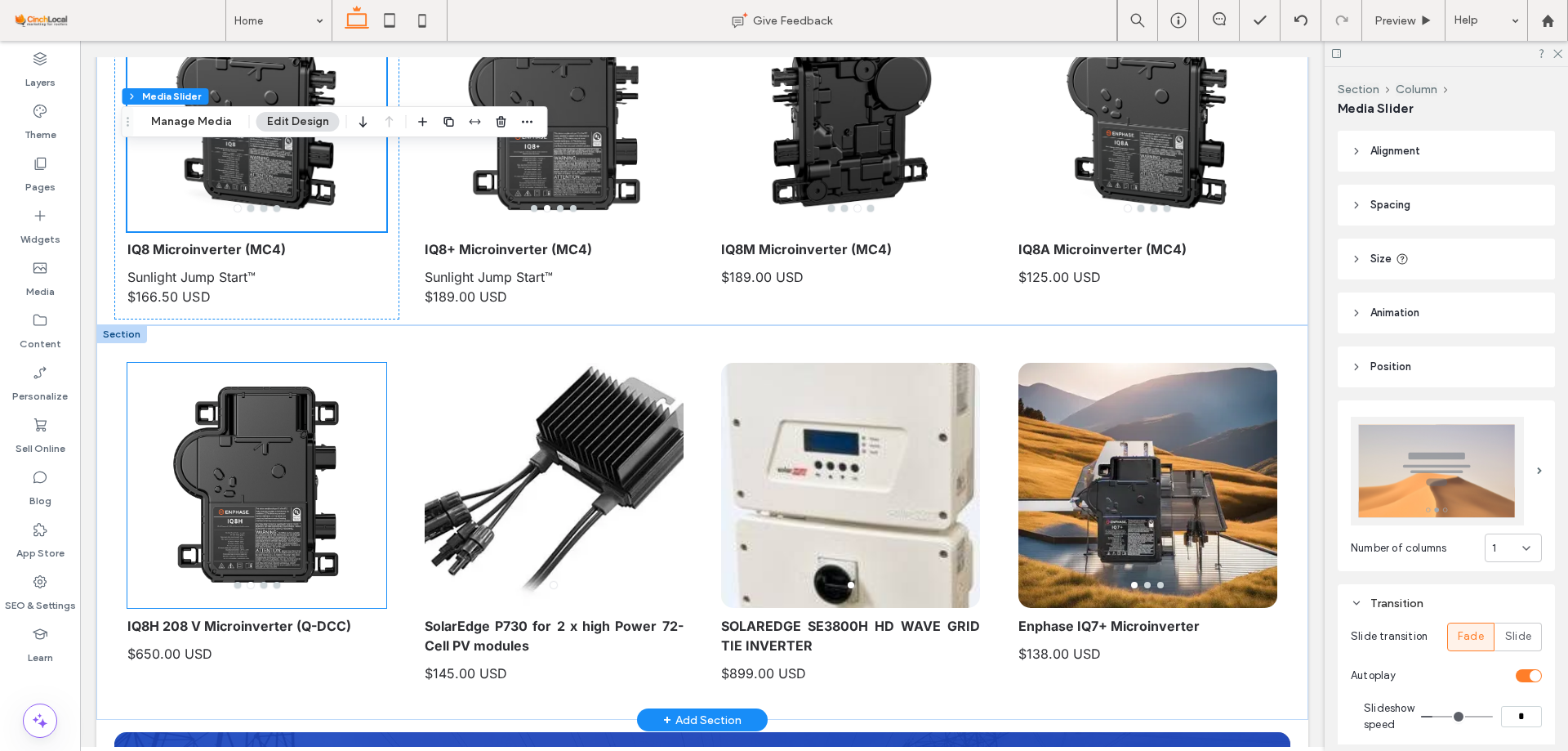
scroll to position [245, 0]
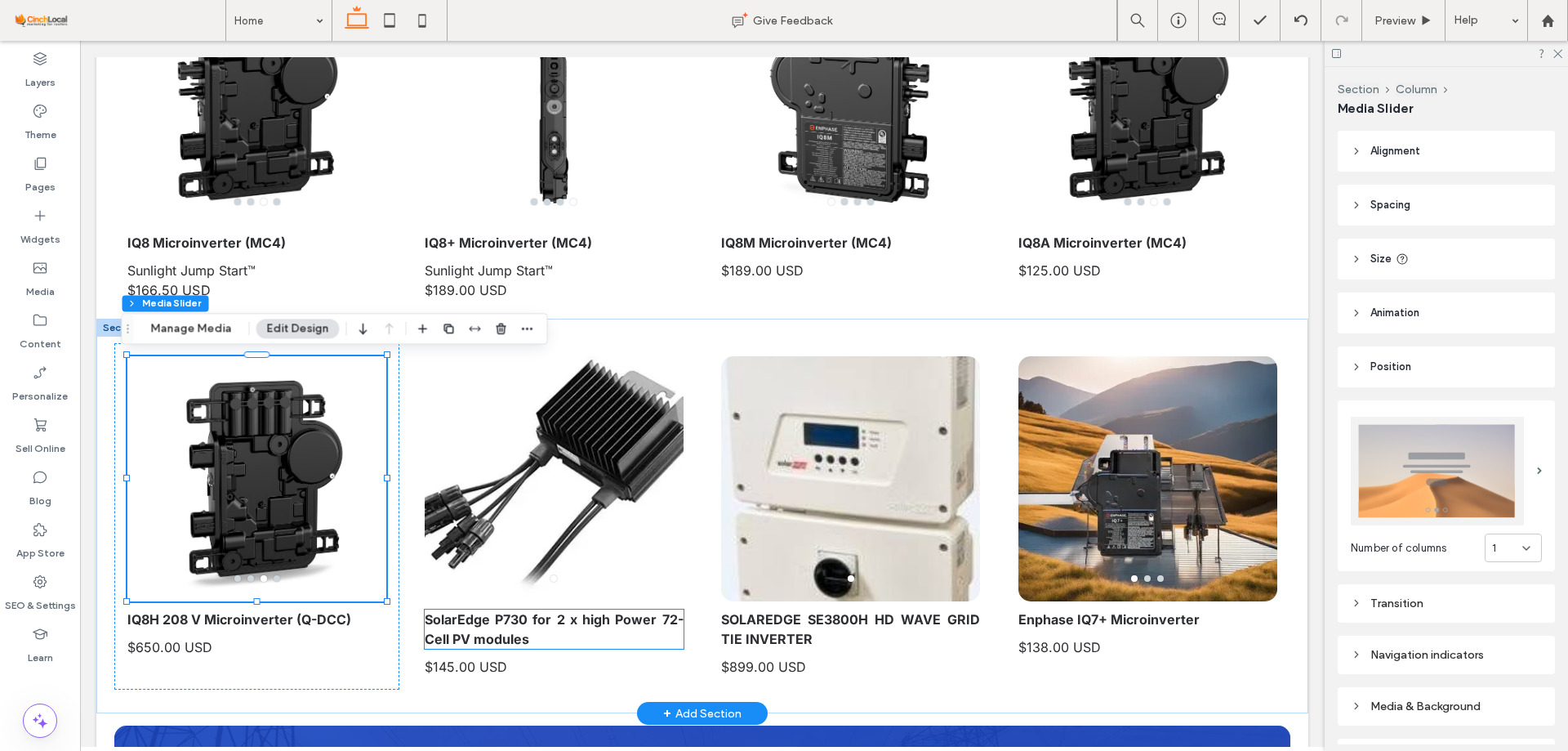
click at [546, 623] on strong "SolarEdge P730 for 2 x high Power 72-Cell PV modules" at bounding box center [554, 629] width 259 height 36
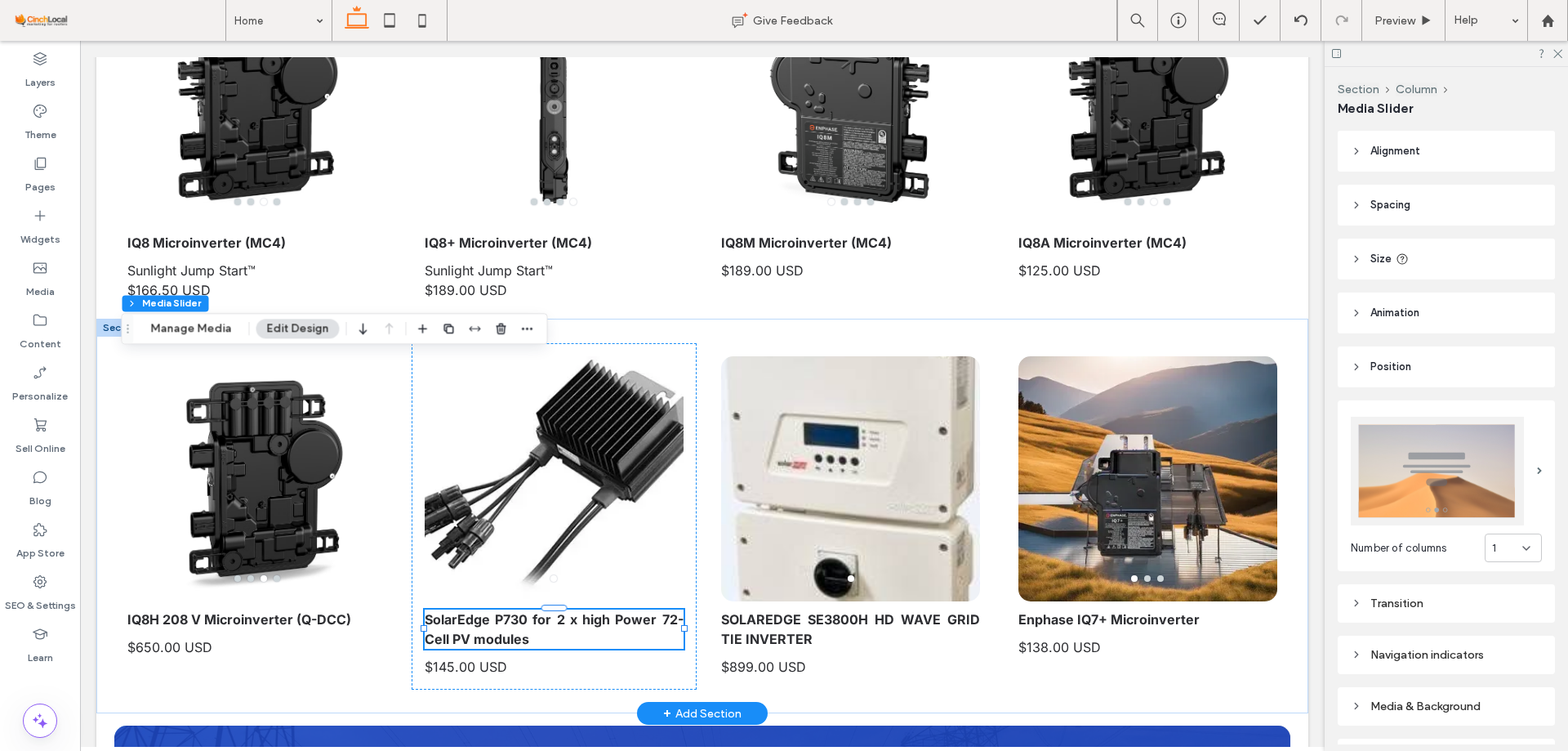
click at [546, 623] on div "SolarEdge P730 for 2 x high Power 72-Cell PV modules" at bounding box center [554, 629] width 259 height 39
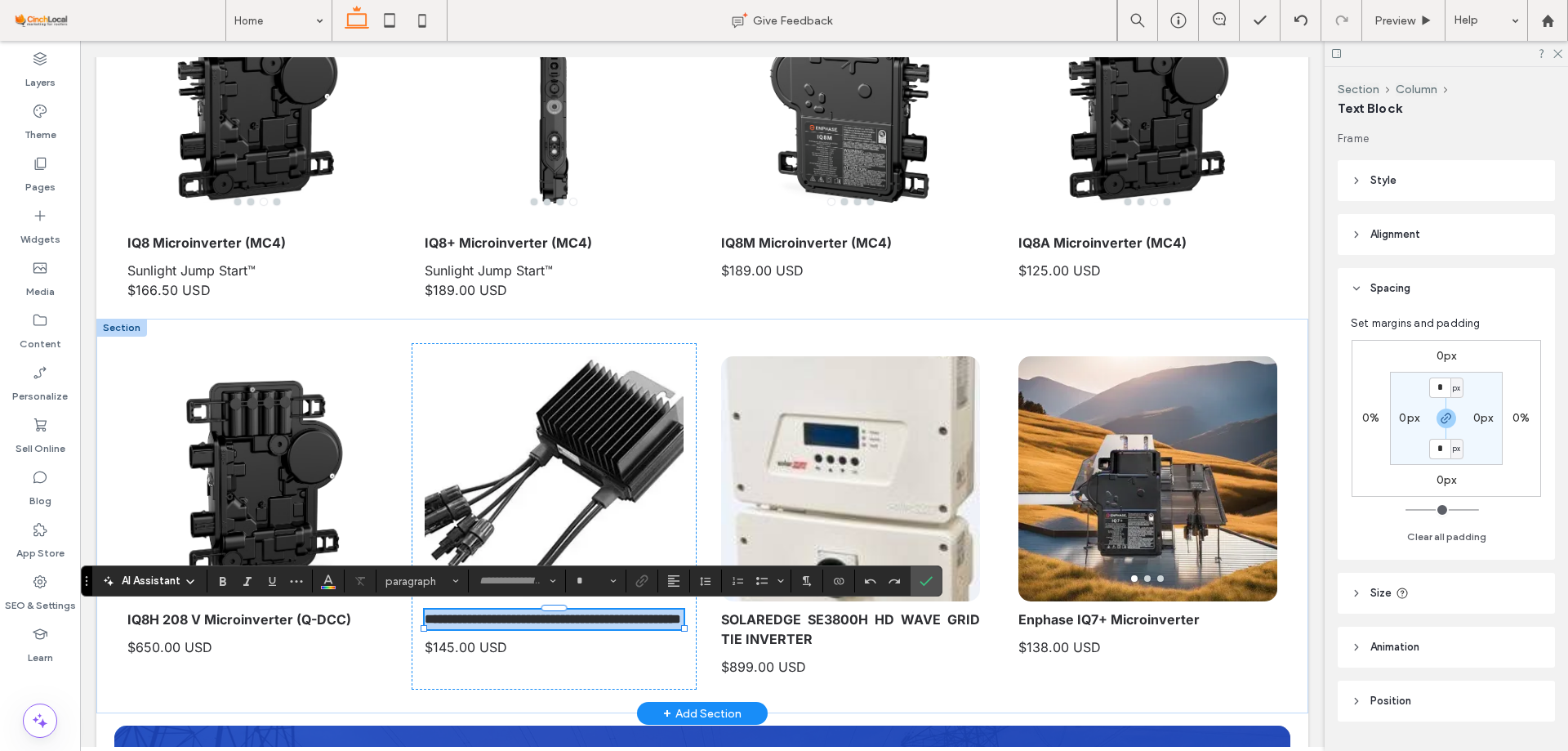
type input "*****"
type input "**"
click at [516, 622] on strong "**********" at bounding box center [553, 619] width 257 height 13
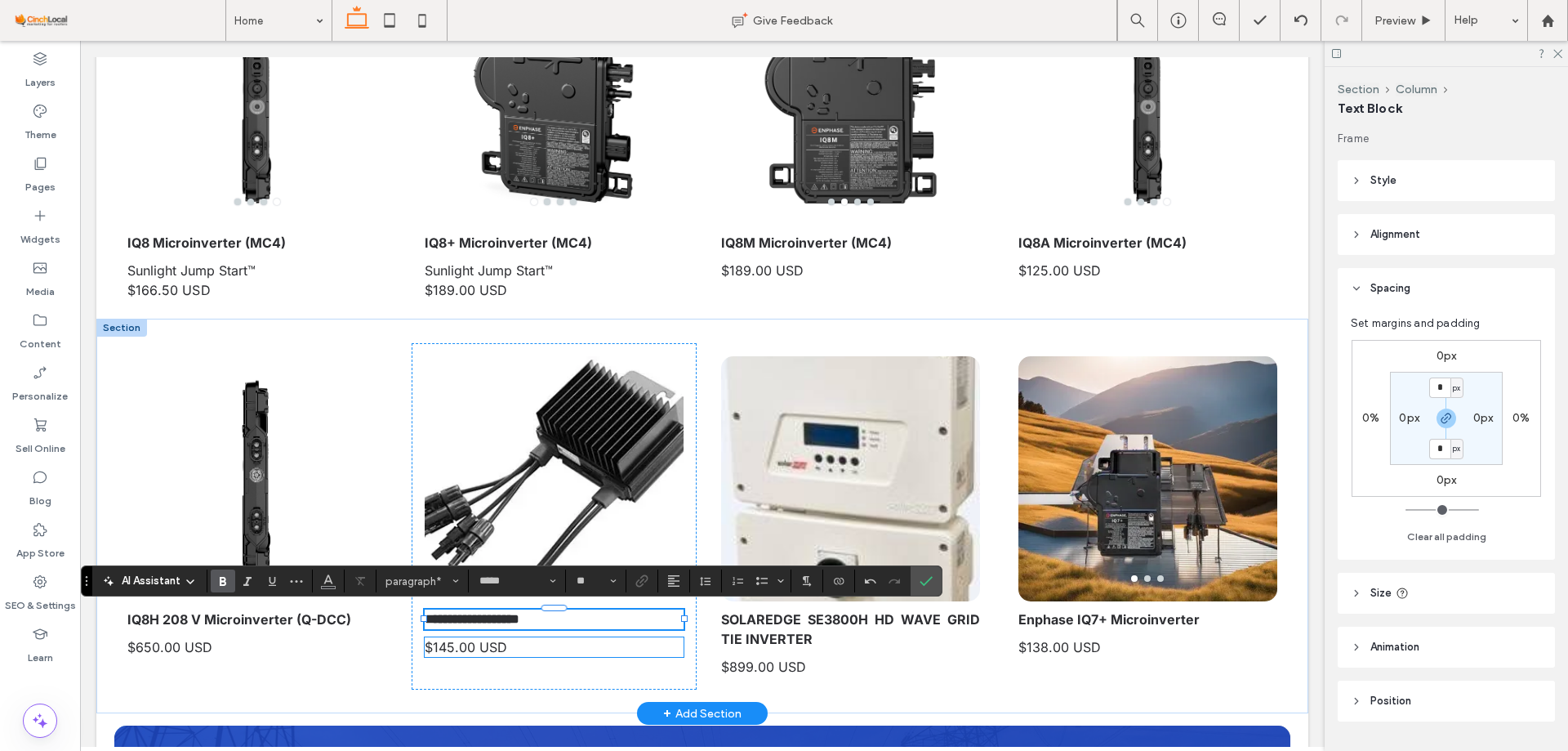
click at [461, 656] on p "$145.00 USD" at bounding box center [554, 647] width 259 height 20
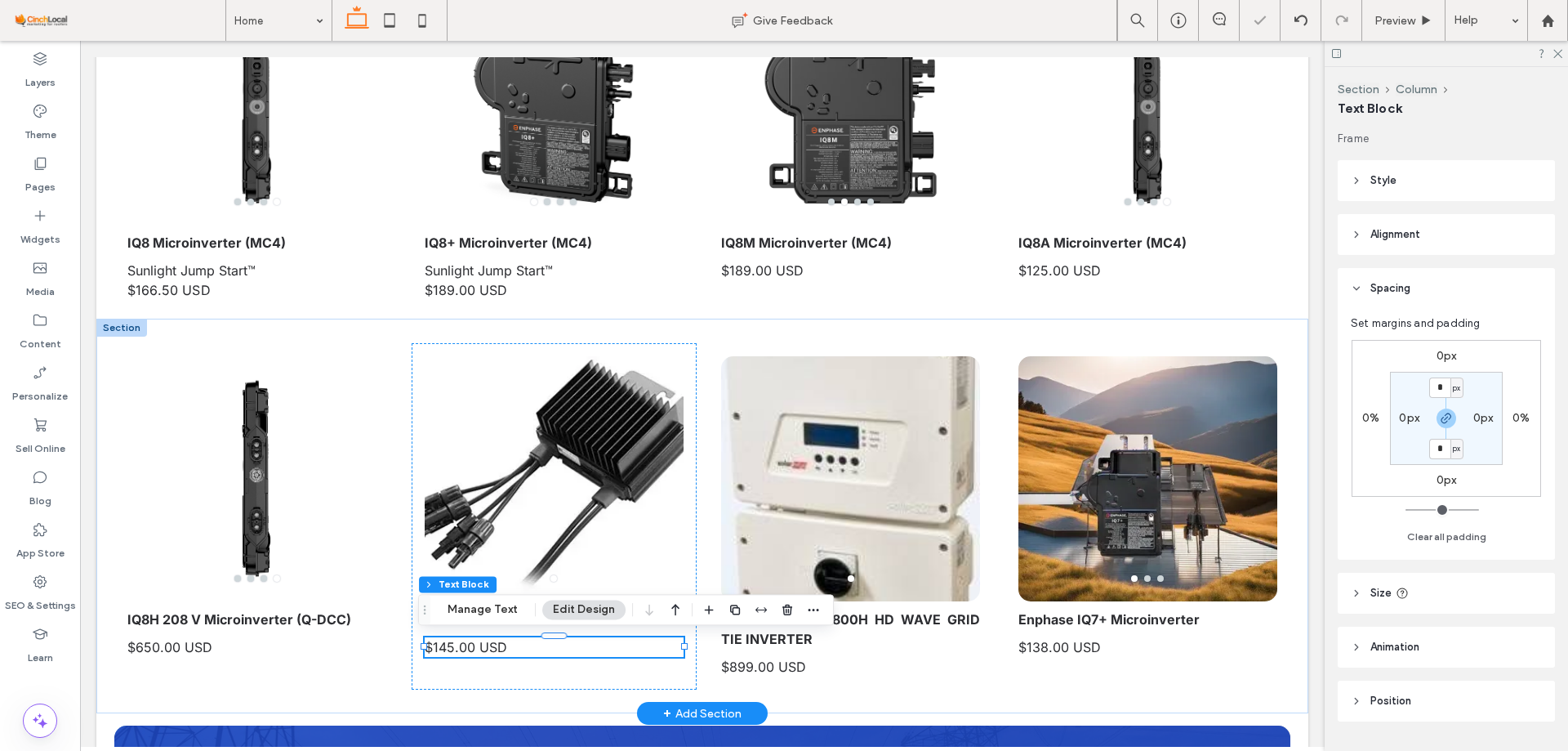
click at [445, 644] on span "$145.00 USD" at bounding box center [466, 646] width 82 height 17
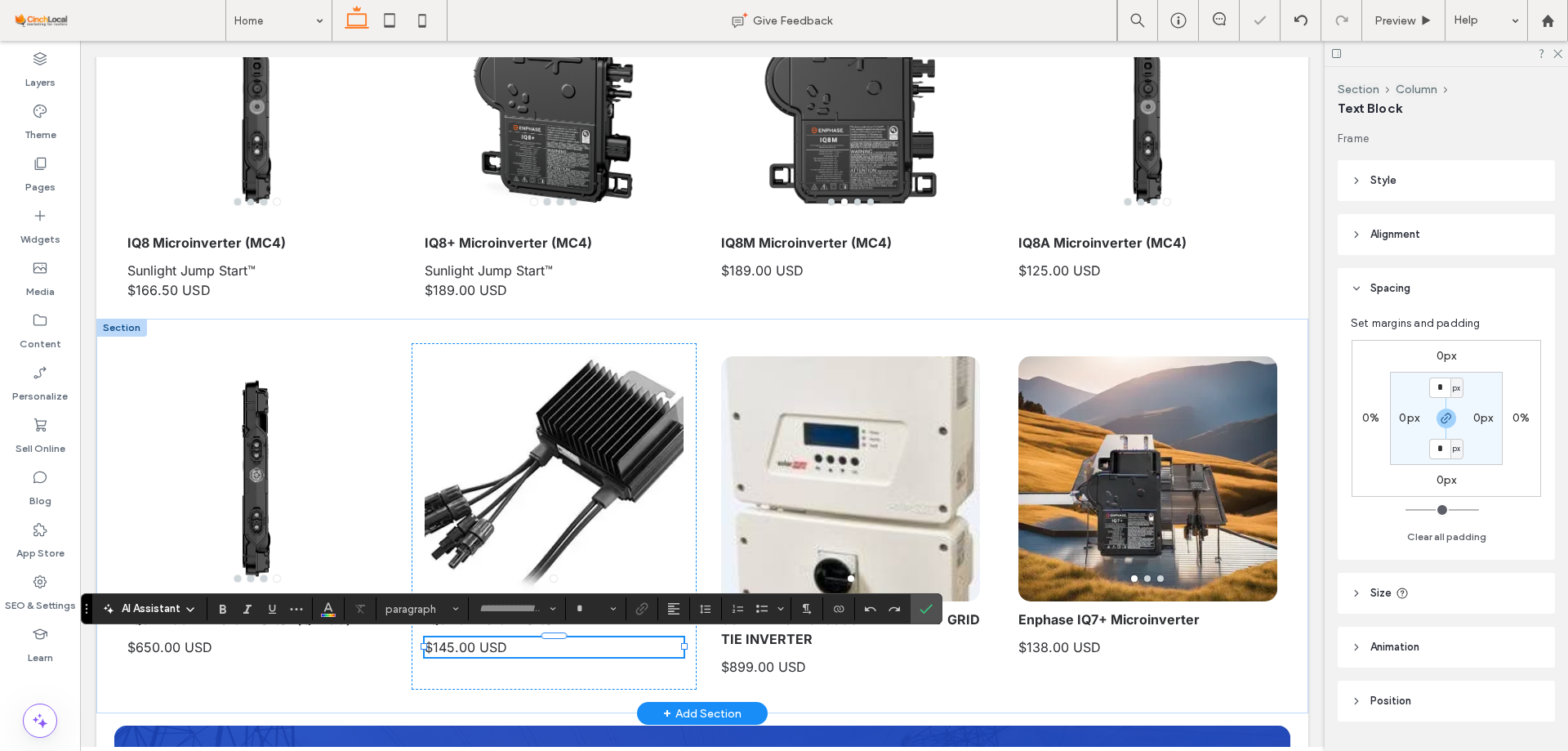
type input "*****"
type input "**"
click at [441, 648] on span "**********" at bounding box center [452, 646] width 56 height 13
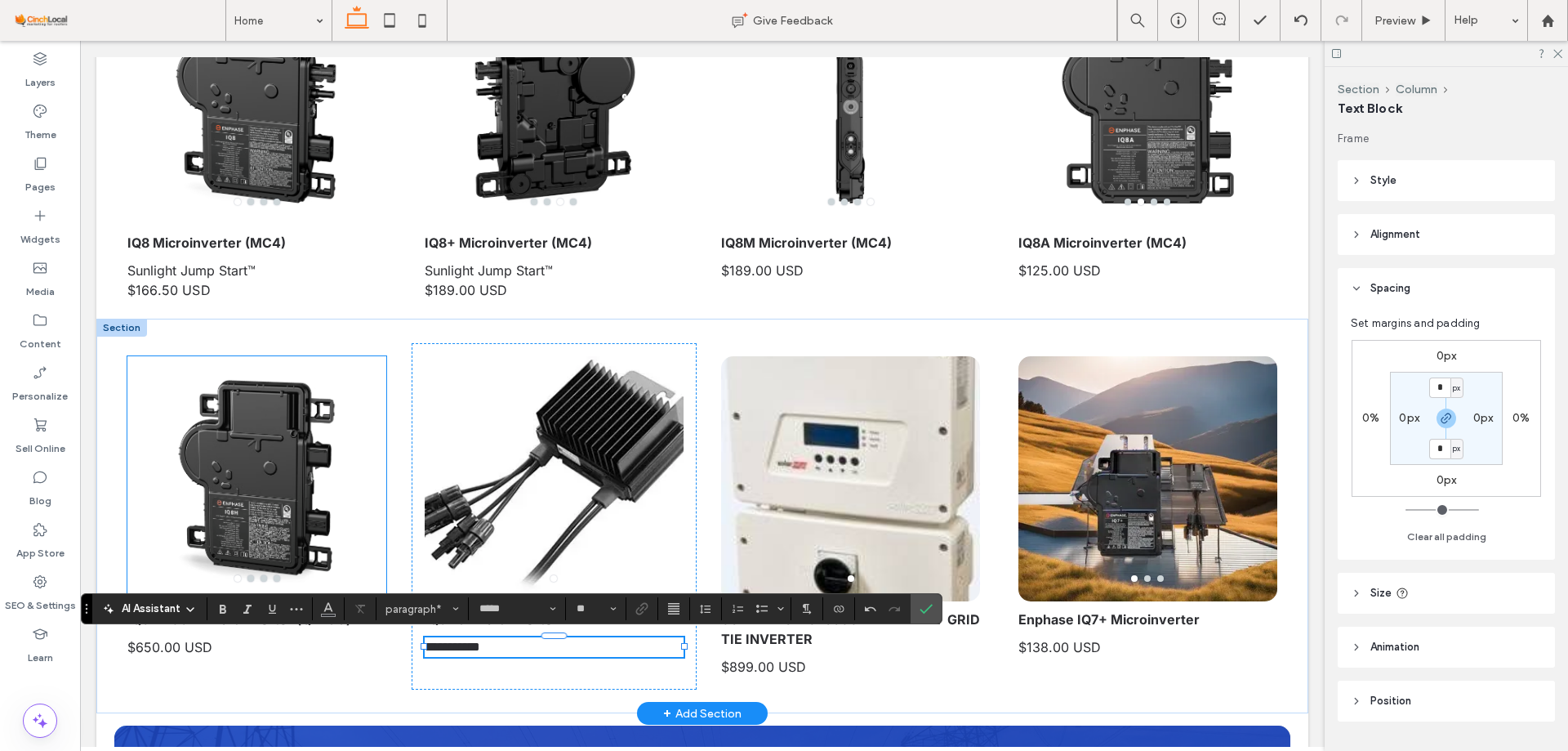
click at [293, 457] on div at bounding box center [257, 489] width 259 height 167
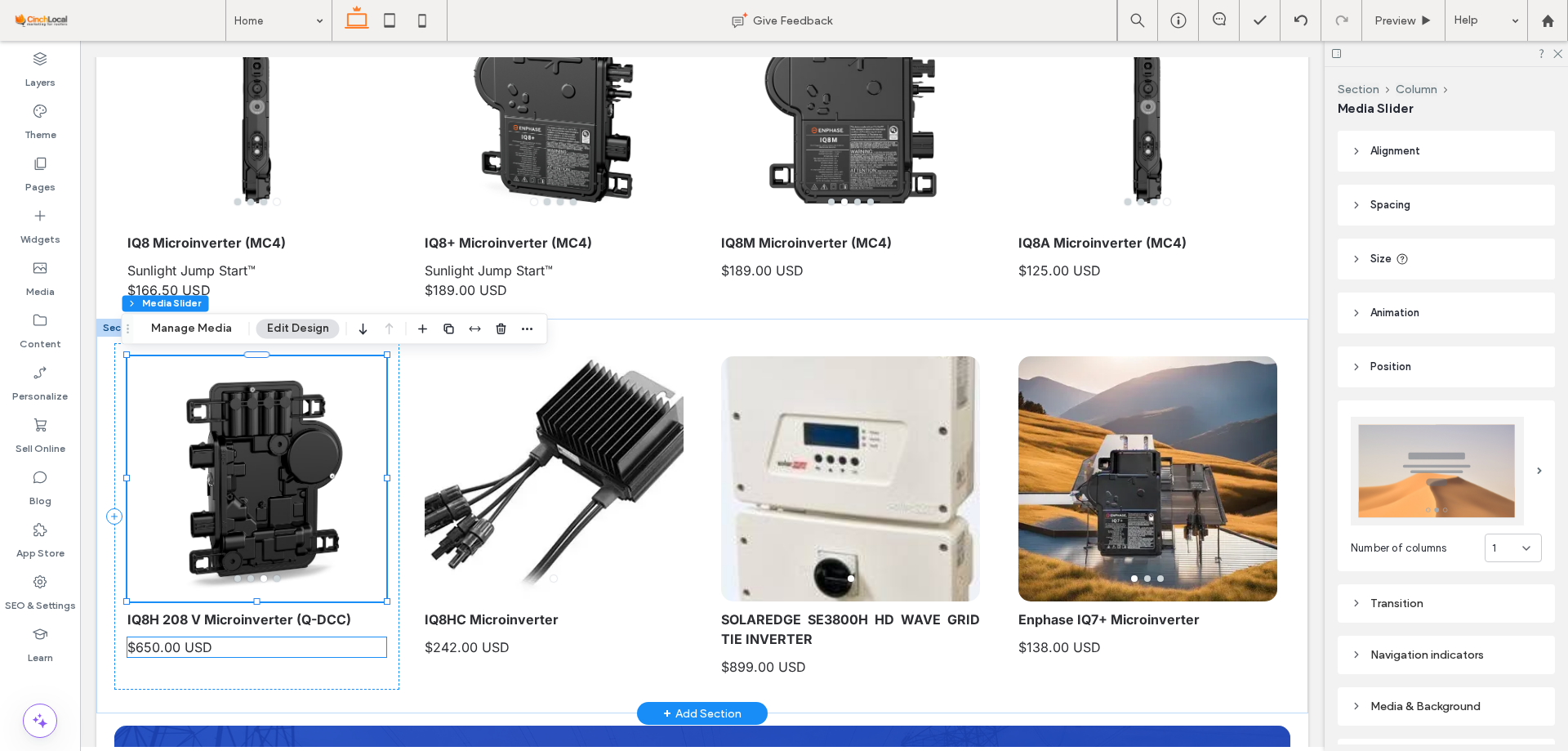
click at [140, 652] on span "$650.00 USD" at bounding box center [169, 646] width 85 height 17
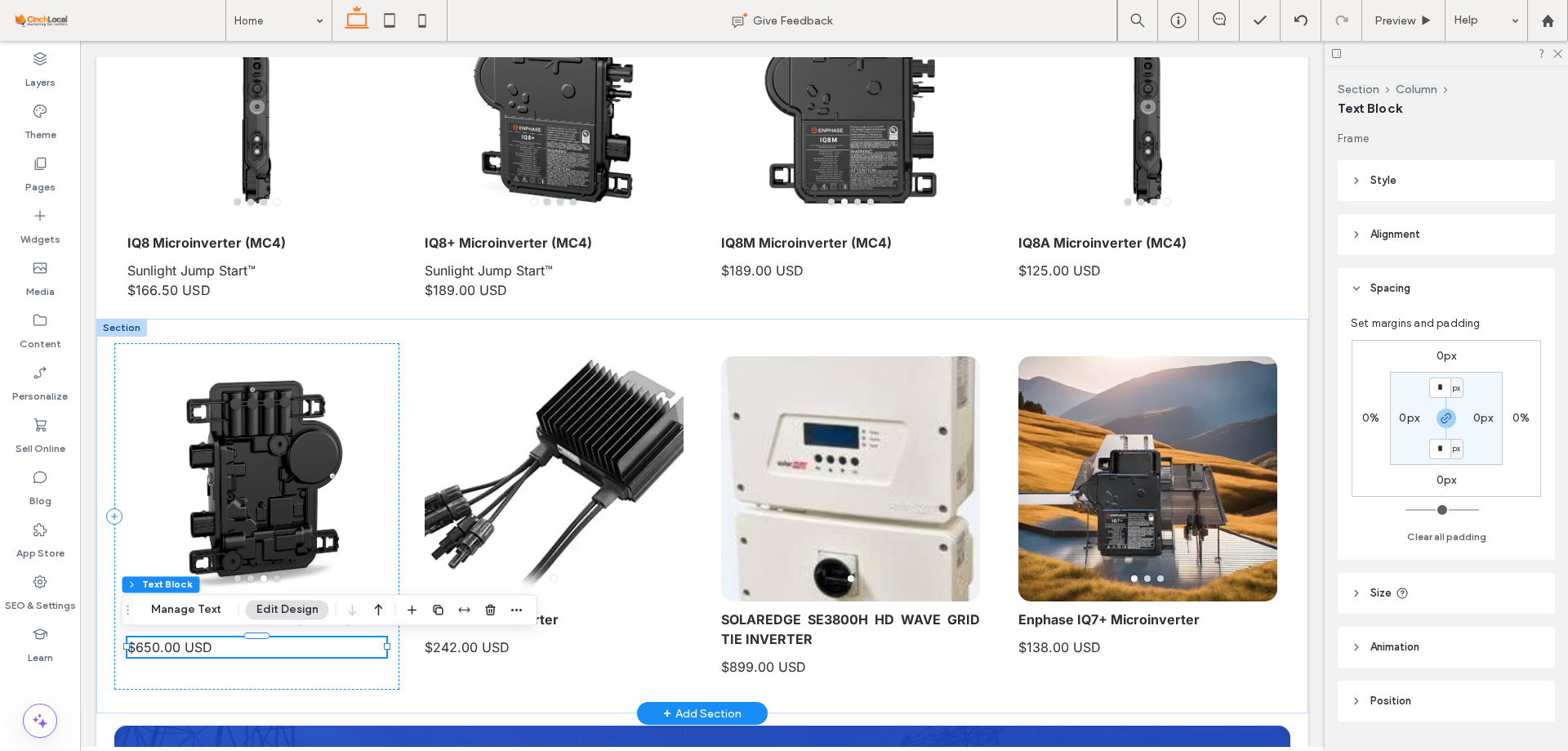
click at [142, 652] on span "$650.00 USD" at bounding box center [169, 646] width 85 height 17
type input "*****"
type input "**"
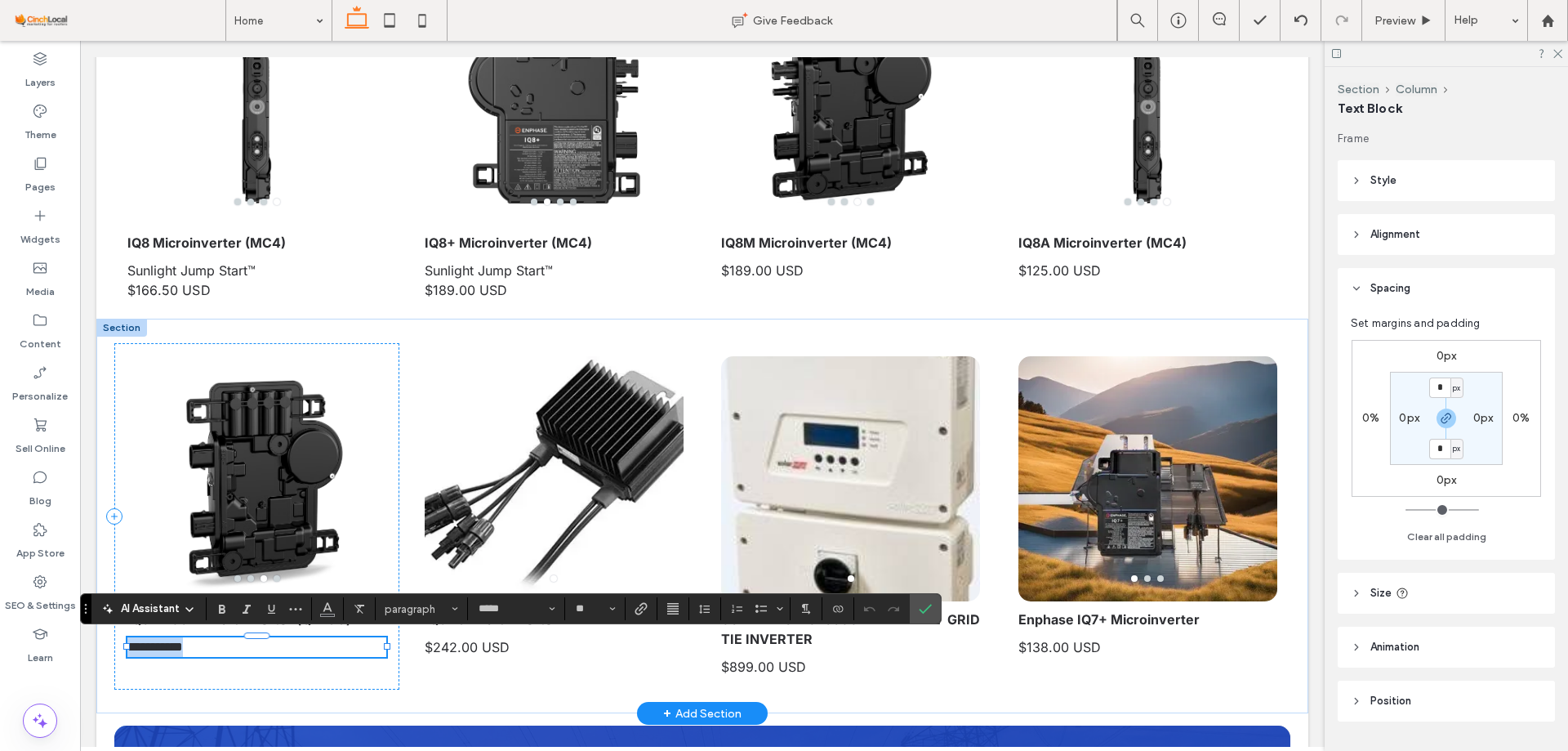
click at [144, 648] on span "**********" at bounding box center [155, 646] width 56 height 13
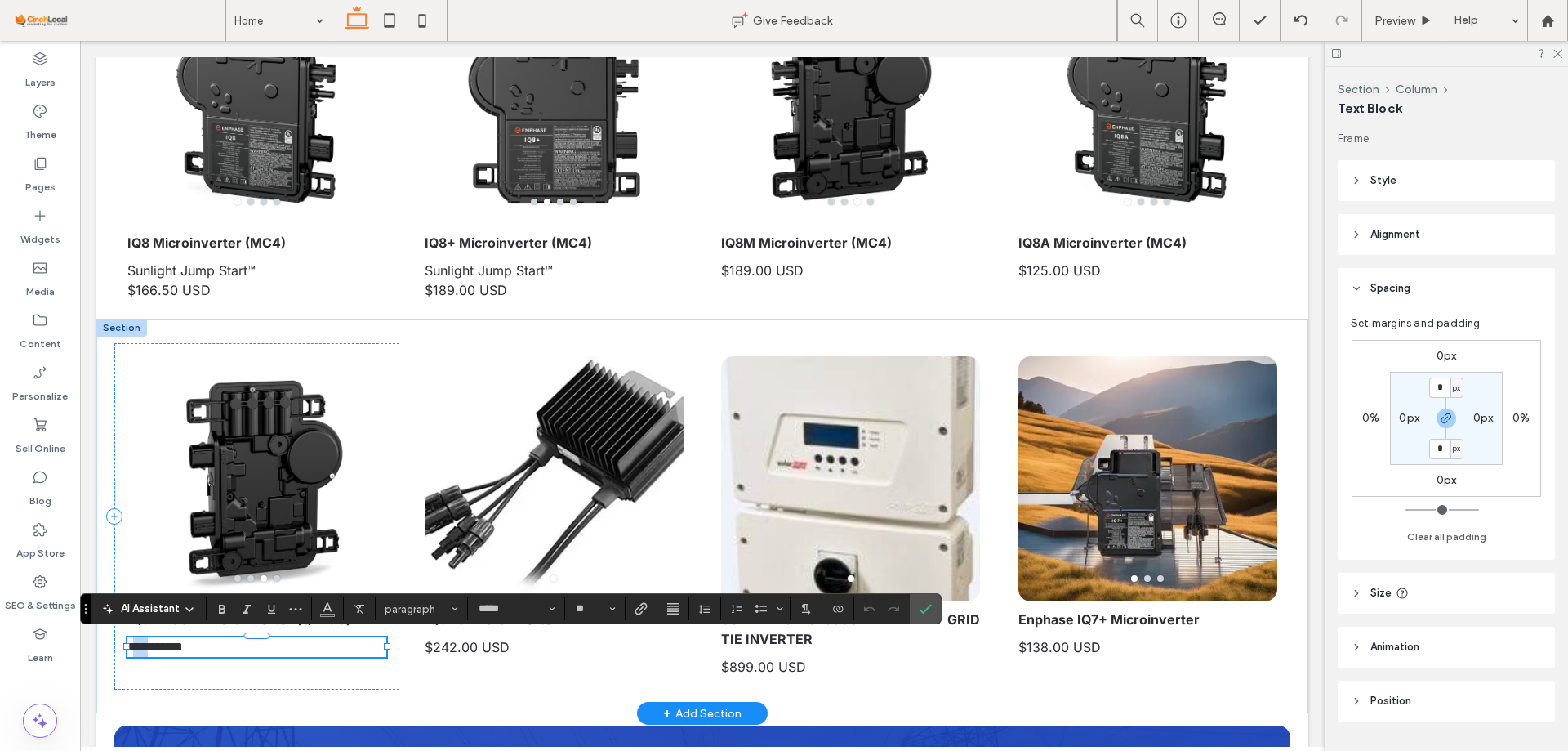
drag, startPoint x: 155, startPoint y: 644, endPoint x: 131, endPoint y: 645, distance: 24.0
click at [131, 645] on span "**********" at bounding box center [155, 646] width 56 height 13
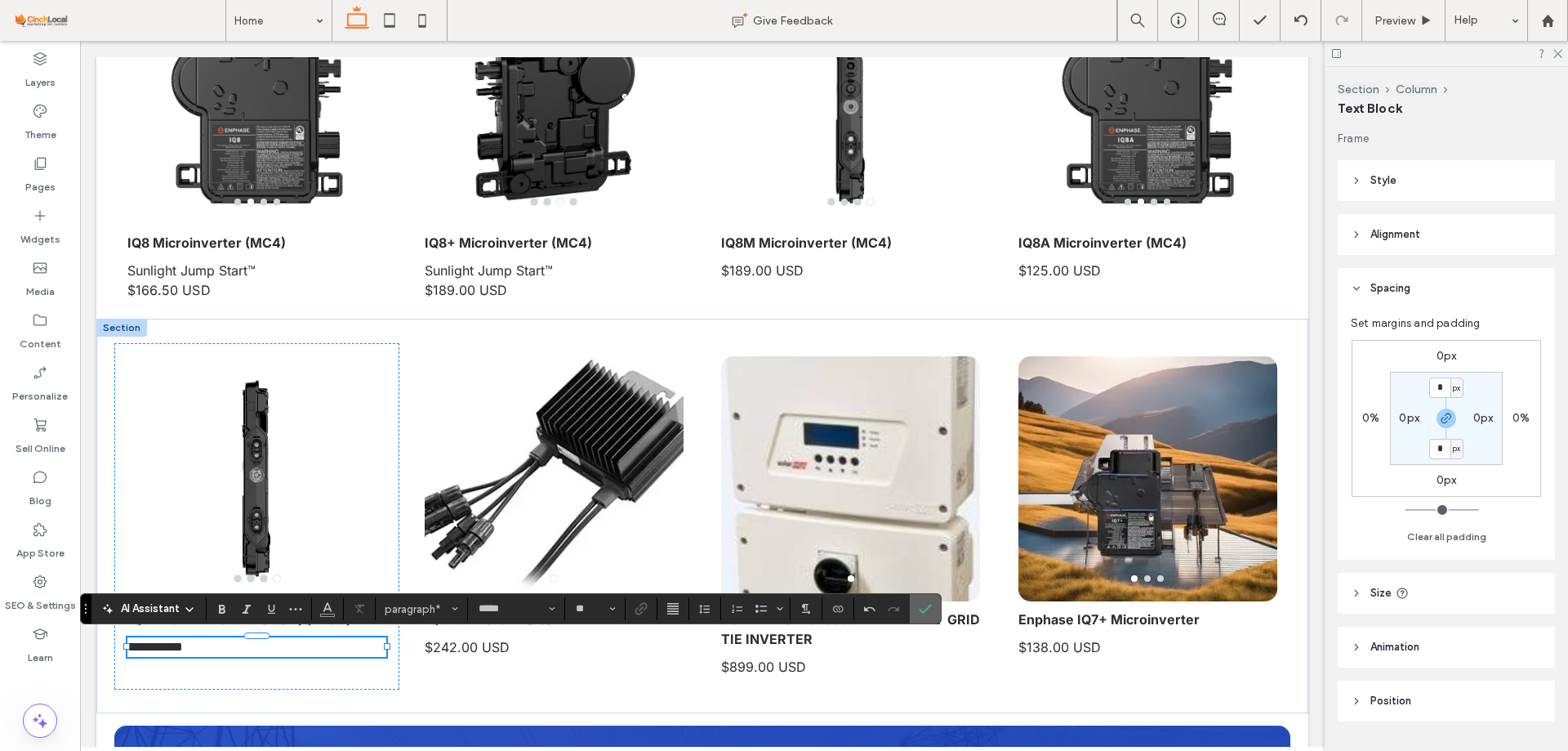
click at [928, 602] on icon "Confirm" at bounding box center [925, 608] width 13 height 13
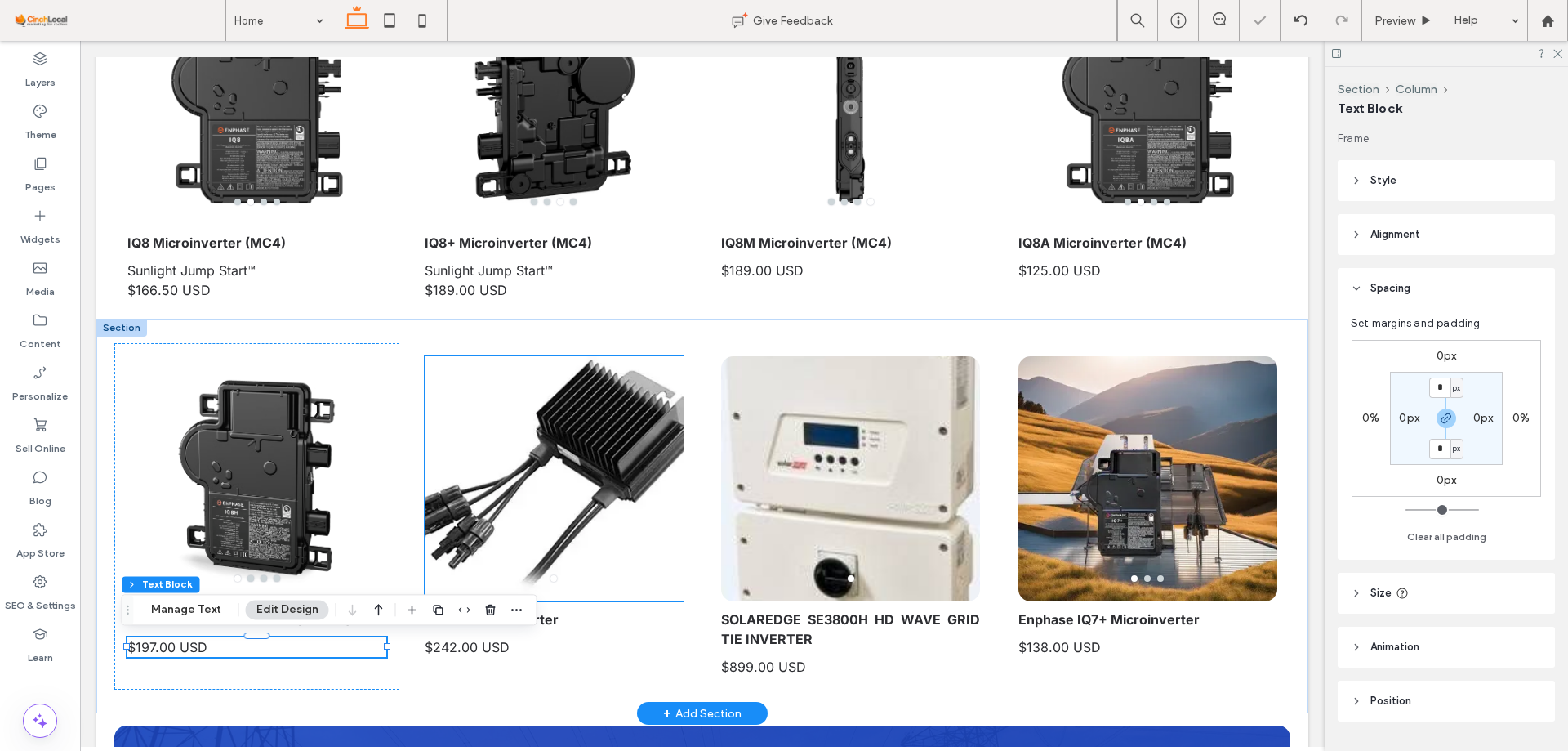
click at [500, 398] on div at bounding box center [554, 479] width 259 height 245
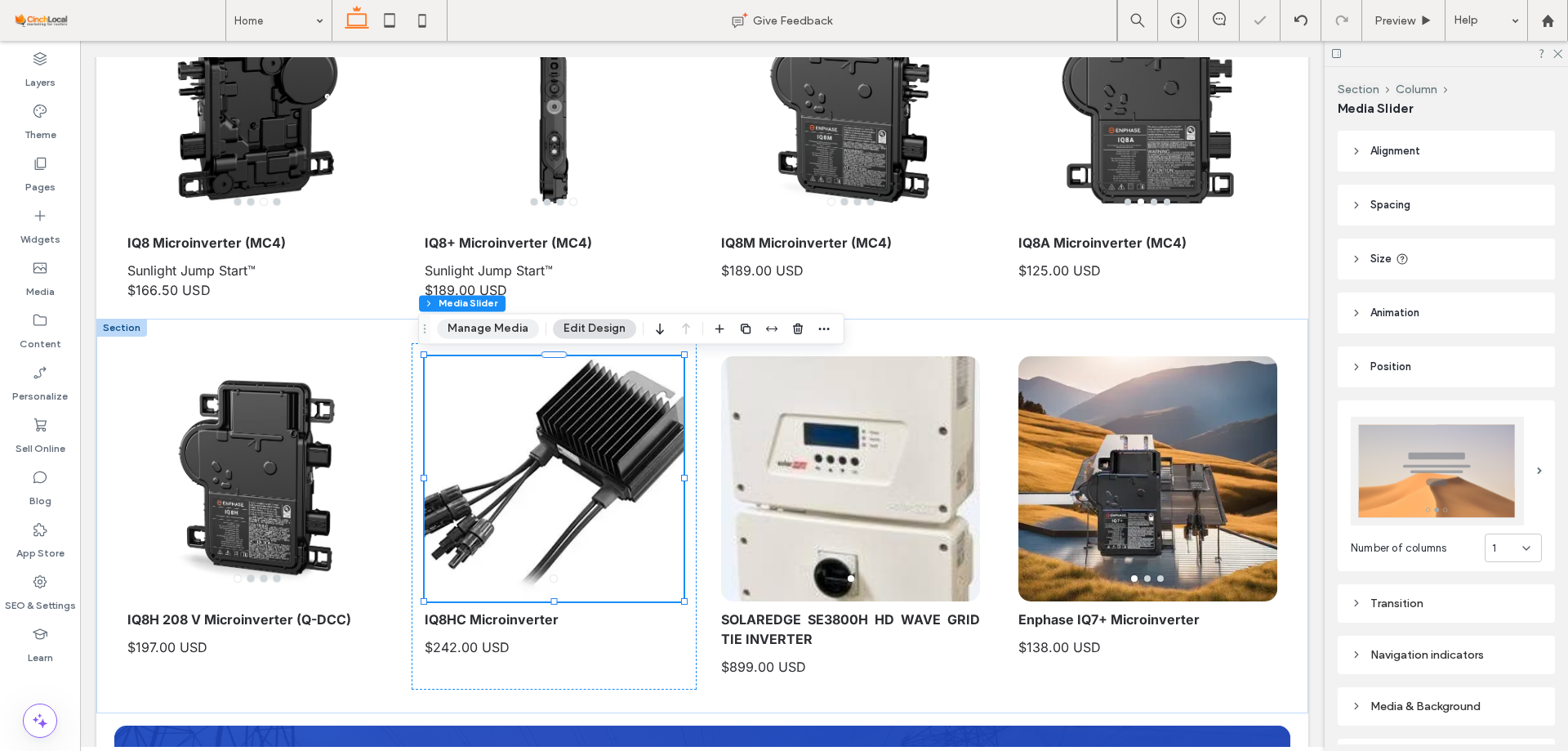
click at [499, 332] on button "Manage Media" at bounding box center [488, 328] width 102 height 20
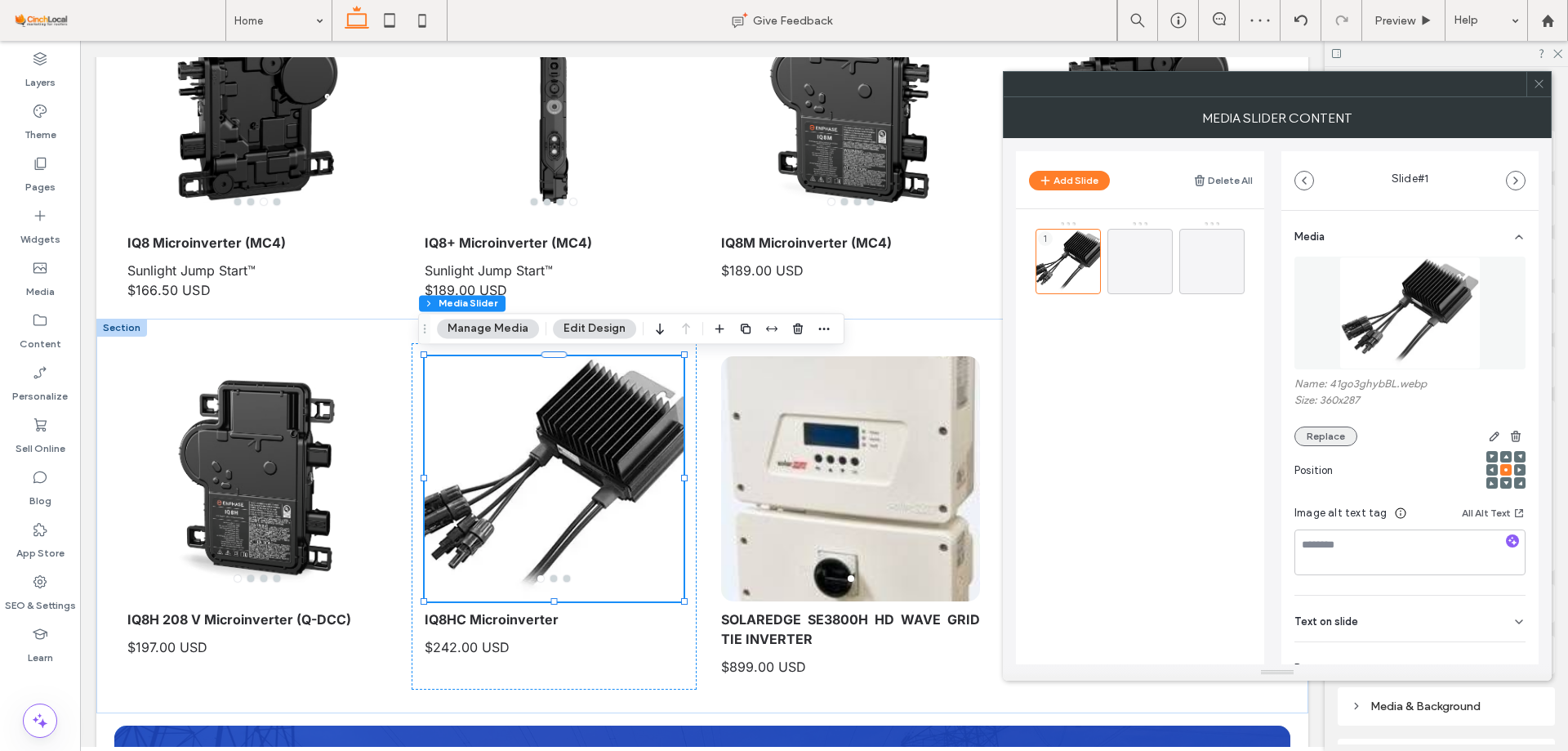
click at [1341, 438] on button "Replace" at bounding box center [1326, 436] width 63 height 20
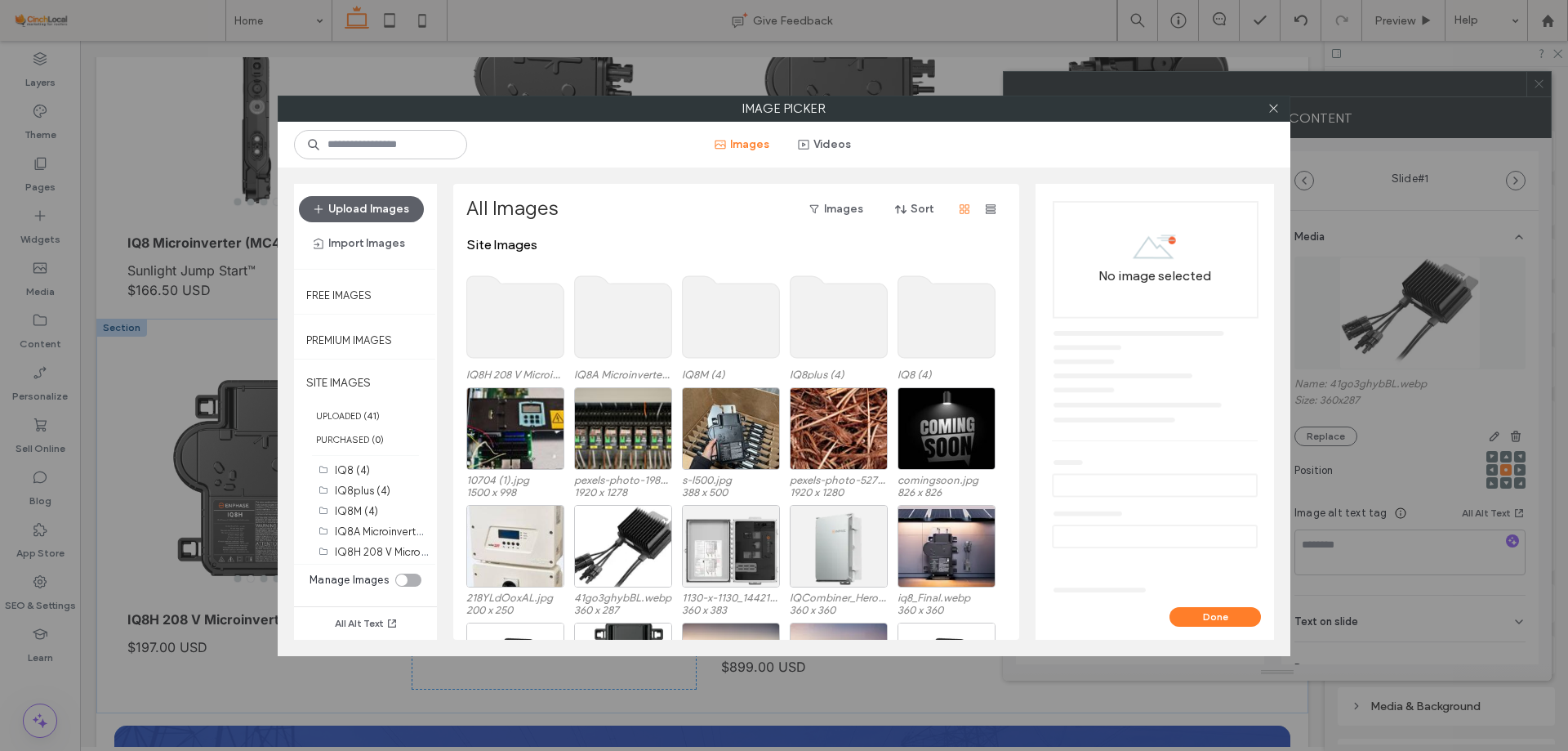
click at [405, 575] on div "toggle" at bounding box center [403, 580] width 12 height 12
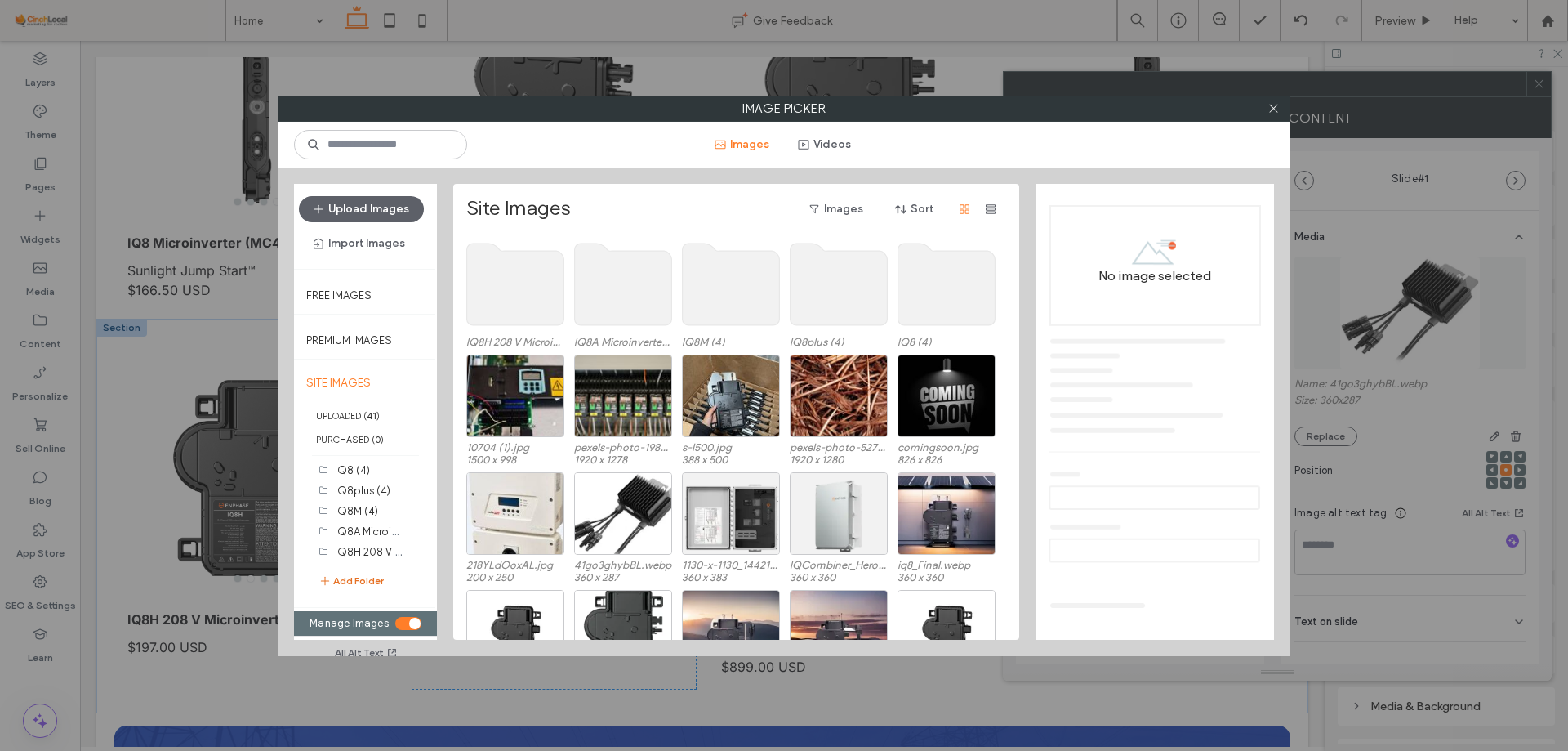
click at [374, 577] on button "Add Folder" at bounding box center [351, 581] width 66 height 20
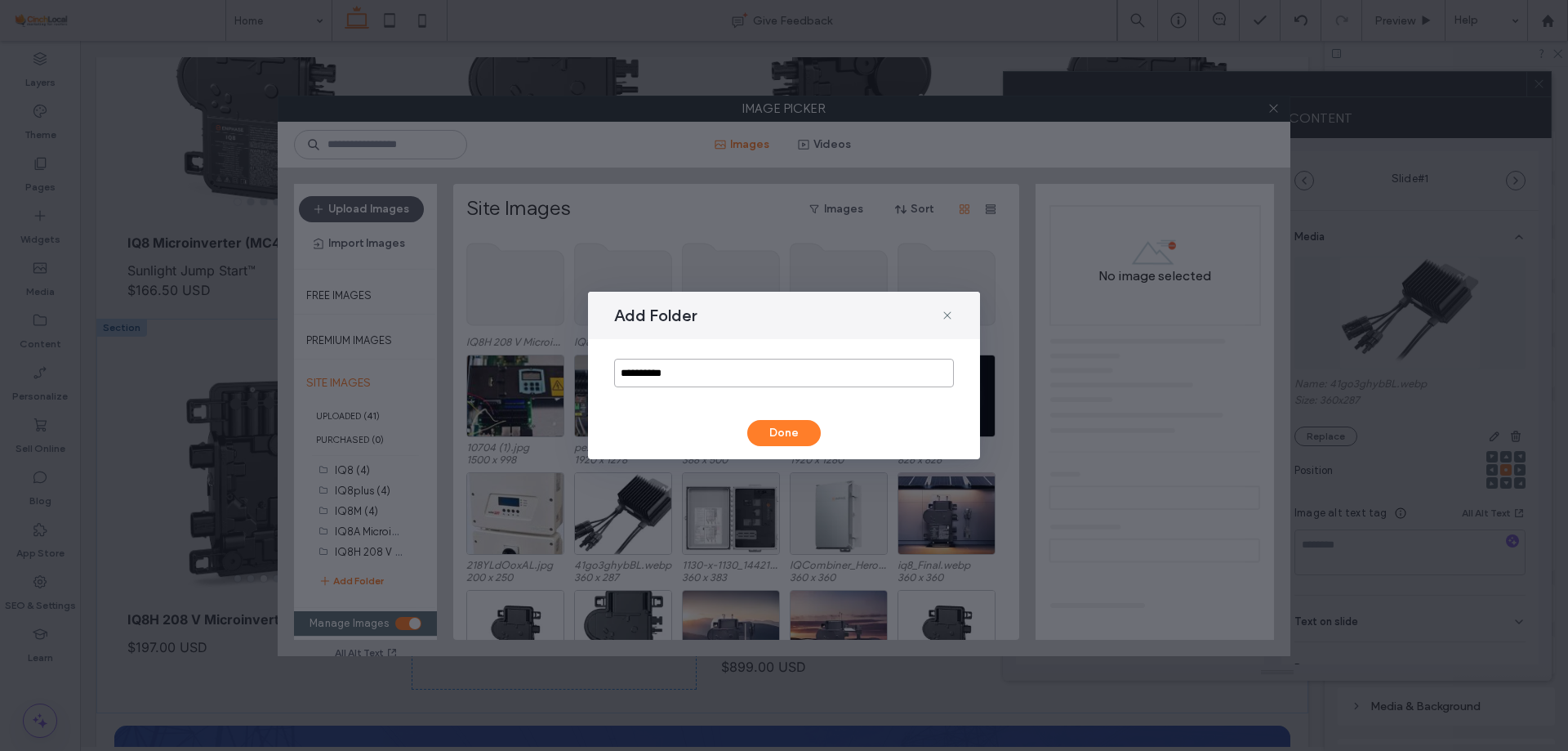
click at [662, 379] on input "**********" at bounding box center [784, 372] width 340 height 28
paste input "*********"
type input "**********"
click at [781, 424] on button "Done" at bounding box center [784, 433] width 73 height 26
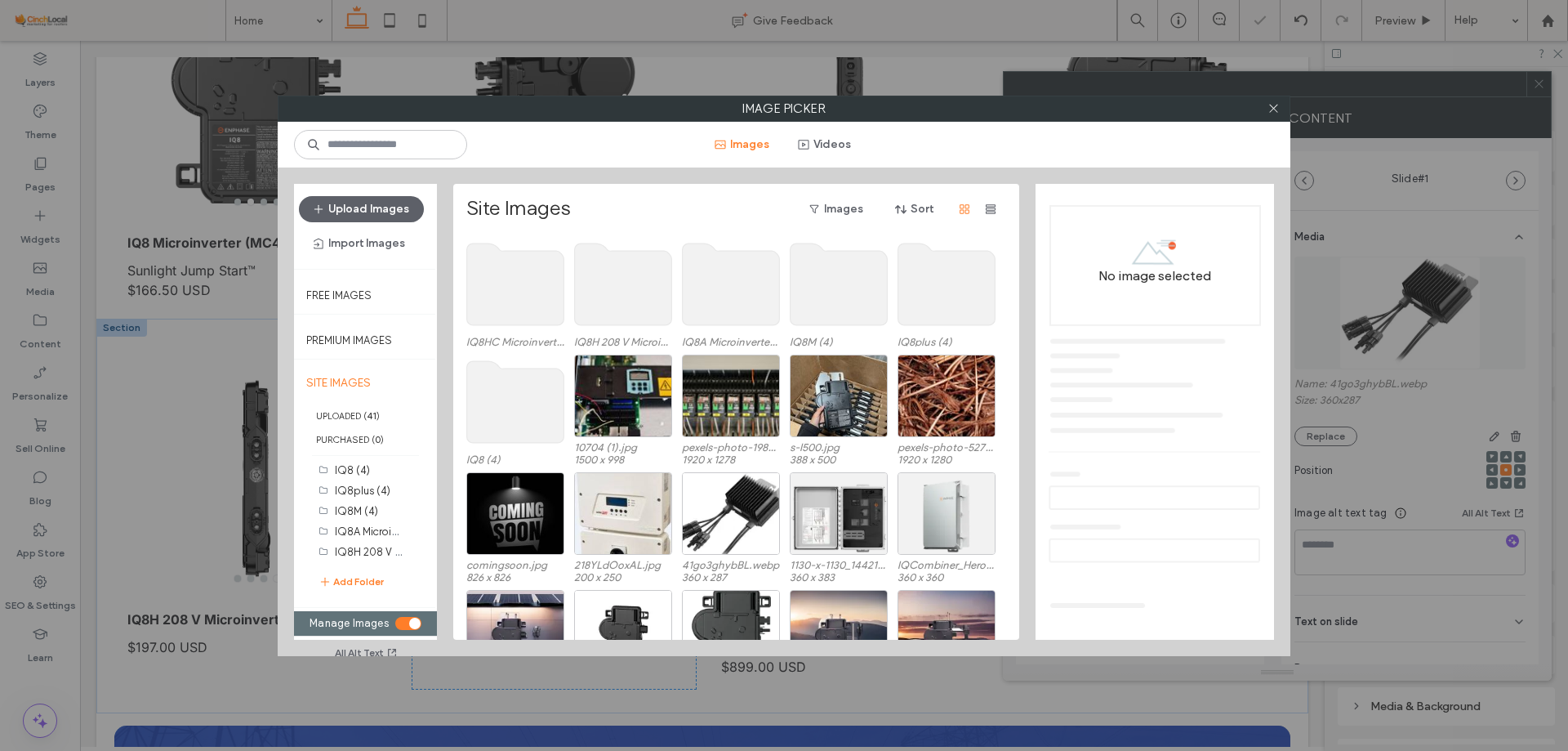
click at [409, 620] on div "toggle" at bounding box center [415, 624] width 12 height 12
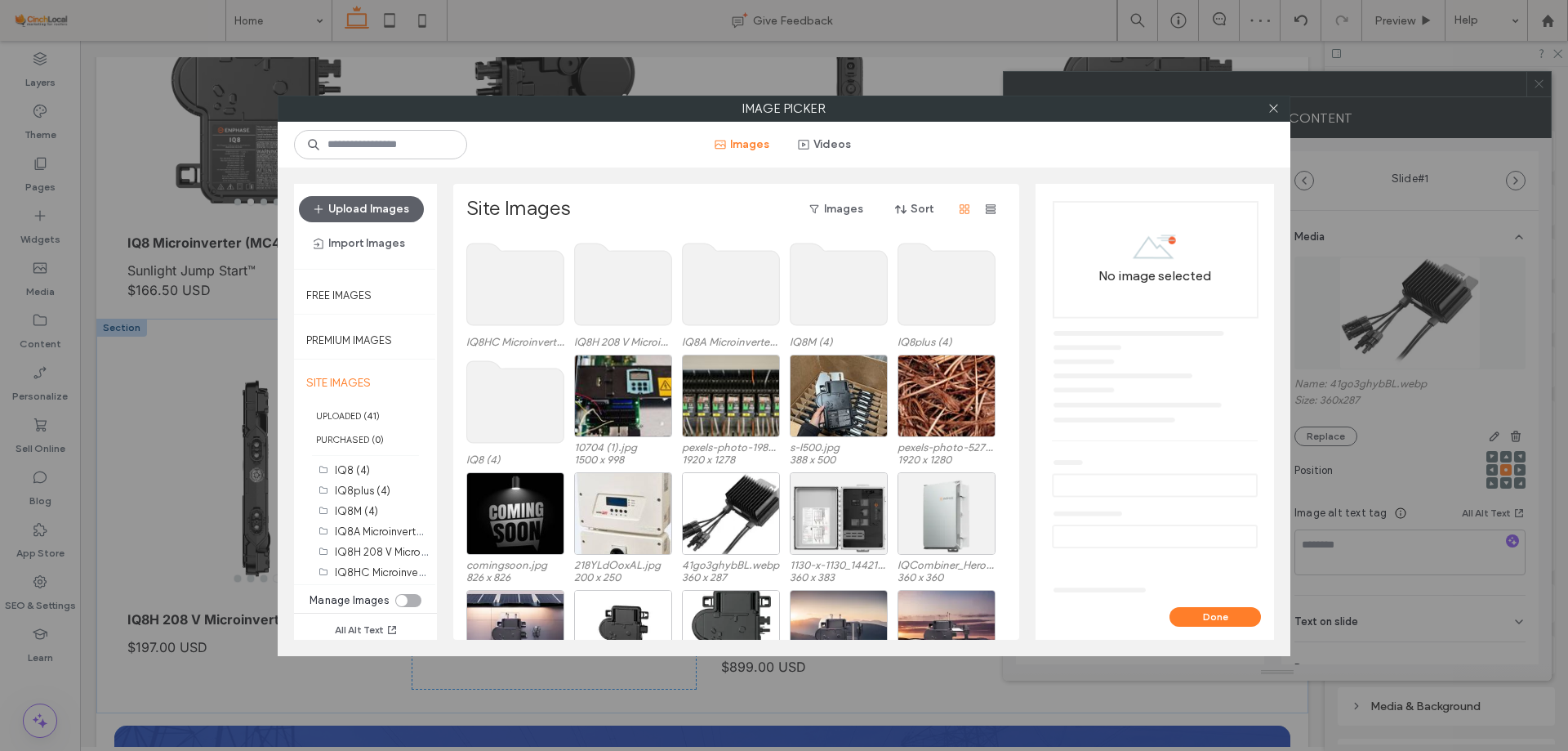
click at [526, 301] on use at bounding box center [515, 284] width 97 height 81
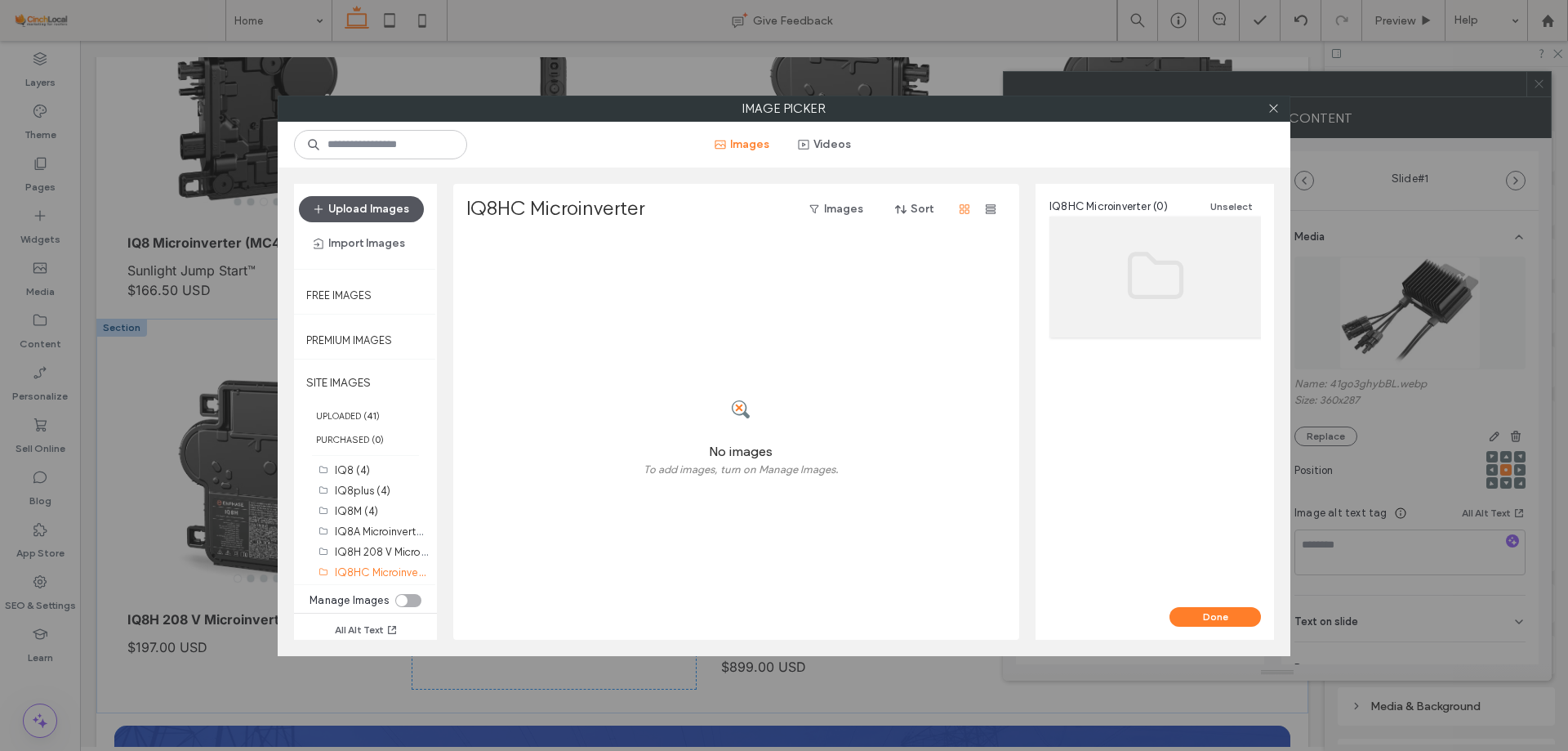
click at [385, 205] on button "Upload Images" at bounding box center [361, 209] width 125 height 26
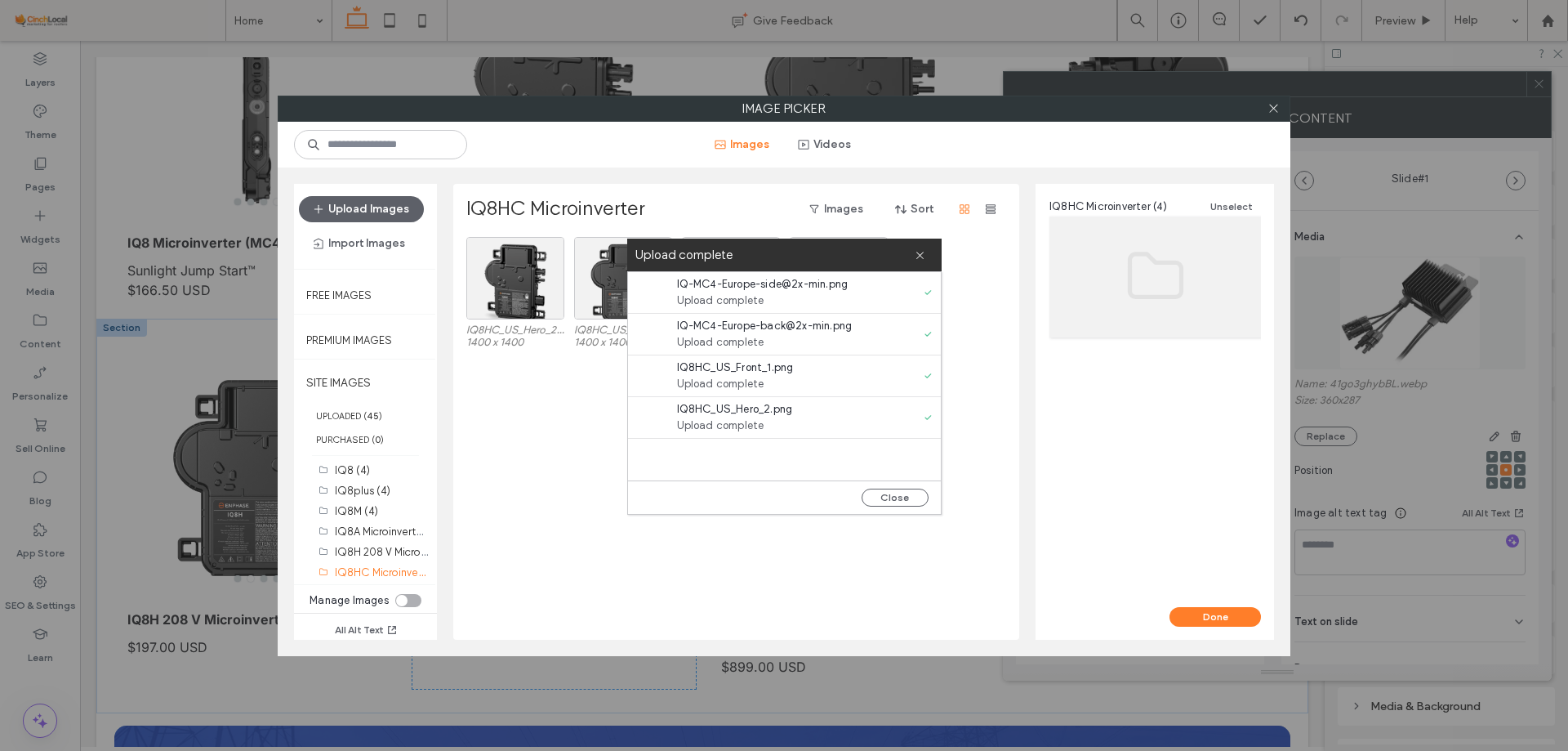
click at [516, 415] on div "IQ8HC_US_Hero_2.png 1400 x 1400 IQ8HC_US_Front_1.png 1400 x 1400 IQ-MC4-Europe-…" at bounding box center [740, 438] width 549 height 402
click at [920, 256] on icon at bounding box center [920, 255] width 11 height 11
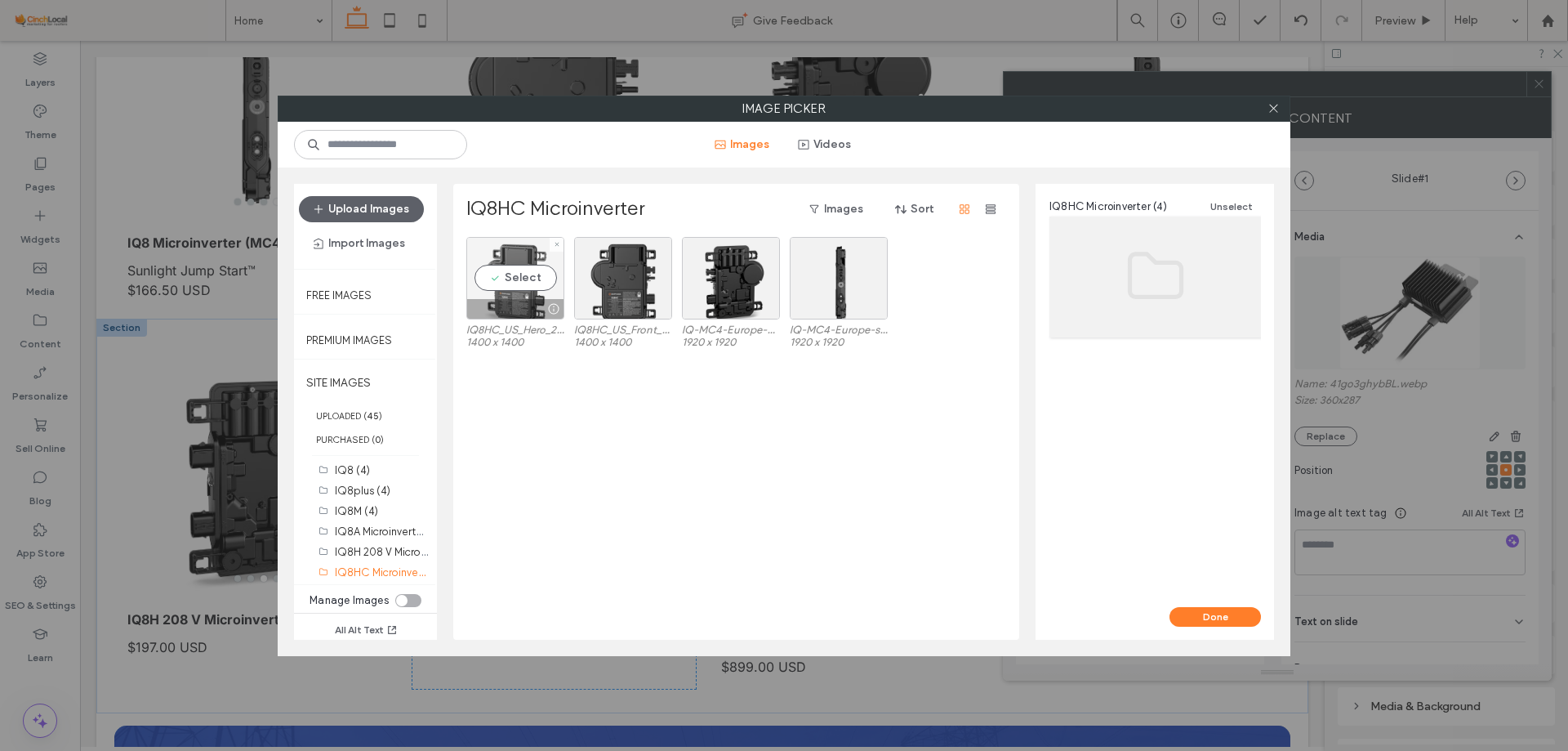
click at [529, 283] on div "Select" at bounding box center [515, 278] width 98 height 82
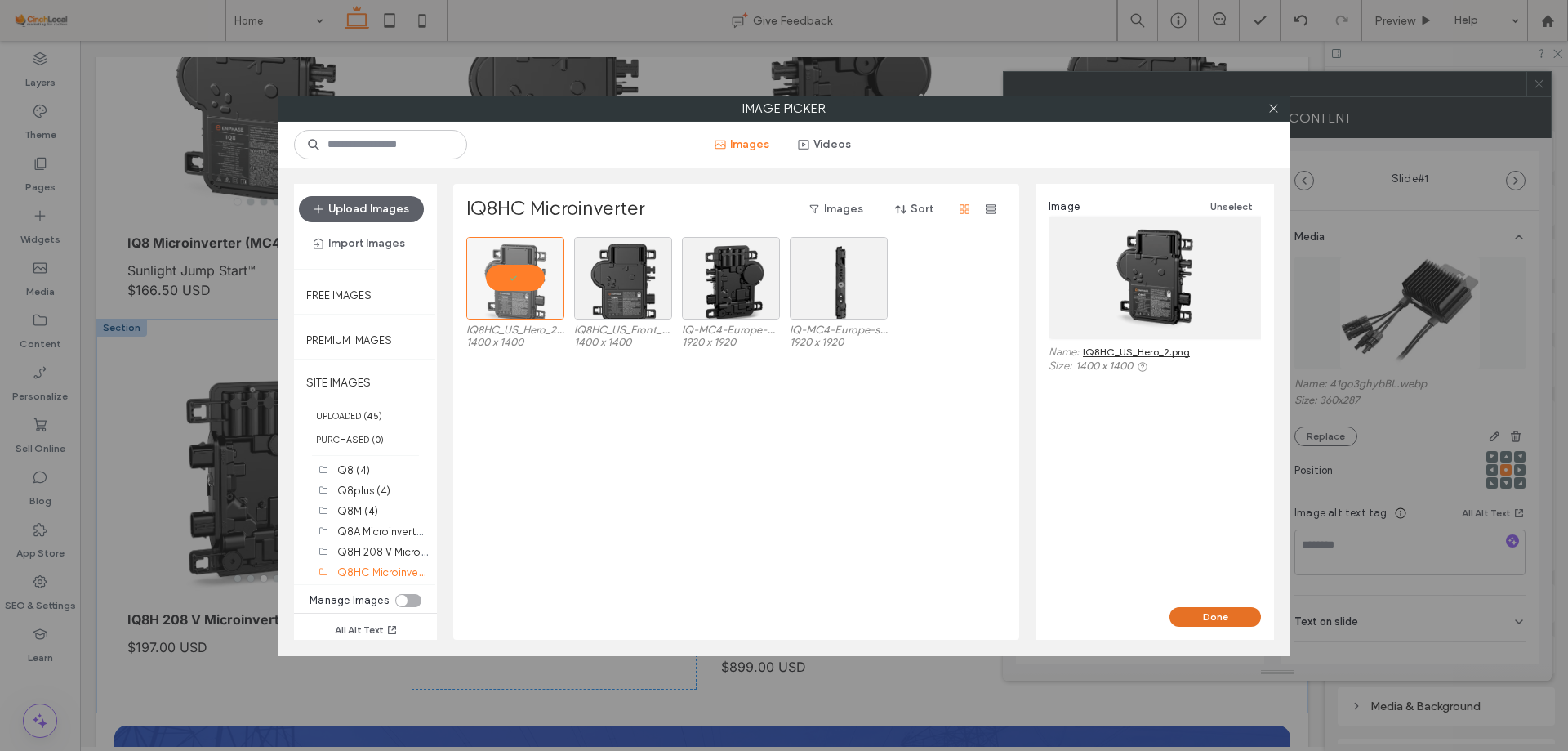
click at [1233, 623] on button "Done" at bounding box center [1214, 617] width 91 height 20
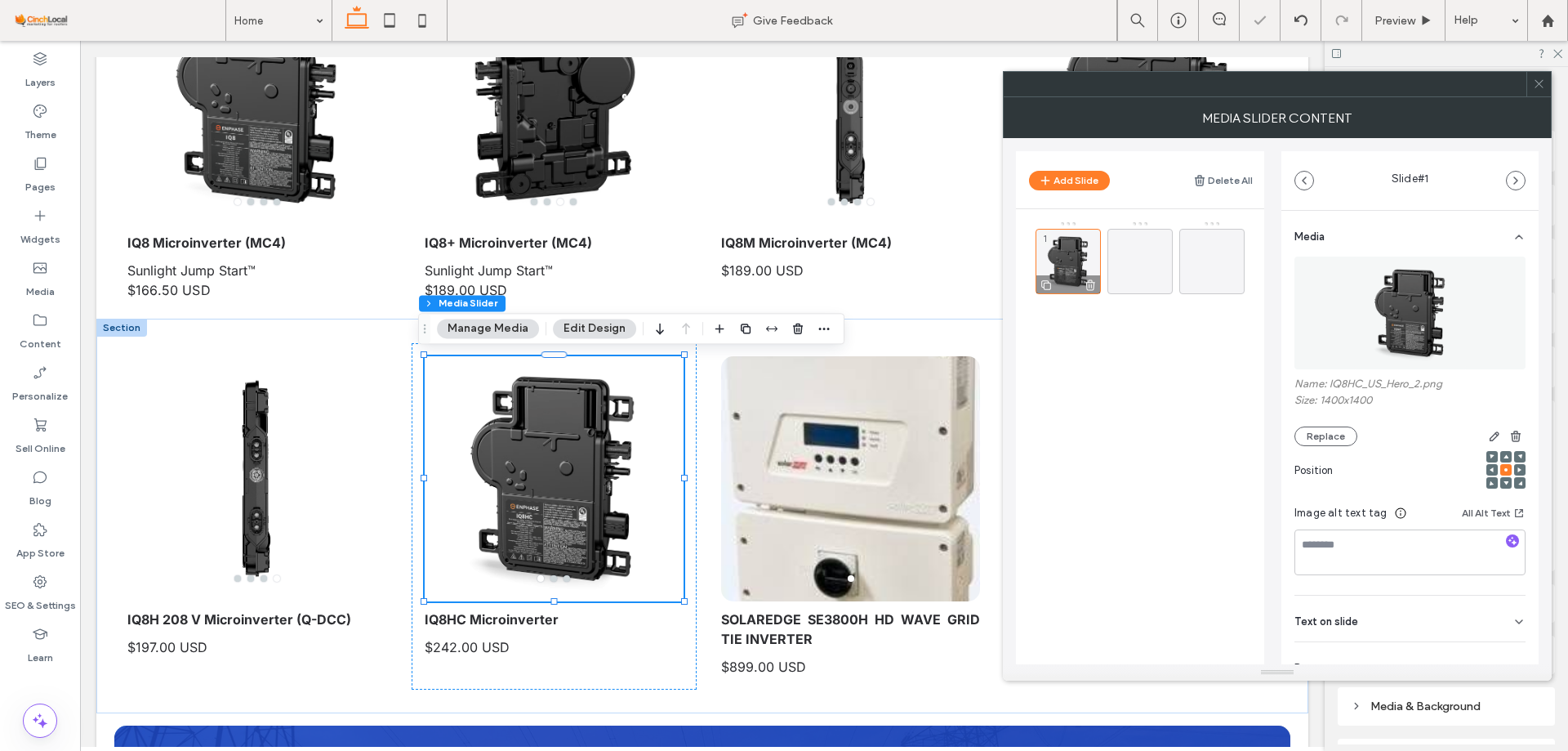
click at [1041, 282] on icon at bounding box center [1046, 285] width 13 height 15
click at [1042, 289] on icon at bounding box center [1046, 285] width 13 height 15
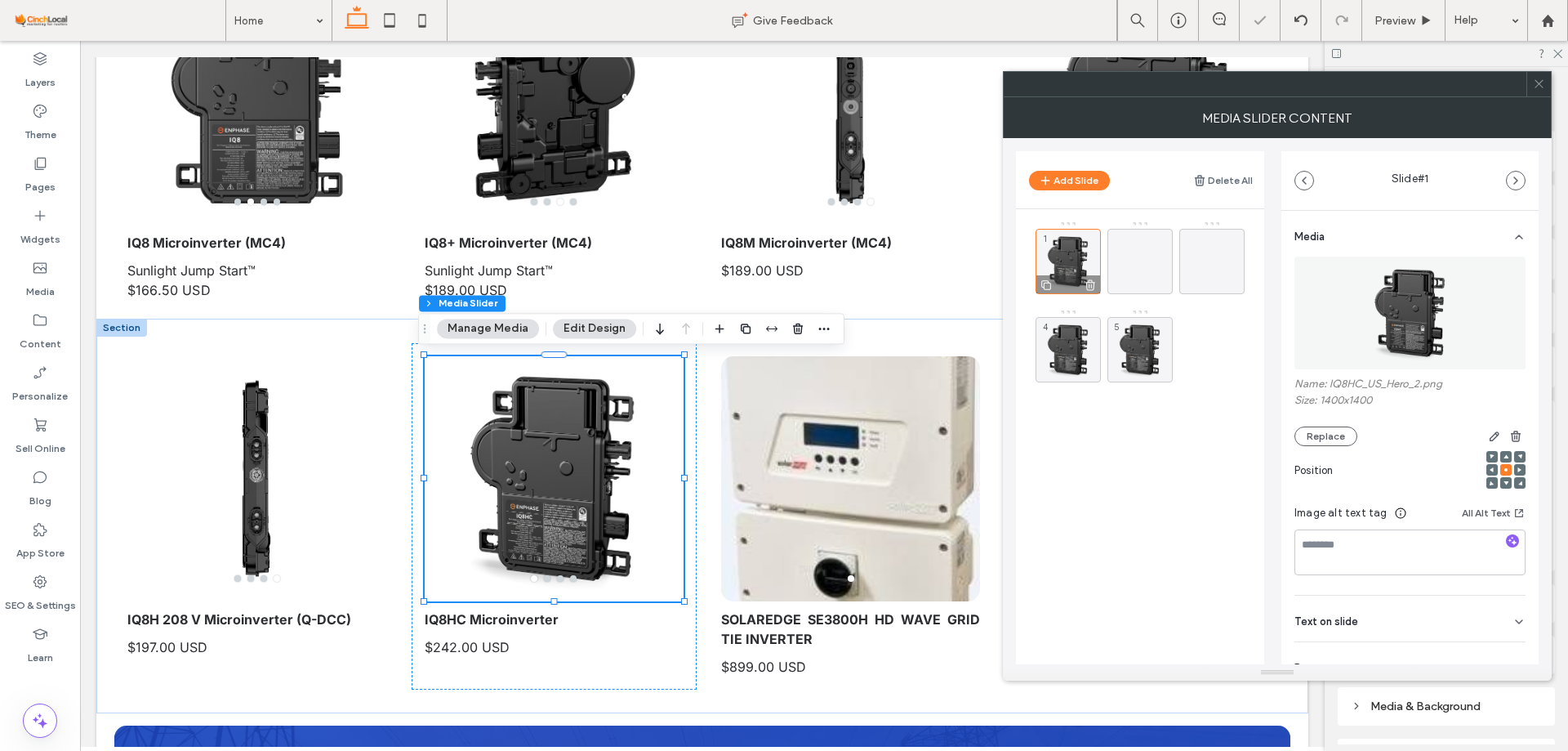
click at [1042, 289] on icon at bounding box center [1046, 285] width 13 height 15
click at [1081, 343] on div "4" at bounding box center [1069, 350] width 66 height 66
click at [1404, 305] on img at bounding box center [1410, 312] width 113 height 113
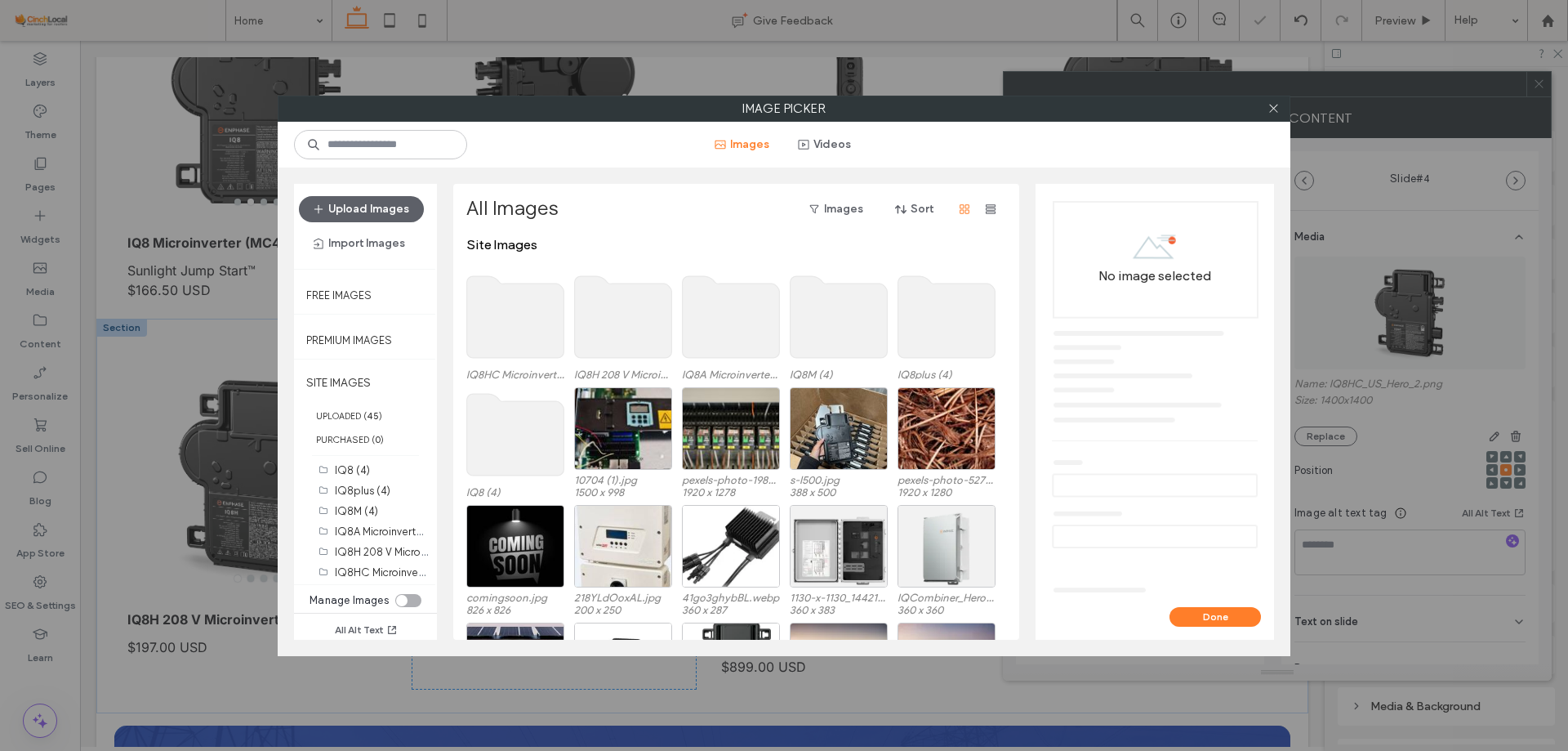
click at [527, 317] on use at bounding box center [515, 316] width 97 height 81
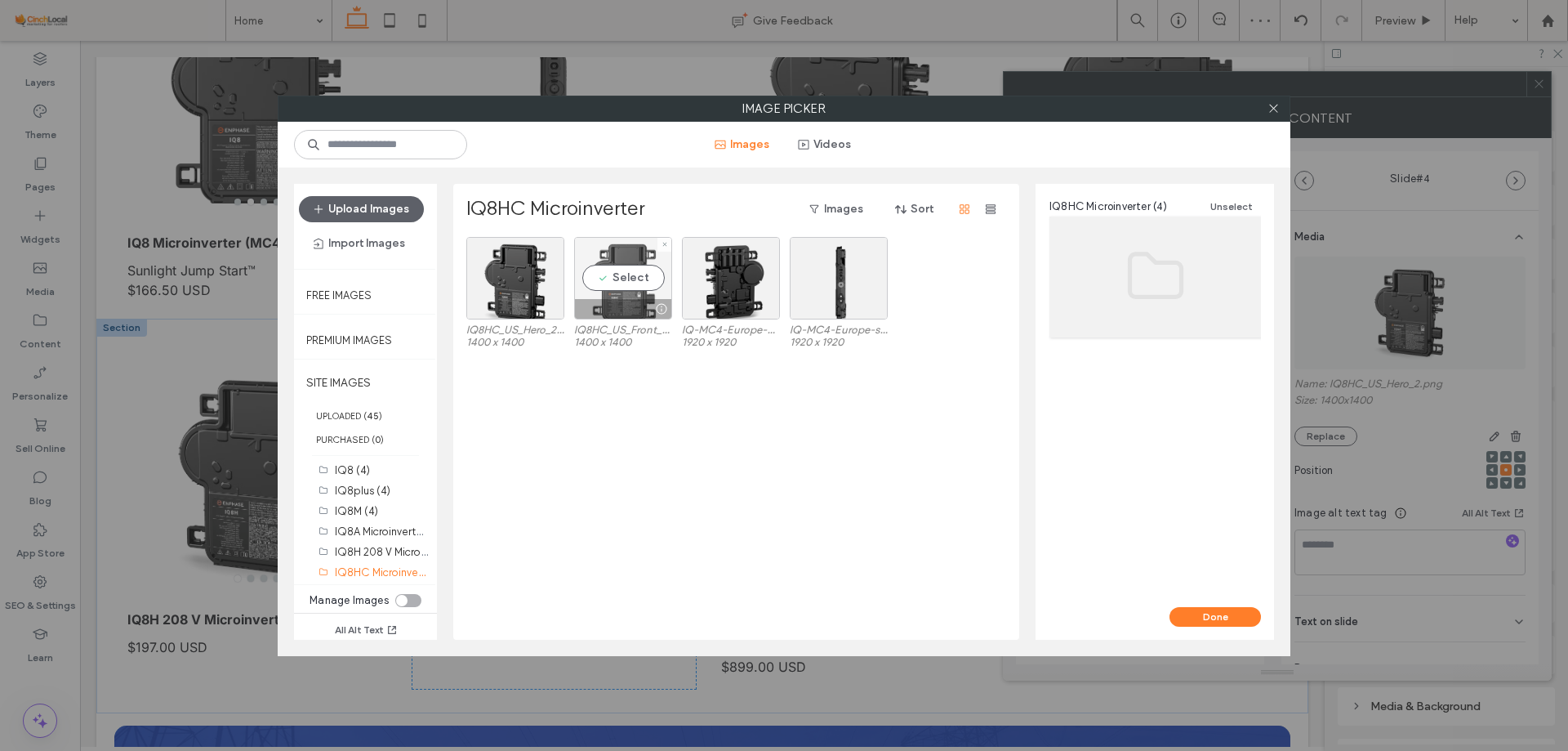
click at [619, 277] on div "Select" at bounding box center [623, 278] width 98 height 82
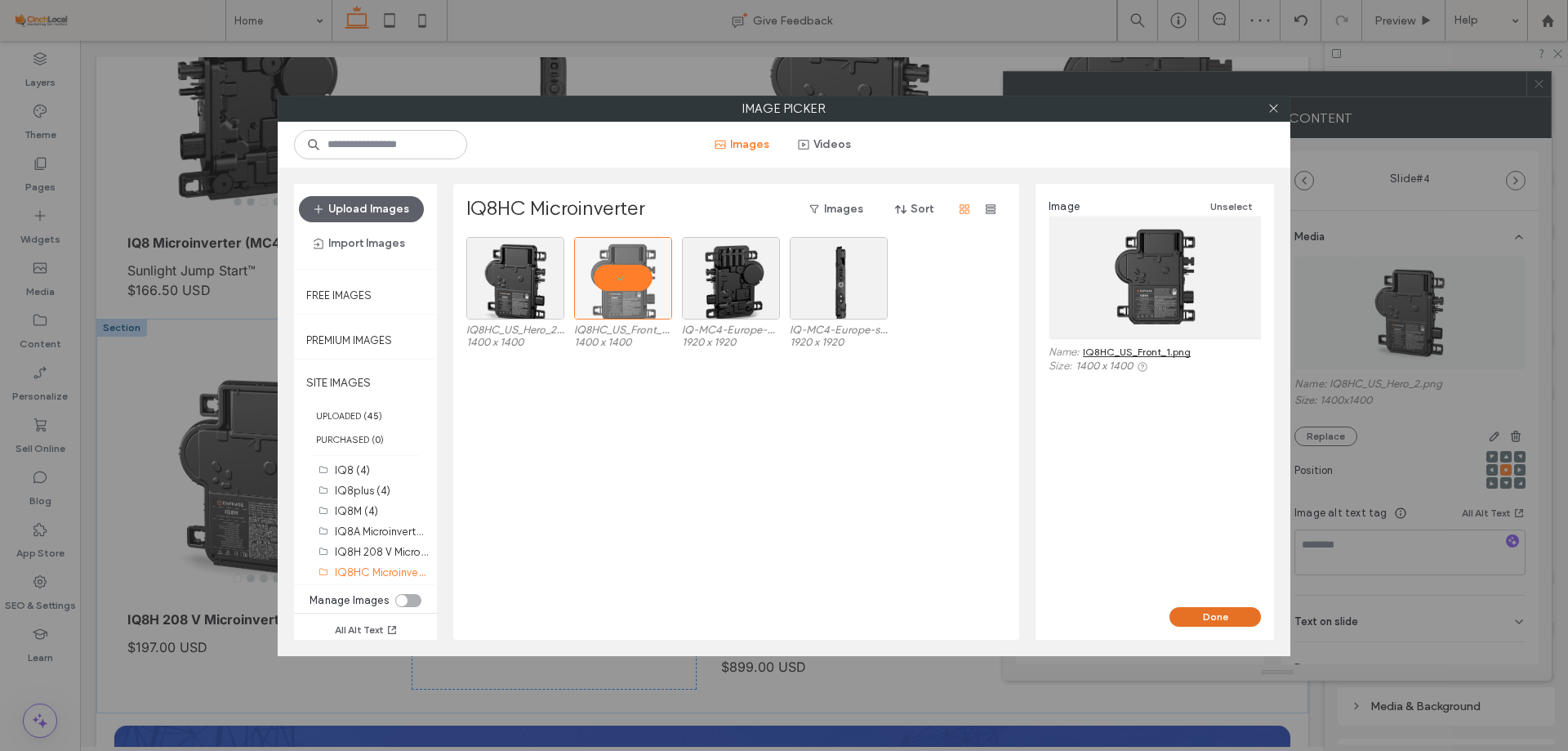
click at [1201, 614] on button "Done" at bounding box center [1214, 617] width 91 height 20
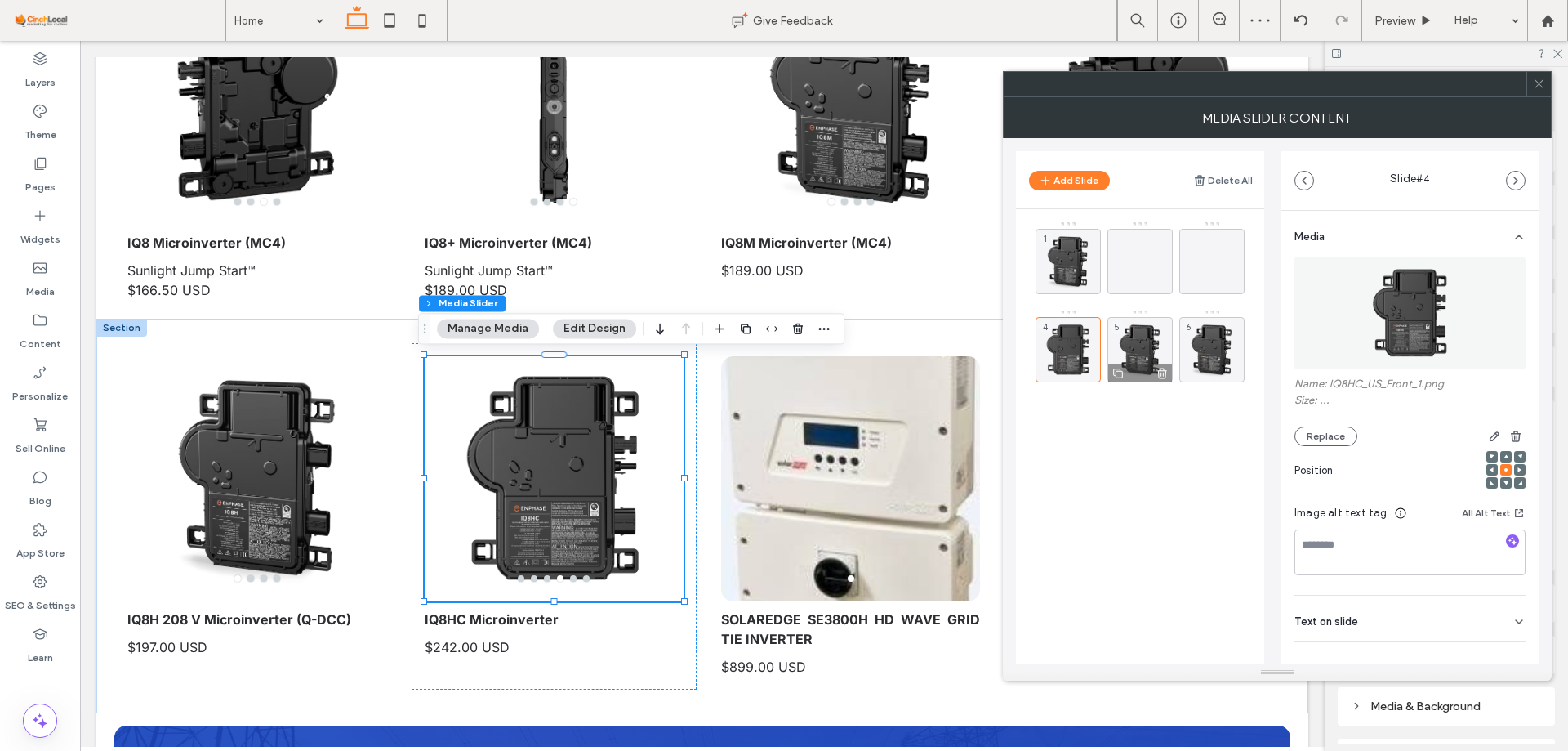
click at [1147, 324] on div "5" at bounding box center [1140, 350] width 66 height 66
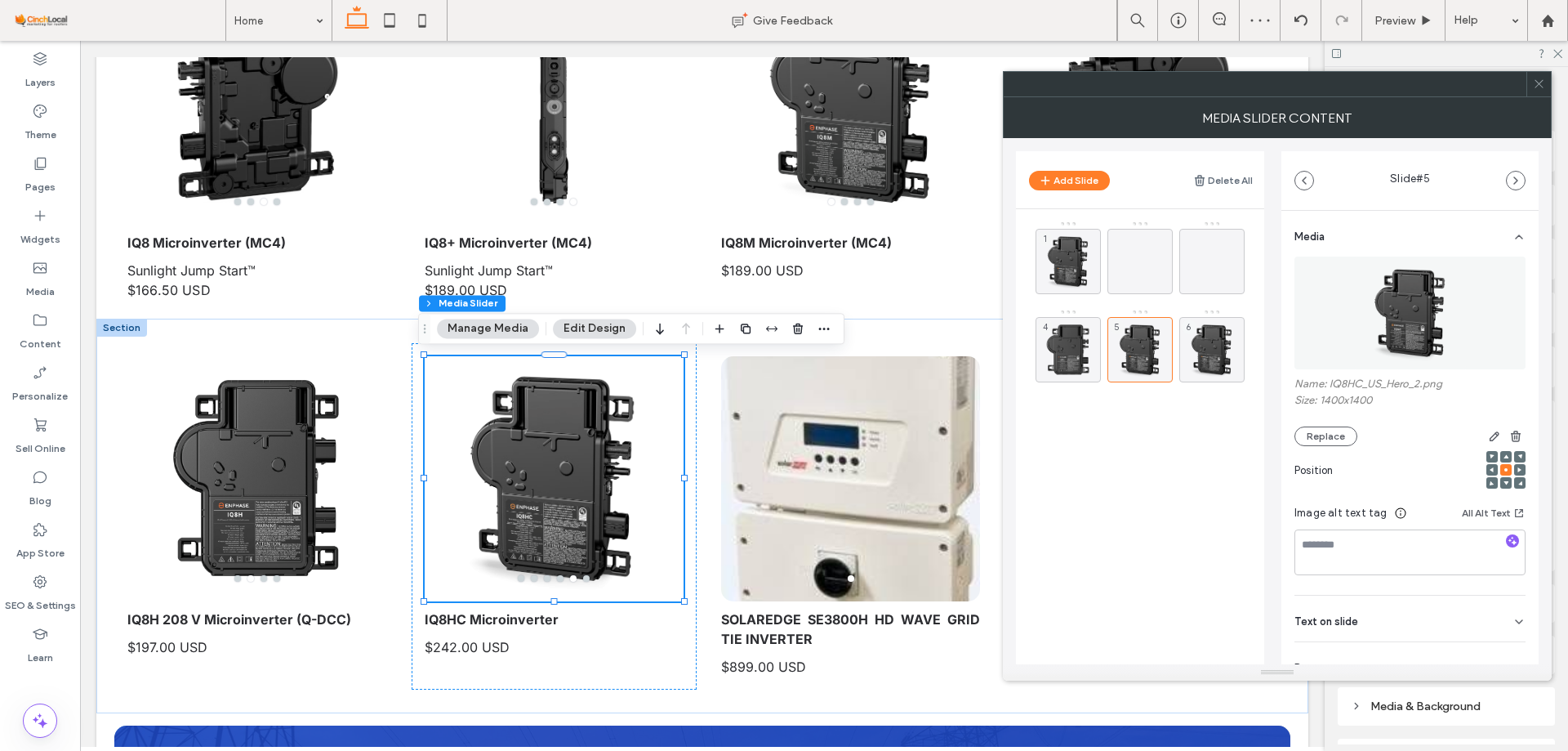
click at [1402, 290] on img at bounding box center [1410, 312] width 113 height 113
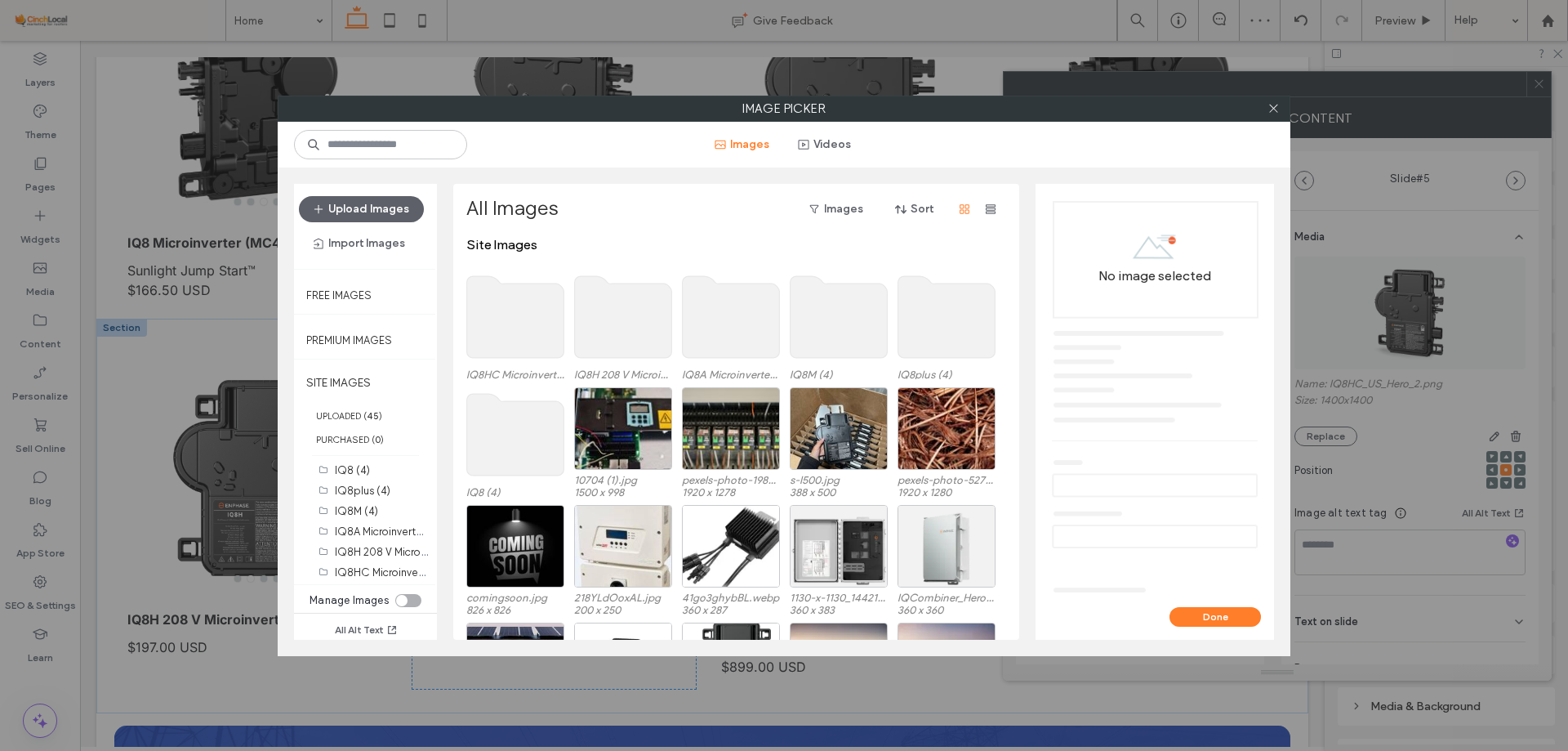
click at [552, 317] on use at bounding box center [515, 316] width 97 height 81
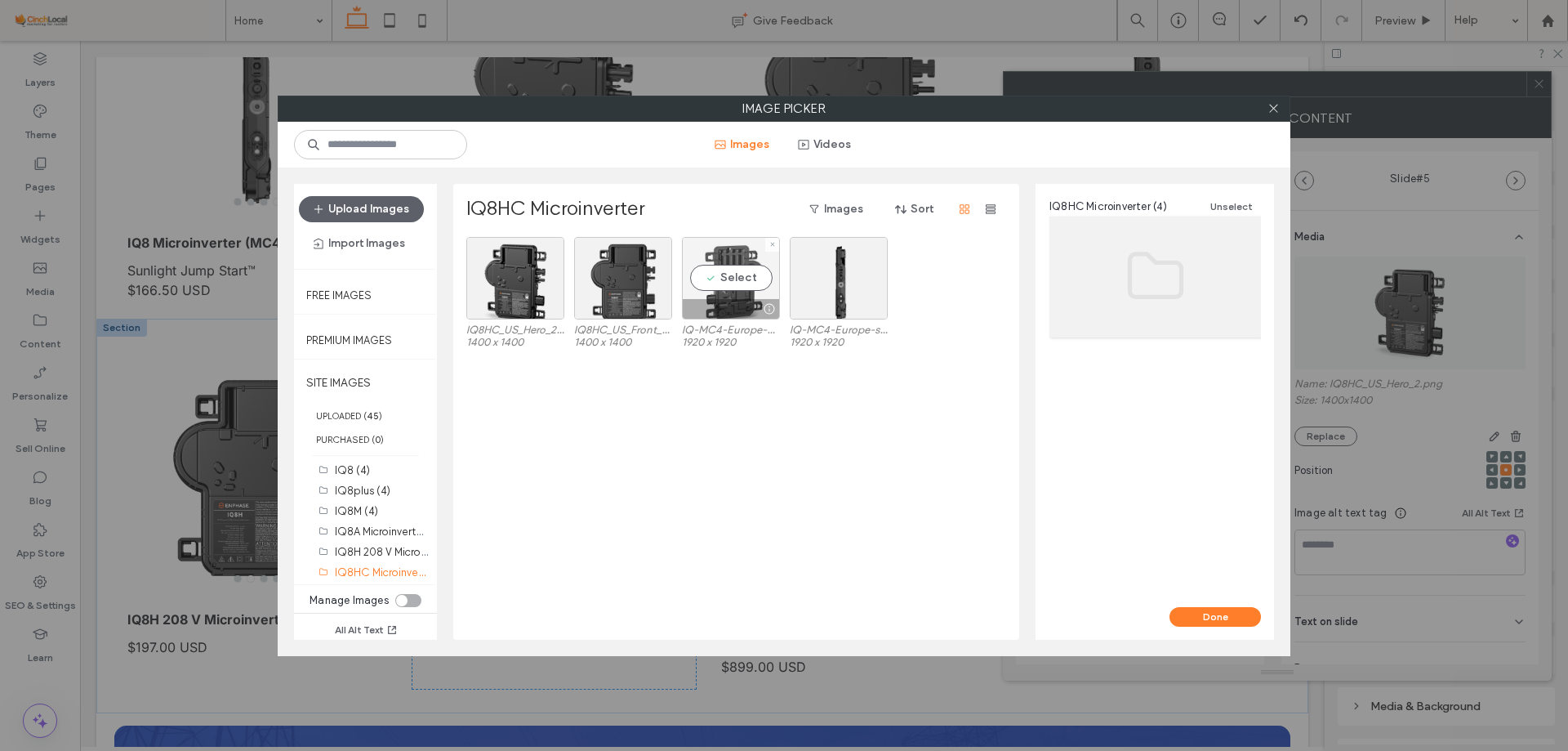
click at [733, 288] on div "Select" at bounding box center [731, 278] width 98 height 82
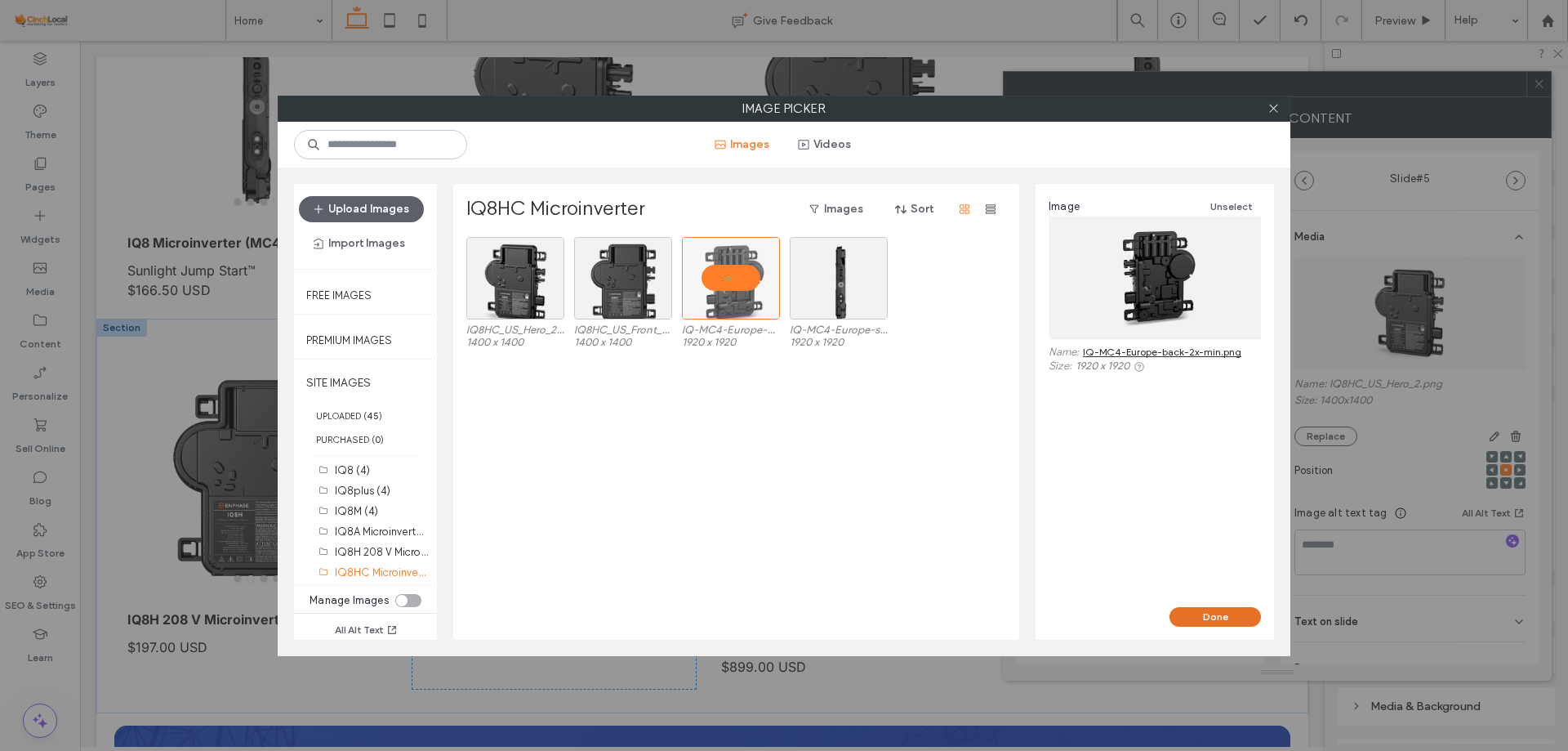
click at [1196, 619] on button "Done" at bounding box center [1214, 617] width 91 height 20
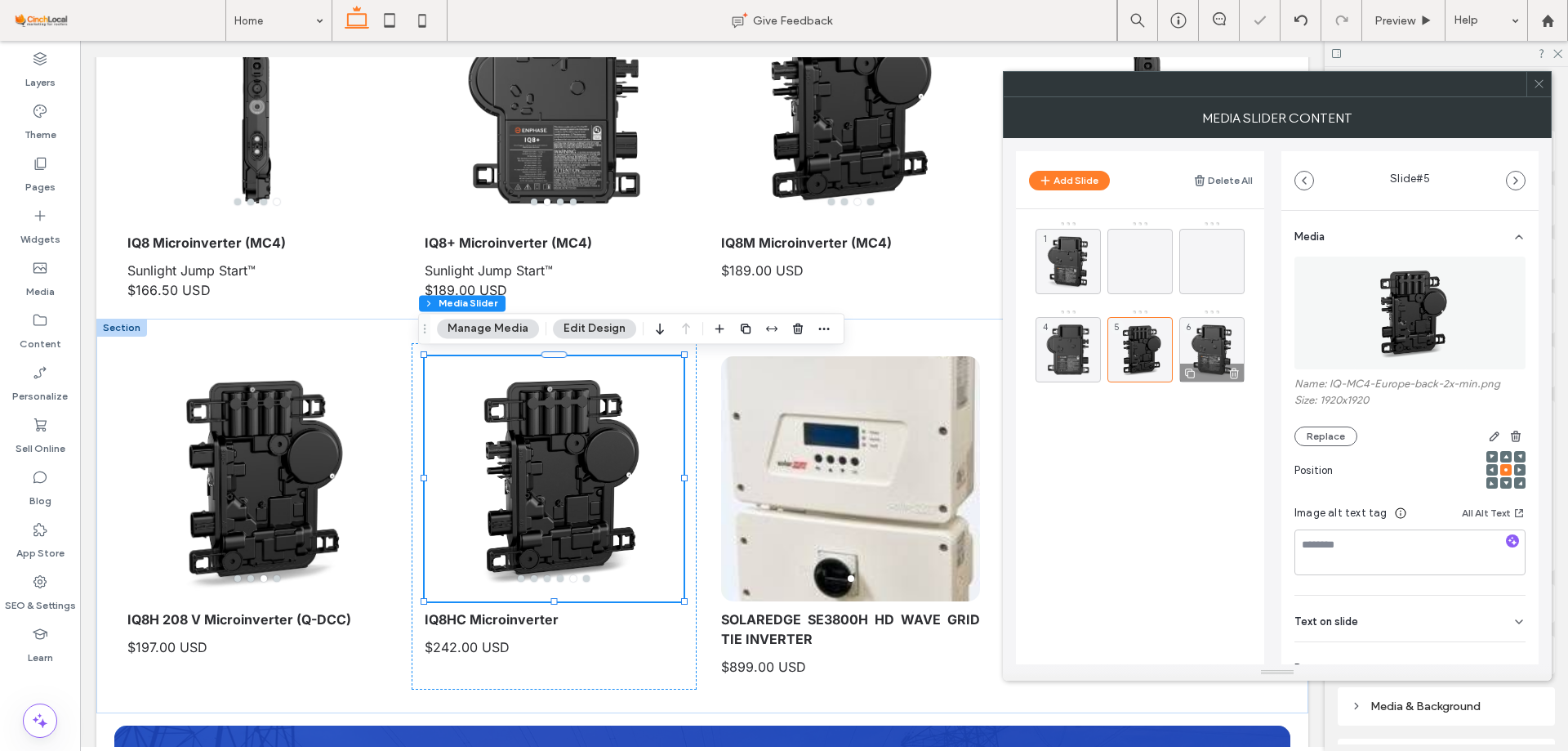
click at [1204, 342] on div "6" at bounding box center [1212, 350] width 66 height 66
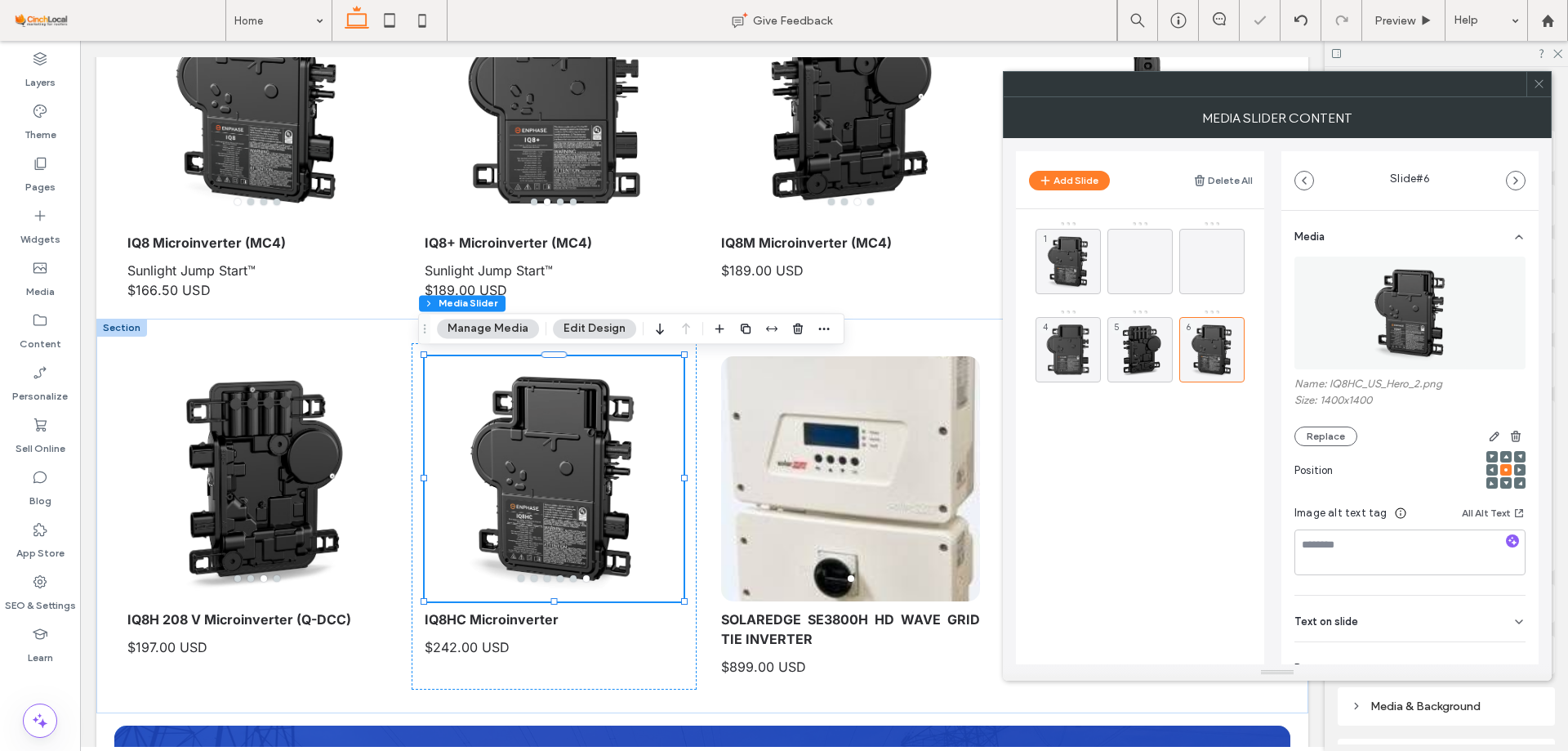
click at [1384, 295] on img at bounding box center [1410, 312] width 113 height 113
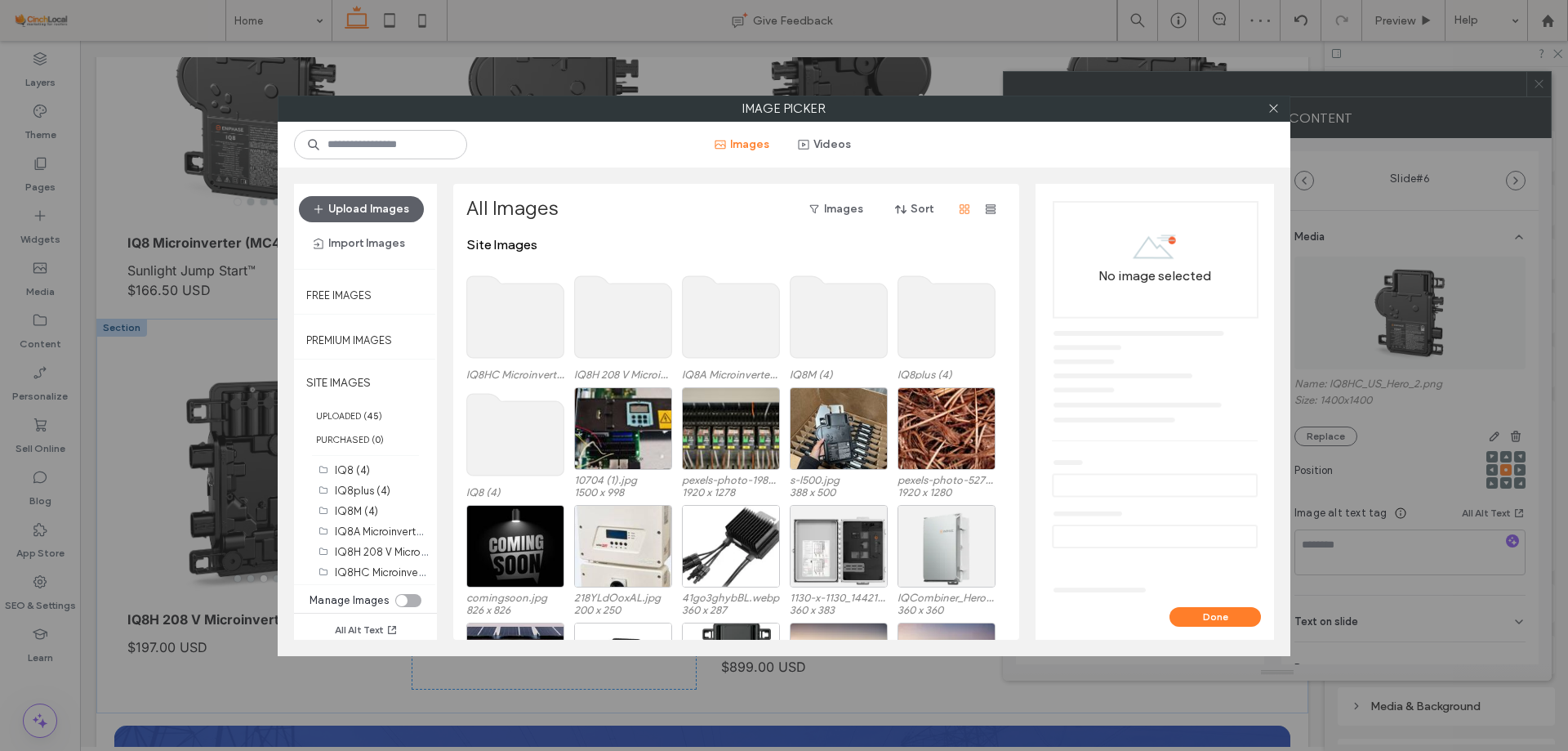
click at [488, 331] on use at bounding box center [515, 316] width 97 height 81
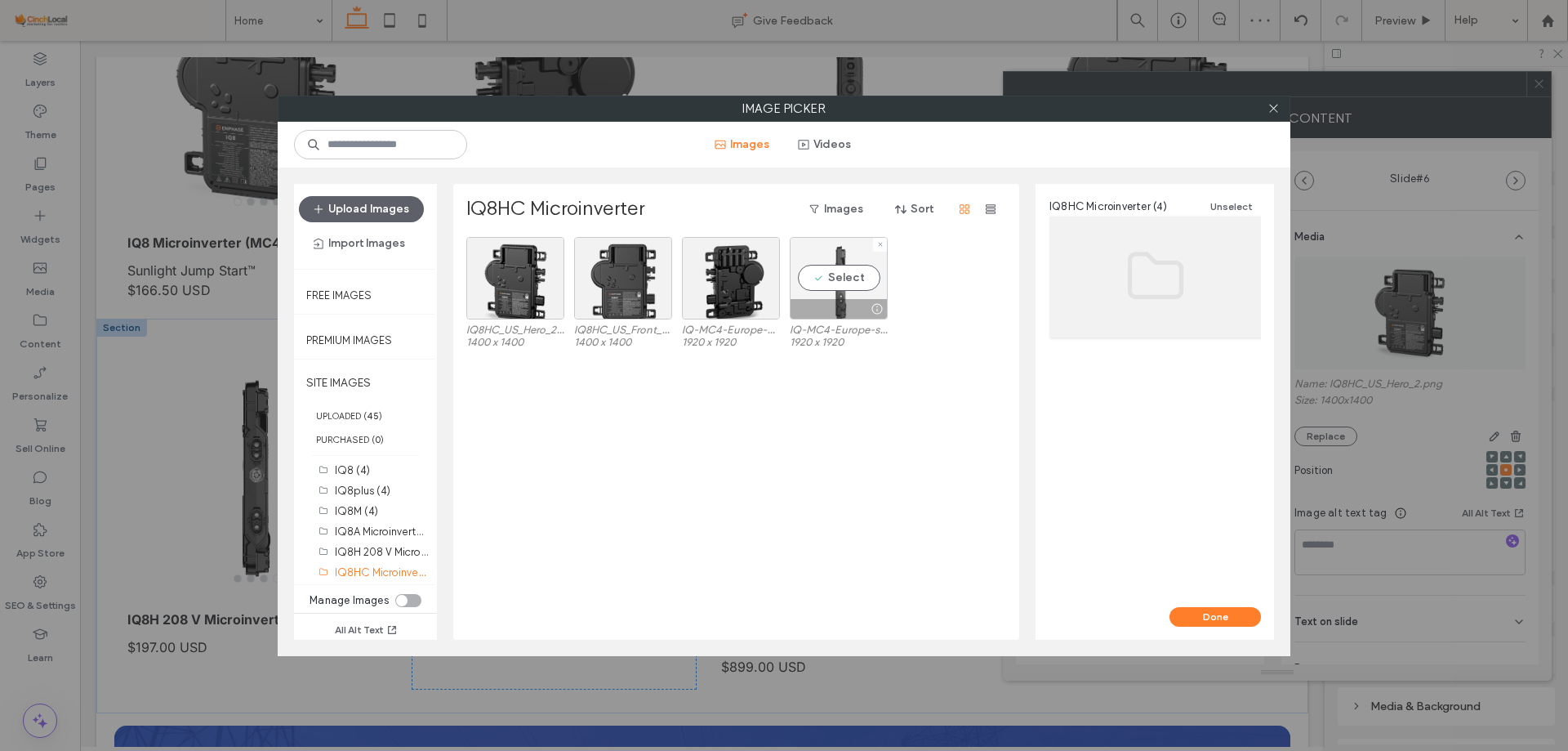
click at [849, 291] on div "Select" at bounding box center [839, 278] width 98 height 82
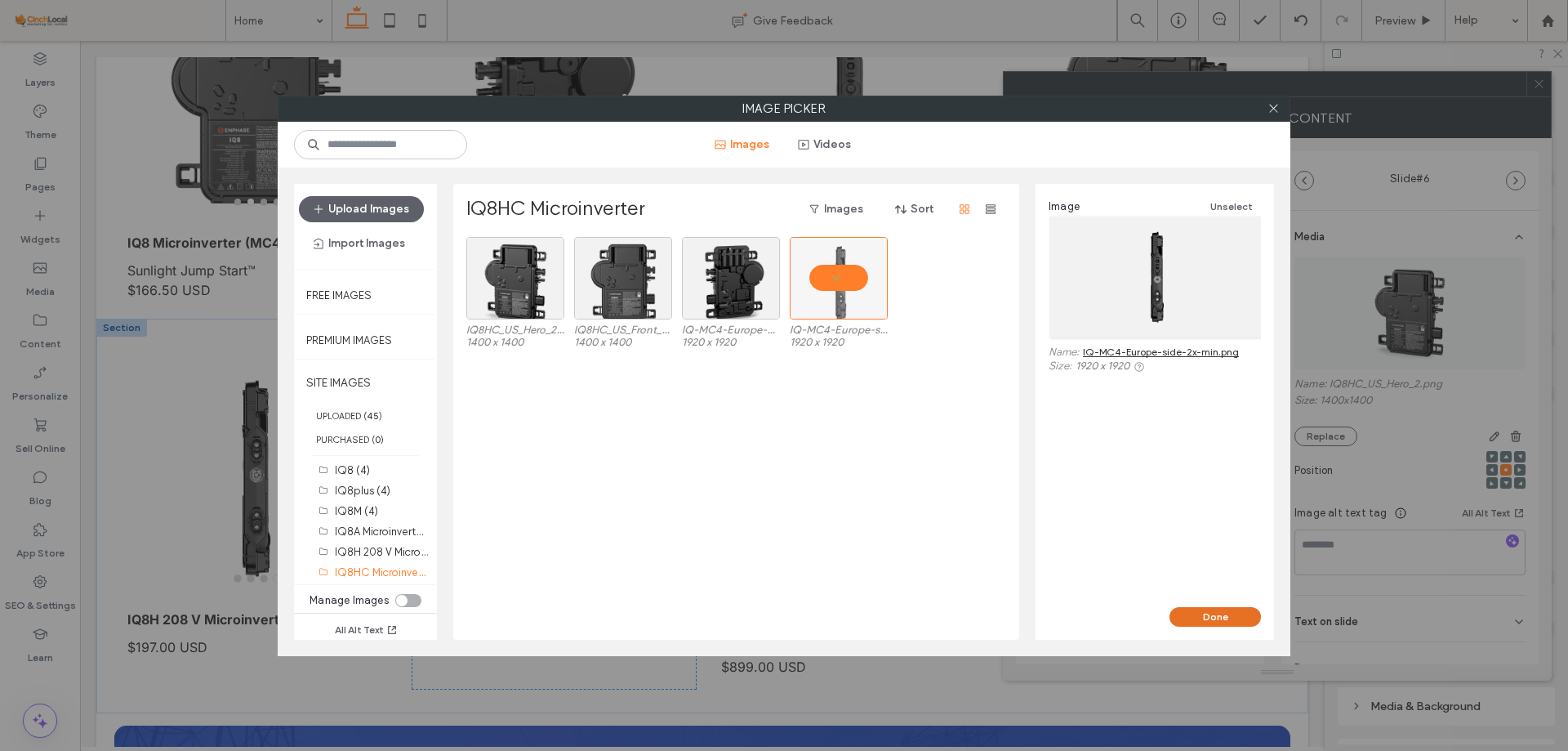
click at [1199, 612] on button "Done" at bounding box center [1214, 617] width 91 height 20
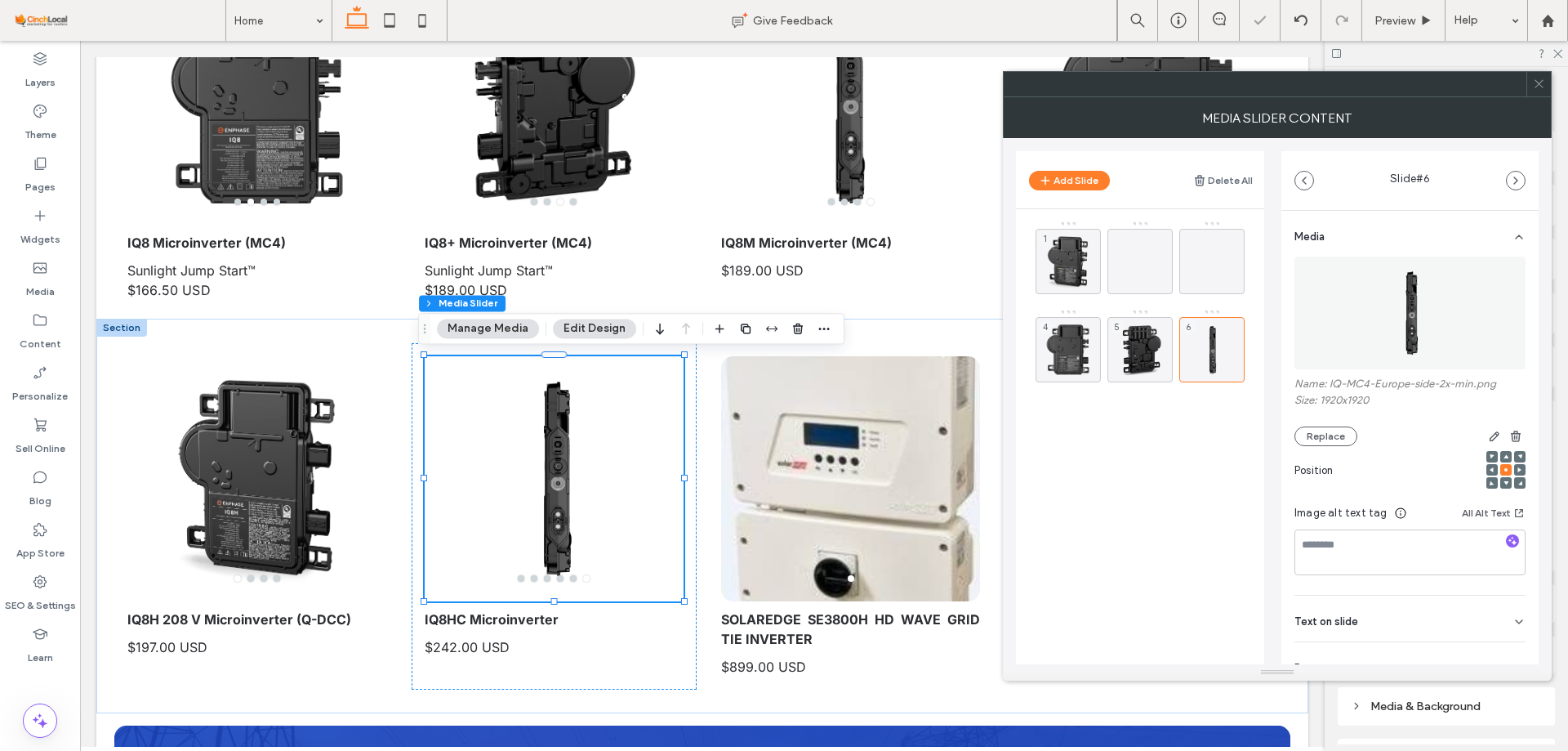
click at [1188, 505] on main "1 4 5 6" at bounding box center [1141, 471] width 249 height 524
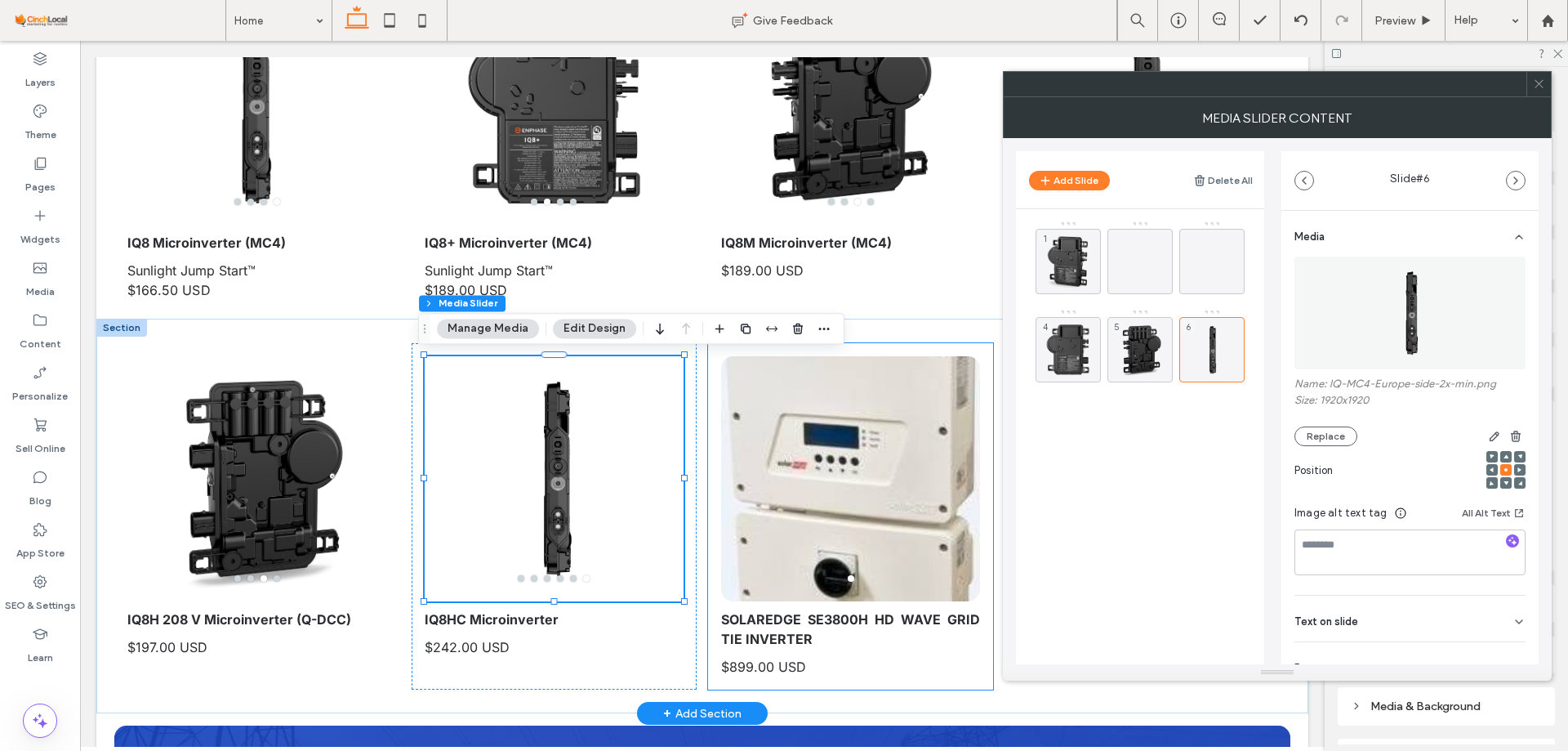
click at [783, 649] on div "a a a a SOLAREDGE SE3800H HD WAVE GRID TIE INVERTER $899.00 USD" at bounding box center [850, 516] width 285 height 347
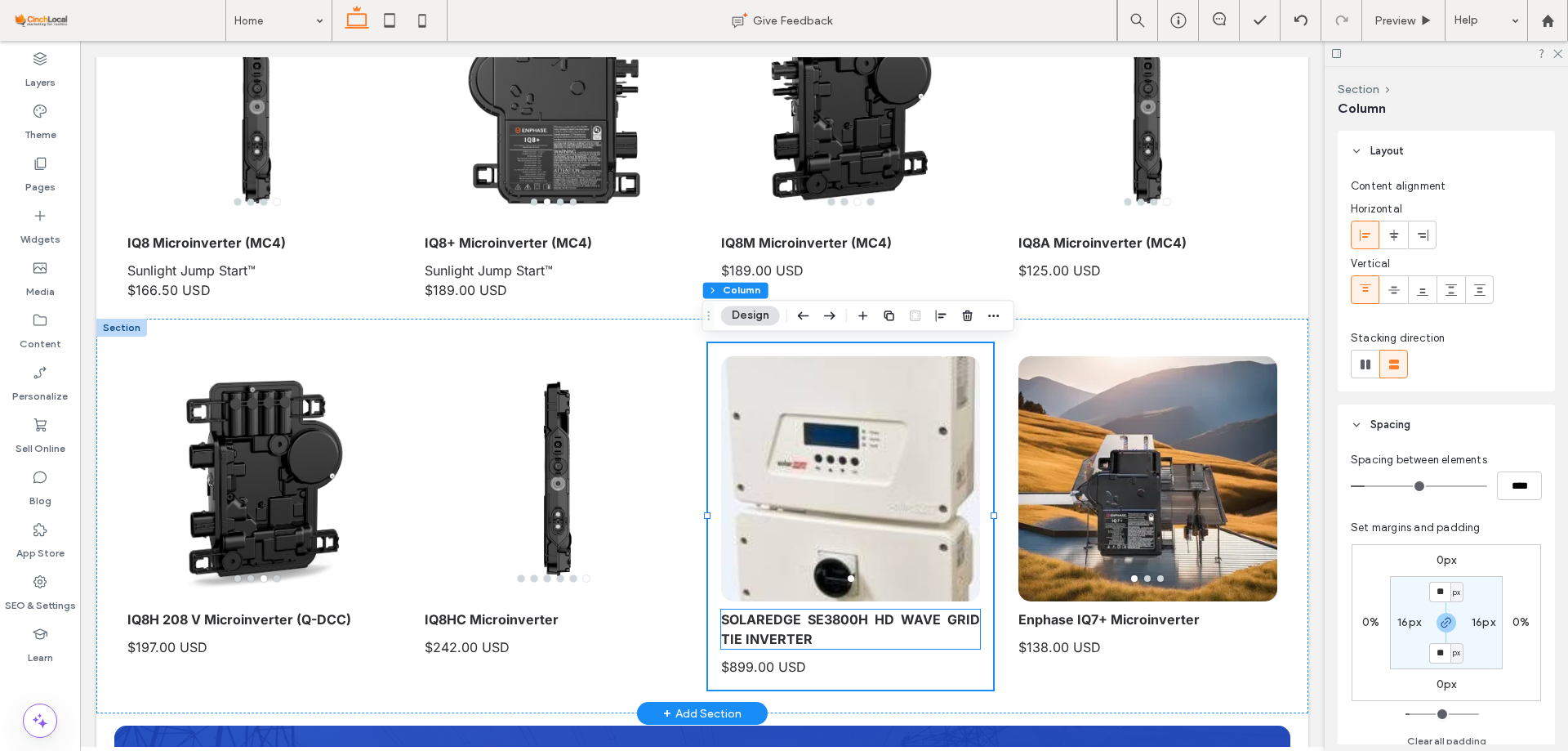
click at [763, 634] on strong "SOLAREDGE SE3800H HD WAVE GRID TIE INVERTER" at bounding box center [851, 629] width 259 height 36
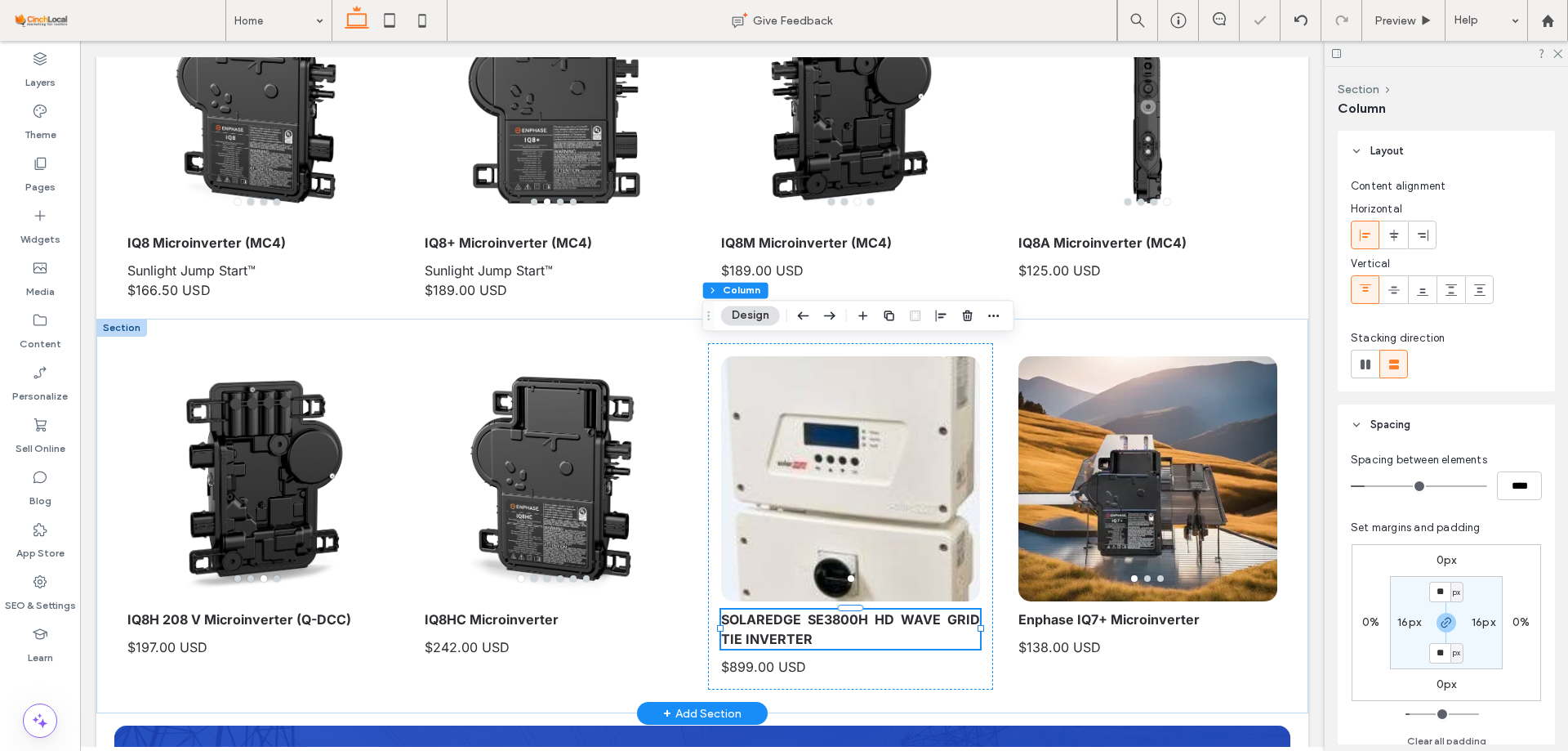
click at [763, 634] on div "SOLAREDGE SE3800H HD WAVE GRID TIE INVERTER" at bounding box center [851, 629] width 259 height 39
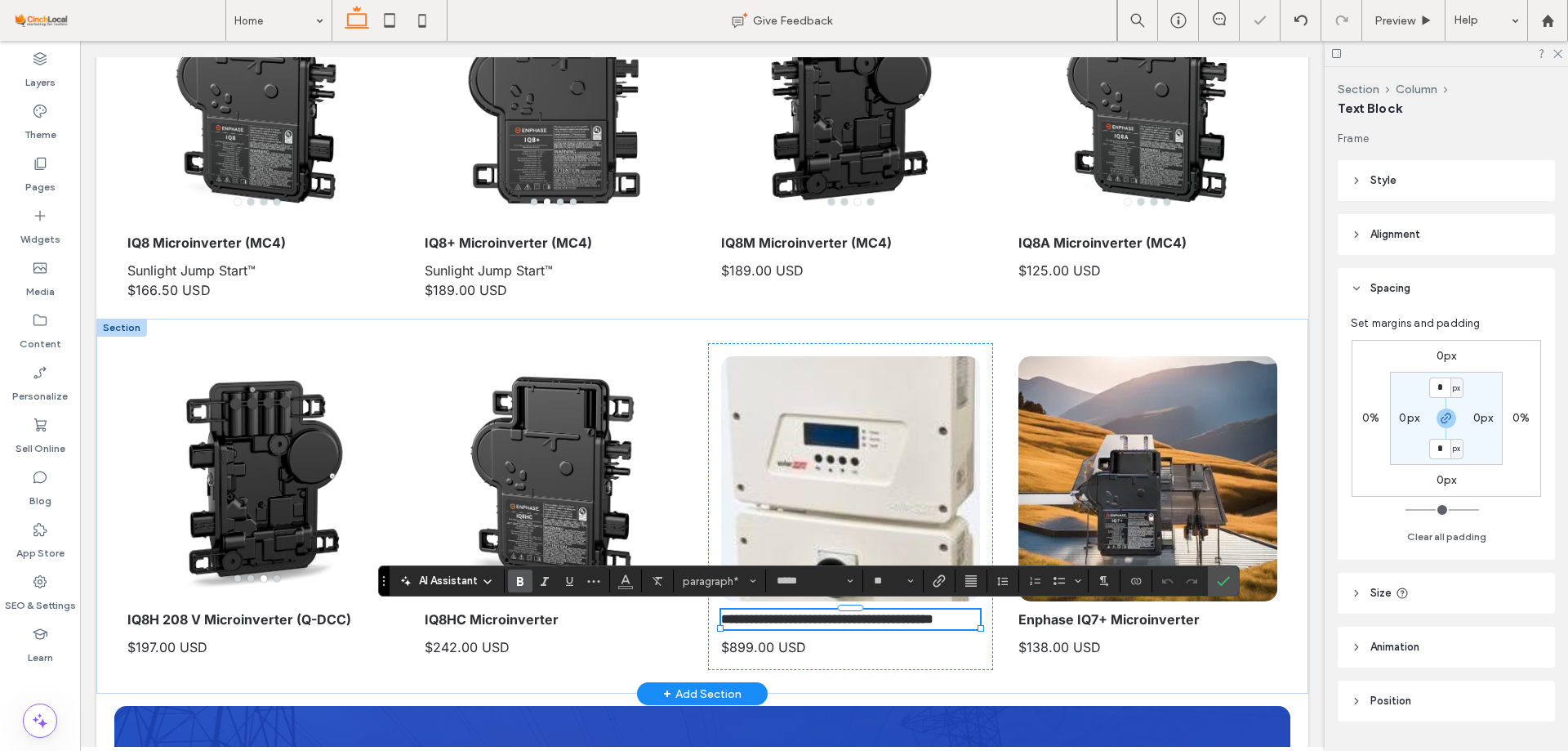
click at [763, 620] on strong "**********" at bounding box center [828, 619] width 213 height 13
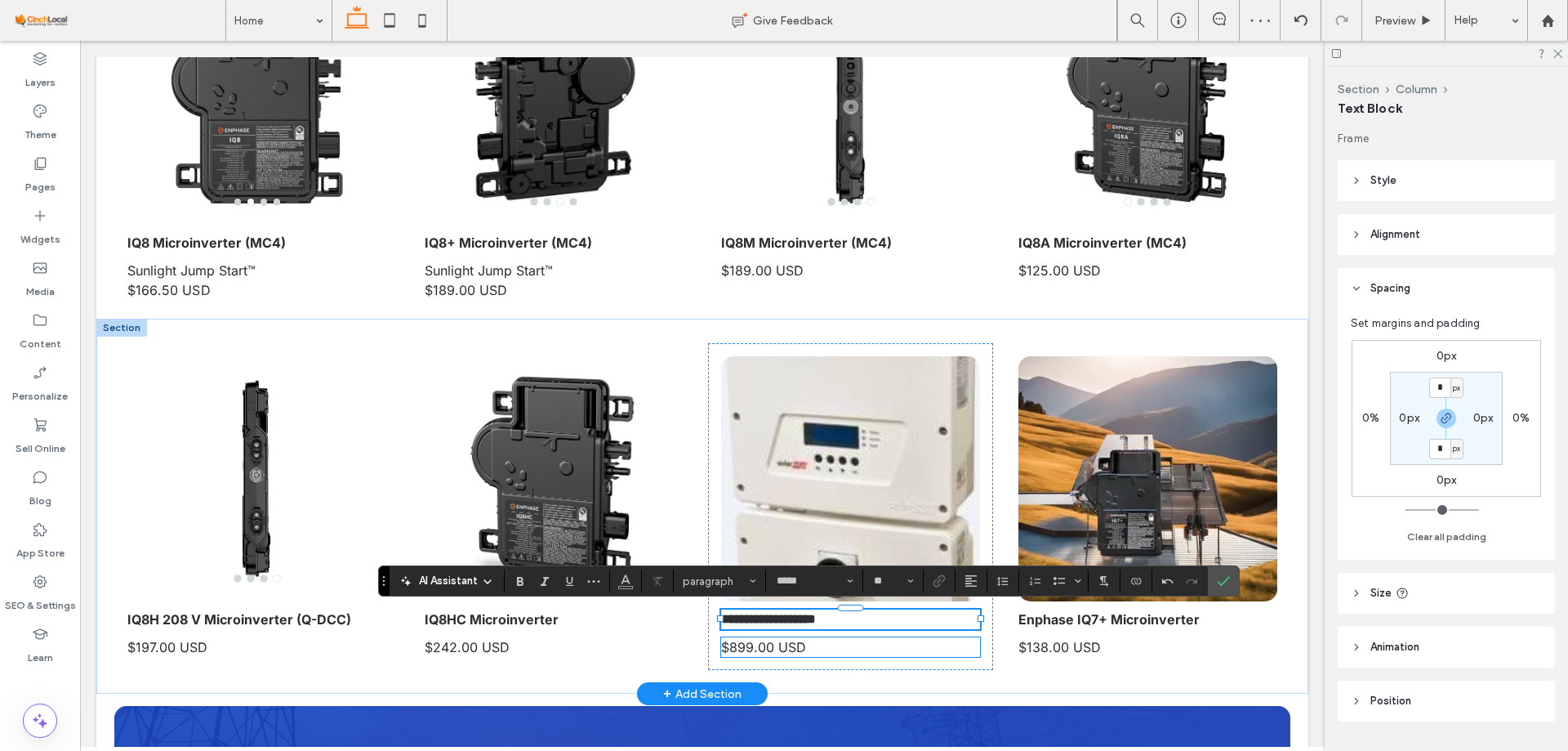
click at [740, 639] on span "$899.00 USD" at bounding box center [764, 646] width 85 height 17
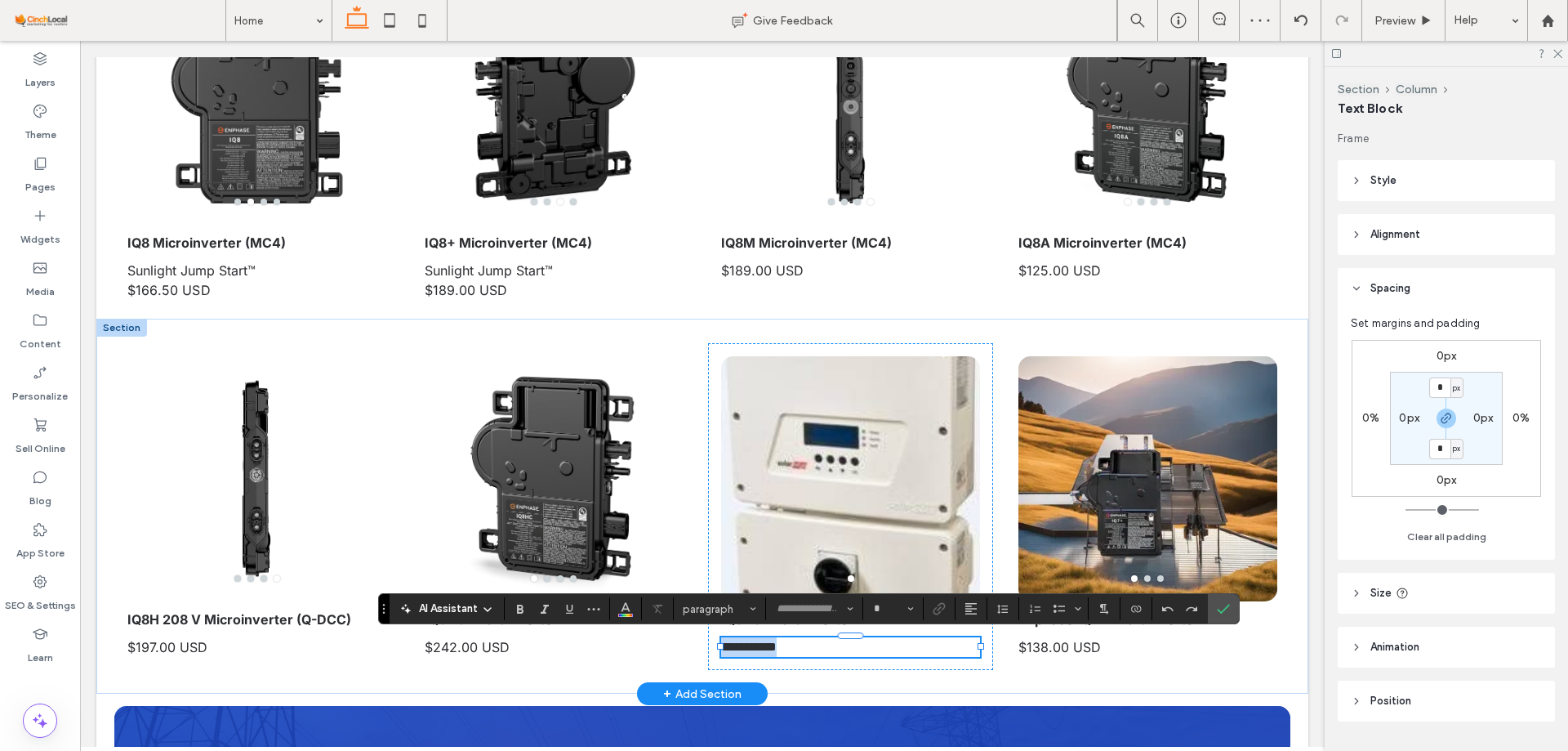
type input "*****"
type input "**"
click at [731, 651] on span "**********" at bounding box center [749, 646] width 56 height 13
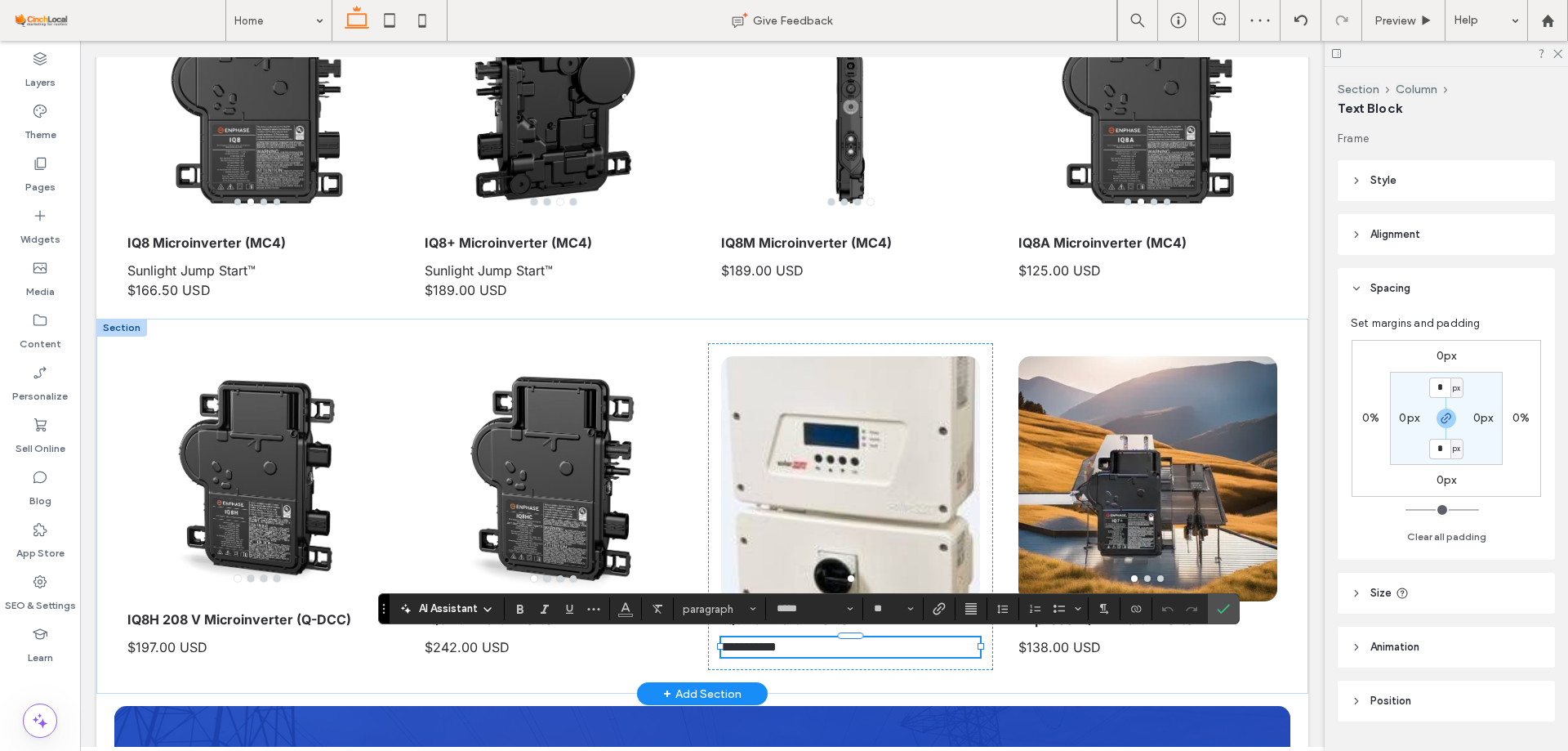
drag, startPoint x: 716, startPoint y: 642, endPoint x: 667, endPoint y: 648, distance: 49.4
click at [722, 637] on div at bounding box center [722, 636] width 1 height 1
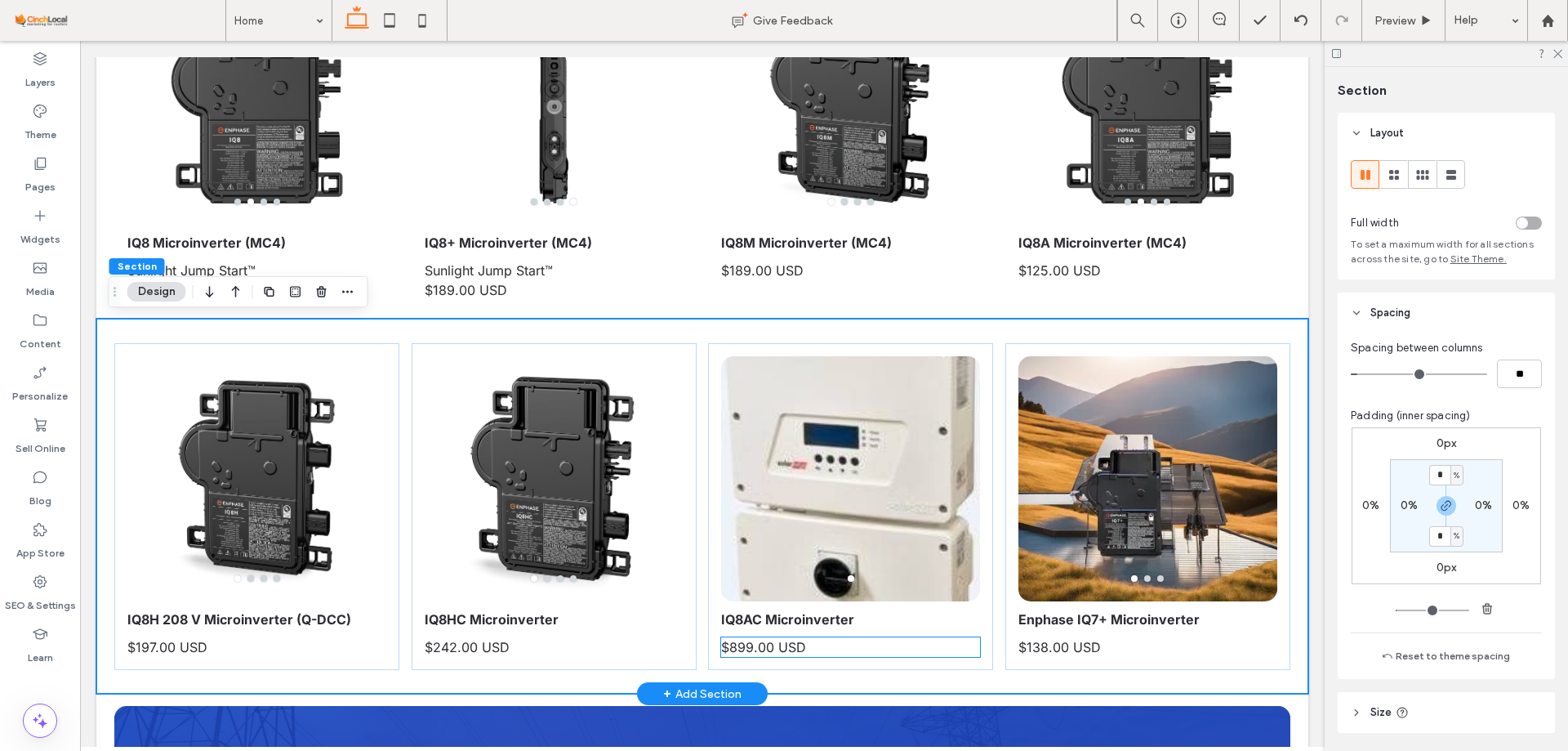
click at [751, 647] on span "$899.00 USD" at bounding box center [764, 646] width 85 height 17
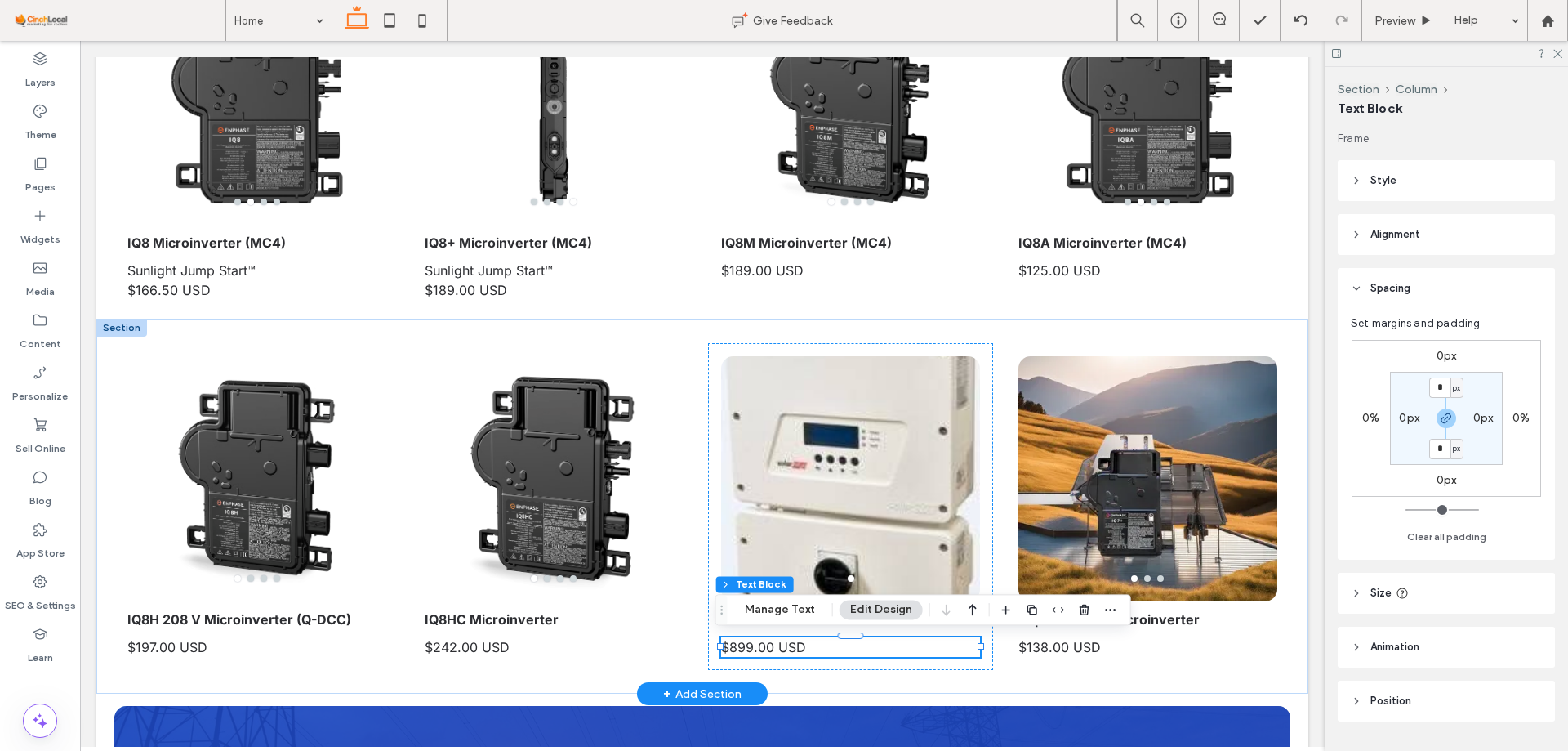
click at [749, 648] on span "$899.00 USD" at bounding box center [764, 646] width 85 height 17
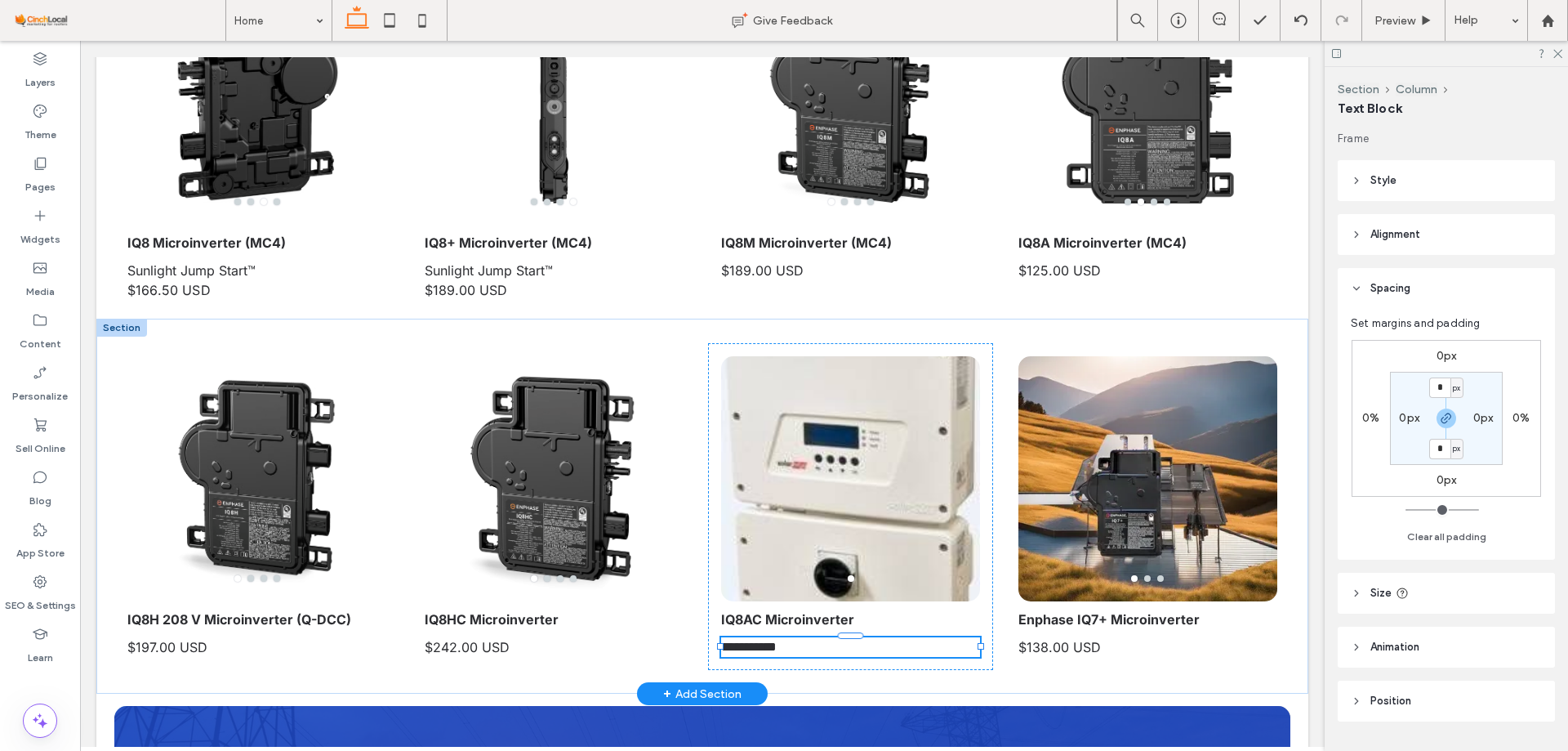
type input "*****"
type input "**"
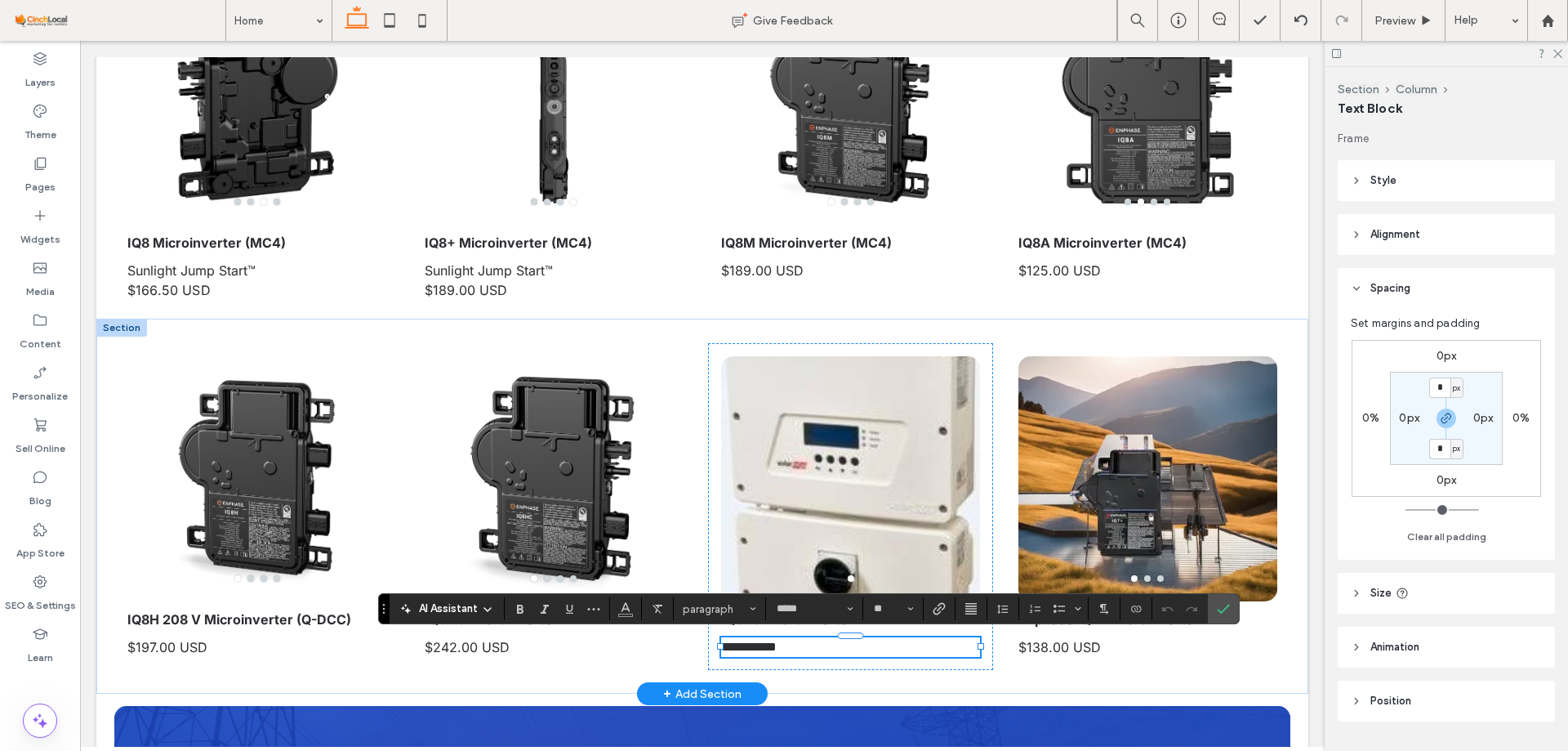
click at [741, 652] on span "**********" at bounding box center [749, 646] width 56 height 13
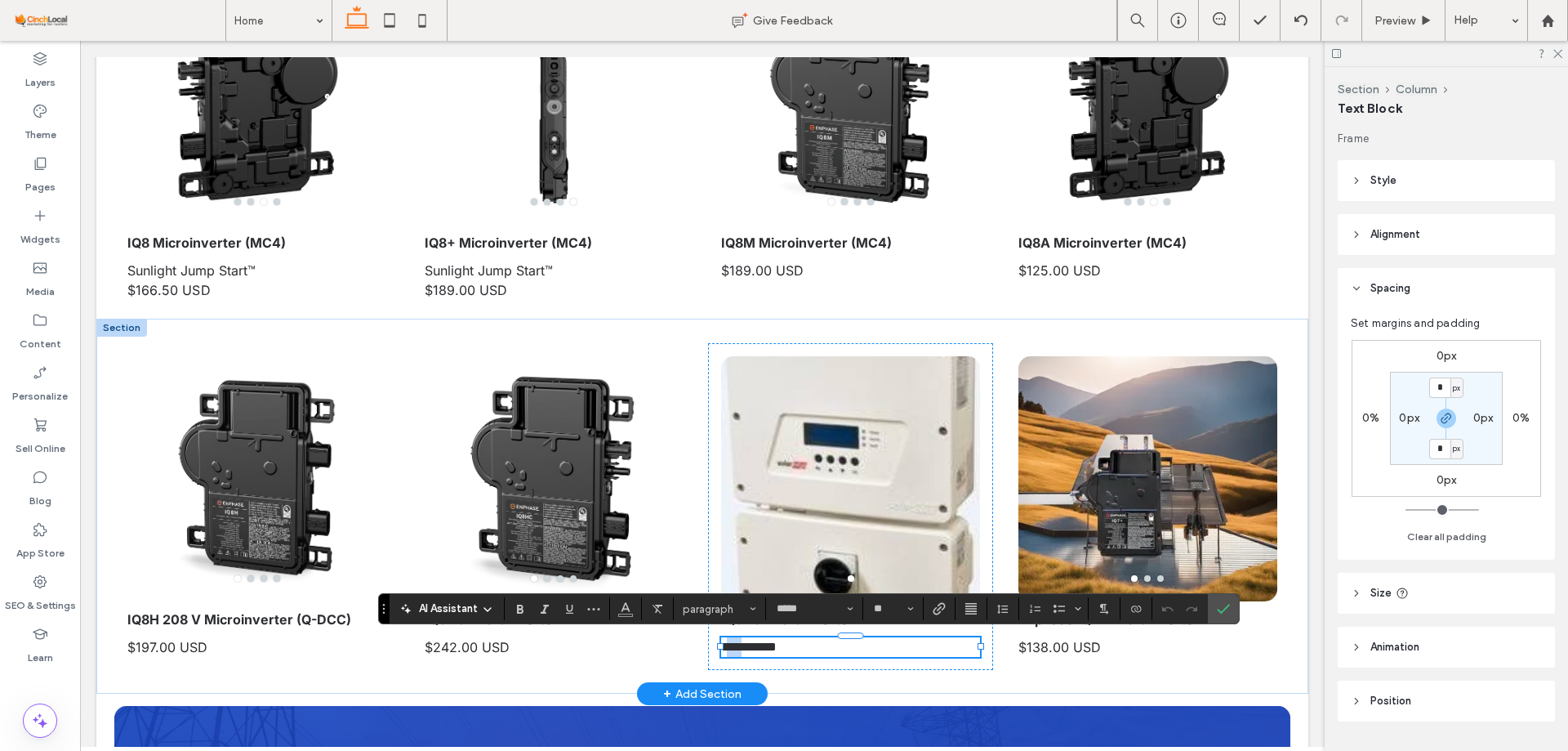
drag, startPoint x: 744, startPoint y: 647, endPoint x: 723, endPoint y: 647, distance: 21.0
click at [723, 647] on span "**********" at bounding box center [749, 646] width 56 height 13
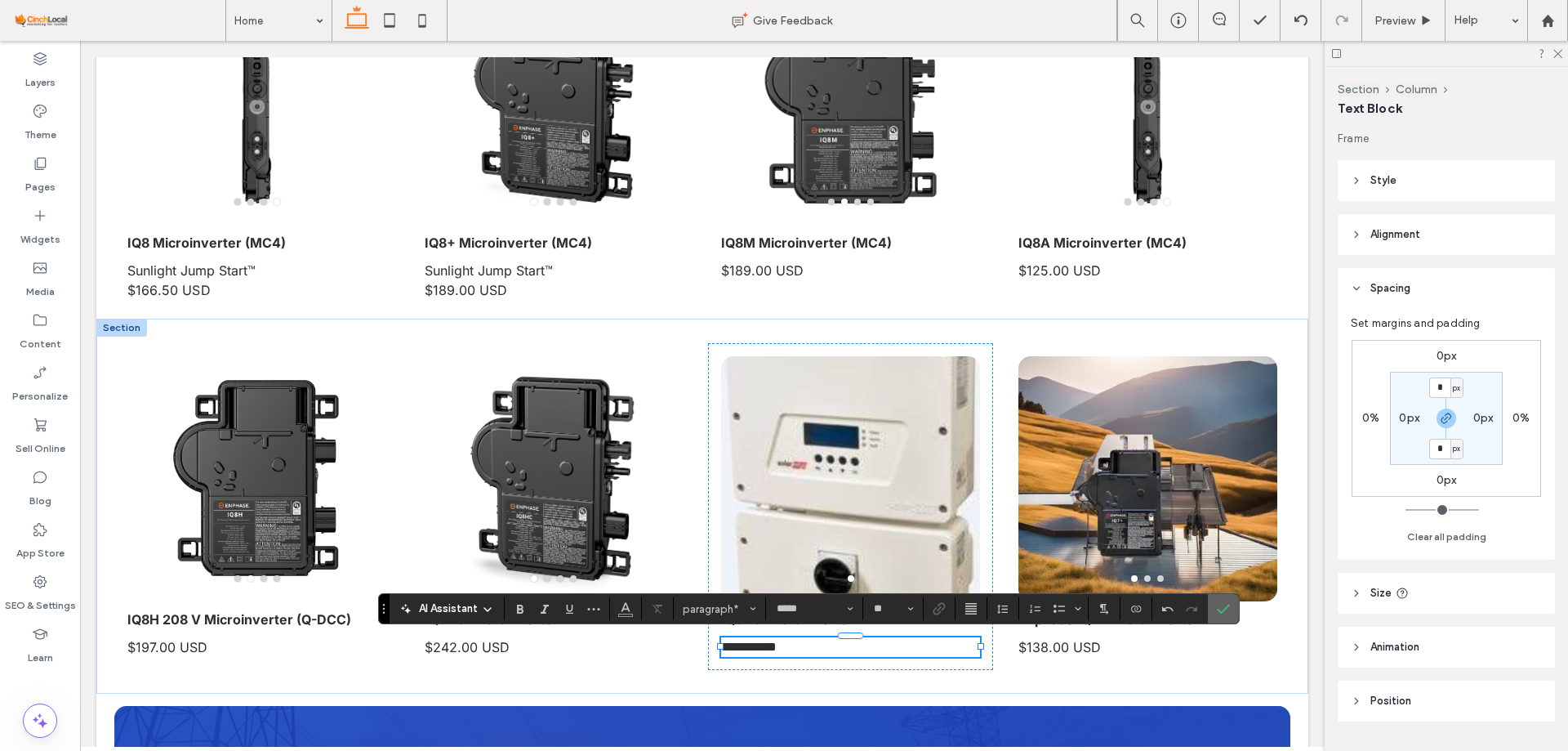
click at [1234, 604] on label "Confirm" at bounding box center [1223, 608] width 24 height 29
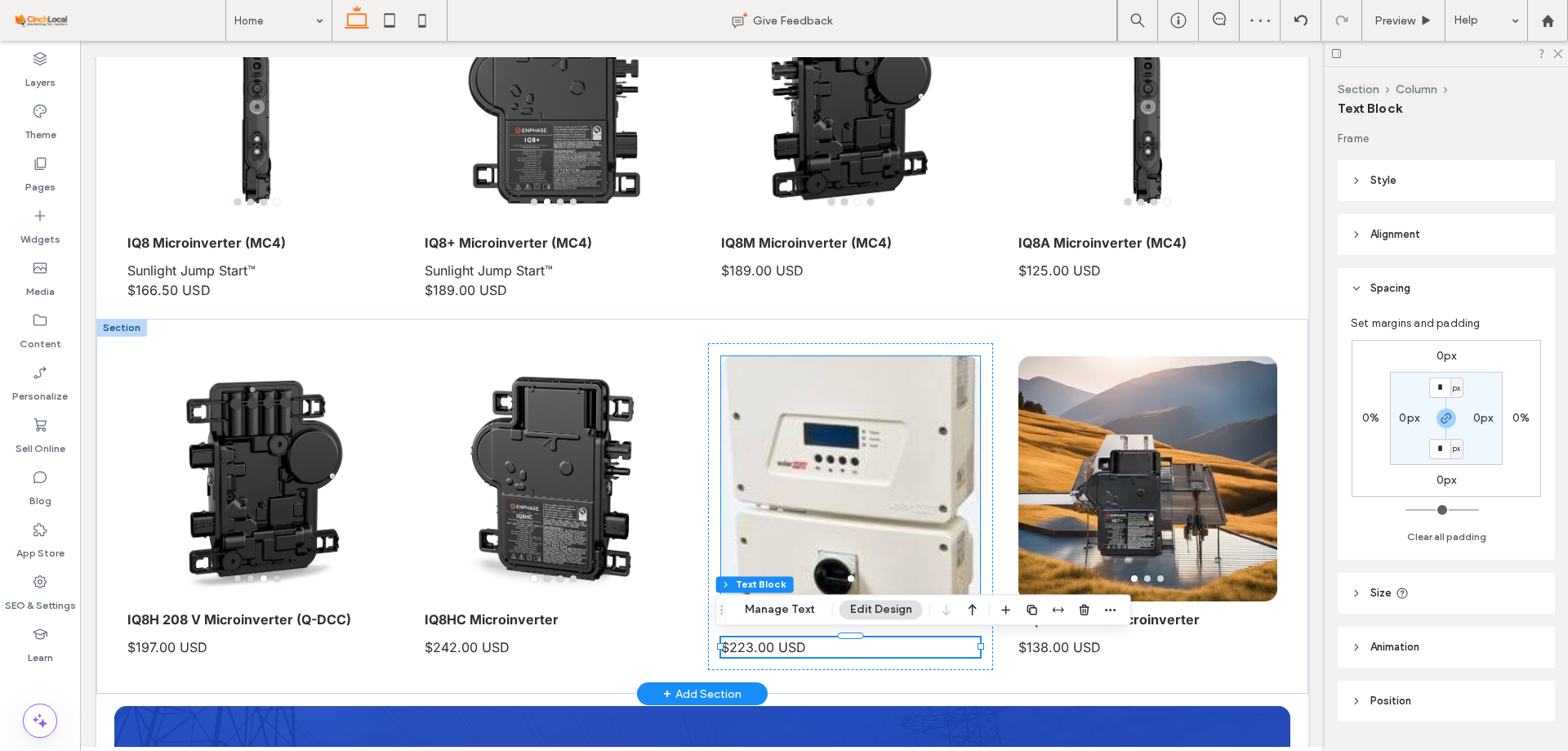
click at [848, 519] on div at bounding box center [851, 489] width 259 height 167
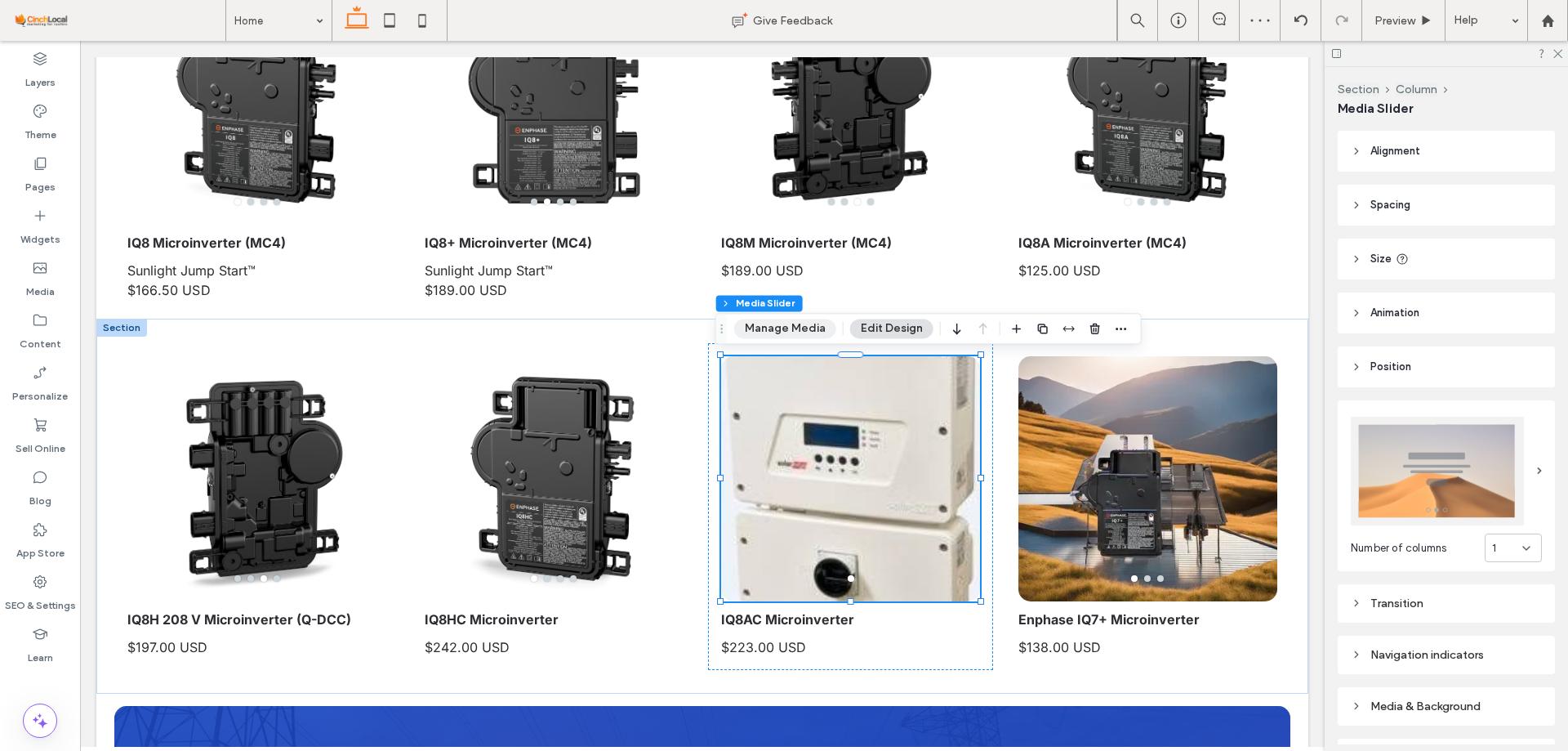
click at [794, 319] on button "Manage Media" at bounding box center [785, 328] width 102 height 20
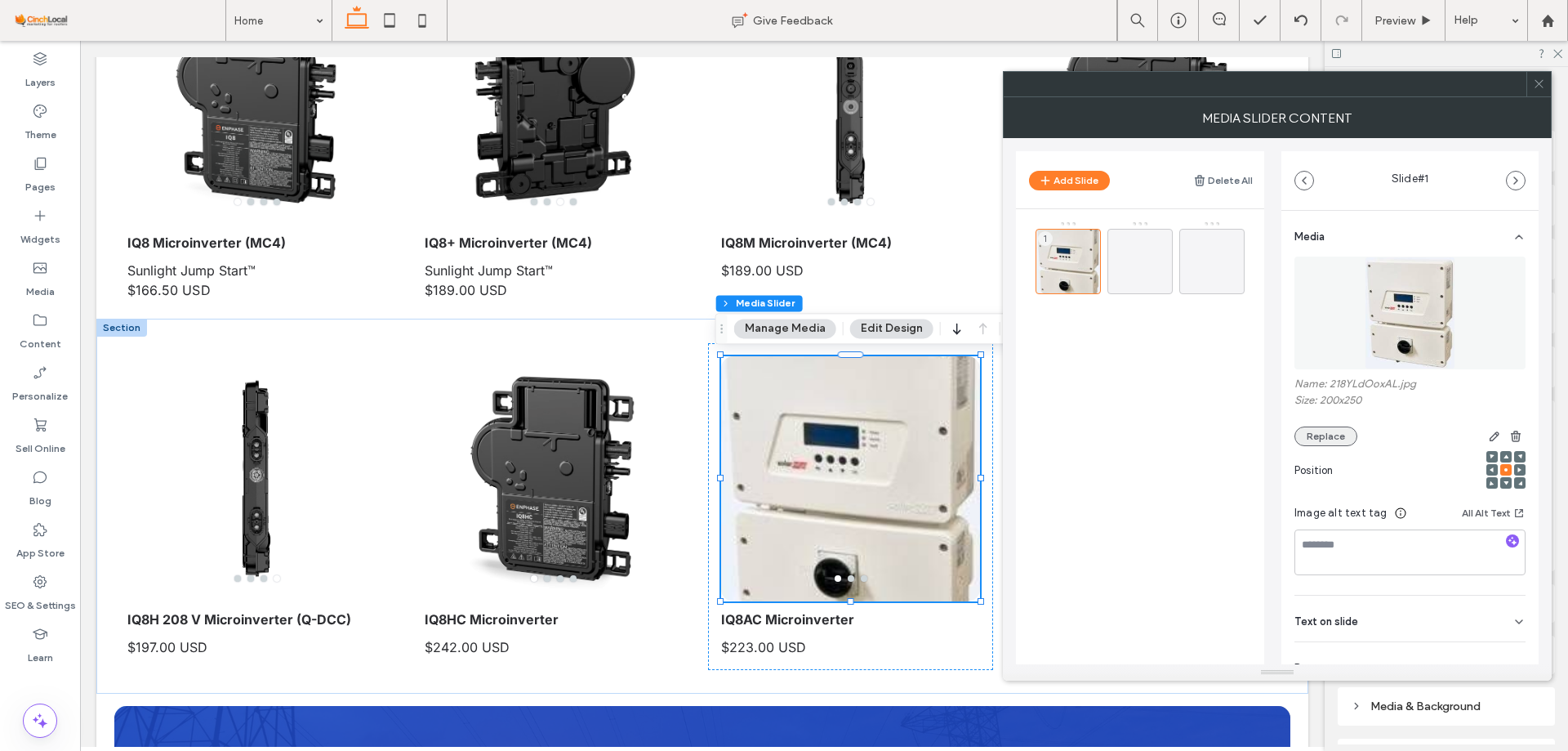
click at [1334, 438] on button "Replace" at bounding box center [1326, 436] width 63 height 20
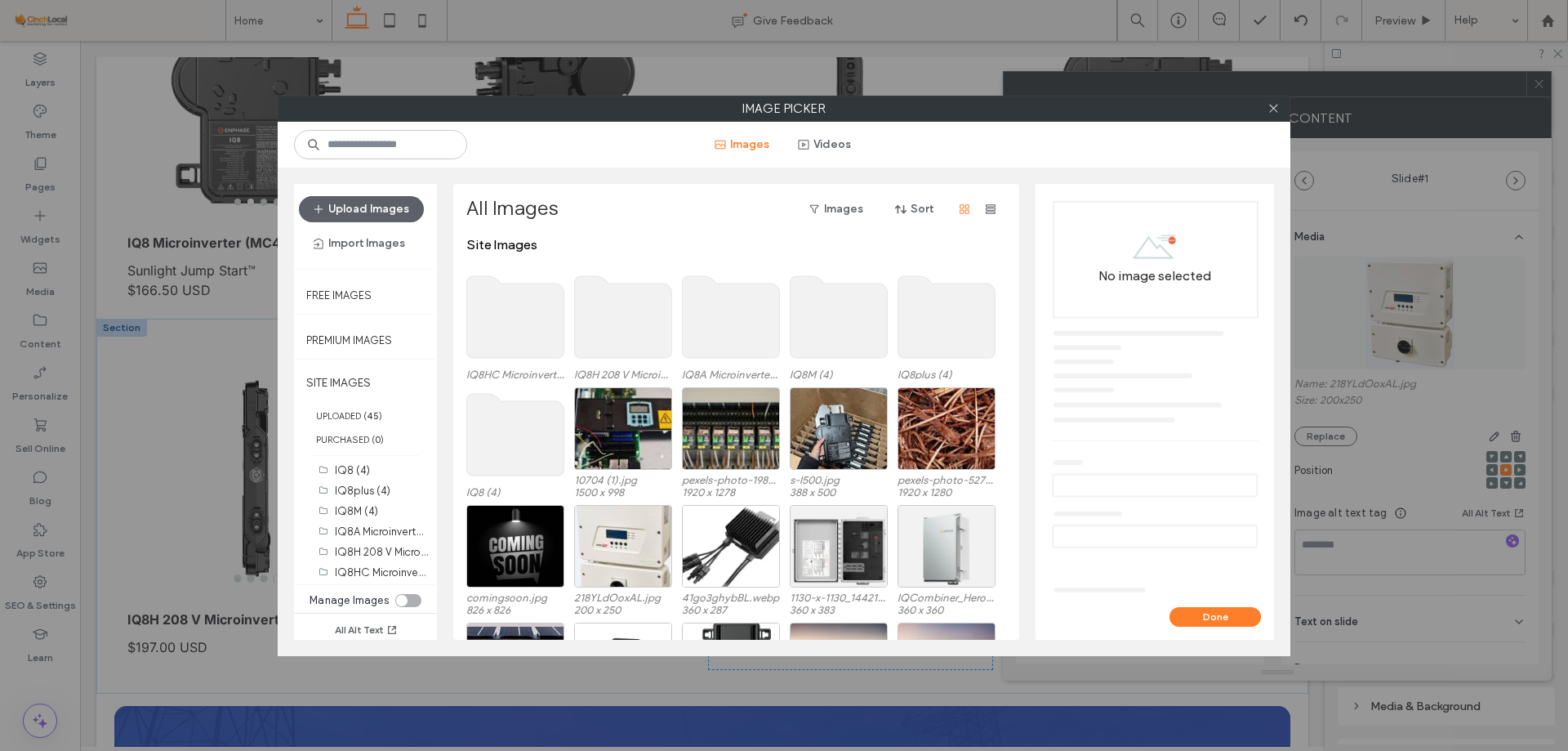
click at [405, 600] on div "toggle" at bounding box center [403, 600] width 12 height 12
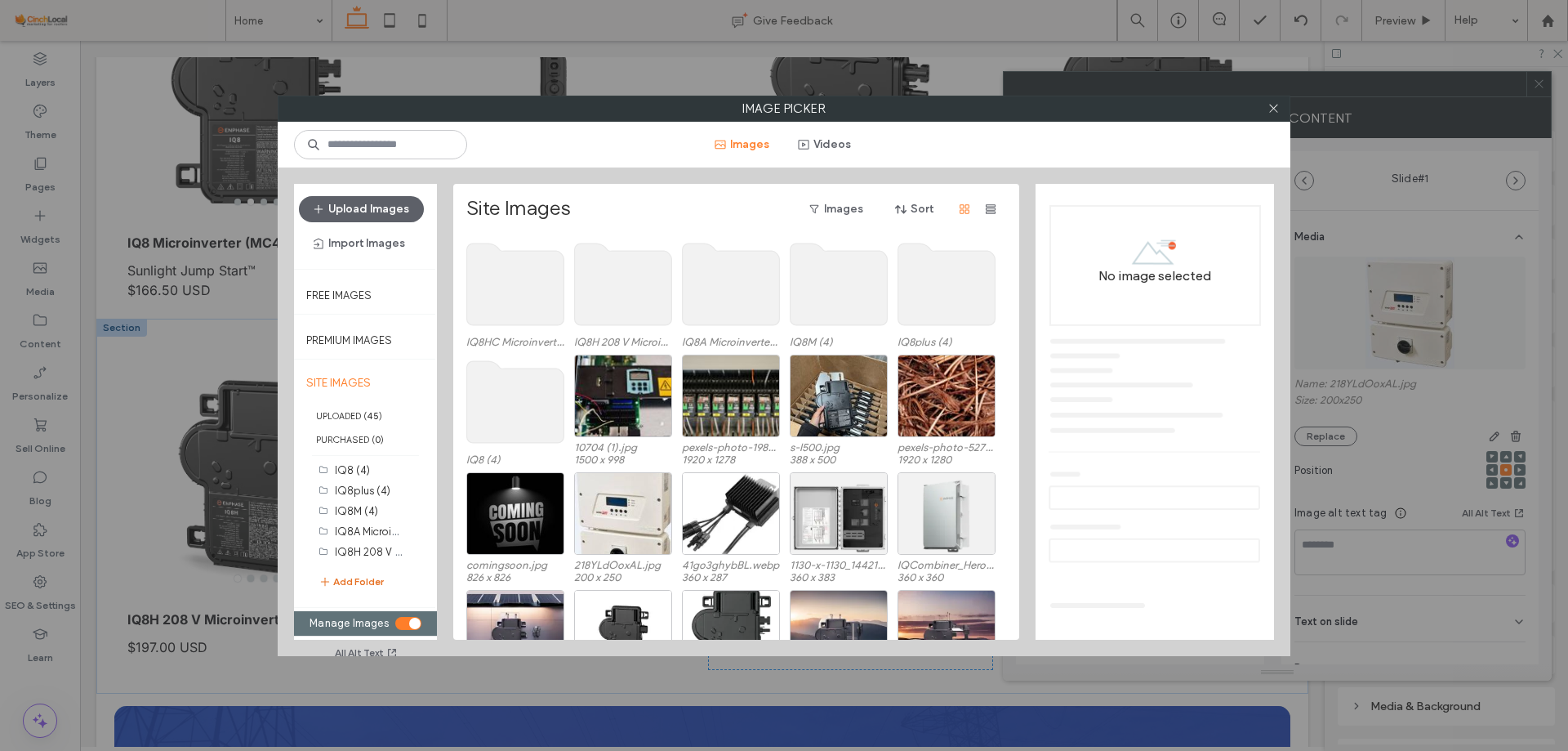
click at [368, 584] on button "Add Folder" at bounding box center [351, 583] width 66 height 18
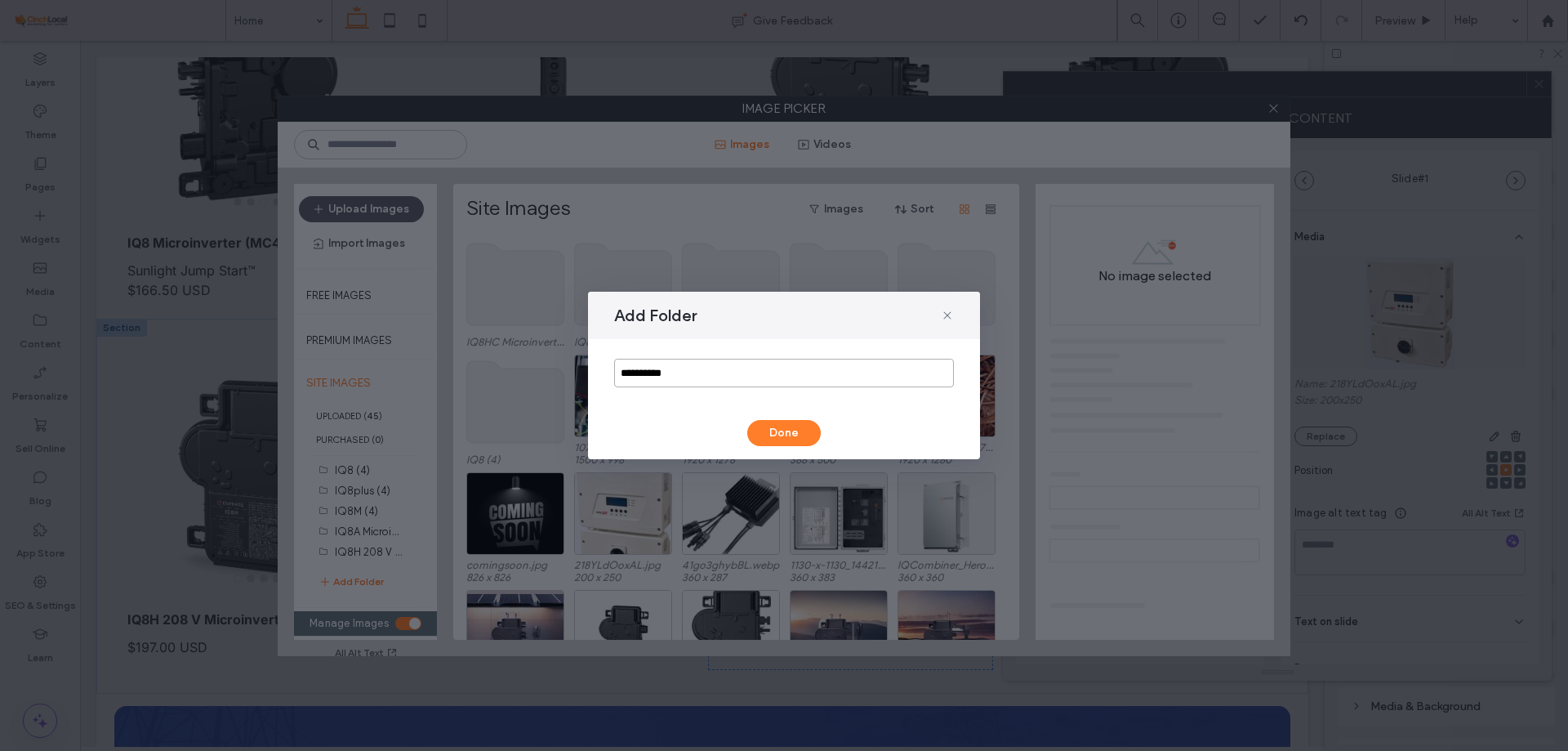
click at [677, 379] on input "**********" at bounding box center [784, 372] width 340 height 28
paste input "*********"
type input "**********"
click at [770, 429] on button "Done" at bounding box center [784, 433] width 73 height 26
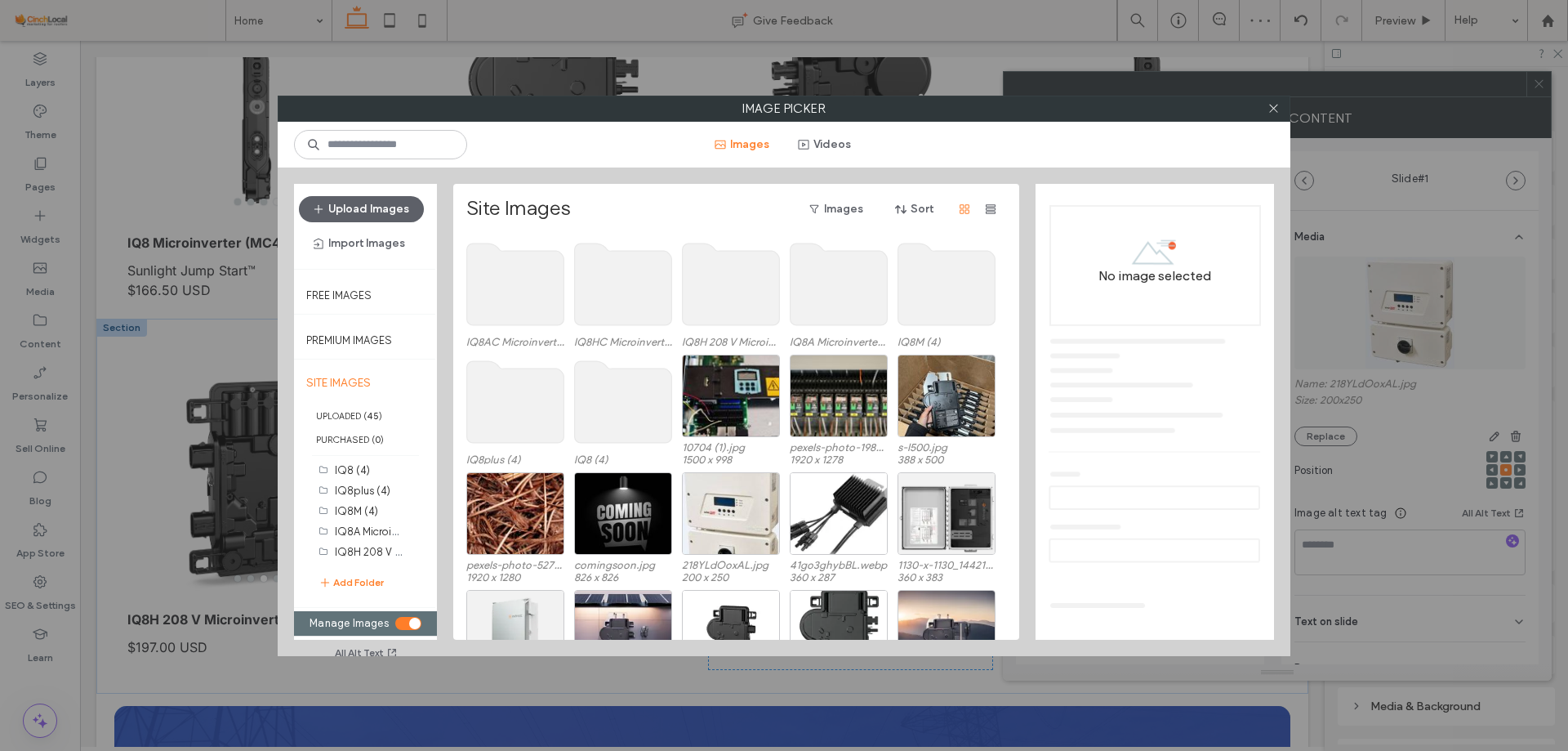
click at [502, 293] on use at bounding box center [515, 284] width 97 height 81
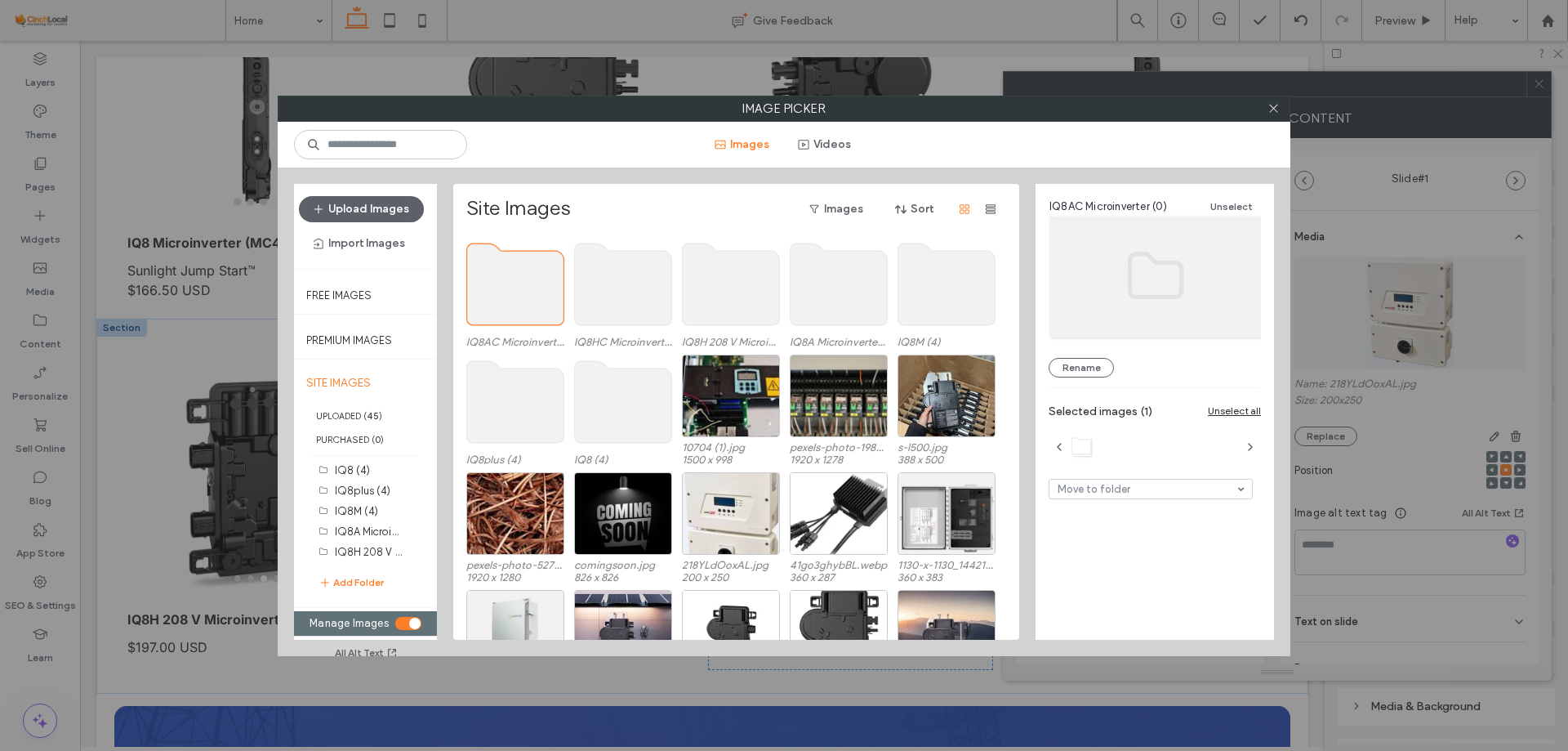
click at [502, 293] on use at bounding box center [515, 284] width 97 height 81
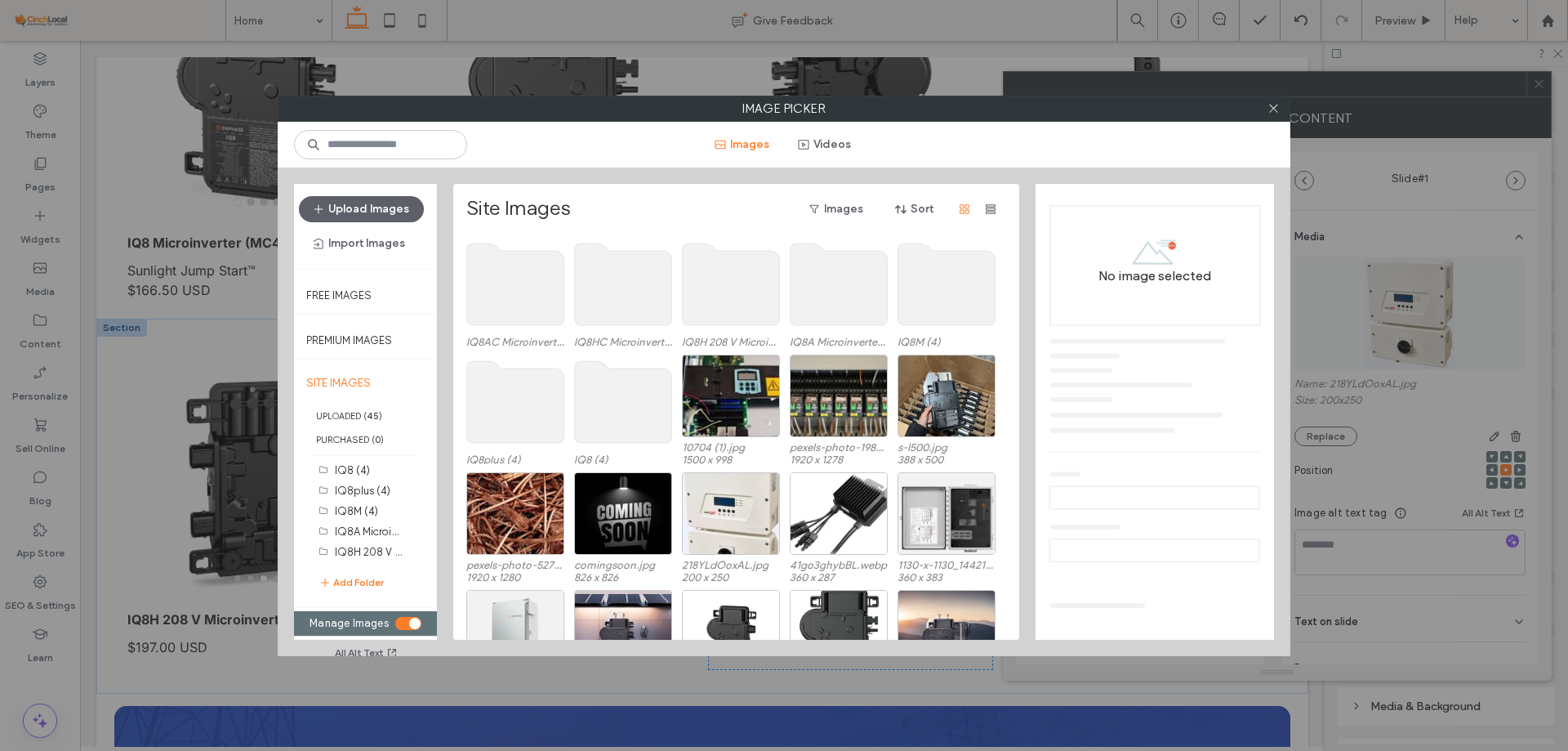
click at [502, 293] on use at bounding box center [515, 284] width 97 height 81
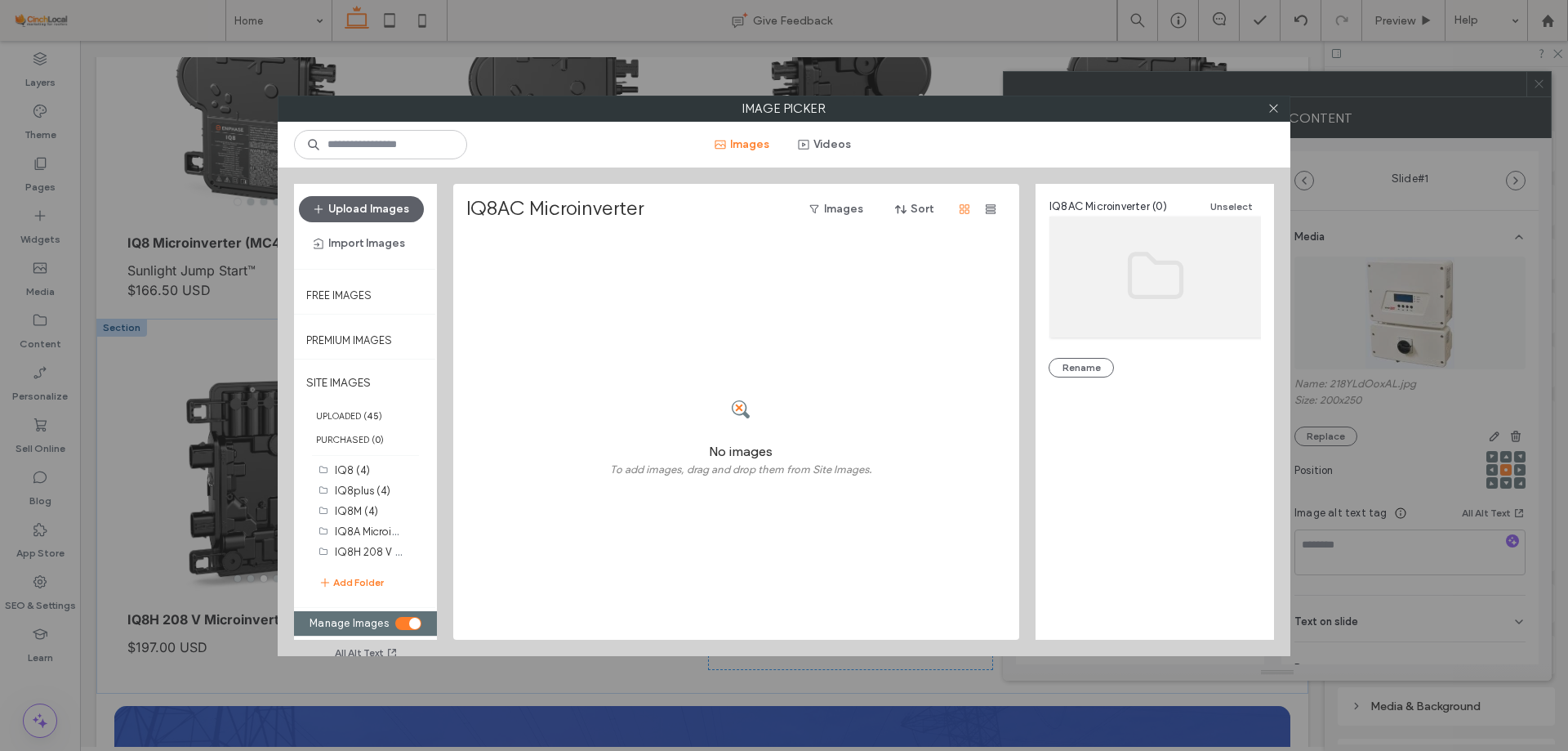
click at [414, 621] on div "toggle" at bounding box center [415, 624] width 12 height 12
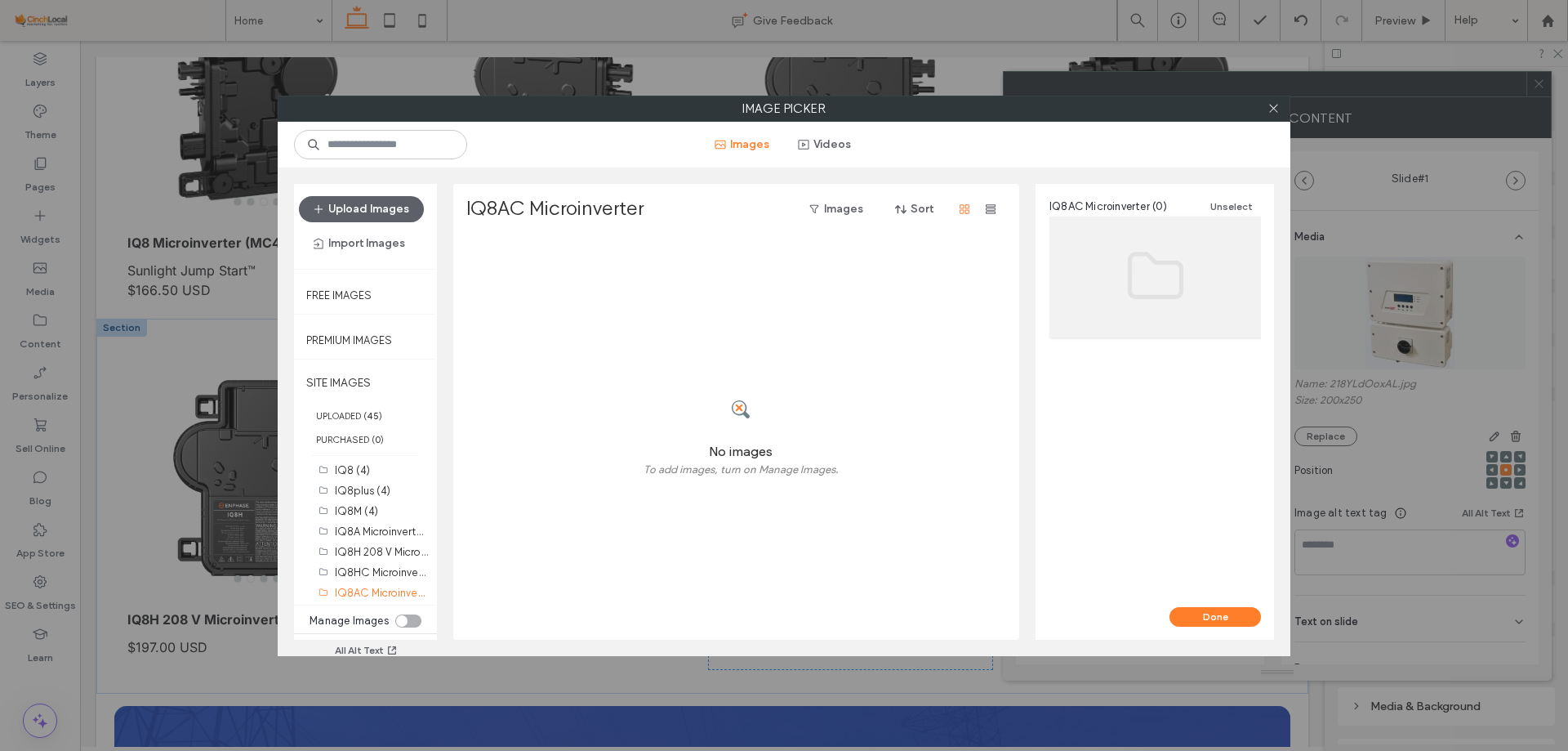
click at [404, 620] on div "toggle" at bounding box center [403, 621] width 12 height 12
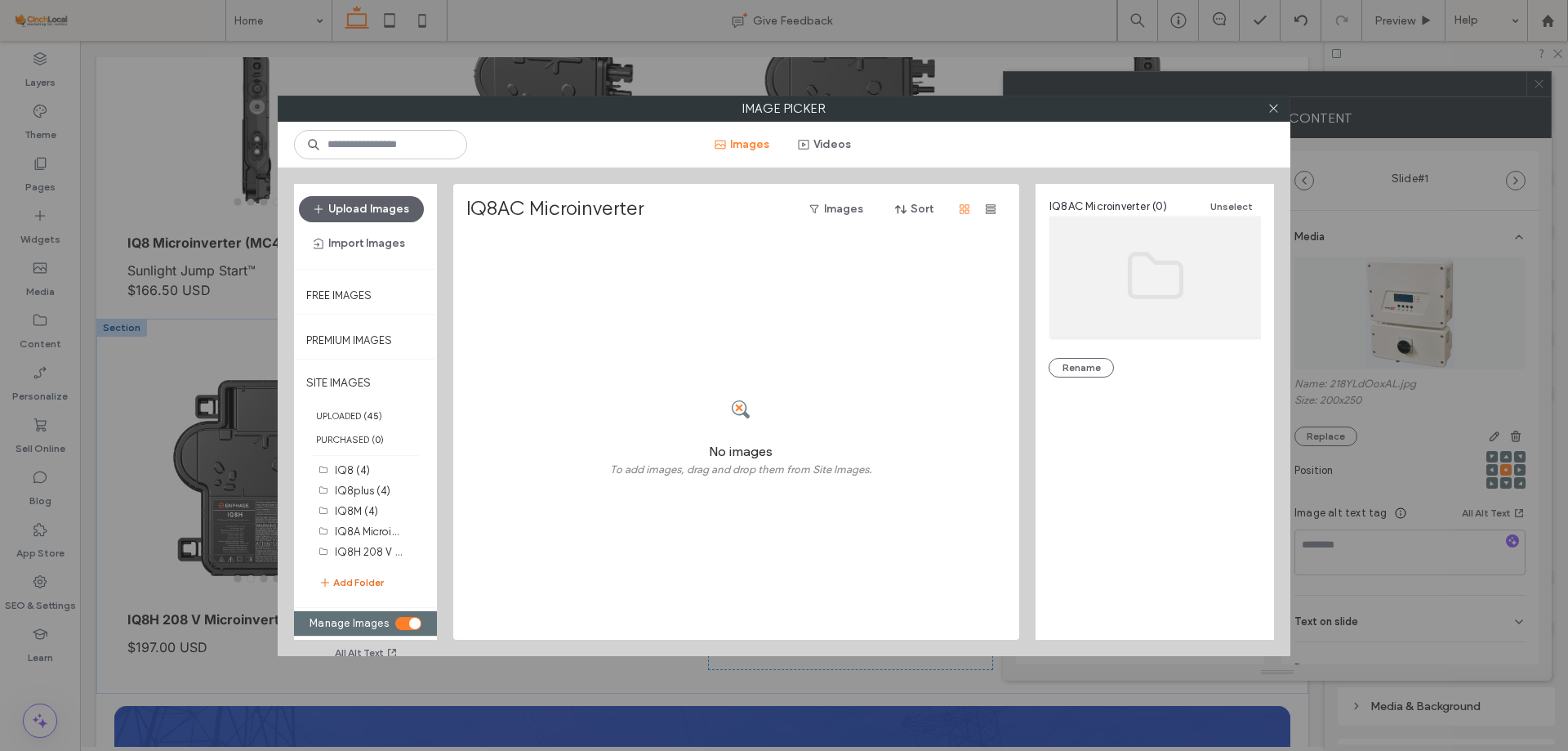
click at [357, 589] on button "Add Folder" at bounding box center [351, 582] width 66 height 17
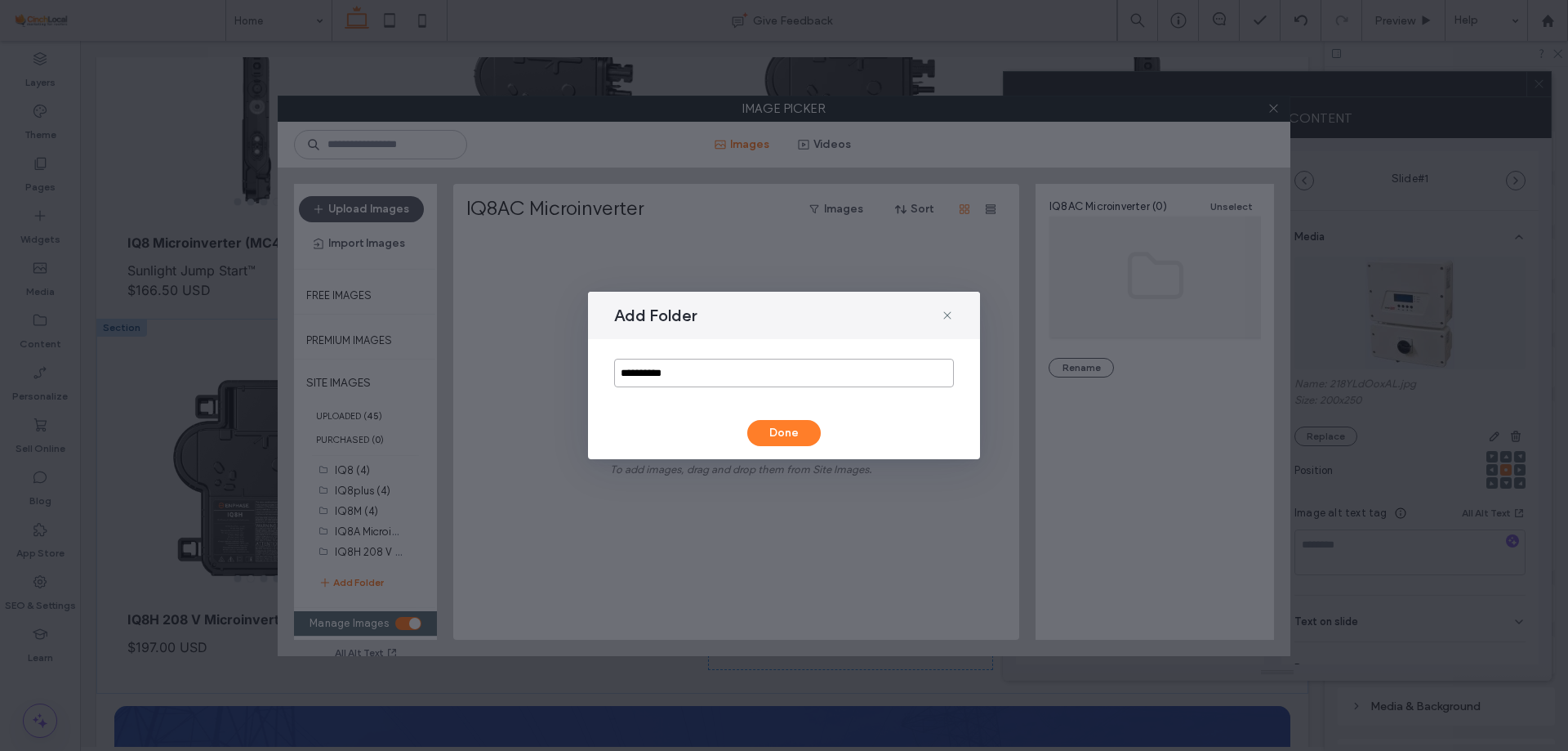
click at [745, 380] on input "**********" at bounding box center [784, 372] width 340 height 28
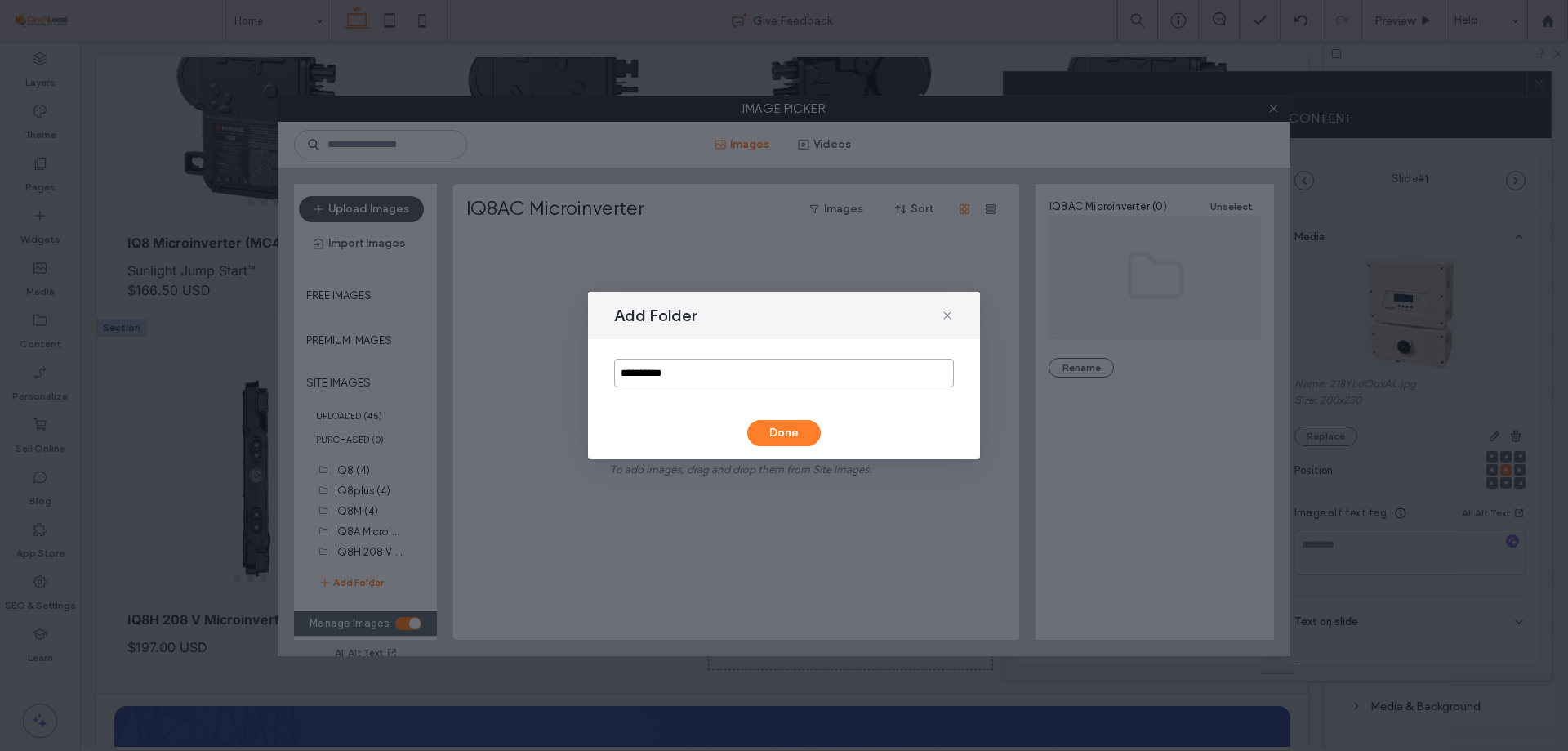
click at [774, 379] on input "**********" at bounding box center [784, 372] width 340 height 28
paste input "*********"
type input "**********"
click at [803, 428] on button "Done" at bounding box center [784, 433] width 73 height 26
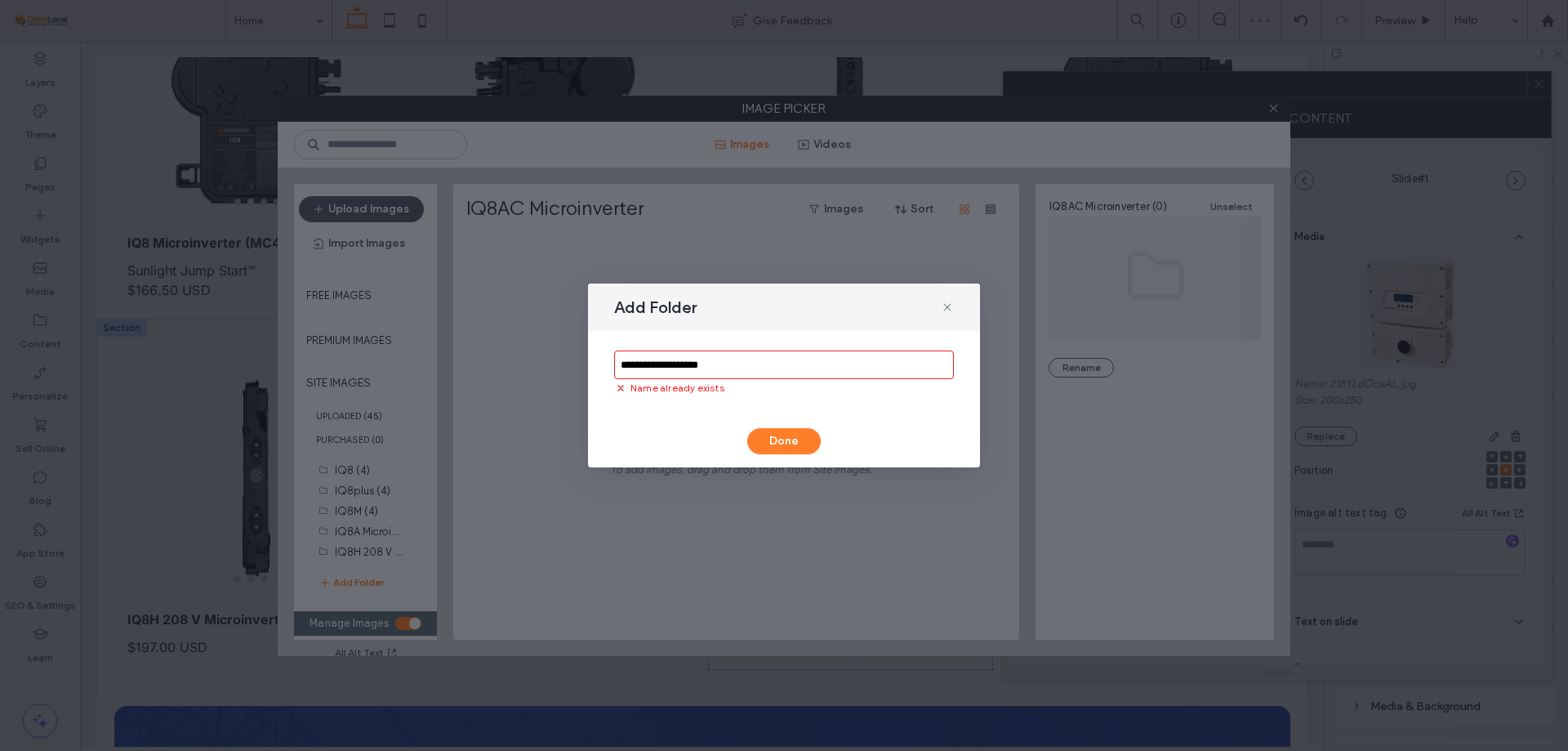
click at [805, 374] on input "**********" at bounding box center [784, 364] width 340 height 28
click at [619, 362] on input "**********" at bounding box center [784, 364] width 340 height 28
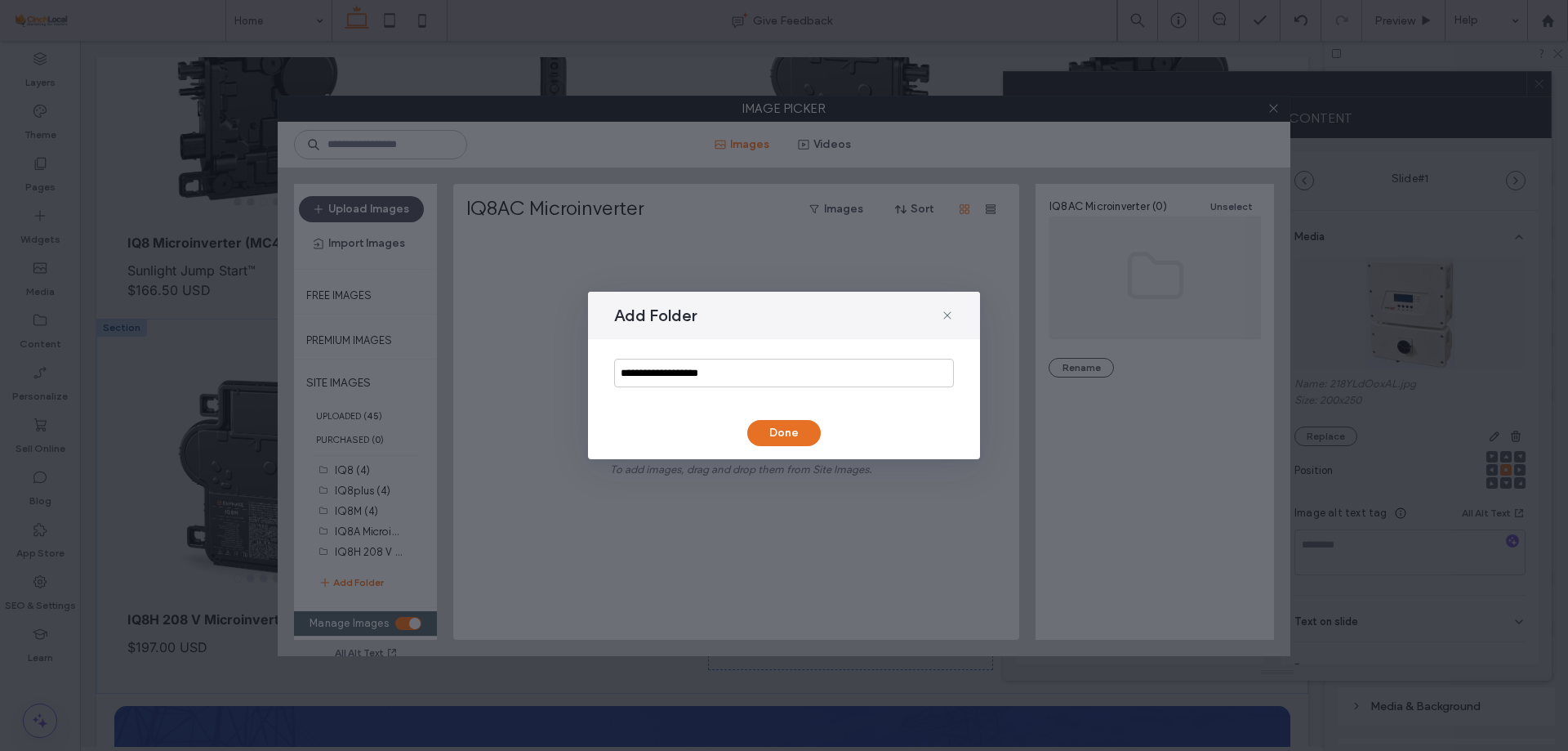
click at [803, 431] on button "Done" at bounding box center [784, 433] width 73 height 26
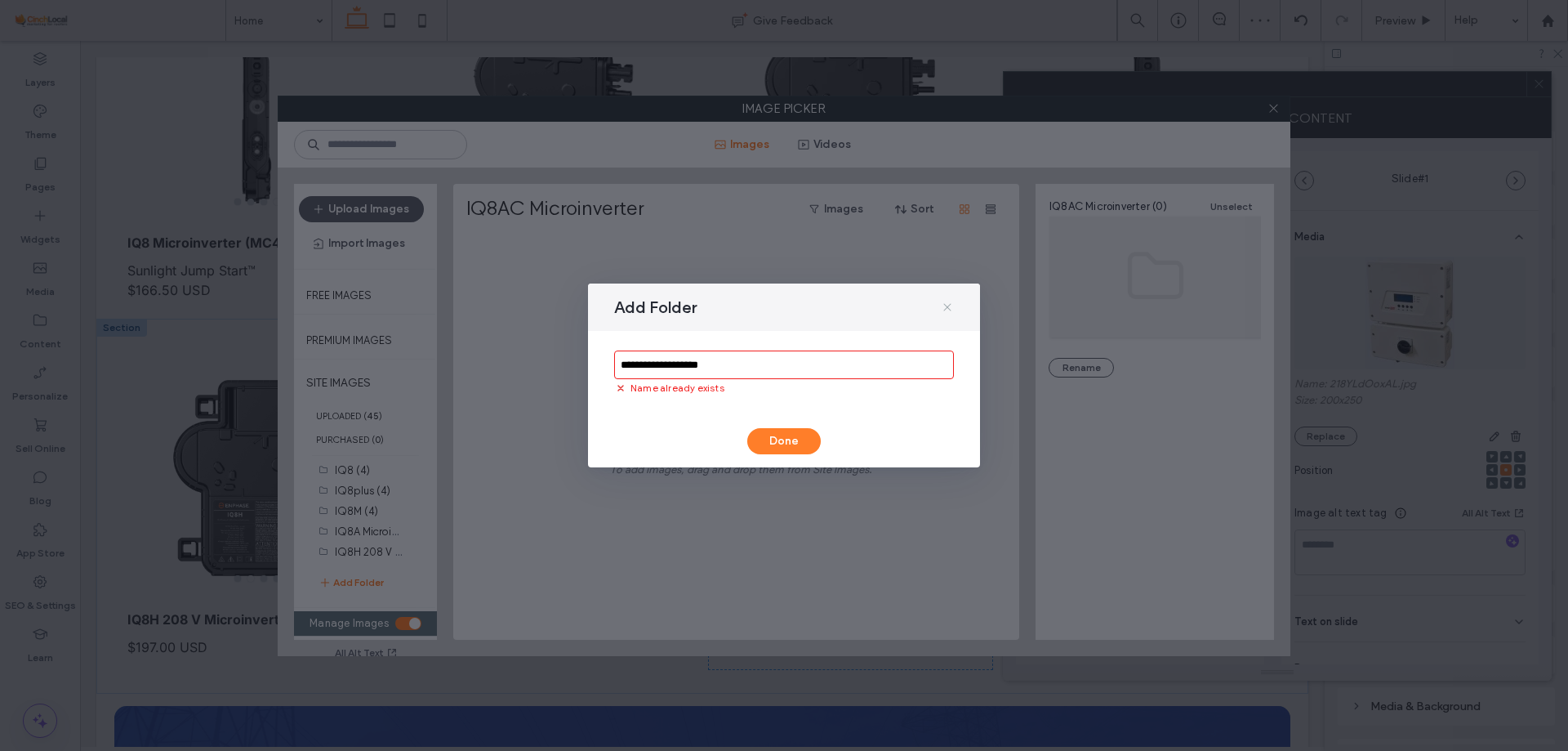
click at [942, 309] on icon at bounding box center [947, 306] width 13 height 13
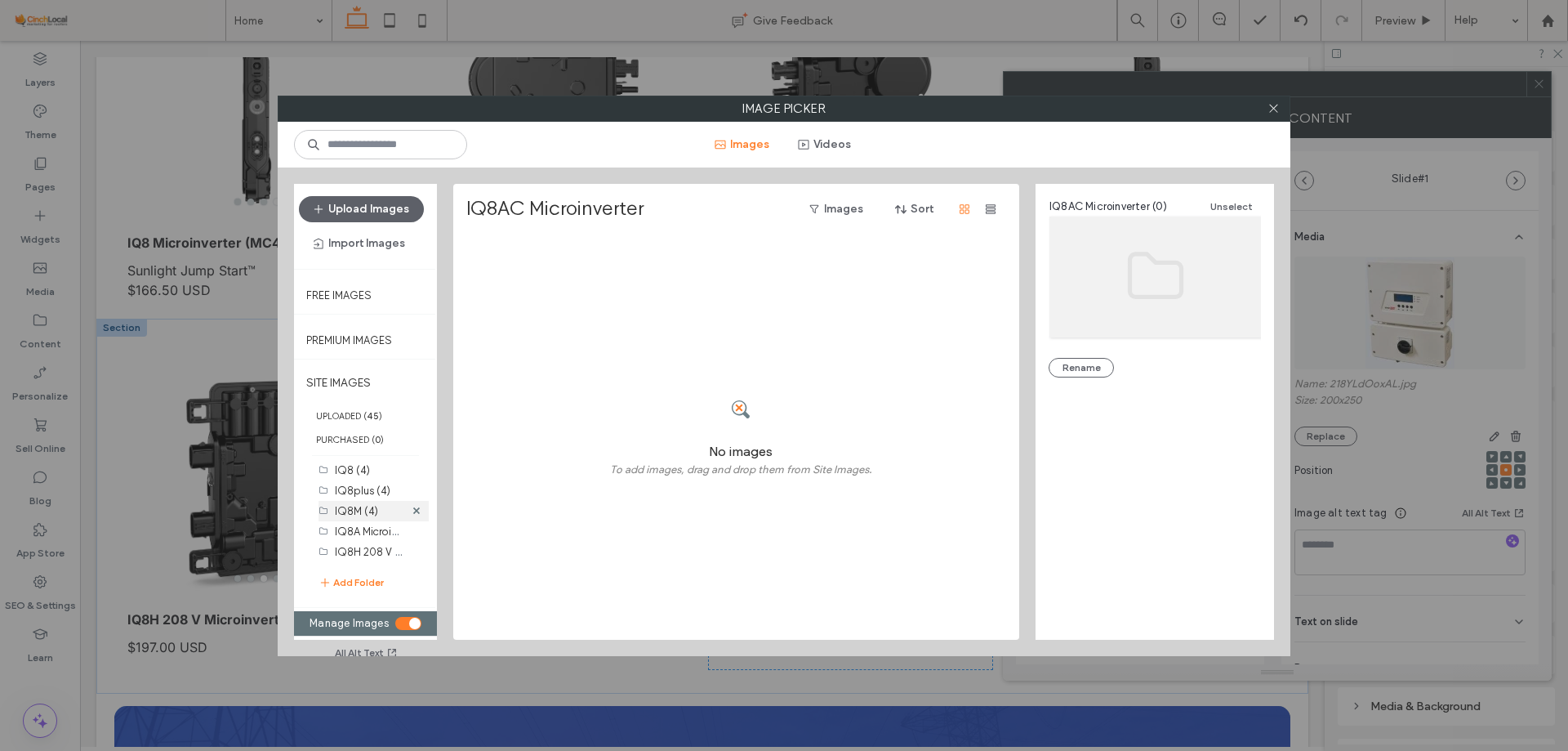
scroll to position [38, 0]
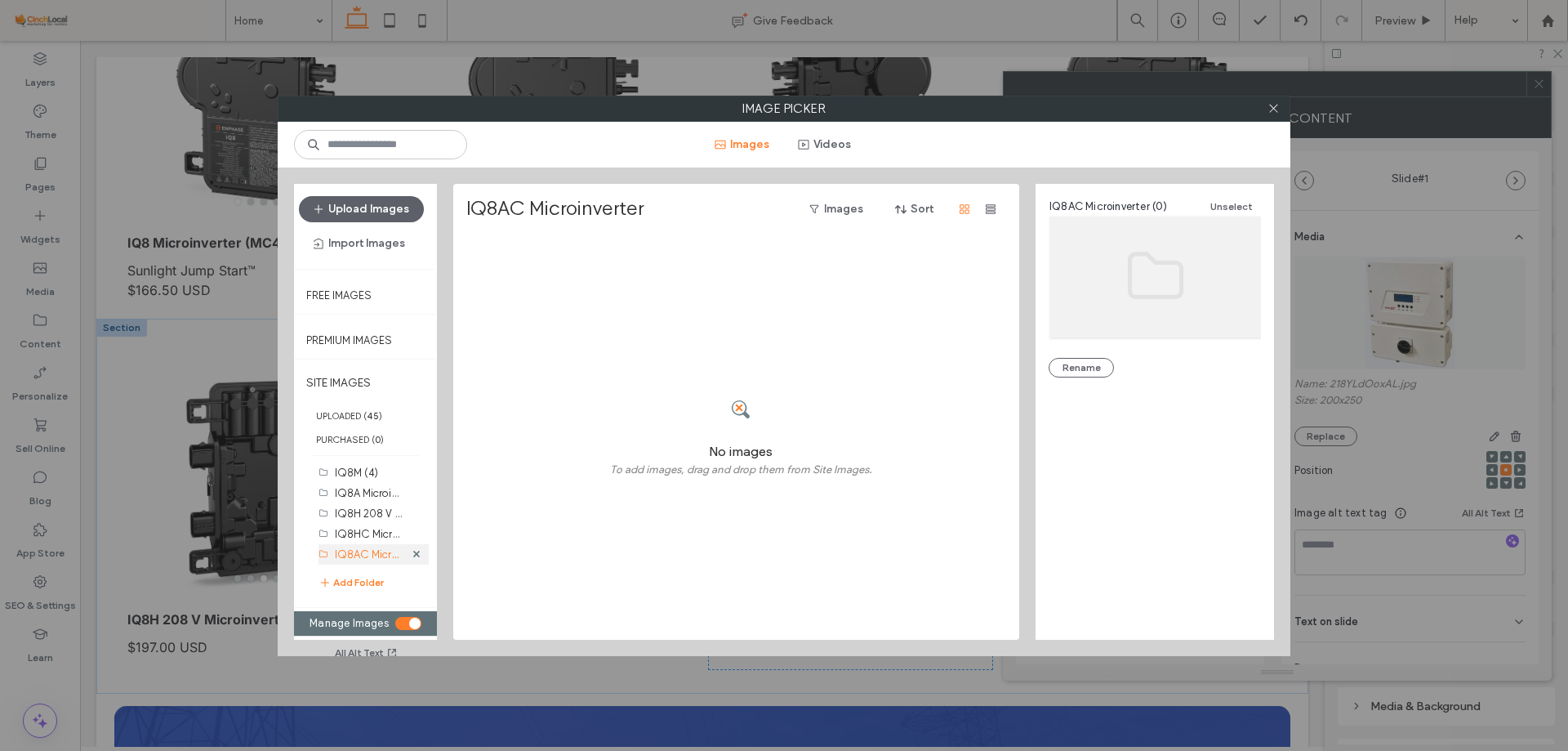
click at [373, 553] on label "IQ8AC Microinverter (0)" at bounding box center [393, 553] width 117 height 16
click at [359, 532] on label "IQ8HC Microinverter (4)" at bounding box center [393, 533] width 117 height 16
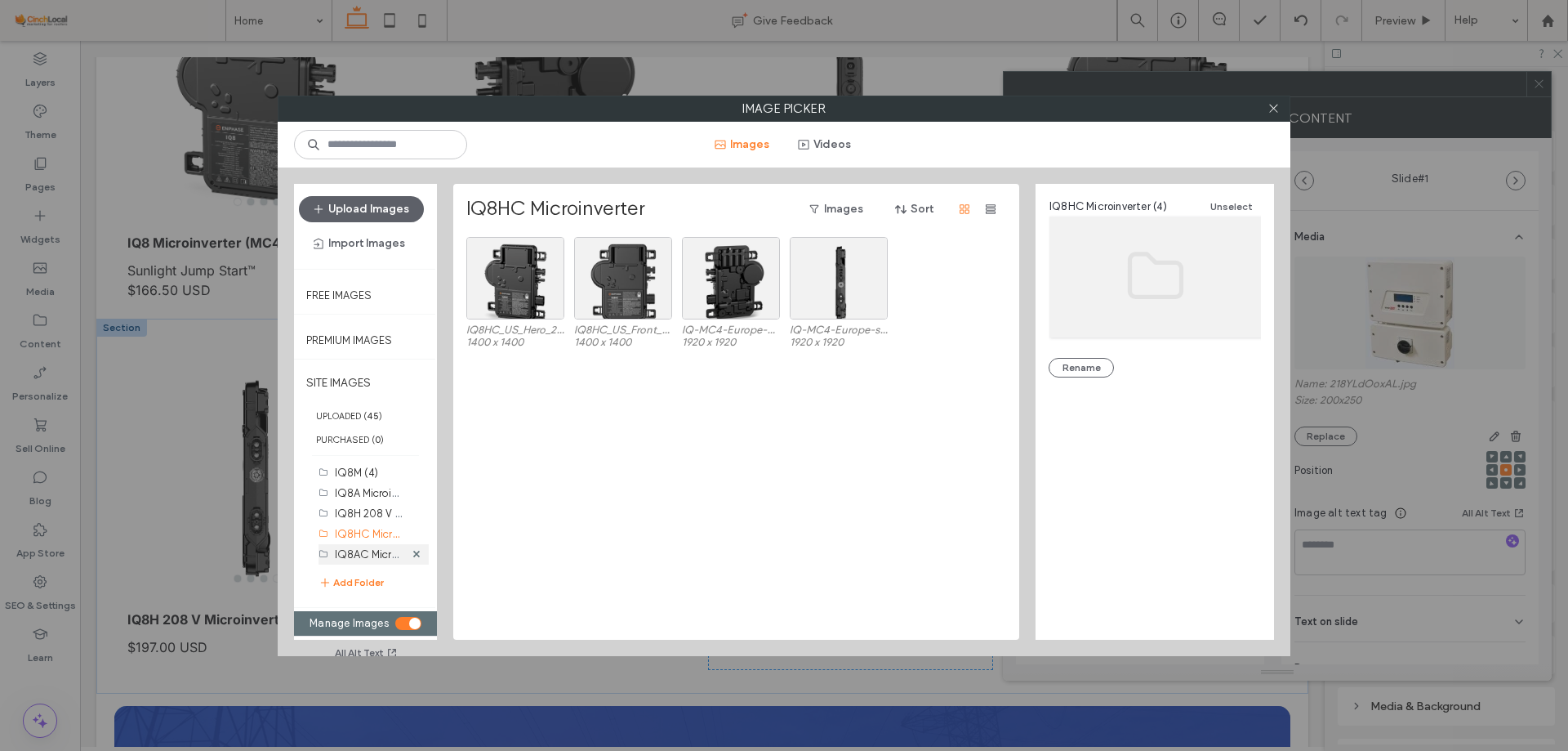
click at [356, 558] on label "IQ8AC Microinverter (0)" at bounding box center [393, 553] width 117 height 16
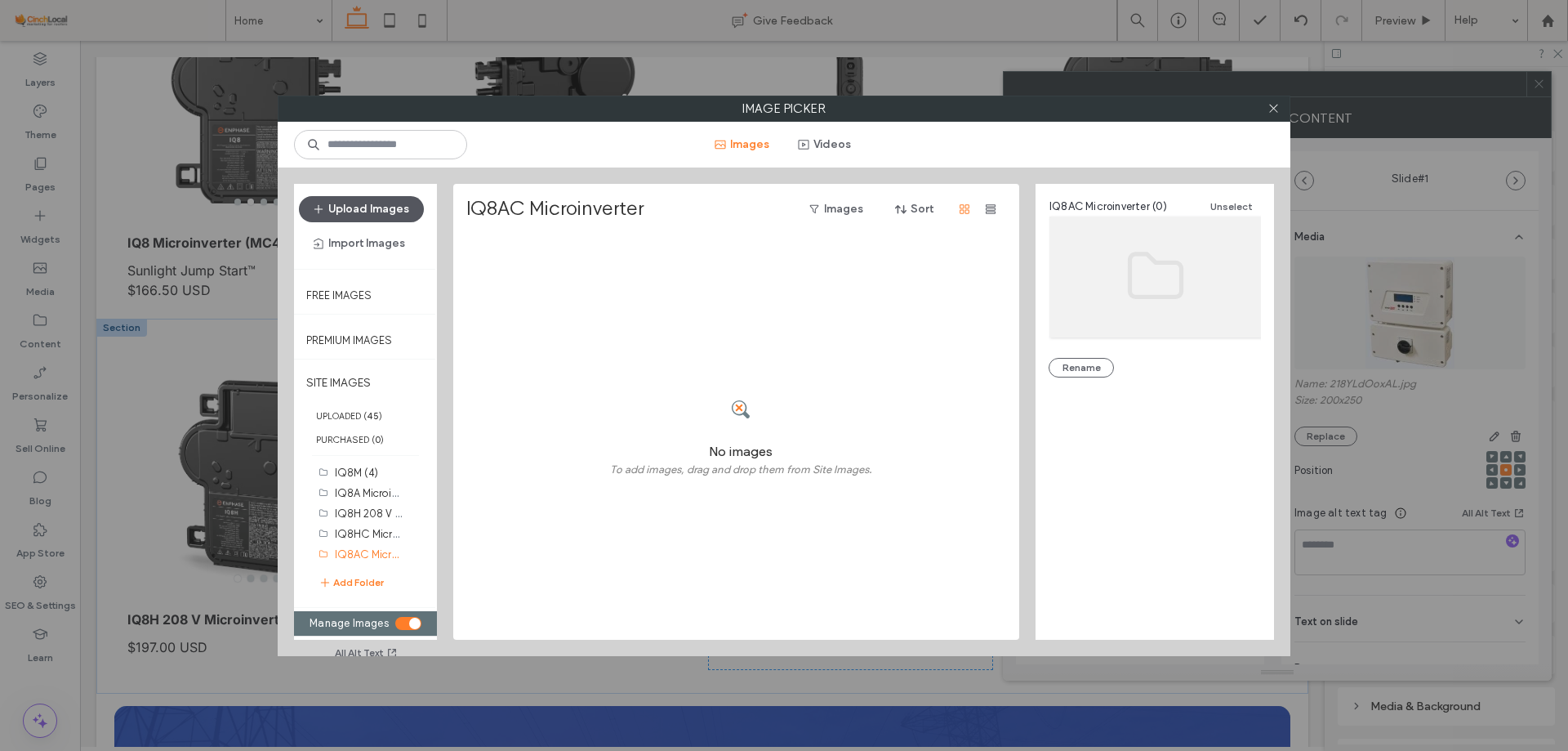
click at [392, 206] on button "Upload Images" at bounding box center [361, 209] width 125 height 26
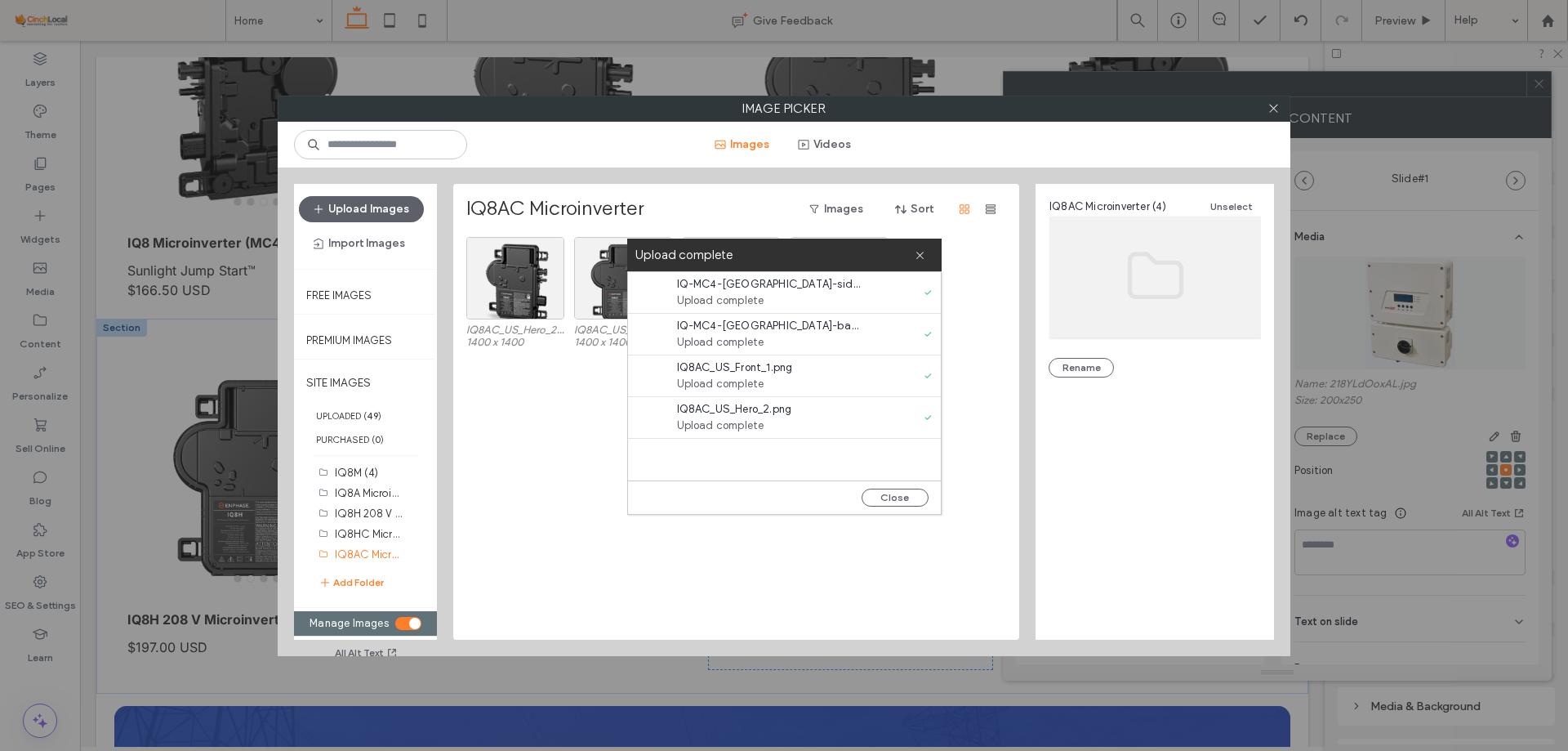
click at [412, 618] on div "toggle" at bounding box center [415, 624] width 12 height 12
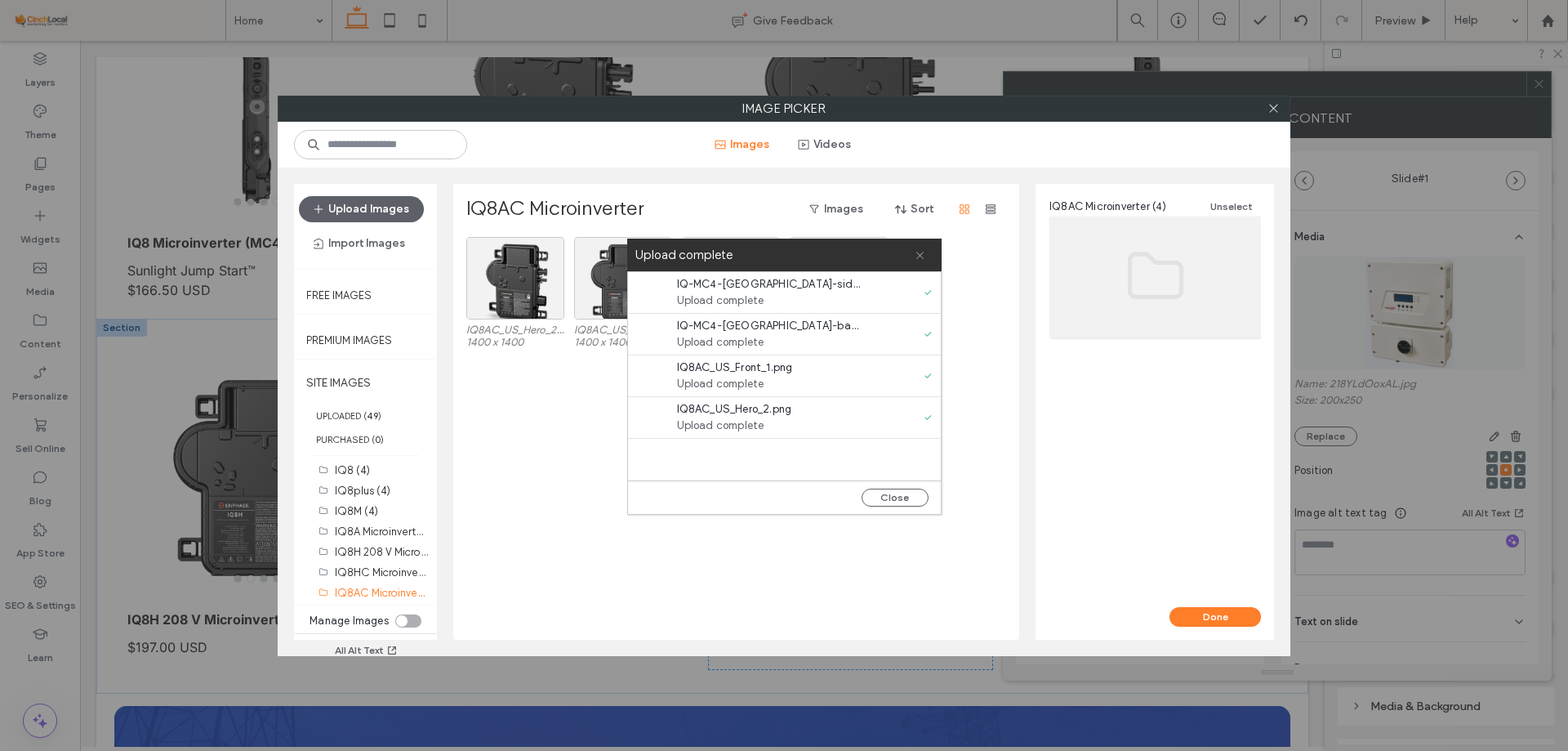
click at [923, 263] on span at bounding box center [920, 255] width 11 height 32
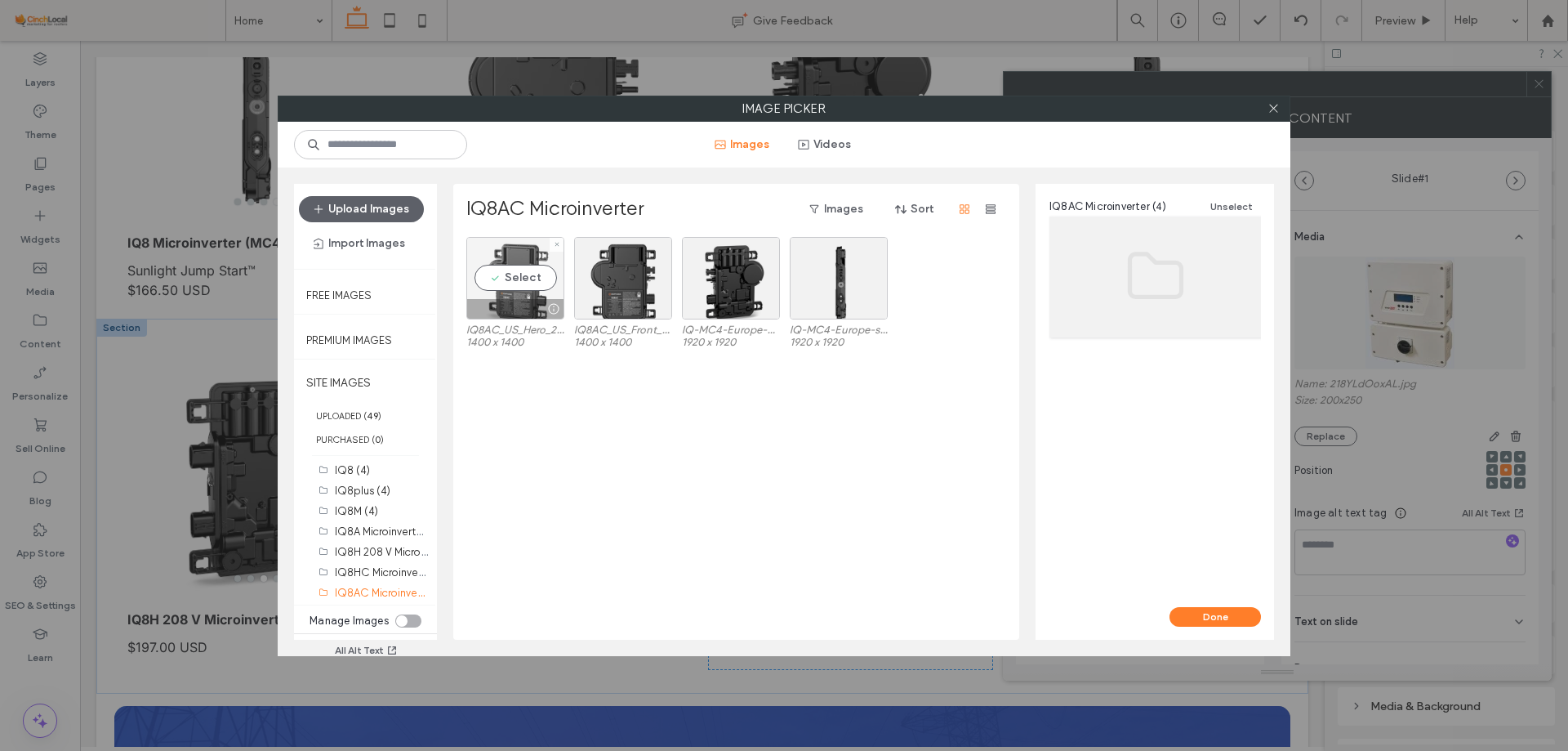
click at [511, 282] on div "Select" at bounding box center [515, 278] width 98 height 82
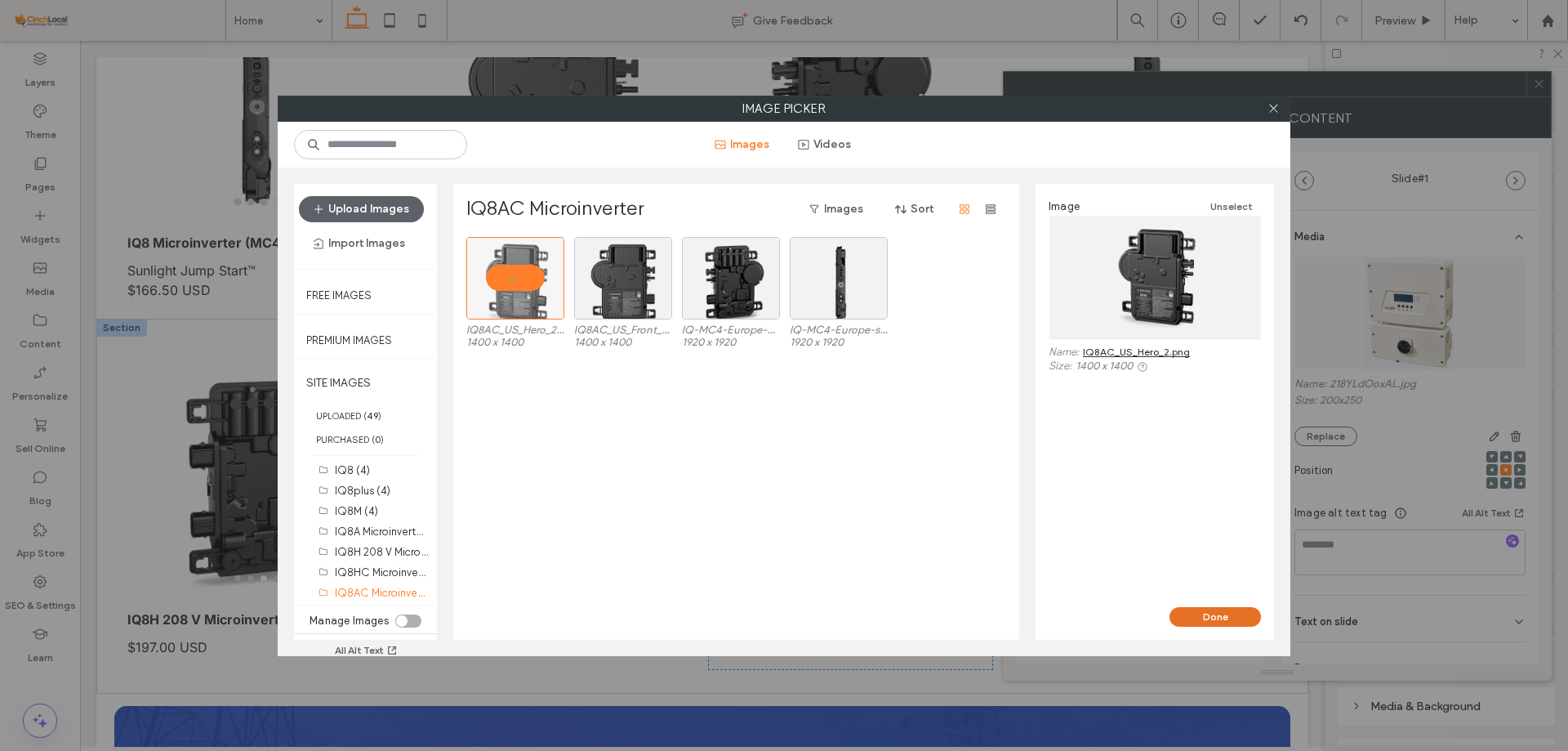
click at [1233, 624] on button "Done" at bounding box center [1214, 617] width 91 height 20
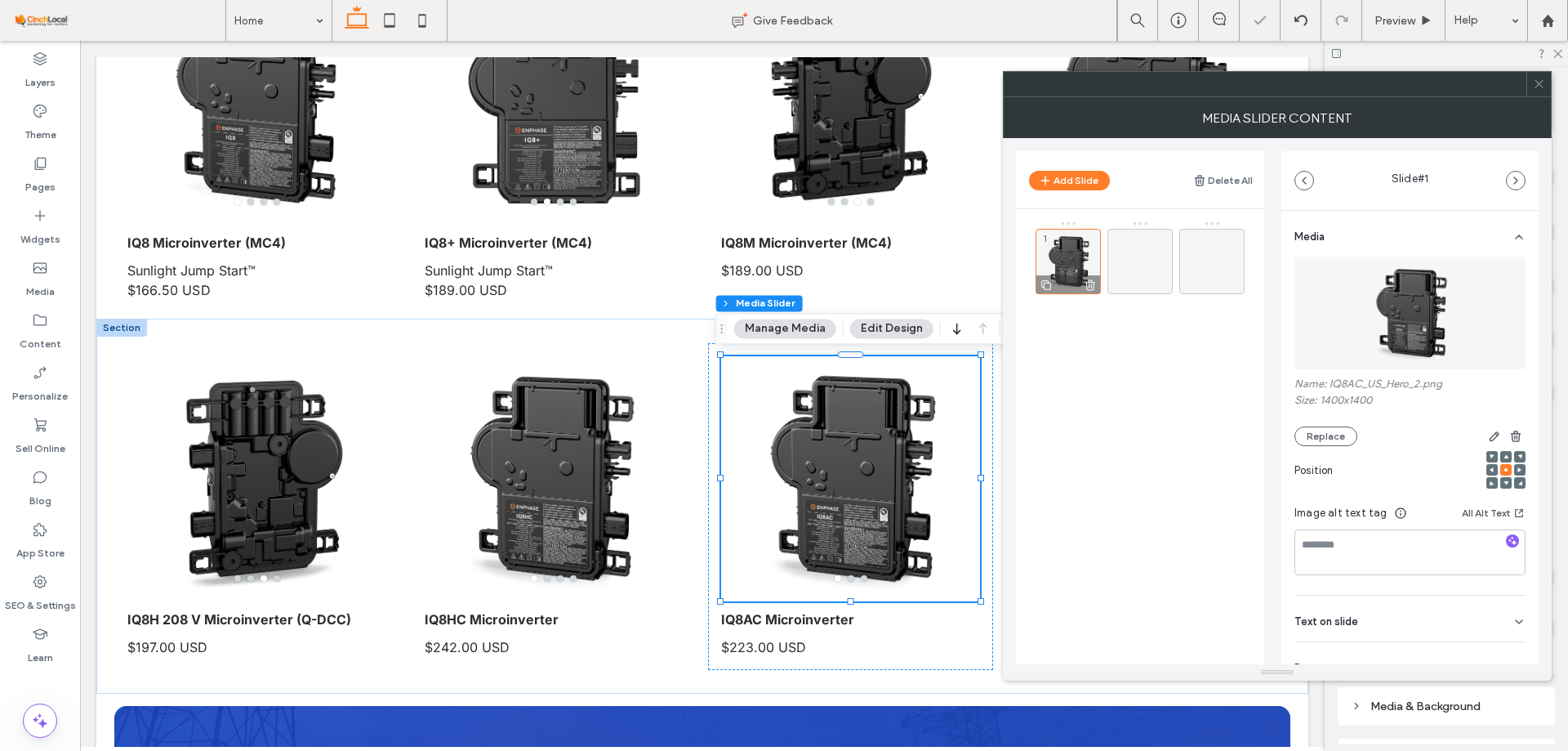
click at [1045, 288] on icon at bounding box center [1046, 285] width 13 height 15
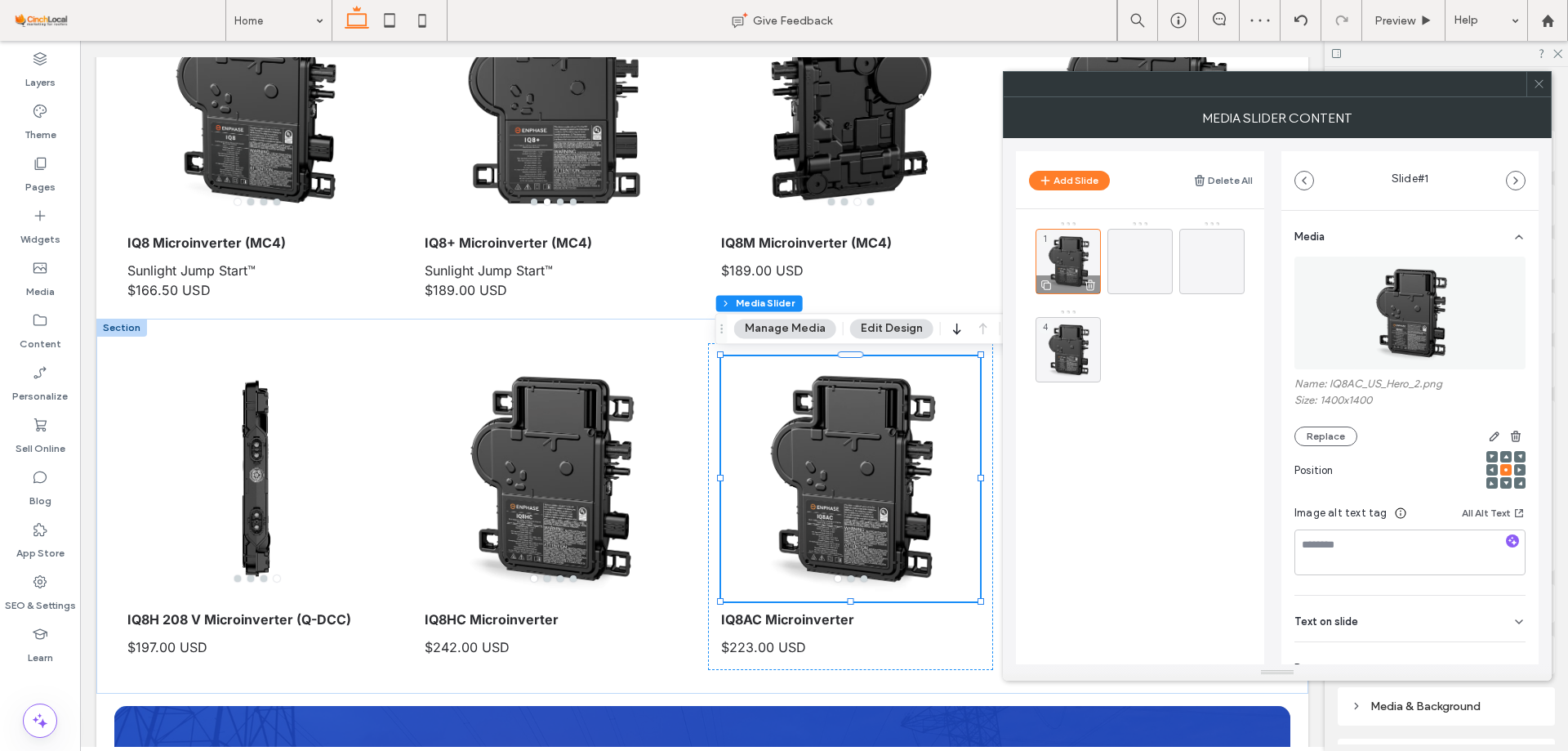
click at [1045, 288] on icon at bounding box center [1046, 285] width 13 height 15
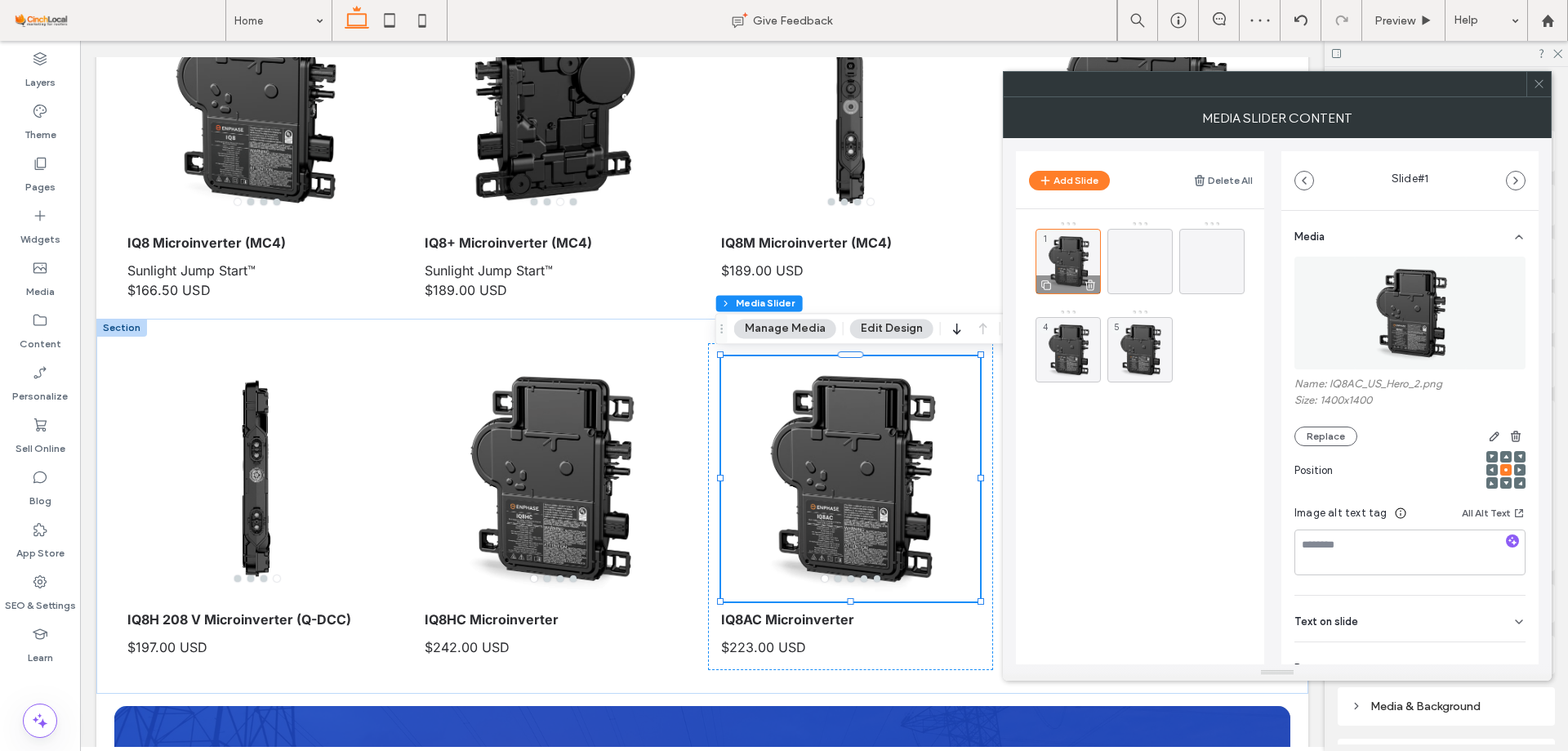
click at [1045, 288] on icon at bounding box center [1046, 285] width 13 height 15
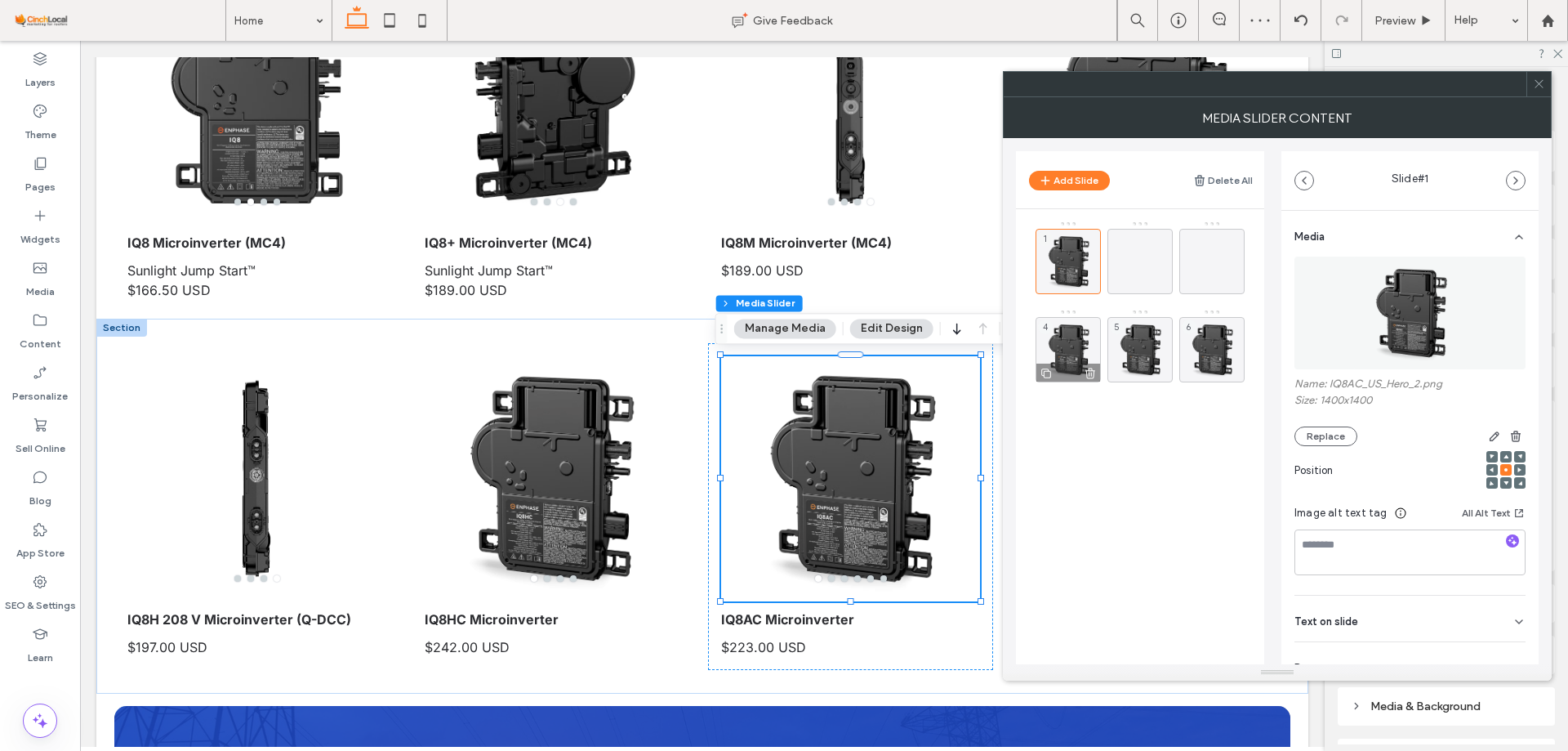
click at [1064, 349] on div "4" at bounding box center [1069, 350] width 66 height 66
click at [1374, 323] on img at bounding box center [1410, 312] width 113 height 113
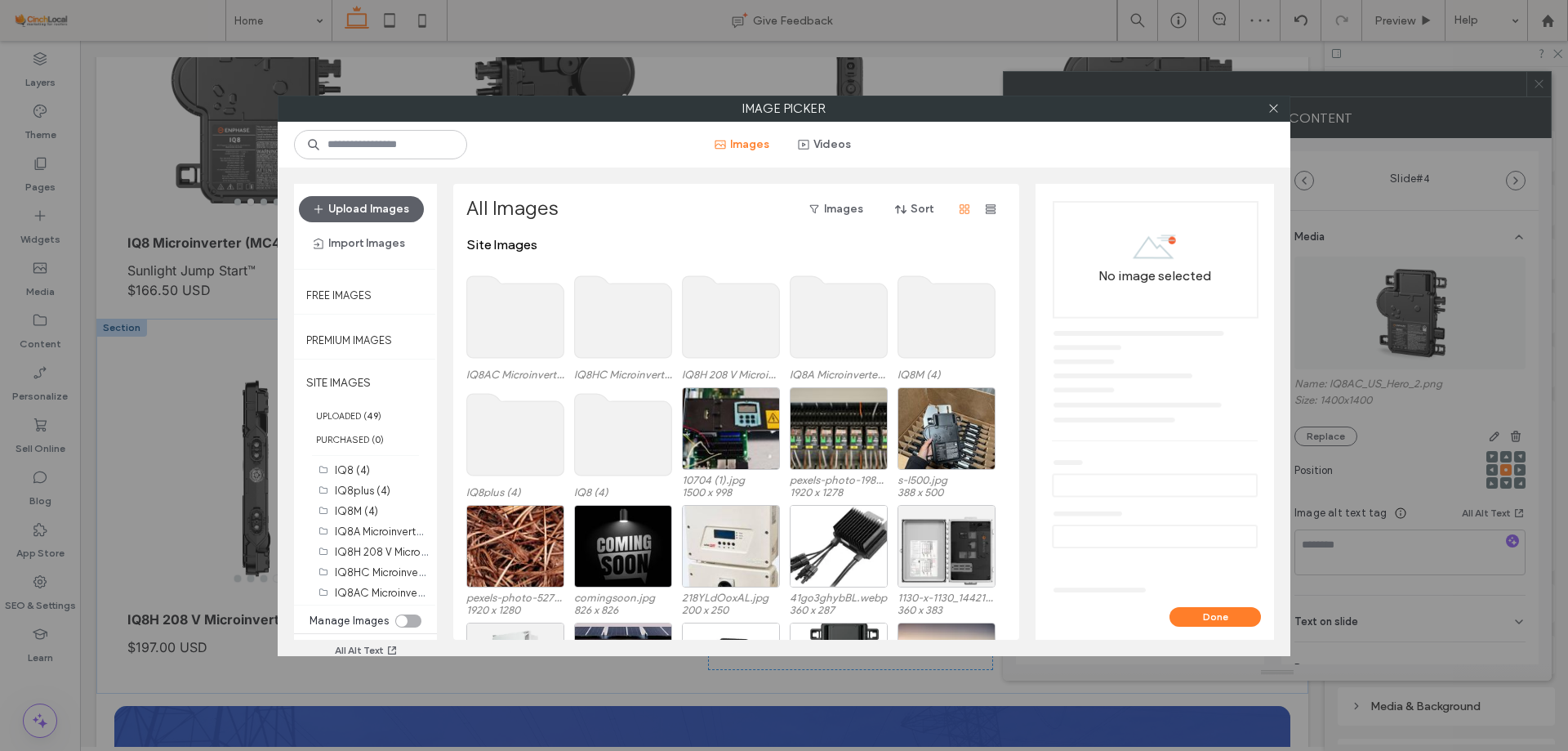
click at [524, 305] on use at bounding box center [515, 316] width 97 height 81
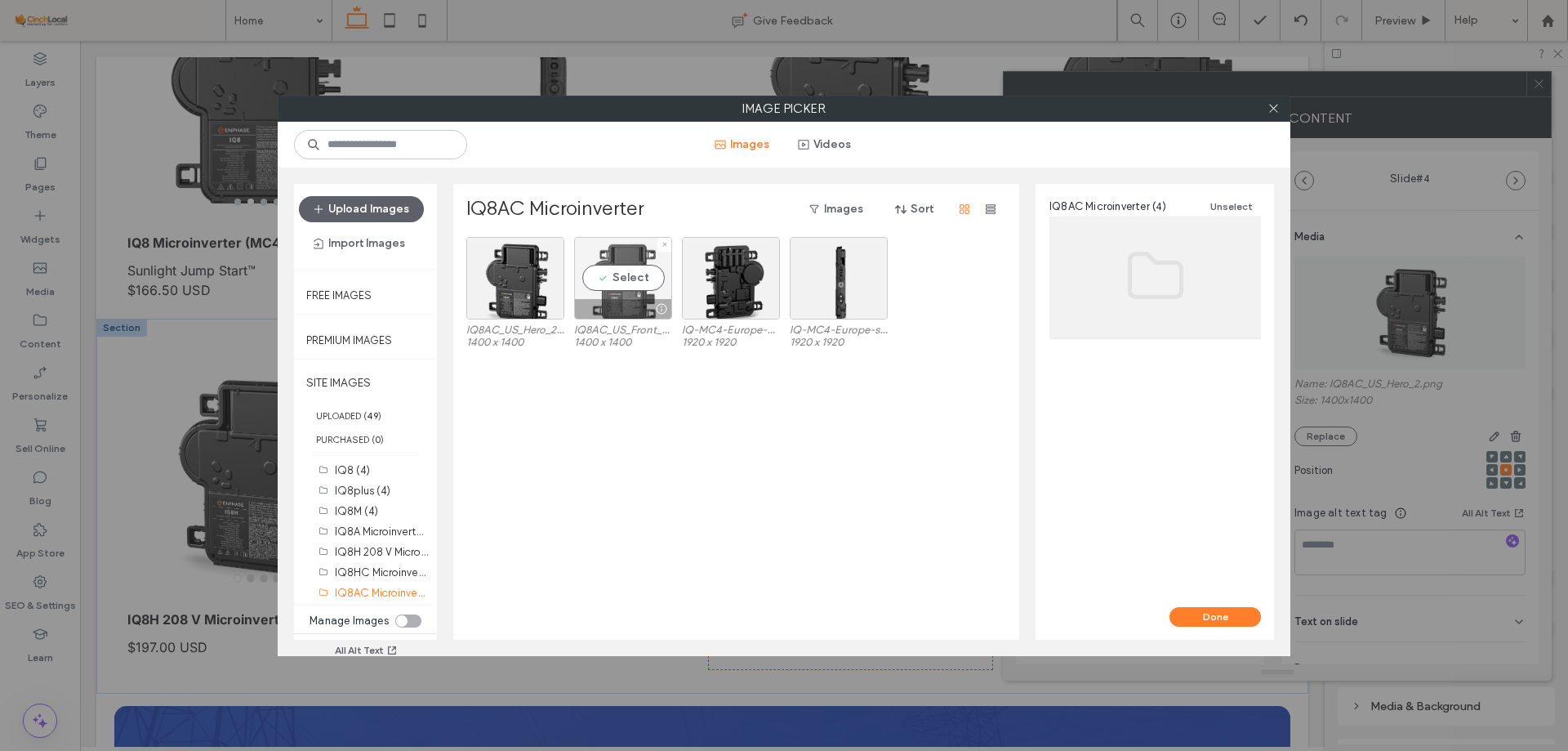
click at [629, 278] on div "Select" at bounding box center [623, 278] width 98 height 82
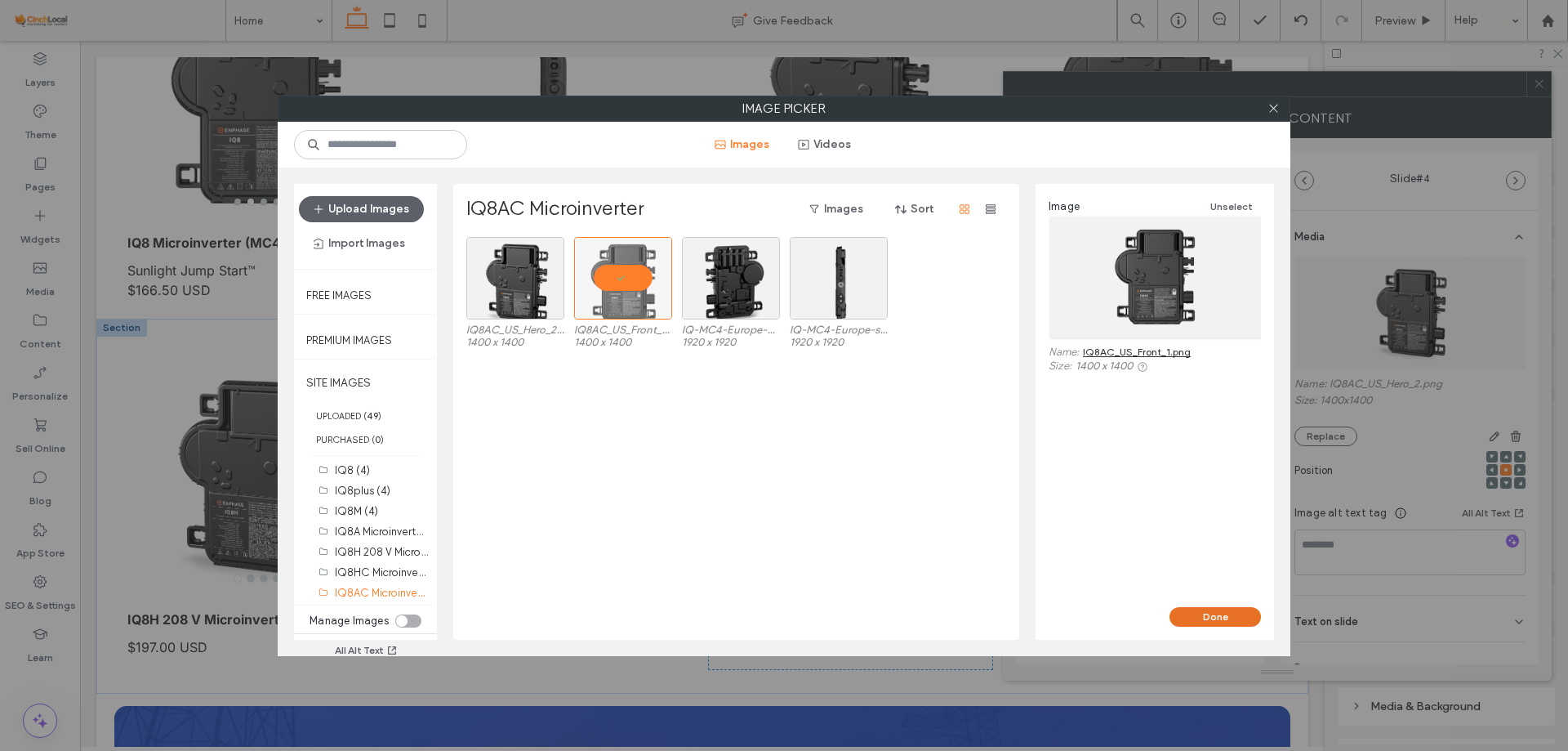
click at [1218, 614] on button "Done" at bounding box center [1214, 617] width 91 height 20
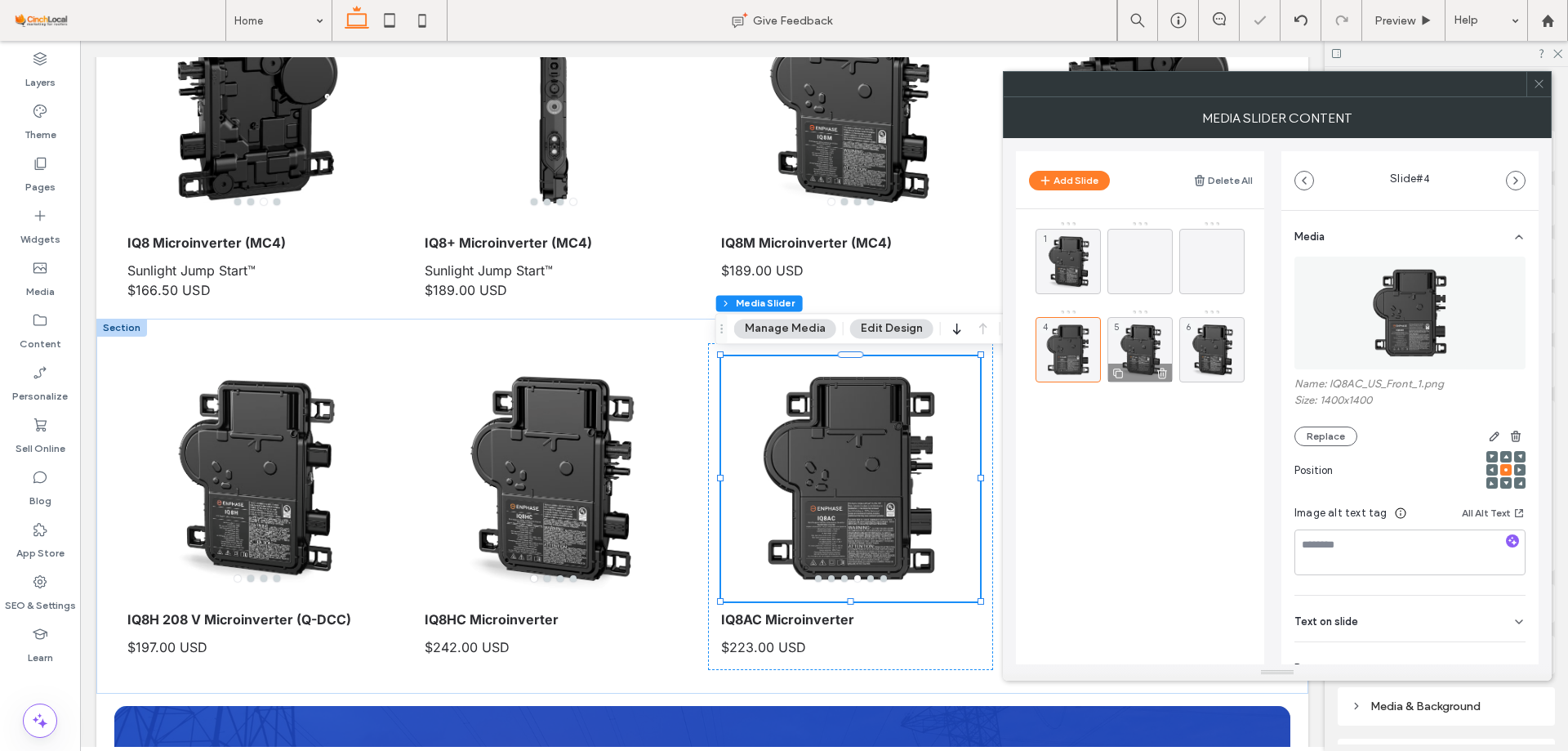
click at [1149, 354] on div "5" at bounding box center [1140, 350] width 66 height 66
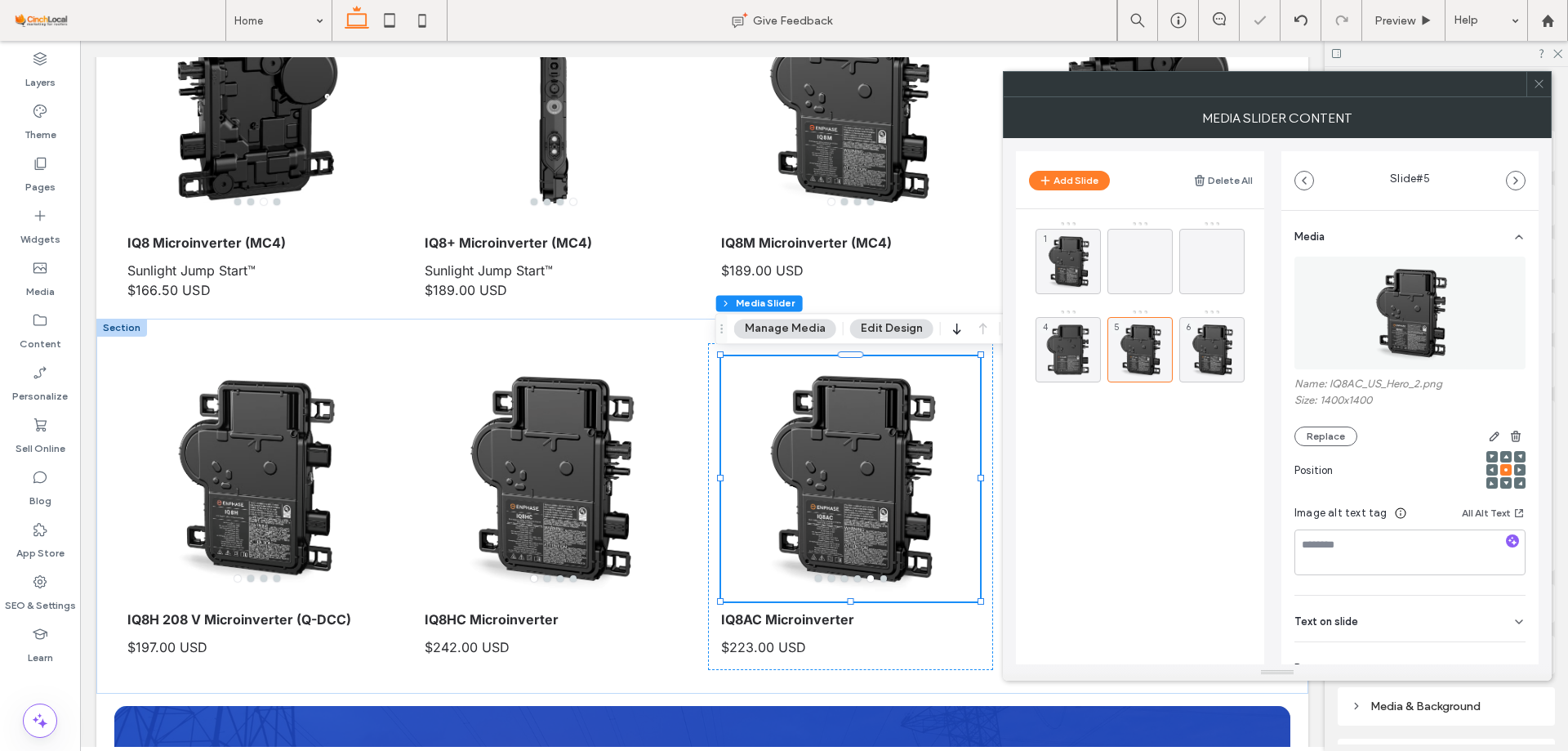
click at [1373, 317] on img at bounding box center [1410, 312] width 113 height 113
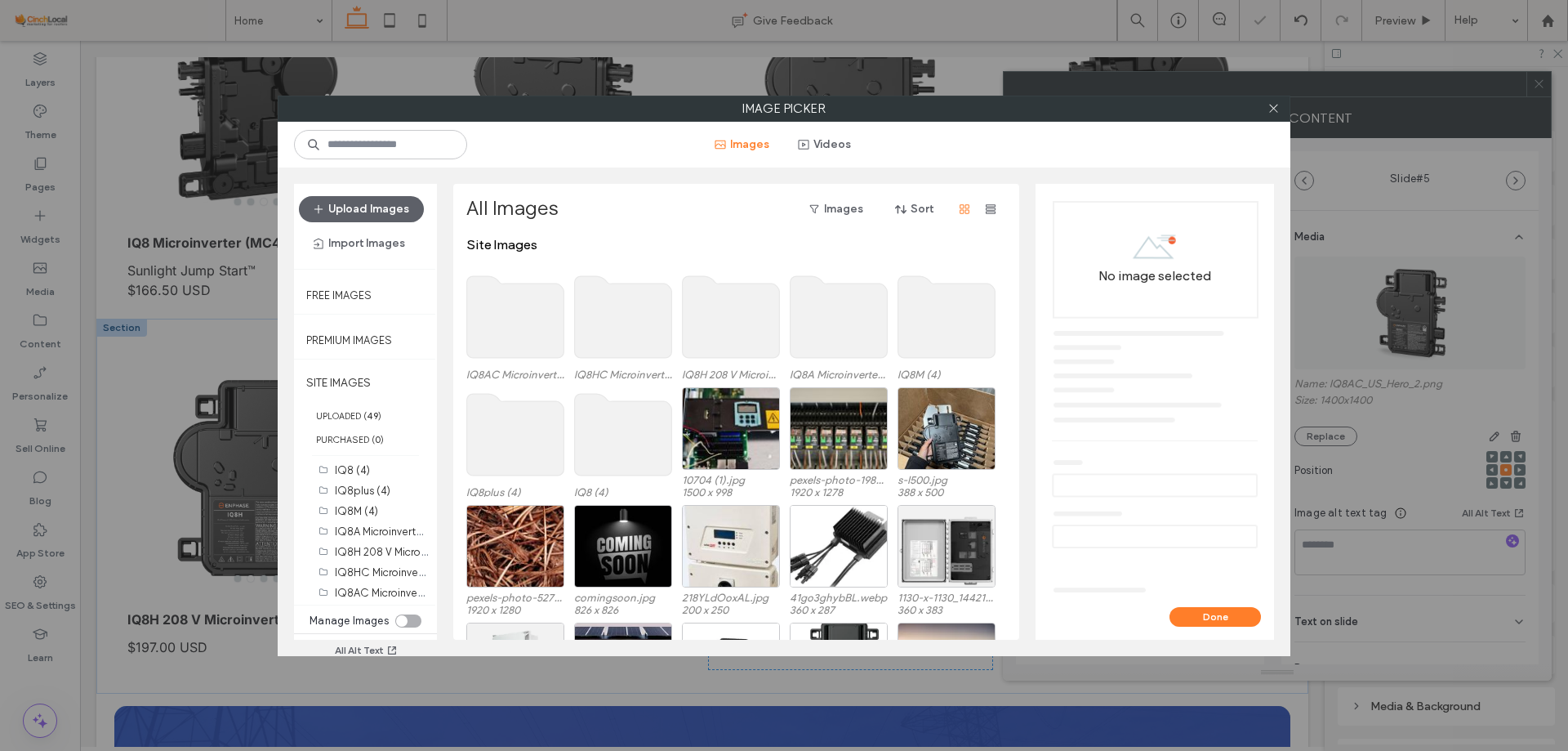
click at [508, 321] on use at bounding box center [515, 316] width 97 height 81
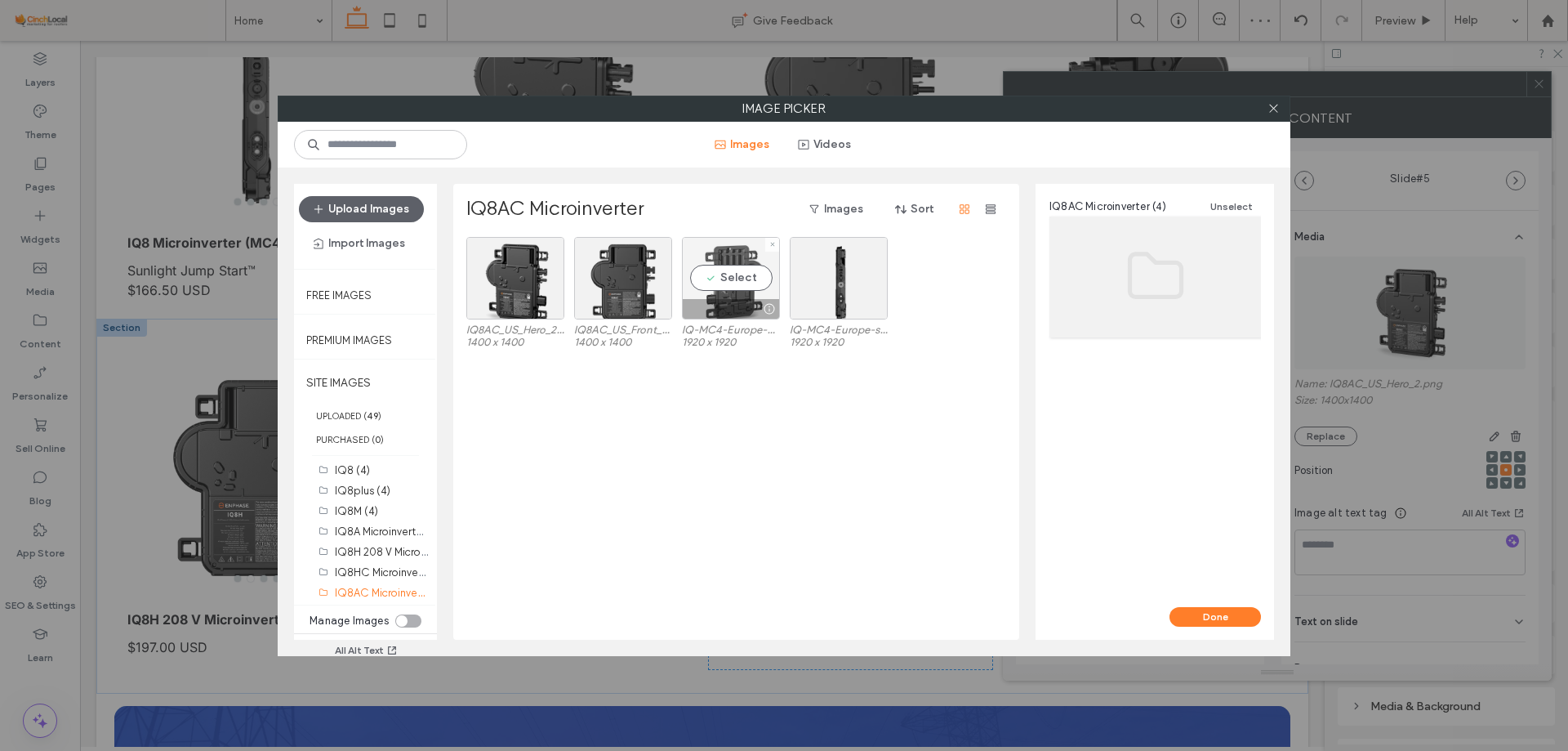
click at [736, 276] on div "Select" at bounding box center [731, 278] width 98 height 82
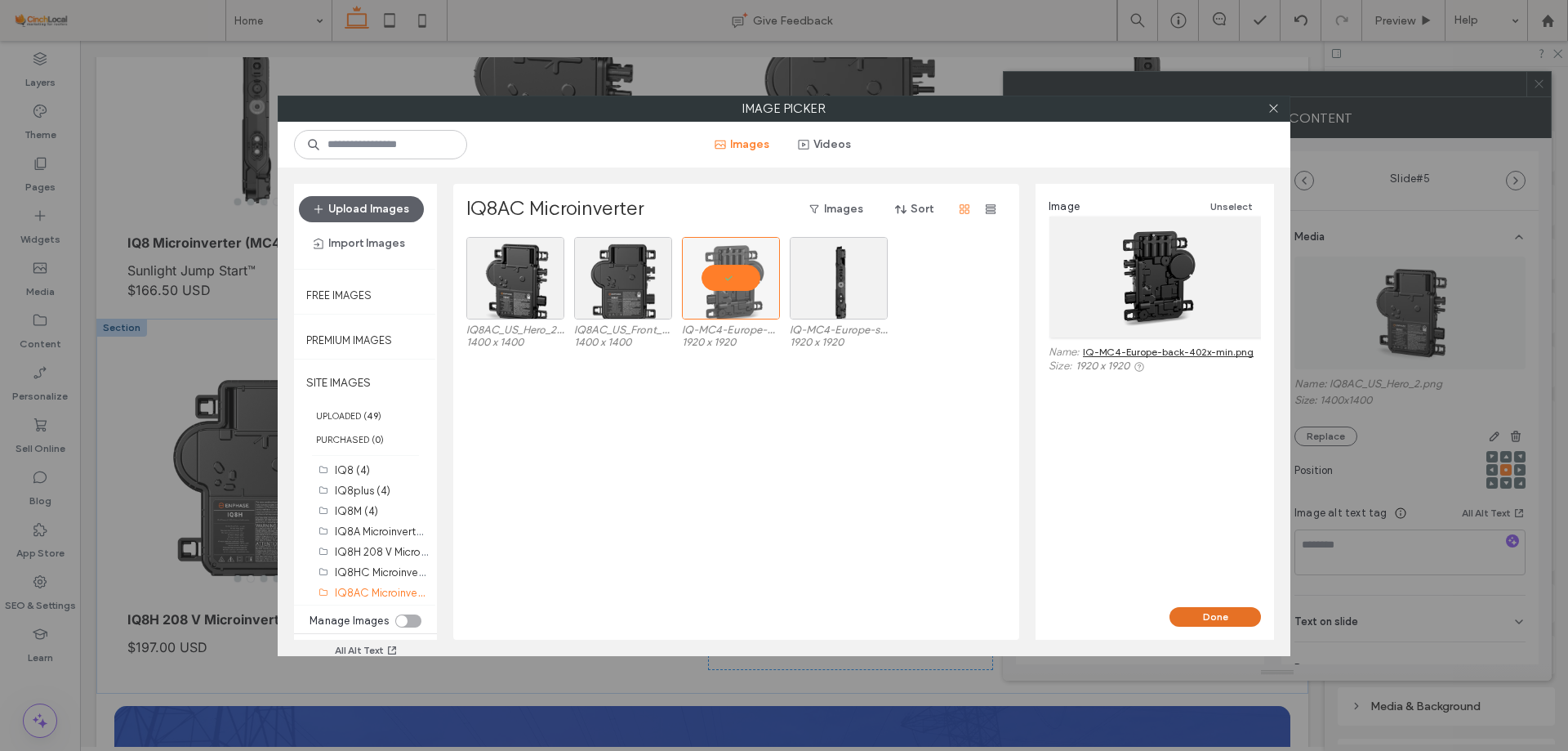
click at [1179, 615] on button "Done" at bounding box center [1214, 617] width 91 height 20
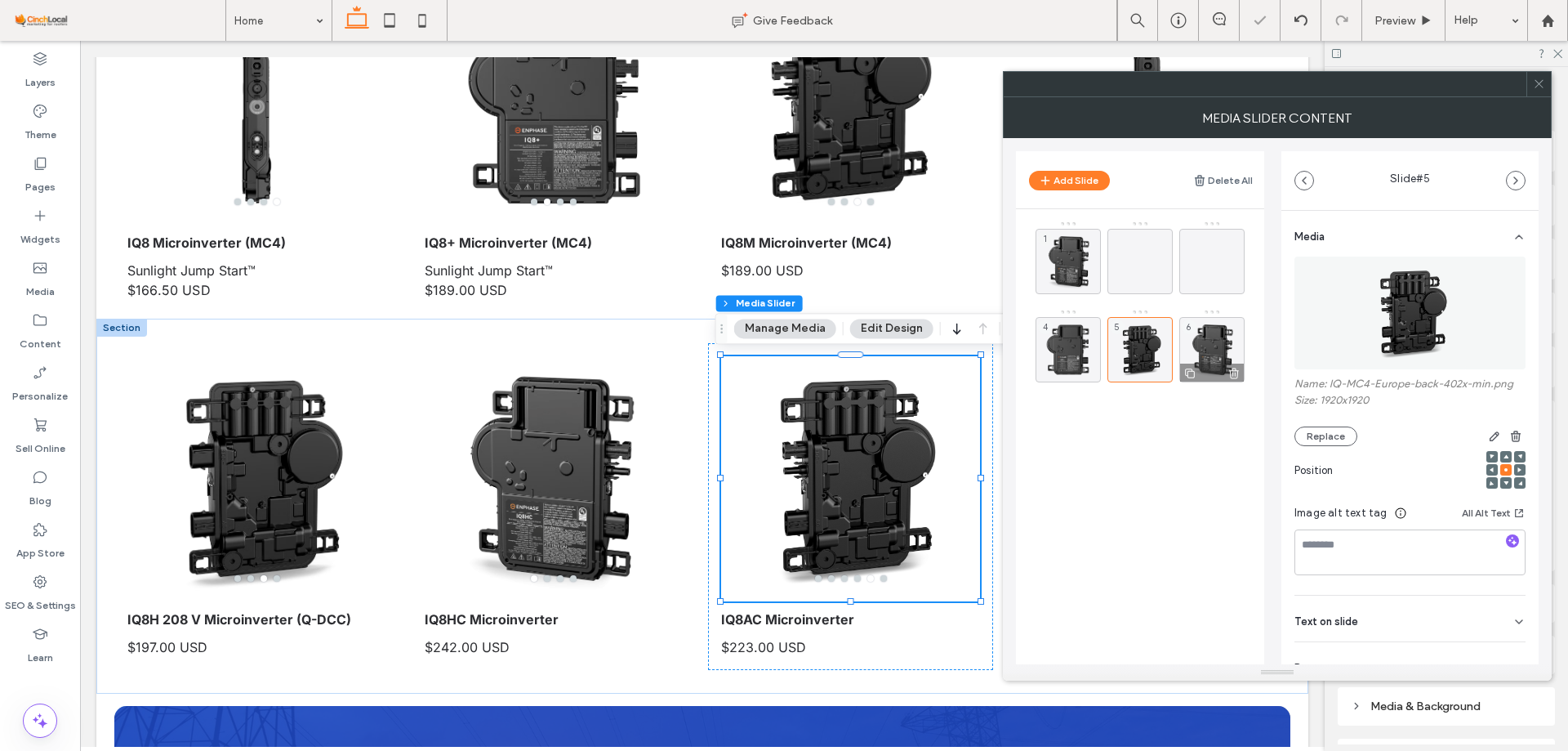
click at [1213, 333] on div "6" at bounding box center [1212, 350] width 66 height 66
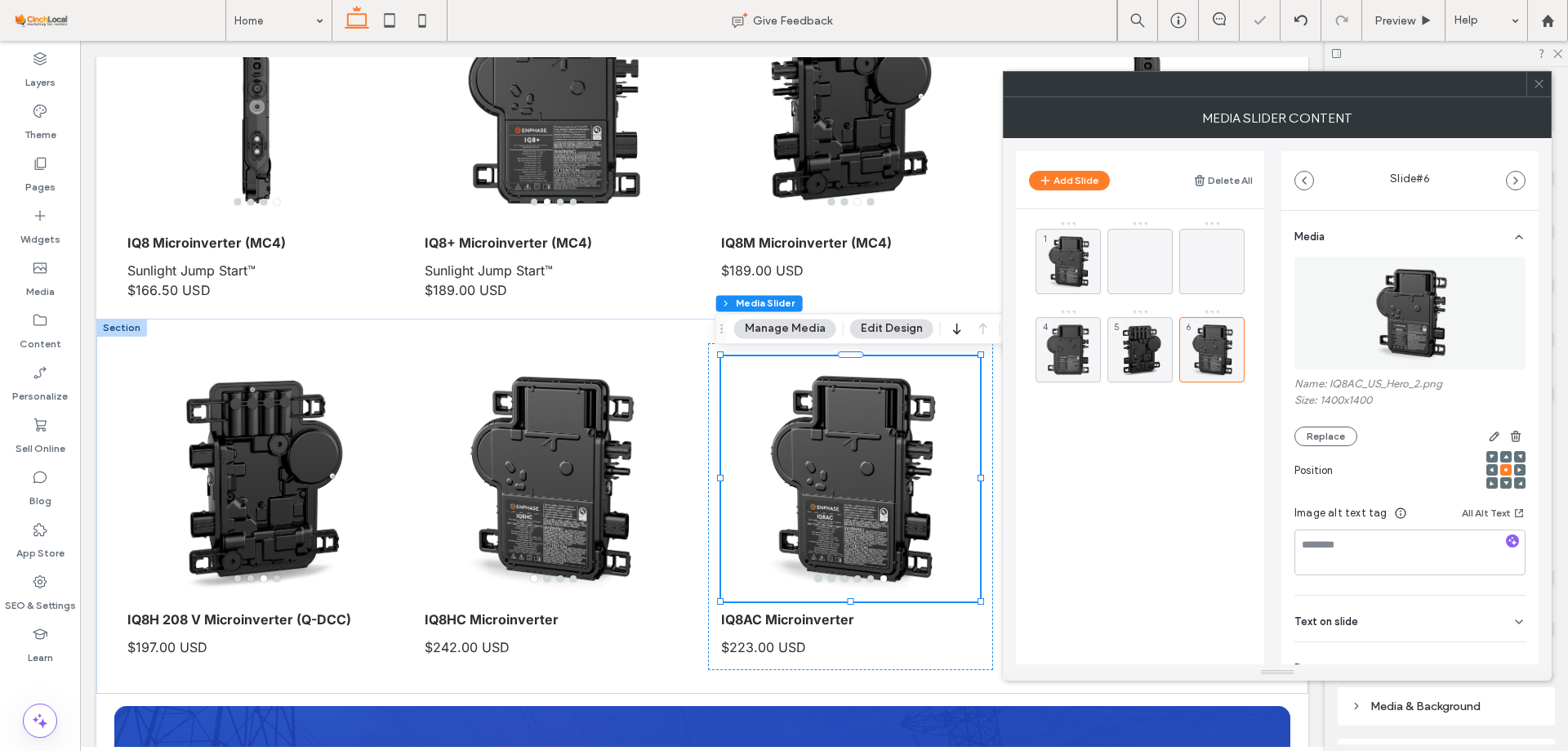
click at [1386, 322] on img at bounding box center [1410, 312] width 113 height 113
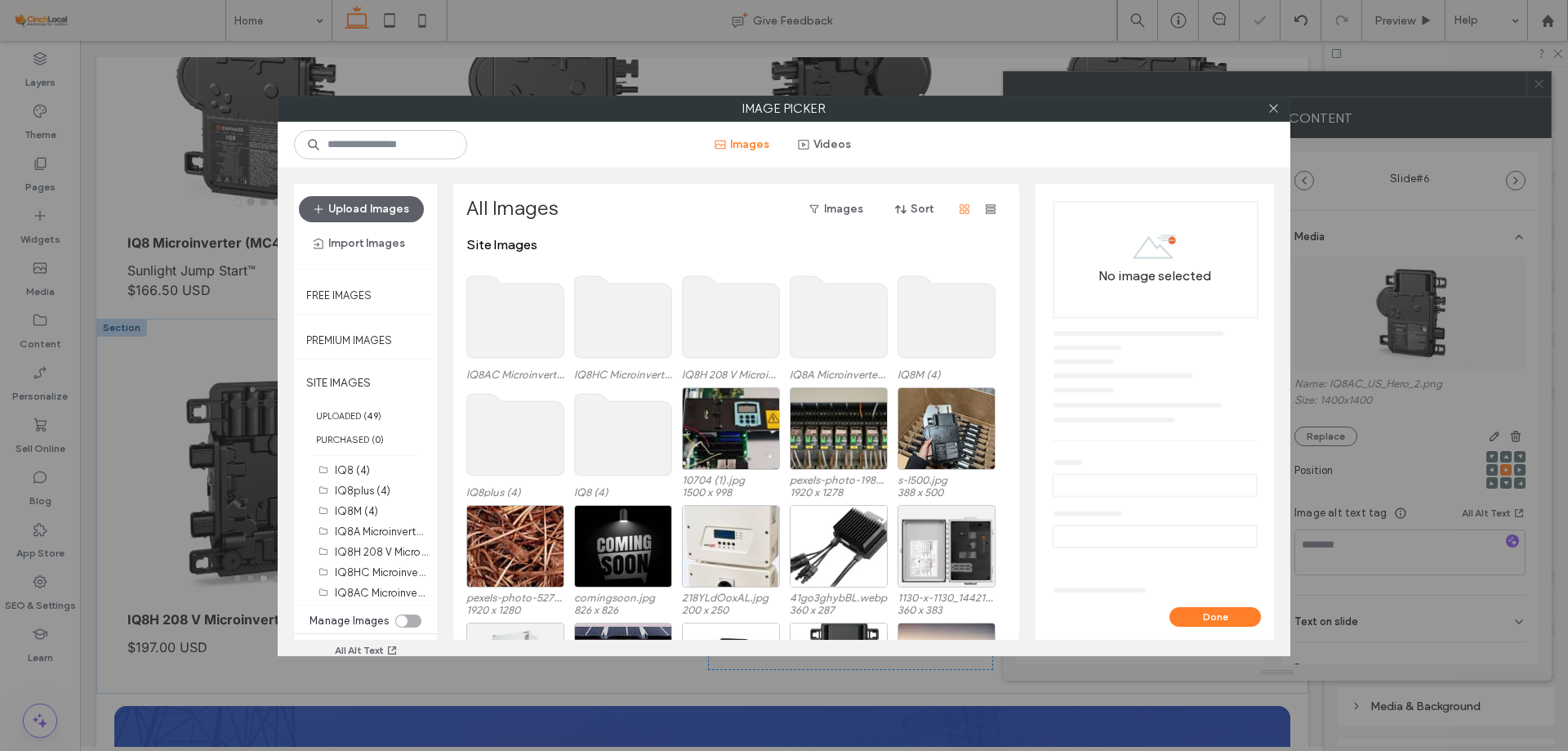
click at [486, 294] on use at bounding box center [515, 316] width 97 height 81
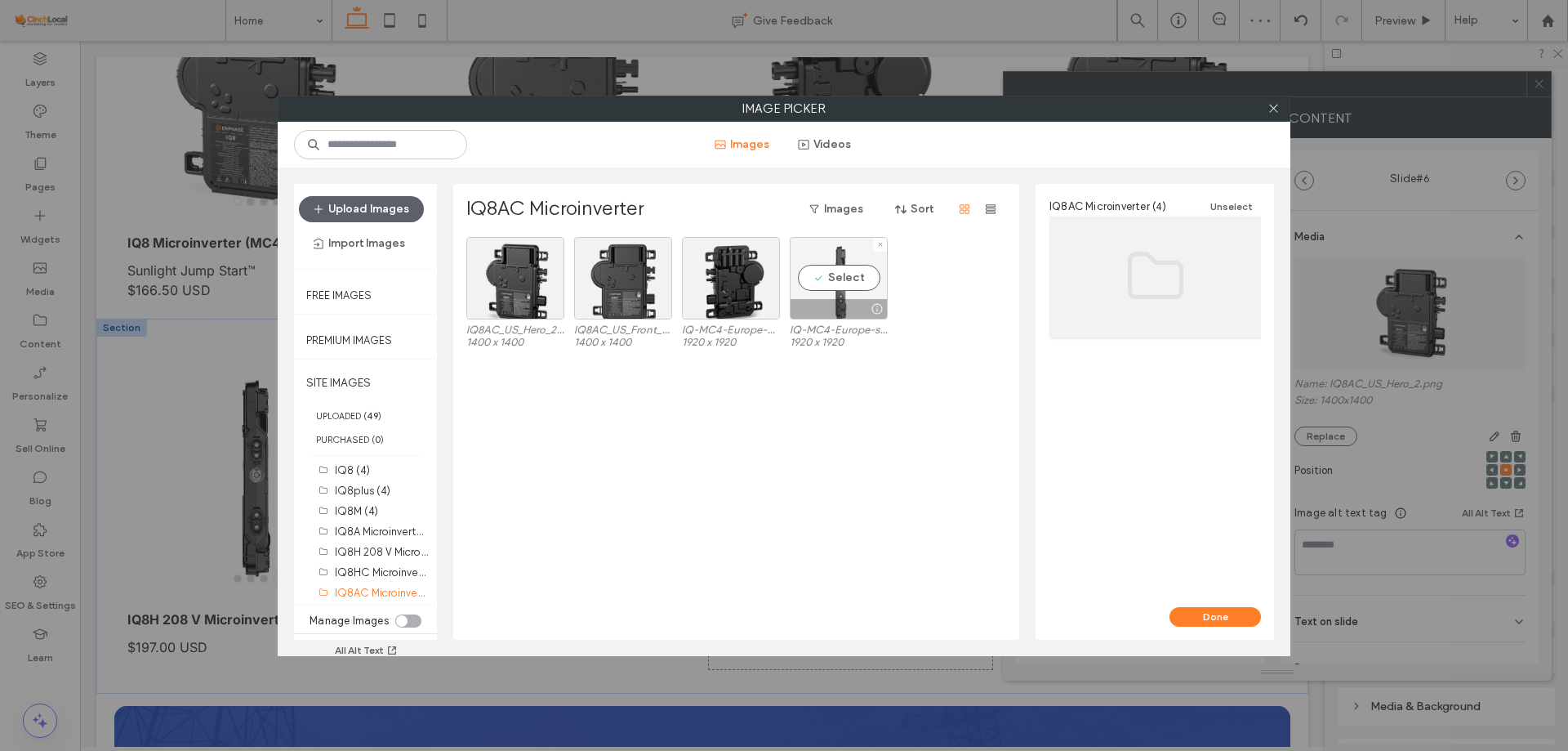
click at [834, 279] on div "Select" at bounding box center [839, 278] width 98 height 82
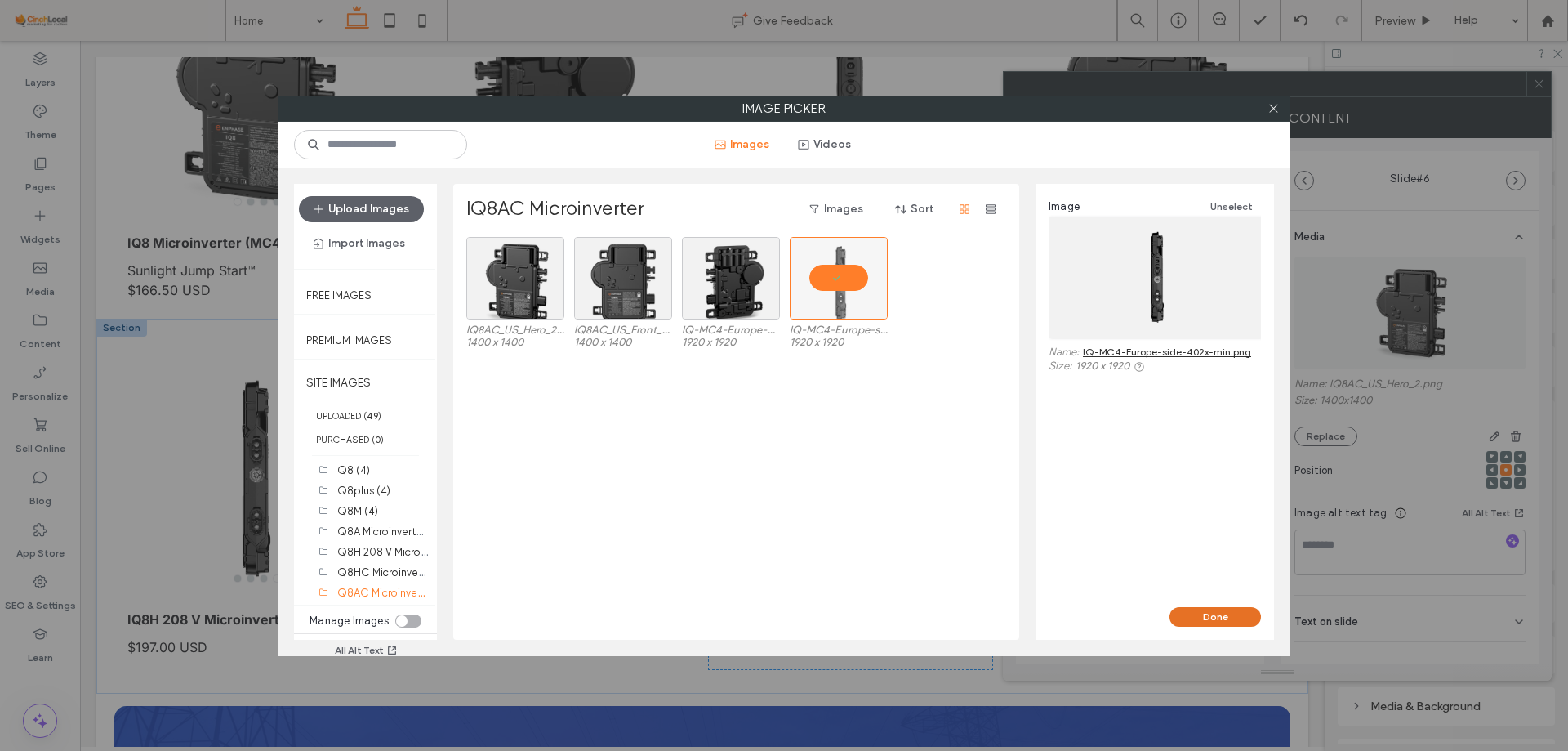
click at [1194, 613] on button "Done" at bounding box center [1214, 617] width 91 height 20
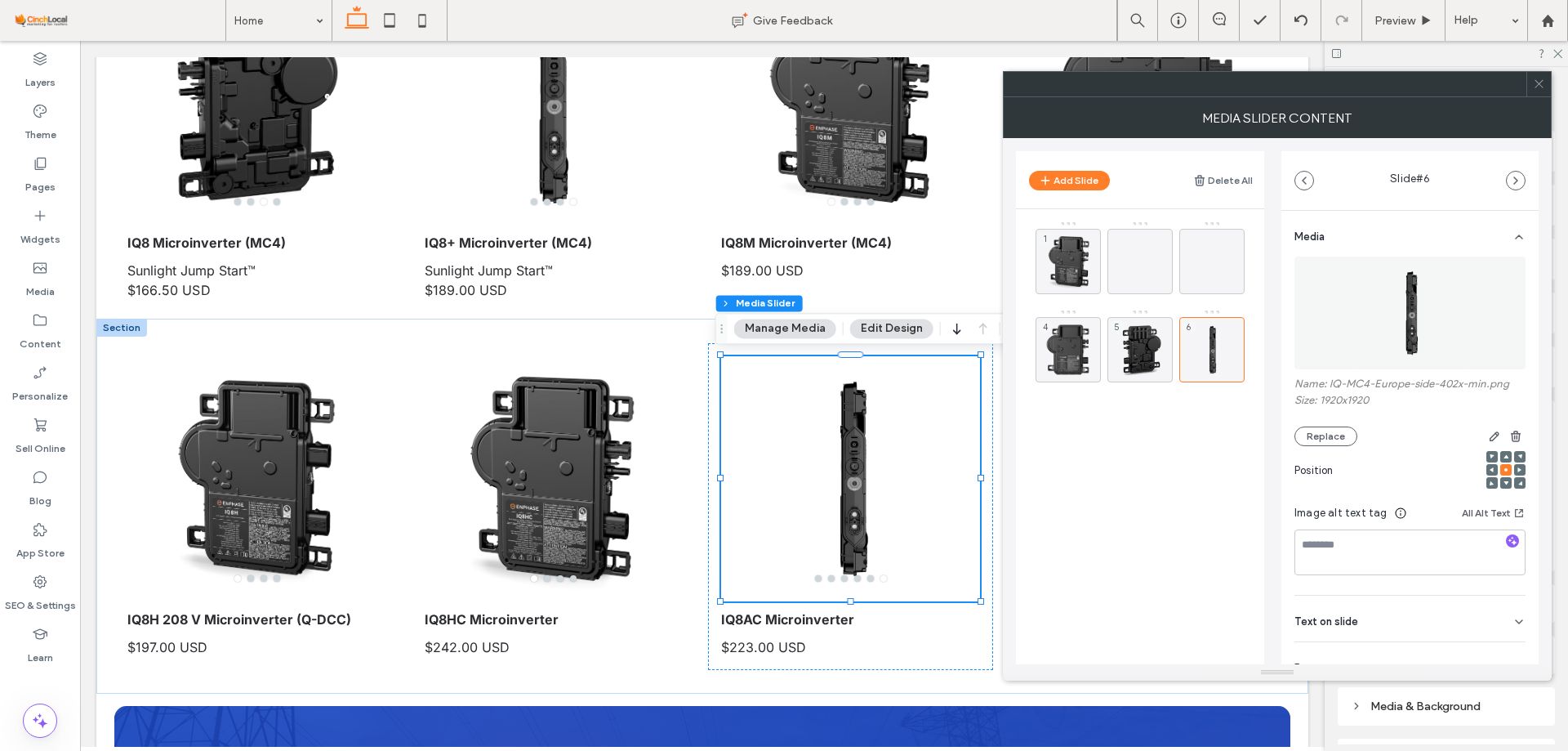
click at [1545, 85] on div at bounding box center [1539, 83] width 24 height 24
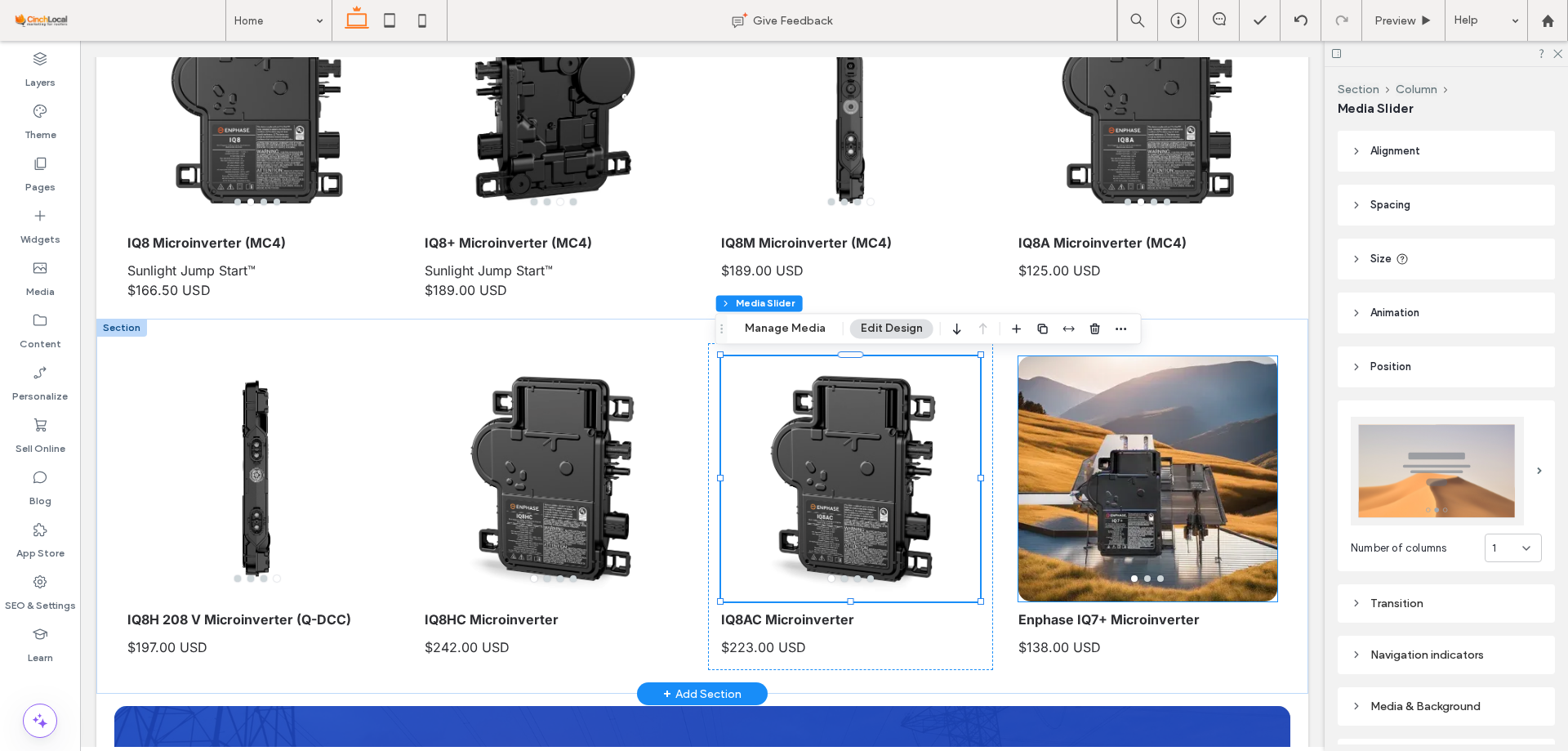
click at [1124, 504] on div at bounding box center [1148, 489] width 259 height 167
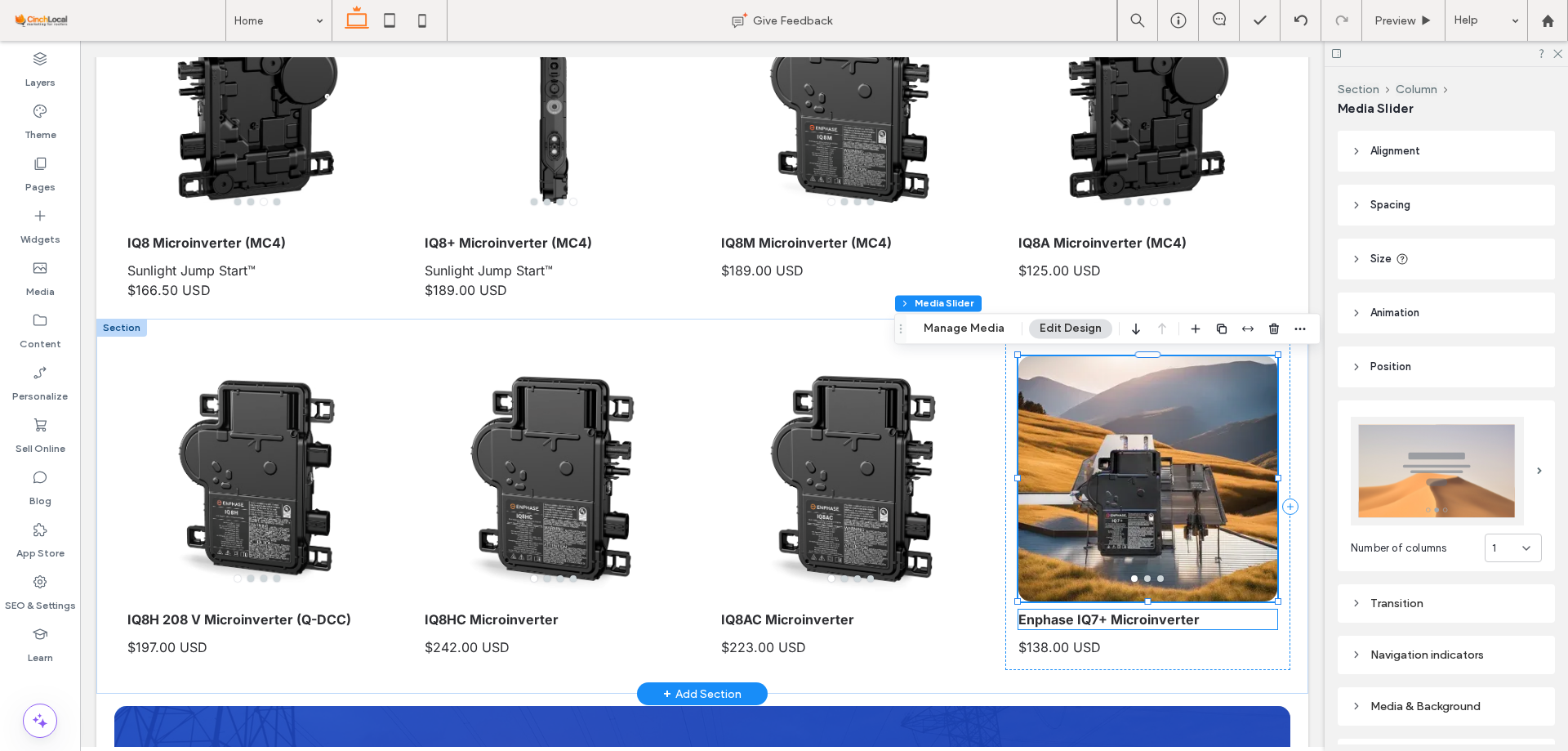
click at [1132, 625] on strong "Enphase IQ7+ Microinverter" at bounding box center [1109, 619] width 181 height 17
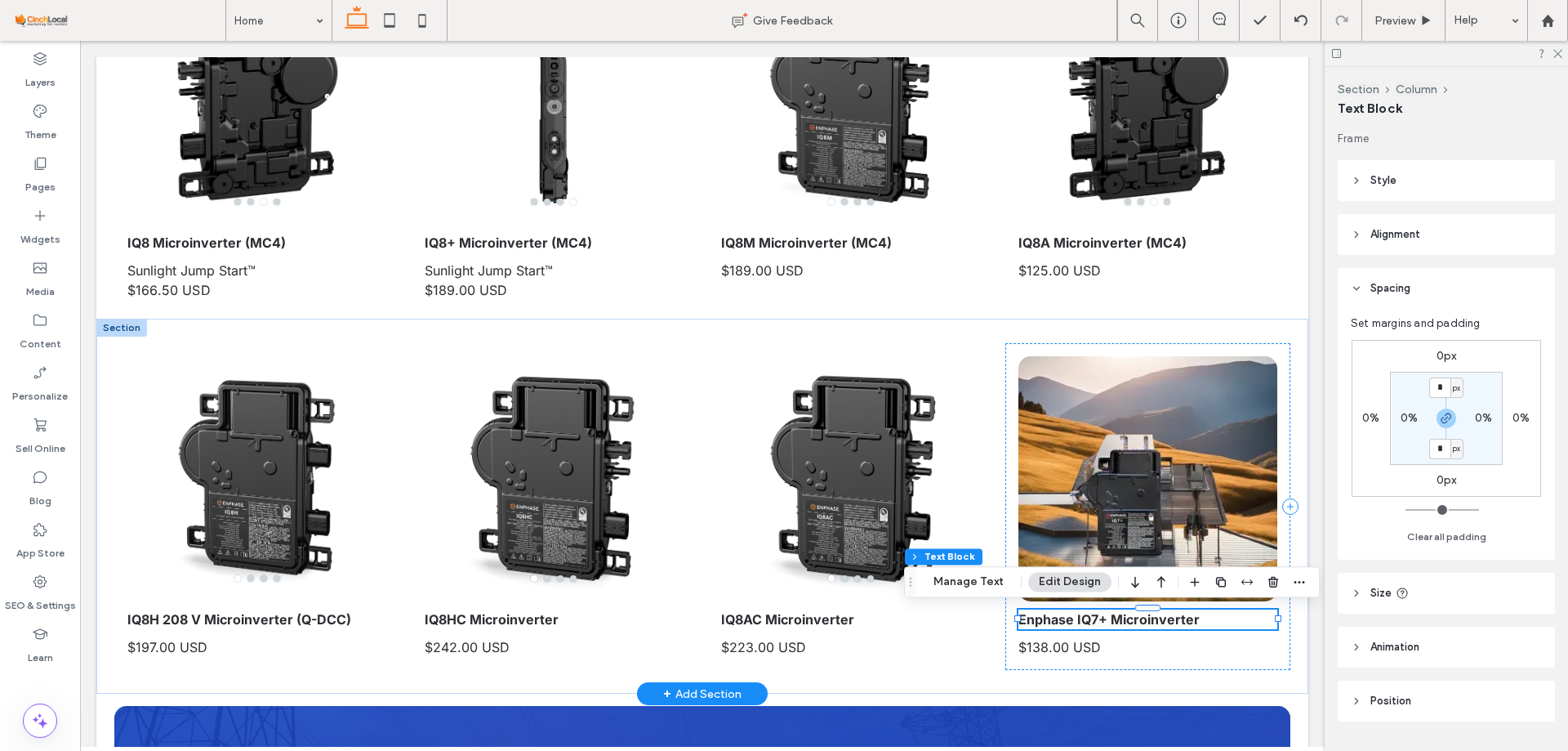
click at [1132, 625] on div "Enphase IQ7+ Microinverter" at bounding box center [1148, 619] width 259 height 20
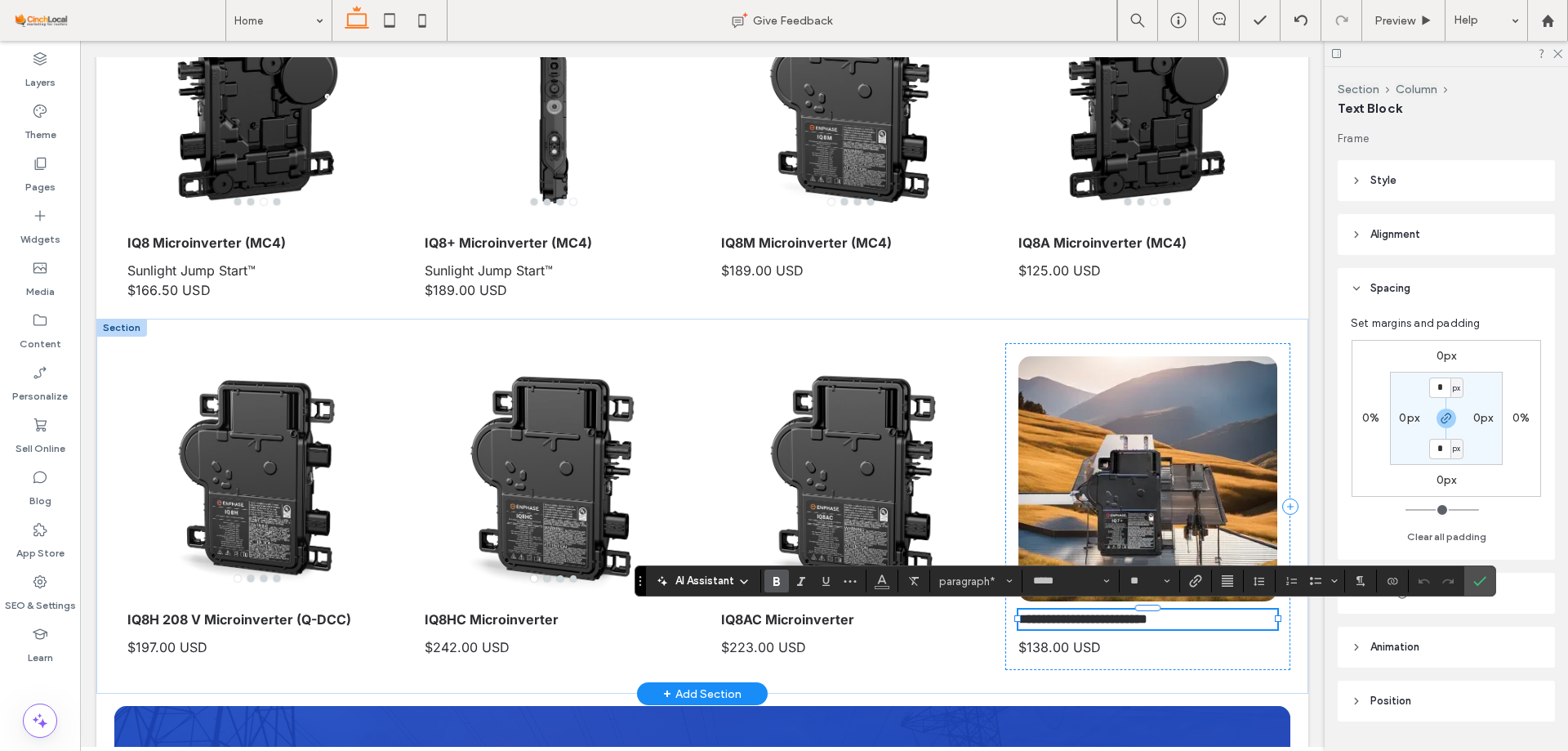
click at [1132, 625] on strong "**********" at bounding box center [1083, 619] width 129 height 13
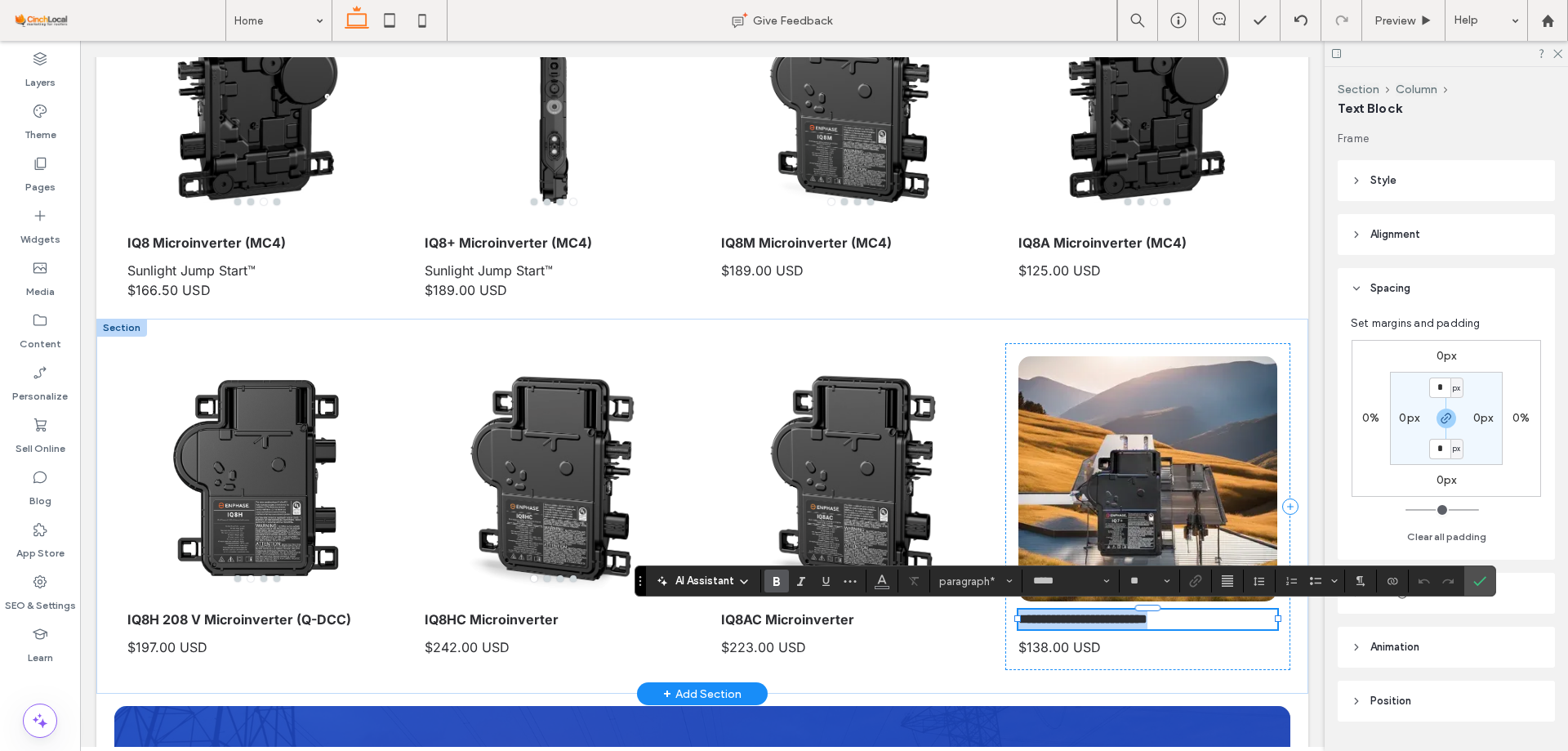
click at [1132, 625] on strong "**********" at bounding box center [1083, 619] width 129 height 13
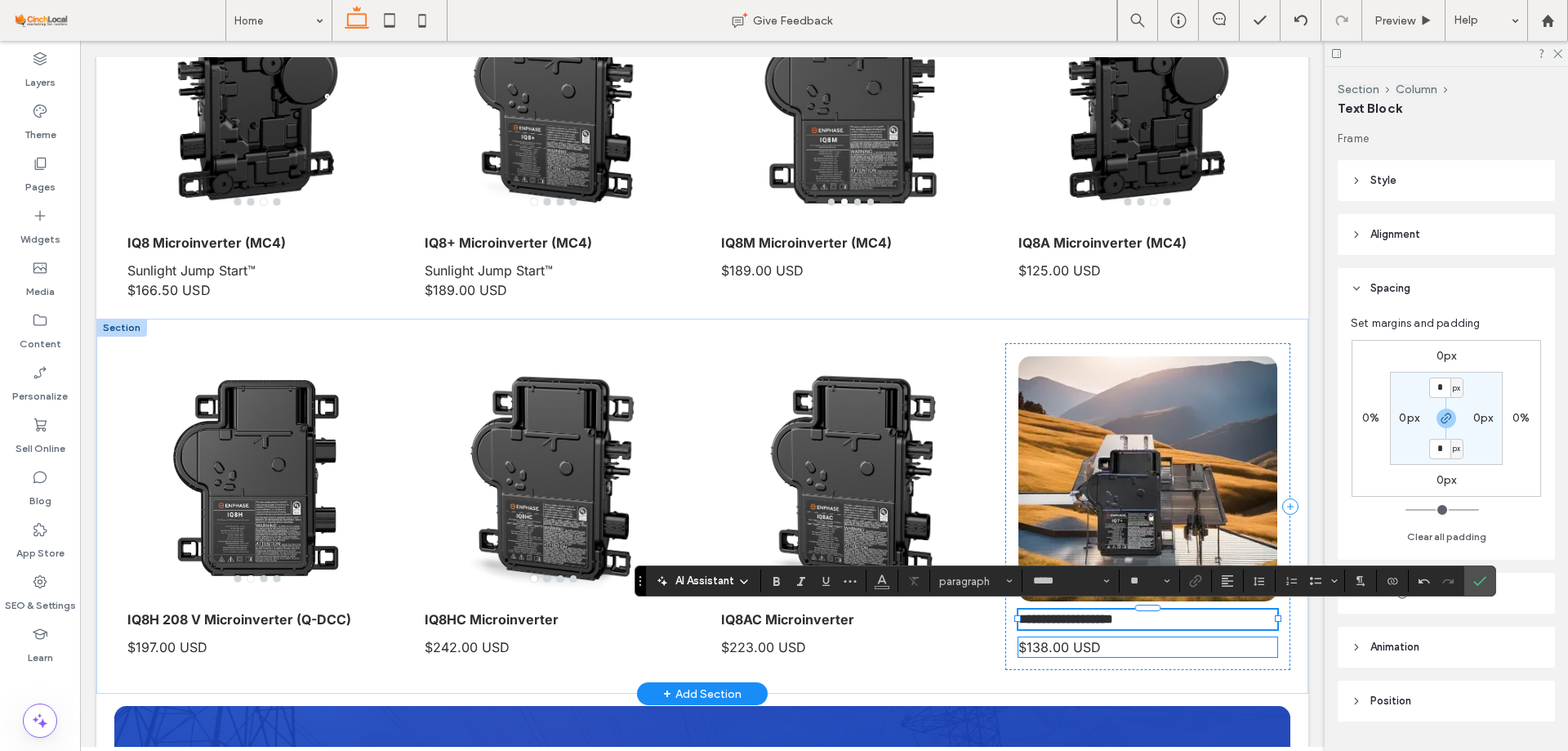
click at [1038, 647] on span "$138.00 USD" at bounding box center [1060, 646] width 82 height 17
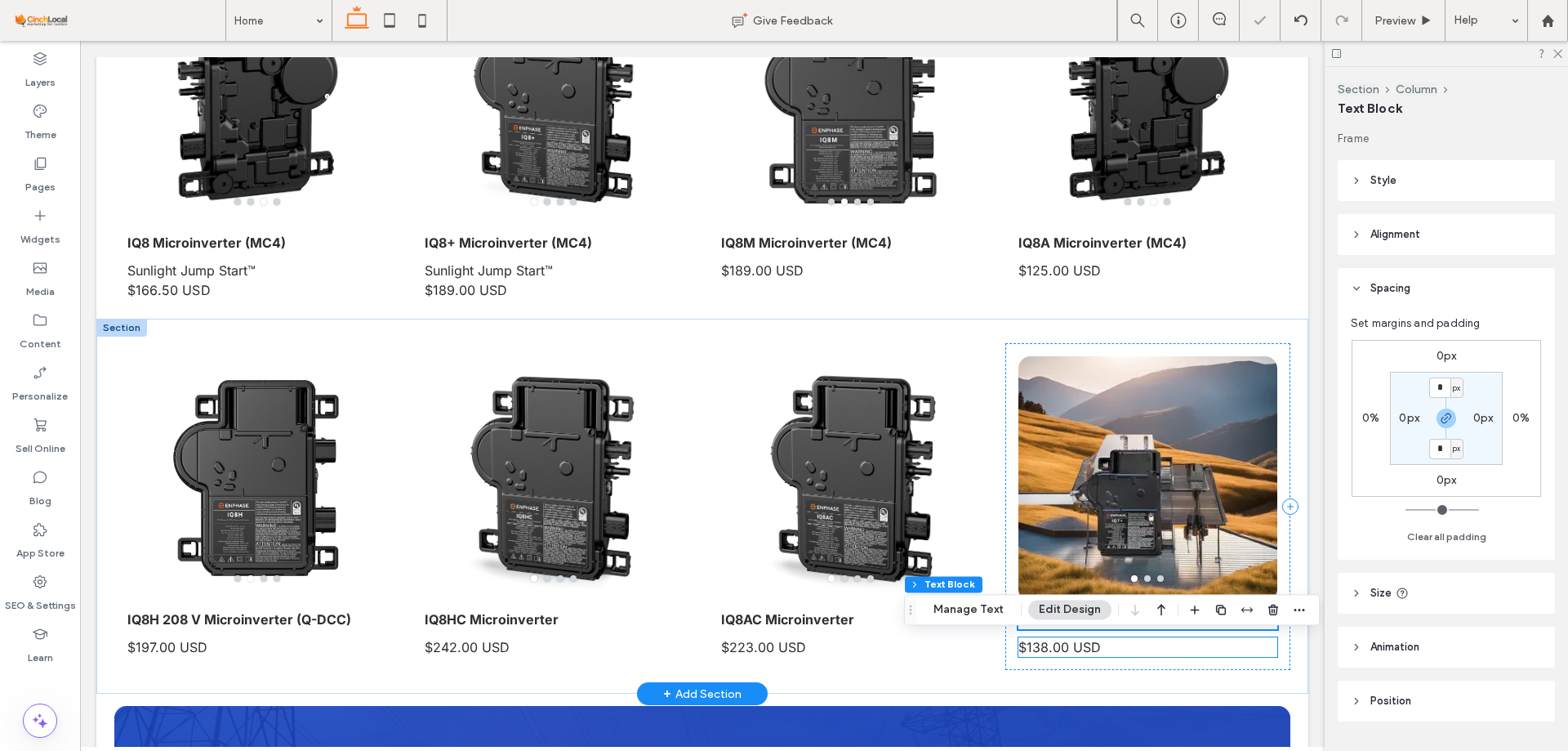
click at [1038, 647] on div "$138.00 USD" at bounding box center [1148, 647] width 259 height 20
click at [1035, 649] on span "**********" at bounding box center [1046, 646] width 56 height 13
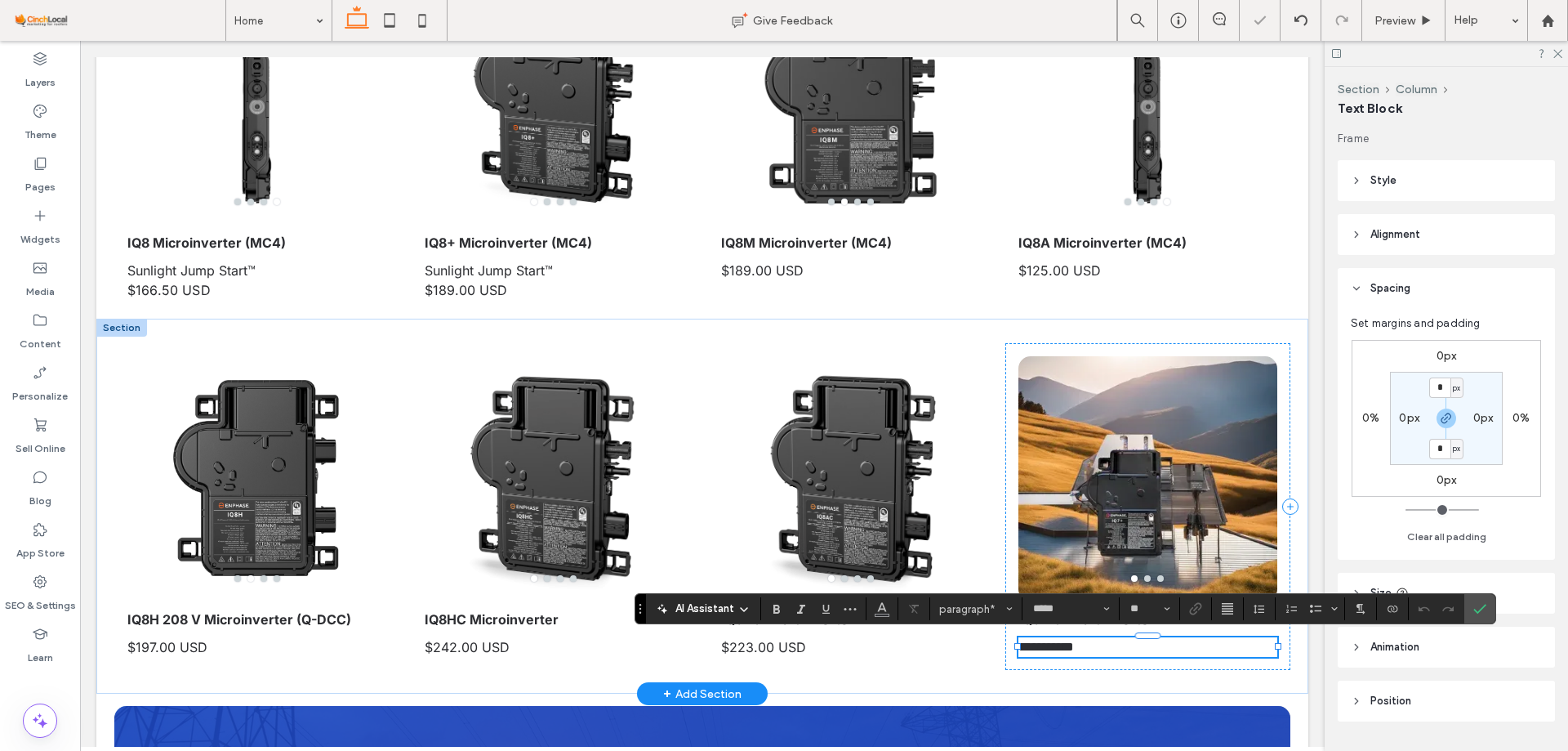
click at [1027, 652] on span "**********" at bounding box center [1046, 646] width 56 height 13
drag, startPoint x: 1018, startPoint y: 649, endPoint x: 1041, endPoint y: 644, distance: 23.5
click at [1041, 644] on span "**********" at bounding box center [1046, 646] width 56 height 13
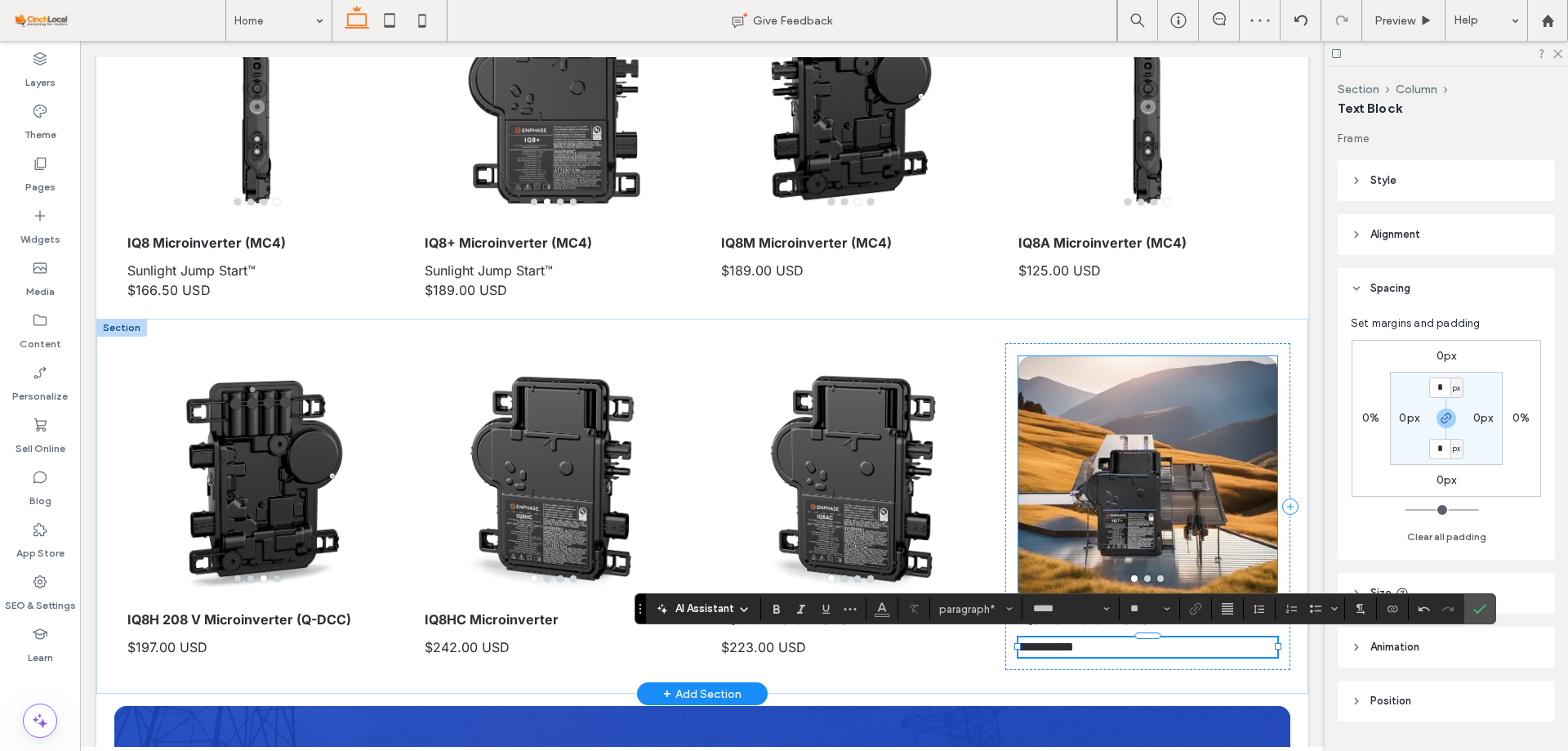
click at [1141, 530] on div at bounding box center [1148, 489] width 259 height 167
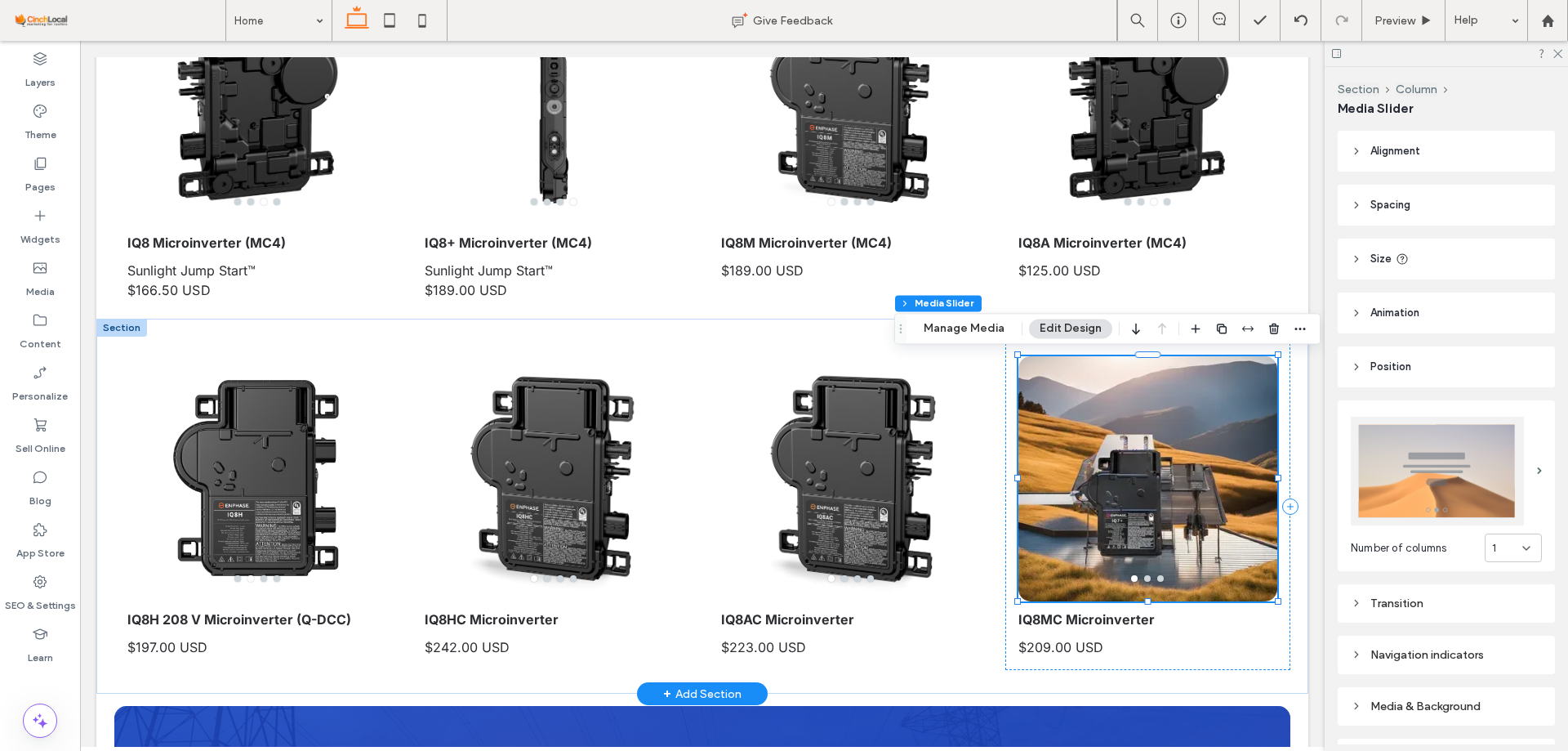
click at [1047, 462] on div at bounding box center [1148, 489] width 259 height 167
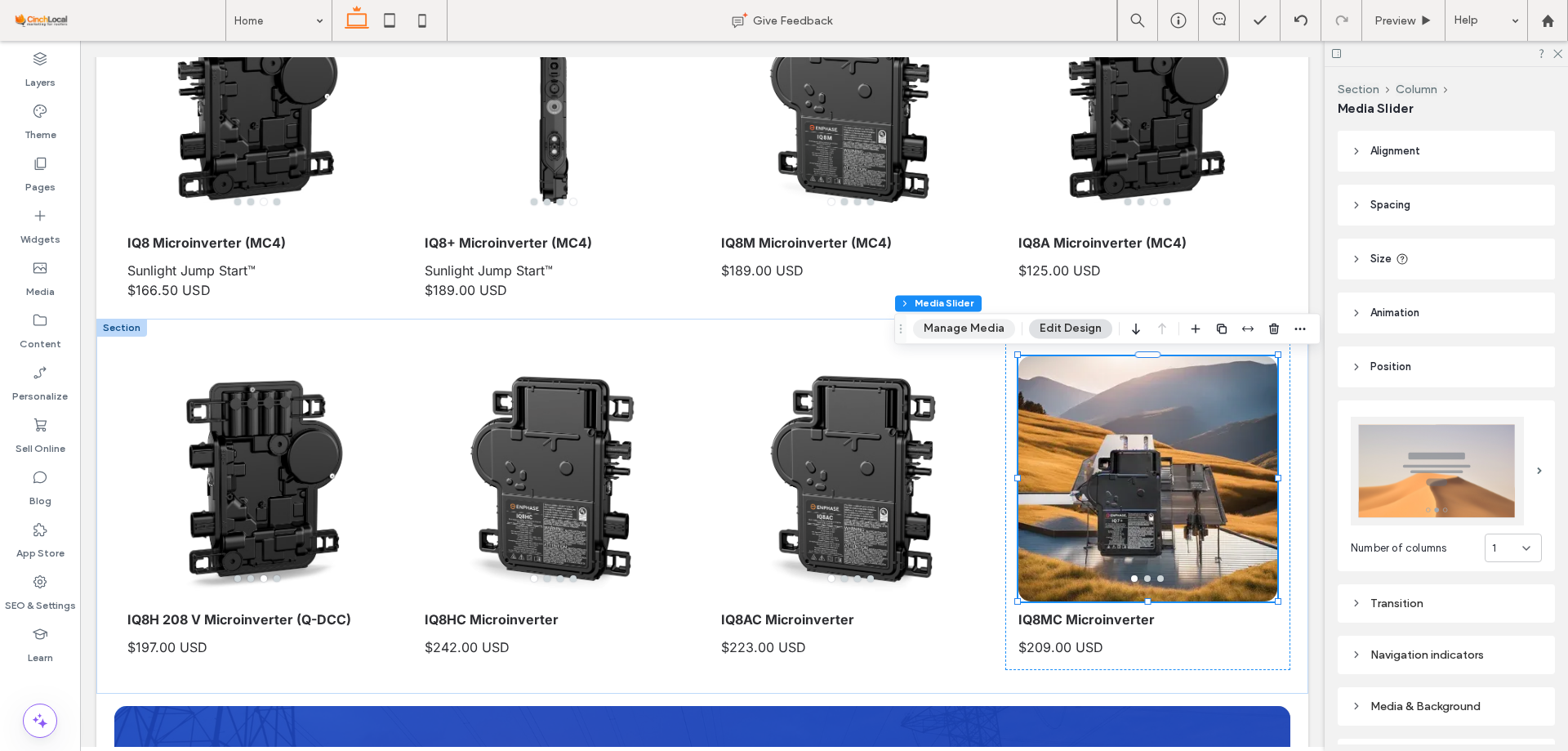
click at [987, 335] on button "Manage Media" at bounding box center [965, 328] width 102 height 20
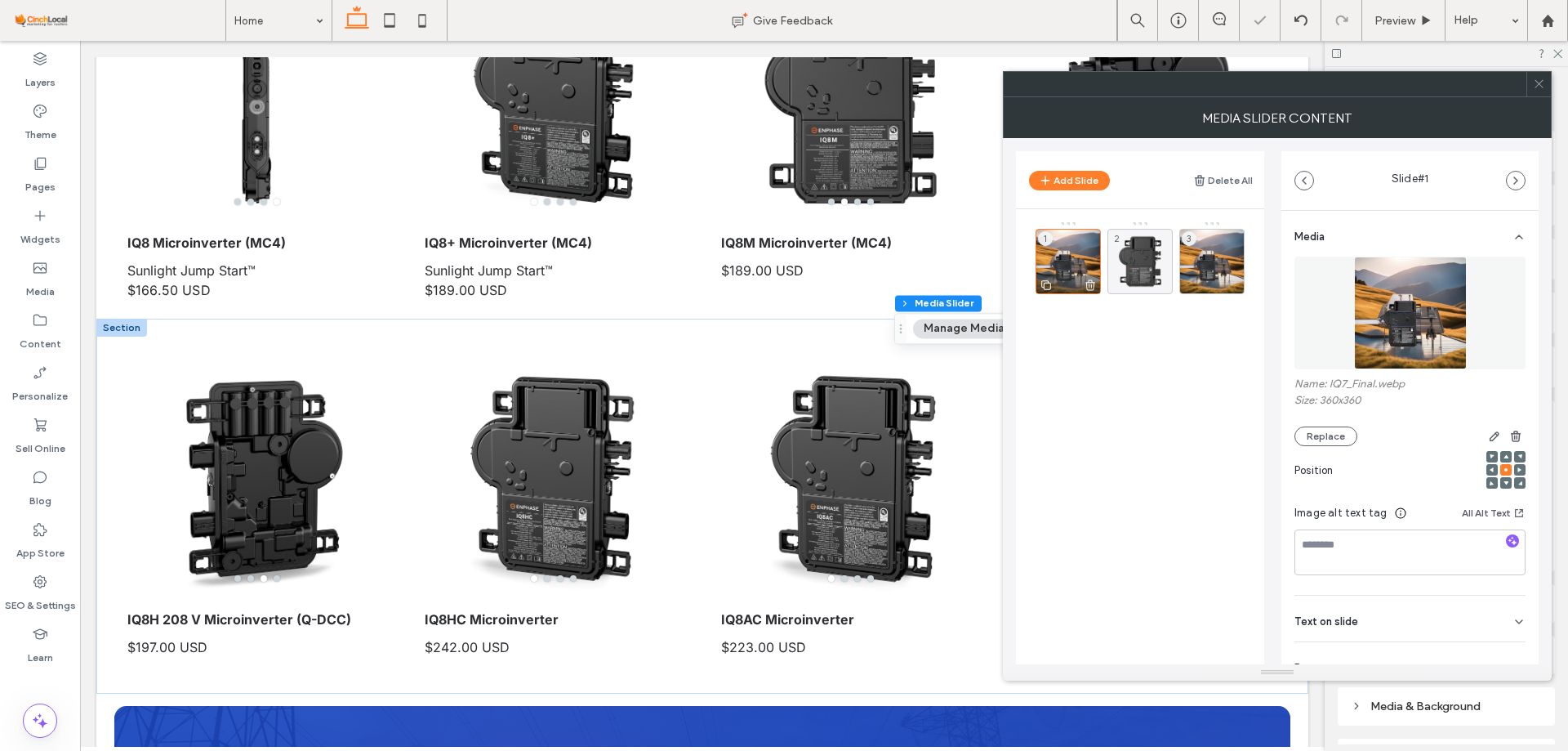
click at [1073, 258] on div "1" at bounding box center [1069, 261] width 66 height 66
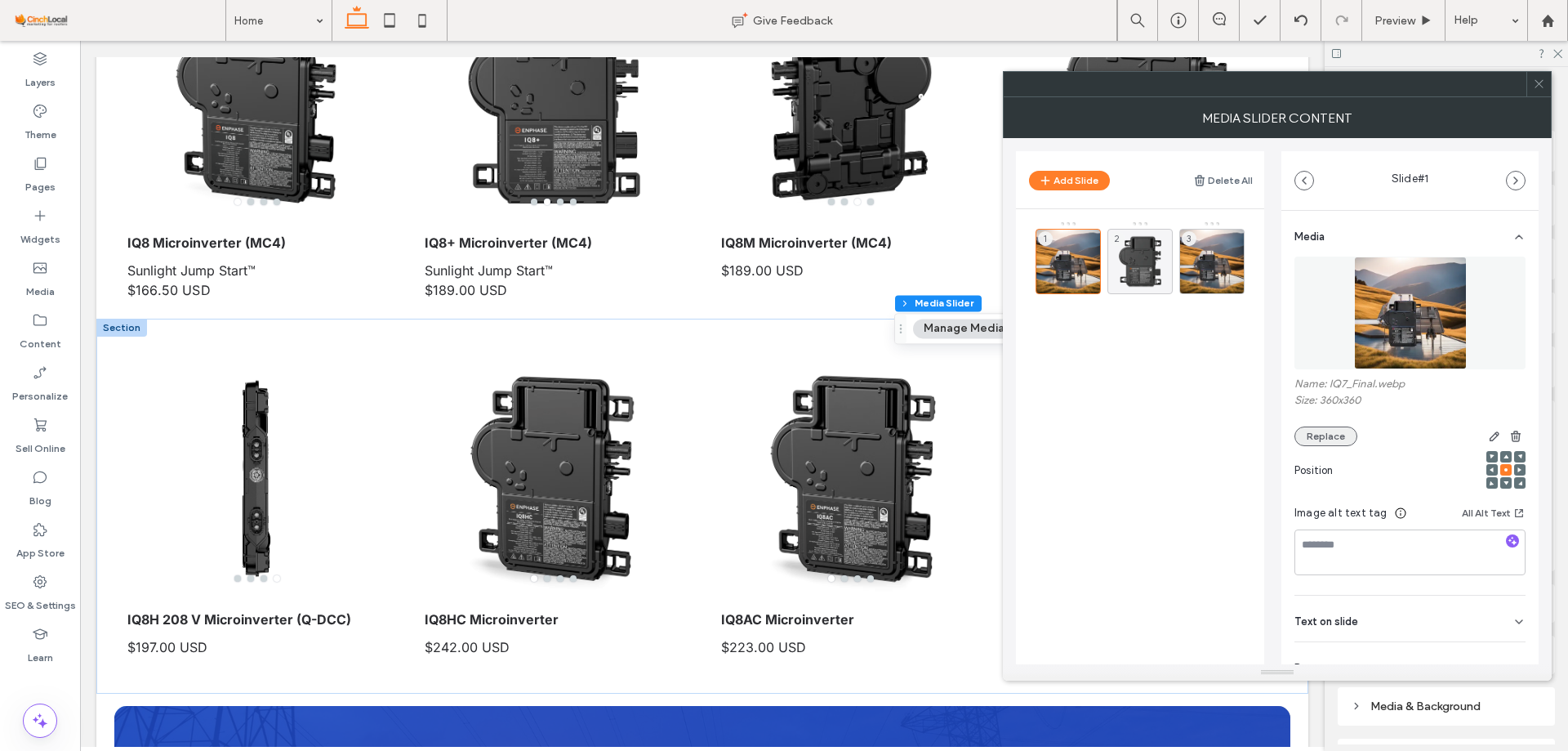
click at [1310, 426] on button "Replace" at bounding box center [1326, 436] width 63 height 20
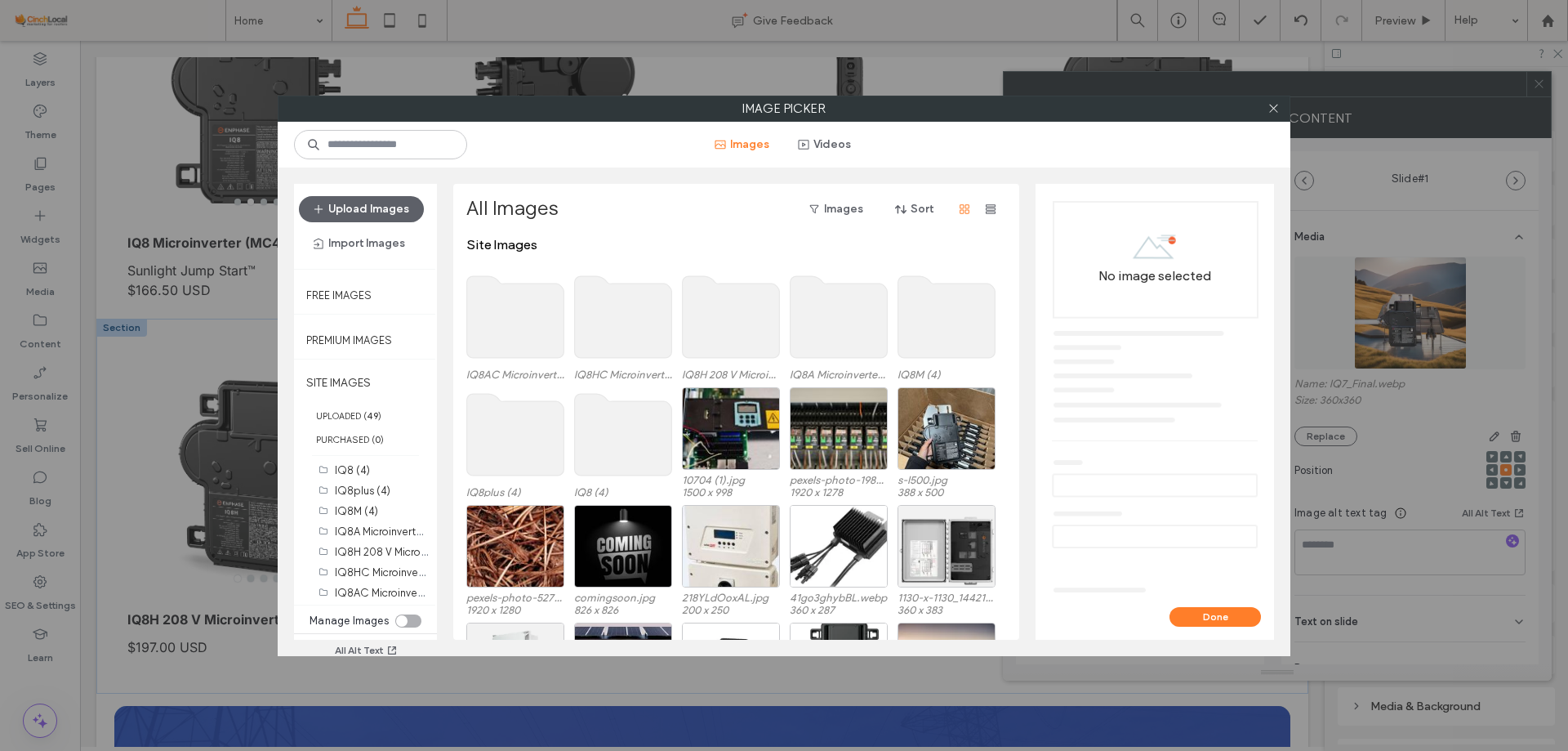
click at [407, 620] on div "toggle" at bounding box center [408, 620] width 26 height 13
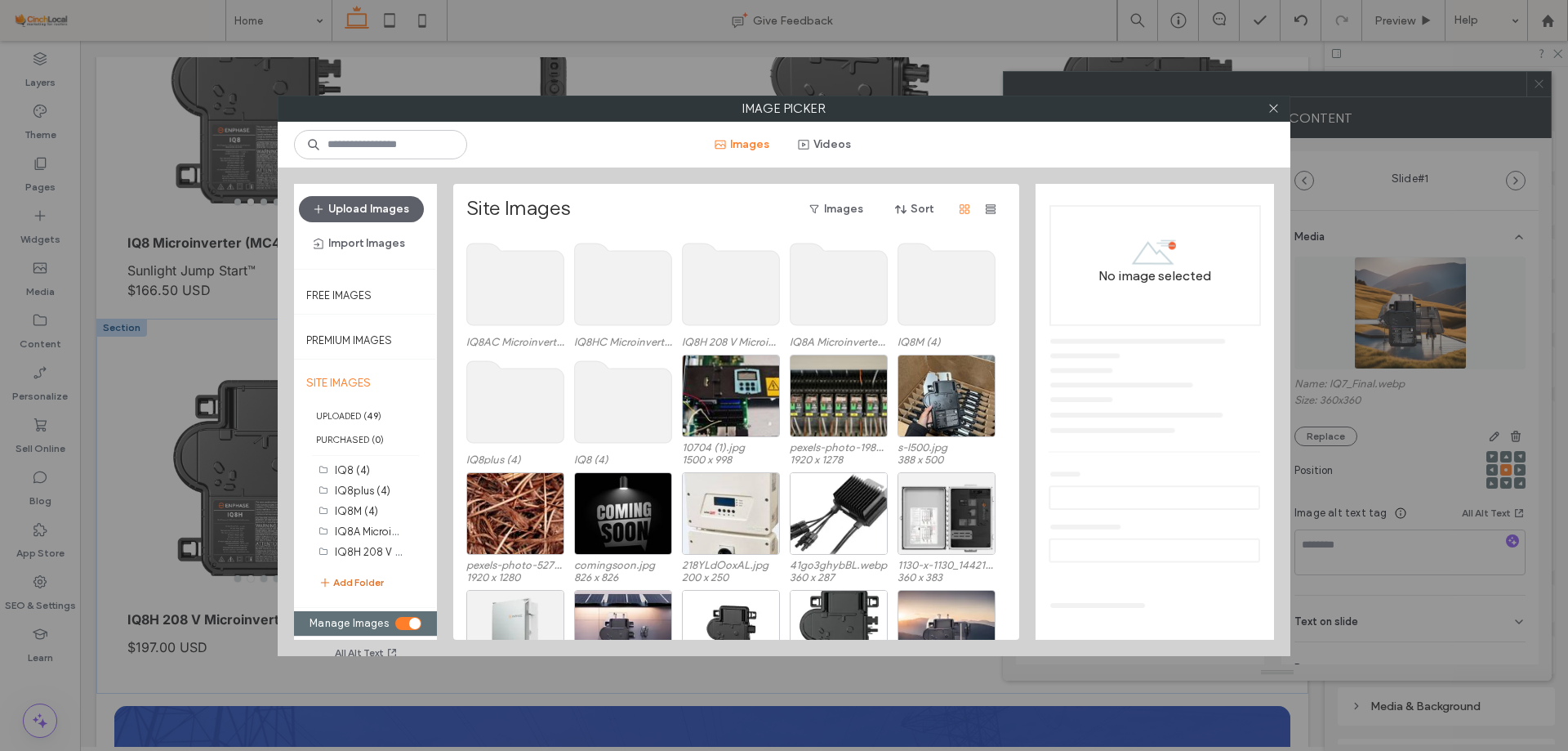
click at [356, 579] on button "Add Folder" at bounding box center [351, 582] width 66 height 17
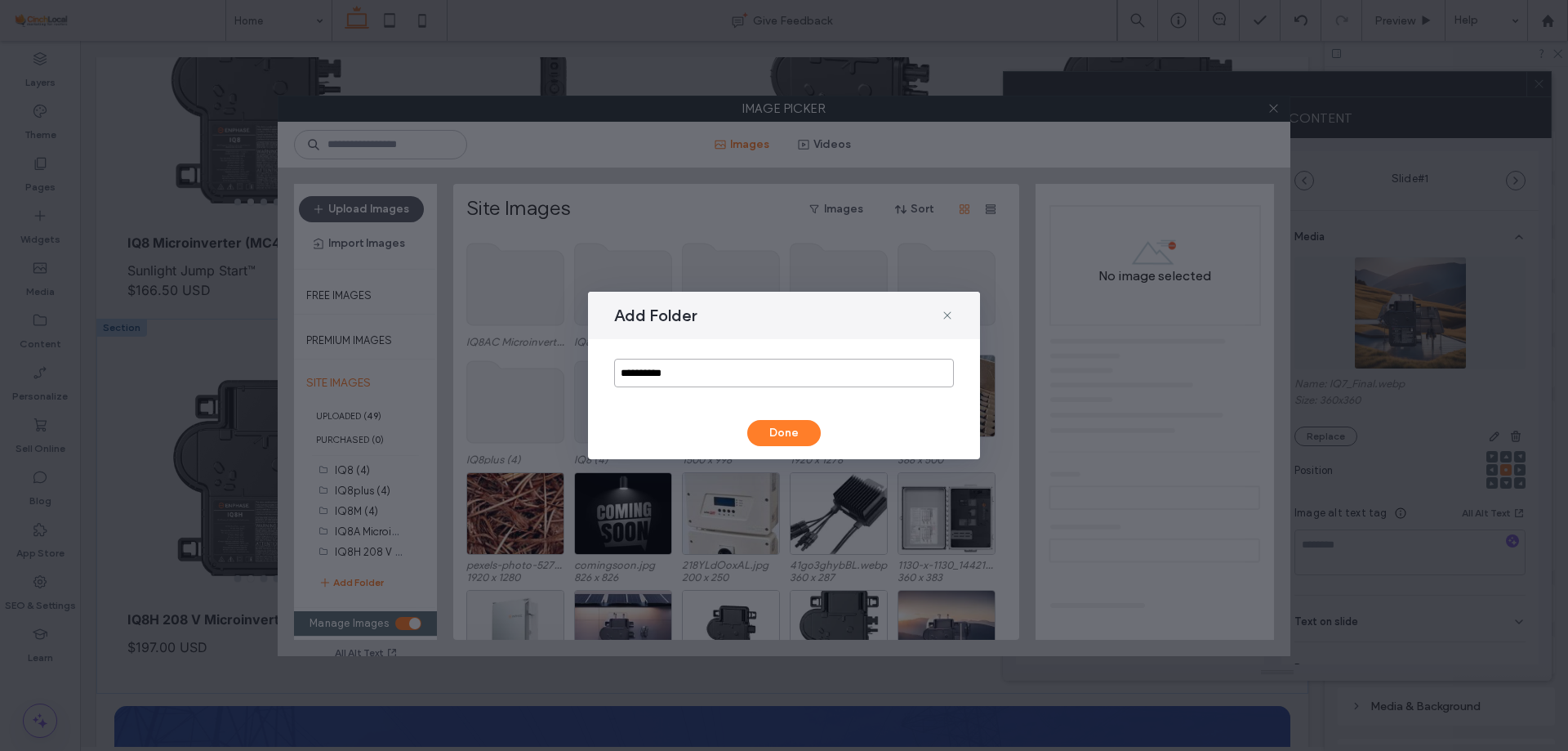
click at [653, 375] on input "**********" at bounding box center [784, 372] width 340 height 28
paste input "*********"
type input "**********"
click at [794, 423] on button "Done" at bounding box center [784, 433] width 73 height 26
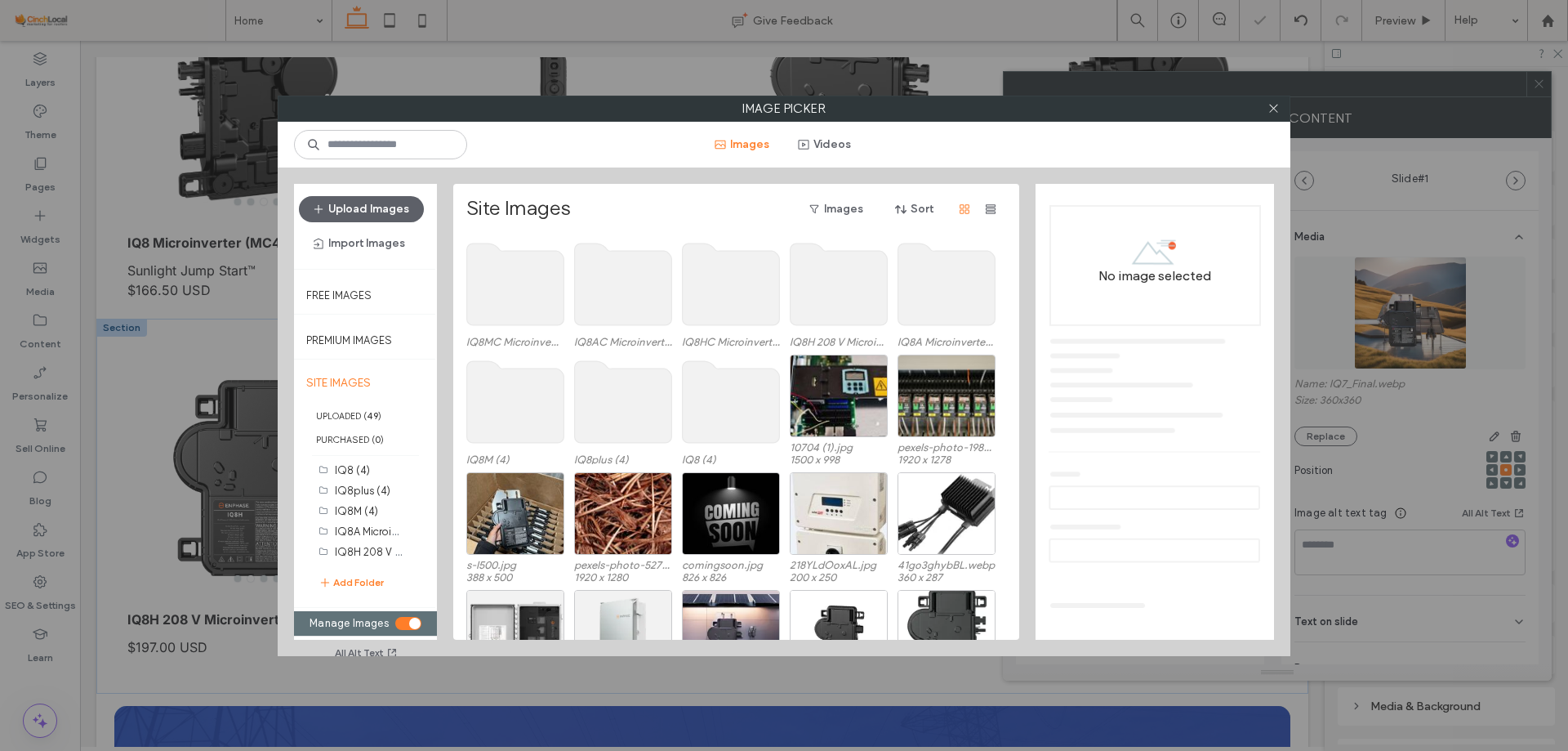
click at [490, 293] on use at bounding box center [515, 284] width 97 height 81
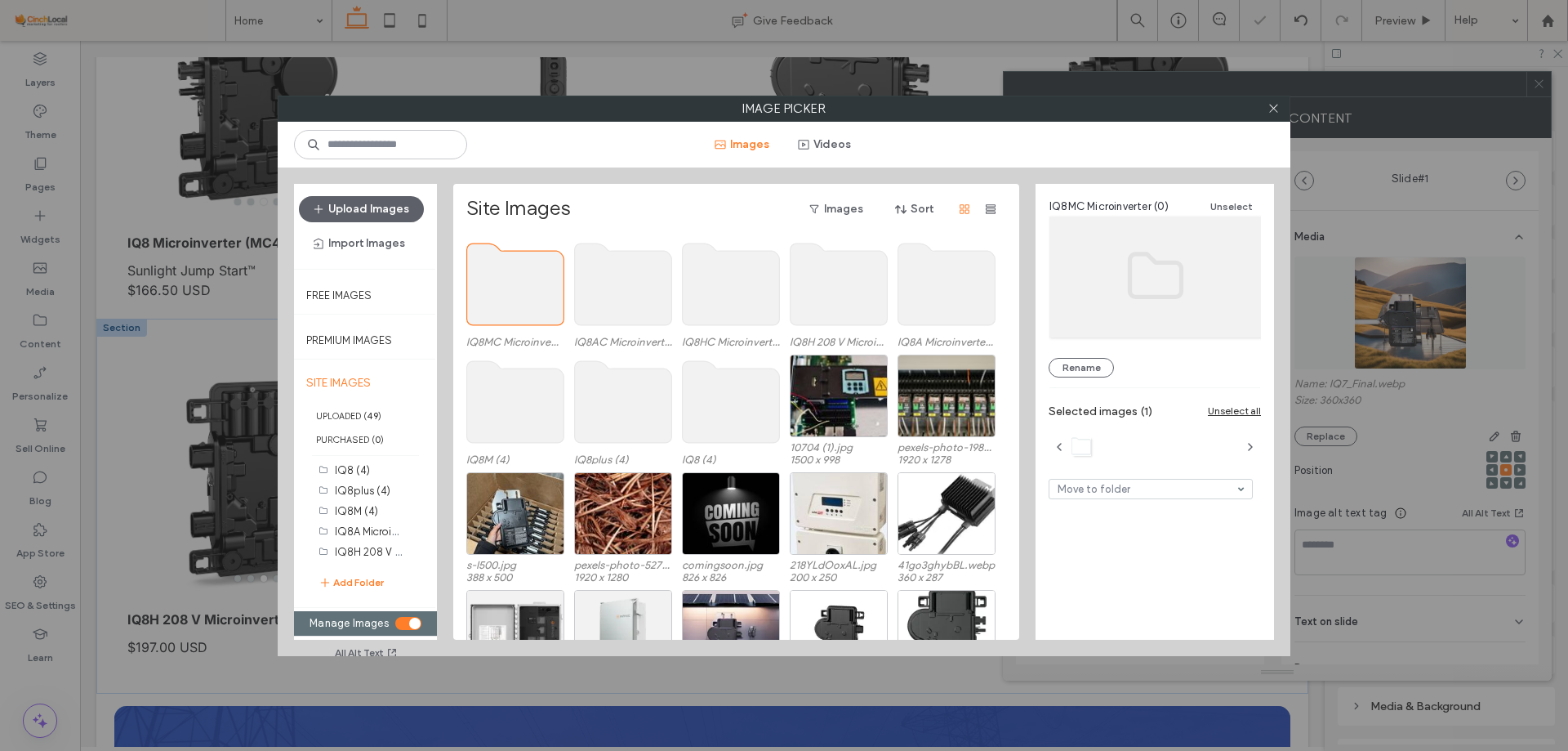
click at [490, 293] on use at bounding box center [515, 284] width 97 height 81
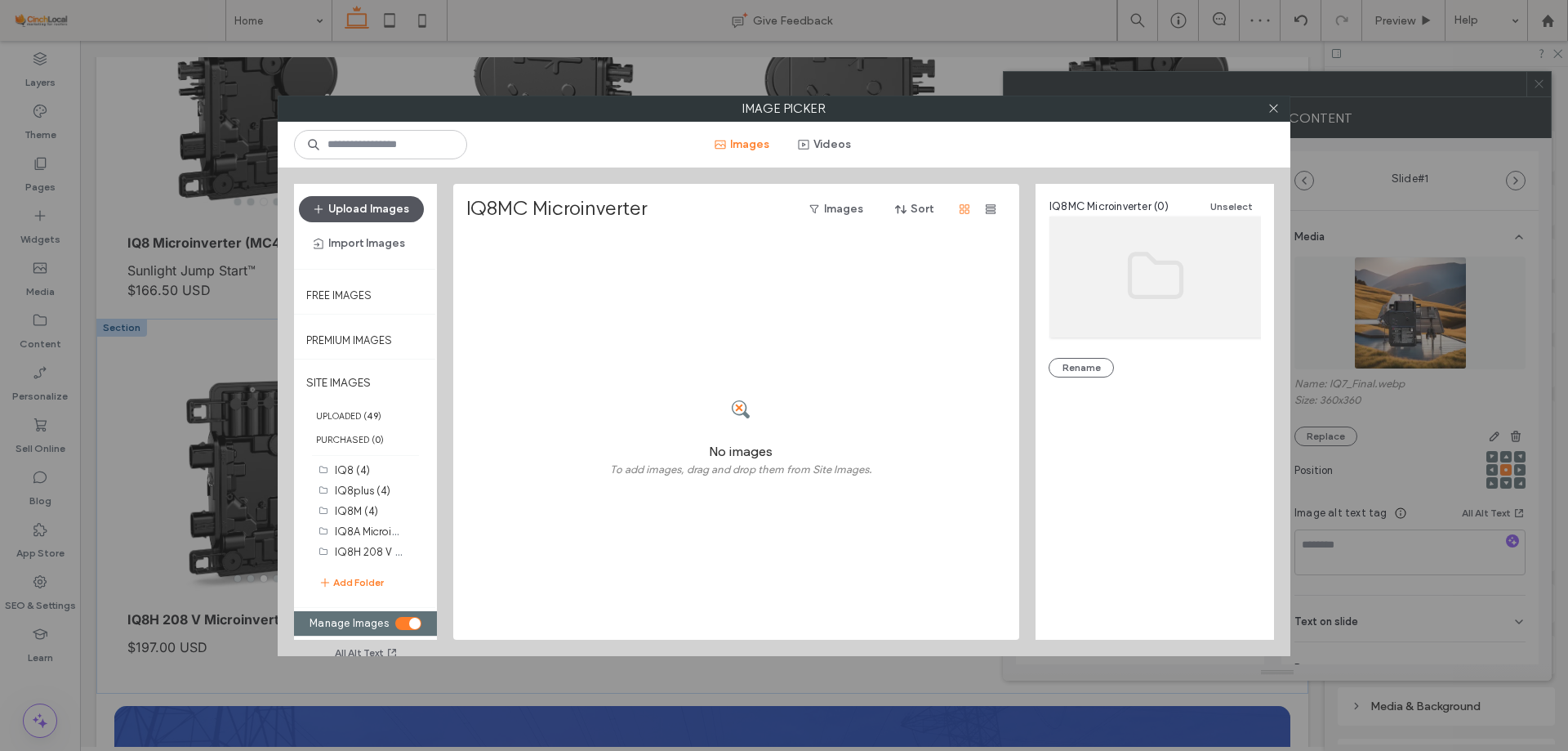
click at [408, 201] on button "Upload Images" at bounding box center [361, 209] width 125 height 26
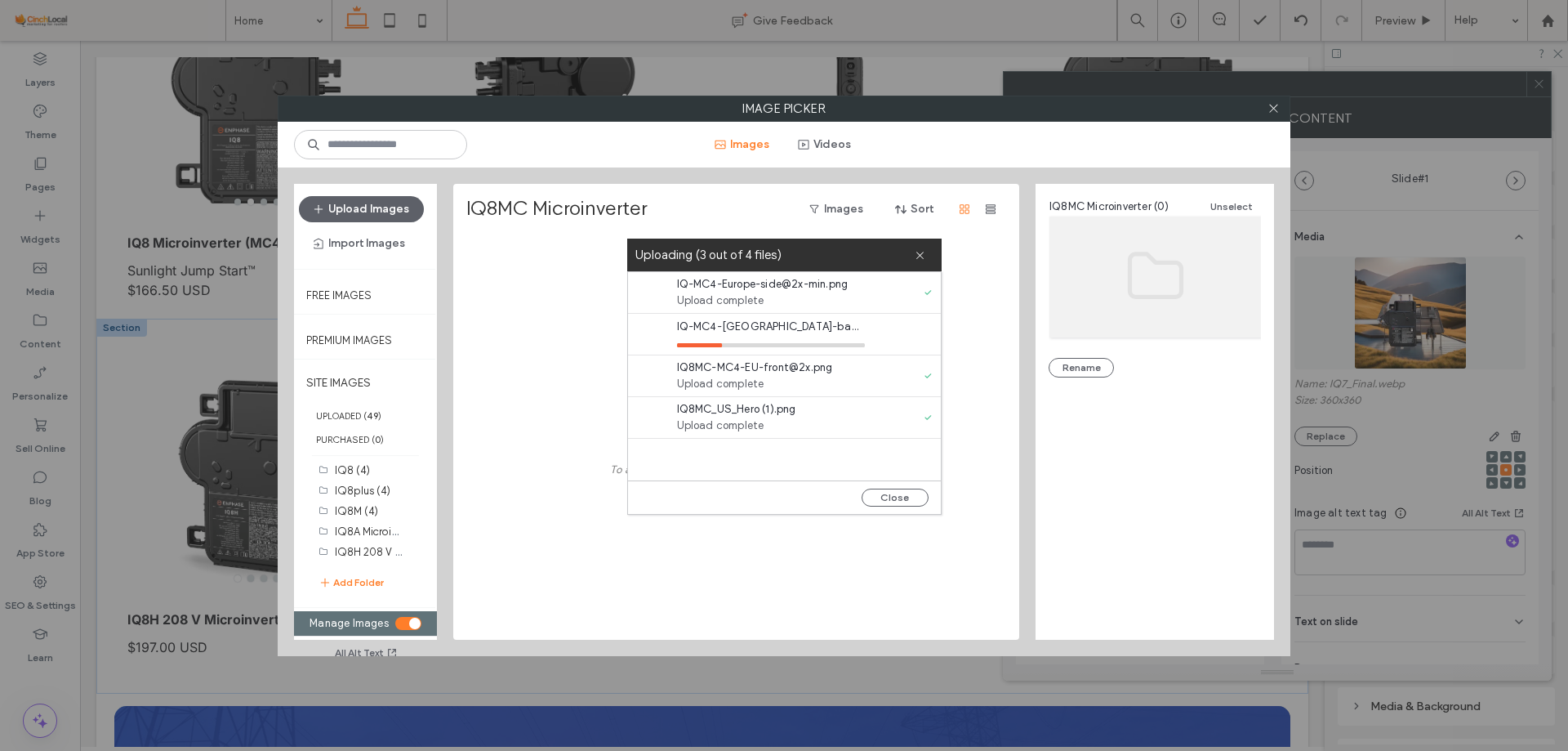
click at [410, 624] on div "toggle" at bounding box center [415, 624] width 12 height 12
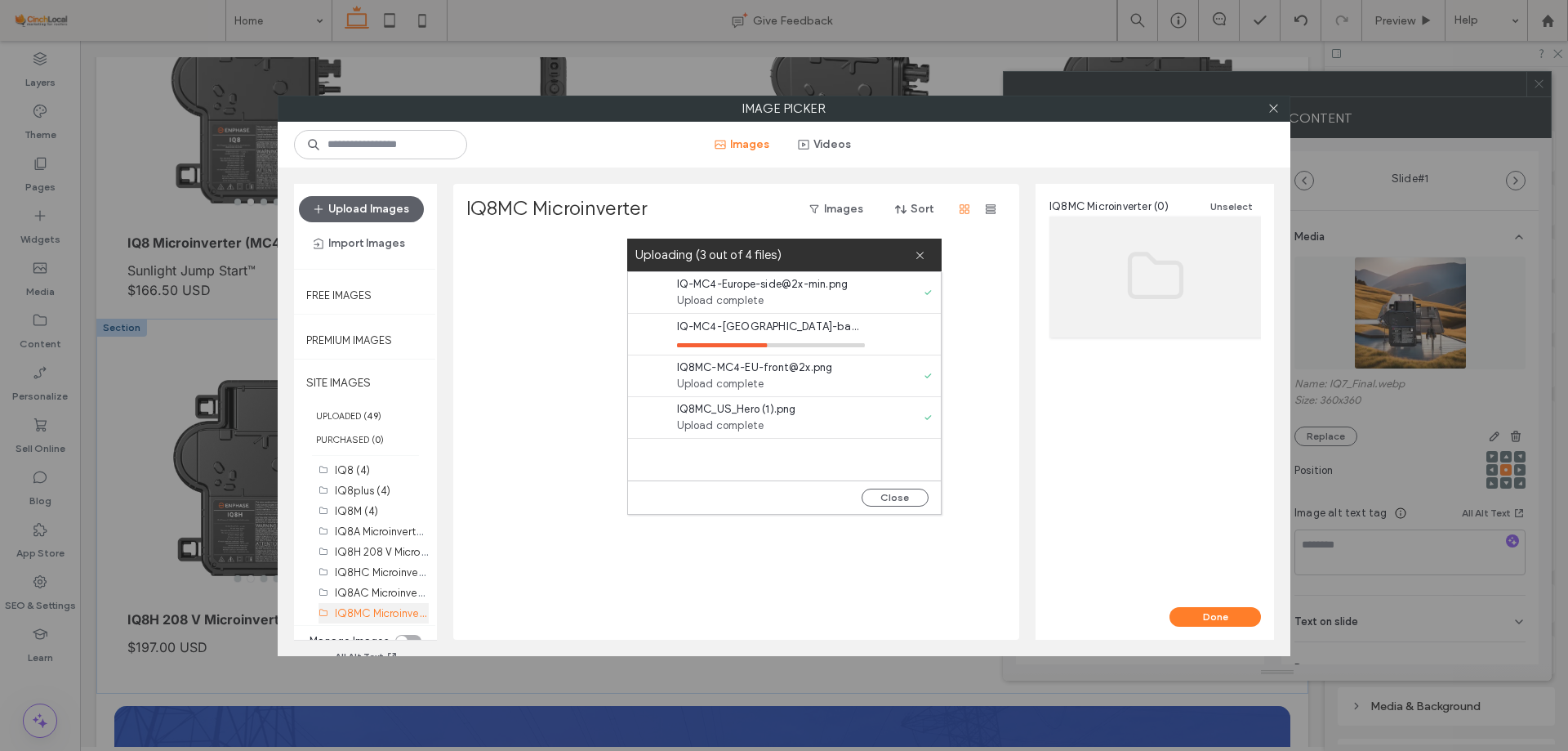
click at [404, 608] on label "IQ8MC Microinverter (0)" at bounding box center [394, 612] width 119 height 16
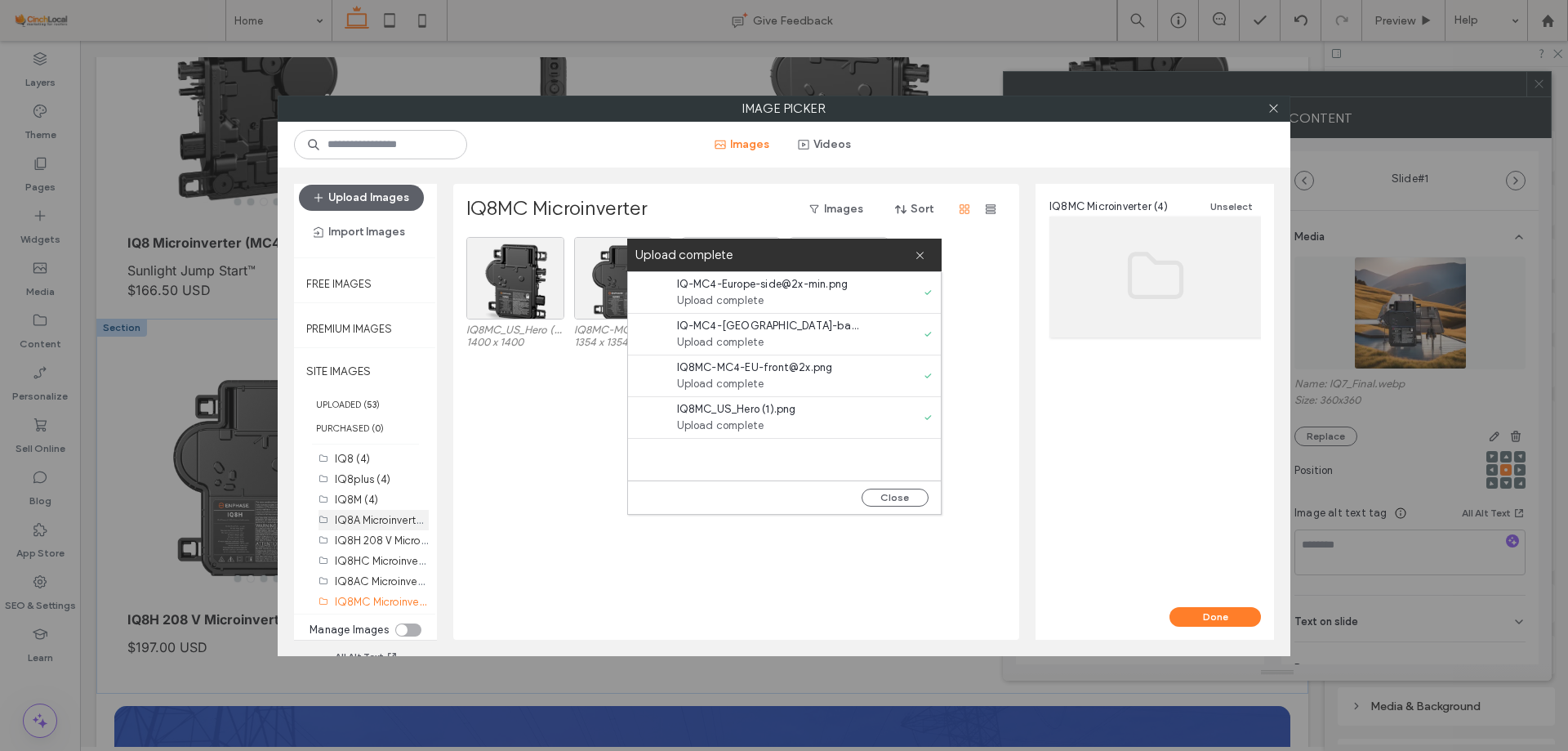
scroll to position [14, 0]
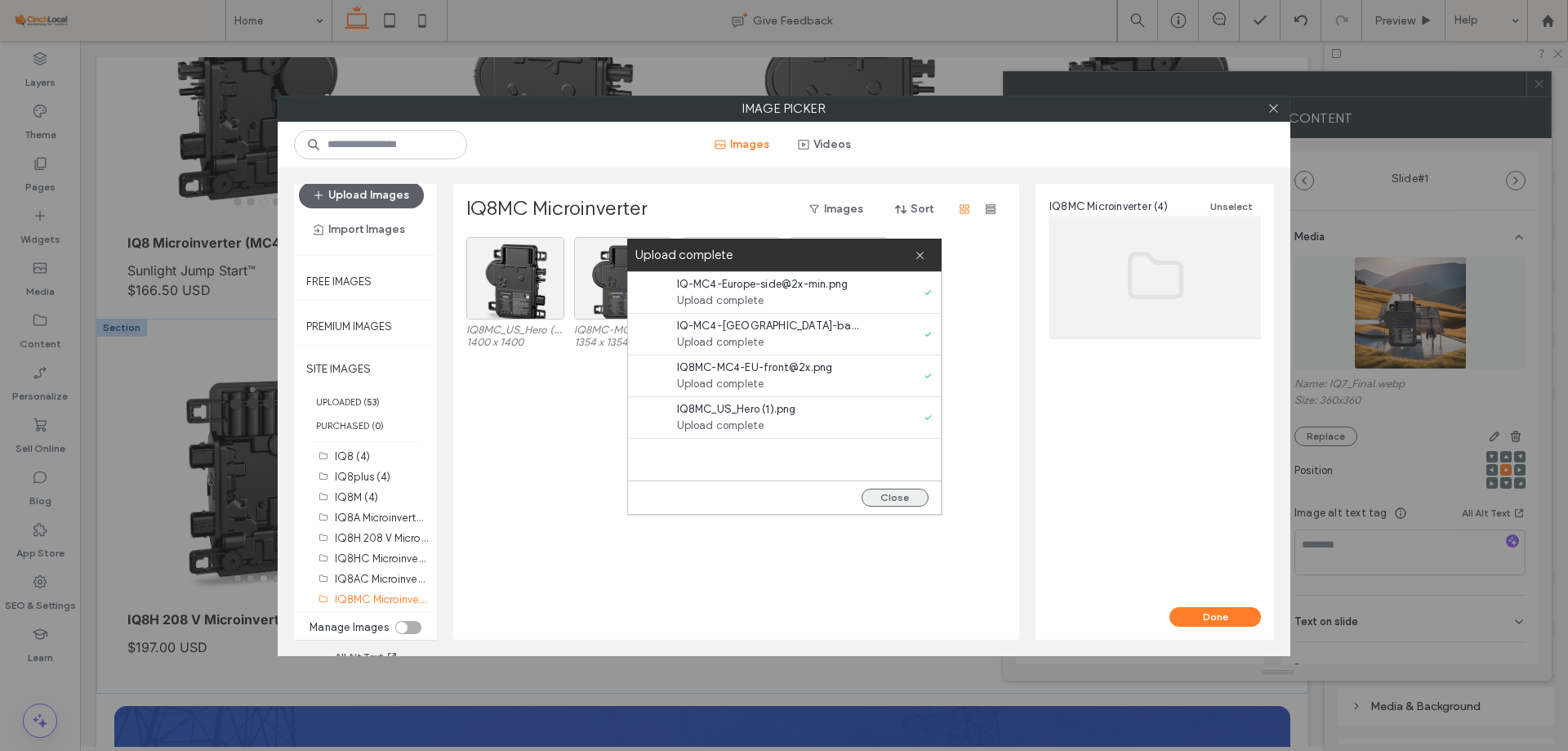
click at [893, 498] on button "Close" at bounding box center [895, 497] width 67 height 18
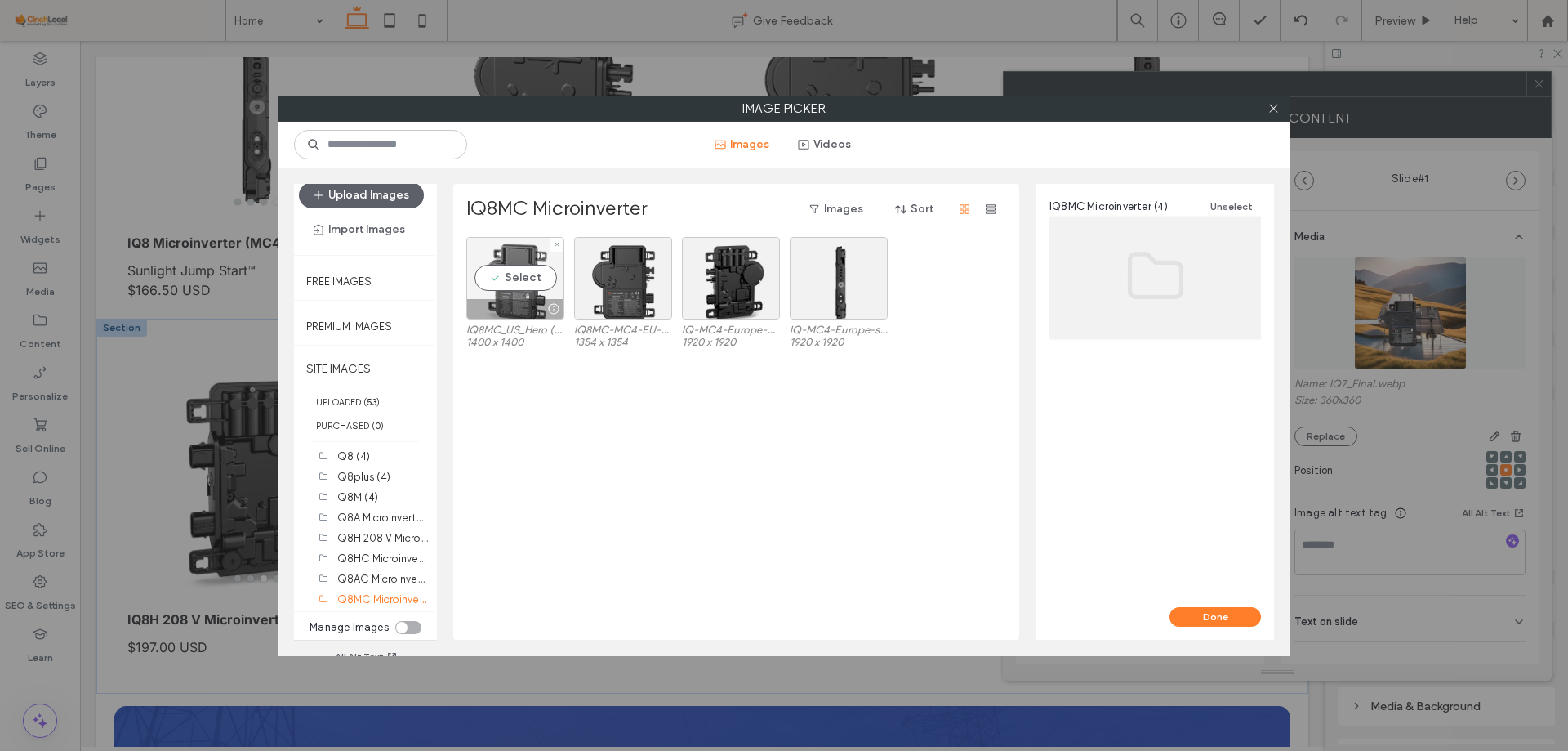
click at [510, 268] on div "Select" at bounding box center [515, 278] width 98 height 82
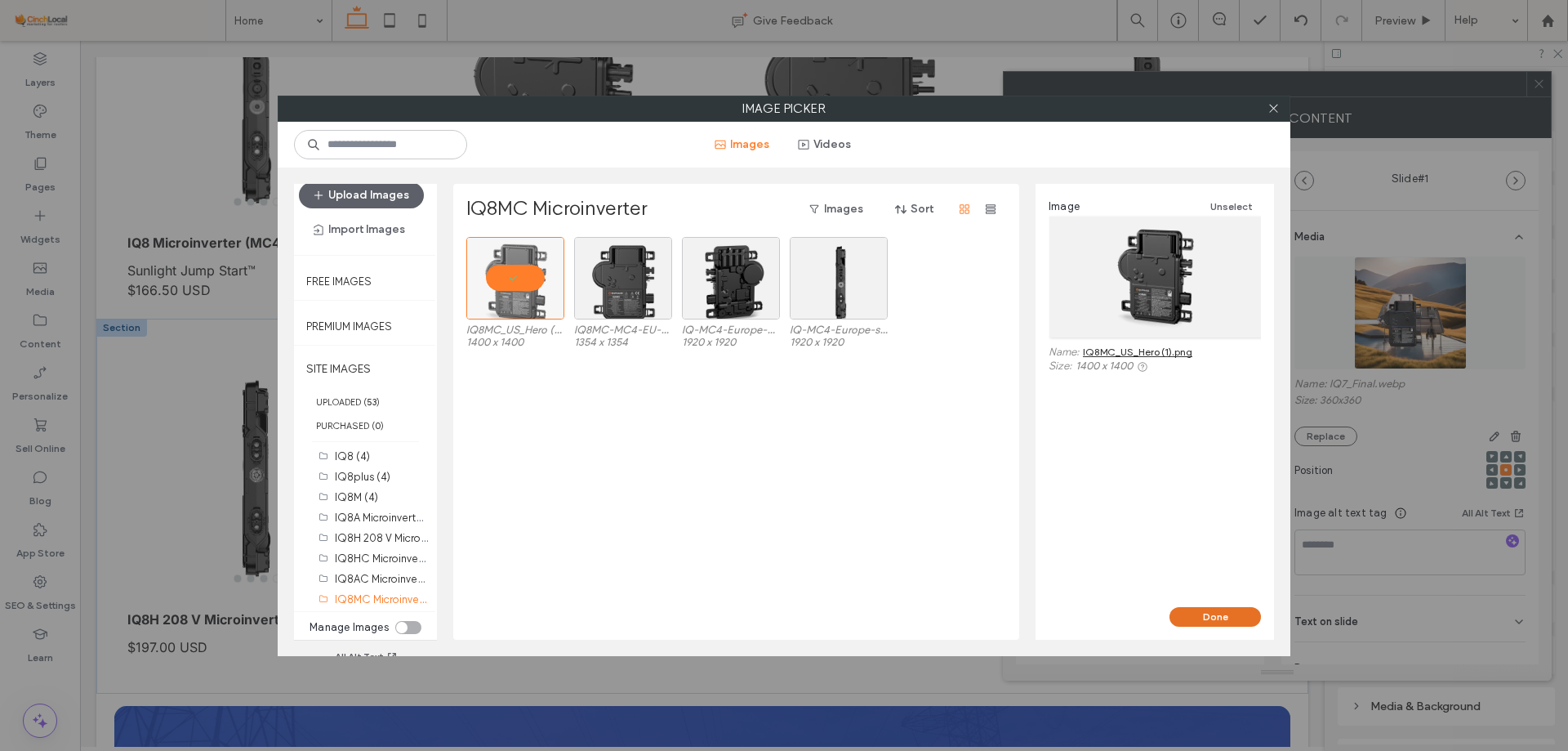
click at [1218, 614] on button "Done" at bounding box center [1214, 617] width 91 height 20
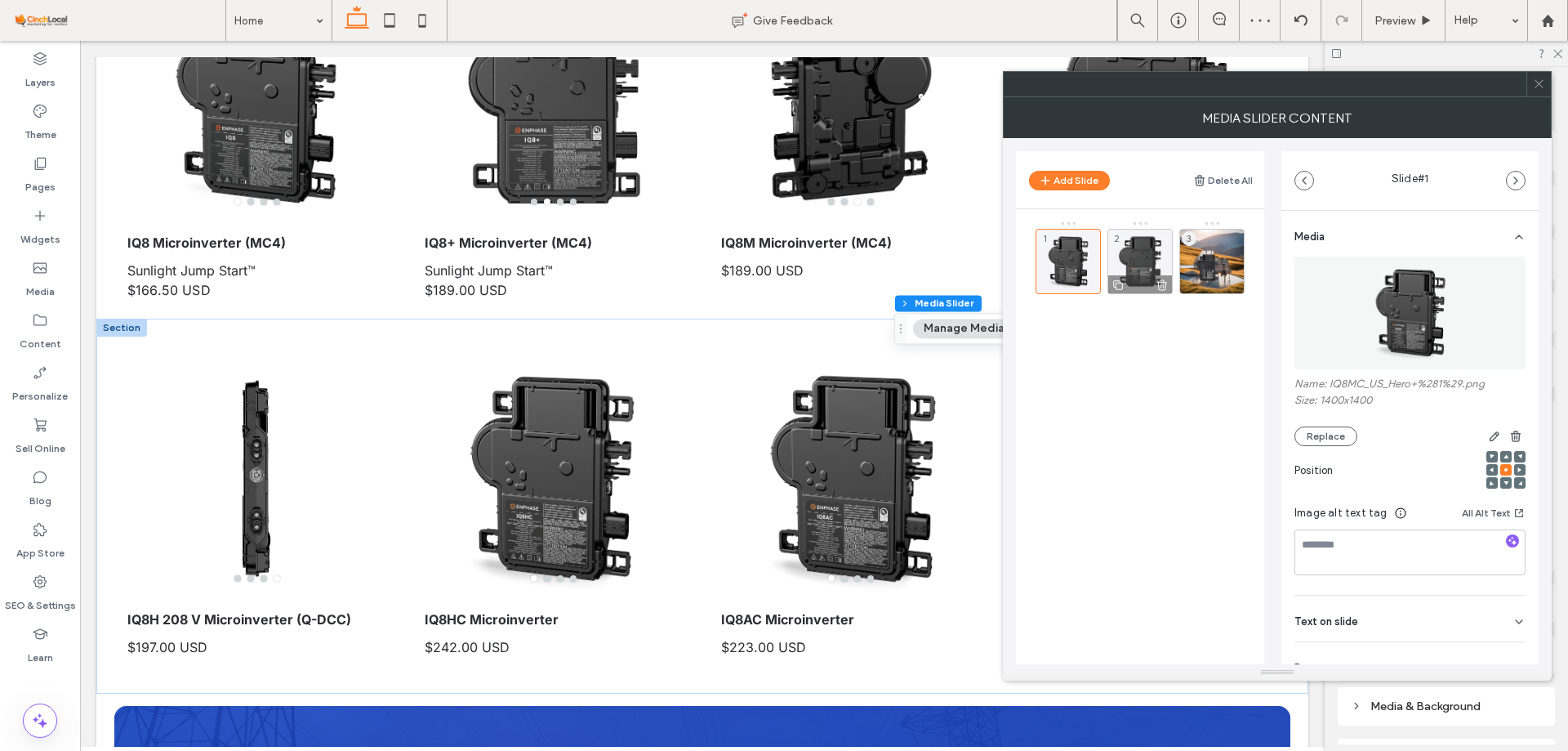
click at [1149, 250] on div "2" at bounding box center [1140, 261] width 66 height 66
click at [1435, 310] on img at bounding box center [1410, 312] width 113 height 113
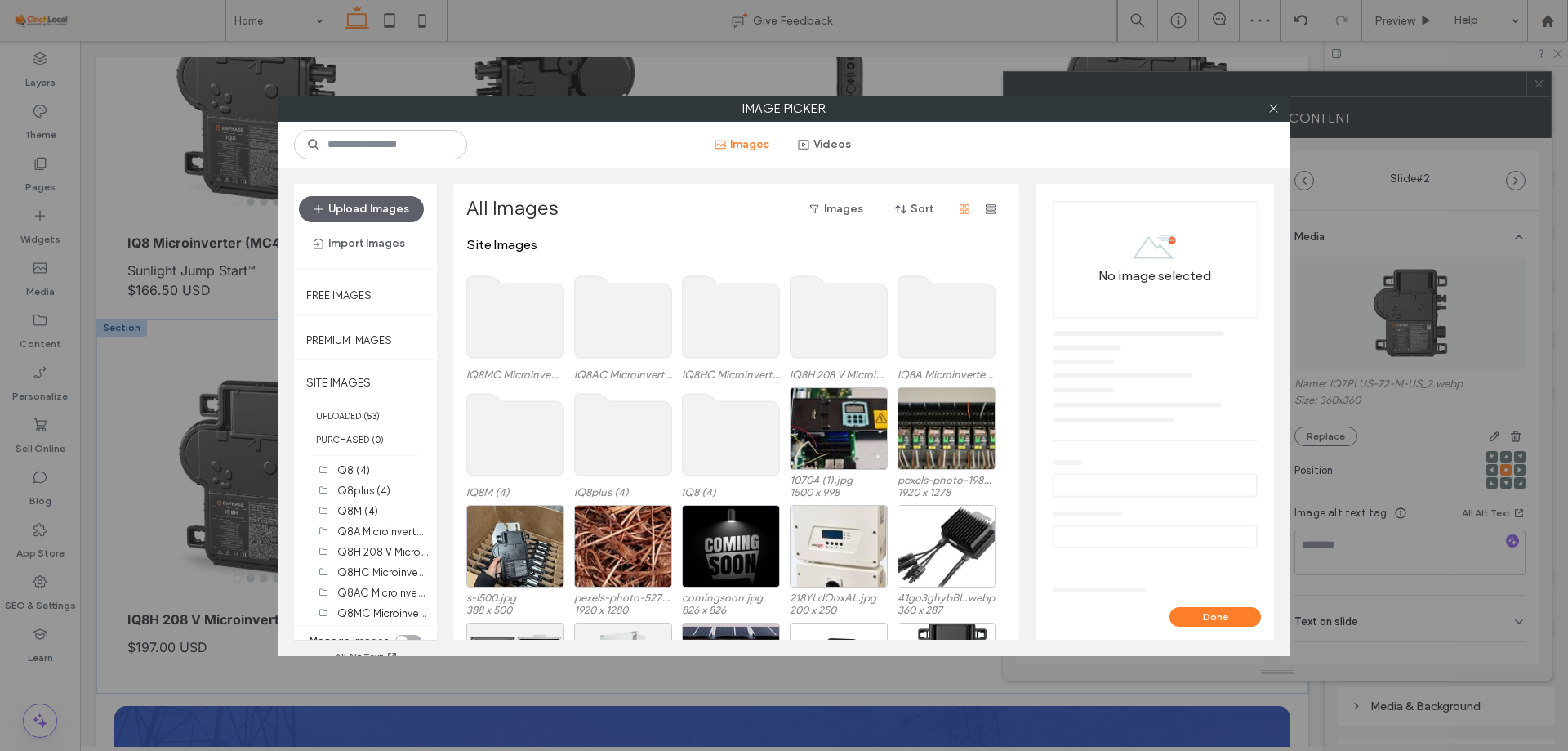
click at [539, 327] on use at bounding box center [515, 316] width 97 height 81
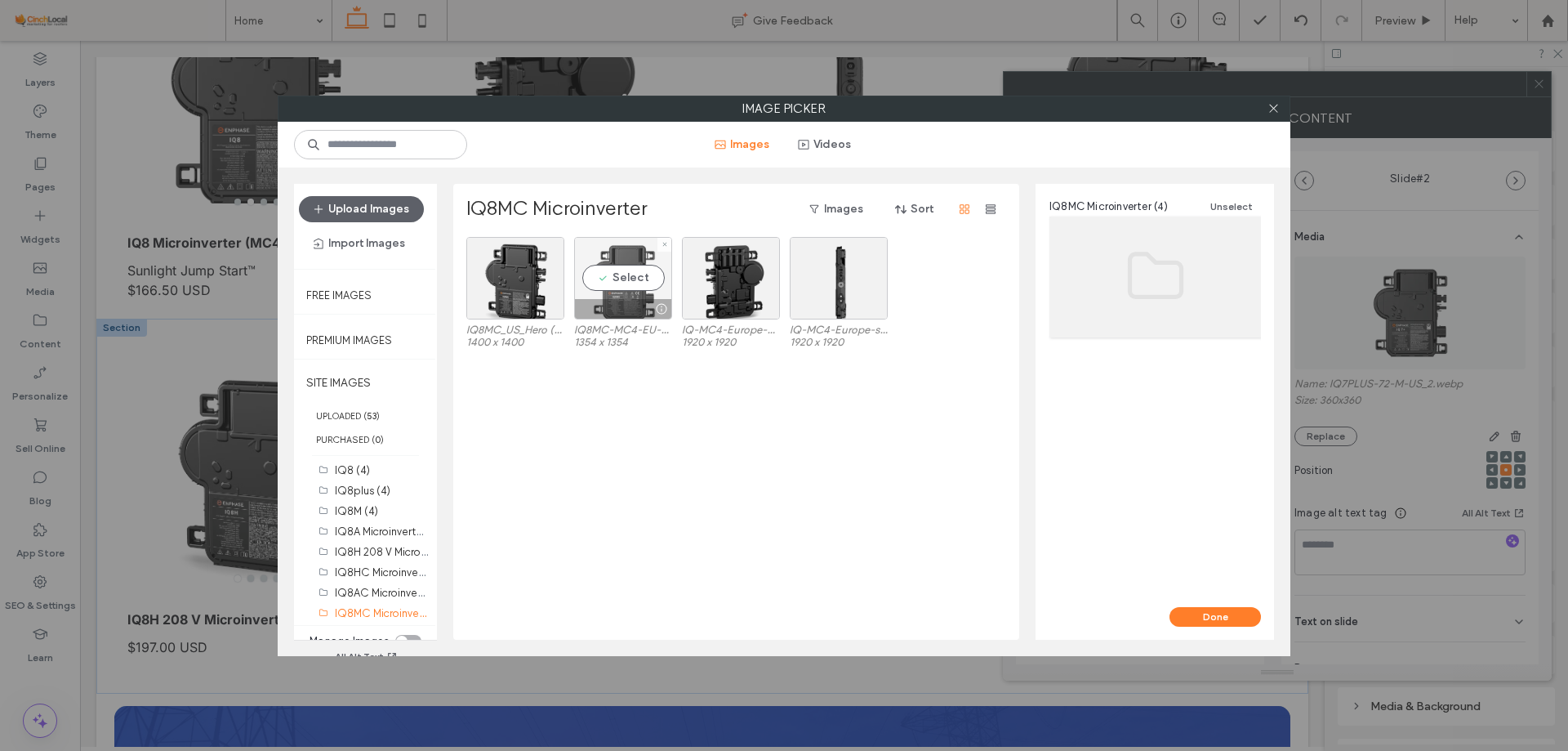
click at [618, 293] on div "Select" at bounding box center [623, 278] width 98 height 82
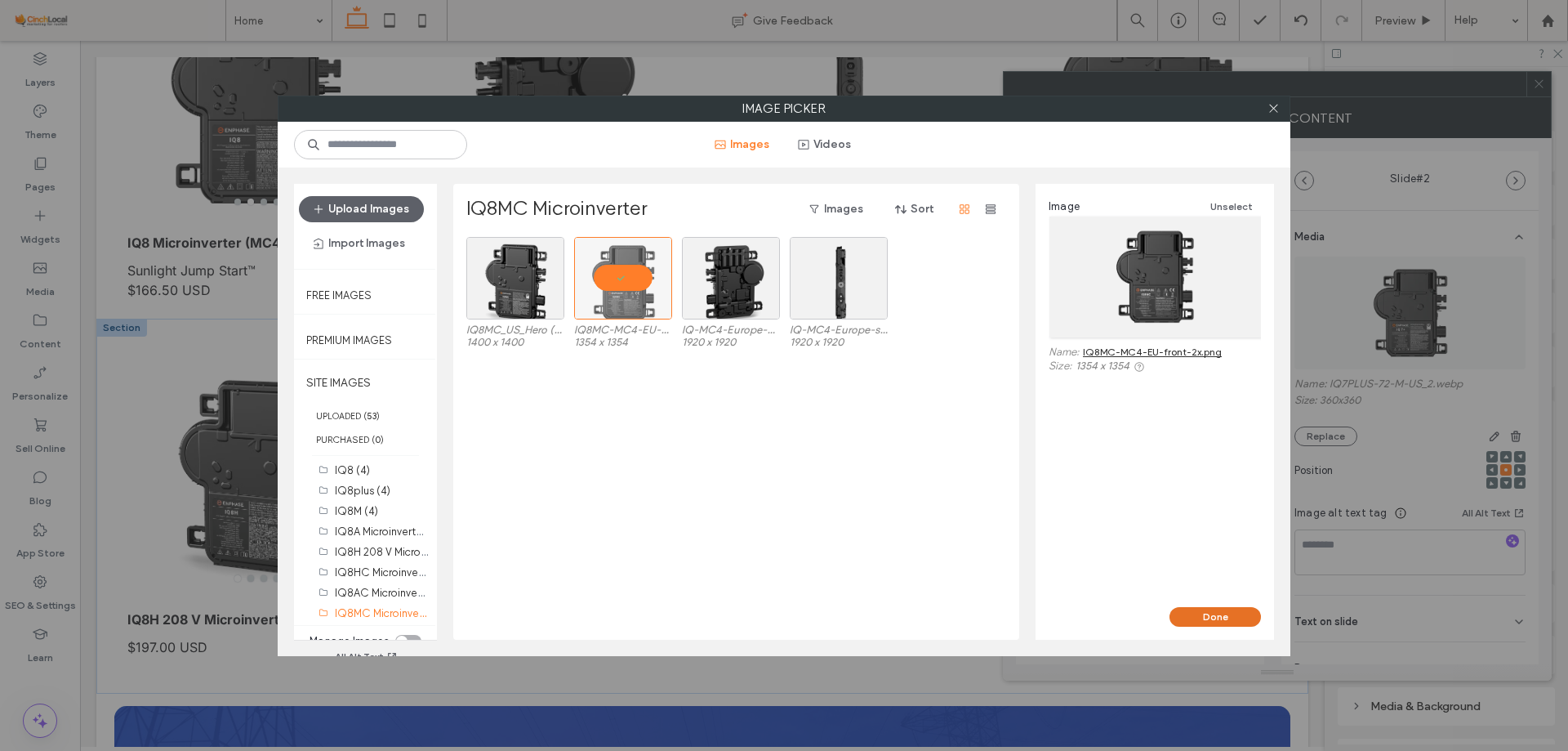
click at [1218, 615] on button "Done" at bounding box center [1214, 617] width 91 height 20
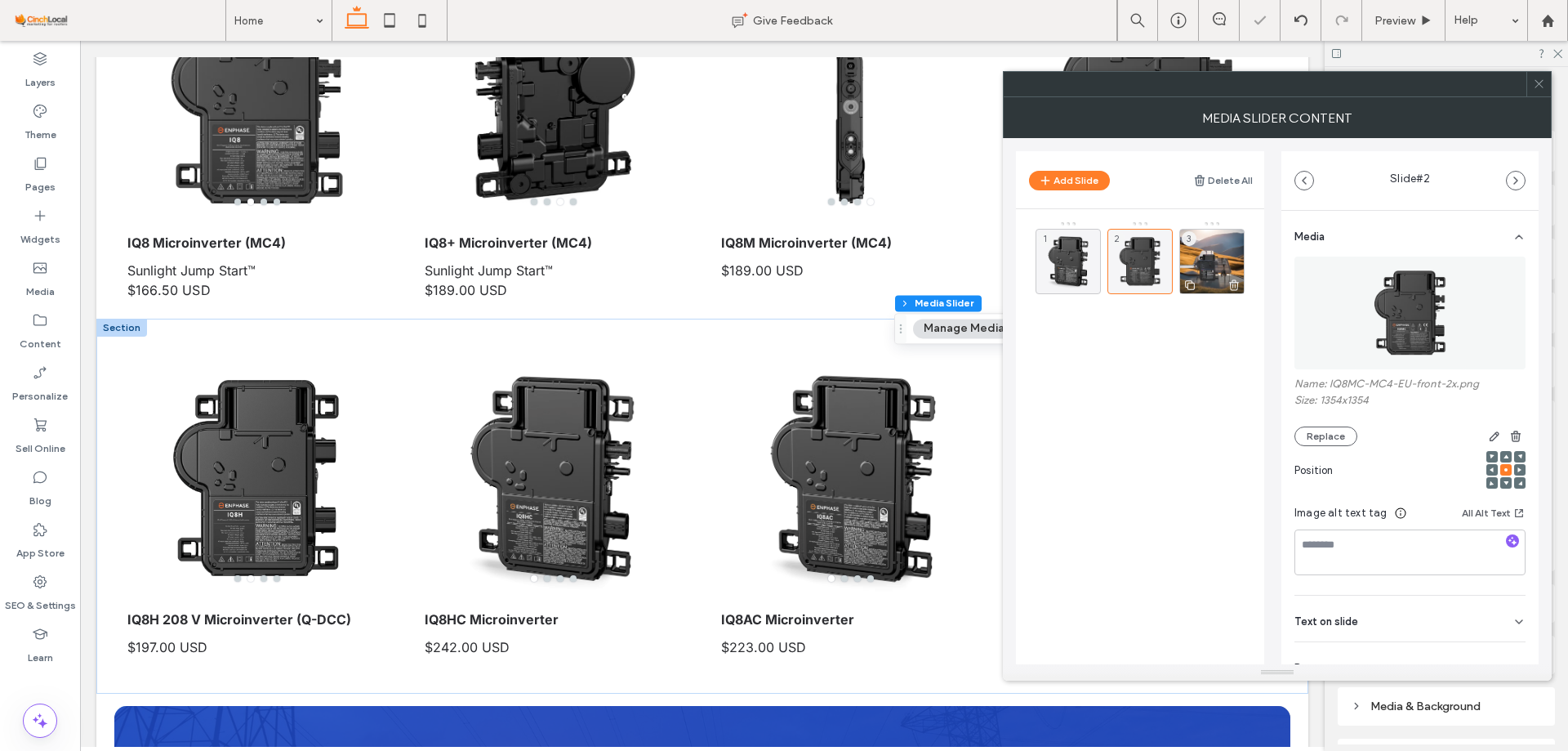
click at [1223, 249] on div "3" at bounding box center [1212, 261] width 66 height 66
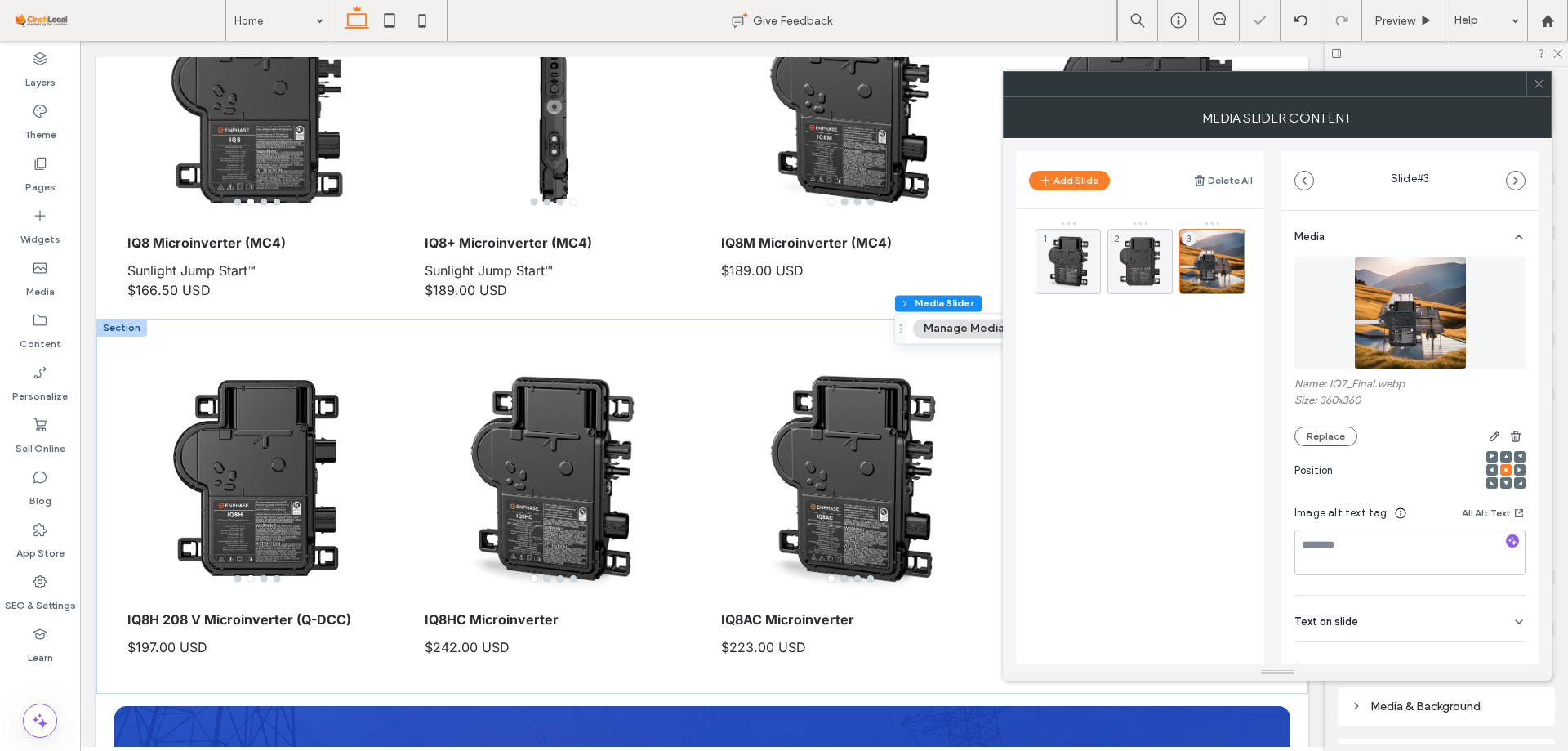
click at [1369, 297] on img at bounding box center [1410, 312] width 113 height 113
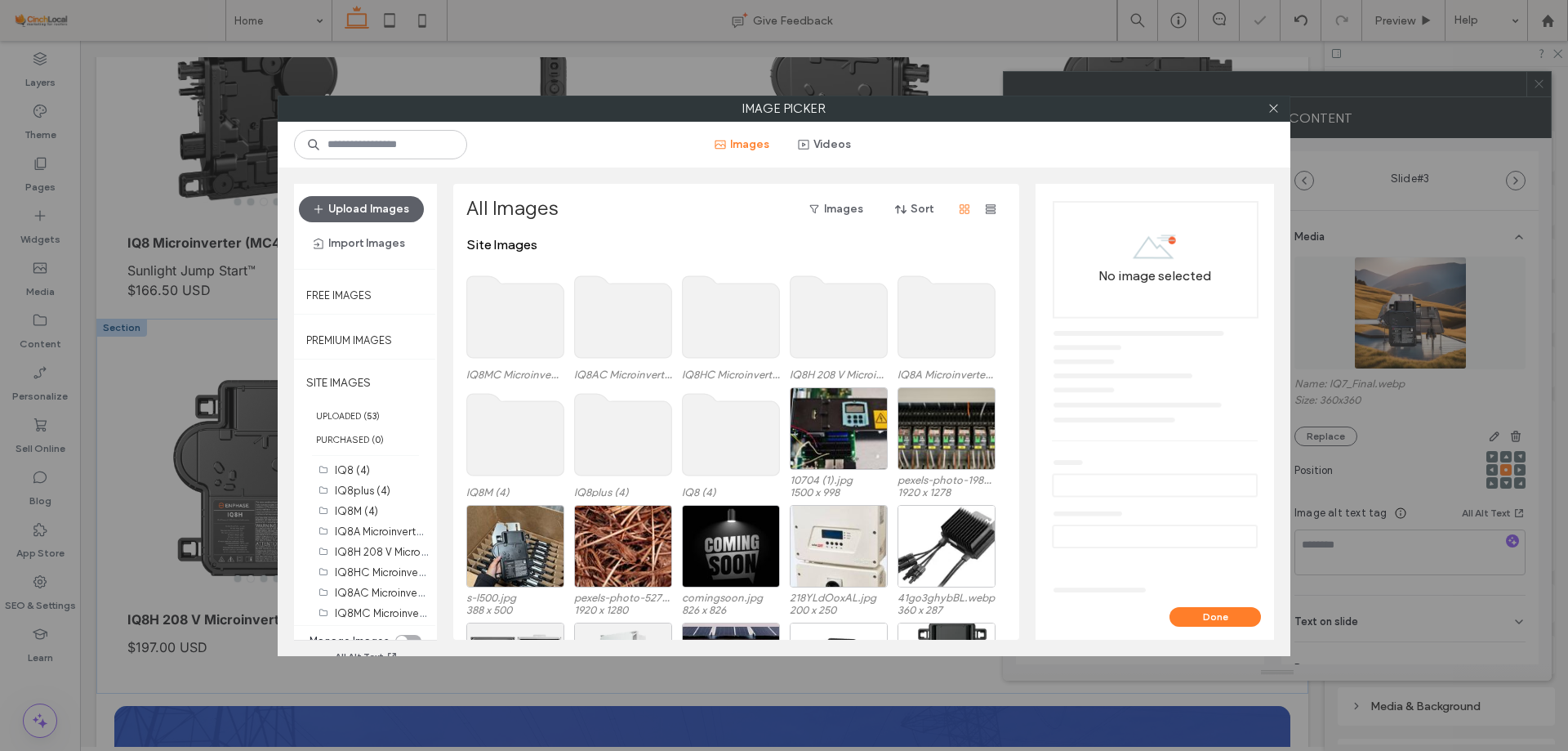
click at [560, 334] on use at bounding box center [515, 316] width 97 height 81
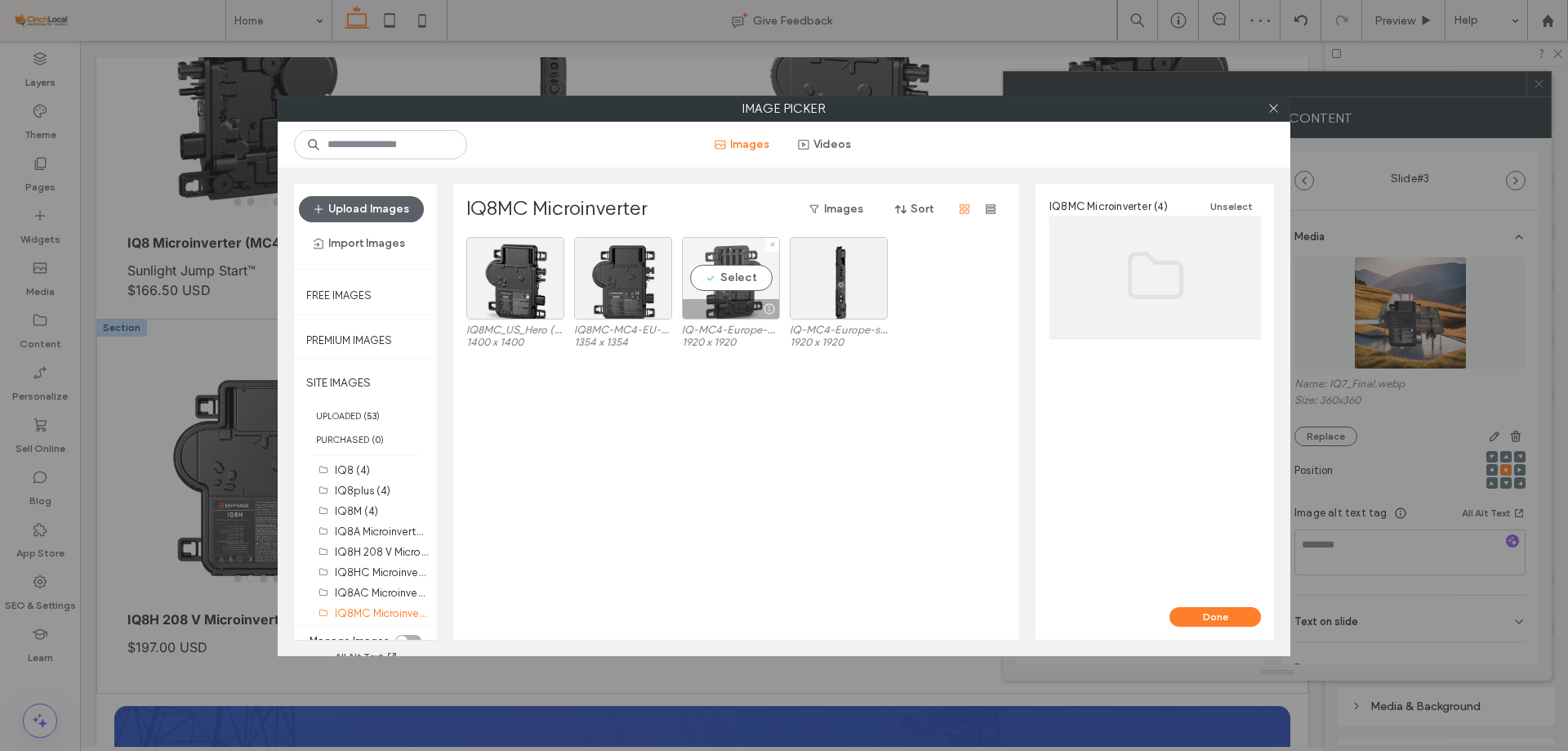
click at [738, 270] on div "Select" at bounding box center [731, 278] width 98 height 82
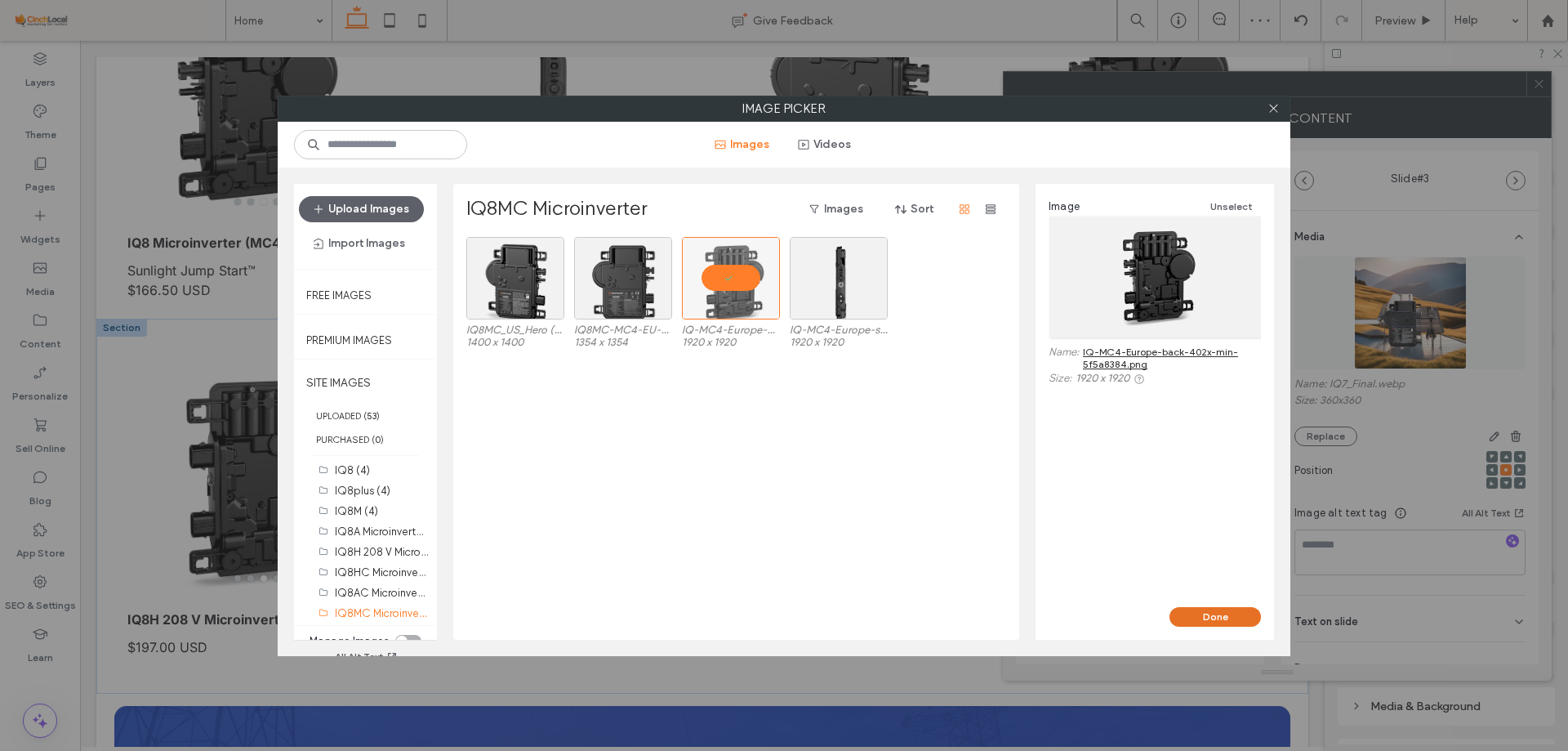
click at [1212, 615] on button "Done" at bounding box center [1214, 617] width 91 height 20
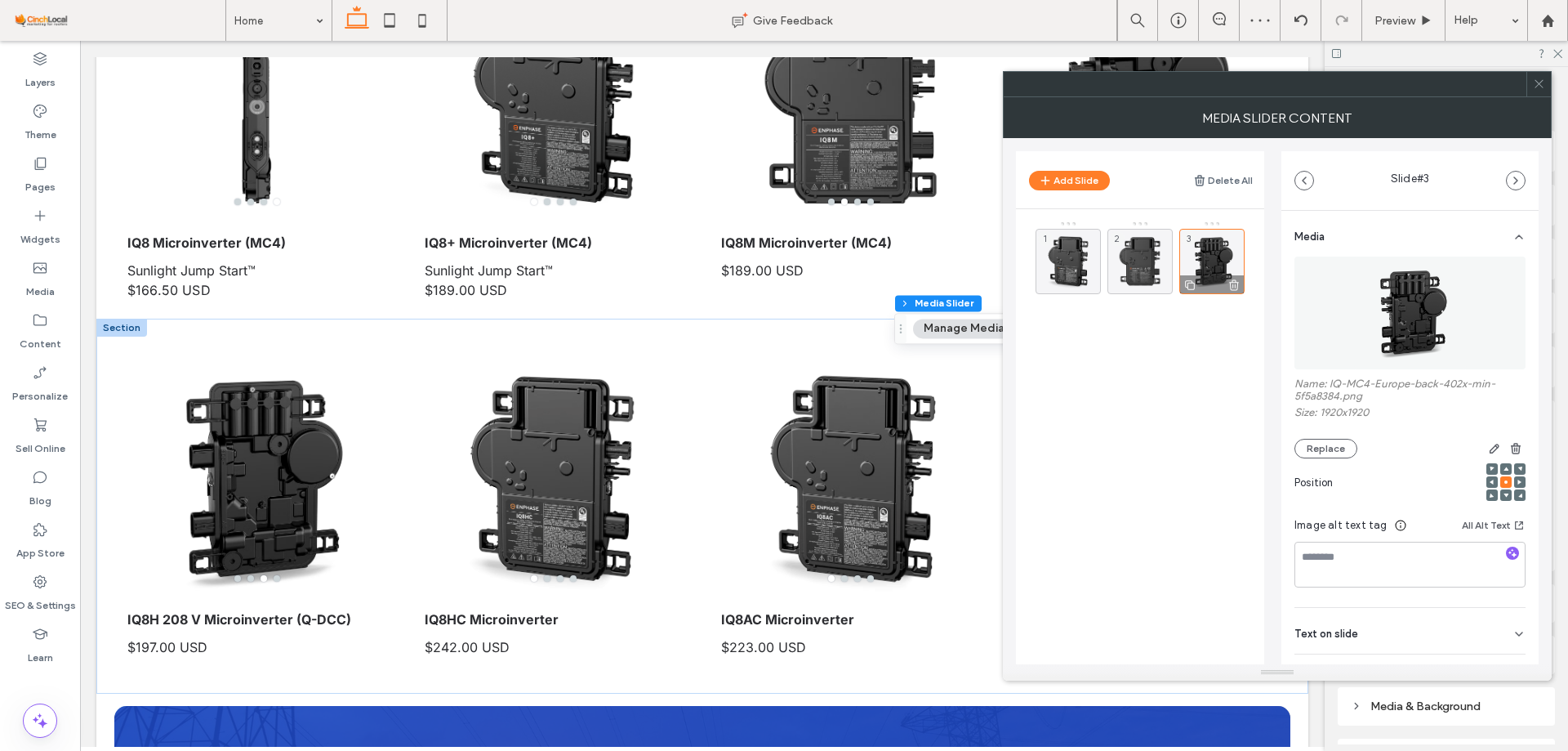
click at [1187, 283] on icon at bounding box center [1190, 285] width 13 height 15
click at [1066, 338] on div "4" at bounding box center [1069, 350] width 66 height 66
click at [1363, 321] on img at bounding box center [1410, 312] width 113 height 113
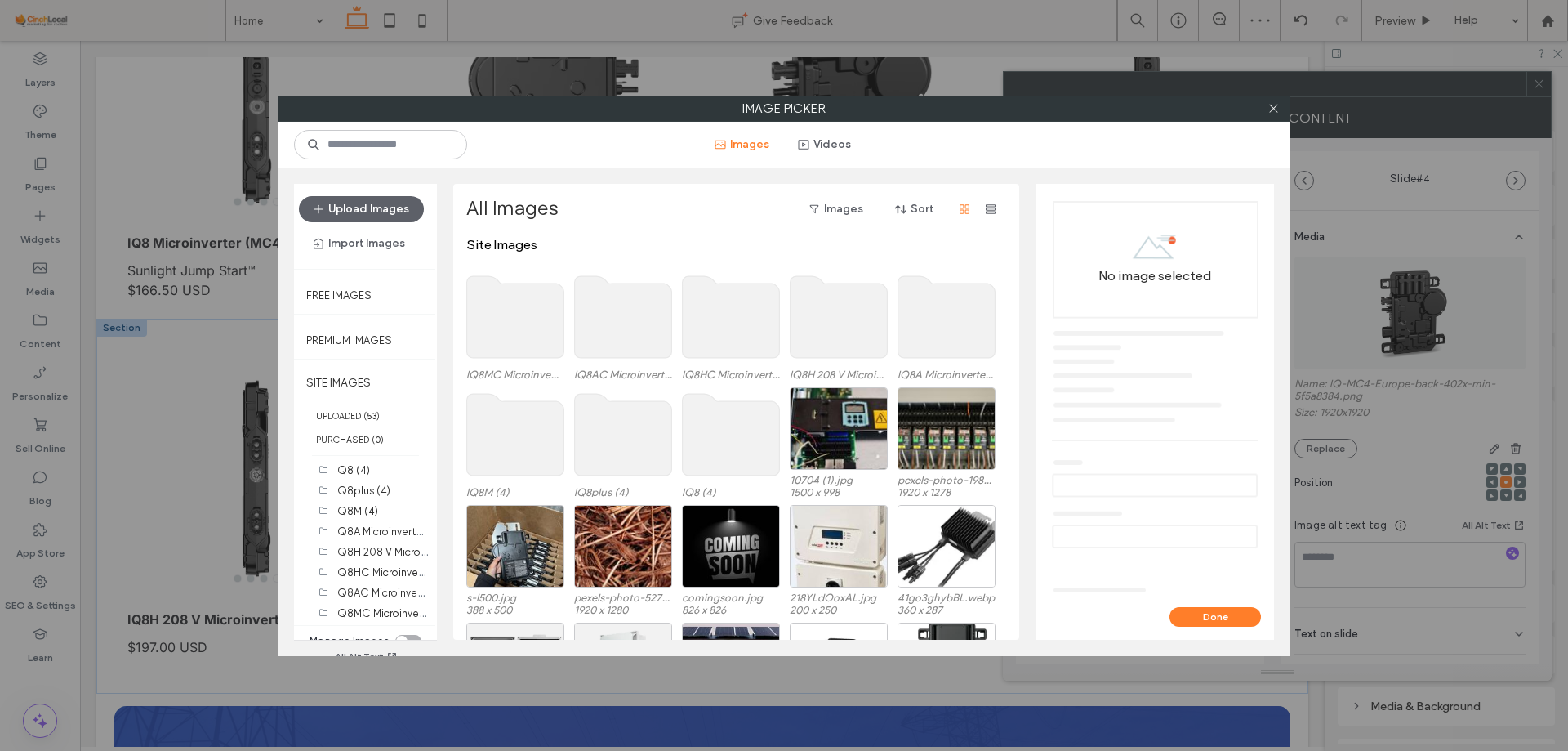
click at [524, 312] on use at bounding box center [515, 316] width 97 height 81
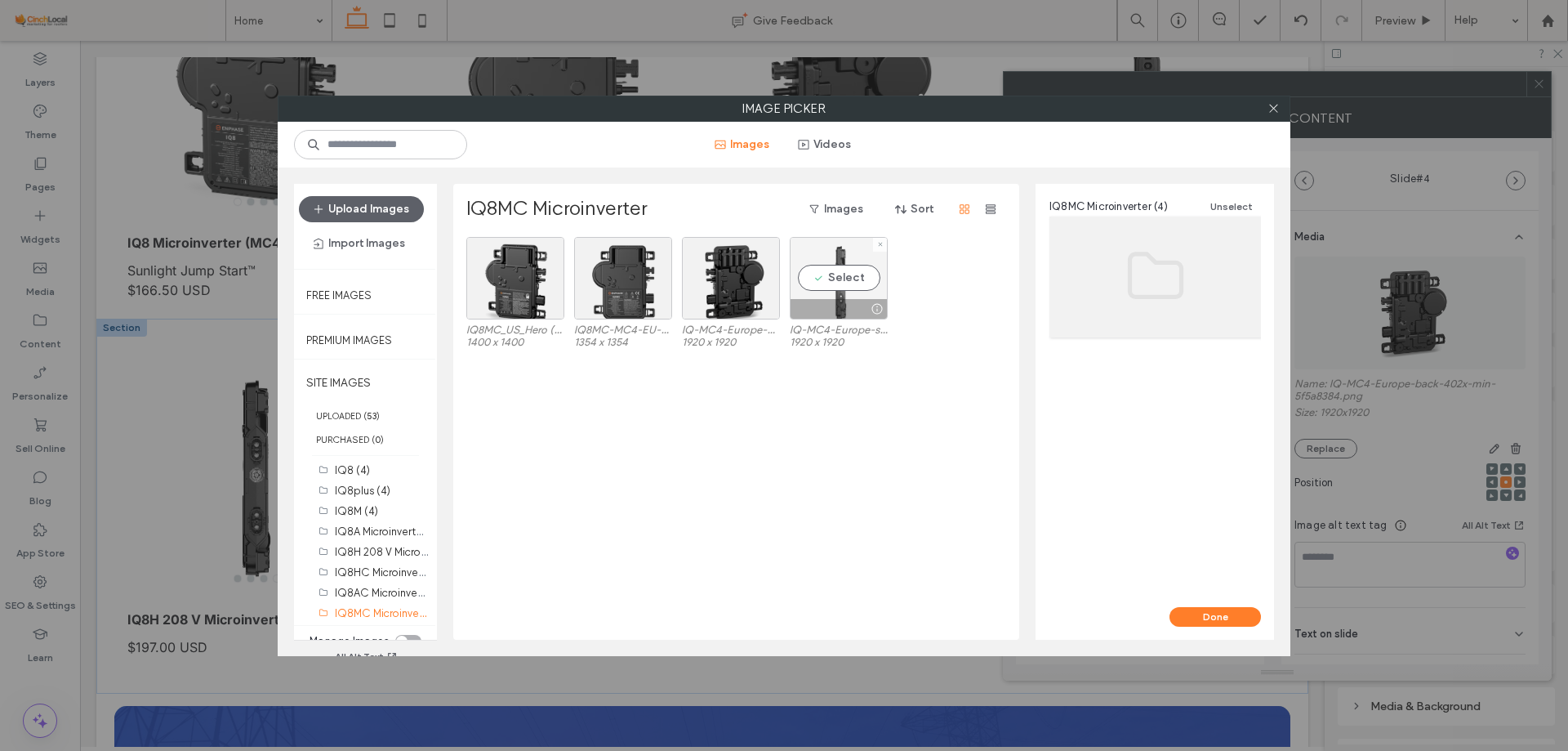
click at [842, 283] on div "Select" at bounding box center [839, 278] width 98 height 82
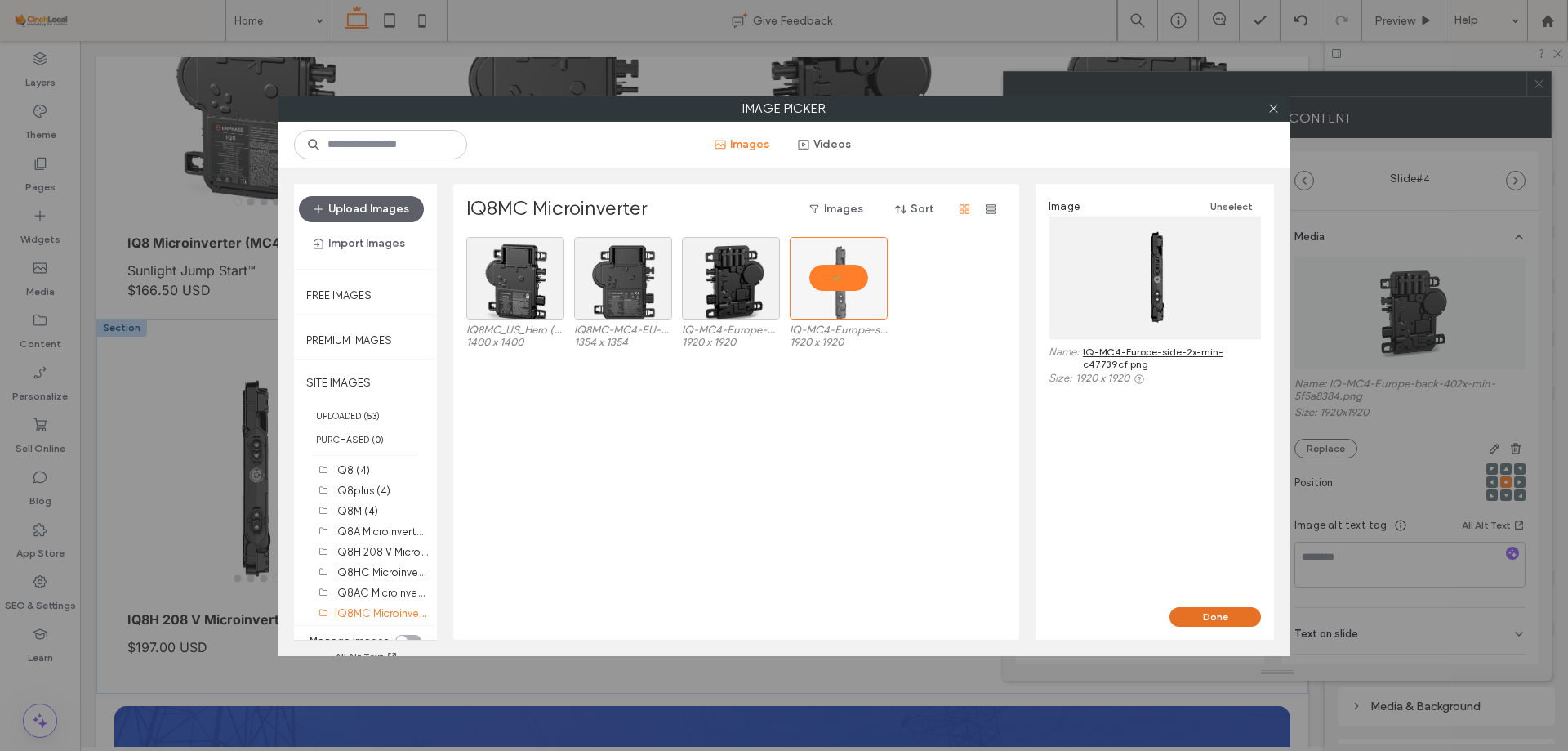
click at [1208, 617] on button "Done" at bounding box center [1214, 617] width 91 height 20
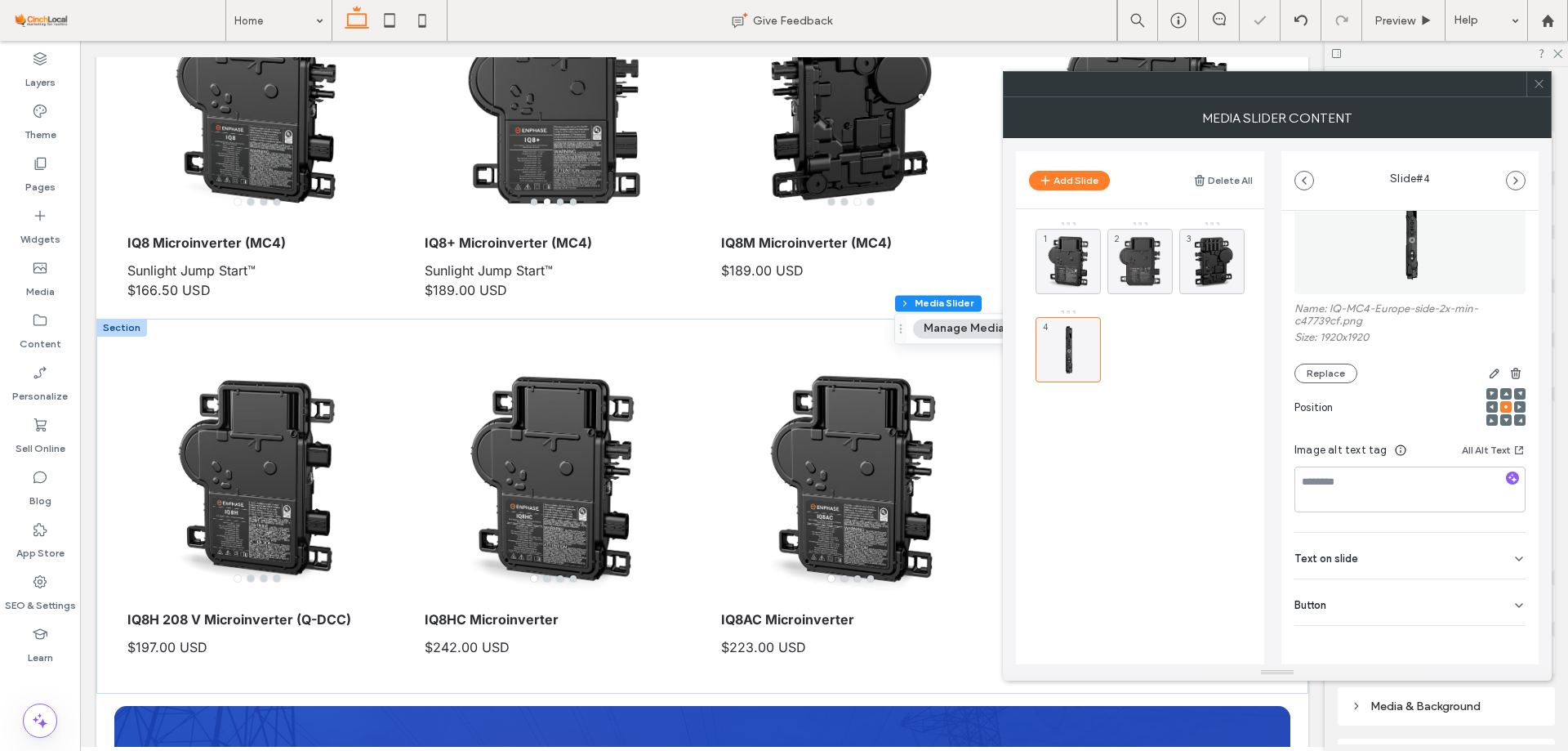
click at [1403, 608] on div "Button" at bounding box center [1410, 601] width 231 height 46
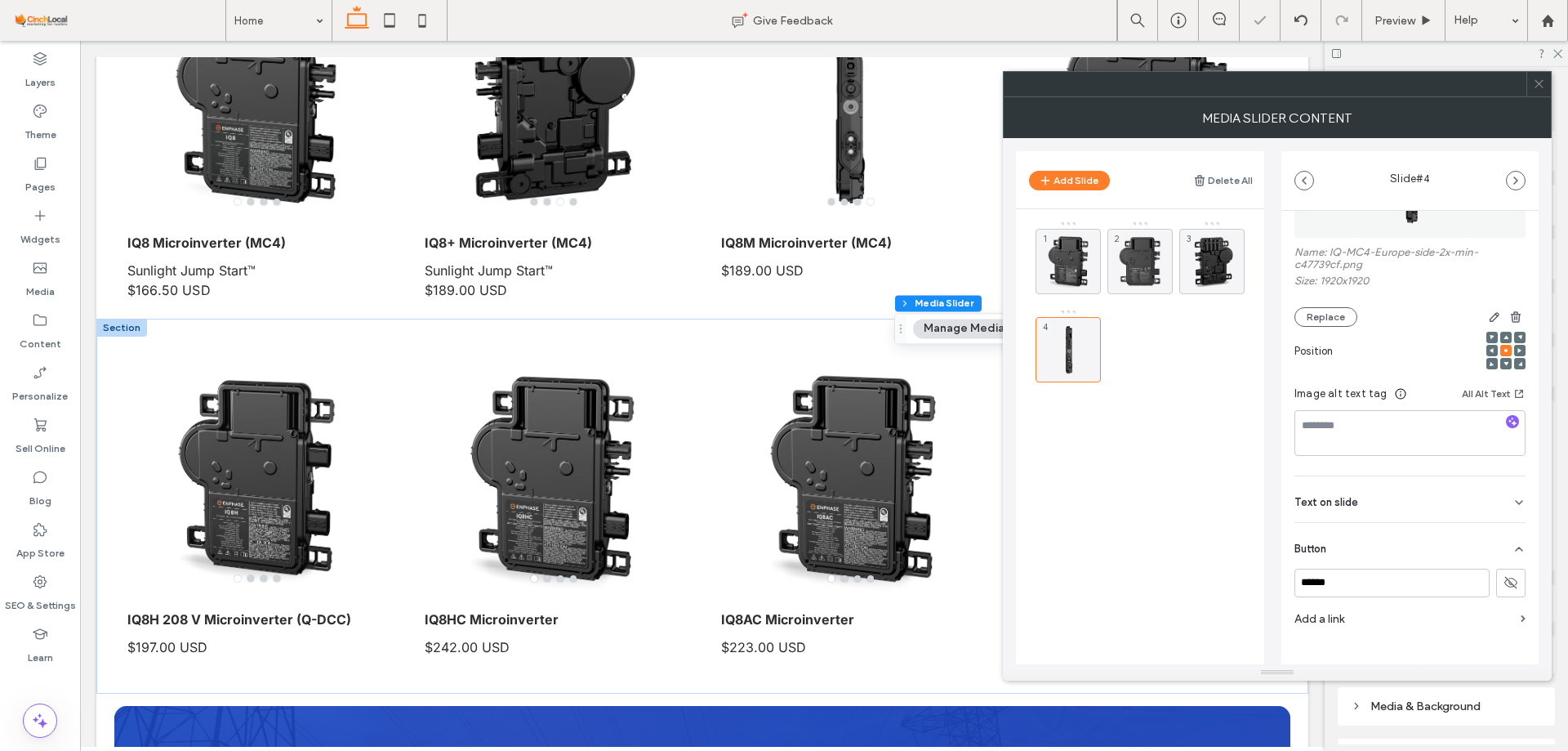
scroll to position [153, 0]
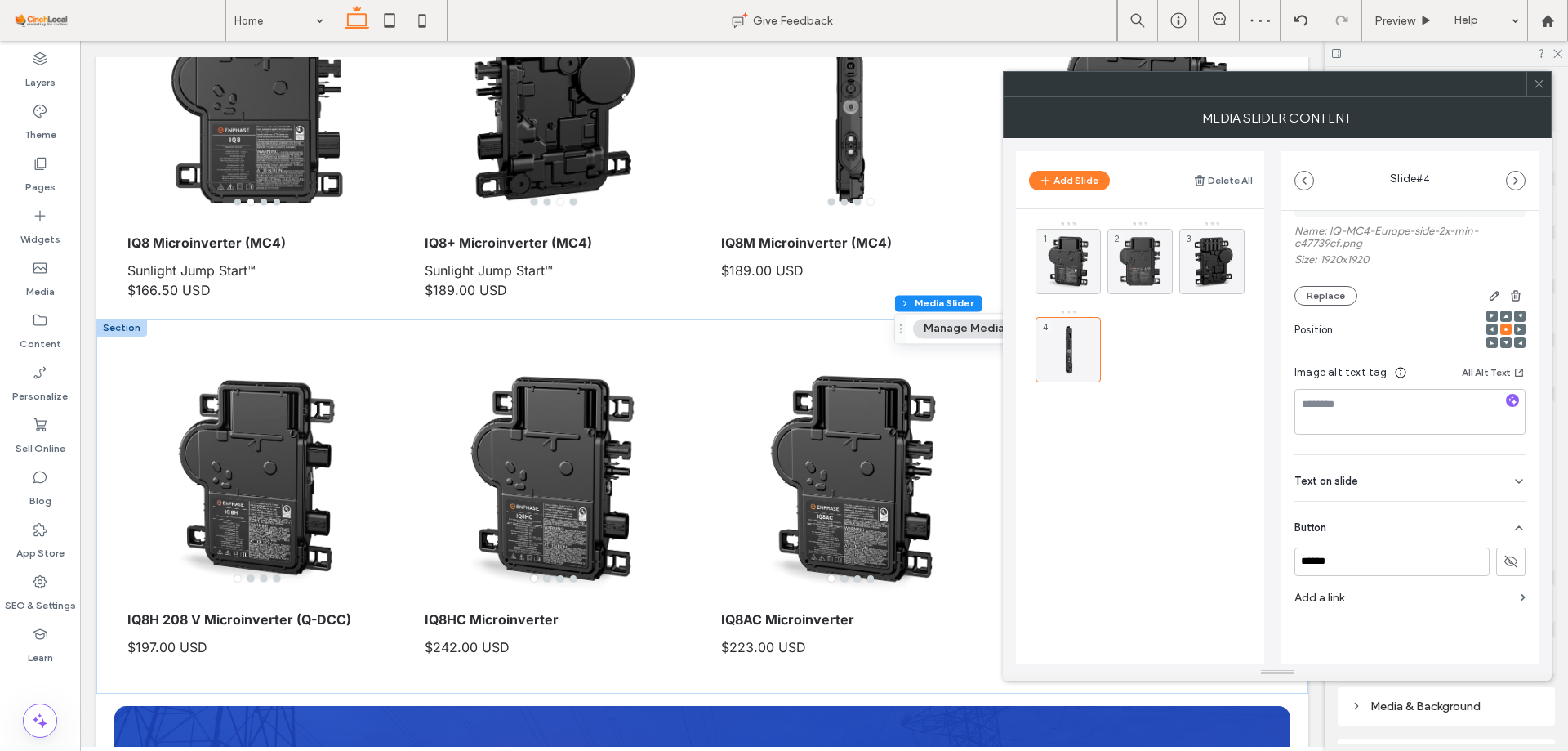
click at [1534, 93] on span at bounding box center [1540, 83] width 13 height 24
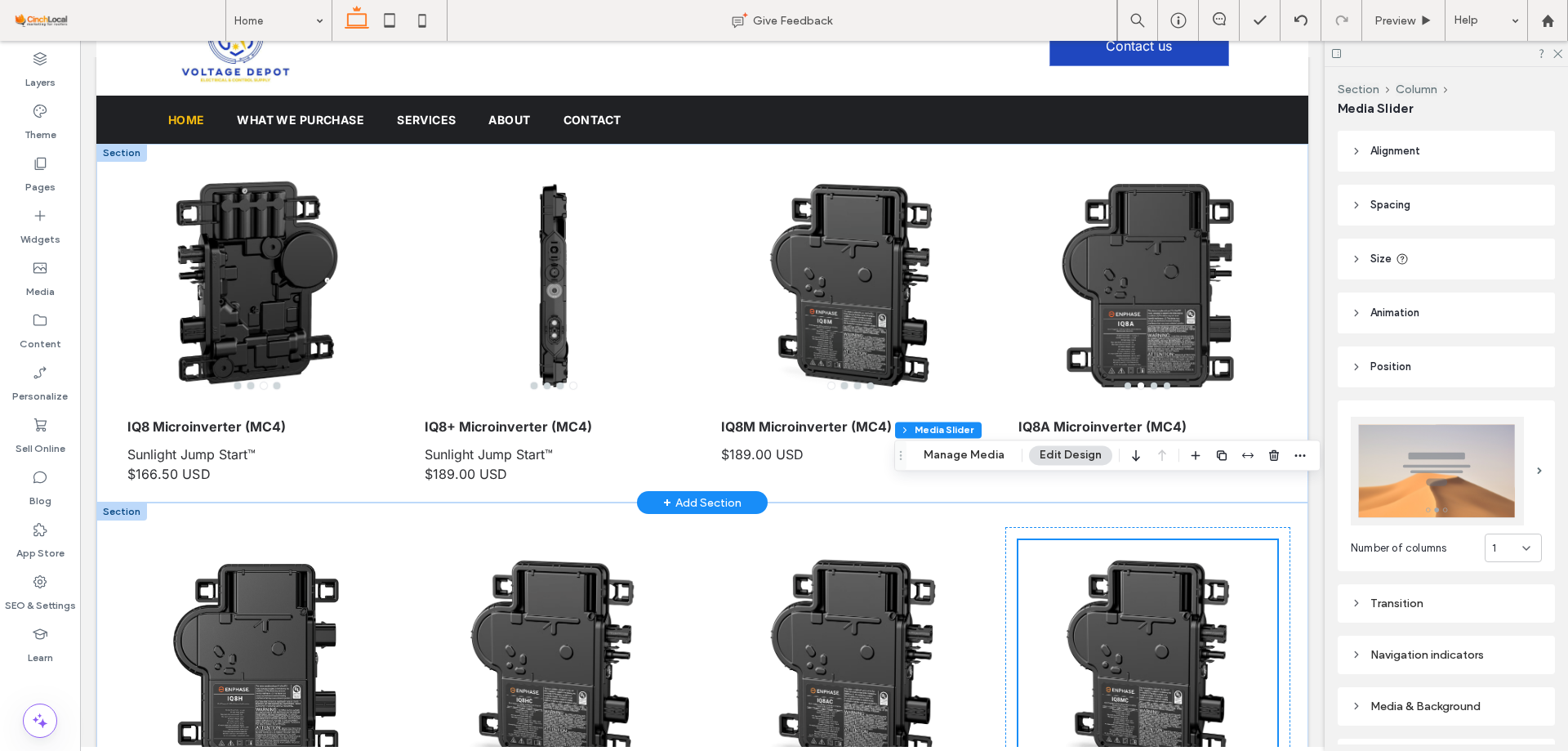
scroll to position [0, 0]
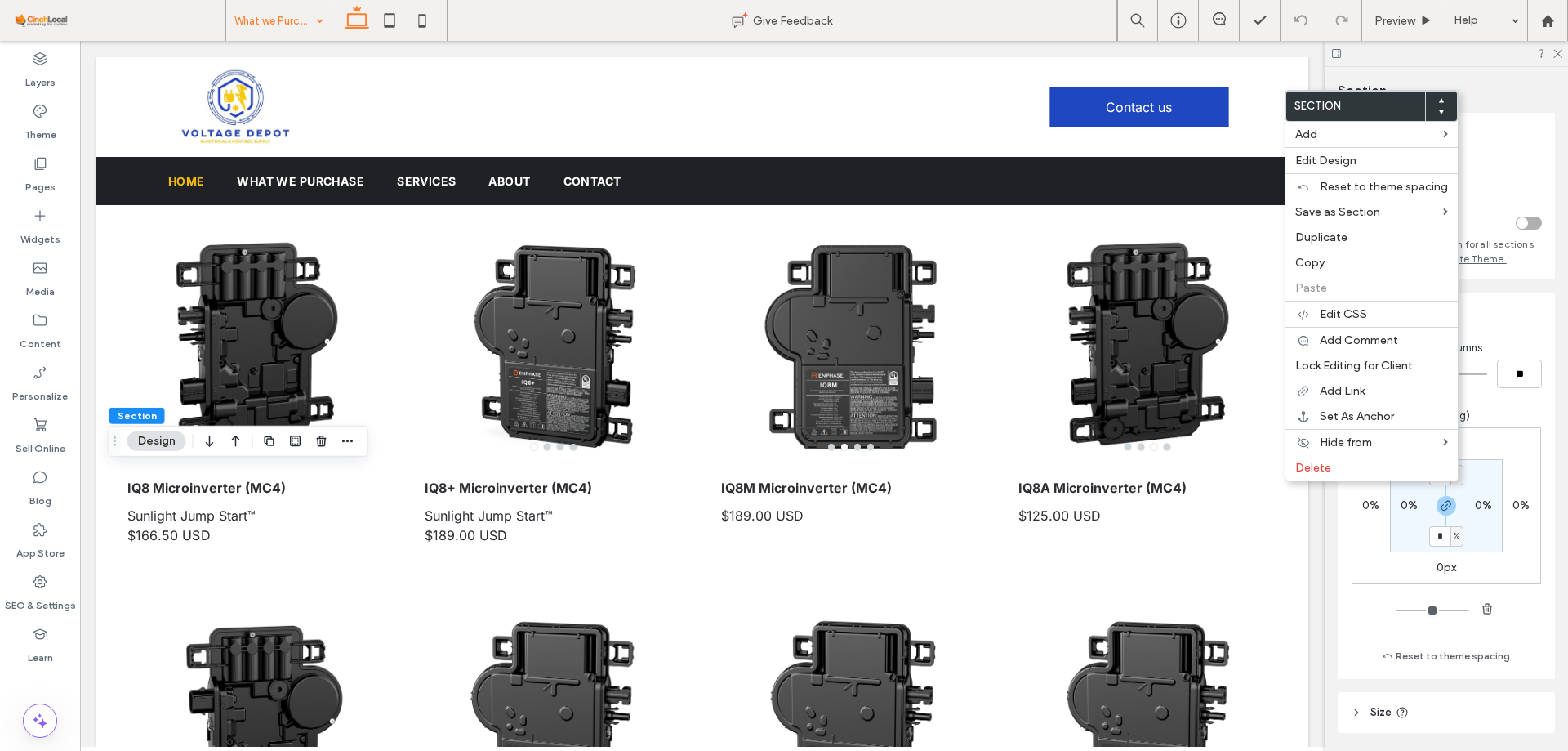
click at [1442, 101] on div at bounding box center [1441, 106] width 32 height 29
click at [1440, 101] on use at bounding box center [1442, 100] width 5 height 4
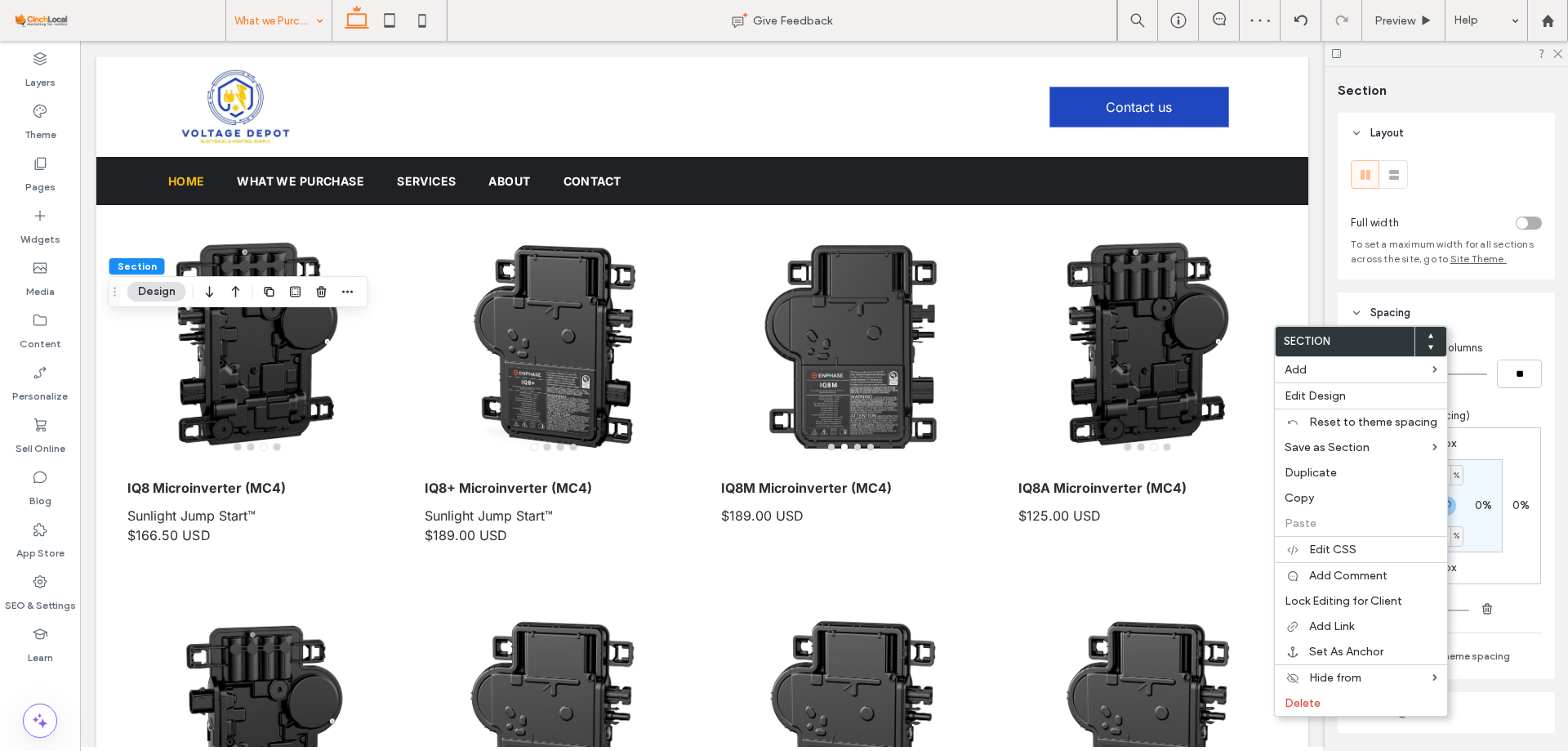
click at [1430, 338] on icon at bounding box center [1431, 335] width 7 height 7
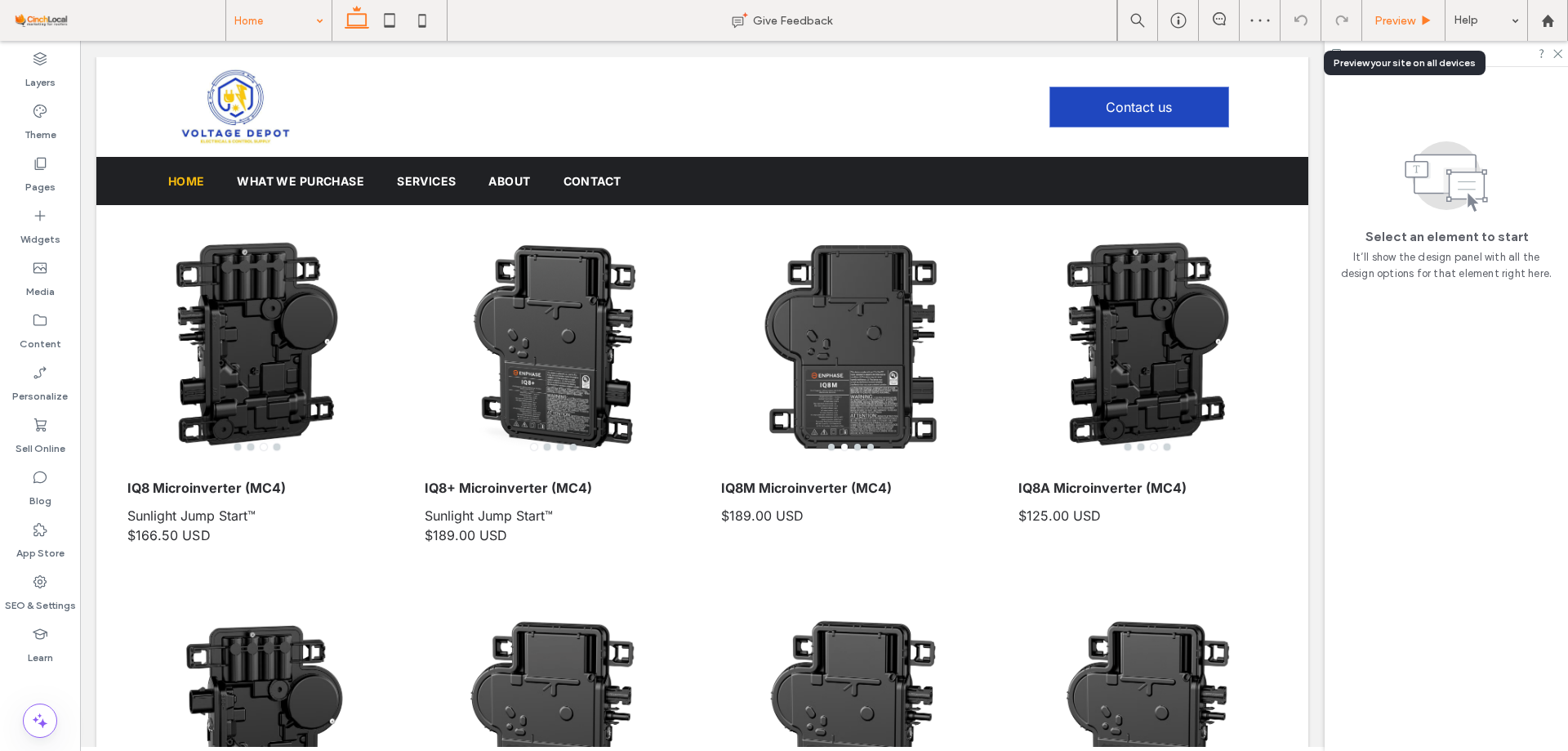
click at [1400, 28] on div "Preview" at bounding box center [1403, 21] width 83 height 41
click at [1404, 22] on span "Preview" at bounding box center [1396, 21] width 41 height 14
